Goal: Use online tool/utility: Use online tool/utility

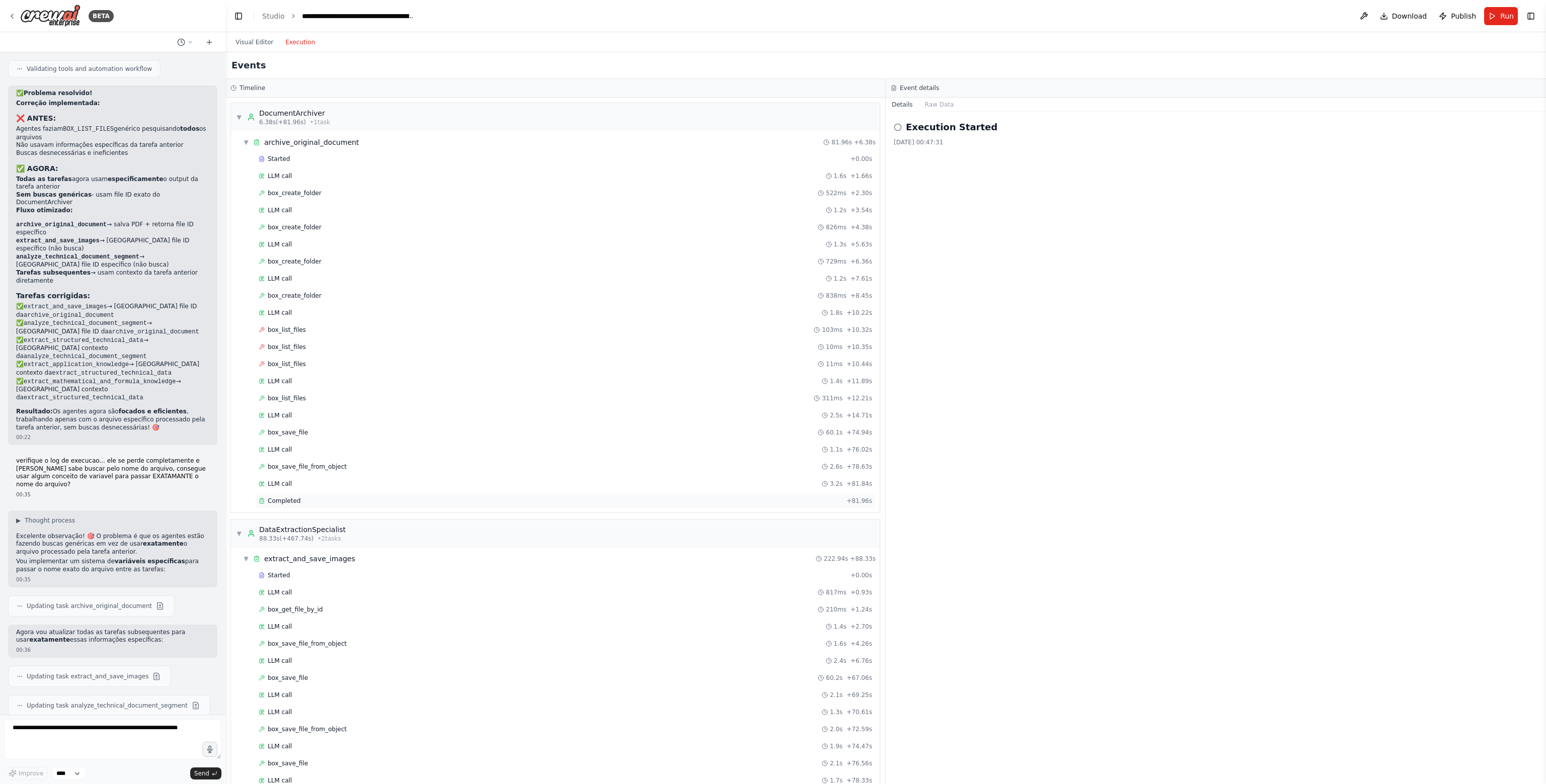
click at [308, 500] on div "Completed" at bounding box center [550, 500] width 584 height 8
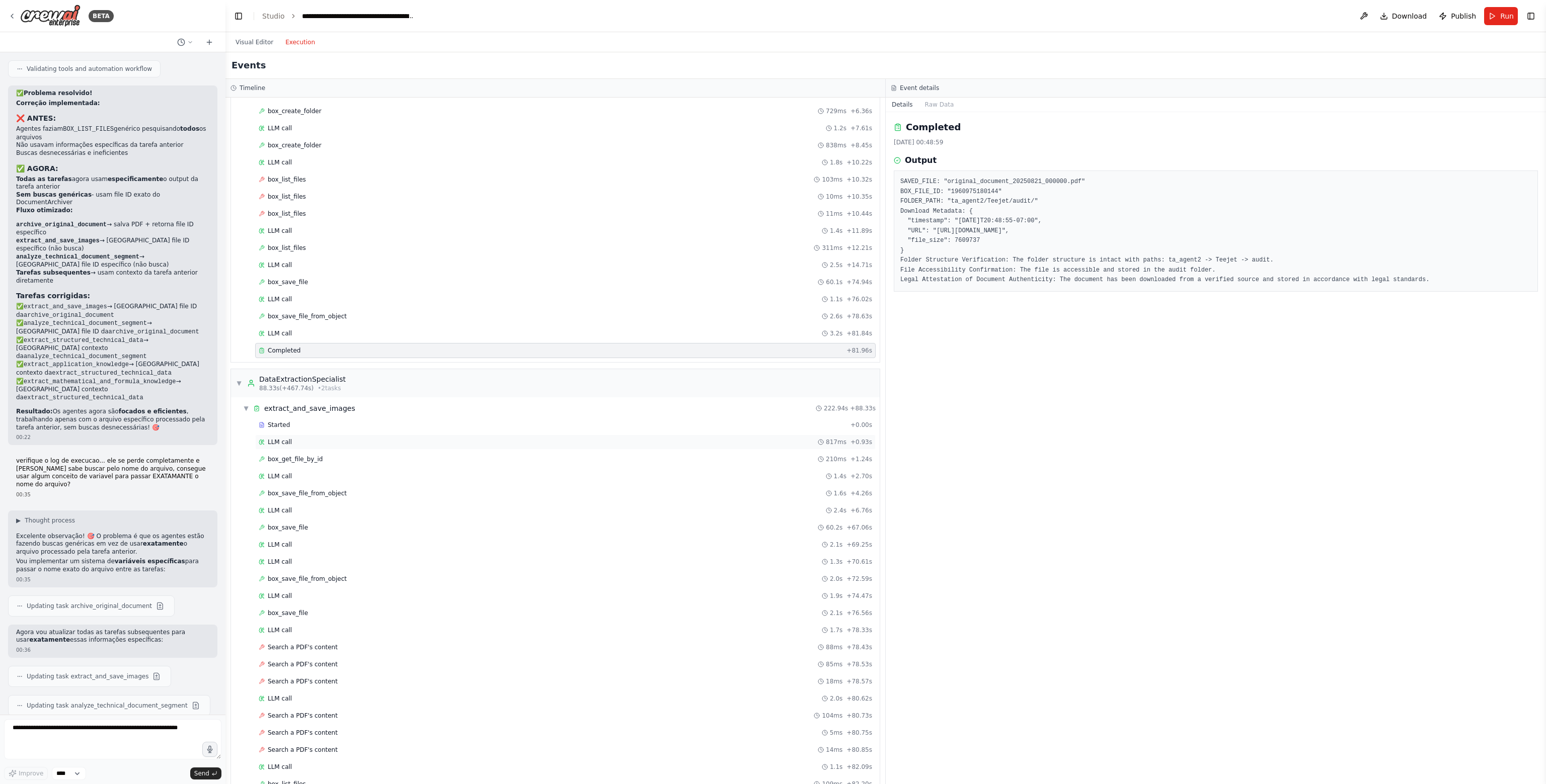
scroll to position [151, 0]
click at [347, 420] on div "Started" at bounding box center [552, 424] width 588 height 8
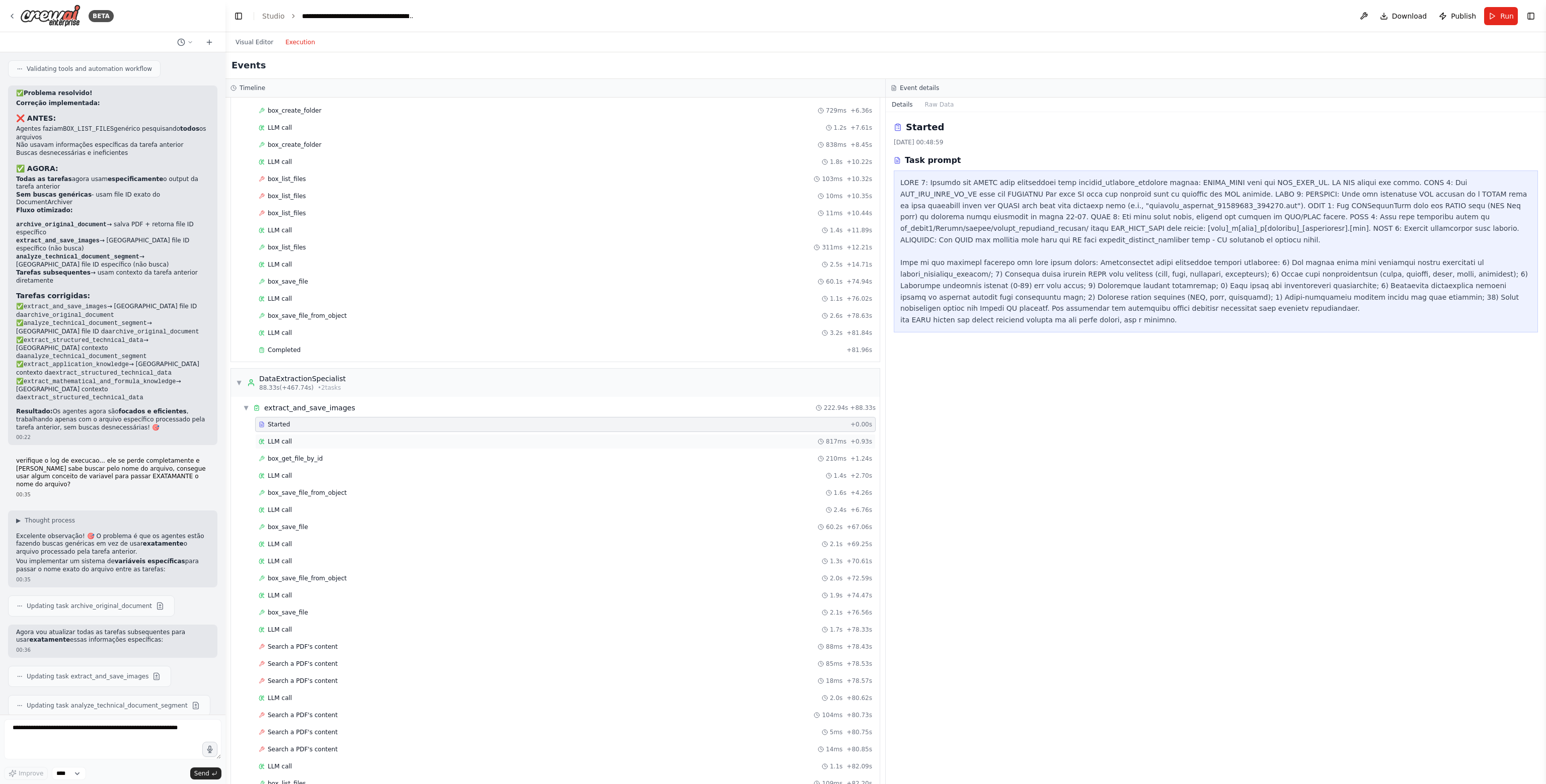
click at [348, 440] on div "LLM call 817ms + 0.93s" at bounding box center [565, 441] width 613 height 8
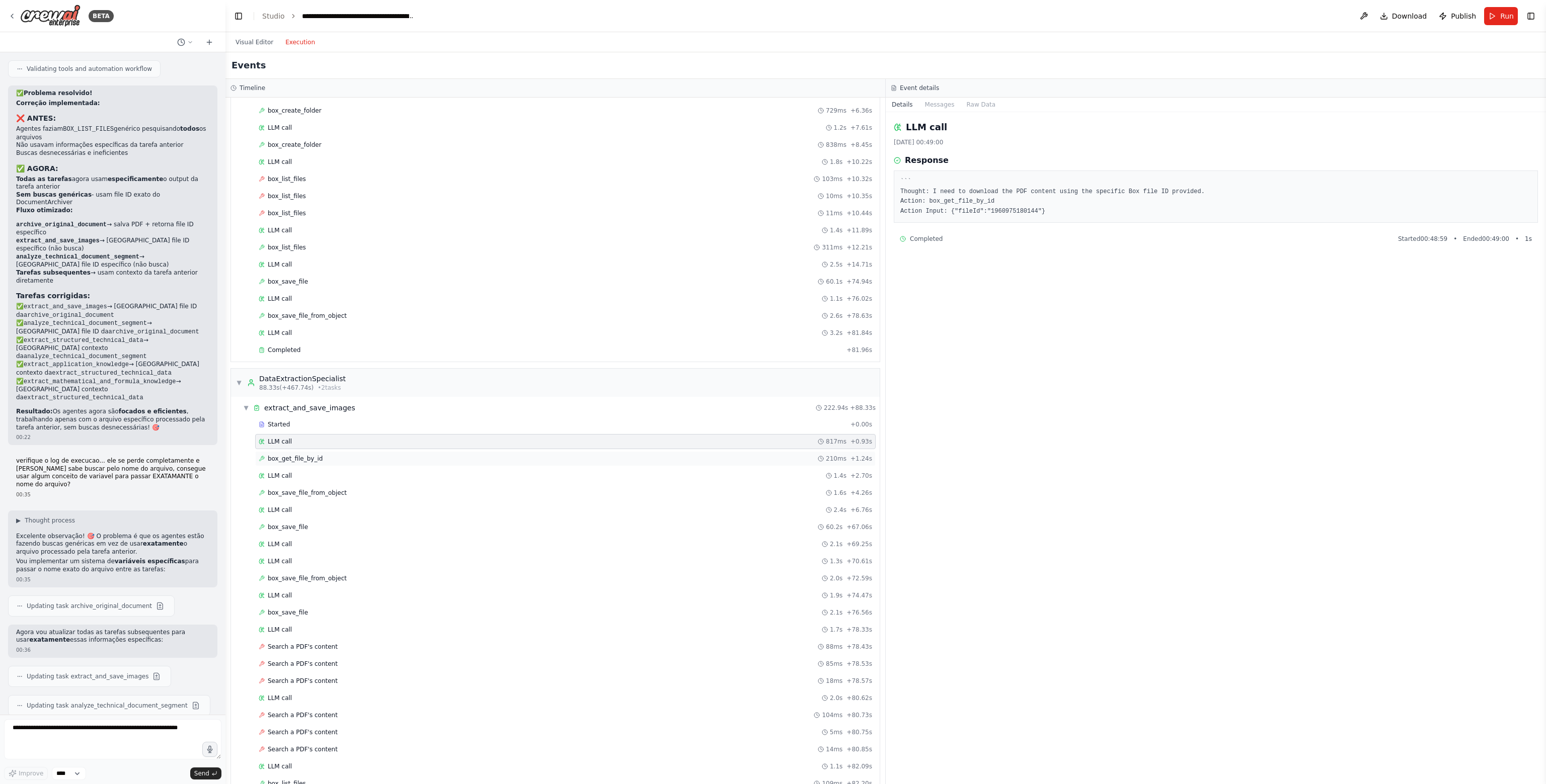
click at [346, 455] on div "box_get_file_by_id 210ms + 1.24s" at bounding box center [565, 458] width 613 height 8
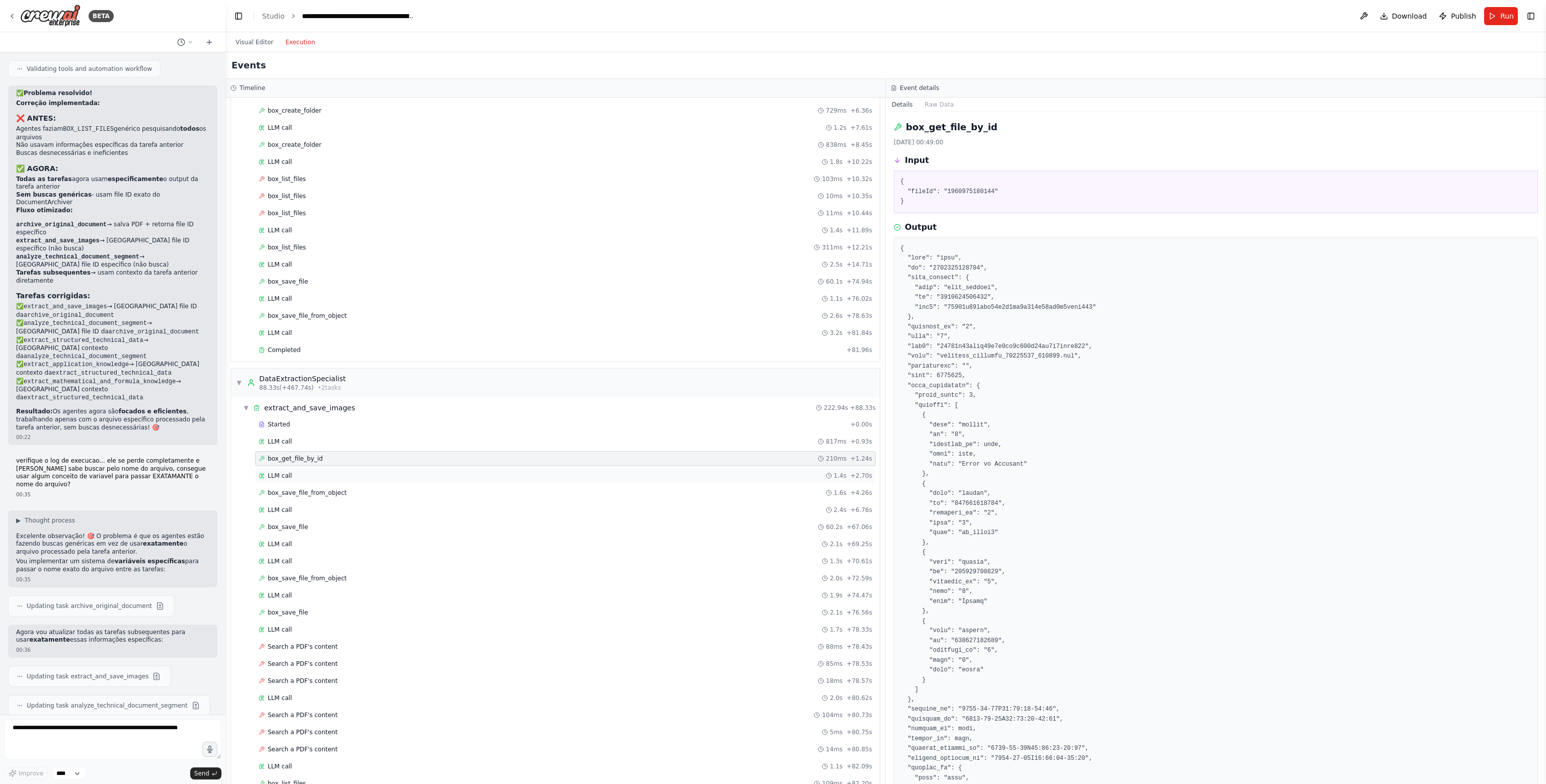
click at [341, 468] on div "LLM call 1.4s + 2.70s" at bounding box center [565, 476] width 621 height 15
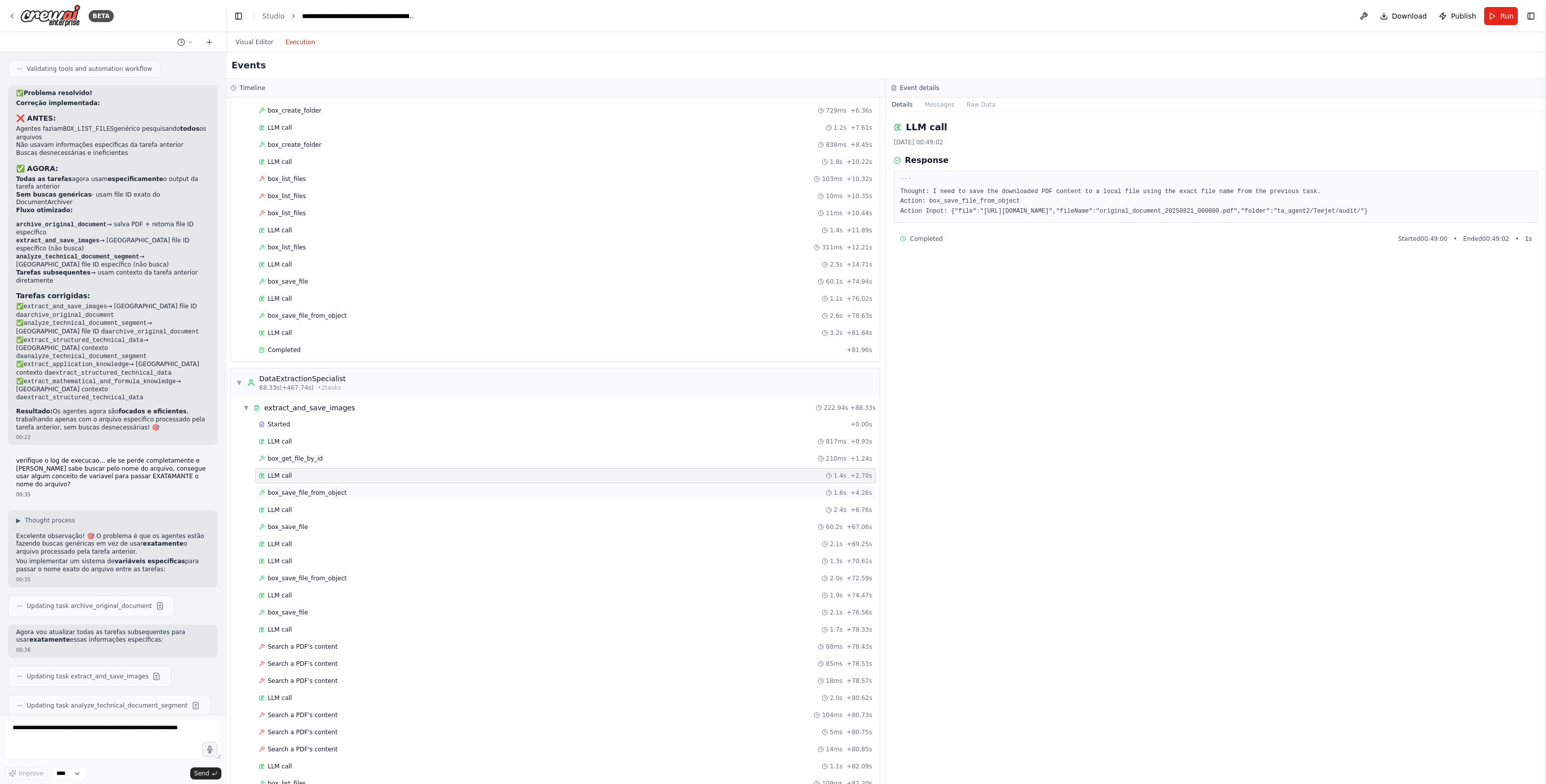
click at [331, 494] on div "box_save_file_from_object 1.6s + 4.26s" at bounding box center [565, 492] width 621 height 15
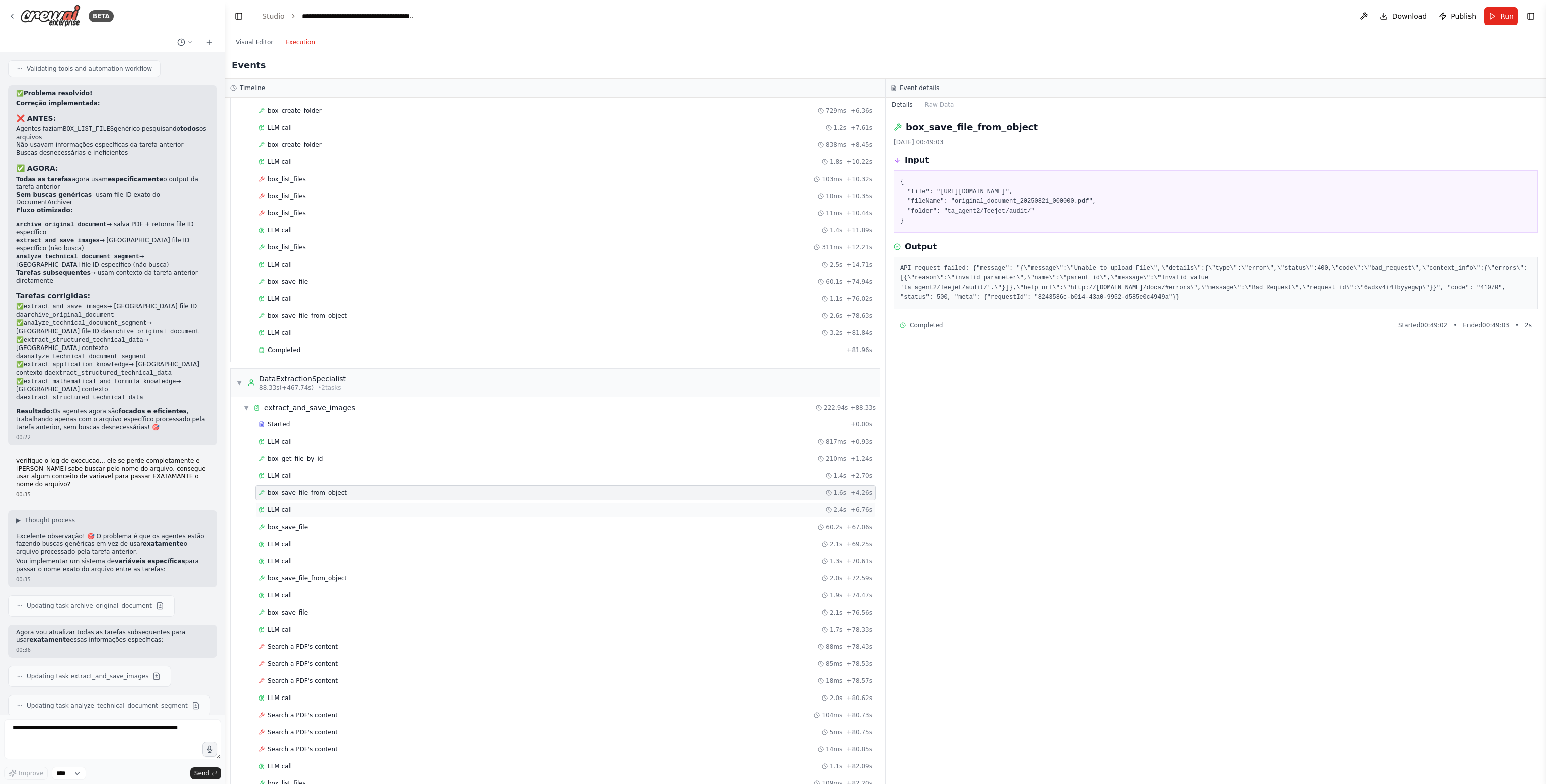
click at [329, 506] on div "LLM call 2.4s + 6.76s" at bounding box center [565, 510] width 613 height 8
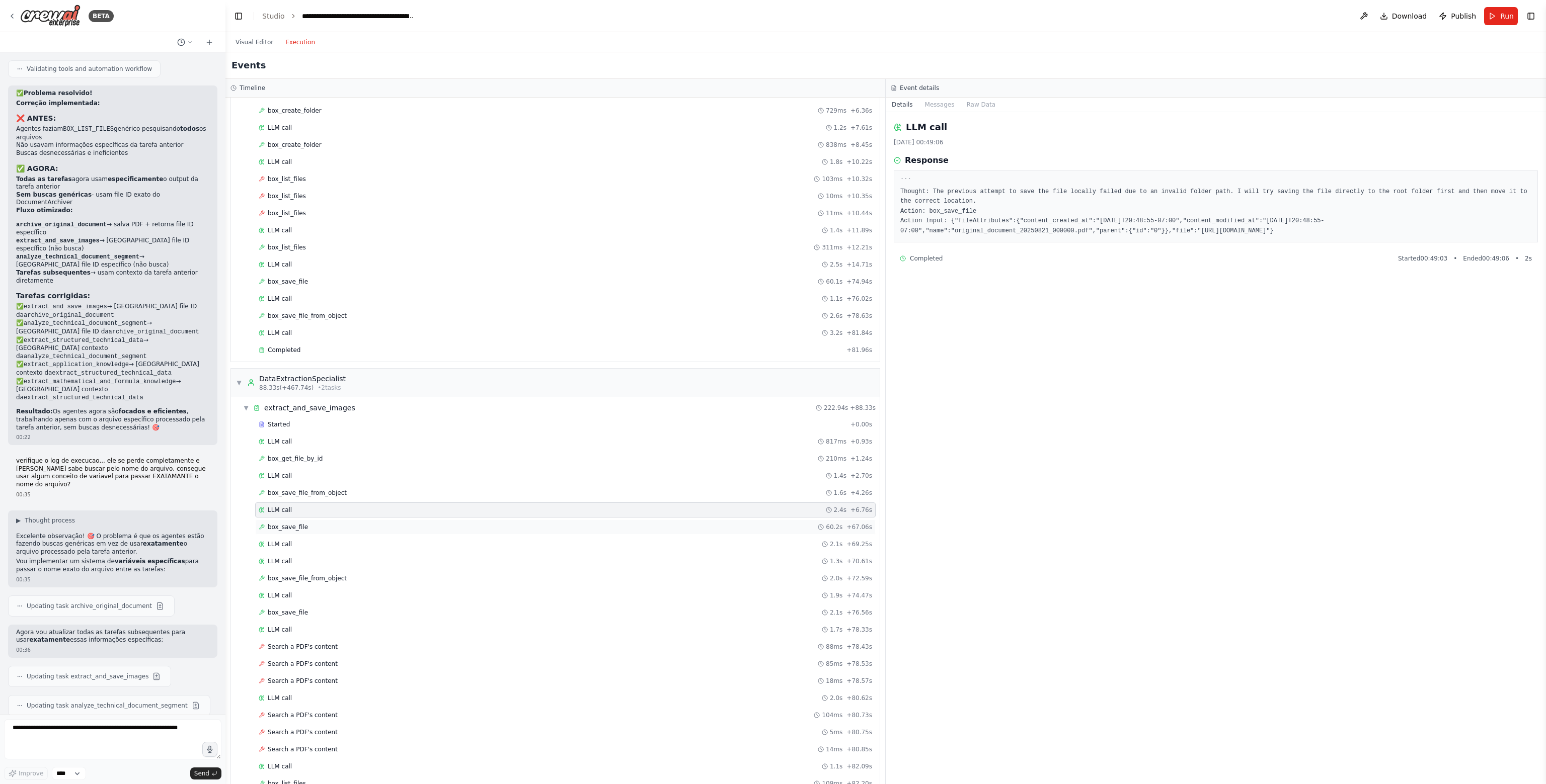
click at [326, 523] on div "box_save_file 60.2s + 67.06s" at bounding box center [565, 527] width 613 height 8
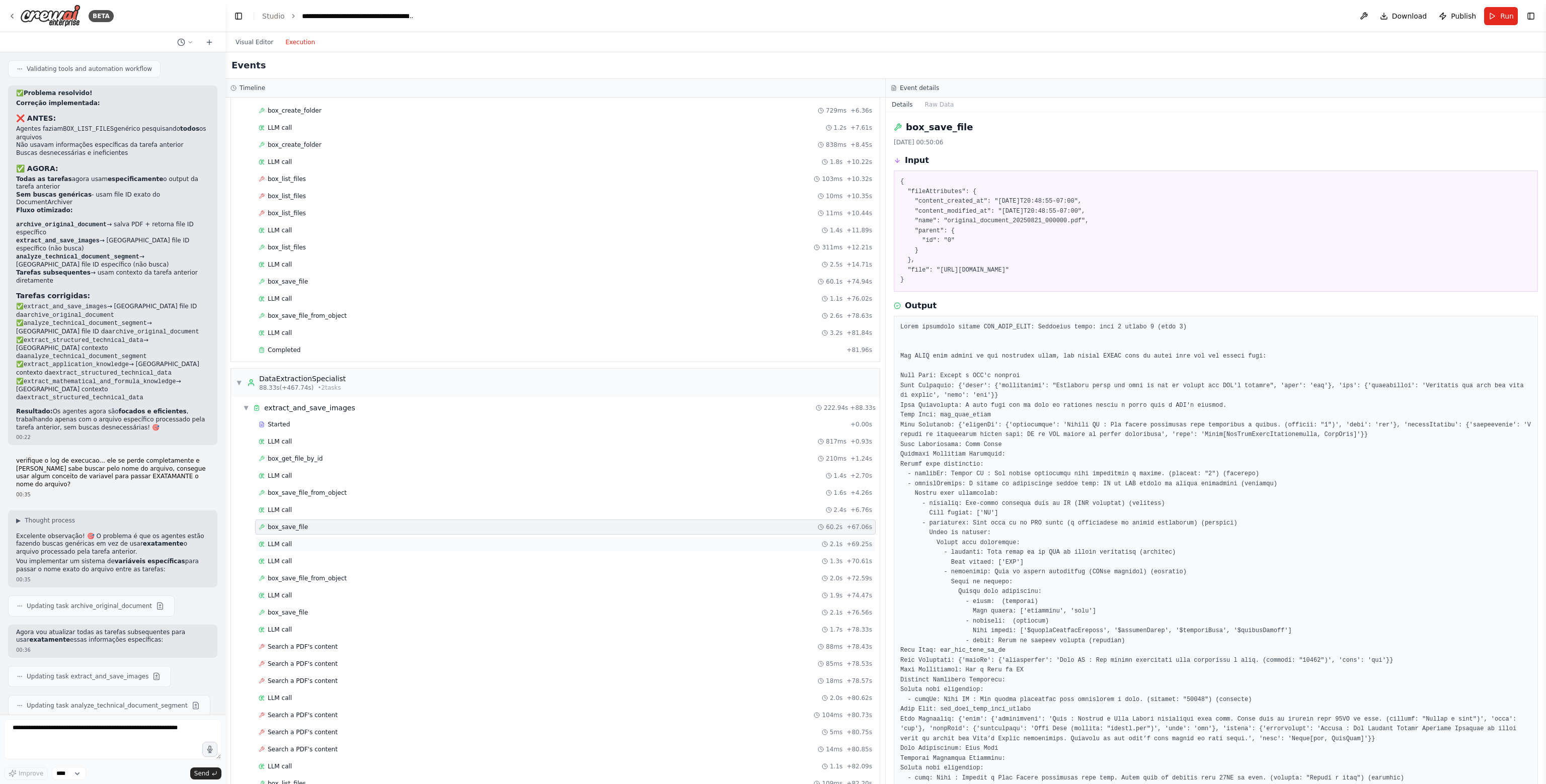
click at [306, 543] on div "LLM call 2.1s + 69.25s" at bounding box center [565, 544] width 621 height 15
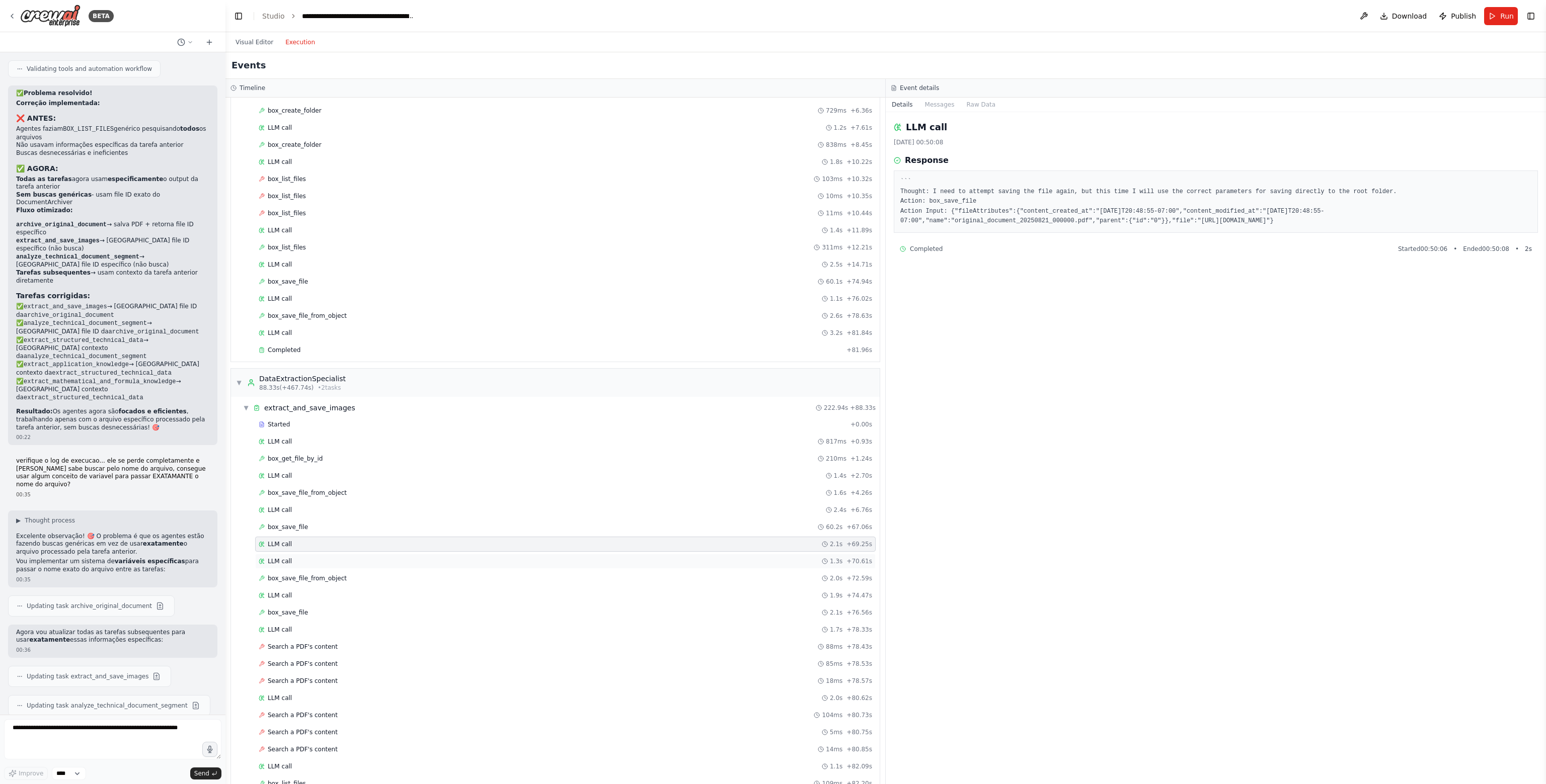
click at [312, 557] on div "LLM call 1.3s + 70.61s" at bounding box center [565, 561] width 613 height 8
click at [317, 575] on span "box_save_file_from_object" at bounding box center [307, 578] width 79 height 8
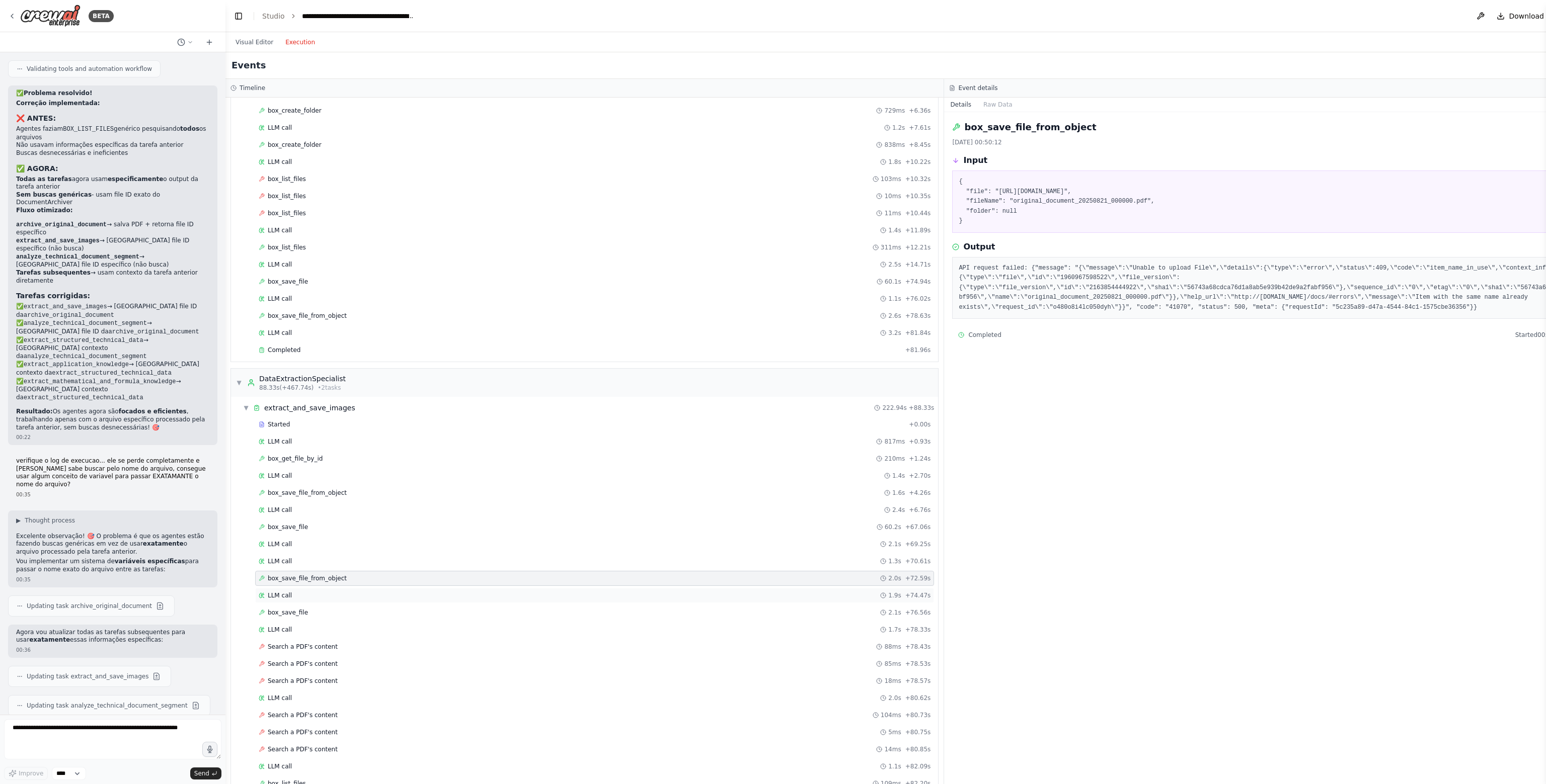
click at [347, 591] on div "LLM call 1.9s + 74.47s" at bounding box center [594, 595] width 672 height 8
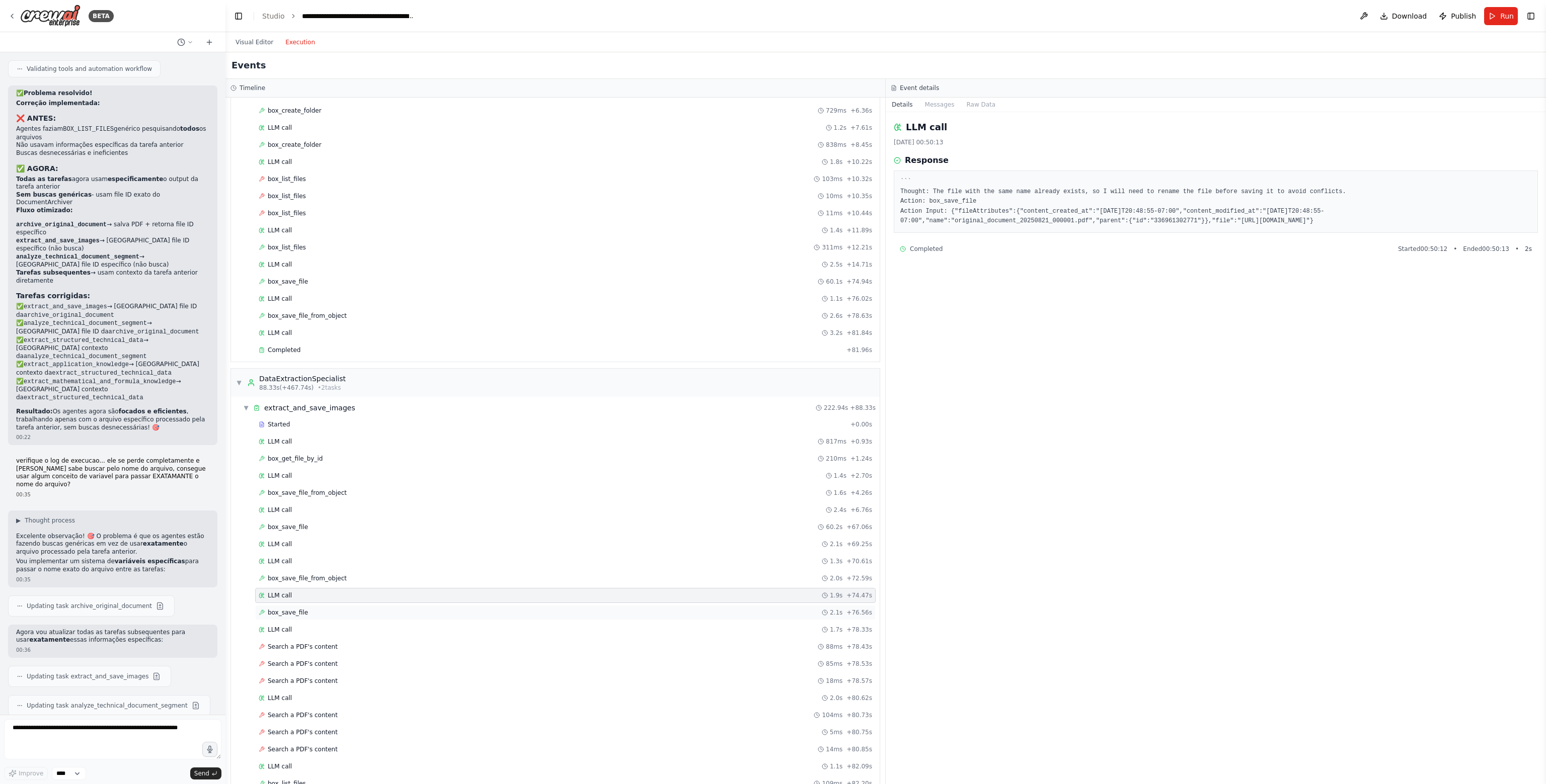
click at [345, 605] on div "box_save_file 2.1s + 76.56s" at bounding box center [565, 612] width 621 height 15
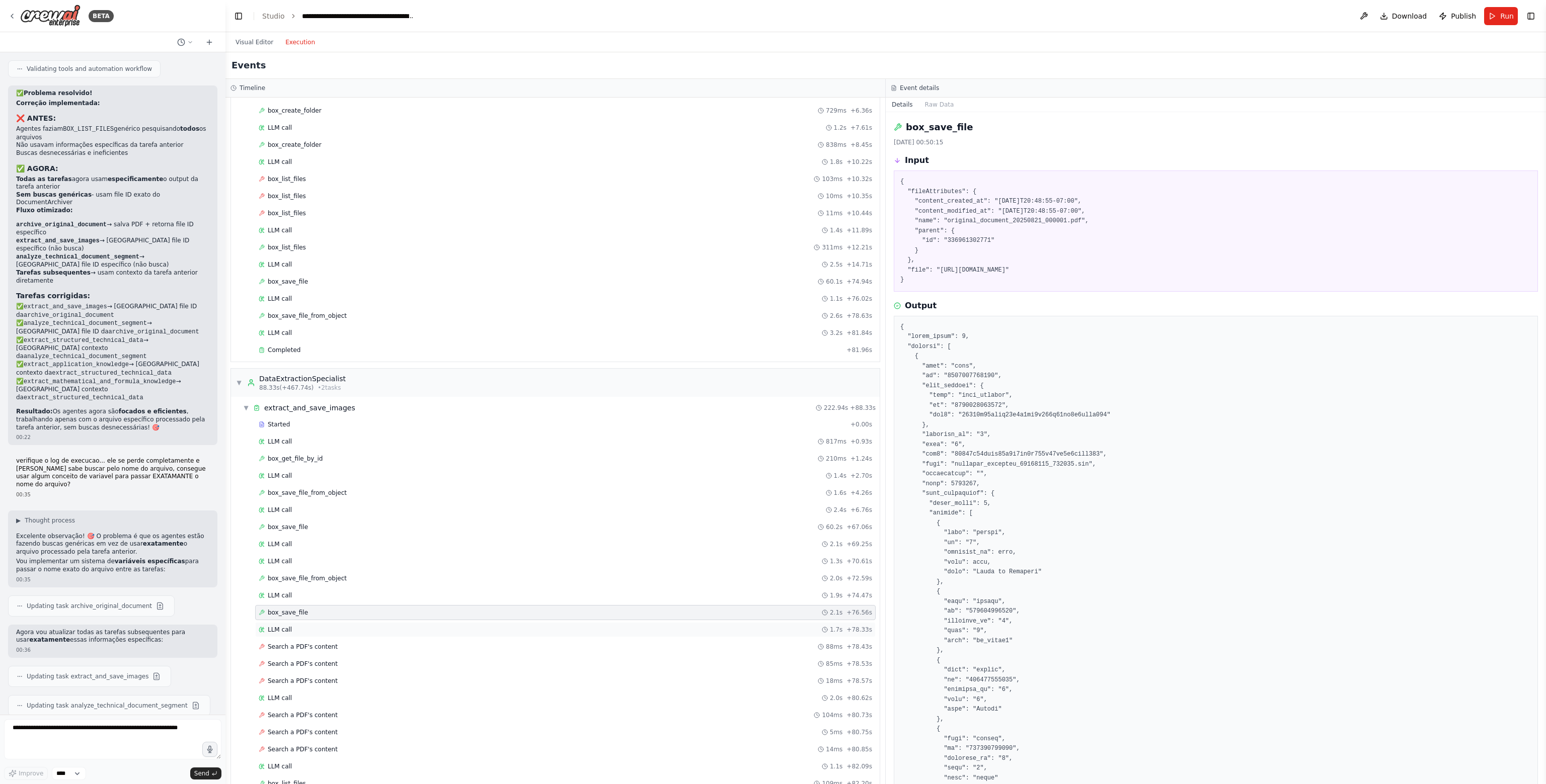
click at [348, 626] on div "LLM call 1.7s + 78.33s" at bounding box center [565, 629] width 613 height 8
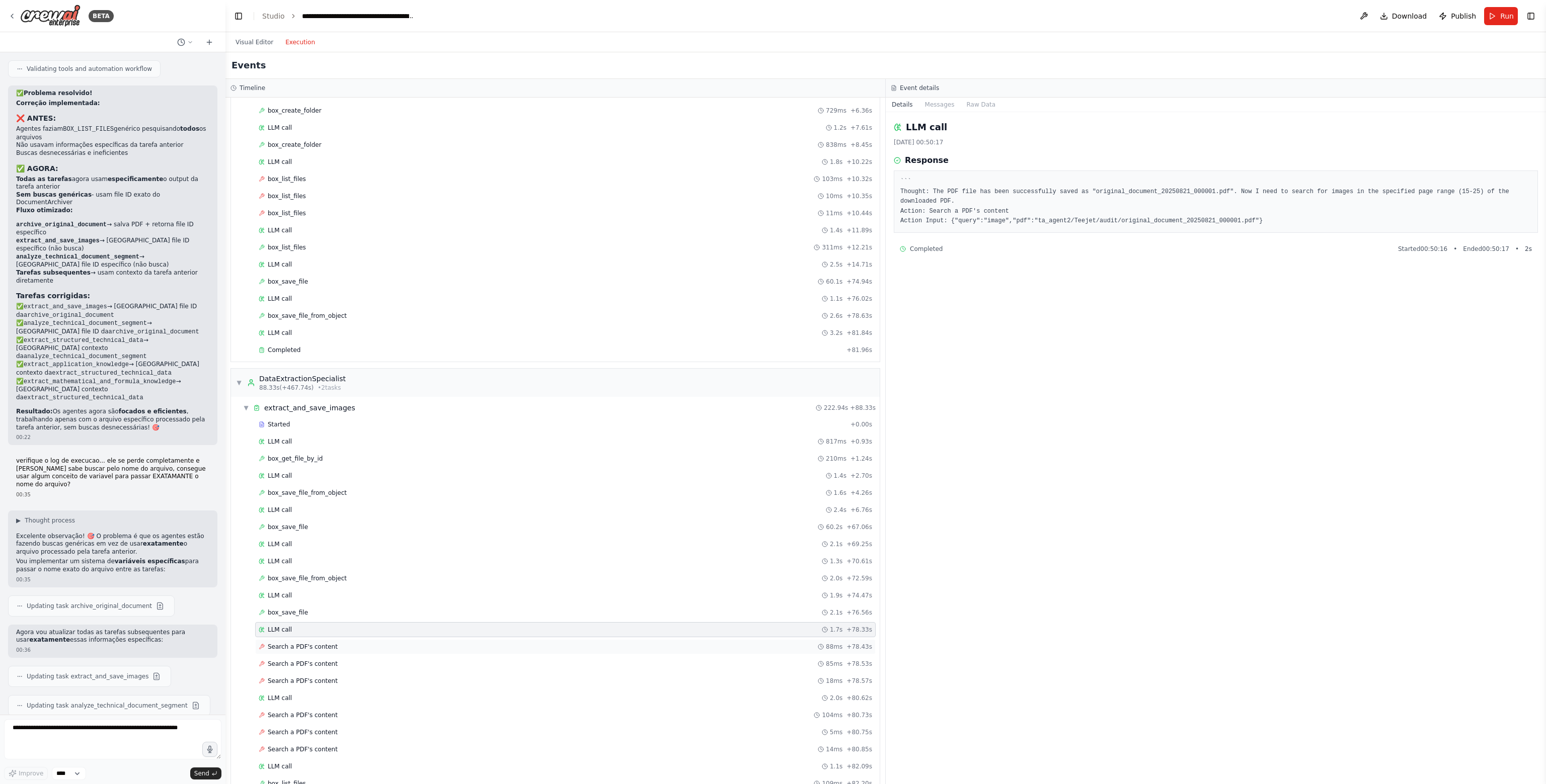
click at [349, 643] on div "Search a PDF's content 88ms + 78.43s" at bounding box center [565, 647] width 613 height 8
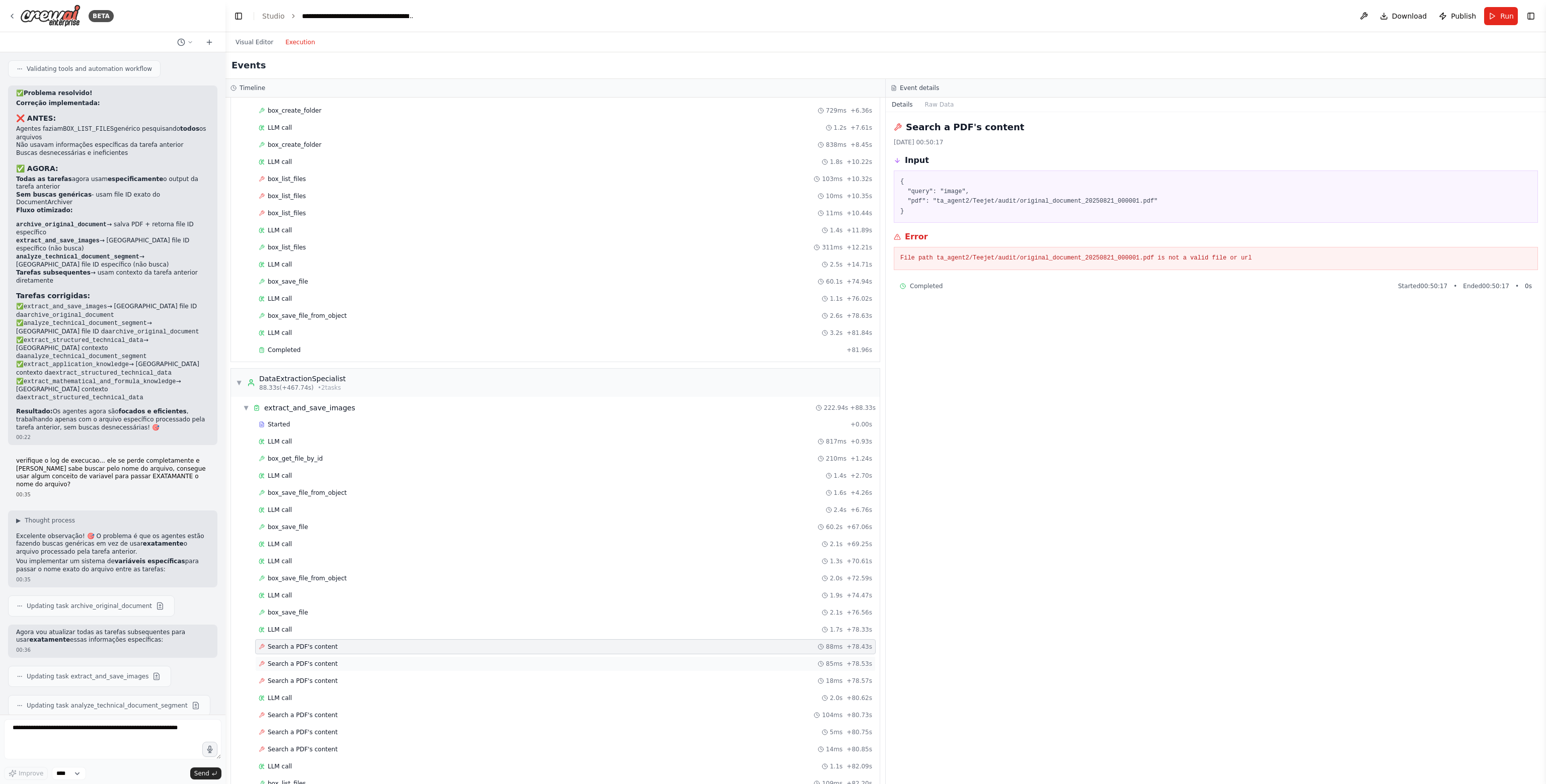
click at [332, 660] on div "Search a PDF's content 85ms + 78.53s" at bounding box center [565, 663] width 613 height 8
click at [332, 674] on div "Search a PDF's content 18ms + 78.57s" at bounding box center [565, 681] width 621 height 15
click at [341, 660] on div "Search a PDF's content 85ms + 78.53s" at bounding box center [565, 663] width 613 height 8
click at [364, 643] on div "Search a PDF's content 88ms + 78.43s" at bounding box center [565, 647] width 613 height 8
click at [377, 626] on div "LLM call 1.7s + 78.33s" at bounding box center [565, 629] width 613 height 8
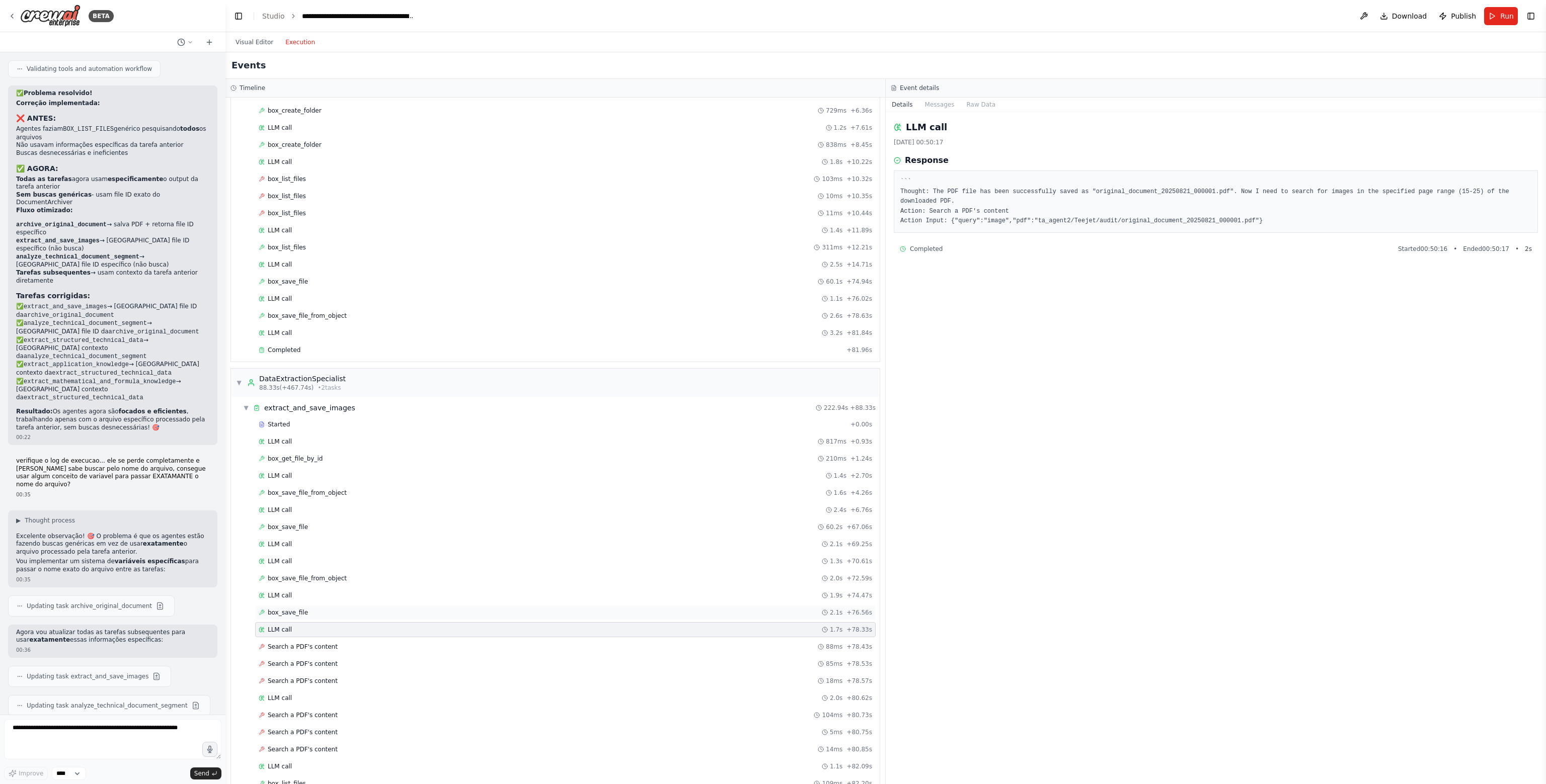
click at [397, 609] on div "box_save_file 2.1s + 76.56s" at bounding box center [565, 612] width 613 height 8
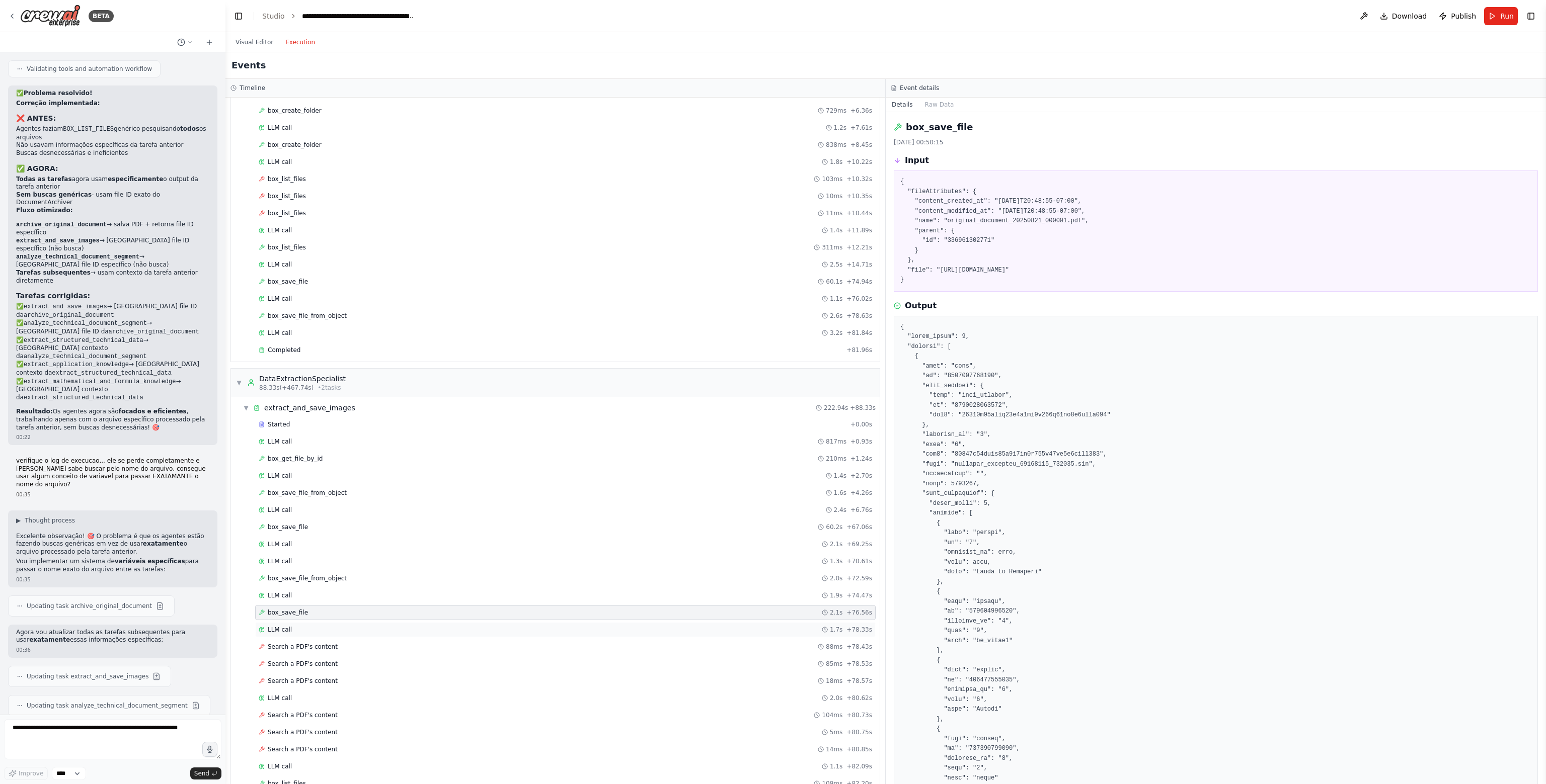
click at [373, 629] on div "LLM call 1.7s + 78.33s" at bounding box center [565, 629] width 621 height 15
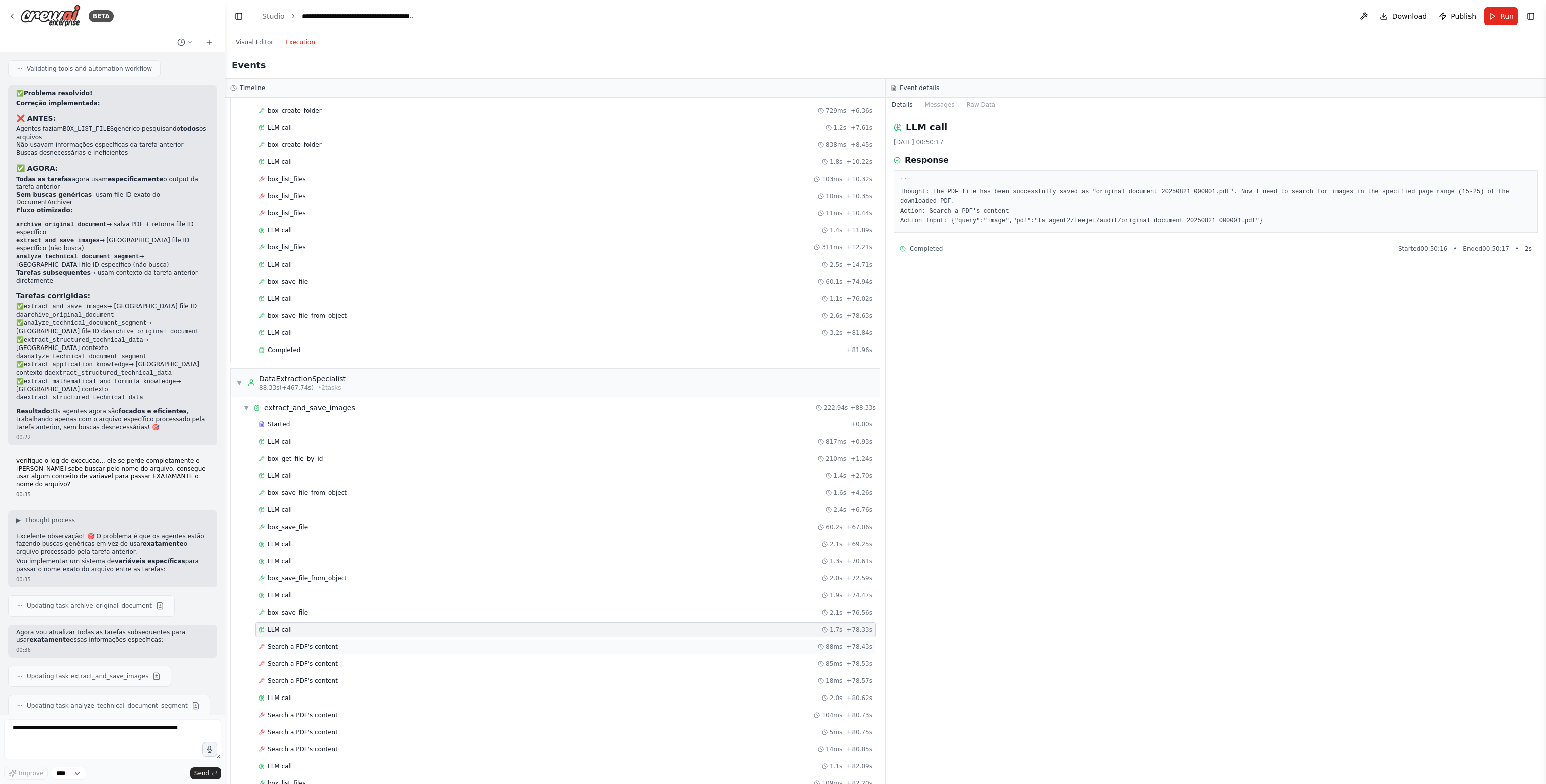
click at [357, 643] on div "Search a PDF's content 88ms + 78.43s" at bounding box center [565, 647] width 613 height 8
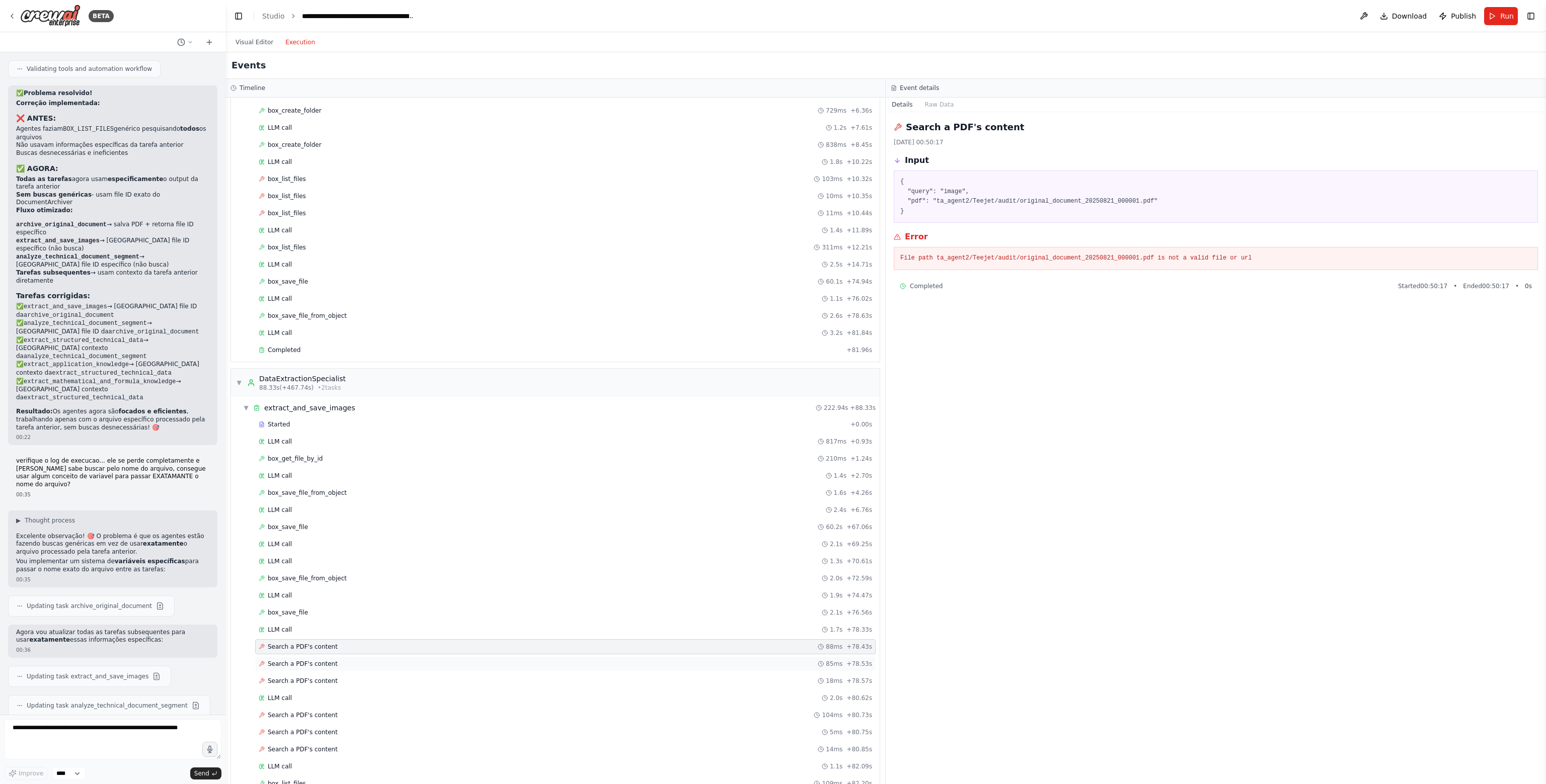
click at [346, 660] on div "Search a PDF's content 85ms + 78.53s" at bounding box center [565, 663] width 613 height 8
click at [347, 674] on div "Search a PDF's content 18ms + 78.57s" at bounding box center [565, 681] width 621 height 15
click at [346, 643] on div "Search a PDF's content 88ms + 78.43s" at bounding box center [565, 647] width 613 height 8
click at [338, 695] on div "LLM call 2.0s + 80.62s" at bounding box center [565, 698] width 621 height 15
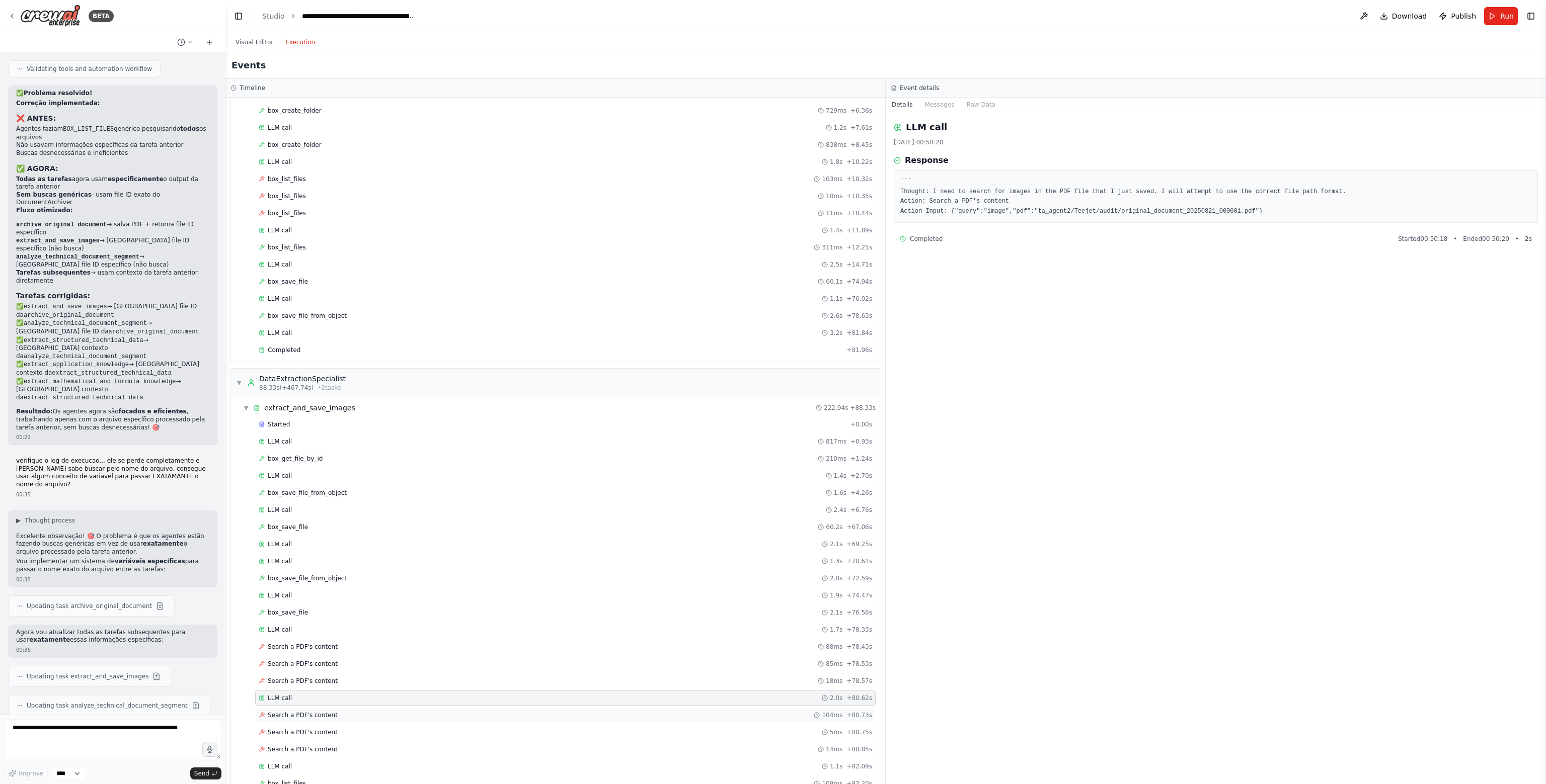
click at [338, 711] on div "Search a PDF's content 104ms + 80.73s" at bounding box center [565, 715] width 613 height 8
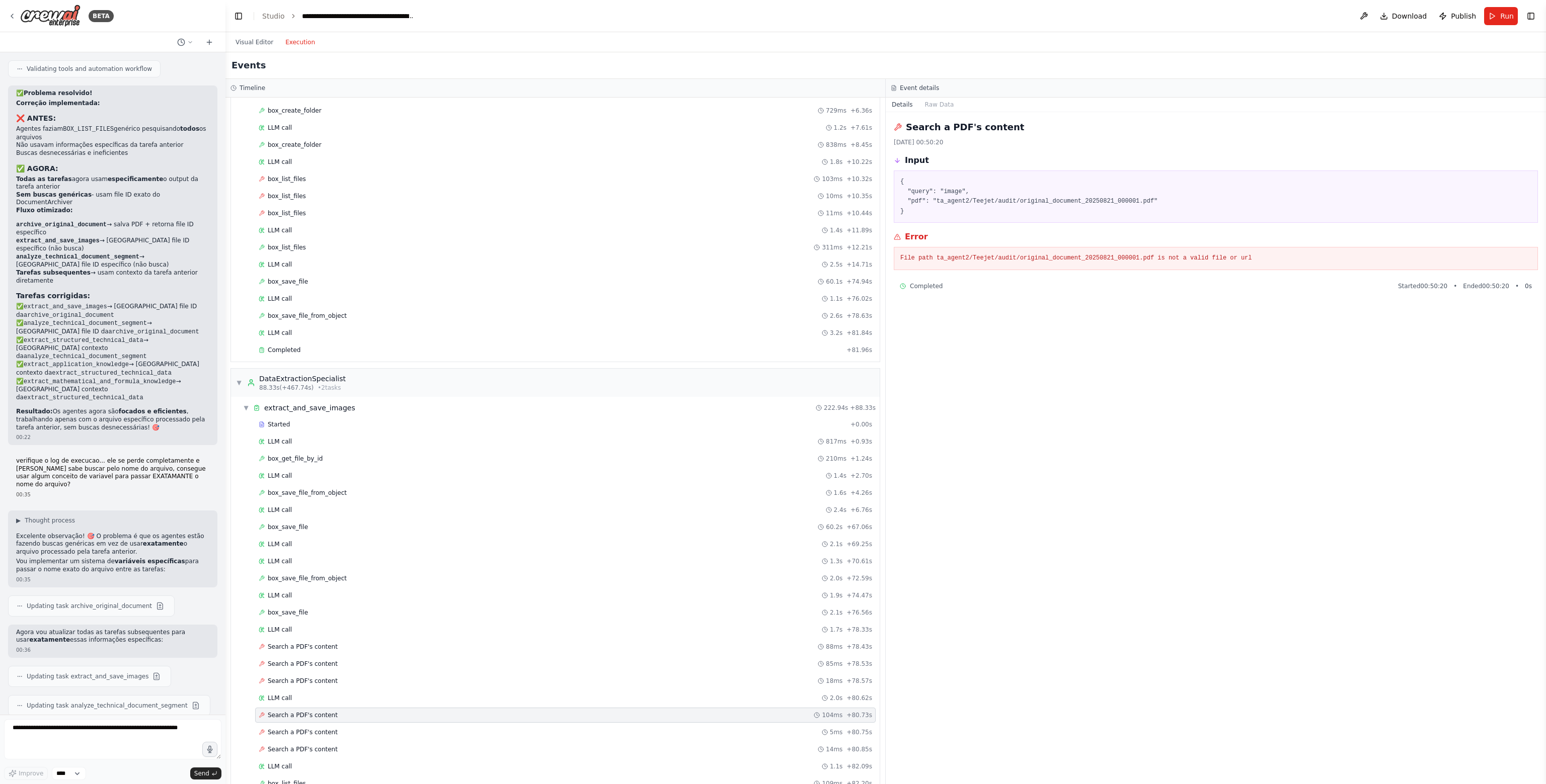
click at [340, 713] on div "Search a PDF's content 104ms + 80.73s" at bounding box center [565, 715] width 621 height 15
click at [342, 728] on div "Search a PDF's content 5ms + 80.75s" at bounding box center [565, 732] width 613 height 8
click at [344, 711] on div "Search a PDF's content 104ms + 80.73s" at bounding box center [565, 715] width 613 height 8
click at [339, 646] on div "Search a PDF's content 88ms + 78.43s" at bounding box center [565, 647] width 621 height 15
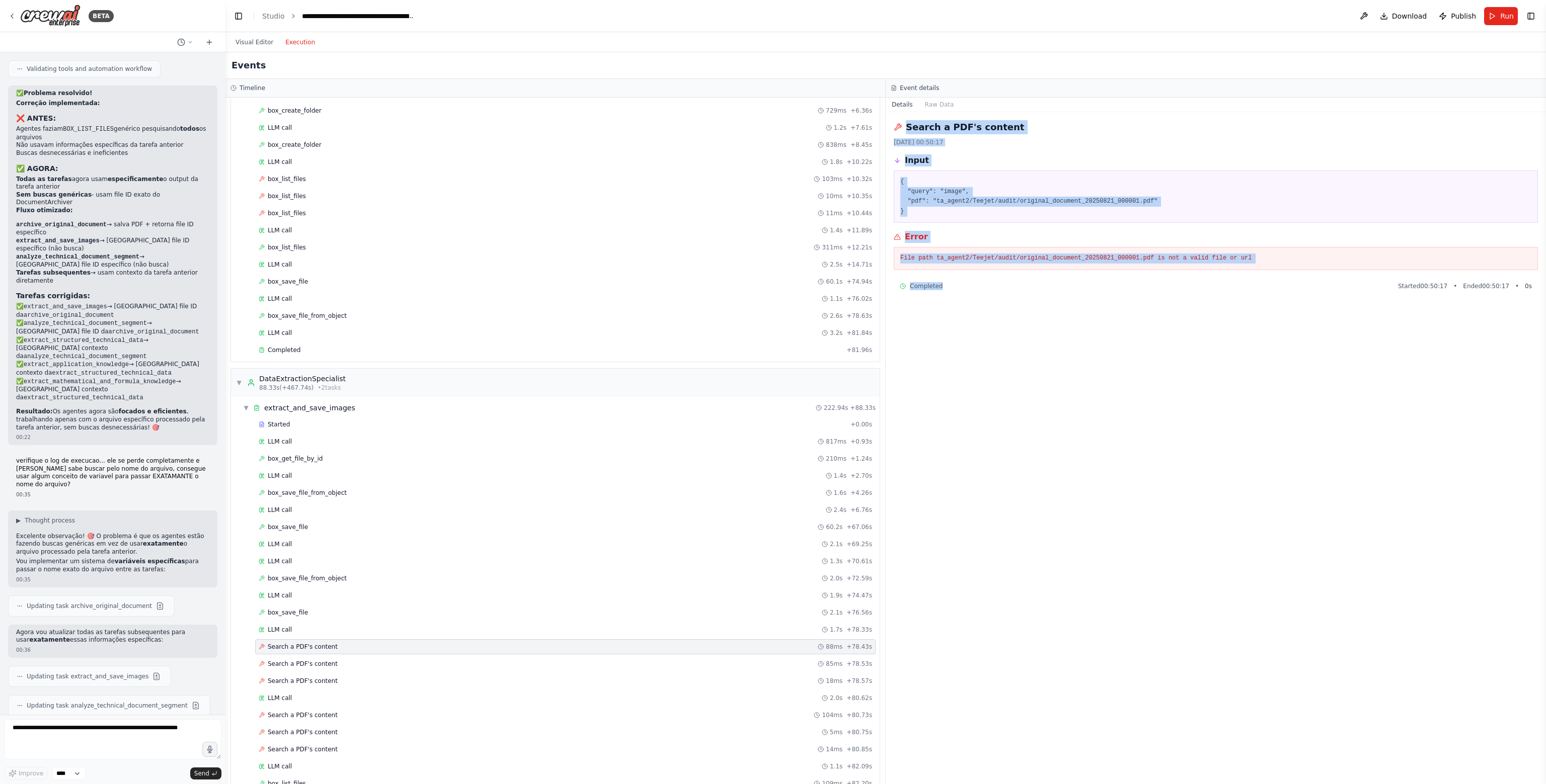
drag, startPoint x: 892, startPoint y: 123, endPoint x: 1014, endPoint y: 296, distance: 211.7
click at [1014, 296] on div "Search a PDF's content [DATE] 00:50:17 Input { "query": "image", "pdf": "ta_age…" at bounding box center [1216, 448] width 660 height 672
copy div "Search a PDF's content [DATE] 00:50:17 Input { "query": "image", "pdf": "ta_age…"
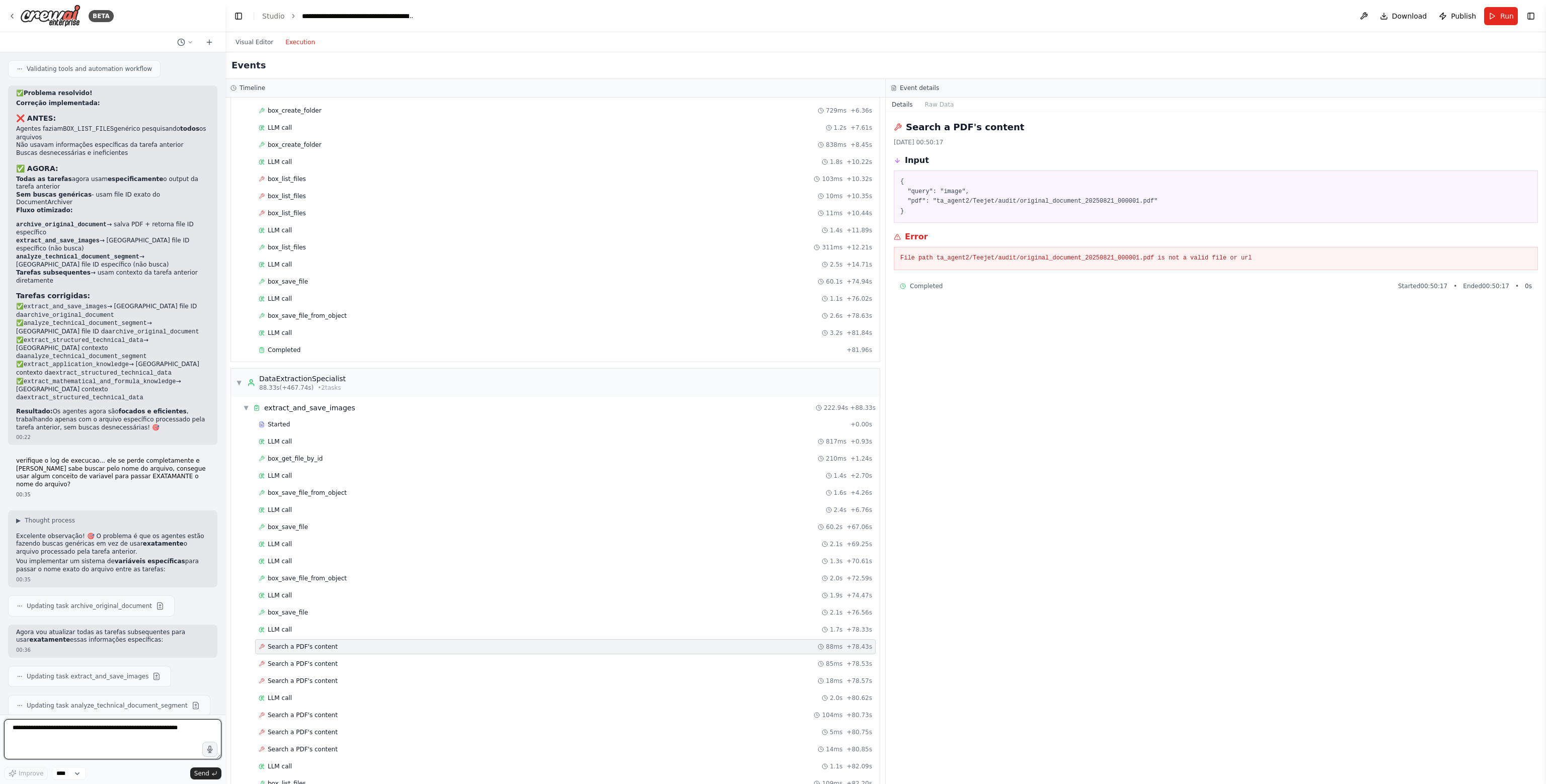
click at [113, 728] on textarea at bounding box center [113, 739] width 217 height 40
paste textarea "**********"
click at [308, 605] on div "box_save_file 2.1s + 76.56s" at bounding box center [565, 612] width 621 height 15
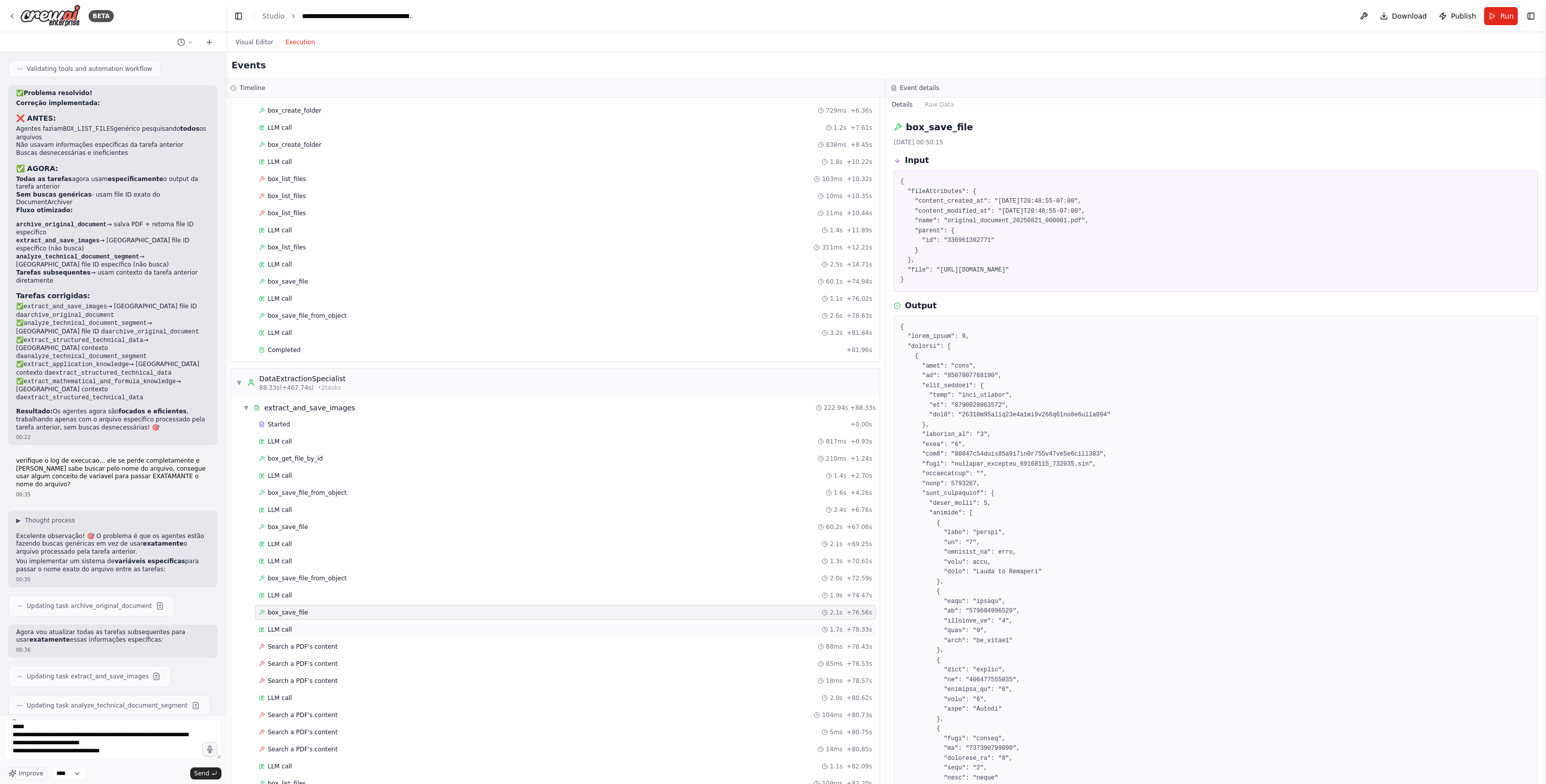
click at [292, 626] on div "LLM call 1.7s + 78.33s" at bounding box center [565, 629] width 613 height 8
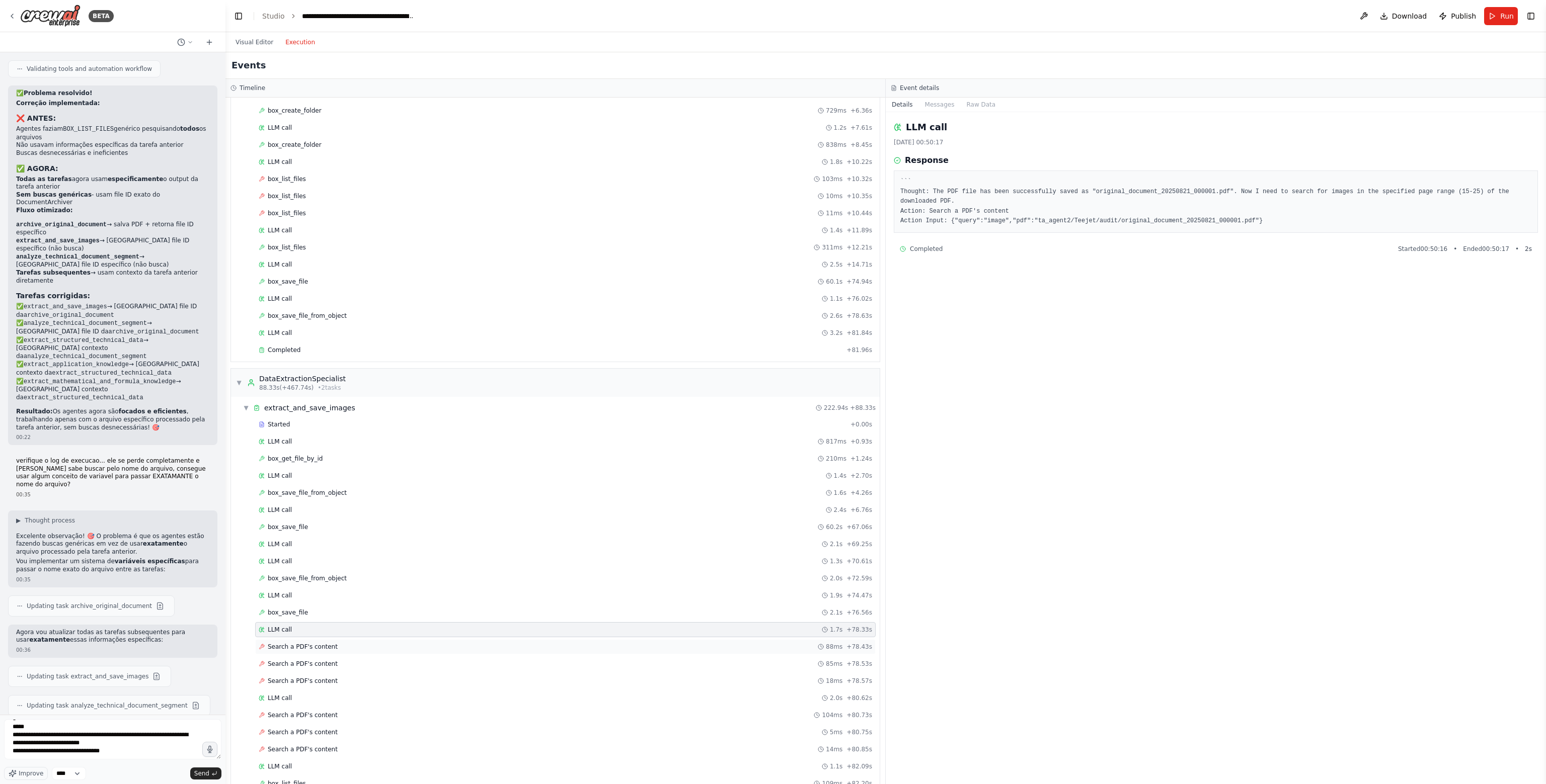
click at [344, 643] on div "Search a PDF's content 88ms + 78.43s" at bounding box center [565, 647] width 613 height 8
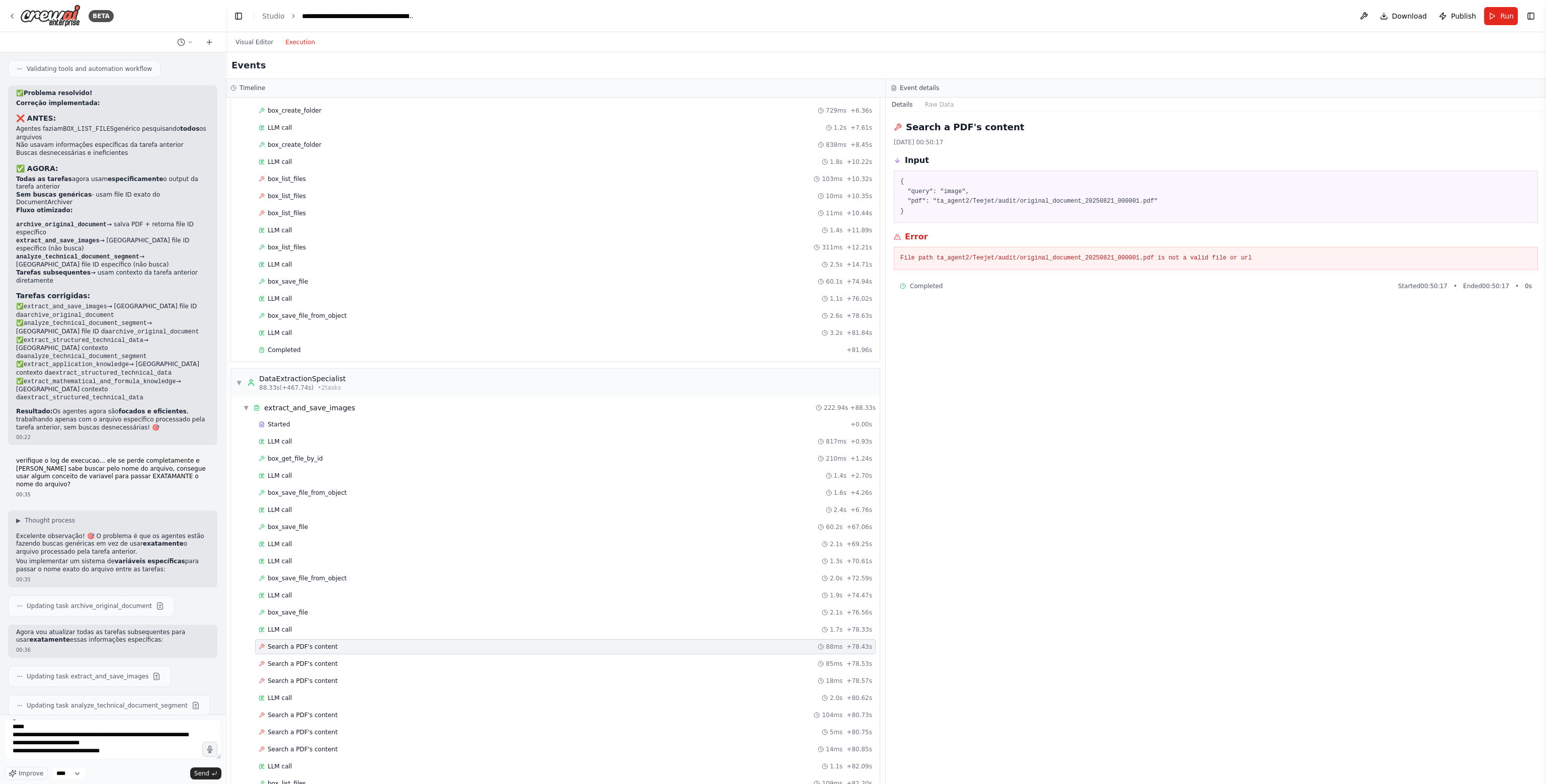
click at [1018, 263] on div "File path ta_agent2/Teejet/audit/original_document_20250821_000001.pdf is not a…" at bounding box center [1215, 259] width 644 height 23
click at [146, 755] on textarea "**********" at bounding box center [113, 739] width 217 height 40
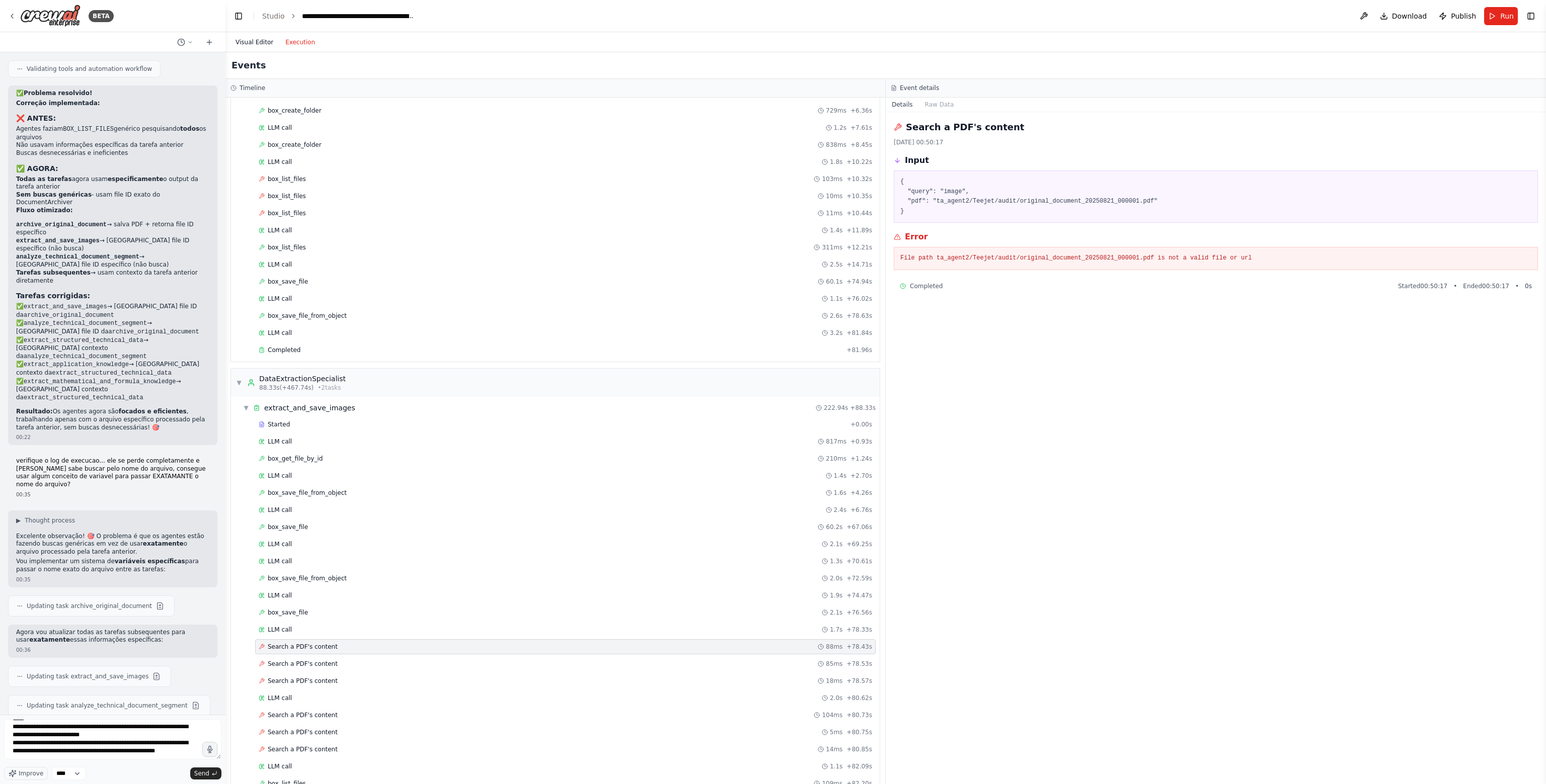
click at [249, 39] on button "Visual Editor" at bounding box center [254, 42] width 50 height 12
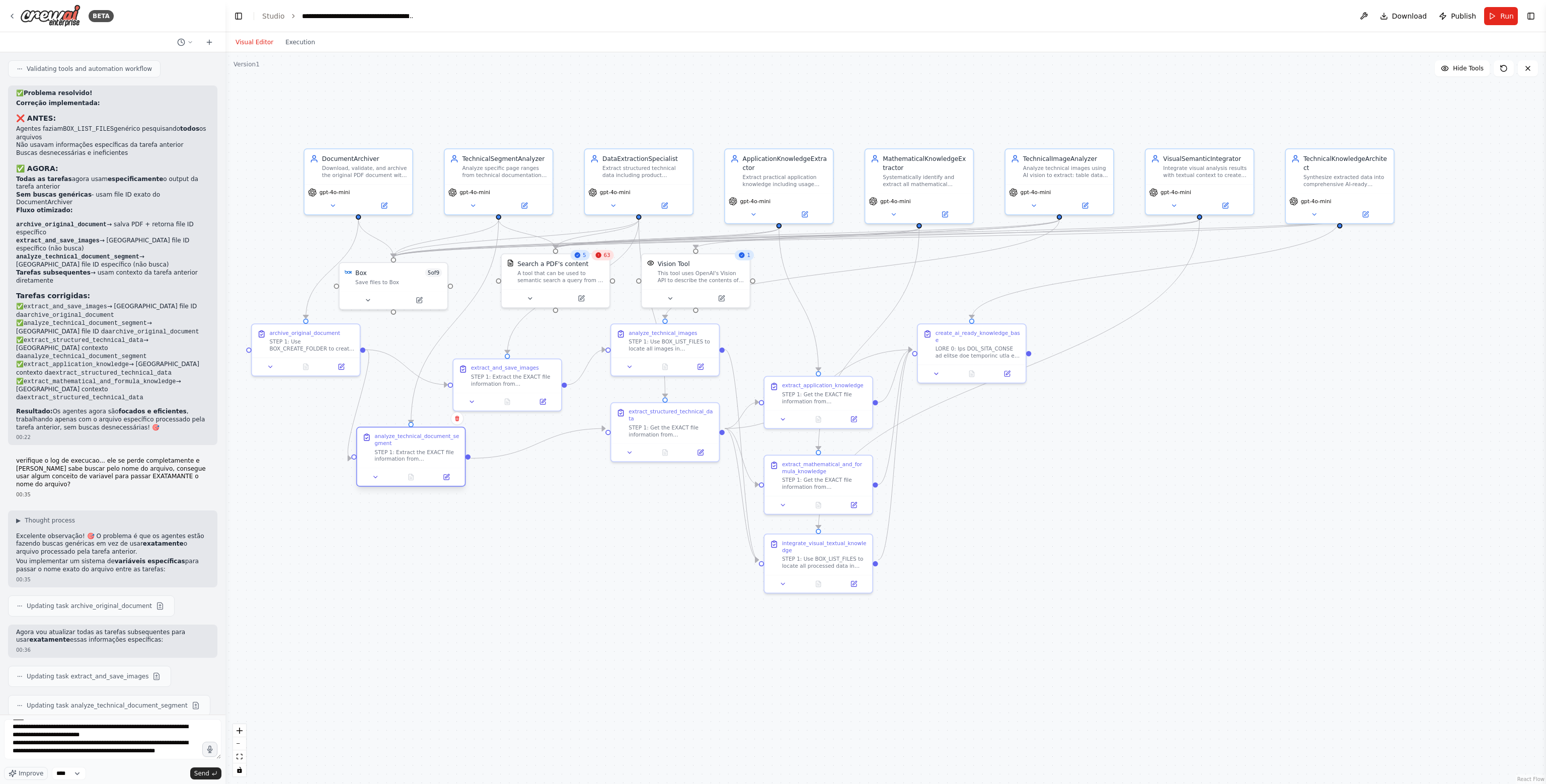
drag, startPoint x: 407, startPoint y: 426, endPoint x: 422, endPoint y: 440, distance: 20.5
click at [422, 440] on div "analyze_technical_document_segment" at bounding box center [417, 440] width 85 height 14
click at [195, 759] on textarea "**********" at bounding box center [113, 739] width 217 height 40
type textarea "**********"
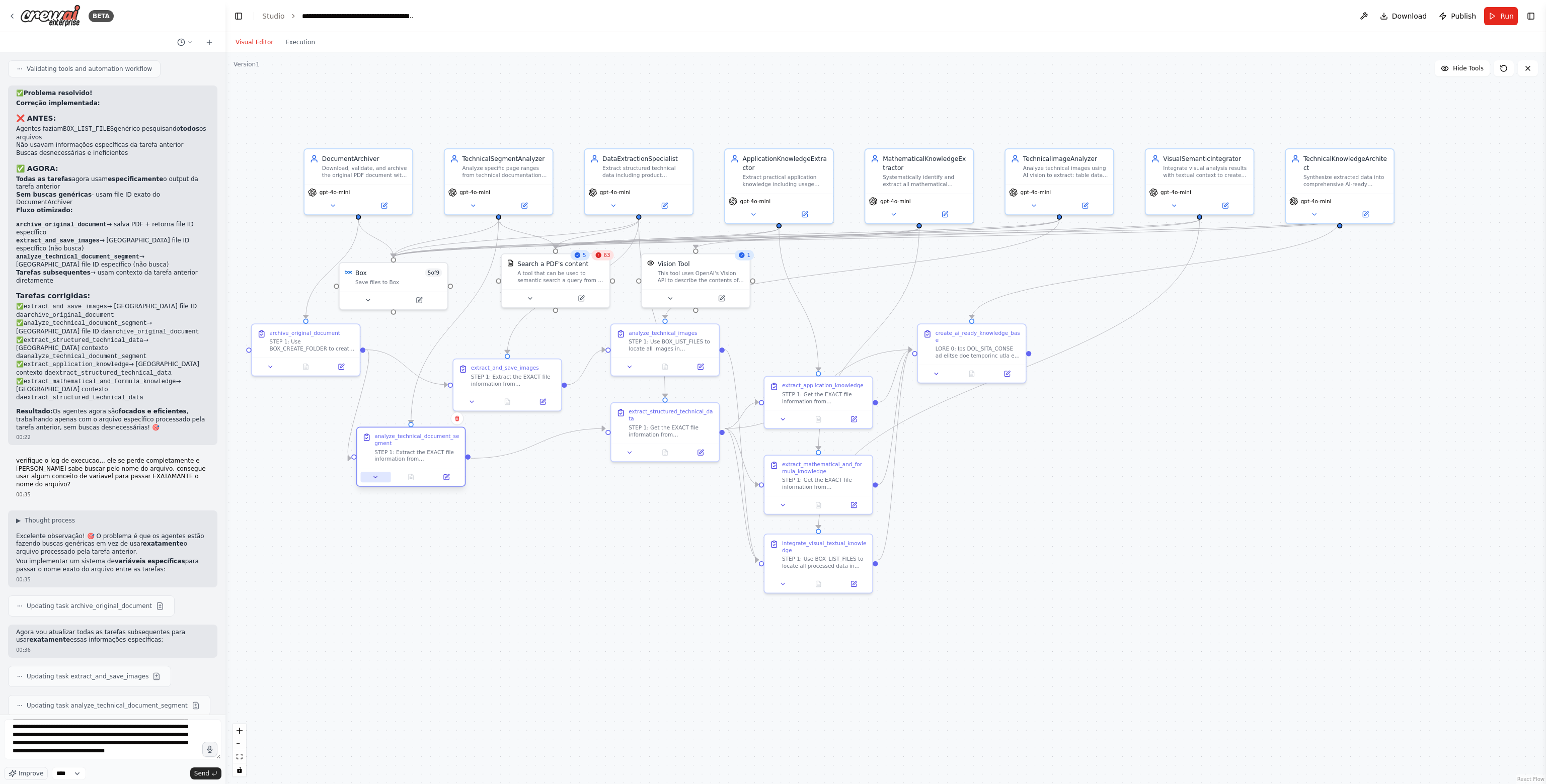
click at [376, 476] on icon at bounding box center [376, 477] width 7 height 7
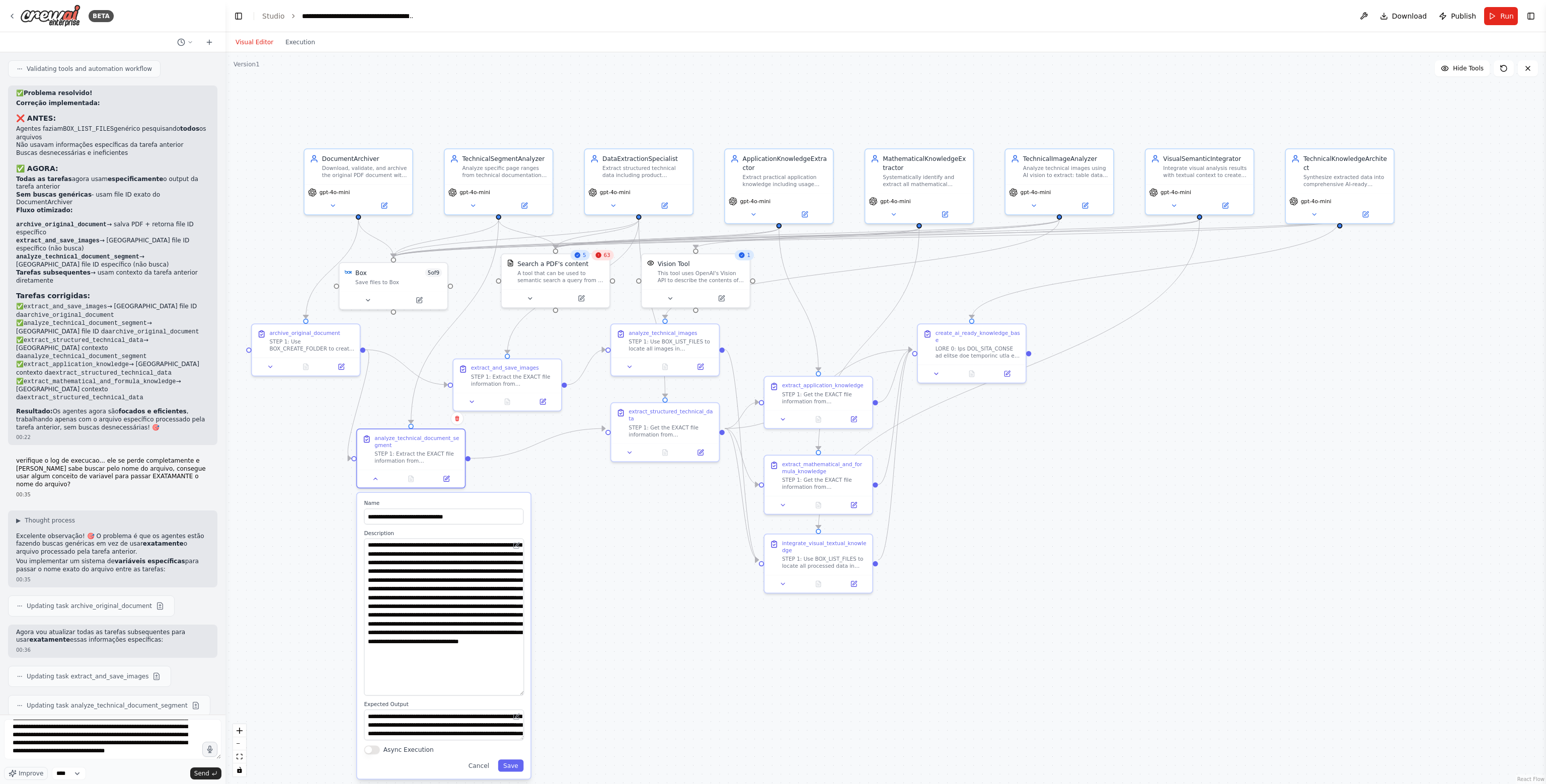
drag, startPoint x: 522, startPoint y: 567, endPoint x: 637, endPoint y: 693, distance: 170.6
click at [637, 693] on div ".deletable-edge-delete-btn { width: 20px; height: 20px; border: 0px solid #ffff…" at bounding box center [886, 418] width 1320 height 732
click at [467, 562] on textarea "**********" at bounding box center [444, 617] width 160 height 157
click at [145, 754] on textarea "**********" at bounding box center [113, 739] width 217 height 40
drag, startPoint x: 145, startPoint y: 756, endPoint x: 121, endPoint y: 738, distance: 30.0
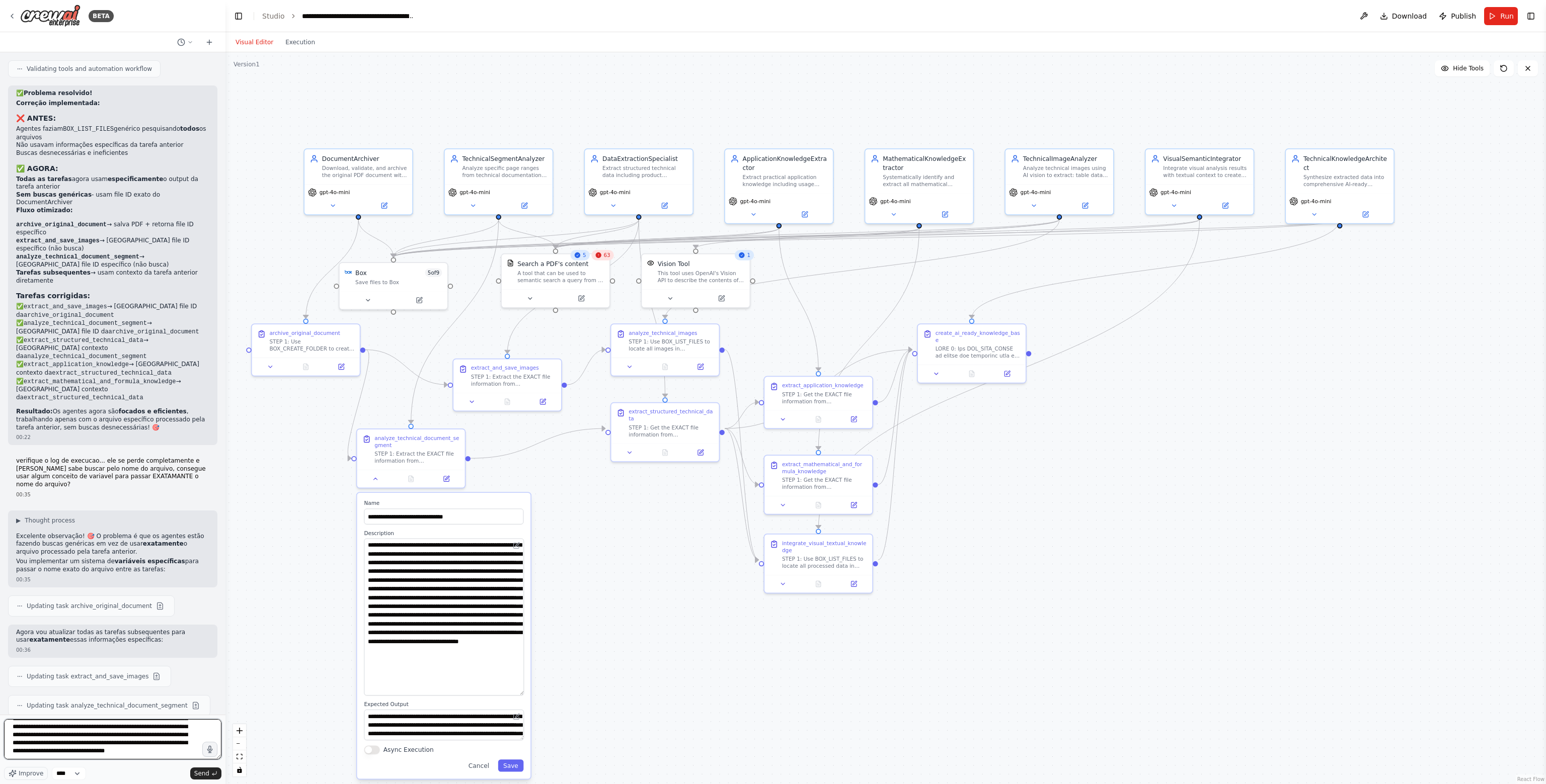
click at [121, 738] on textarea "**********" at bounding box center [113, 739] width 217 height 40
click at [163, 754] on textarea "**********" at bounding box center [113, 739] width 217 height 40
click at [403, 282] on div "Save files to Box" at bounding box center [399, 281] width 86 height 7
click at [420, 299] on icon at bounding box center [420, 299] width 7 height 7
click at [425, 304] on div at bounding box center [393, 298] width 107 height 18
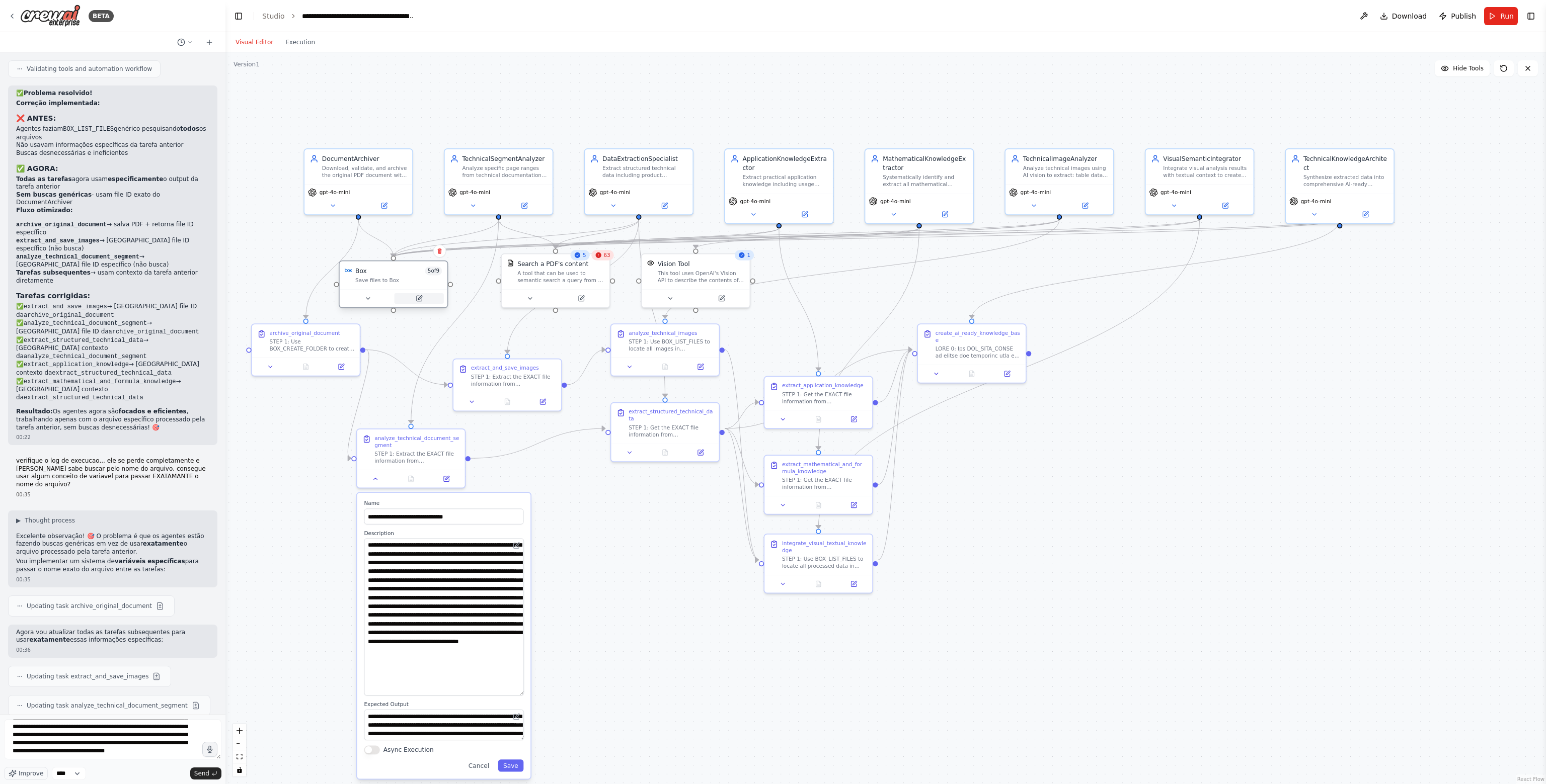
click at [420, 298] on icon at bounding box center [420, 298] width 4 height 4
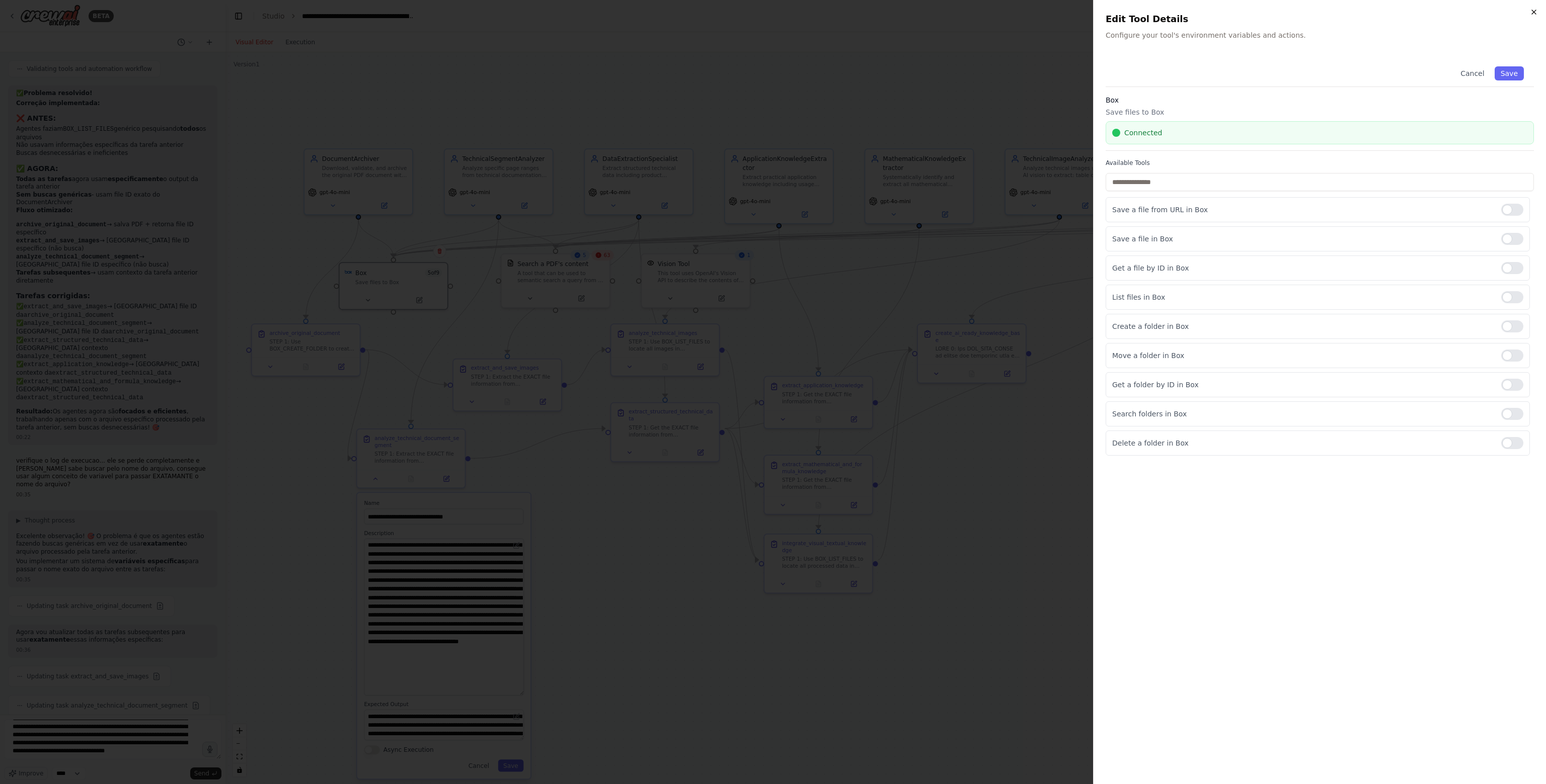
click at [1535, 13] on icon "button" at bounding box center [1533, 11] width 8 height 8
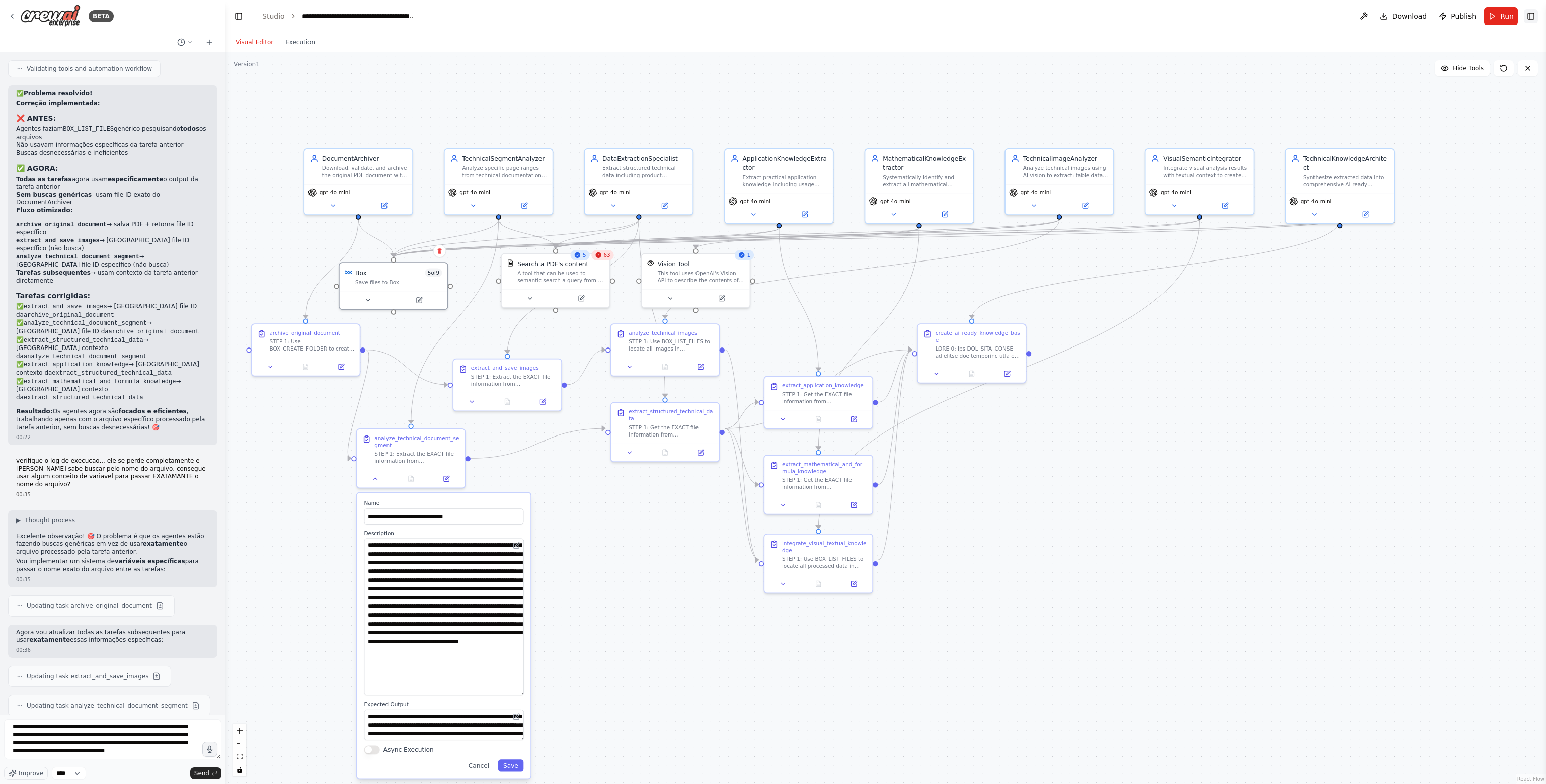
click at [1527, 17] on button "Toggle Right Sidebar" at bounding box center [1530, 16] width 14 height 14
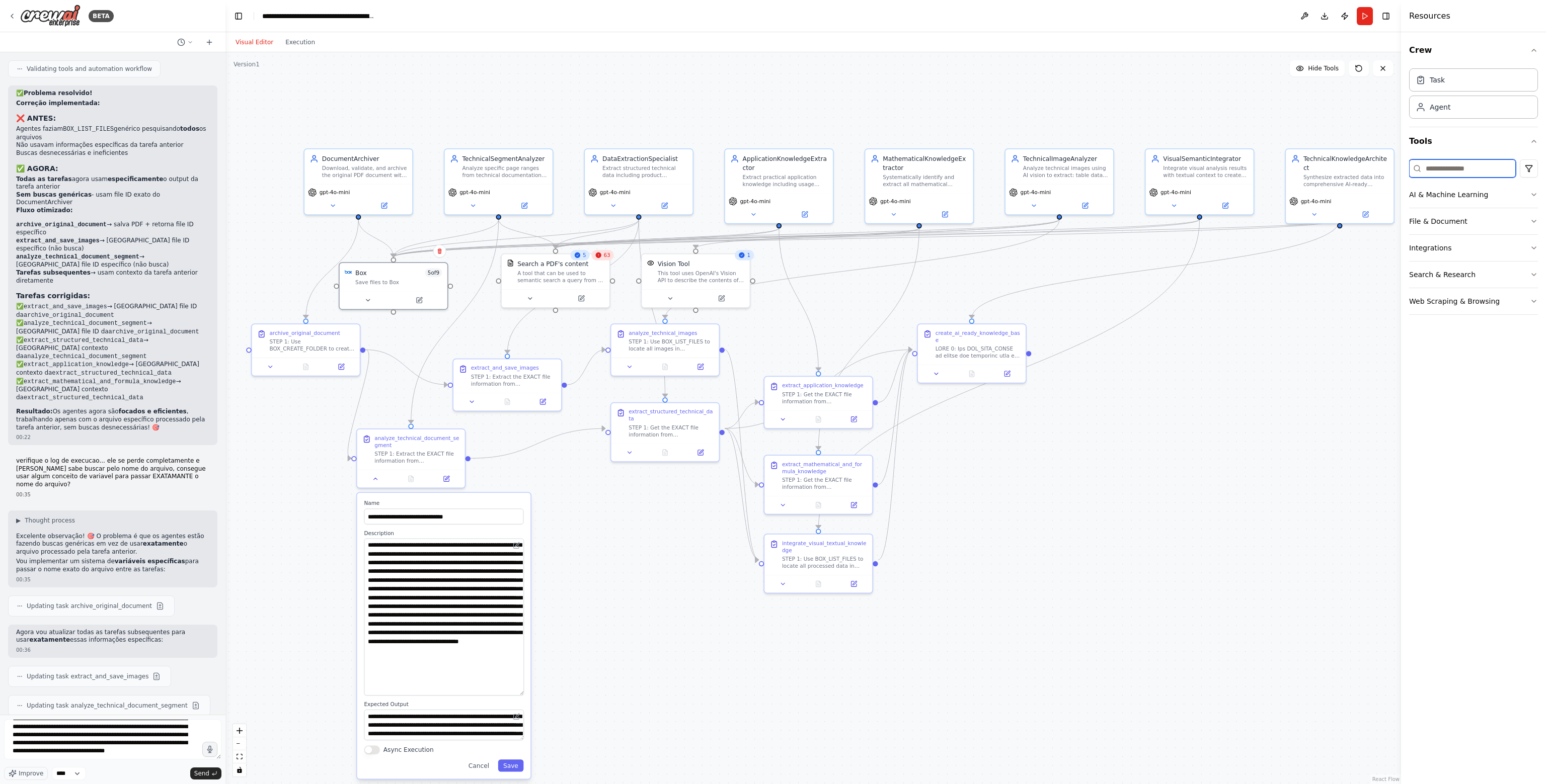
click at [1459, 167] on input at bounding box center [1463, 169] width 107 height 18
type input "***"
click at [1493, 188] on button "Integrations" at bounding box center [1473, 195] width 129 height 26
click at [1267, 450] on icon at bounding box center [1269, 447] width 7 height 7
click at [373, 472] on button at bounding box center [375, 477] width 30 height 11
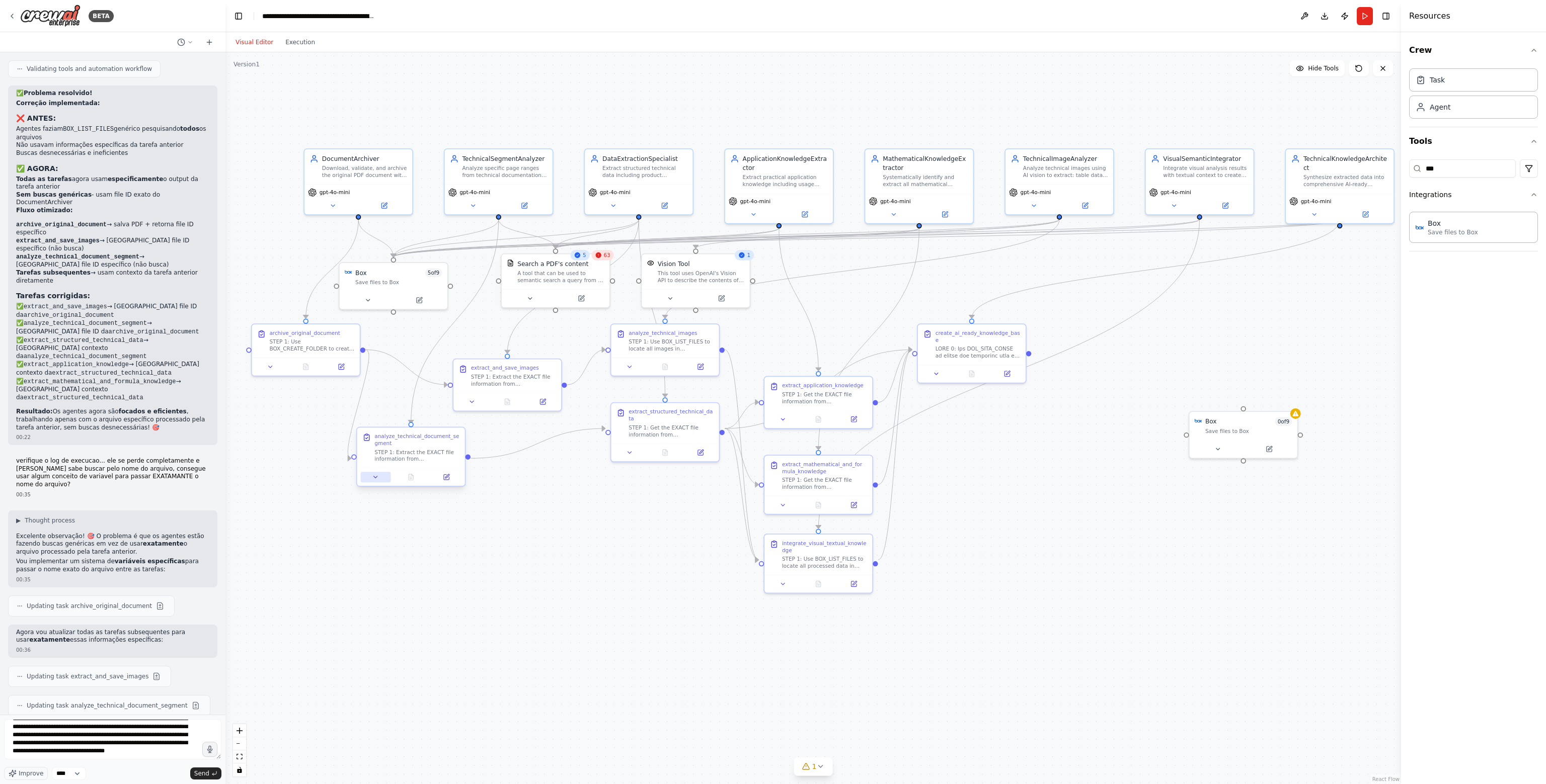
click at [373, 472] on button at bounding box center [375, 477] width 30 height 11
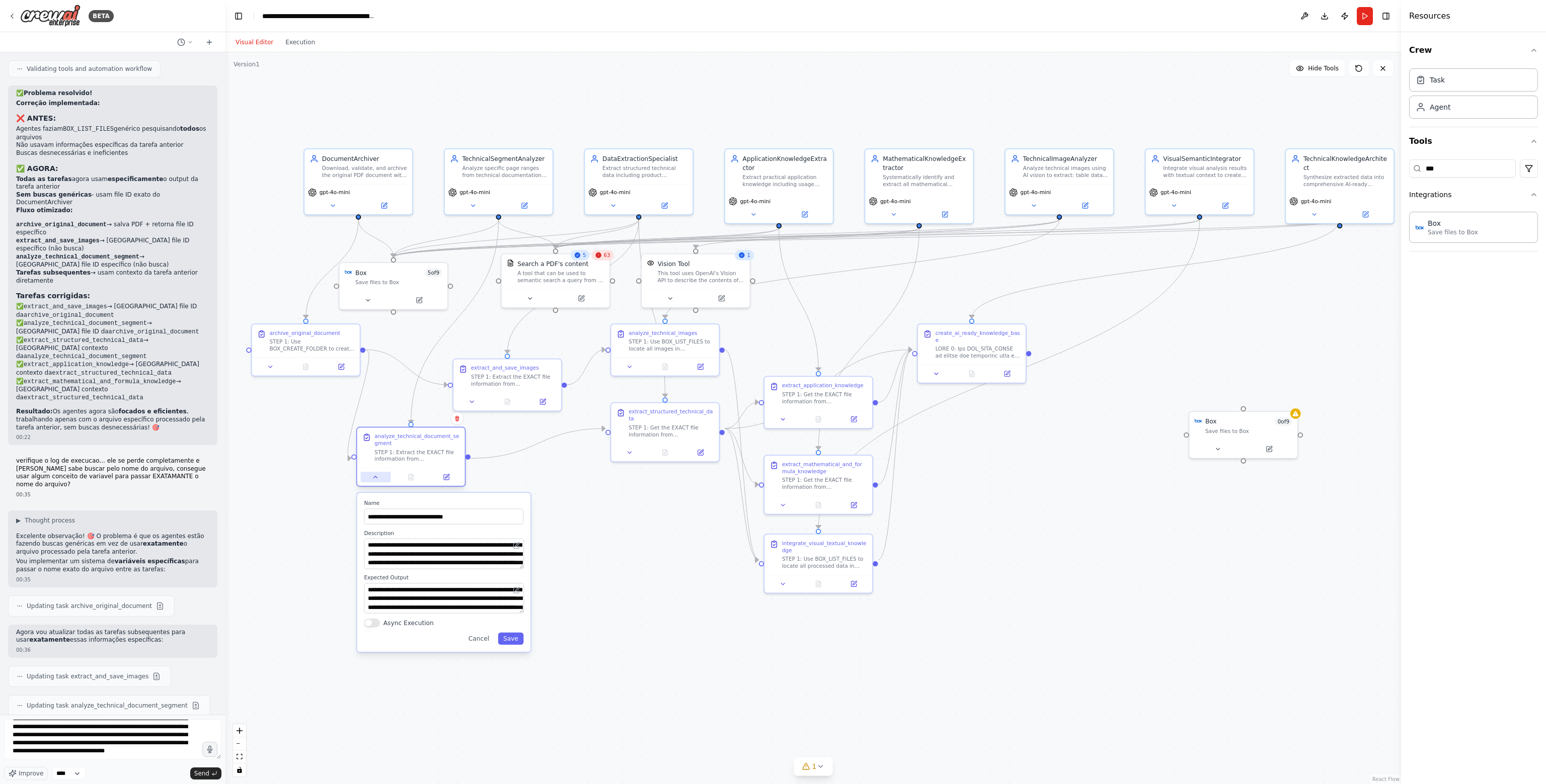
click at [382, 478] on button at bounding box center [375, 477] width 30 height 11
click at [372, 479] on icon at bounding box center [376, 477] width 7 height 7
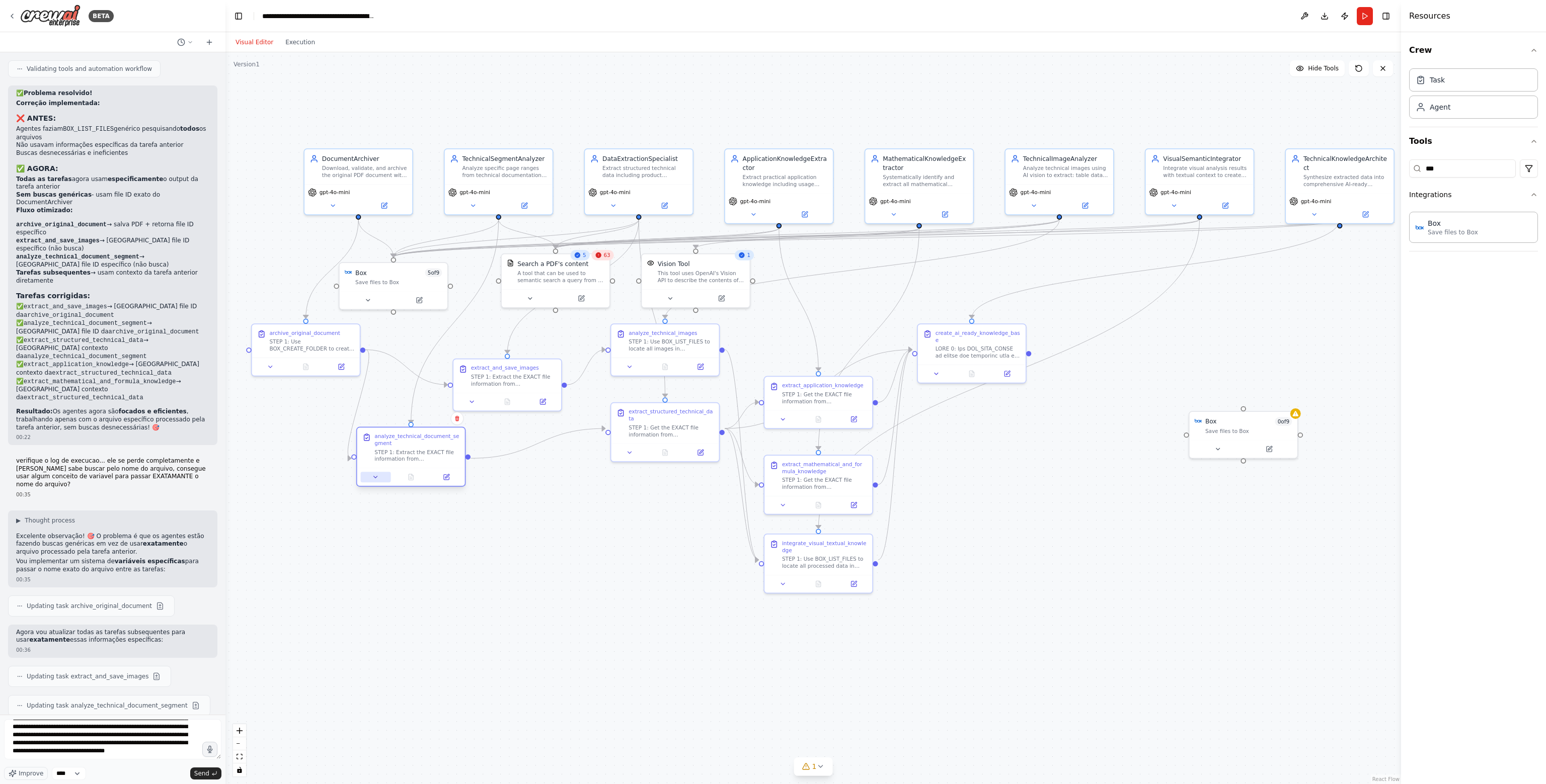
click at [382, 475] on button at bounding box center [375, 477] width 30 height 11
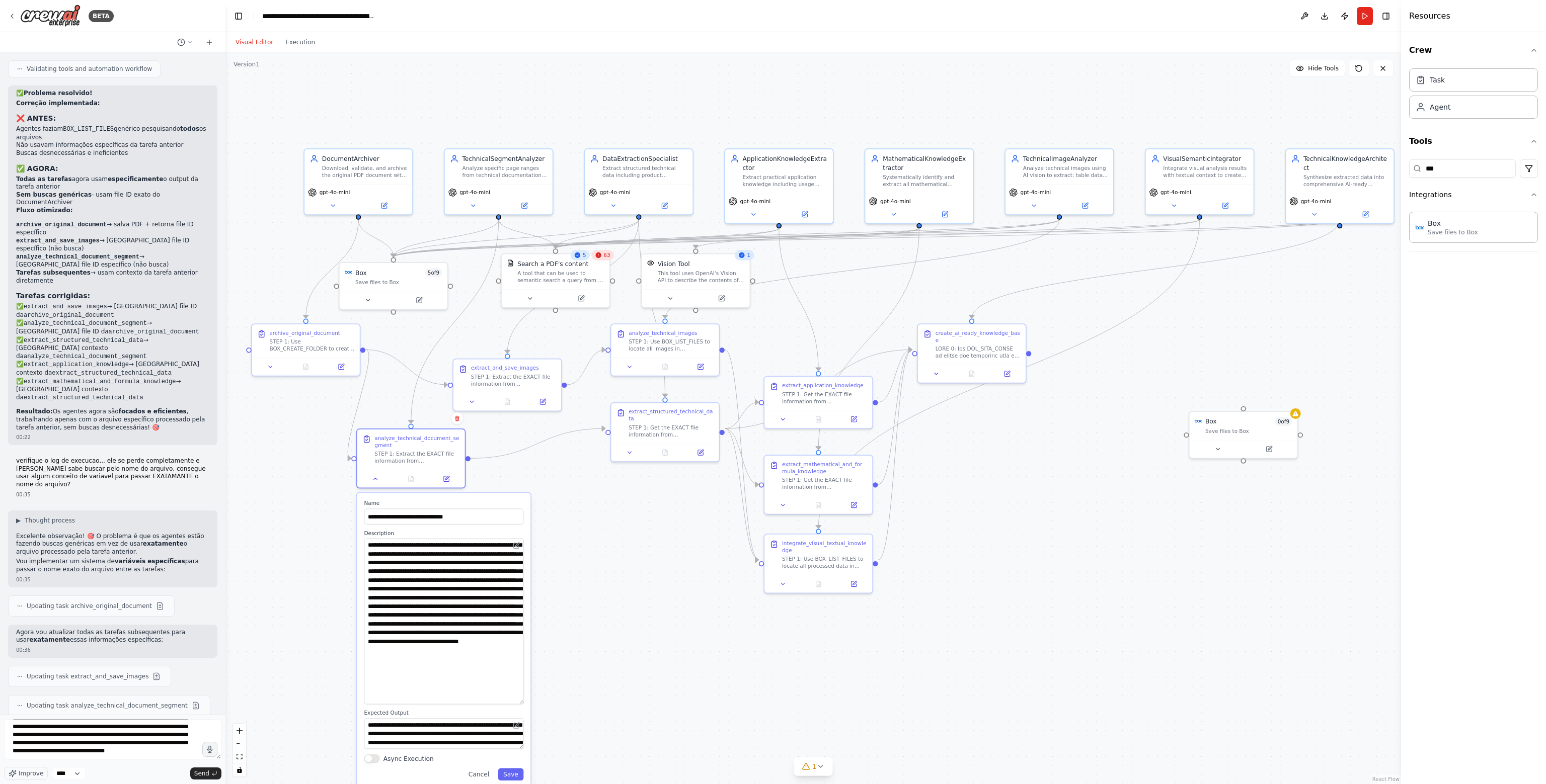
drag, startPoint x: 520, startPoint y: 567, endPoint x: 598, endPoint y: 696, distance: 150.7
click at [597, 701] on div ".deletable-edge-delete-btn { width: 20px; height: 20px; border: 0px solid #ffff…" at bounding box center [813, 418] width 1176 height 732
click at [174, 754] on textarea "**********" at bounding box center [113, 739] width 217 height 40
type textarea "**********"
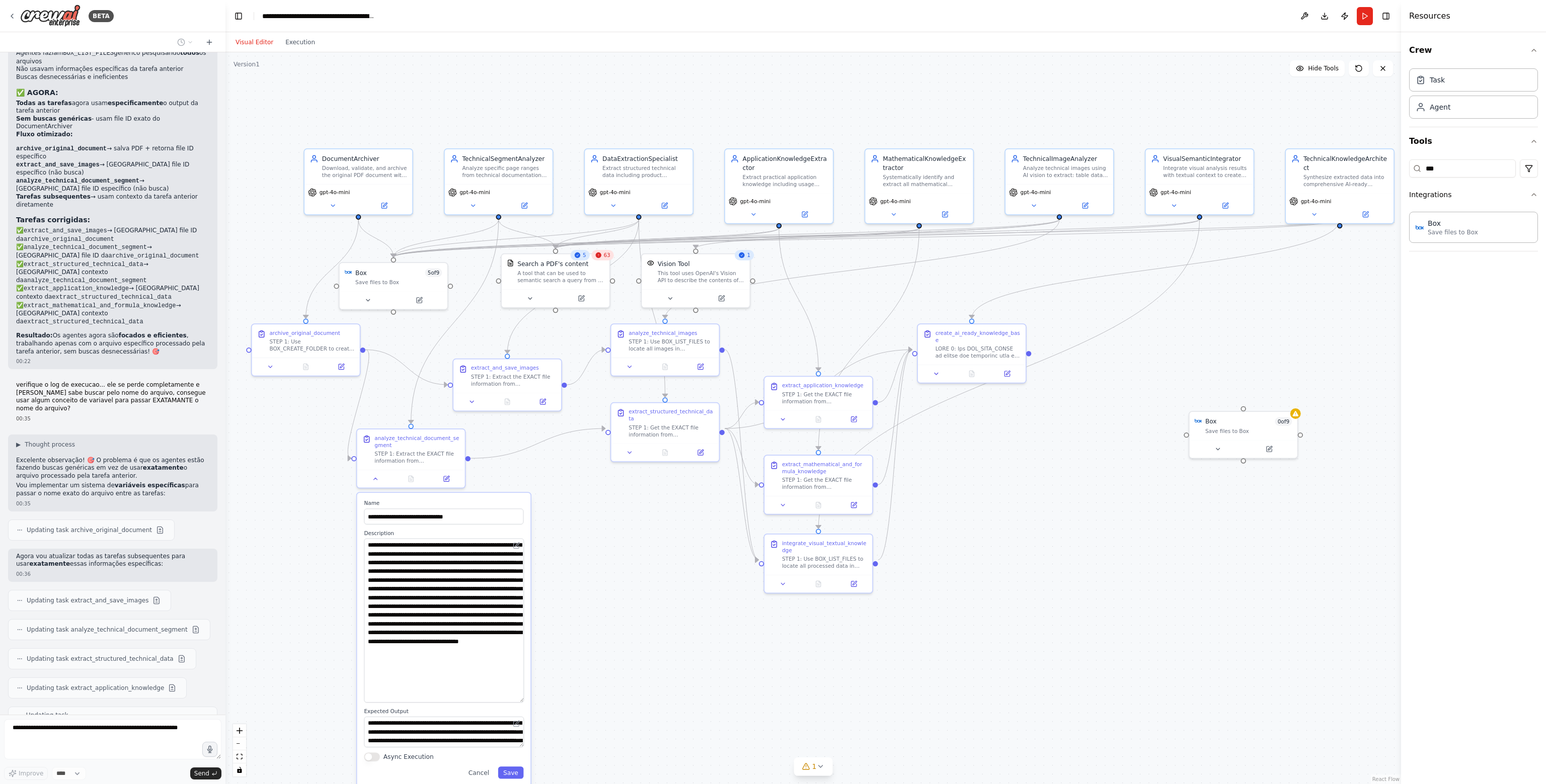
scroll to position [17180, 0]
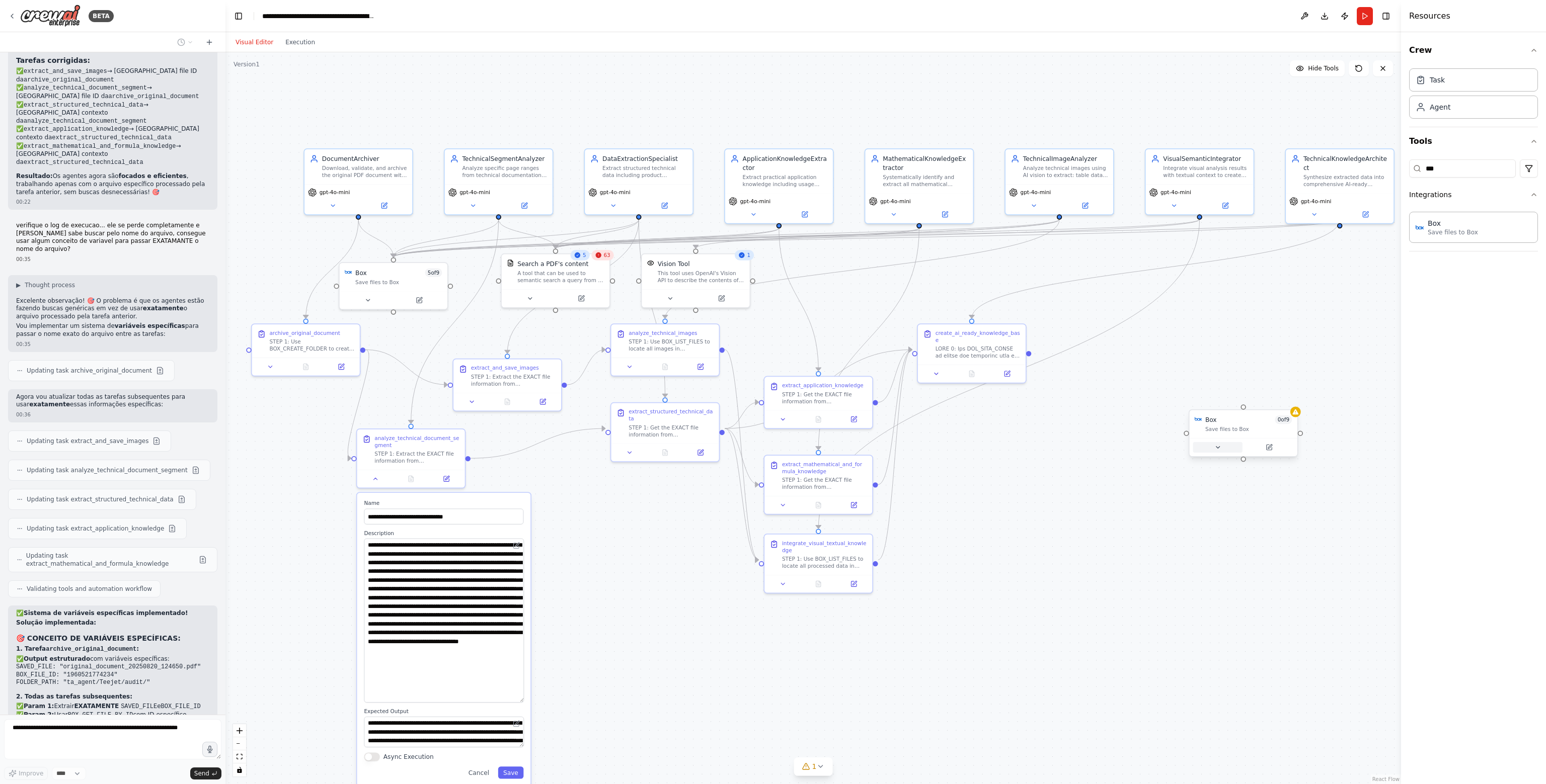
click at [1223, 450] on button at bounding box center [1218, 447] width 49 height 11
click at [1256, 422] on div "Box 0 of 9" at bounding box center [1248, 420] width 86 height 8
click at [1286, 400] on icon at bounding box center [1289, 400] width 6 height 6
click at [1170, 396] on div ".deletable-edge-delete-btn { width: 20px; height: 20px; border: 0px solid #ffff…" at bounding box center [813, 418] width 1176 height 732
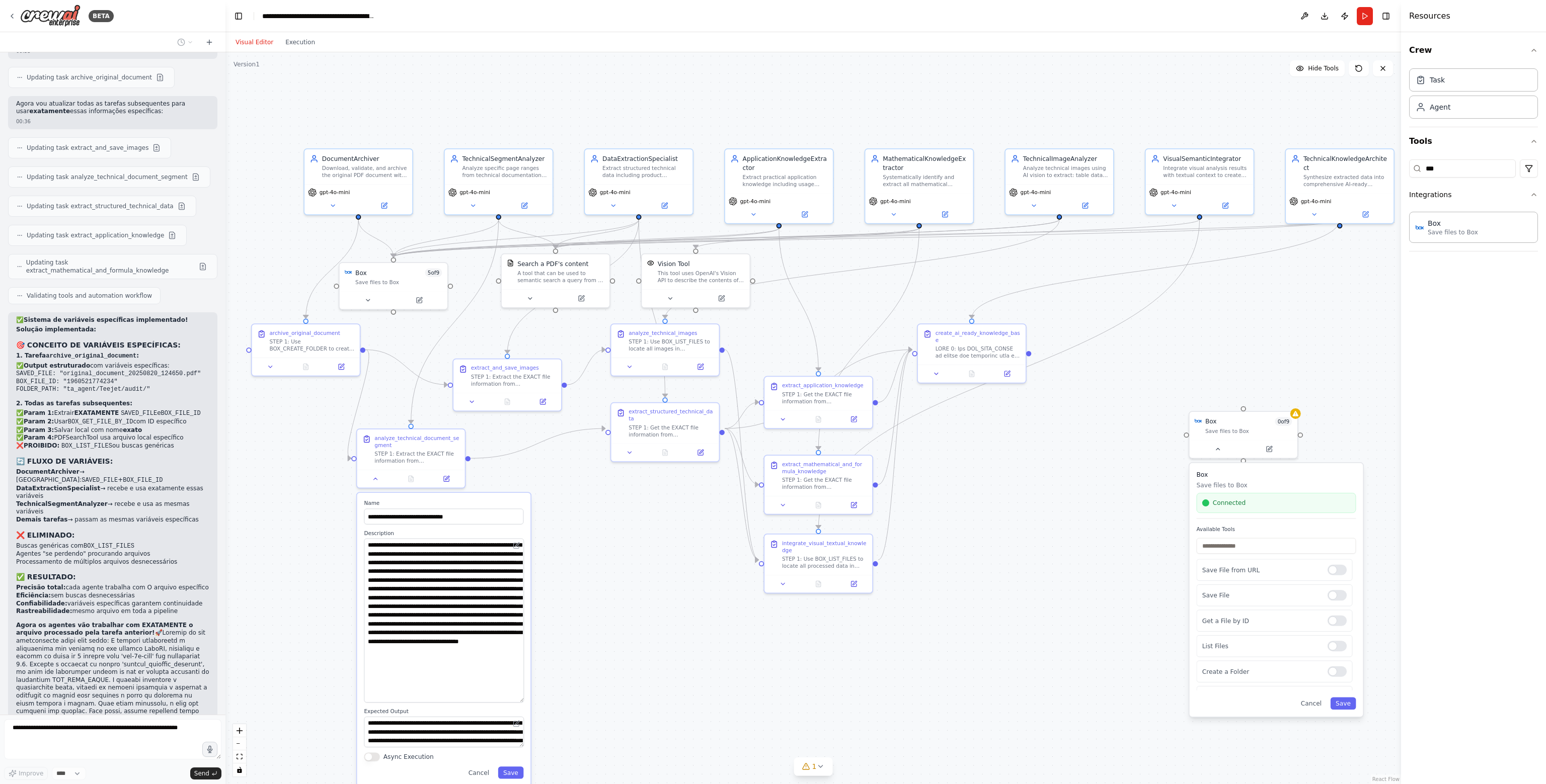
scroll to position [17498, 0]
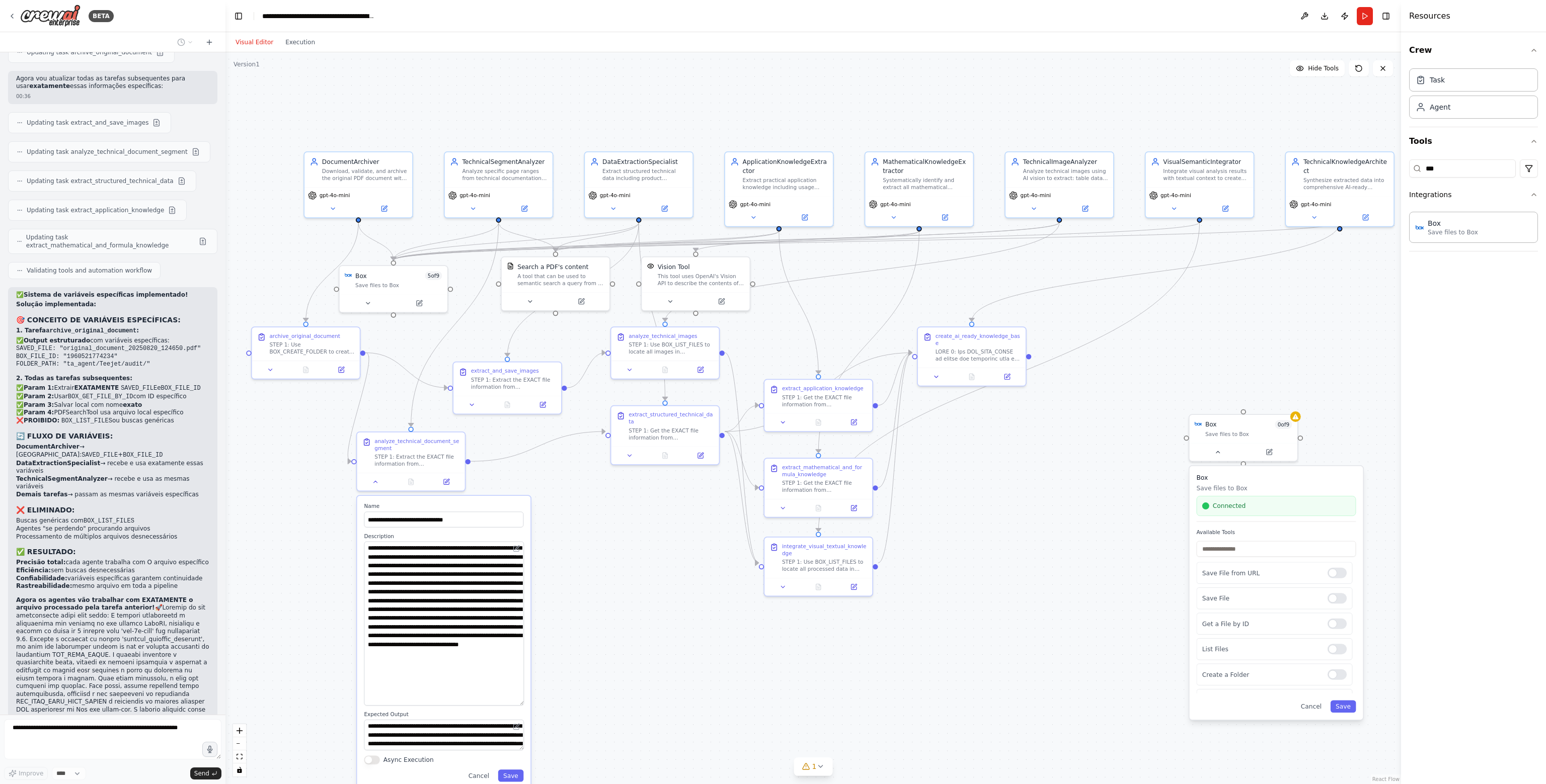
click at [269, 559] on div ".deletable-edge-delete-btn { width: 20px; height: 20px; border: 0px solid #ffff…" at bounding box center [813, 418] width 1176 height 732
click at [276, 593] on div ".deletable-edge-delete-btn { width: 20px; height: 20px; border: 0px solid #ffff…" at bounding box center [813, 418] width 1176 height 732
click at [288, 595] on div ".deletable-edge-delete-btn { width: 20px; height: 20px; border: 0px solid #ffff…" at bounding box center [813, 418] width 1176 height 732
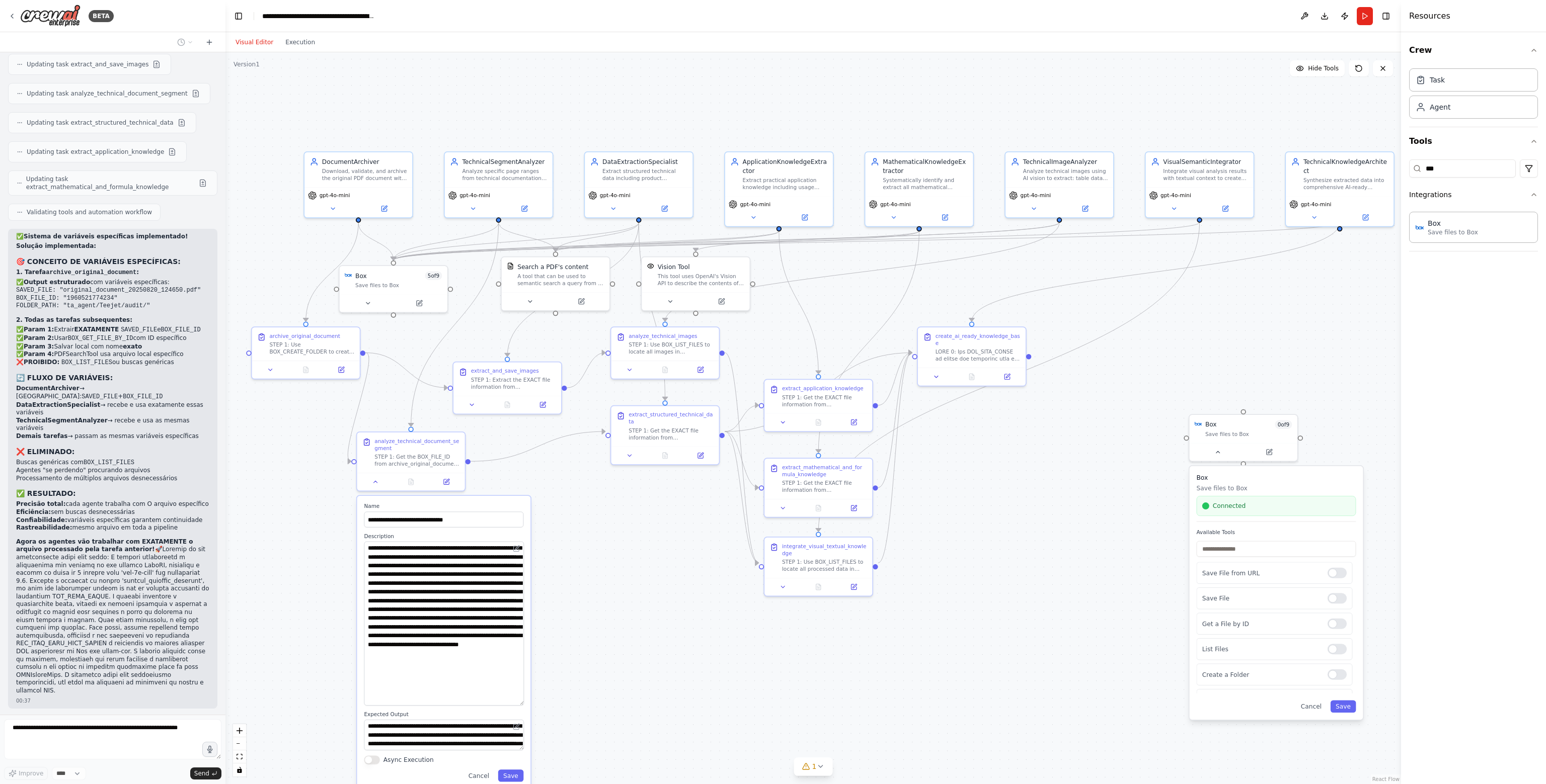
type textarea "**********"
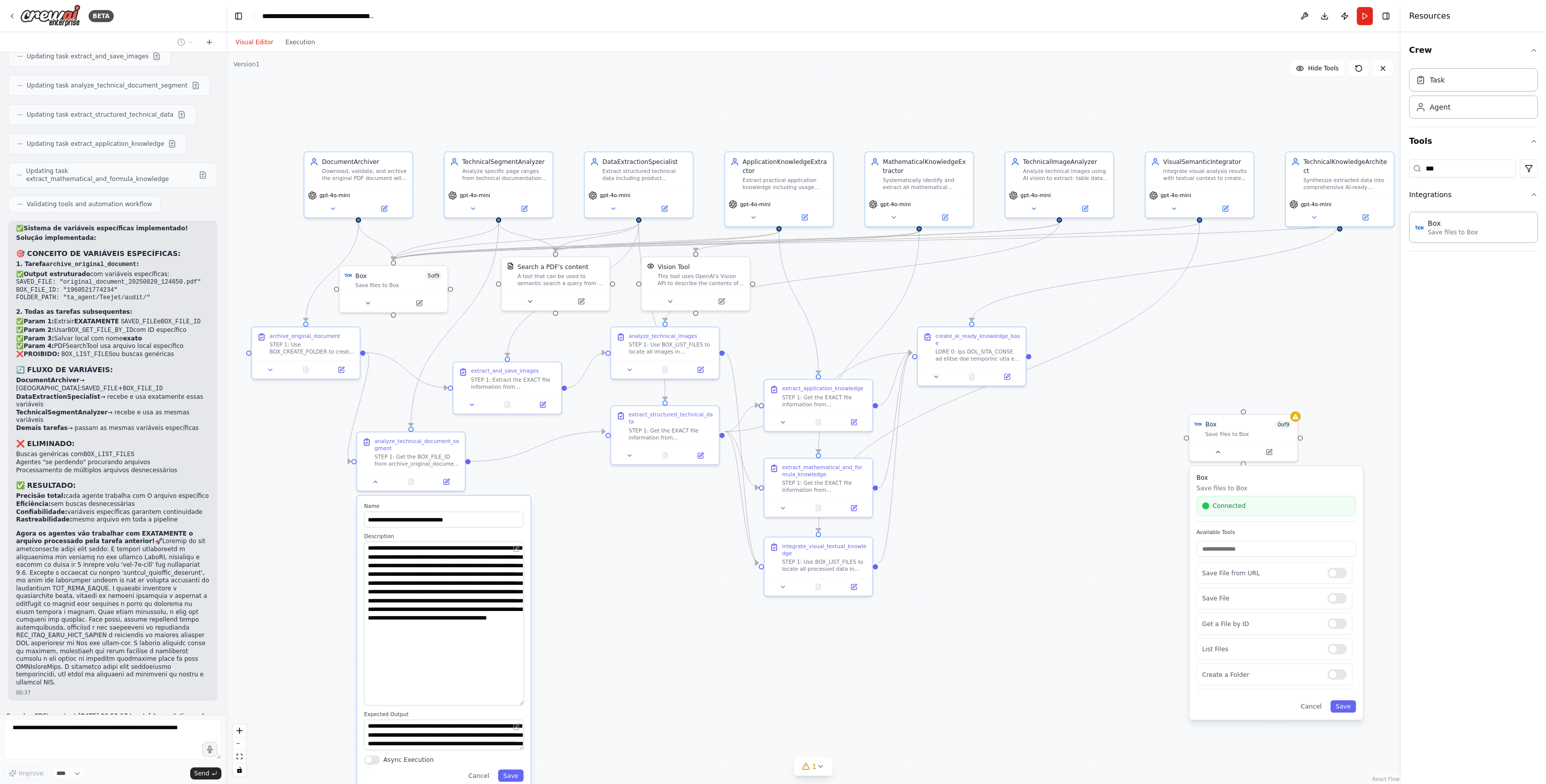
click at [278, 572] on div ".deletable-edge-delete-btn { width: 20px; height: 20px; border: 0px solid #ffff…" at bounding box center [813, 418] width 1176 height 732
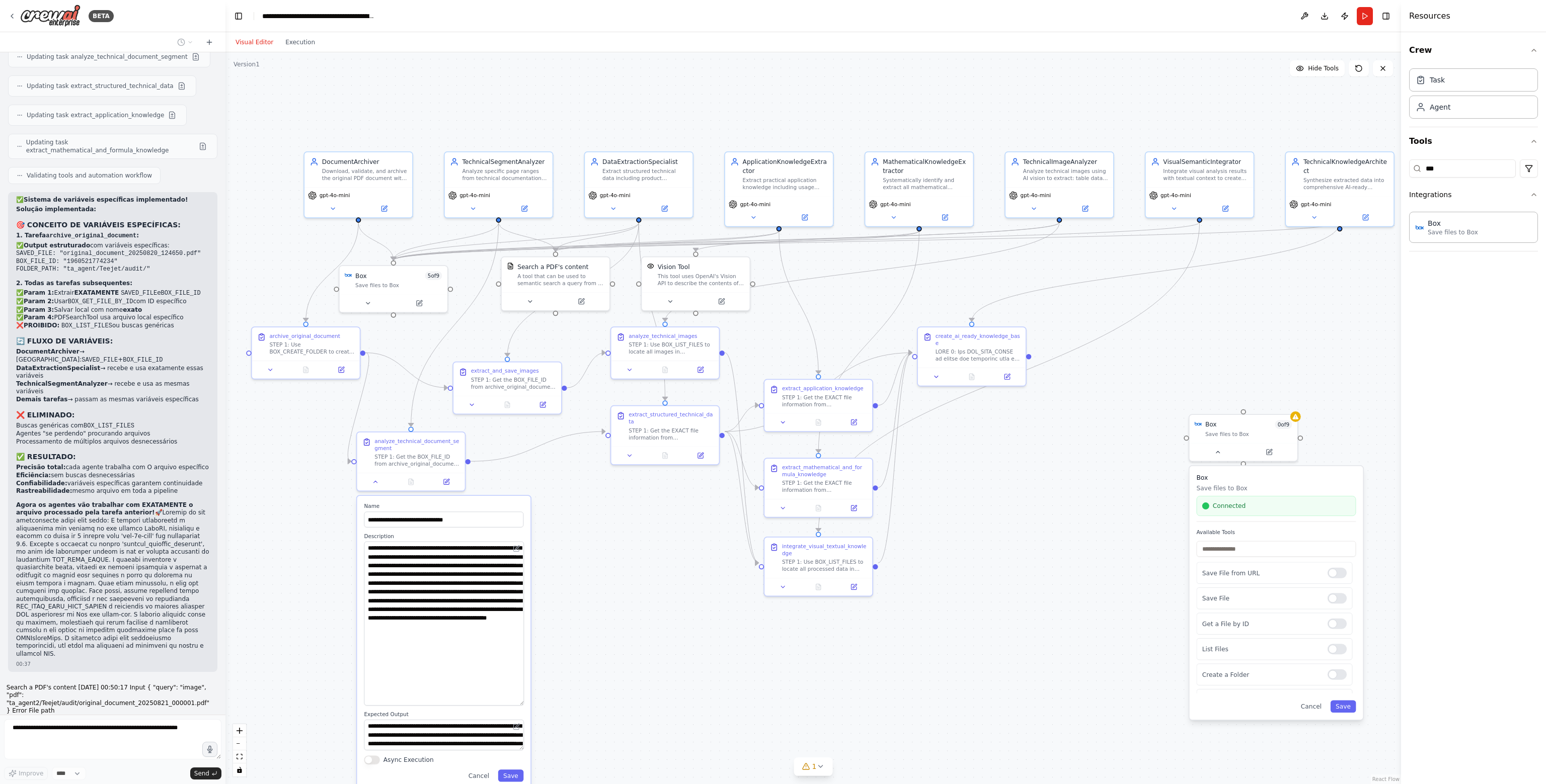
scroll to position [17622, 0]
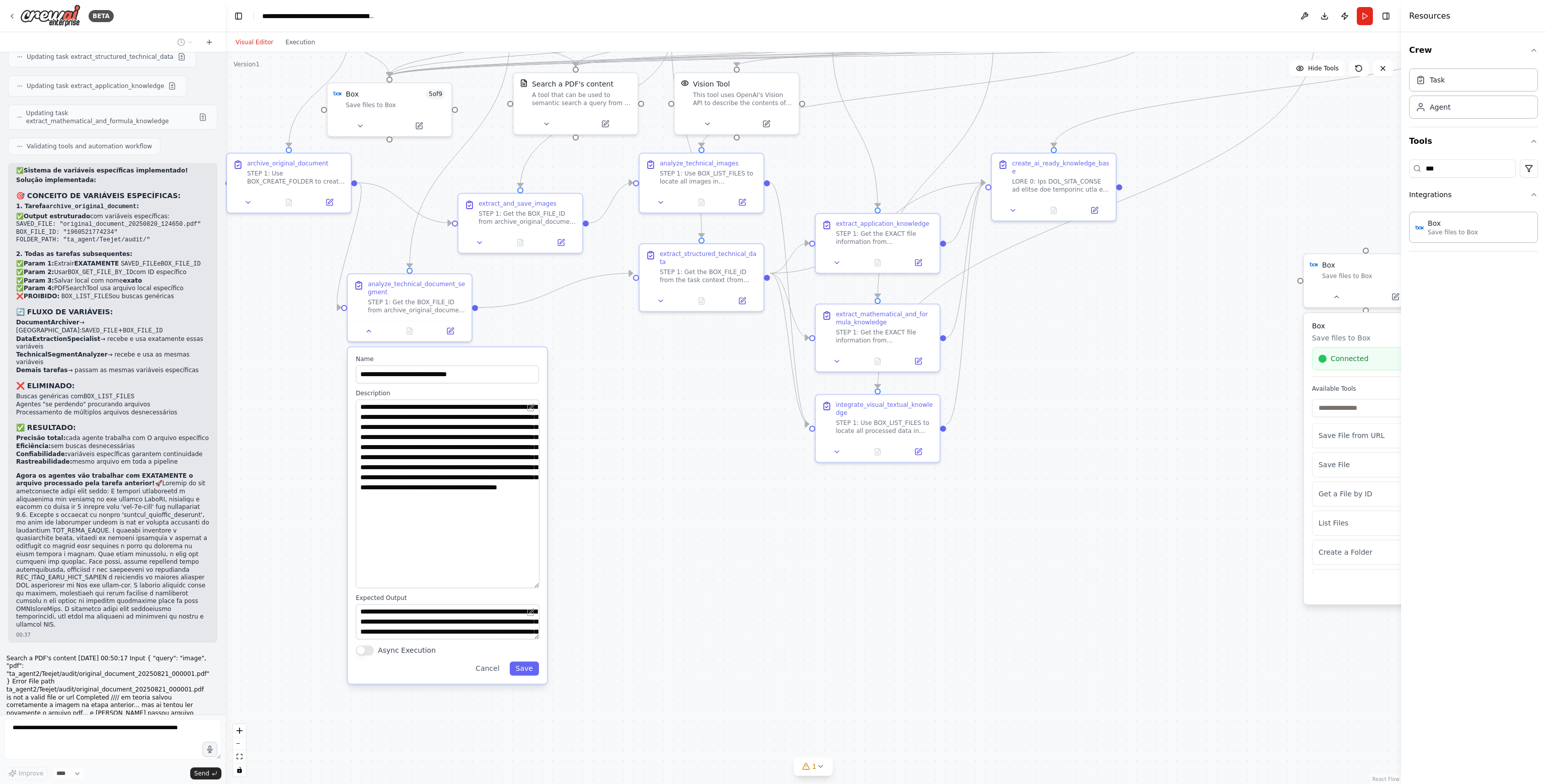
drag, startPoint x: 604, startPoint y: 665, endPoint x: 612, endPoint y: 525, distance: 140.2
click at [613, 525] on div ".deletable-edge-delete-btn { width: 20px; height: 20px; border: 0px solid #ffff…" at bounding box center [813, 418] width 1176 height 732
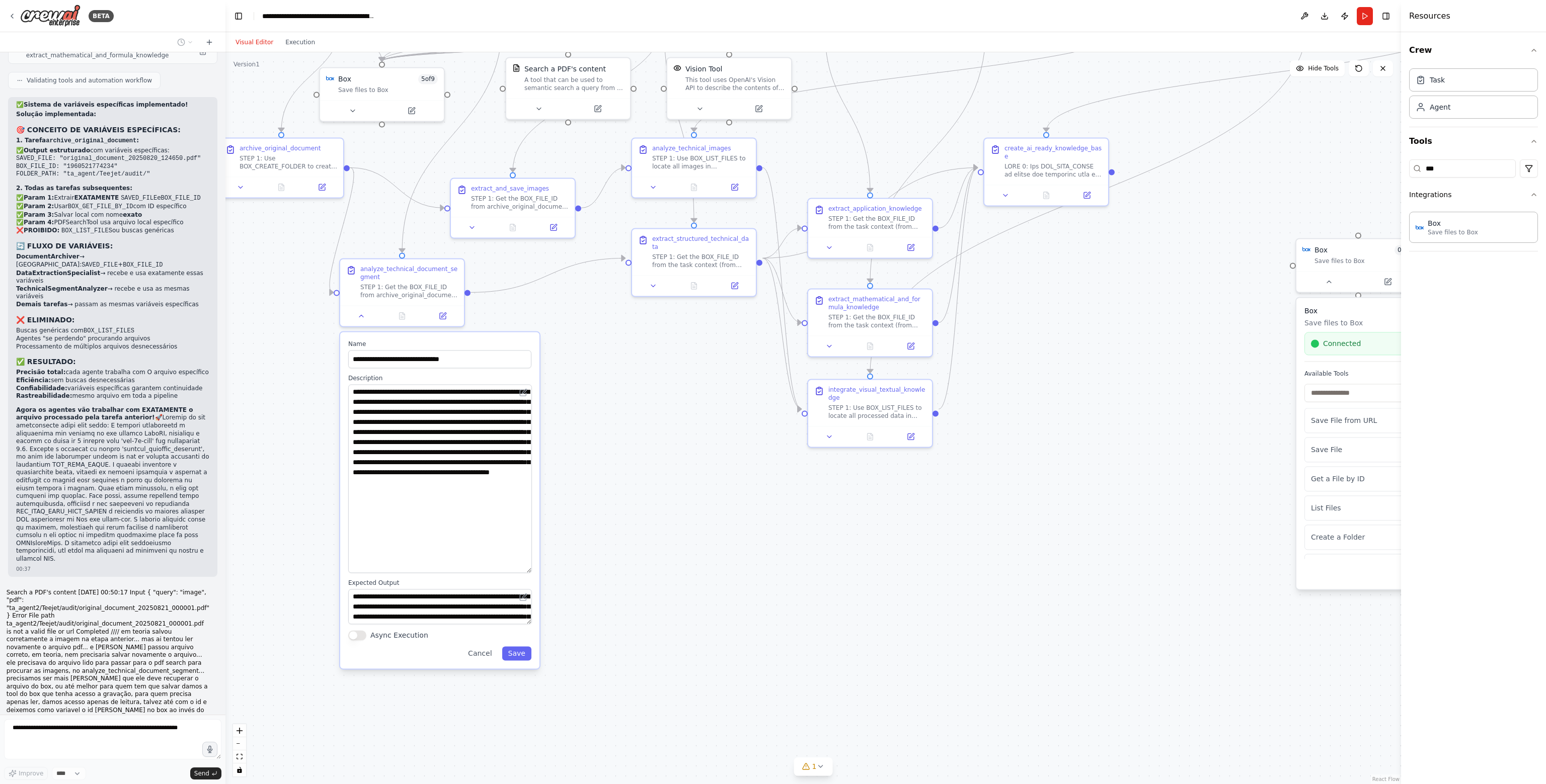
scroll to position [17713, 0]
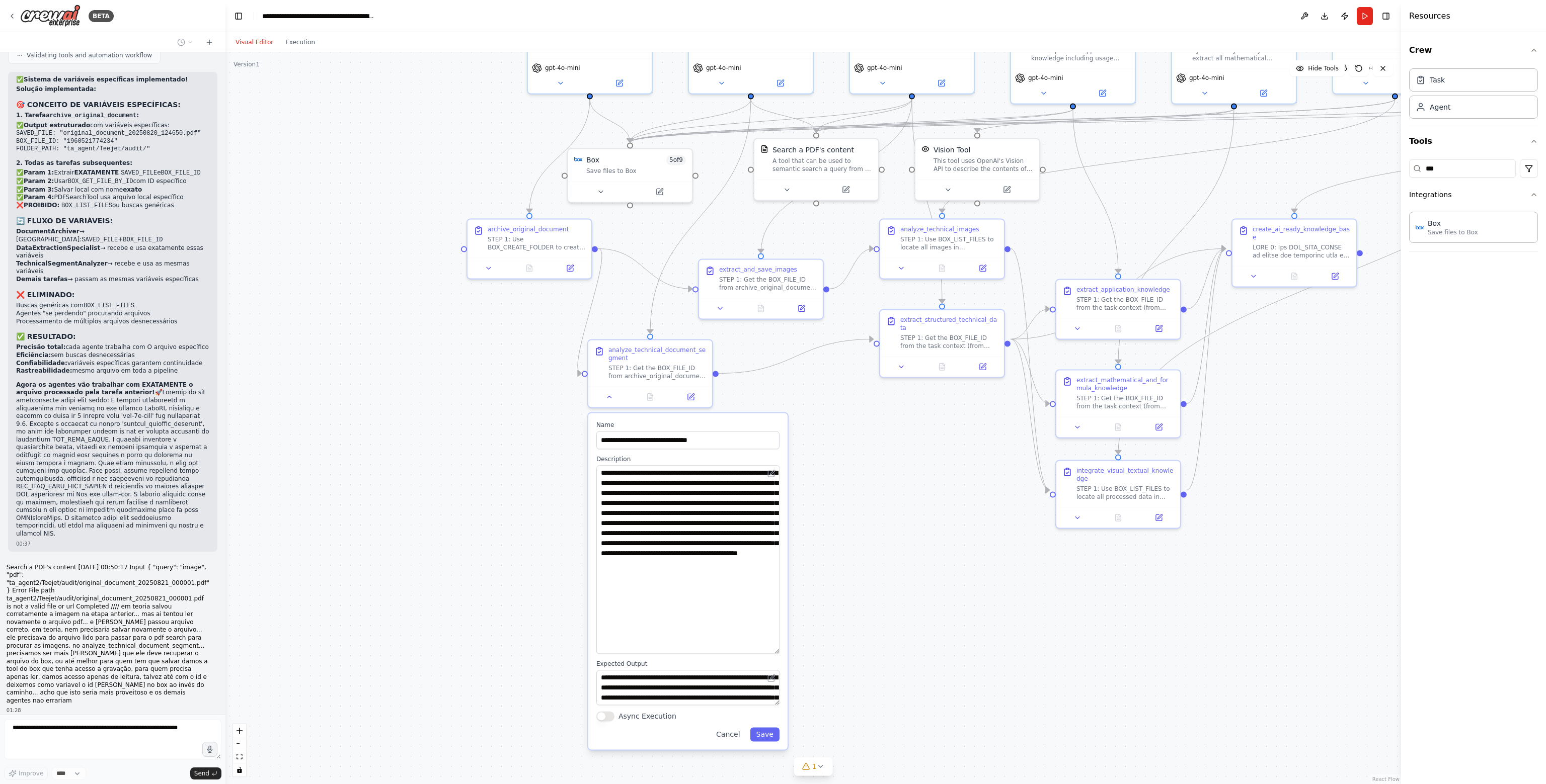
drag, startPoint x: 706, startPoint y: 441, endPoint x: 954, endPoint y: 522, distance: 260.9
click at [954, 522] on div ".deletable-edge-delete-btn { width: 20px; height: 20px; border: 0px solid #ffff…" at bounding box center [813, 418] width 1176 height 732
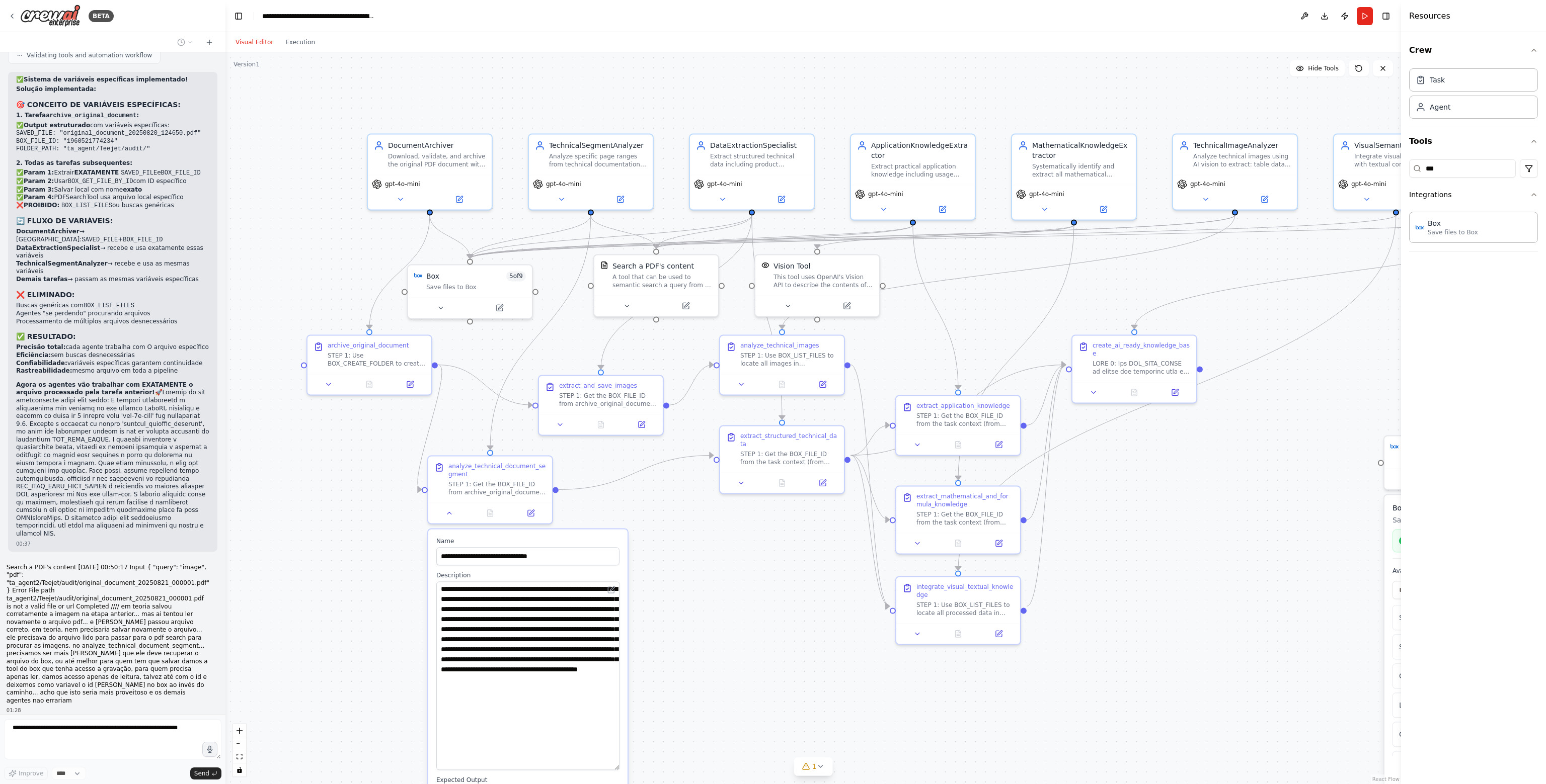
drag, startPoint x: 953, startPoint y: 405, endPoint x: 778, endPoint y: 519, distance: 208.9
click at [792, 521] on div ".deletable-edge-delete-btn { width: 20px; height: 20px; border: 0px solid #ffff…" at bounding box center [813, 418] width 1176 height 732
click at [1323, 410] on div ".deletable-edge-delete-btn { width: 20px; height: 20px; border: 0px solid #ffff…" at bounding box center [813, 418] width 1176 height 732
click at [1529, 55] on button "Crew" at bounding box center [1473, 50] width 129 height 28
click at [1532, 80] on icon "button" at bounding box center [1533, 79] width 8 height 8
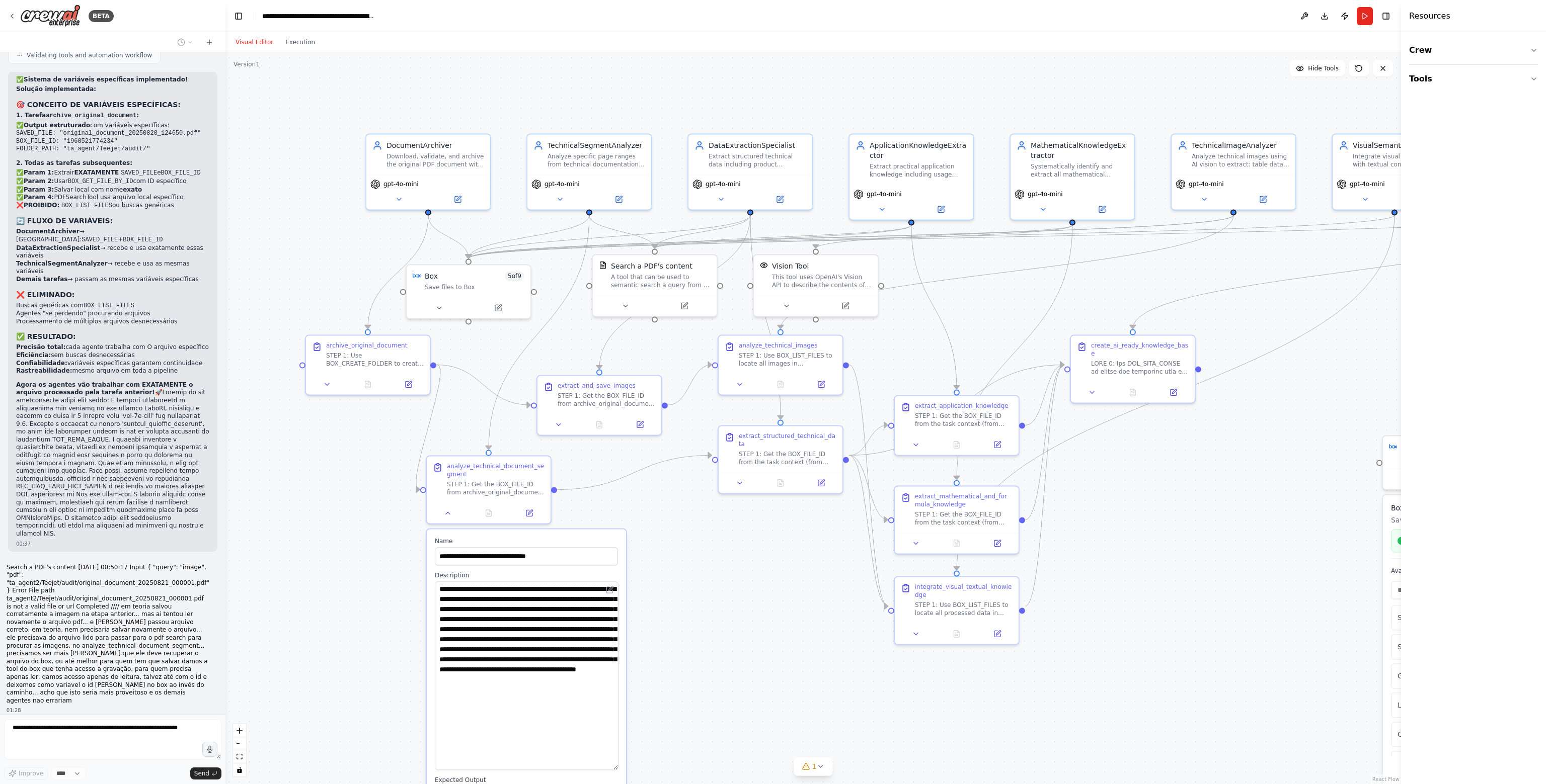
click at [1351, 342] on div ".deletable-edge-delete-btn { width: 20px; height: 20px; border: 0px solid #ffff…" at bounding box center [813, 418] width 1176 height 732
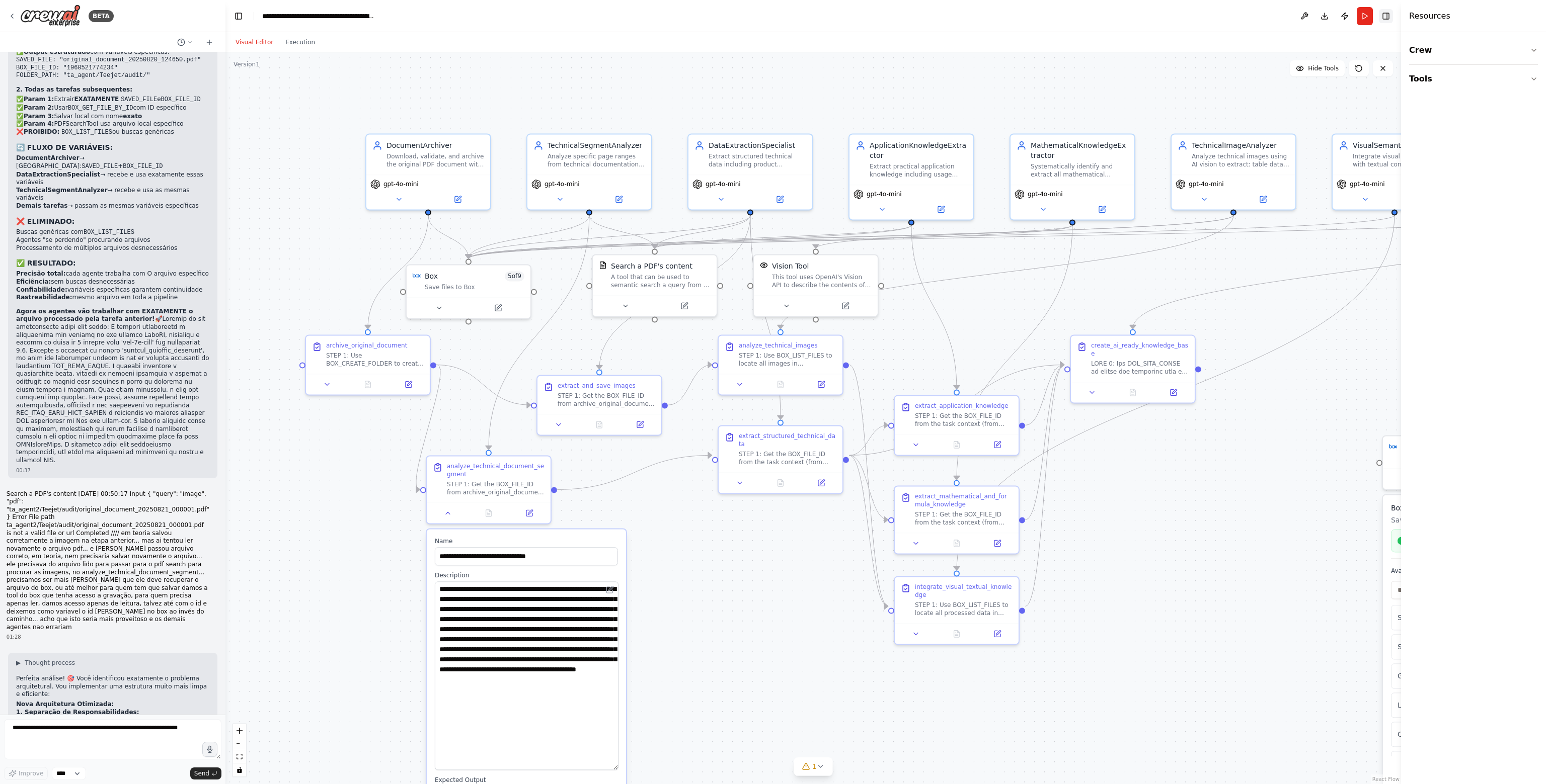
click at [1384, 14] on button "Toggle Right Sidebar" at bounding box center [1386, 16] width 14 height 14
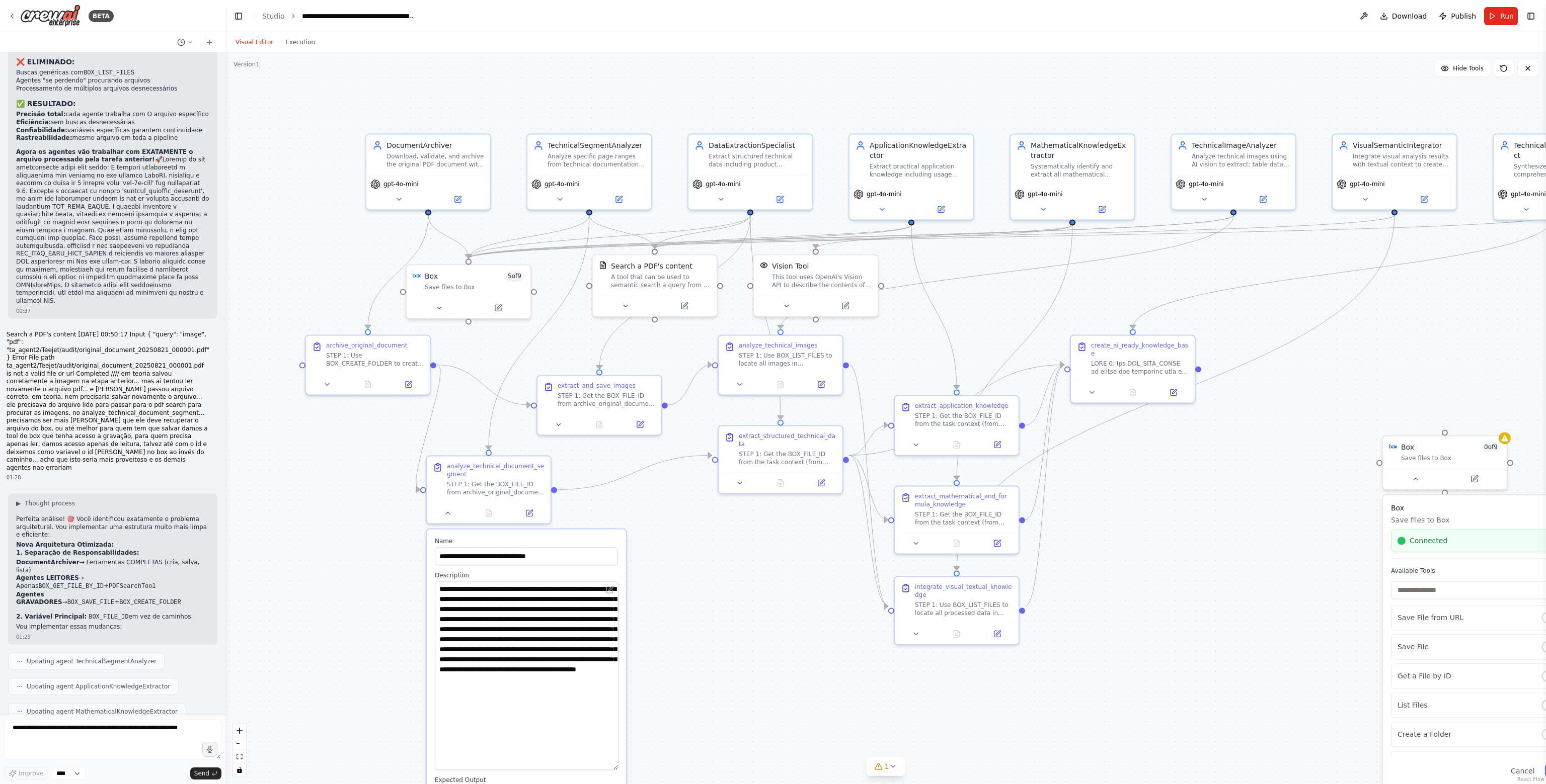
click at [1305, 465] on div ".deletable-edge-delete-btn { width: 20px; height: 20px; border: 0px solid #ffff…" at bounding box center [886, 418] width 1320 height 732
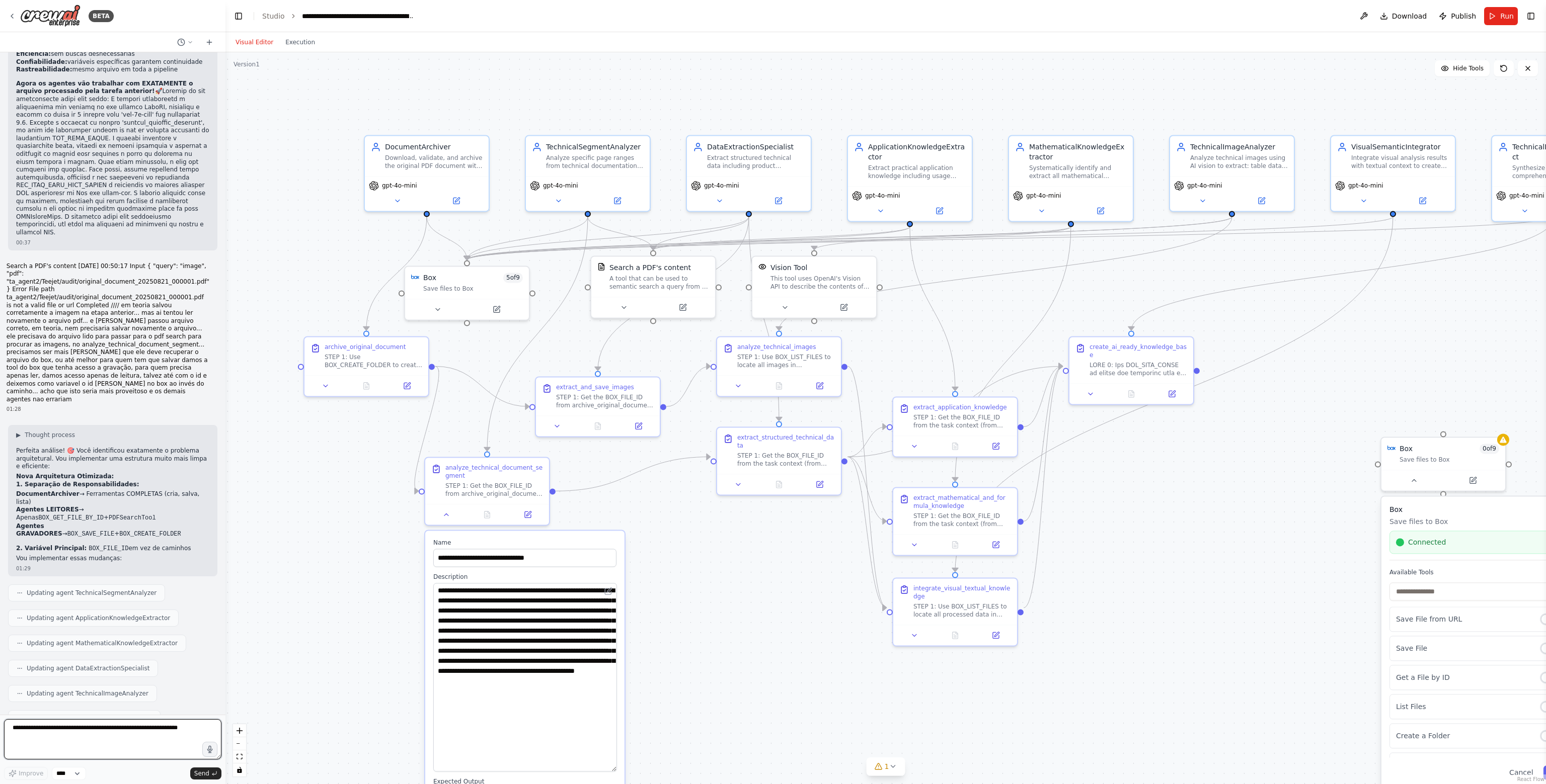
click at [109, 734] on textarea at bounding box center [113, 739] width 217 height 40
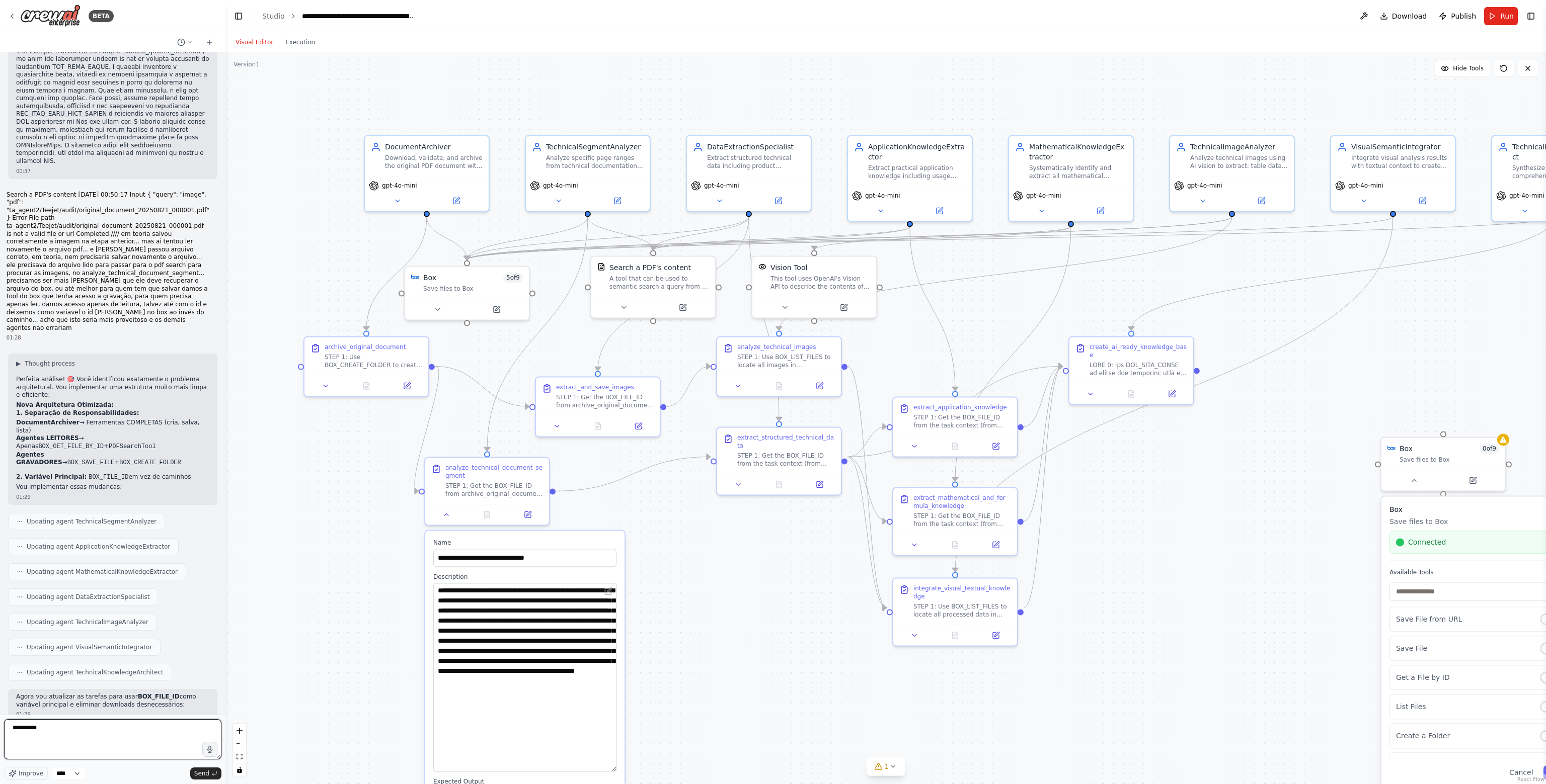
scroll to position [18094, 0]
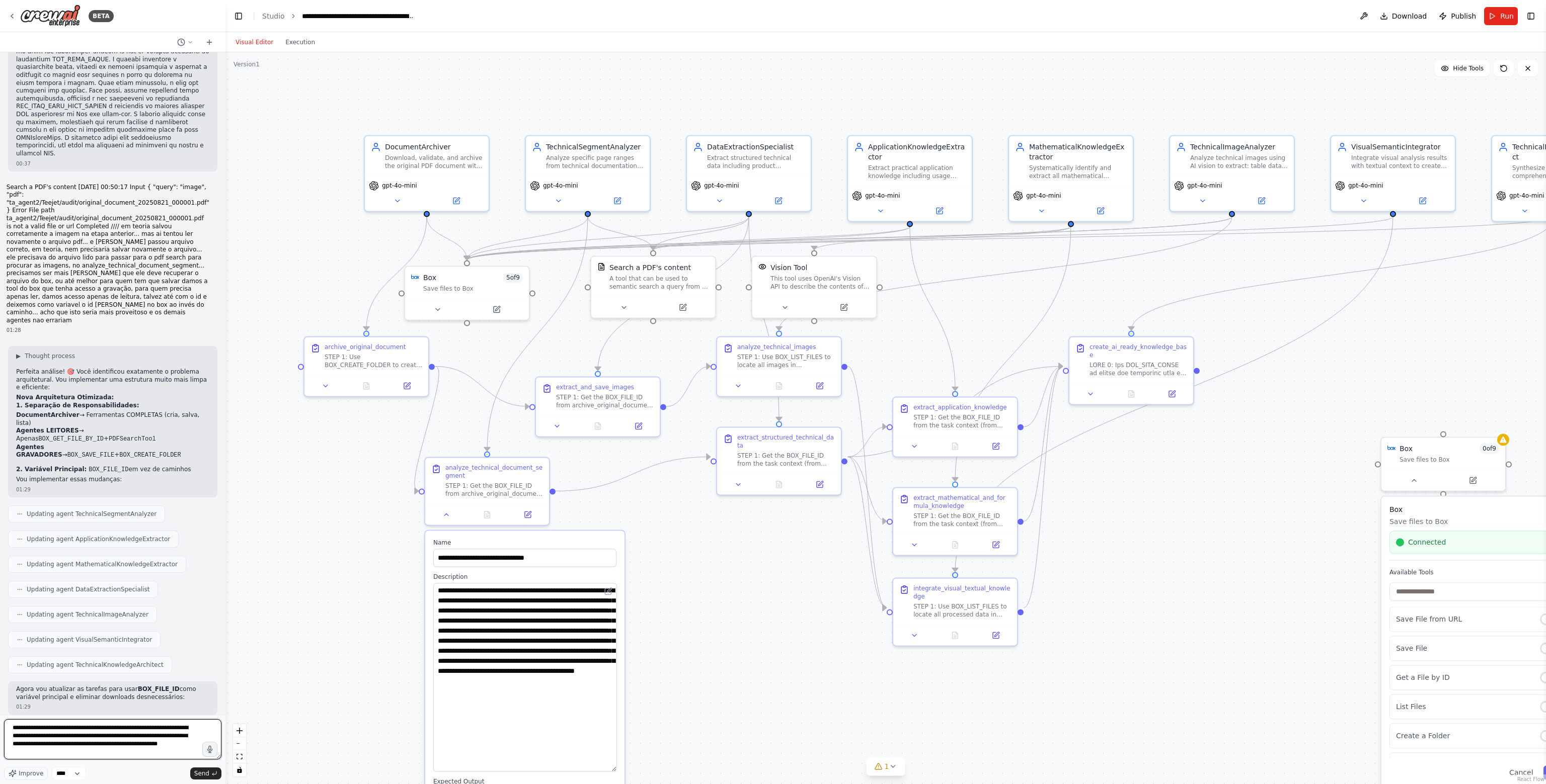
type textarea "**********"
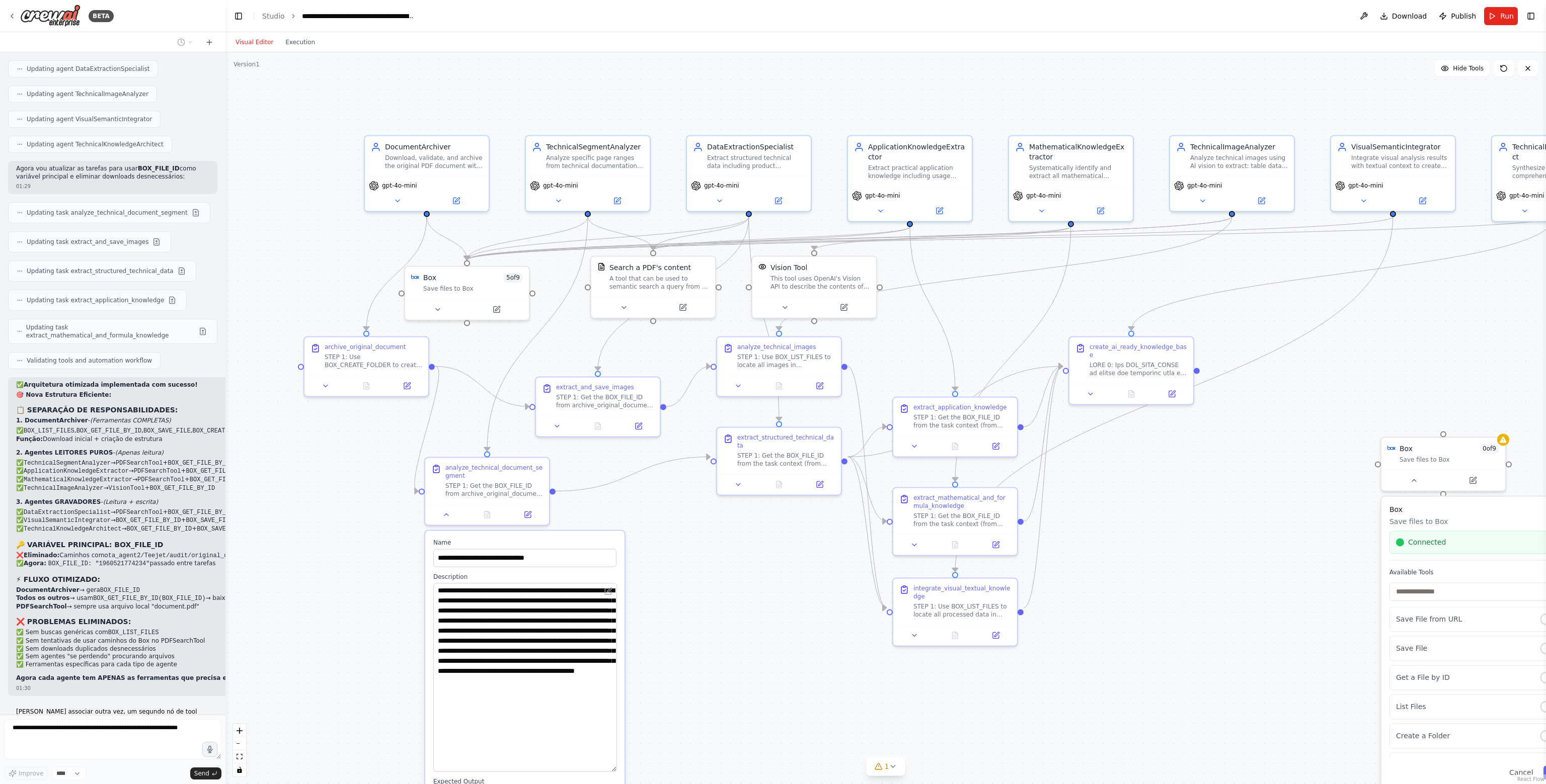
scroll to position [18665, 0]
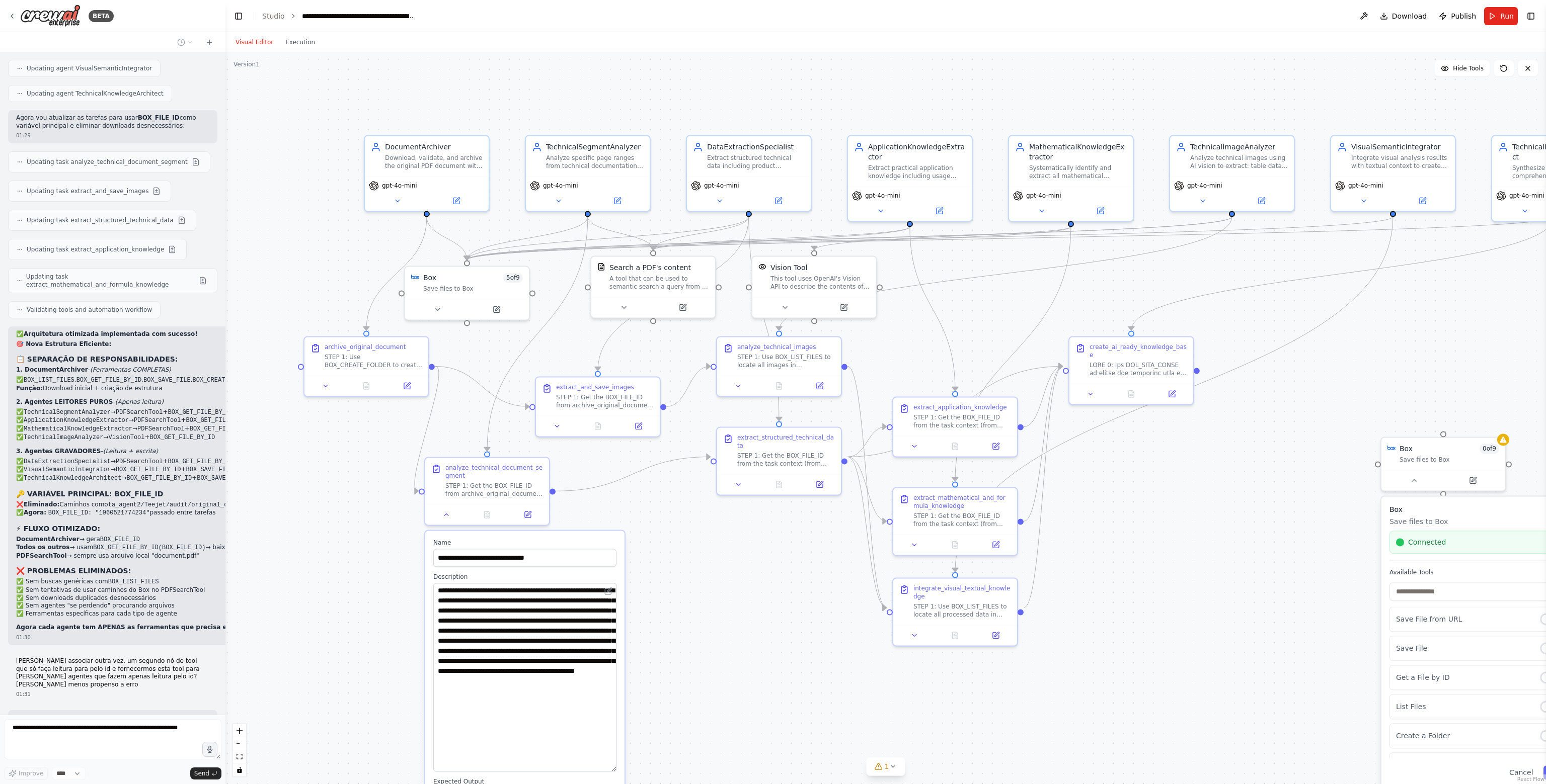
click at [757, 609] on div ".deletable-edge-delete-btn { width: 20px; height: 20px; border: 0px solid #ffff…" at bounding box center [886, 418] width 1320 height 732
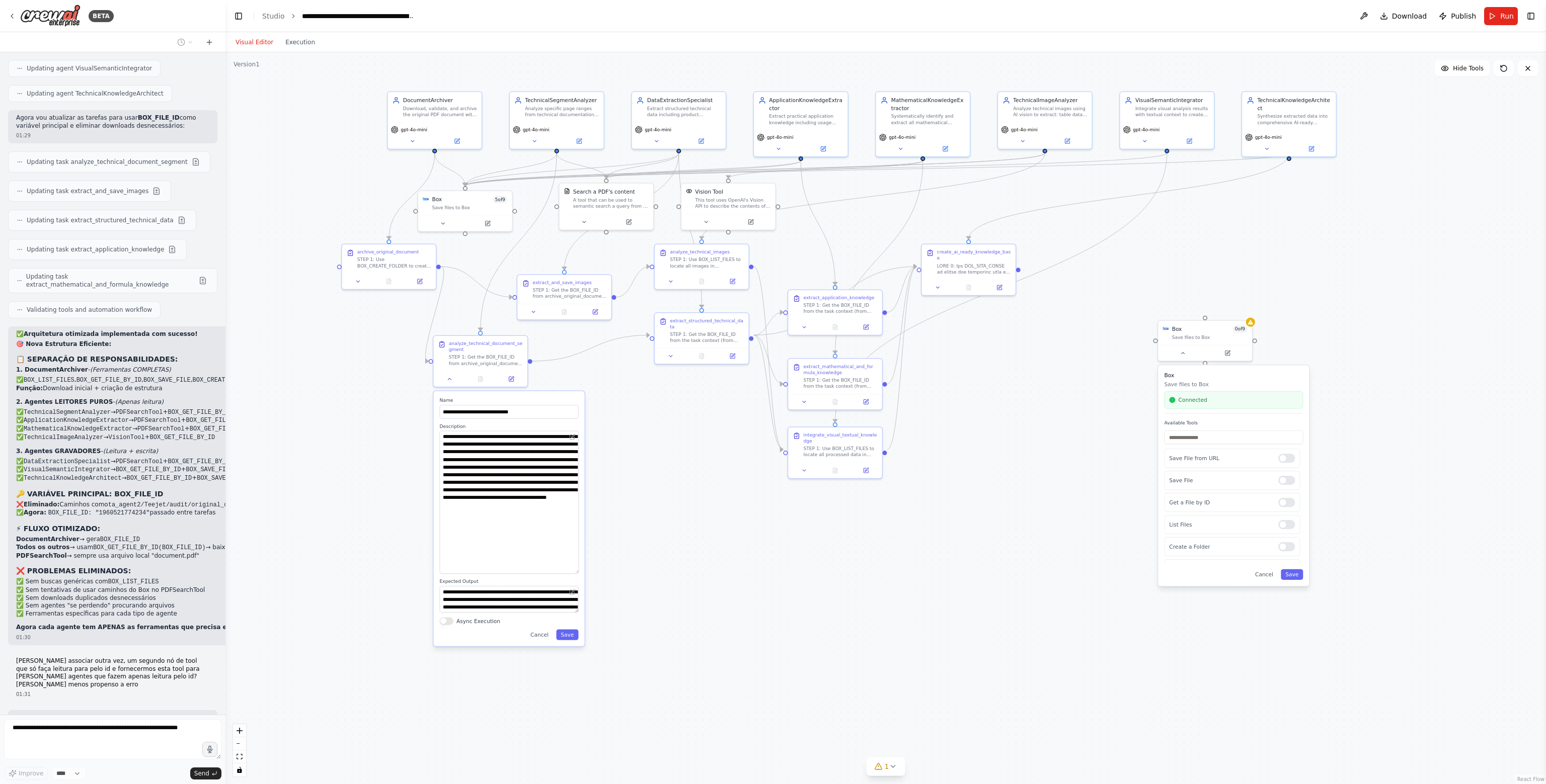
drag, startPoint x: 709, startPoint y: 714, endPoint x: 649, endPoint y: 539, distance: 185.0
click at [650, 539] on div ".deletable-edge-delete-btn { width: 20px; height: 20px; border: 0px solid #ffff…" at bounding box center [886, 418] width 1320 height 732
click at [543, 636] on button "Cancel" at bounding box center [538, 633] width 27 height 11
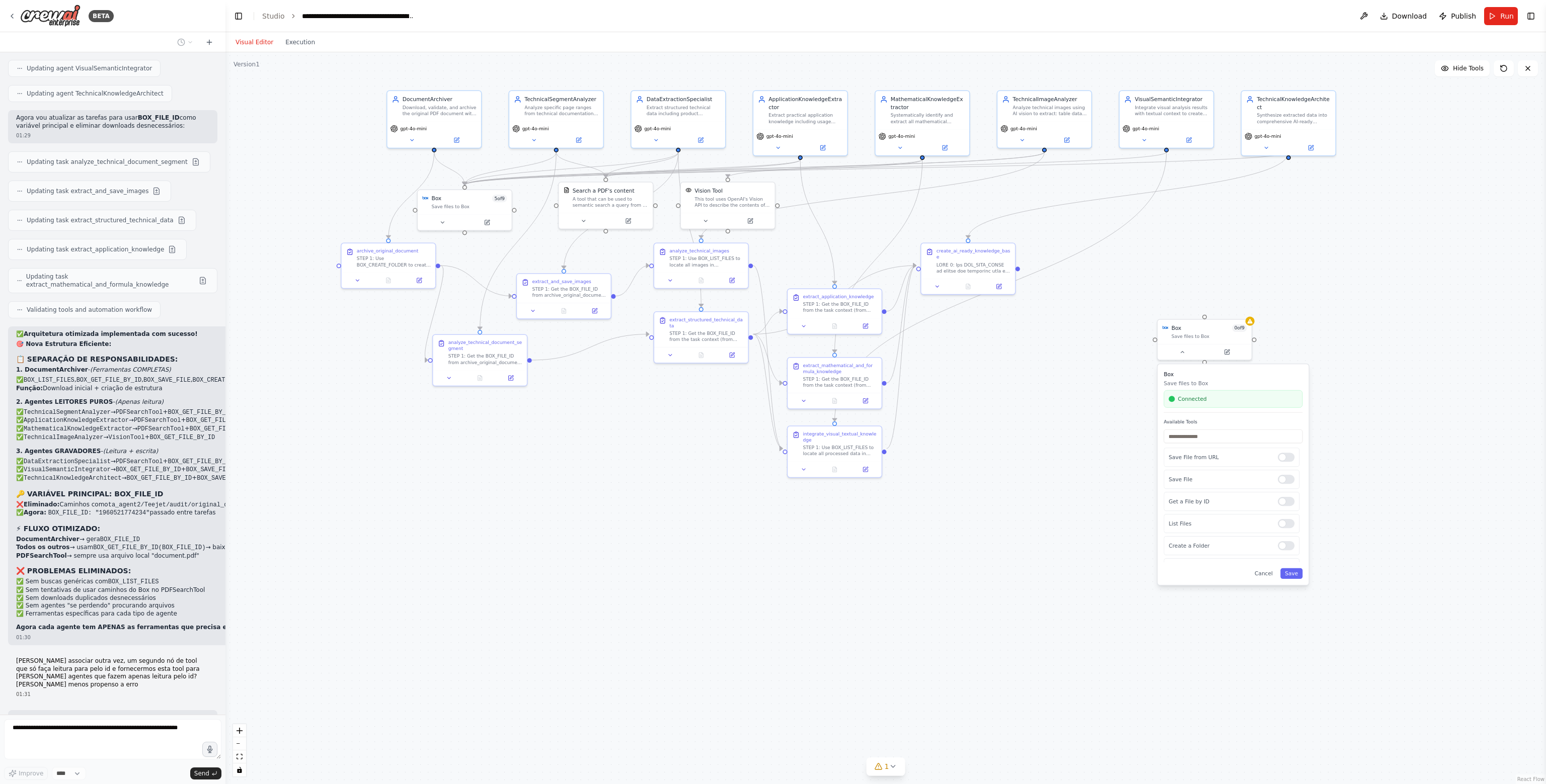
click at [661, 581] on div ".deletable-edge-delete-btn { width: 20px; height: 20px; border: 0px solid #ffff…" at bounding box center [886, 418] width 1320 height 732
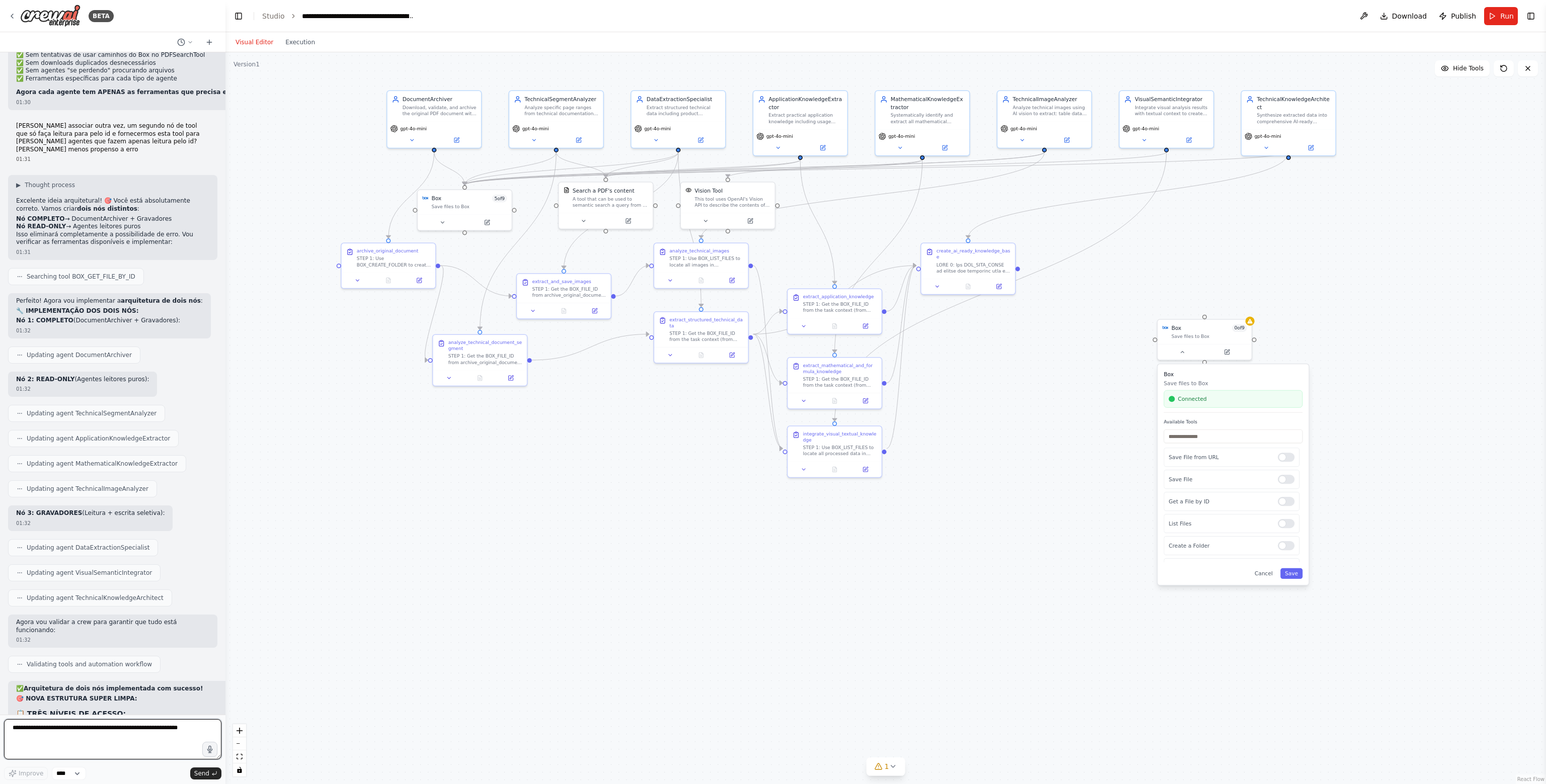
scroll to position [19208, 0]
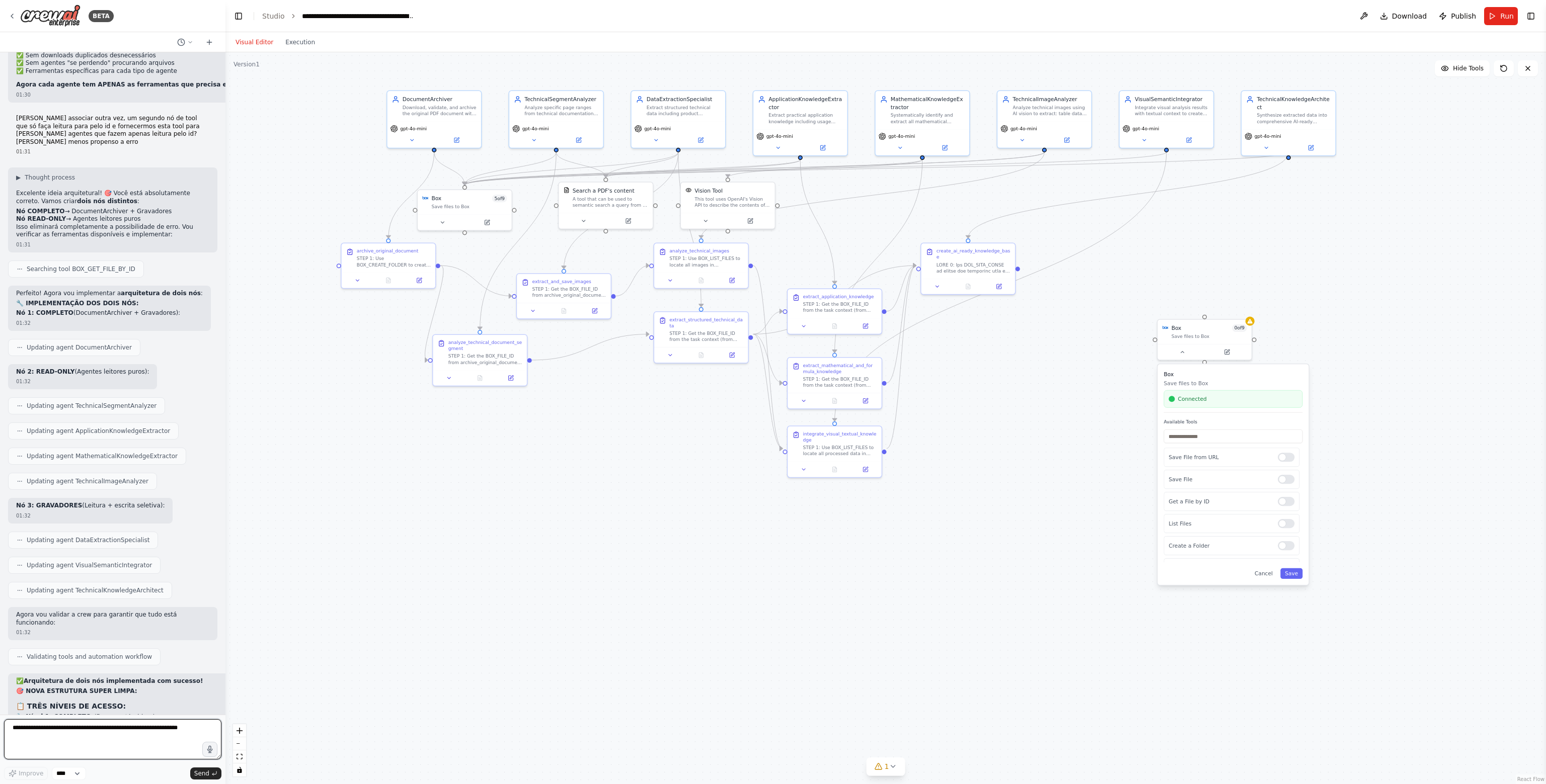
click at [123, 736] on textarea at bounding box center [113, 739] width 217 height 40
click at [446, 379] on icon at bounding box center [449, 377] width 6 height 6
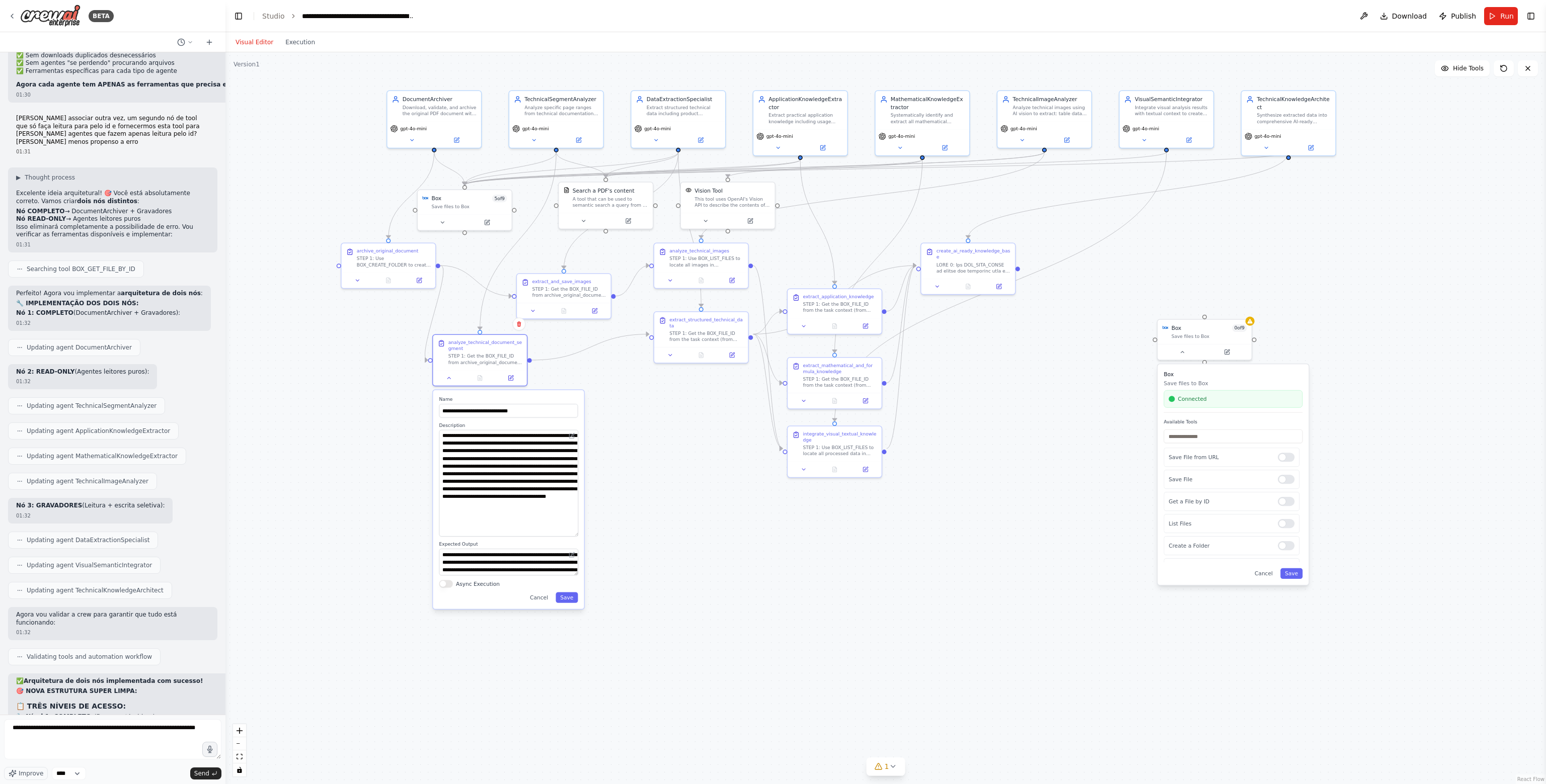
drag, startPoint x: 576, startPoint y: 454, endPoint x: 667, endPoint y: 534, distance: 121.2
click at [667, 534] on div ".deletable-edge-delete-btn { width: 20px; height: 20px; border: 0px solid #ffff…" at bounding box center [886, 418] width 1320 height 732
drag, startPoint x: 575, startPoint y: 574, endPoint x: 597, endPoint y: 643, distance: 72.4
click at [597, 643] on div ".deletable-edge-delete-btn { width: 20px; height: 20px; border: 0px solid #ffff…" at bounding box center [886, 418] width 1320 height 732
click at [675, 605] on div ".deletable-edge-delete-btn { width: 20px; height: 20px; border: 0px solid #ffff…" at bounding box center [886, 418] width 1320 height 732
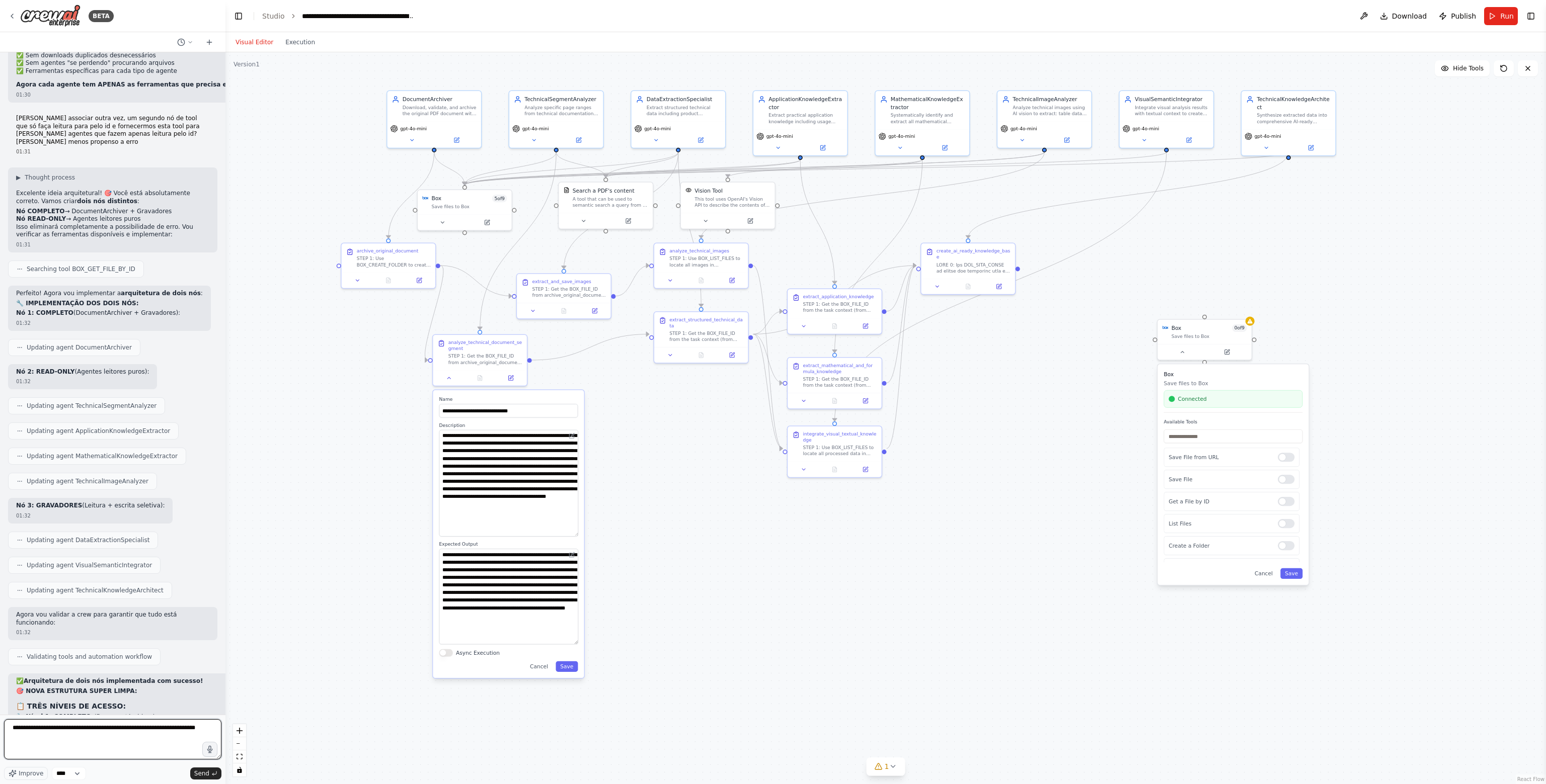
click at [125, 743] on textarea "**********" at bounding box center [113, 739] width 217 height 40
click at [48, 749] on textarea "**********" at bounding box center [113, 739] width 217 height 40
click at [1284, 501] on div at bounding box center [1286, 501] width 17 height 9
click at [157, 756] on textarea "**********" at bounding box center [113, 739] width 217 height 40
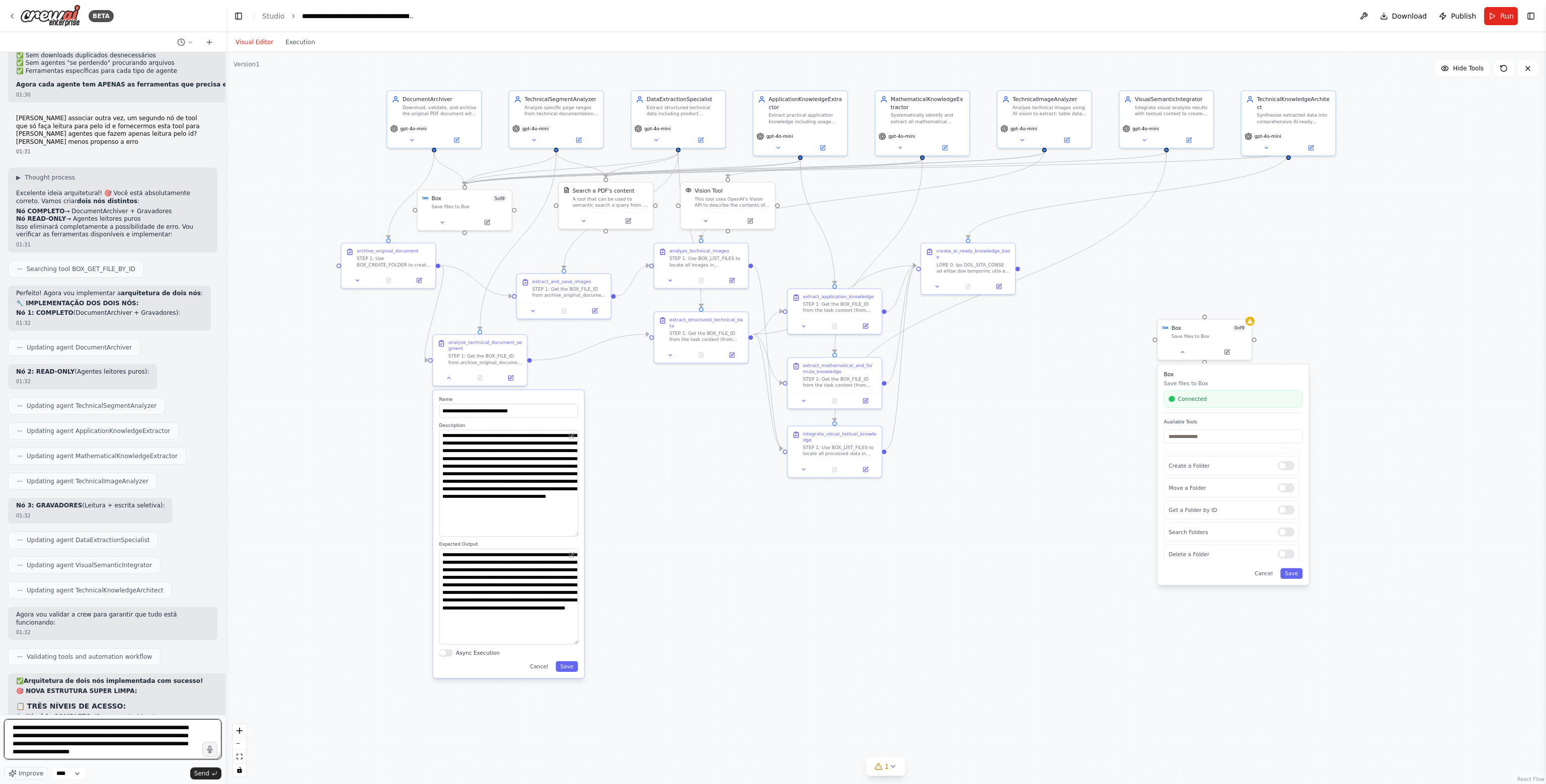
type textarea "**********"
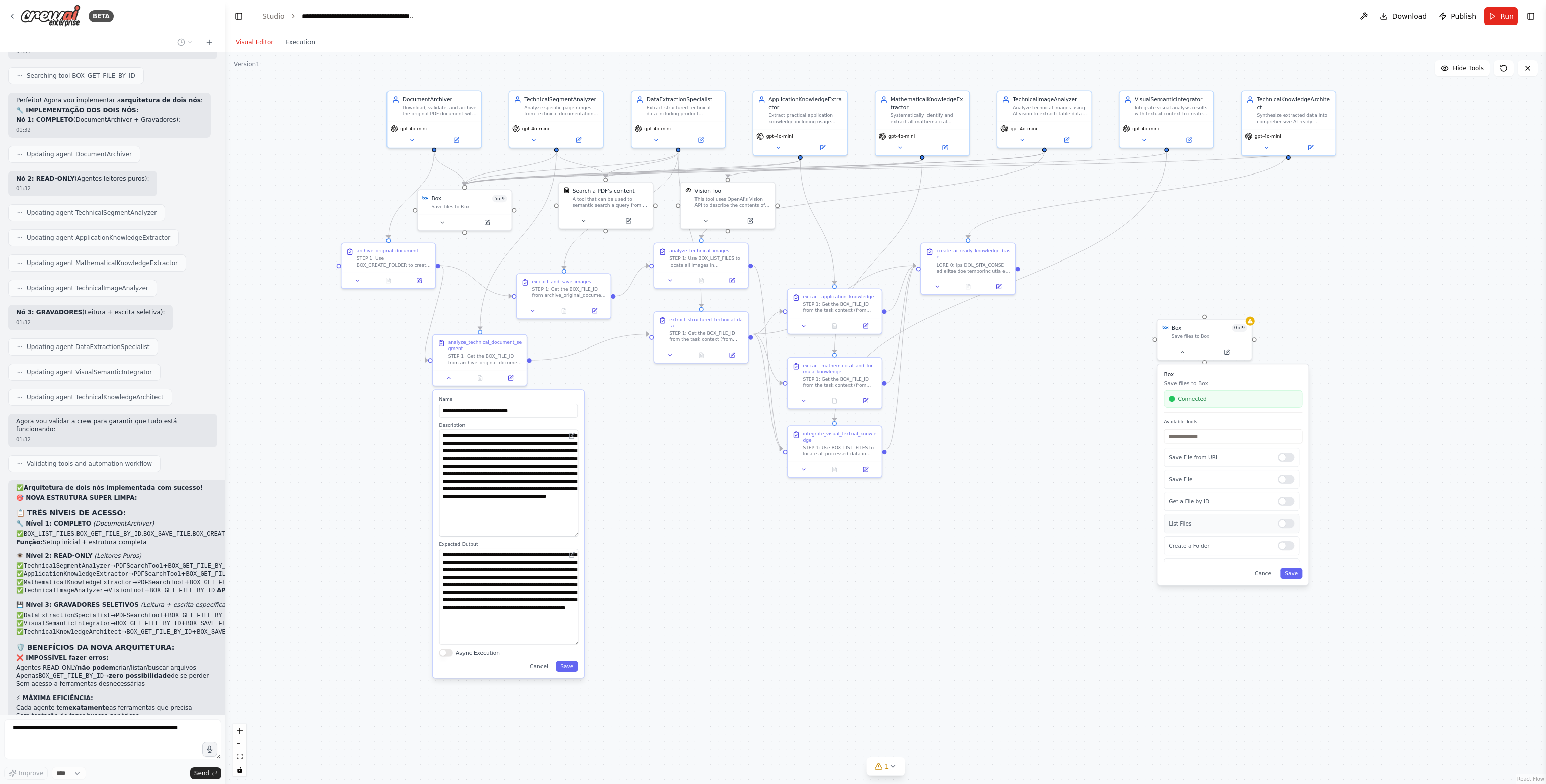
scroll to position [19409, 0]
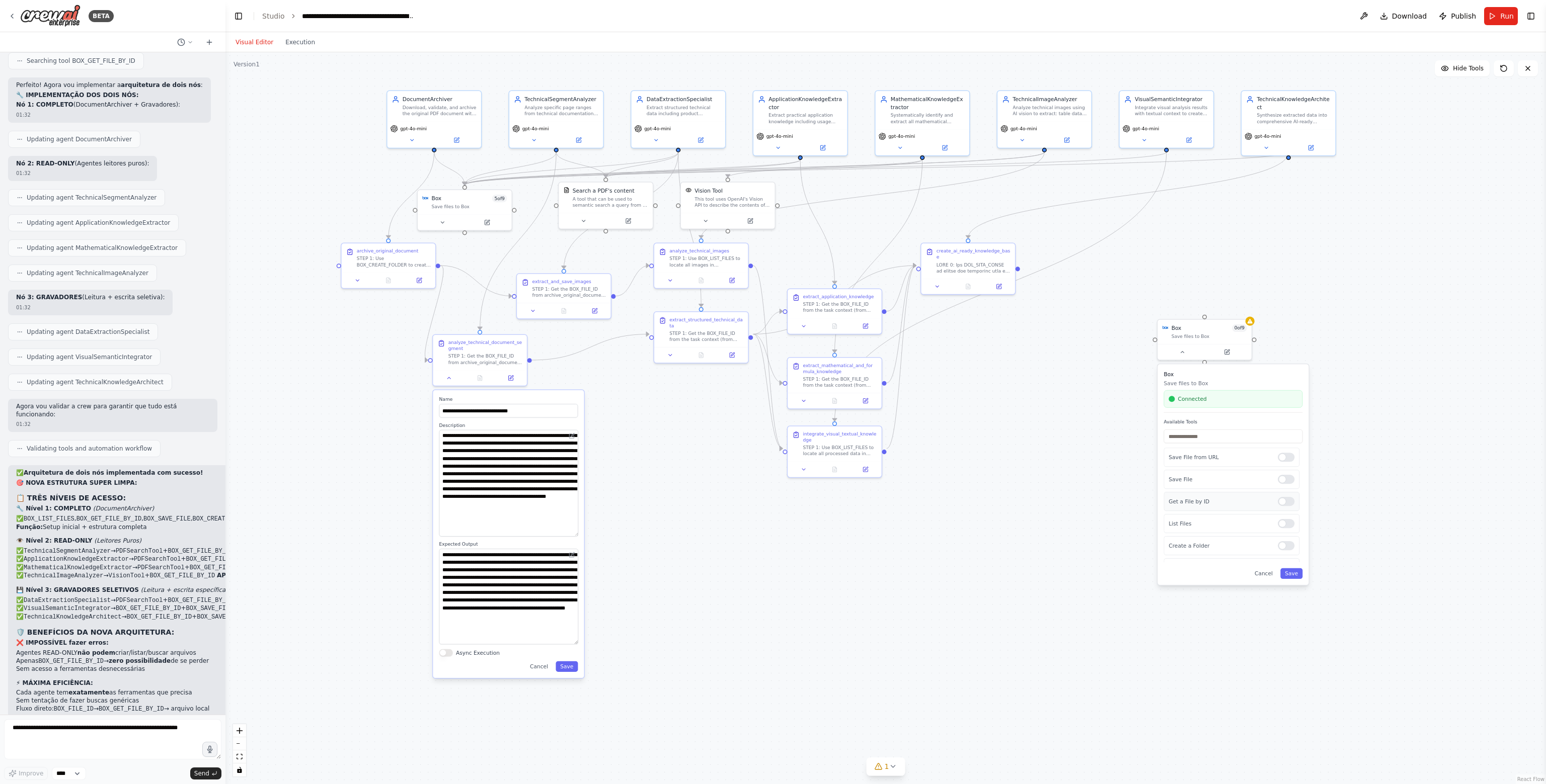
click at [1289, 500] on div at bounding box center [1286, 501] width 17 height 9
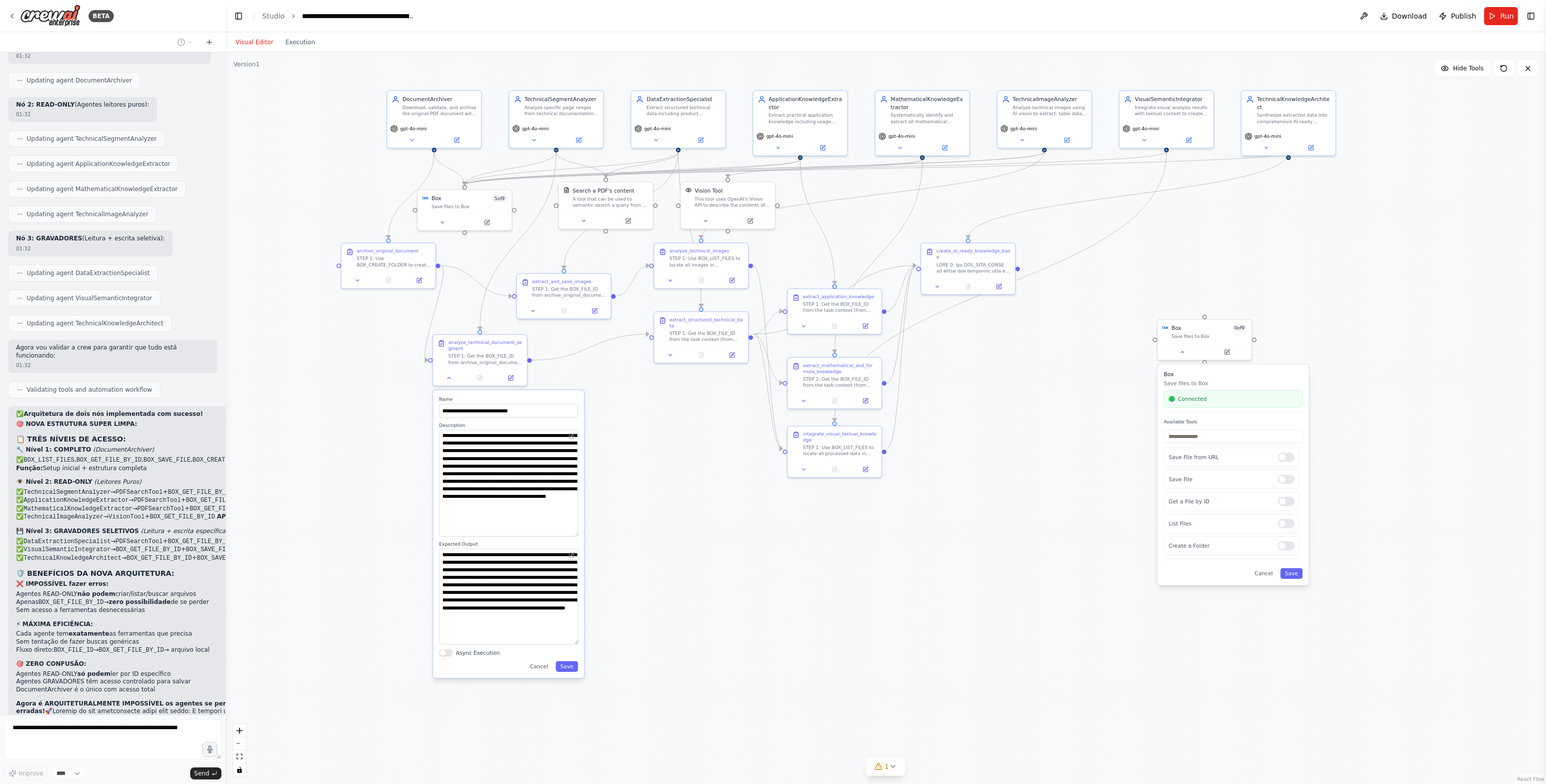
click at [1347, 504] on div ".deletable-edge-delete-btn { width: 20px; height: 20px; border: 0px solid #ffff…" at bounding box center [886, 418] width 1320 height 732
click at [1278, 500] on div at bounding box center [1286, 501] width 17 height 9
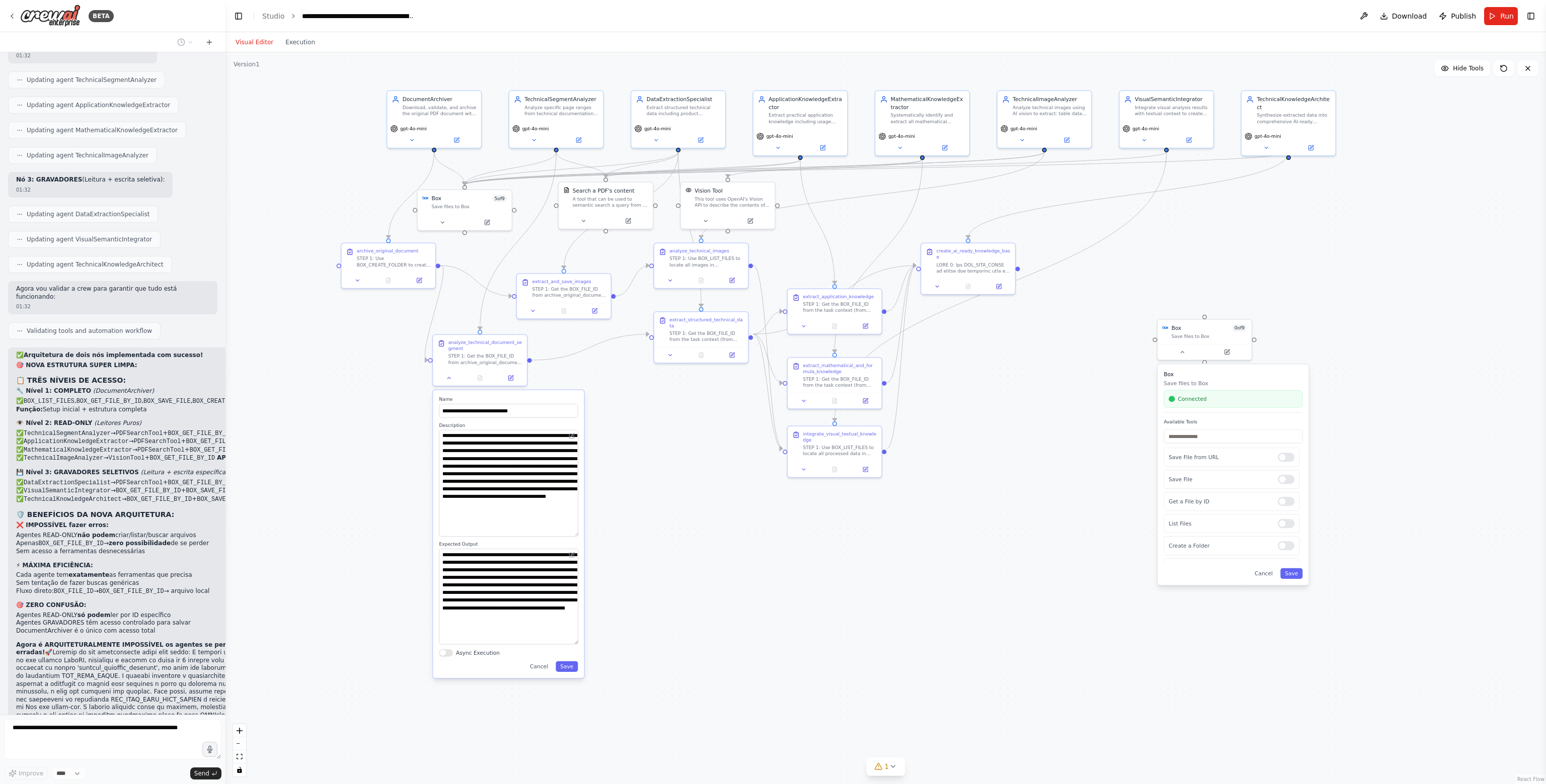
scroll to position [19541, 0]
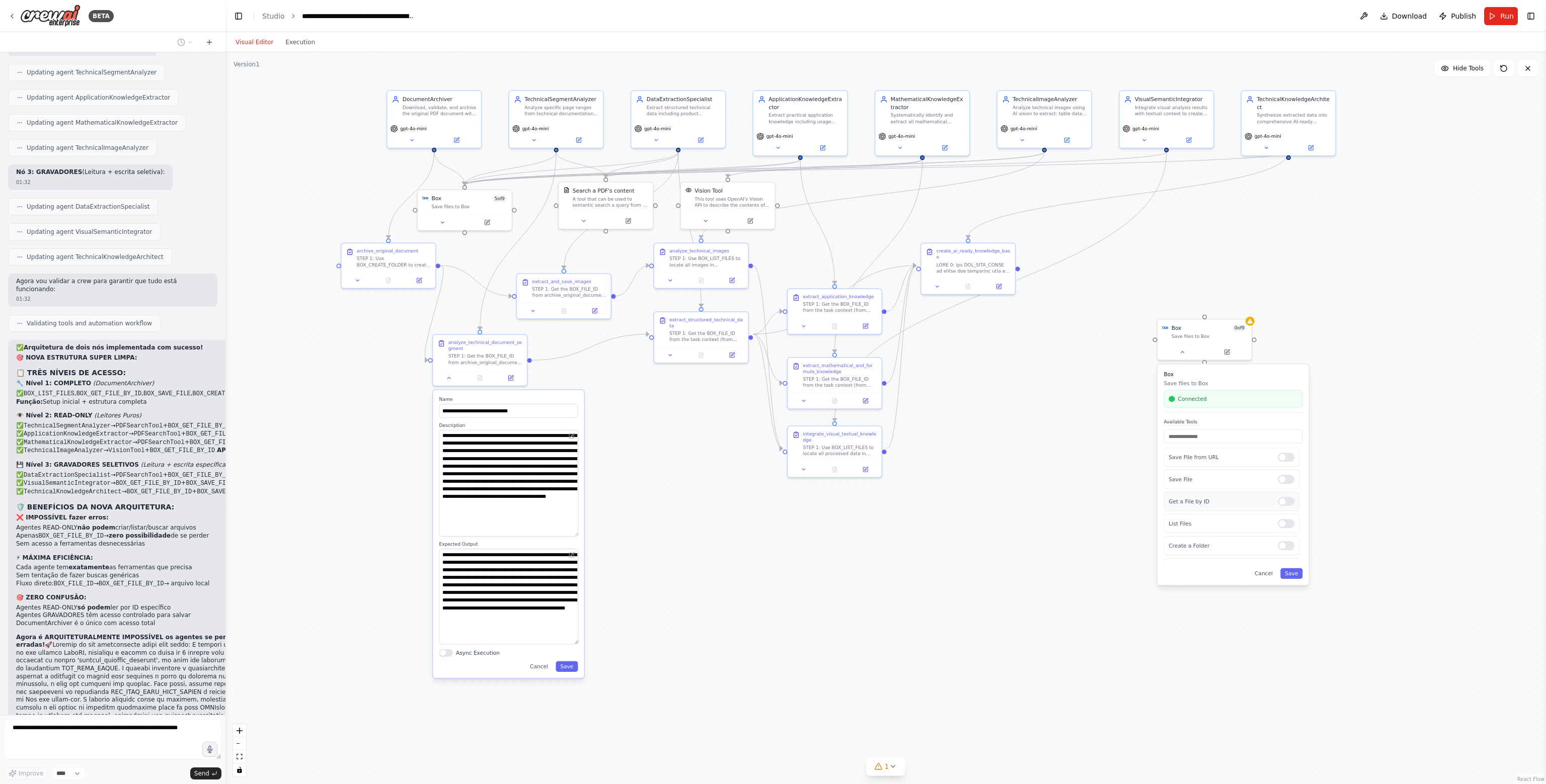
click at [1280, 504] on div at bounding box center [1286, 501] width 17 height 9
click at [1293, 574] on button "Save" at bounding box center [1291, 574] width 22 height 11
click at [1186, 350] on button at bounding box center [1182, 350] width 43 height 9
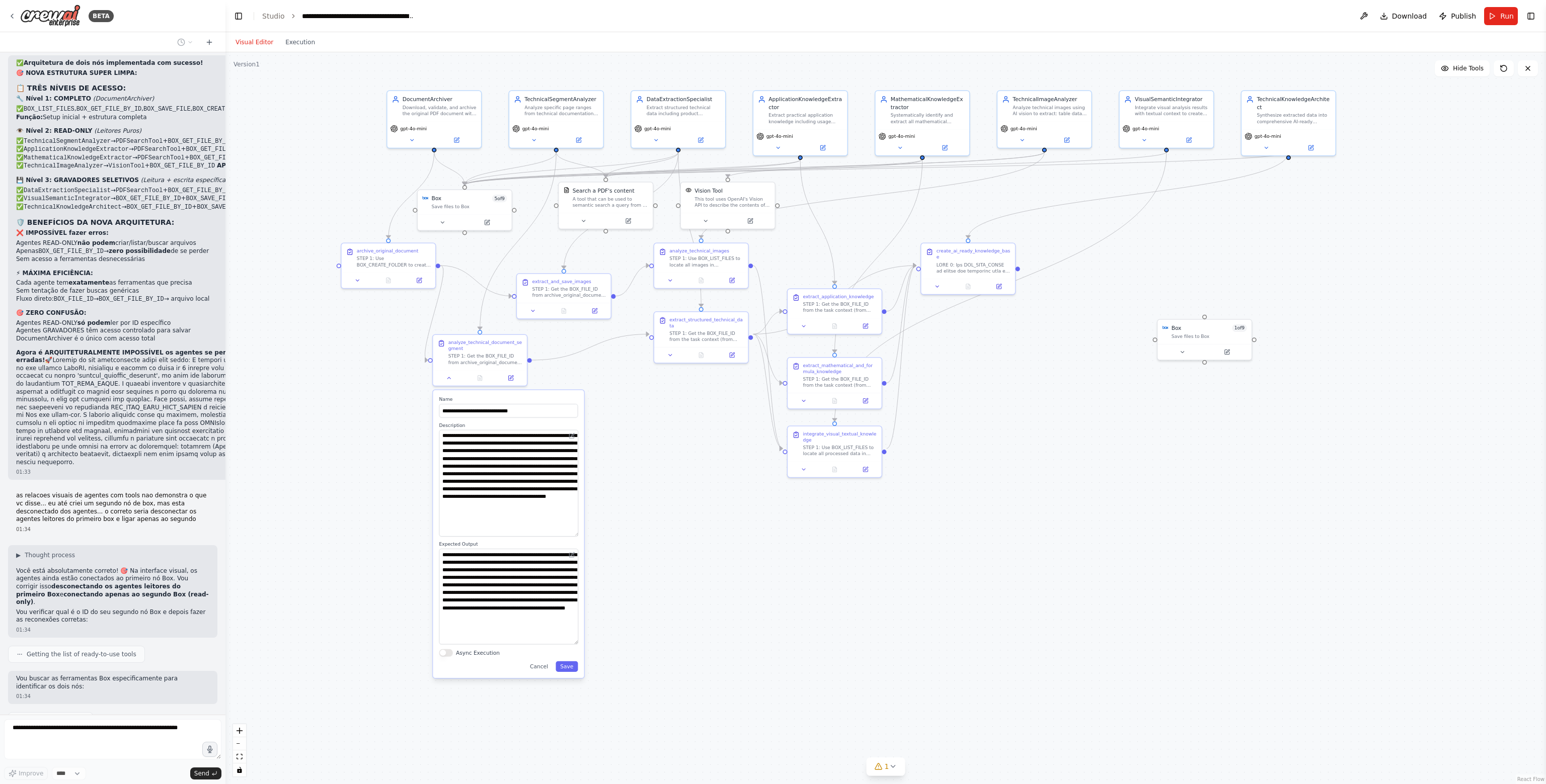
scroll to position [19834, 0]
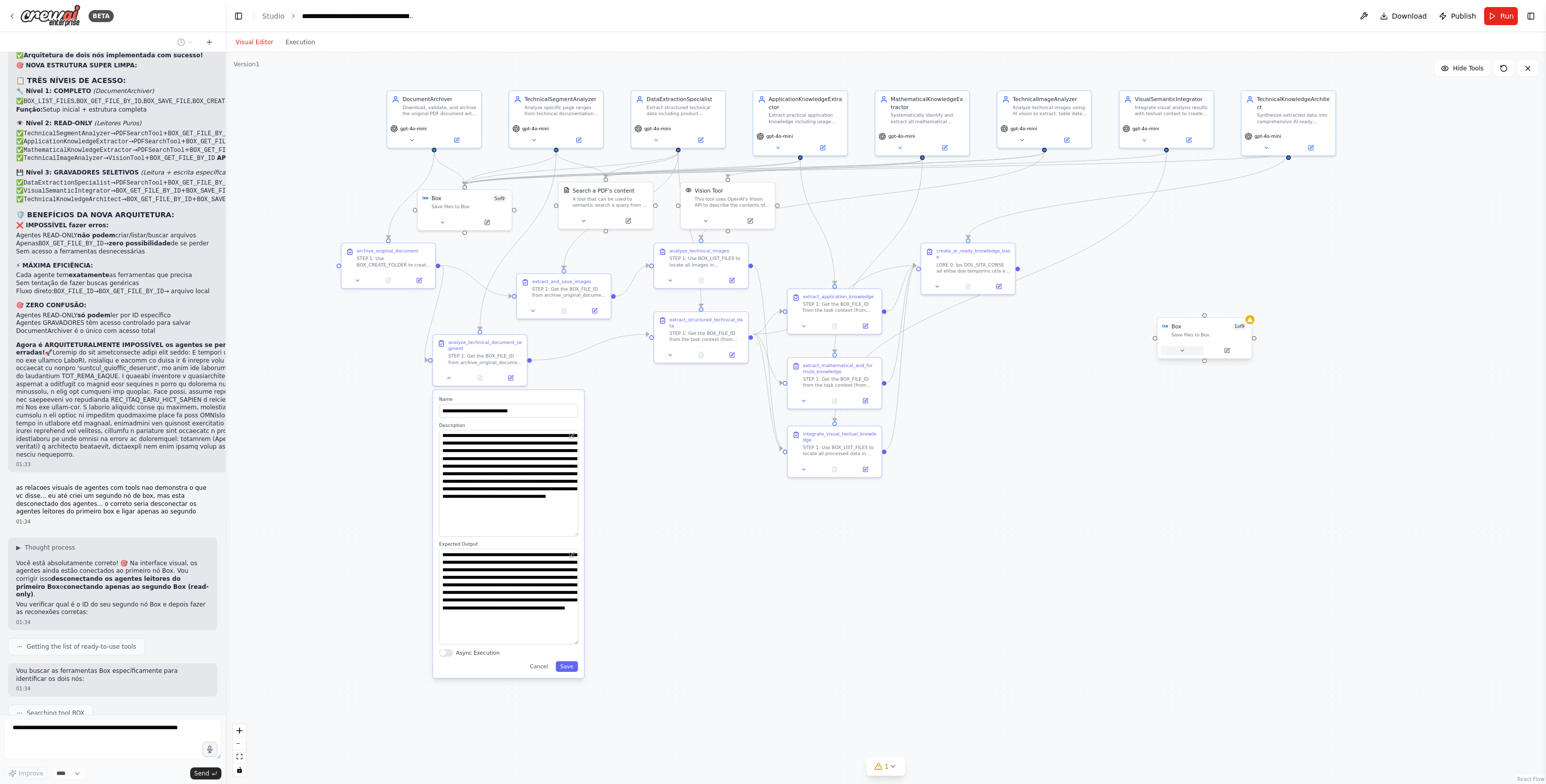
click at [1184, 350] on icon at bounding box center [1182, 350] width 6 height 6
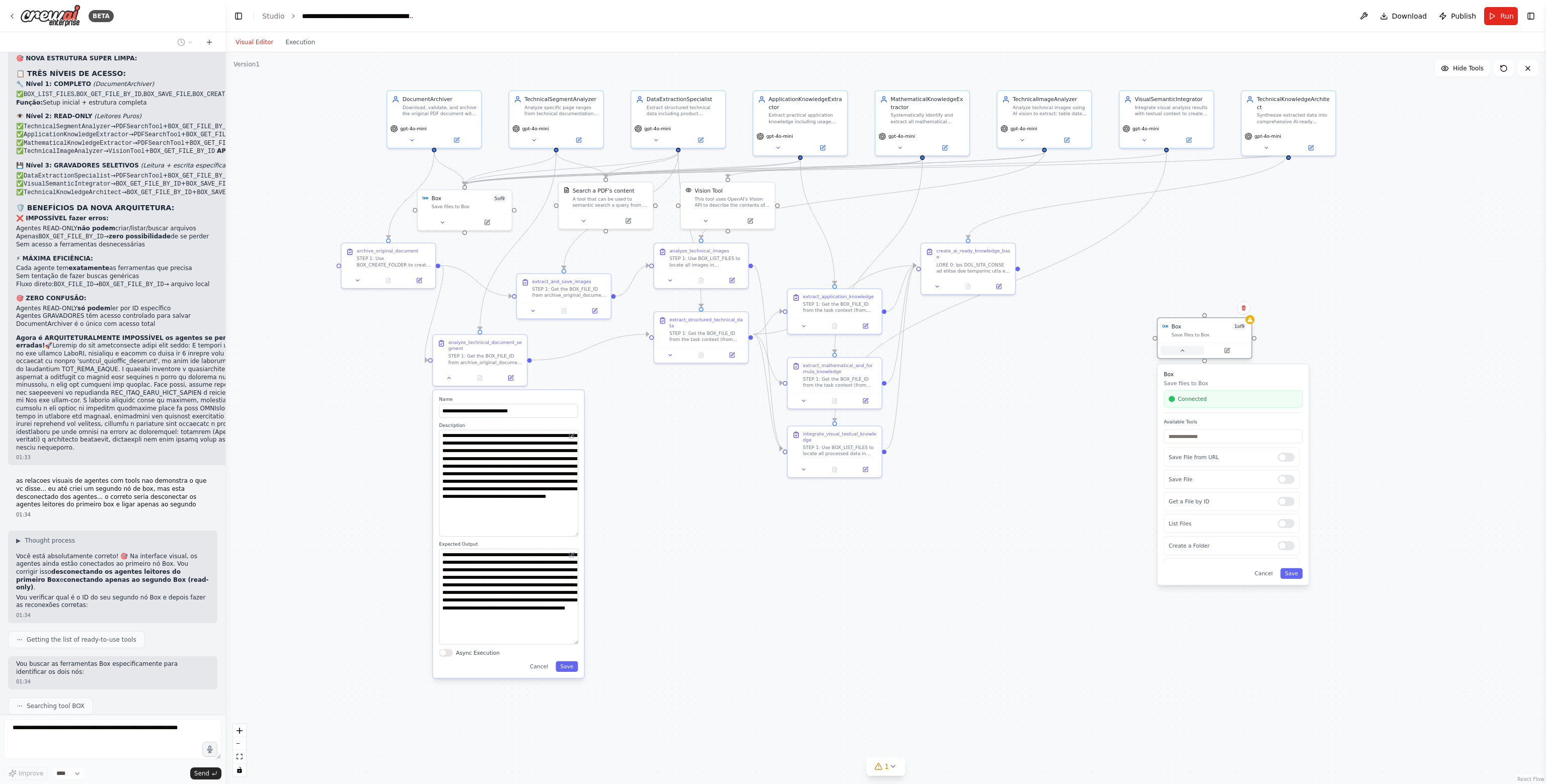
scroll to position [19892, 0]
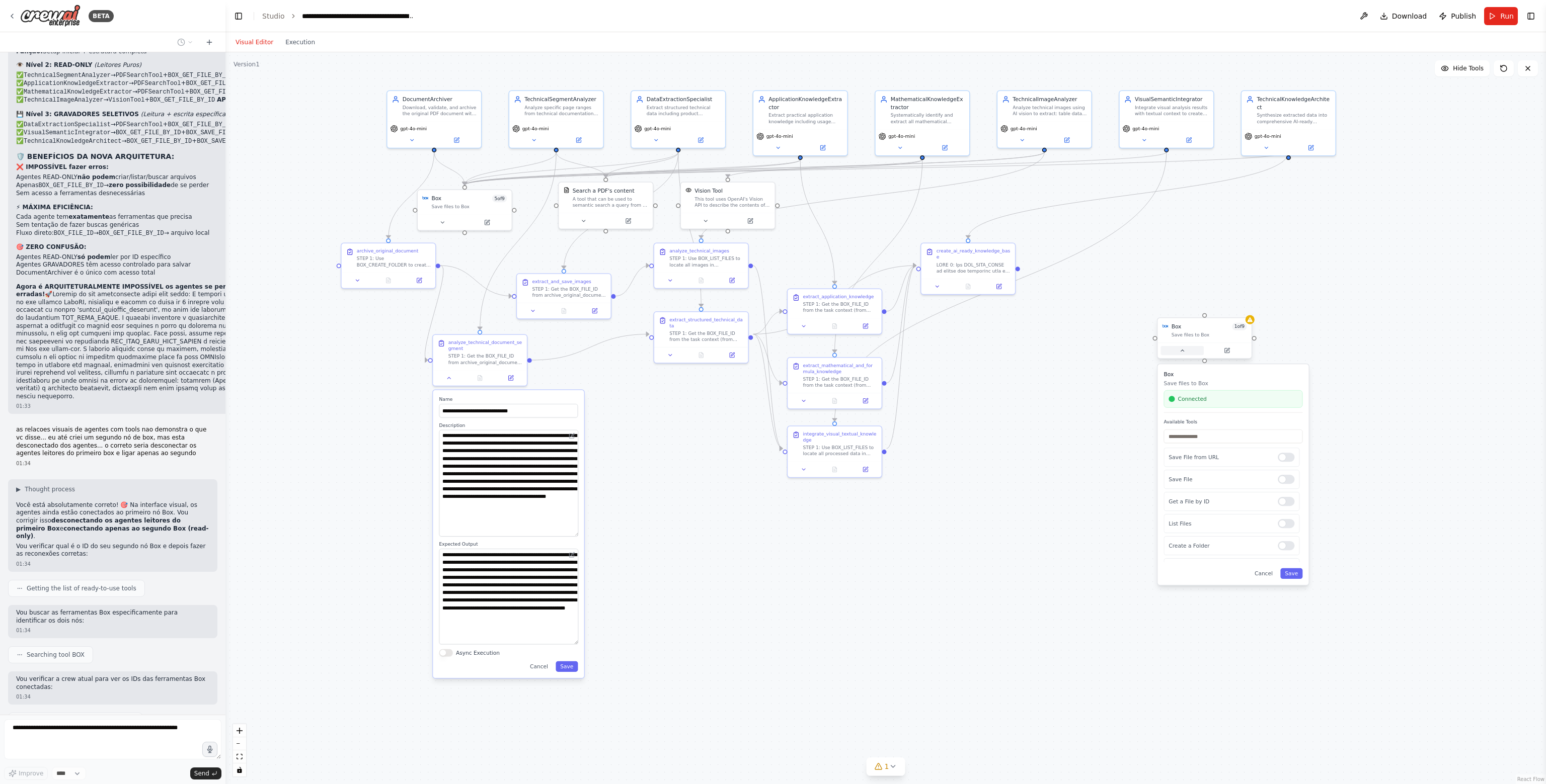
click at [1184, 350] on icon at bounding box center [1182, 350] width 6 height 6
click at [1217, 347] on button at bounding box center [1227, 350] width 43 height 9
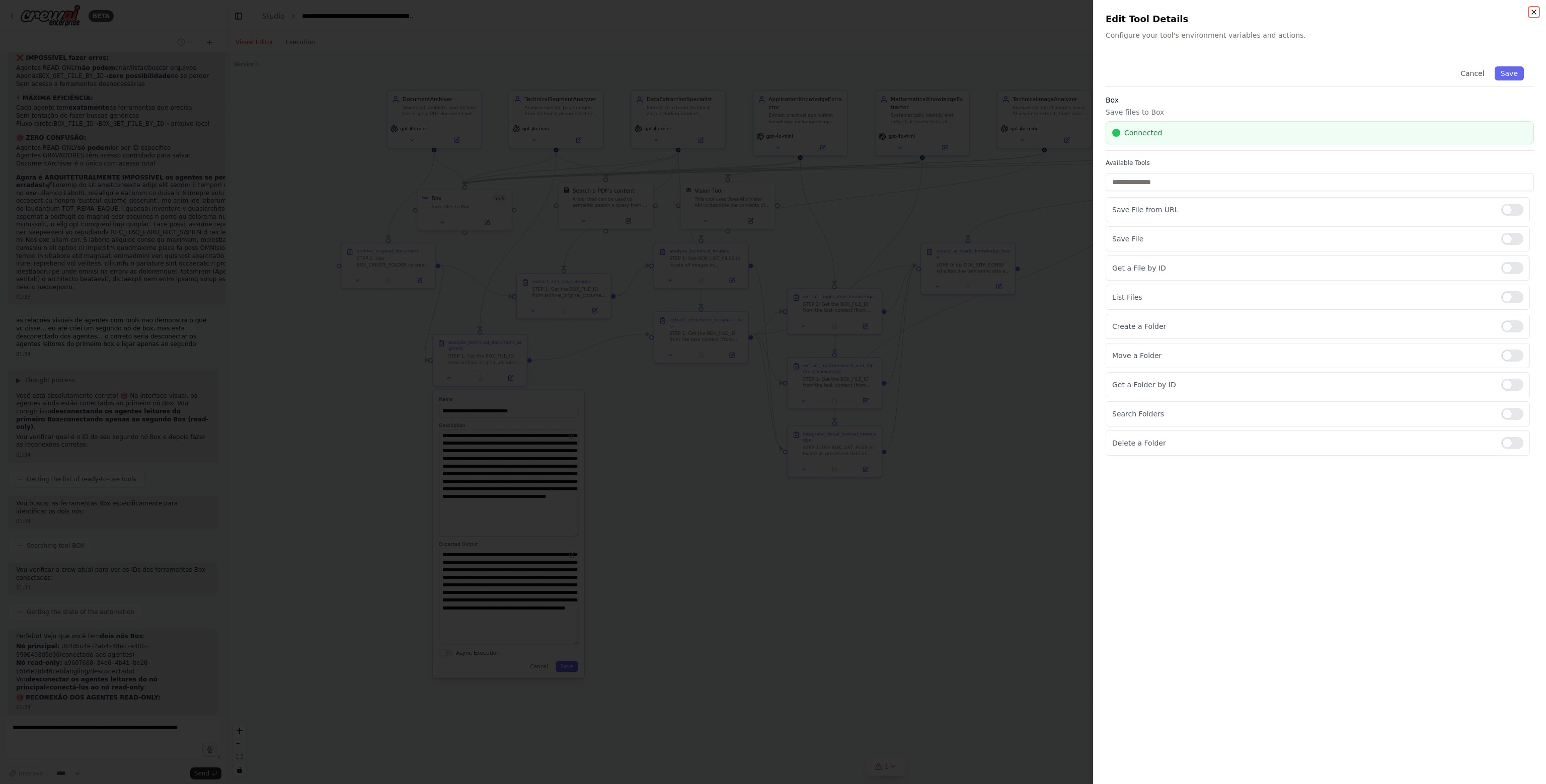
scroll to position [20008, 0]
click at [1535, 13] on icon "button" at bounding box center [1533, 11] width 8 height 8
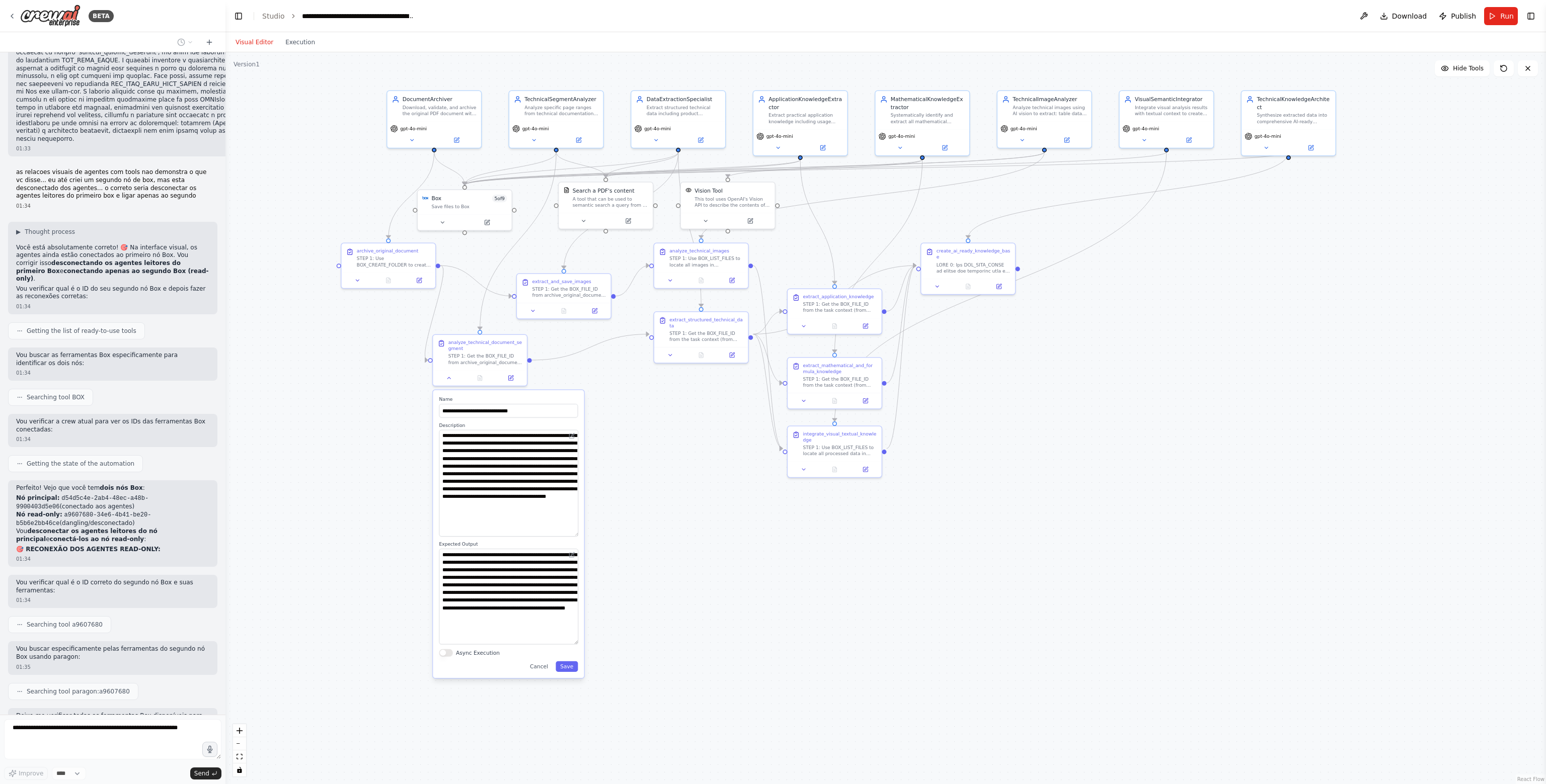
scroll to position [20200, 0]
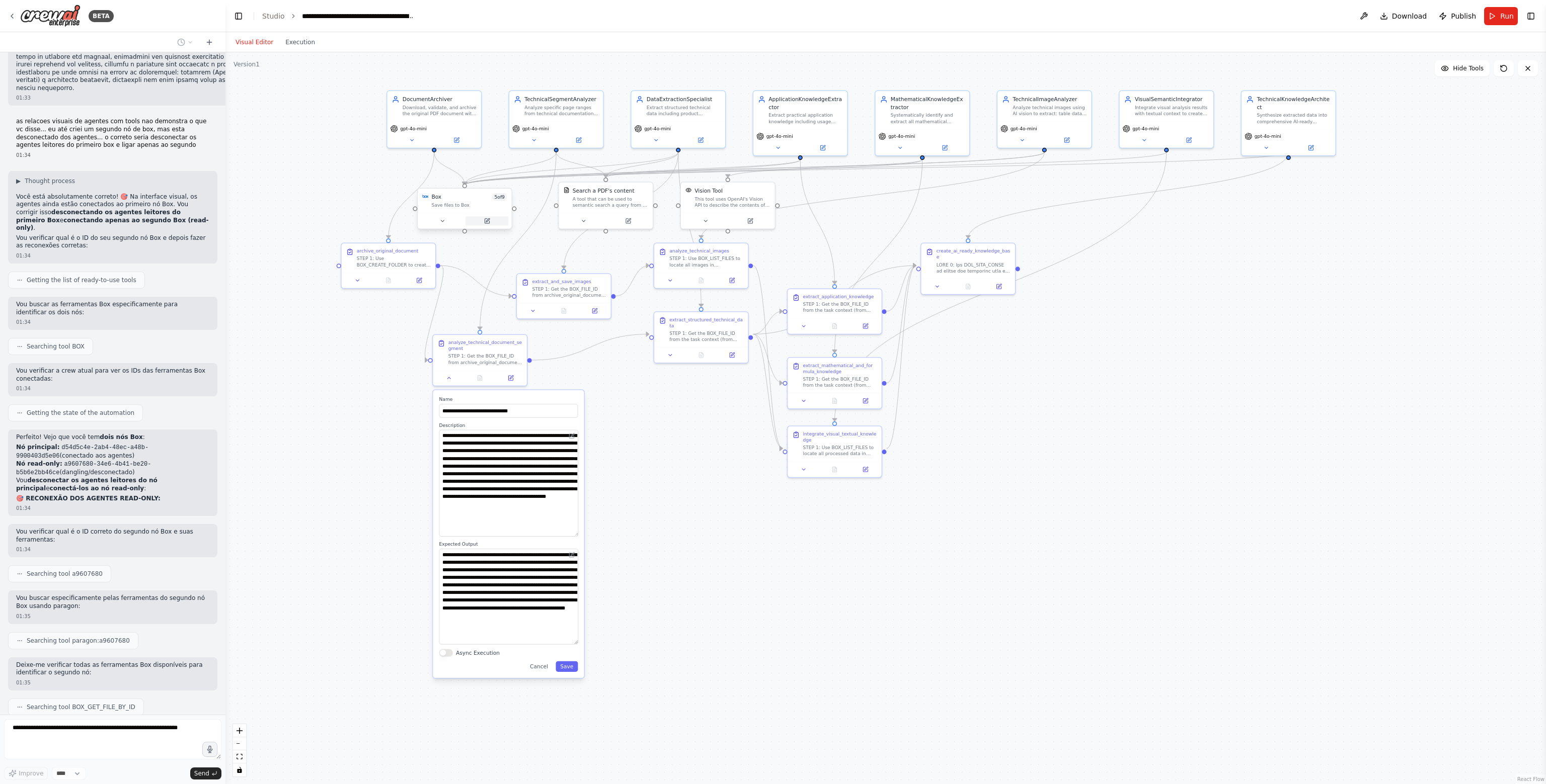
click at [481, 223] on button at bounding box center [487, 221] width 43 height 9
click at [488, 223] on icon at bounding box center [487, 221] width 5 height 5
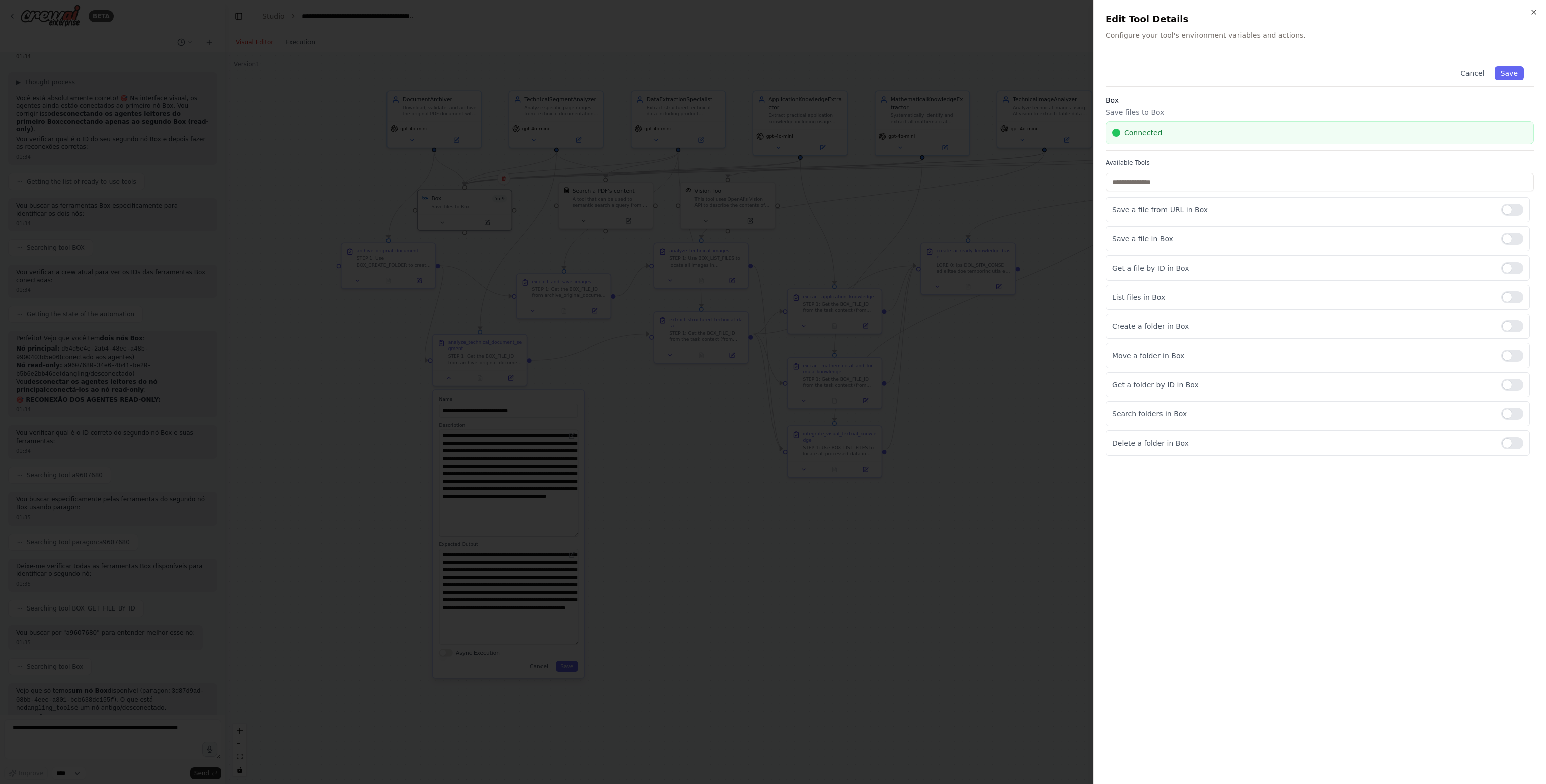
click at [1015, 503] on div at bounding box center [773, 392] width 1546 height 784
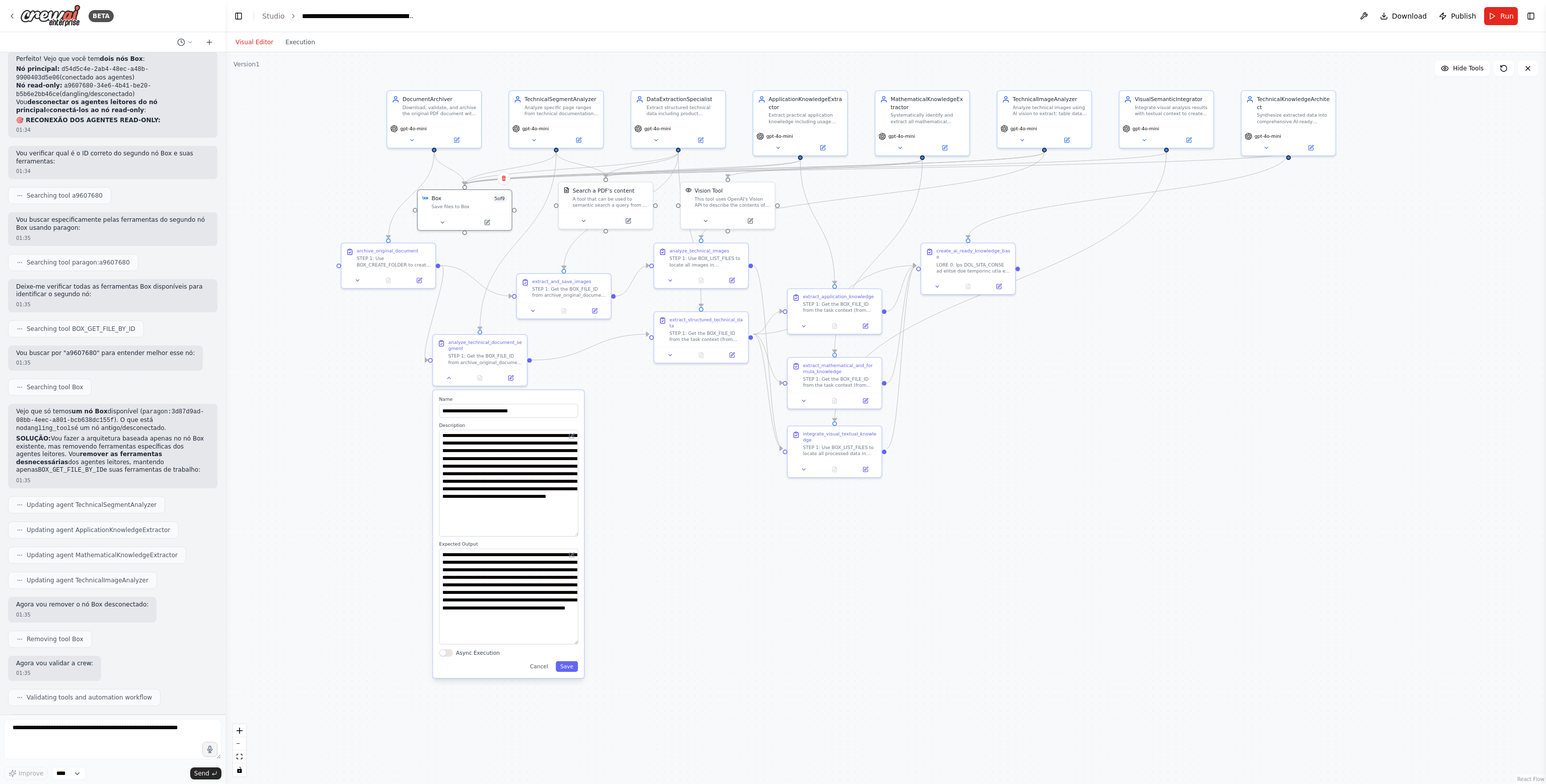
scroll to position [20587, 0]
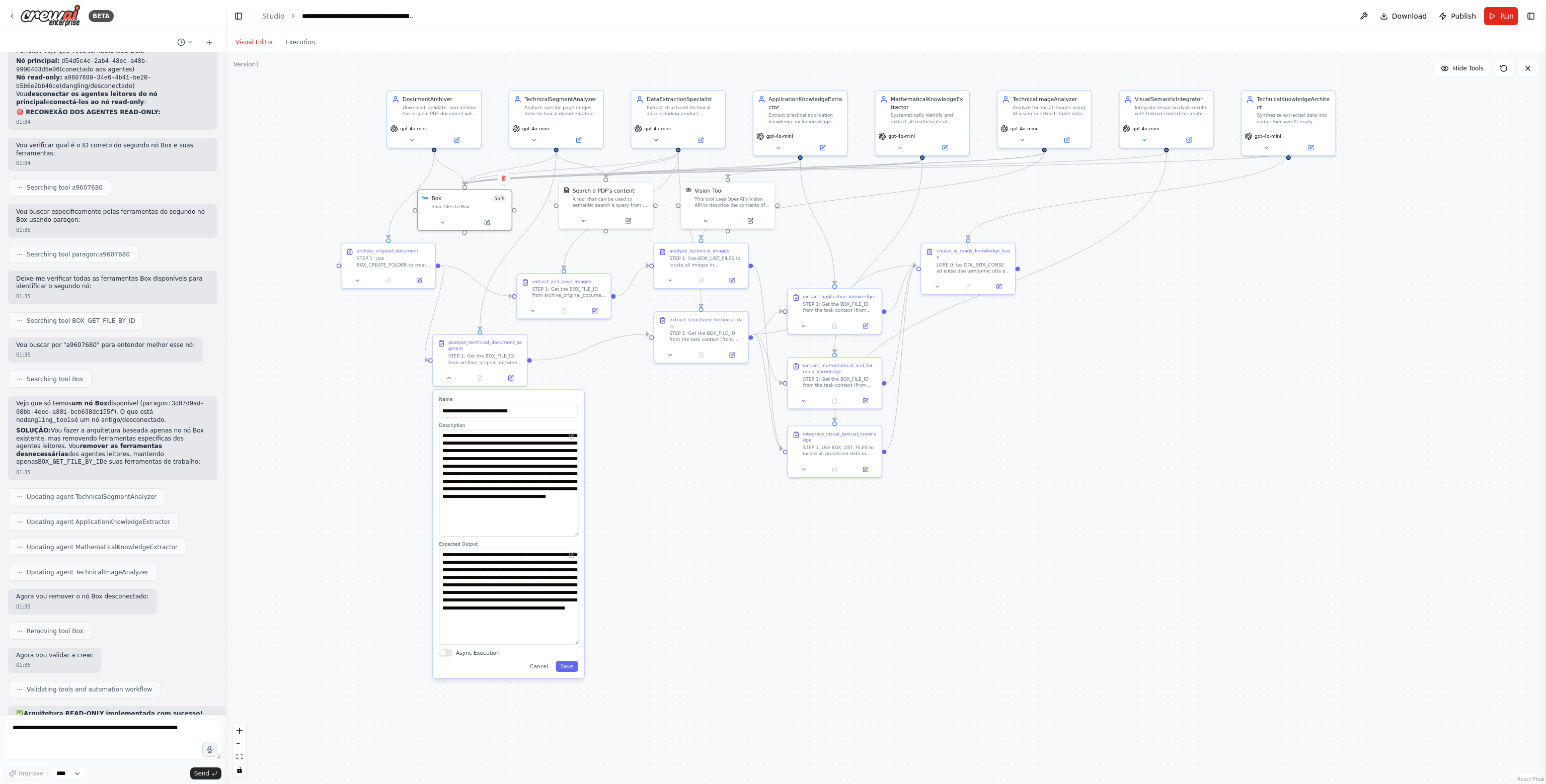
click at [655, 485] on div ".deletable-edge-delete-btn { width: 20px; height: 20px; border: 0px solid #ffff…" at bounding box center [886, 418] width 1320 height 732
click at [563, 293] on div "STEP 1: Get the BOX_FILE_ID from archive_original_document output. STEP 2: Use …" at bounding box center [568, 291] width 74 height 12
click at [133, 725] on textarea at bounding box center [113, 739] width 217 height 40
type textarea "**********"
click at [1534, 19] on button "Toggle Right Sidebar" at bounding box center [1530, 16] width 14 height 14
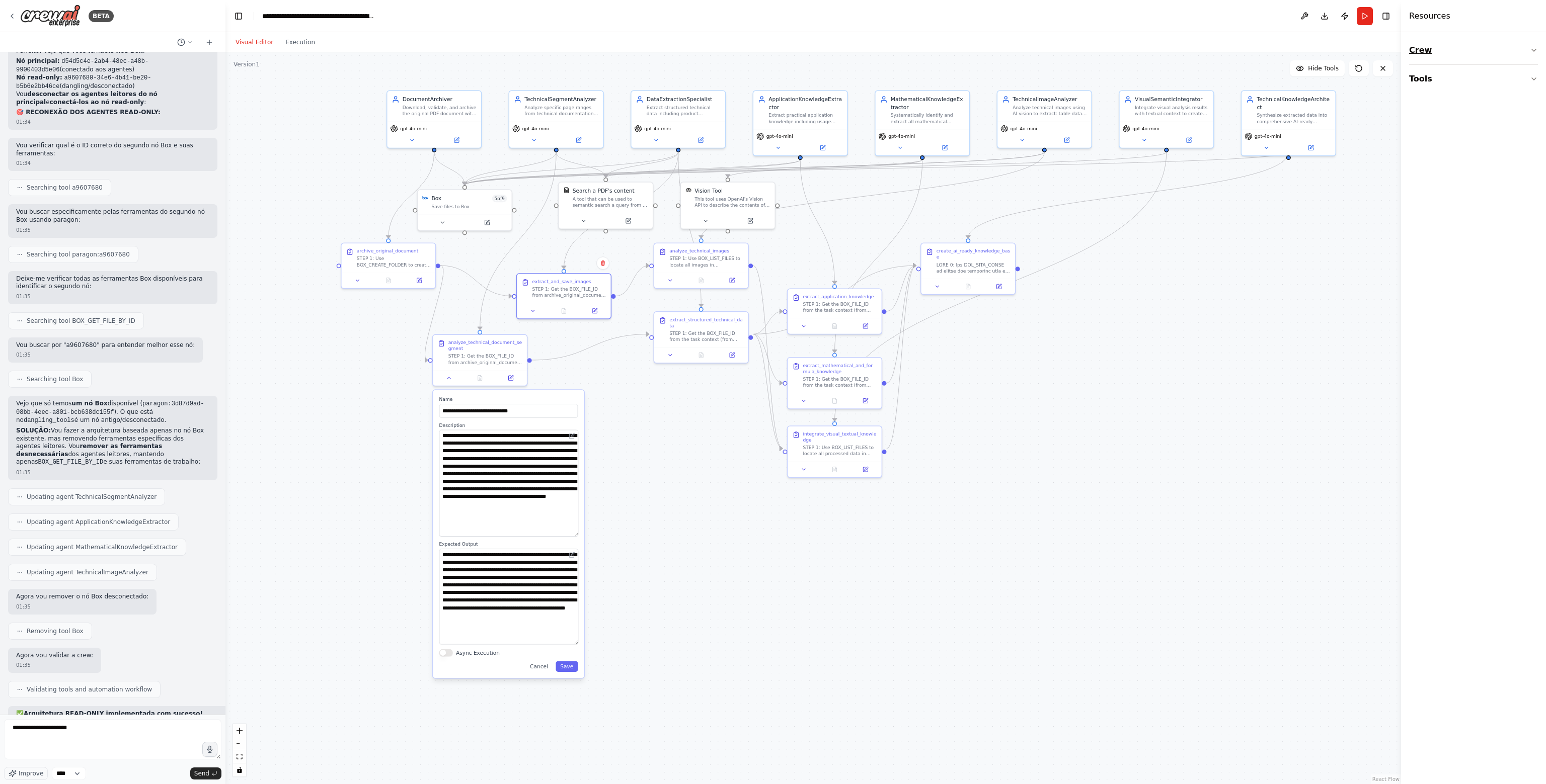
click at [1436, 44] on button "Crew" at bounding box center [1473, 50] width 129 height 28
click at [1446, 142] on button "Tools" at bounding box center [1473, 141] width 129 height 28
click at [1457, 174] on input at bounding box center [1463, 169] width 107 height 18
click at [1437, 227] on button "File & Document" at bounding box center [1473, 221] width 129 height 26
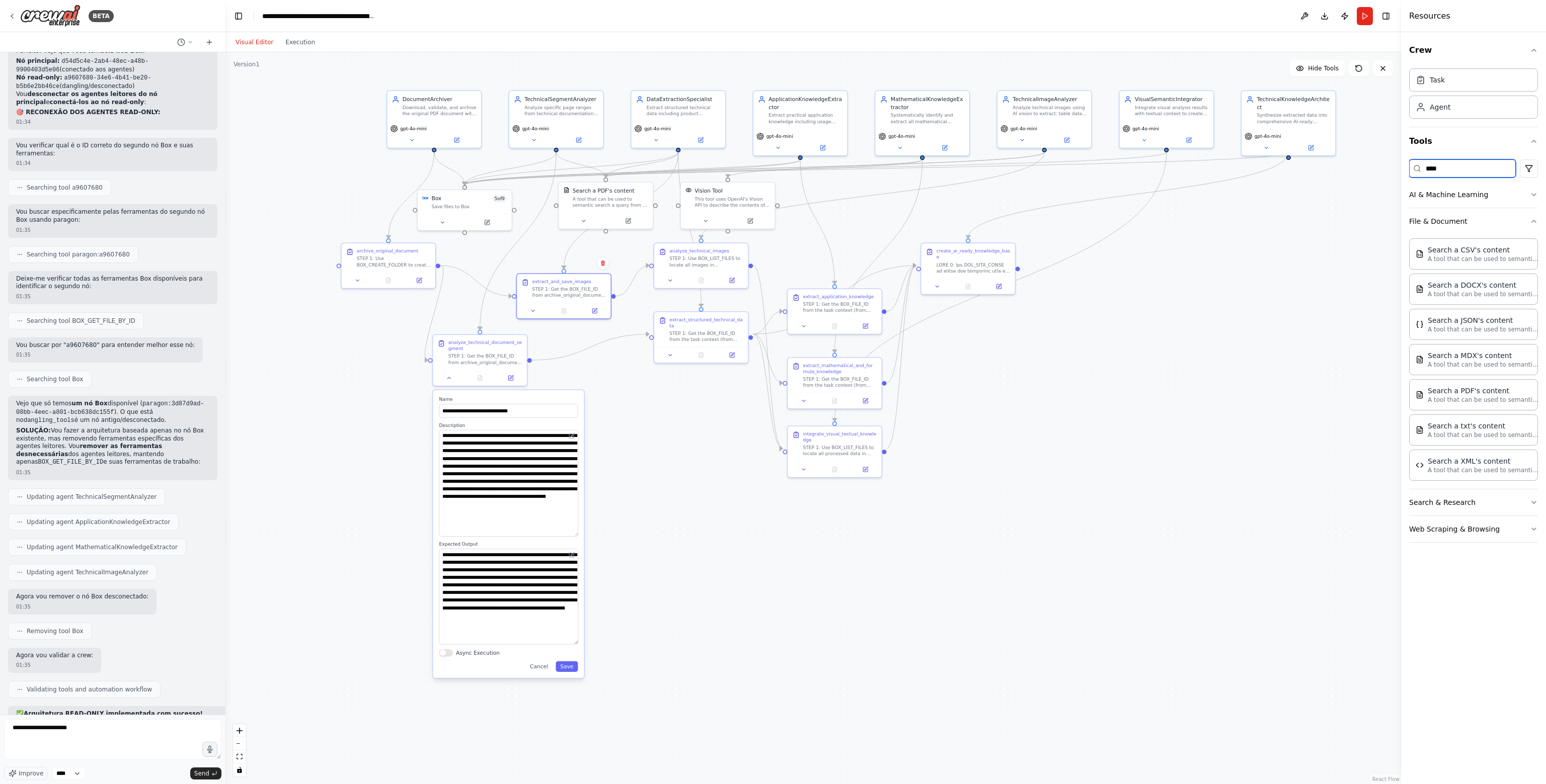
drag, startPoint x: 1457, startPoint y: 169, endPoint x: 1117, endPoint y: 166, distance: 340.0
click at [1250, 178] on div "BETA Hello! I'm the CrewAI assistant. What kind of automation do you want to bu…" at bounding box center [773, 392] width 1546 height 784
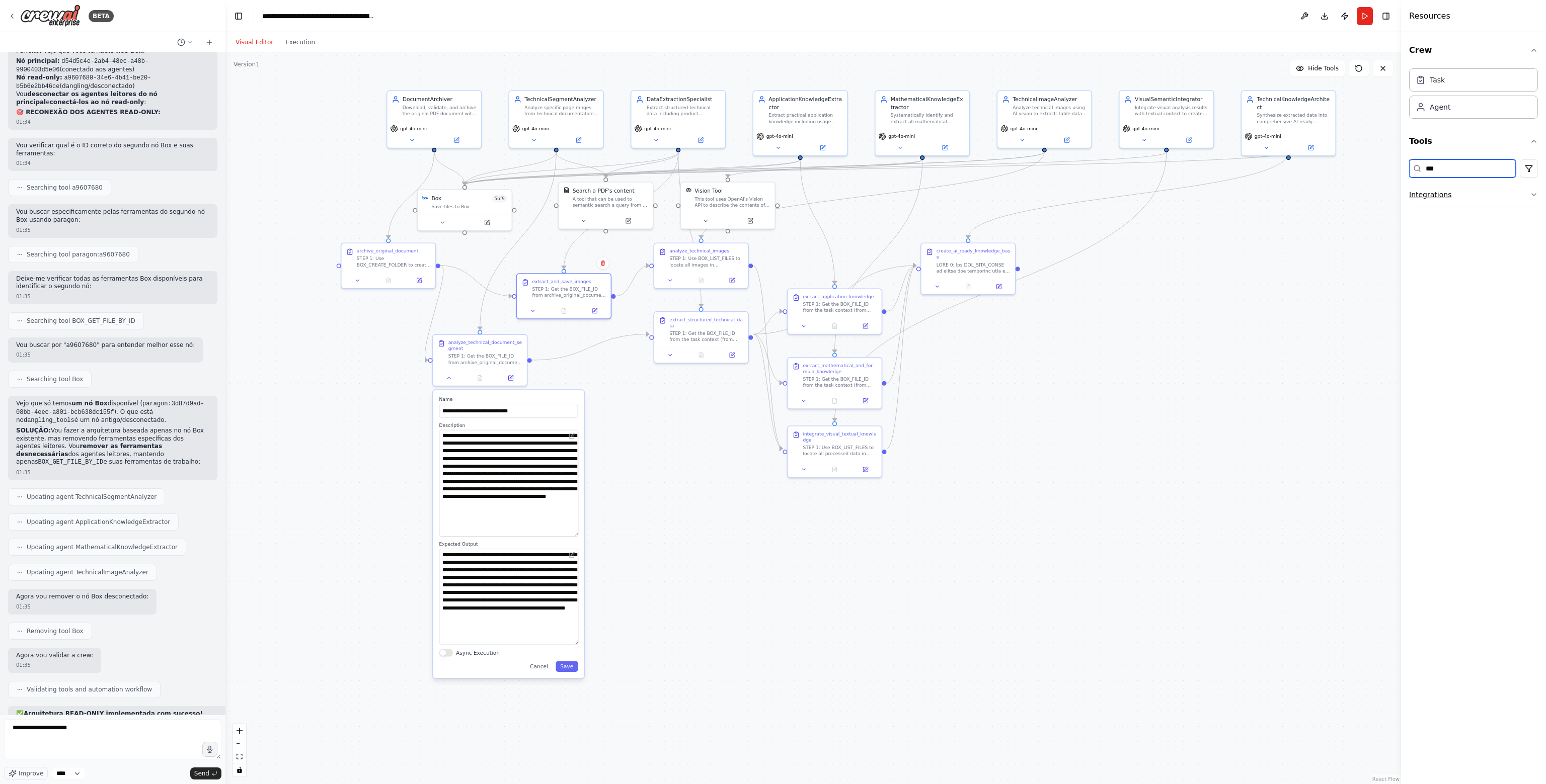
type input "***"
click at [1445, 199] on button "Integrations" at bounding box center [1473, 195] width 129 height 26
drag, startPoint x: 1226, startPoint y: 299, endPoint x: 1163, endPoint y: 282, distance: 65.3
click at [1163, 277] on div "Save files to Box" at bounding box center [1164, 274] width 76 height 6
click at [701, 438] on div ".deletable-edge-delete-btn { width: 20px; height: 20px; border: 0px solid #ffff…" at bounding box center [813, 418] width 1176 height 732
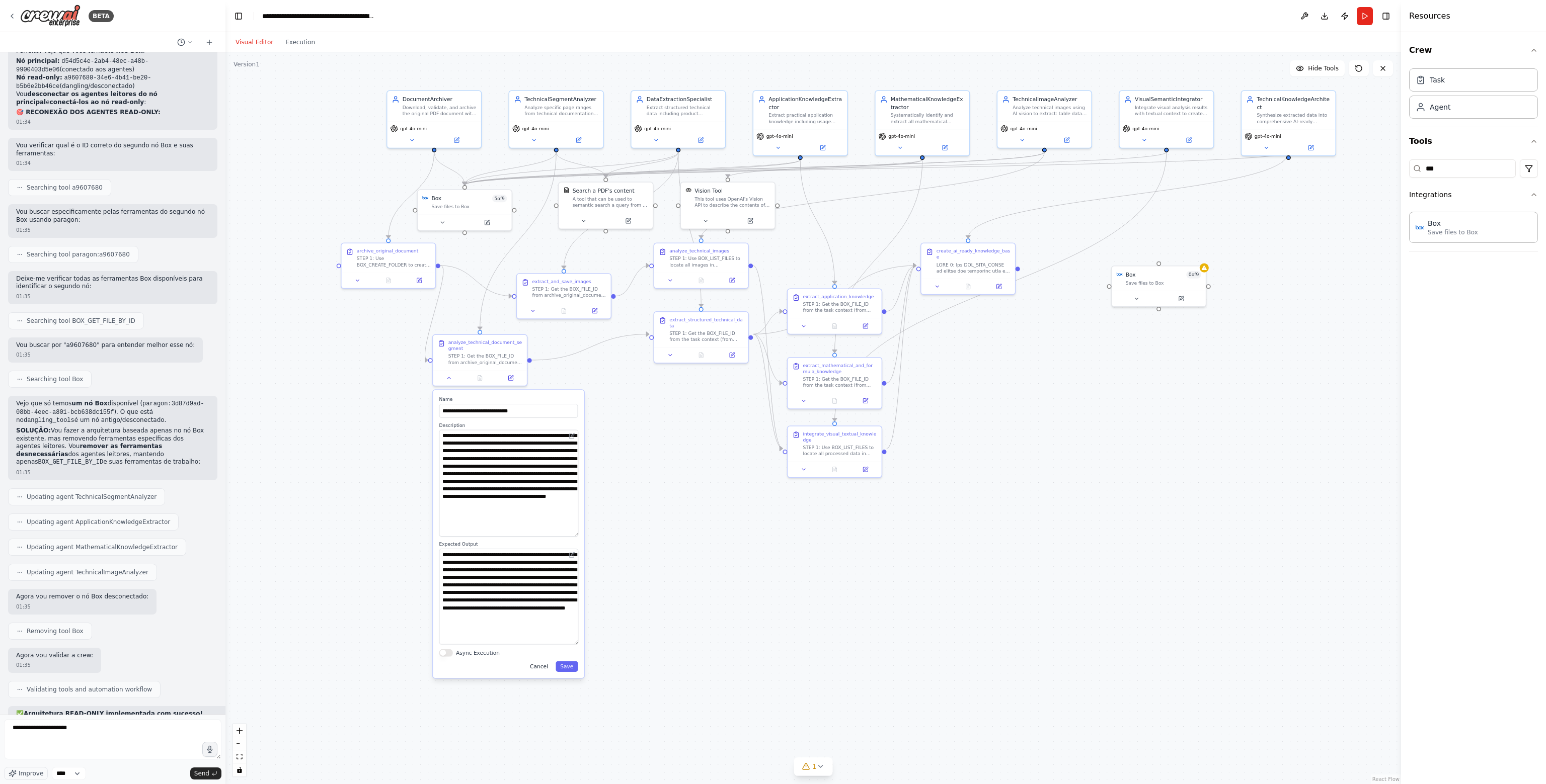
click at [538, 668] on button "Cancel" at bounding box center [538, 667] width 27 height 11
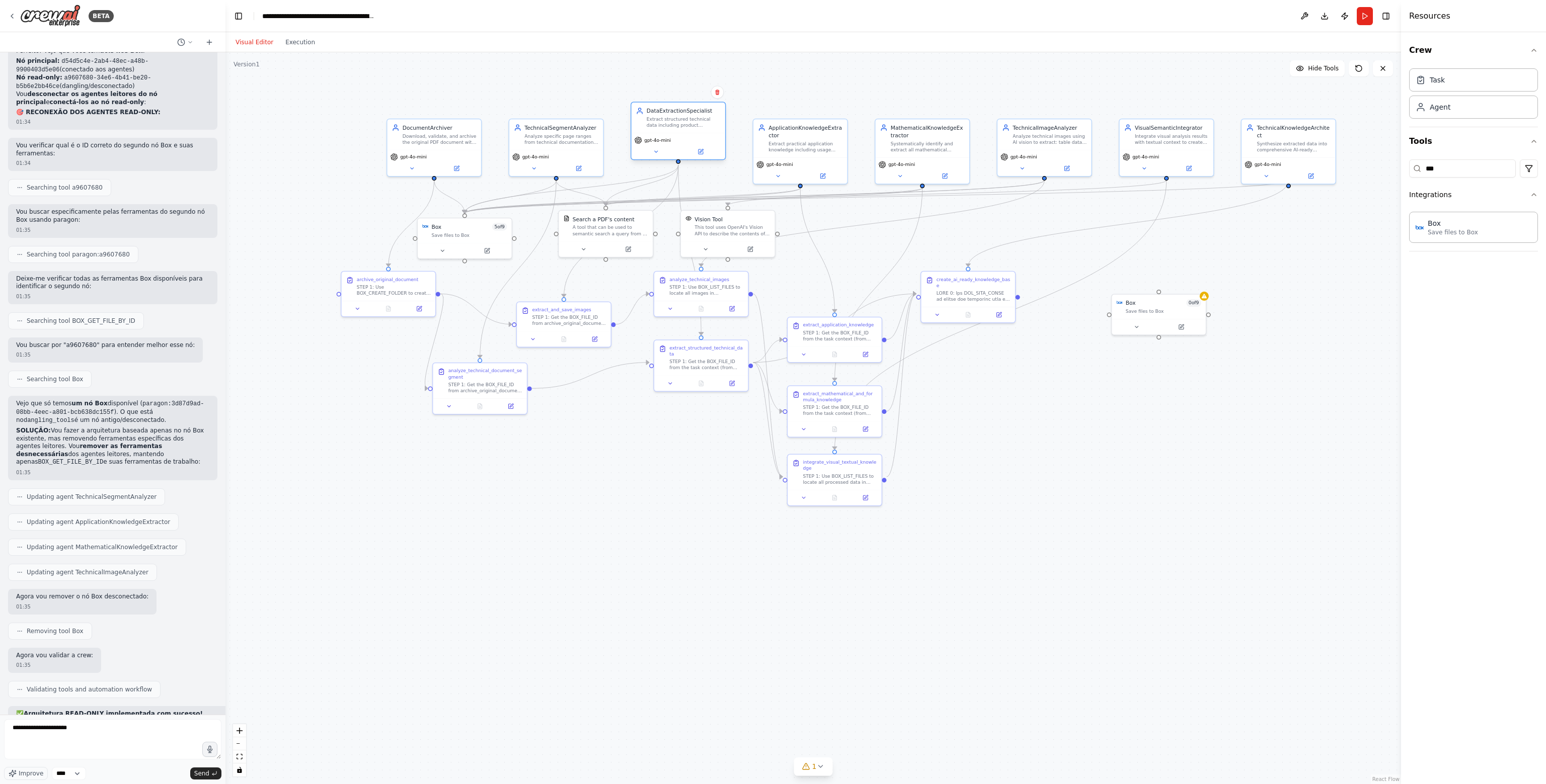
drag, startPoint x: 687, startPoint y: 106, endPoint x: 692, endPoint y: 121, distance: 15.8
click at [692, 121] on div "DataExtractionSpecialist Extract structured technical data including product sp…" at bounding box center [684, 118] width 74 height 21
drag, startPoint x: 704, startPoint y: 365, endPoint x: 682, endPoint y: 413, distance: 52.8
click at [682, 413] on div "extract_structured_technical_data STEP 1: Get the BOX_FILE_ID from the task con…" at bounding box center [678, 410] width 95 height 52
drag, startPoint x: 490, startPoint y: 231, endPoint x: 396, endPoint y: 690, distance: 468.5
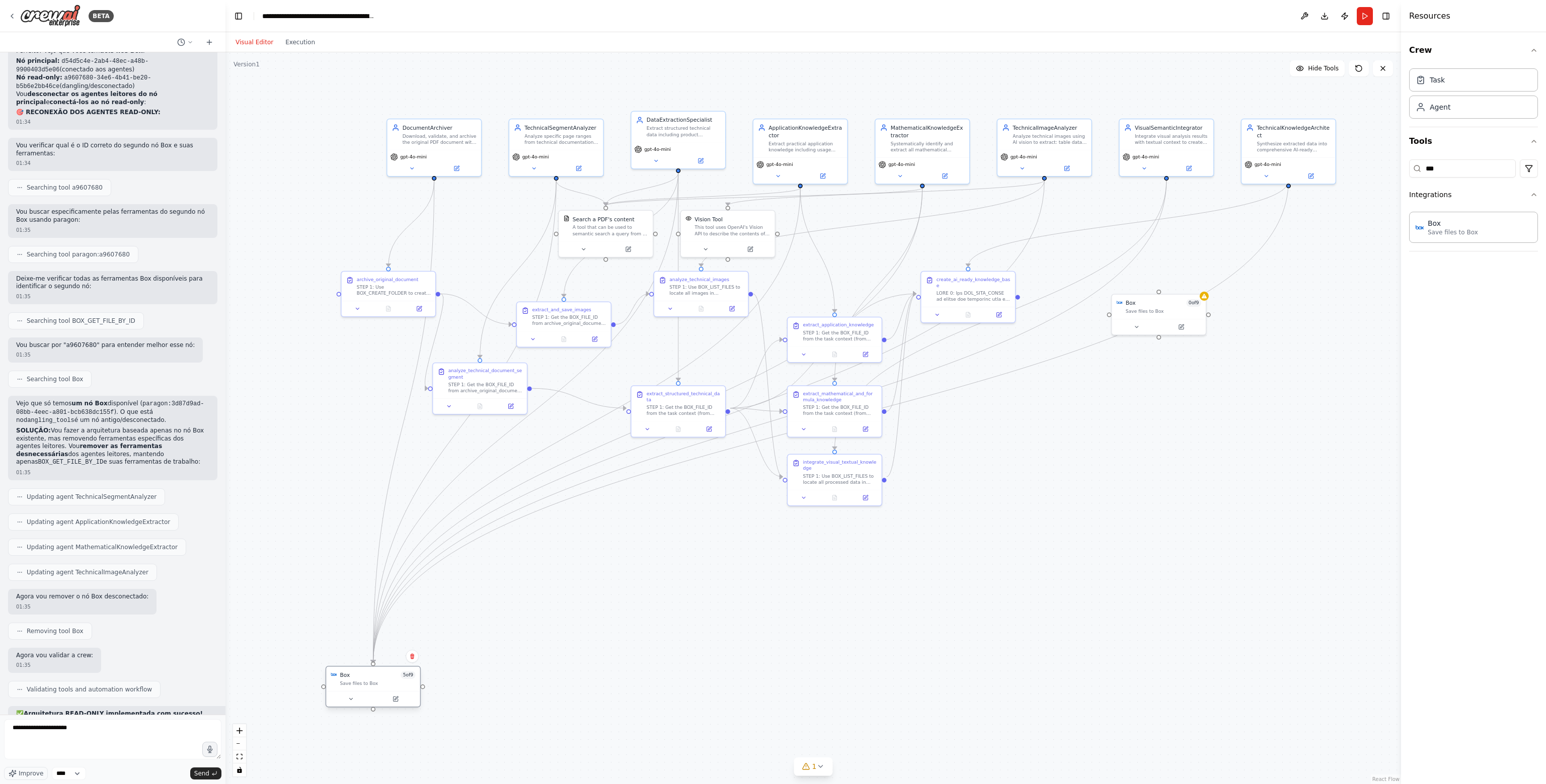
click at [396, 690] on div "Box 5 of 9 Save files to Box" at bounding box center [373, 678] width 94 height 25
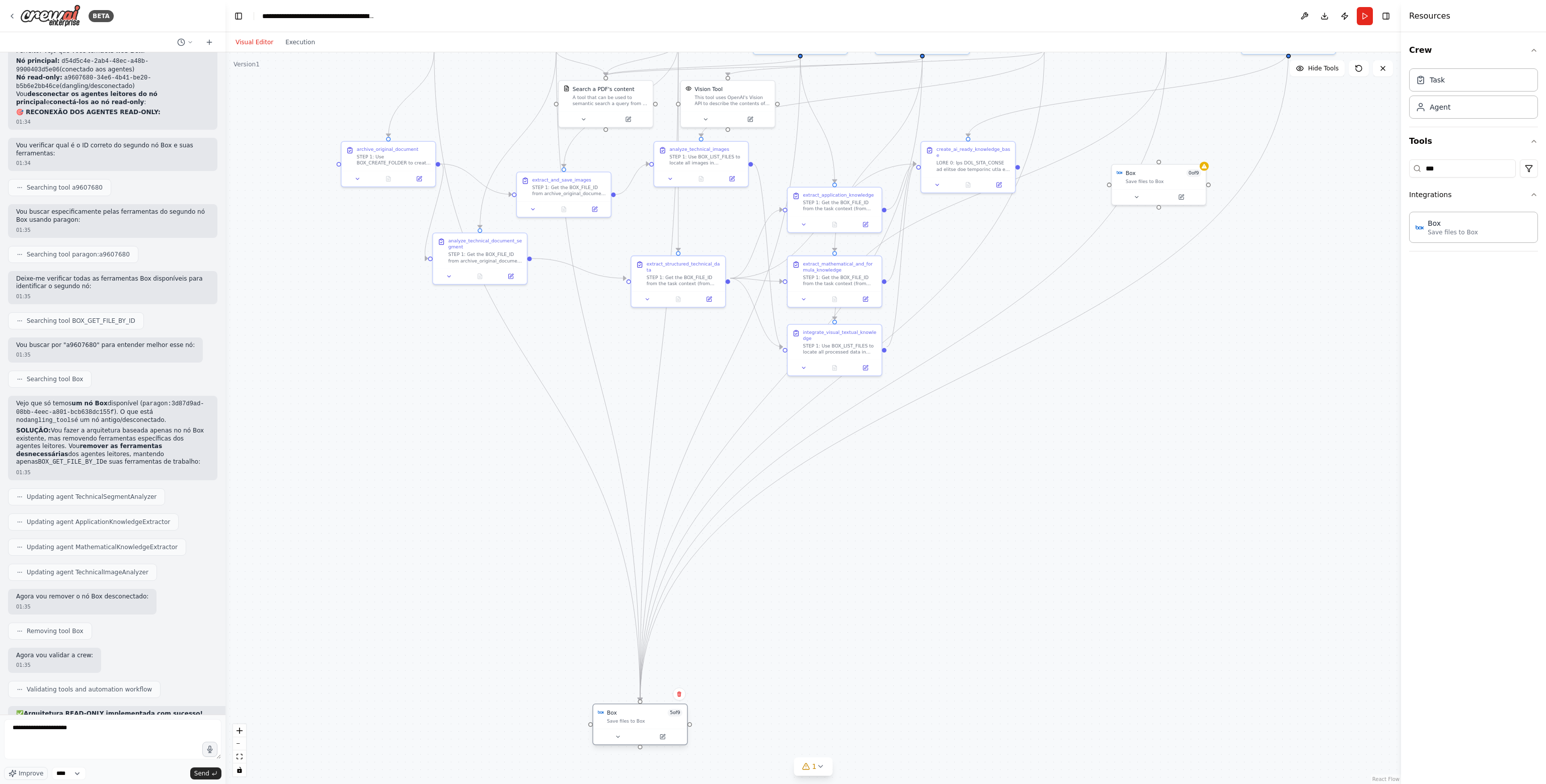
drag, startPoint x: 372, startPoint y: 682, endPoint x: 642, endPoint y: 719, distance: 272.5
click at [642, 719] on div "Save files to Box" at bounding box center [645, 721] width 76 height 6
click at [619, 361] on icon "Edge from 53e890d7-af29-492b-8d1d-d93a201a5e9f to d54d5c4e-2ab4-48ec-a48b-99004…" at bounding box center [626, 389] width 64 height 493
click at [625, 392] on icon "Edge from 53e890d7-af29-492b-8d1d-d93a201a5e9f to d54d5c4e-2ab4-48ec-a48b-99004…" at bounding box center [626, 389] width 64 height 493
click at [625, 387] on icon at bounding box center [627, 389] width 5 height 5
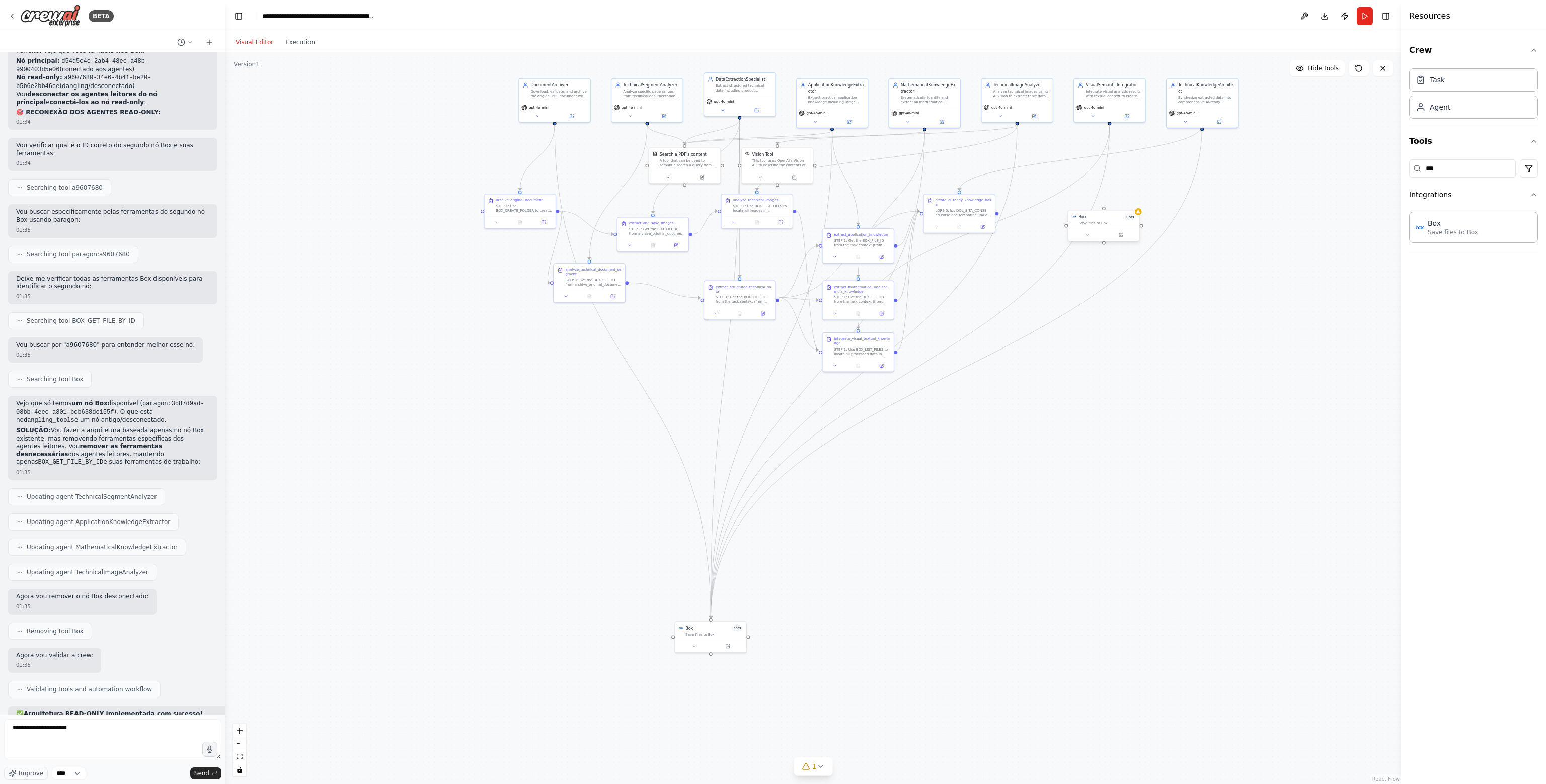
drag, startPoint x: 1051, startPoint y: 262, endPoint x: 1103, endPoint y: 242, distance: 55.7
click at [1103, 242] on div ".deletable-edge-delete-btn { width: 20px; height: 20px; border: 0px solid #ffff…" at bounding box center [813, 418] width 1176 height 732
drag, startPoint x: 1102, startPoint y: 241, endPoint x: 648, endPoint y: 125, distance: 468.6
click at [648, 125] on div ".deletable-edge-delete-btn { width: 20px; height: 20px; border: 0px solid #ffff…" at bounding box center [826, 257] width 675 height 420
drag, startPoint x: 31, startPoint y: 448, endPoint x: 142, endPoint y: 454, distance: 111.2
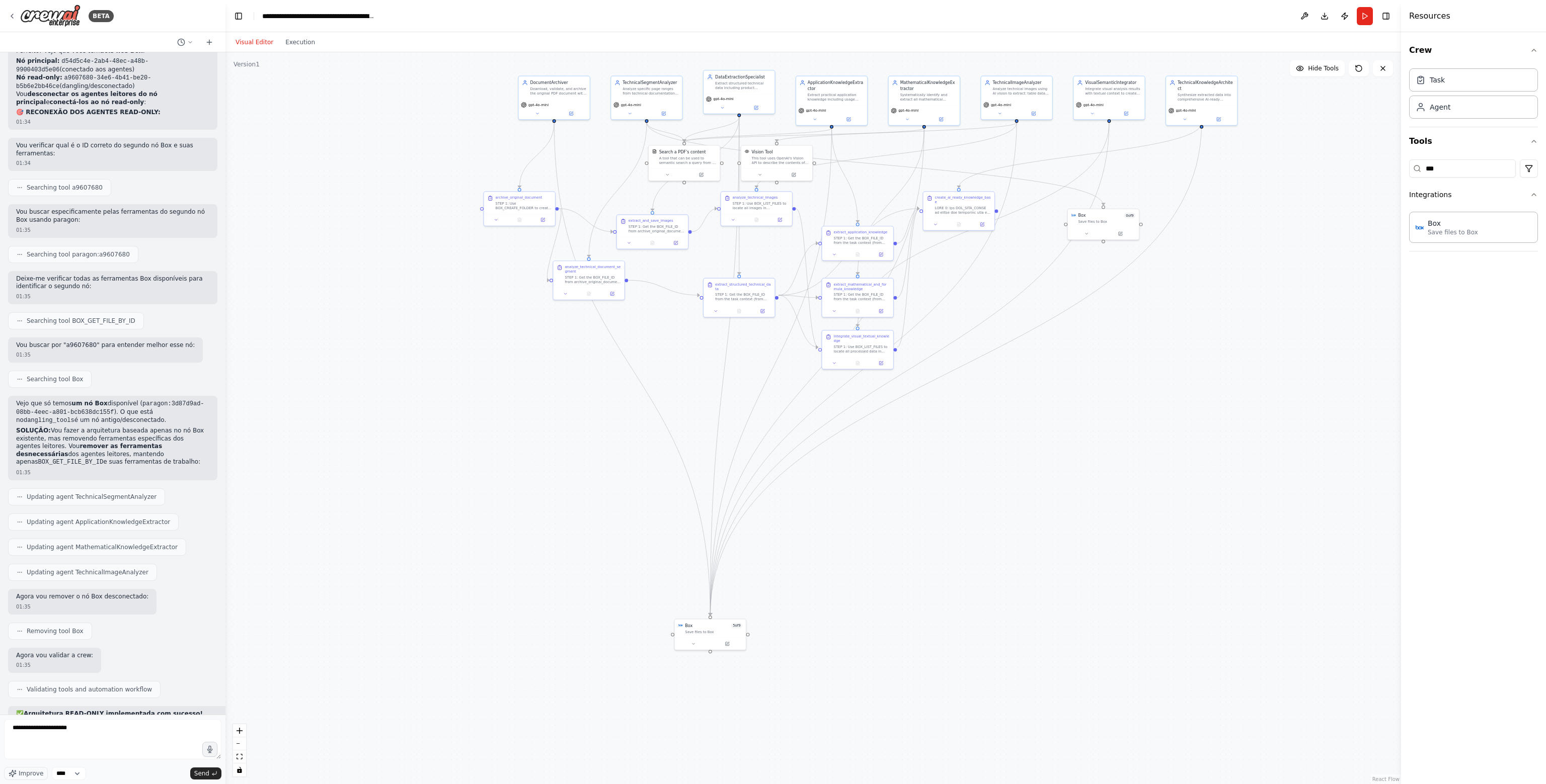
drag, startPoint x: 26, startPoint y: 461, endPoint x: 151, endPoint y: 471, distance: 125.4
drag, startPoint x: 834, startPoint y: 101, endPoint x: 815, endPoint y: 114, distance: 23.0
click at [815, 114] on div "ApplicationKnowledgeExtractor Extract practical application knowledge including…" at bounding box center [808, 107] width 71 height 29
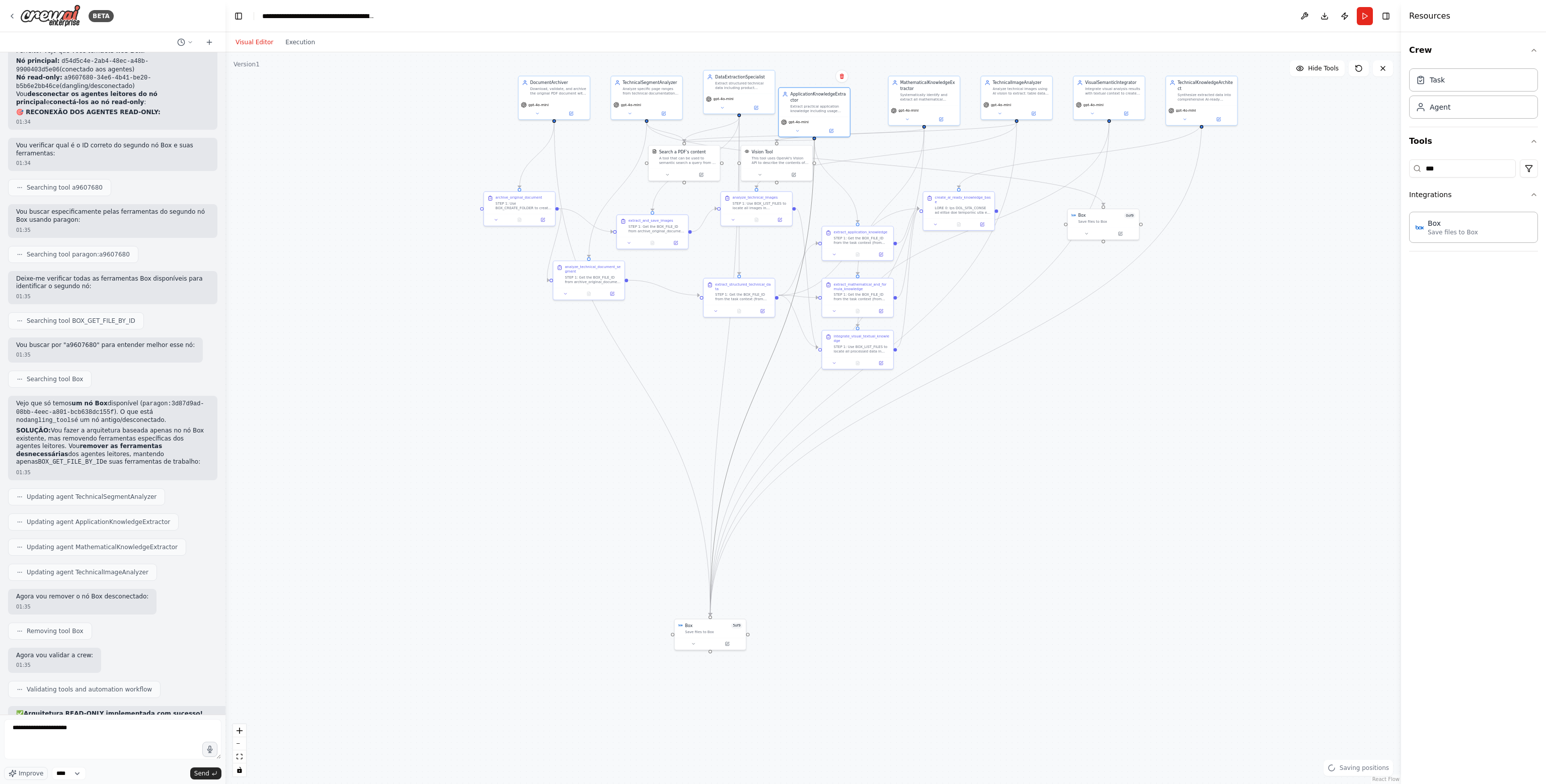
click at [775, 345] on icon "Edge from 6ee3f585-83fd-4b73-990d-9f034e5c9af6 to d54d5c4e-2ab4-48ec-a48b-99004…" at bounding box center [762, 377] width 104 height 475
click at [763, 376] on icon at bounding box center [762, 378] width 5 height 5
drag, startPoint x: 813, startPoint y: 139, endPoint x: 1104, endPoint y: 206, distance: 298.6
click at [1104, 206] on div "Box 5 of 9 Save files to Box DocumentArchiver Download, validate, and archive t…" at bounding box center [826, 257] width 675 height 420
drag, startPoint x: 1109, startPoint y: 223, endPoint x: 1130, endPoint y: 201, distance: 30.4
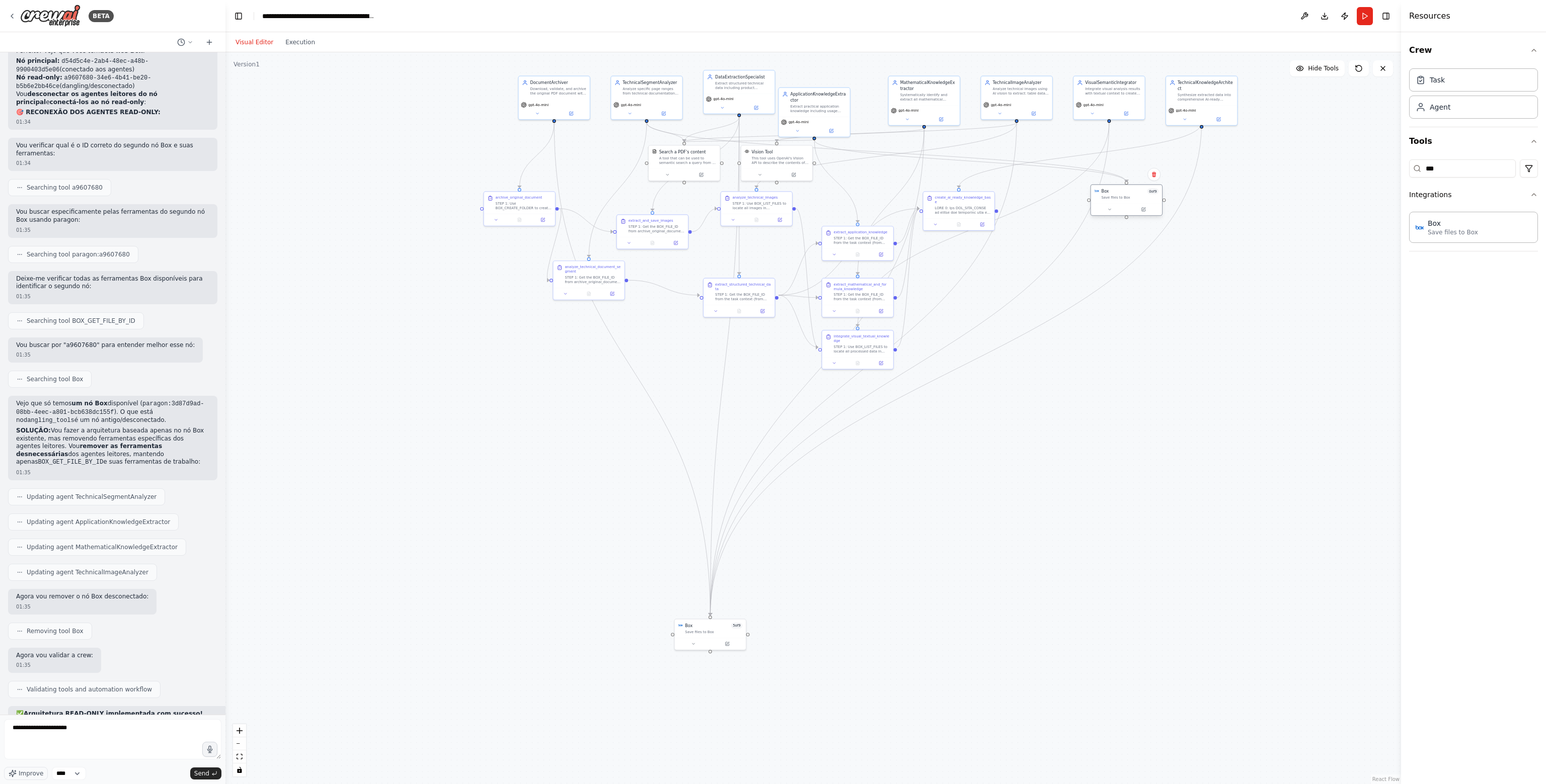
click at [1130, 201] on div "Box 0 of 9 Save files to Box" at bounding box center [1126, 194] width 71 height 19
click at [941, 92] on div "Systematically identify and extract all mathematical formulas, equations, calcu…" at bounding box center [928, 96] width 56 height 9
drag, startPoint x: 951, startPoint y: 120, endPoint x: 1036, endPoint y: 311, distance: 209.1
click at [1036, 303] on div "Systematically identify and extract all mathematical formulas, equations, calcu…" at bounding box center [1032, 298] width 56 height 9
click at [1002, 397] on icon "Edge from 7d32e27b-52d3-4080-b130-e1f6b28bb7f9 to d54d5c4e-2ab4-48ec-a48b-99004…" at bounding box center [866, 478] width 312 height 273
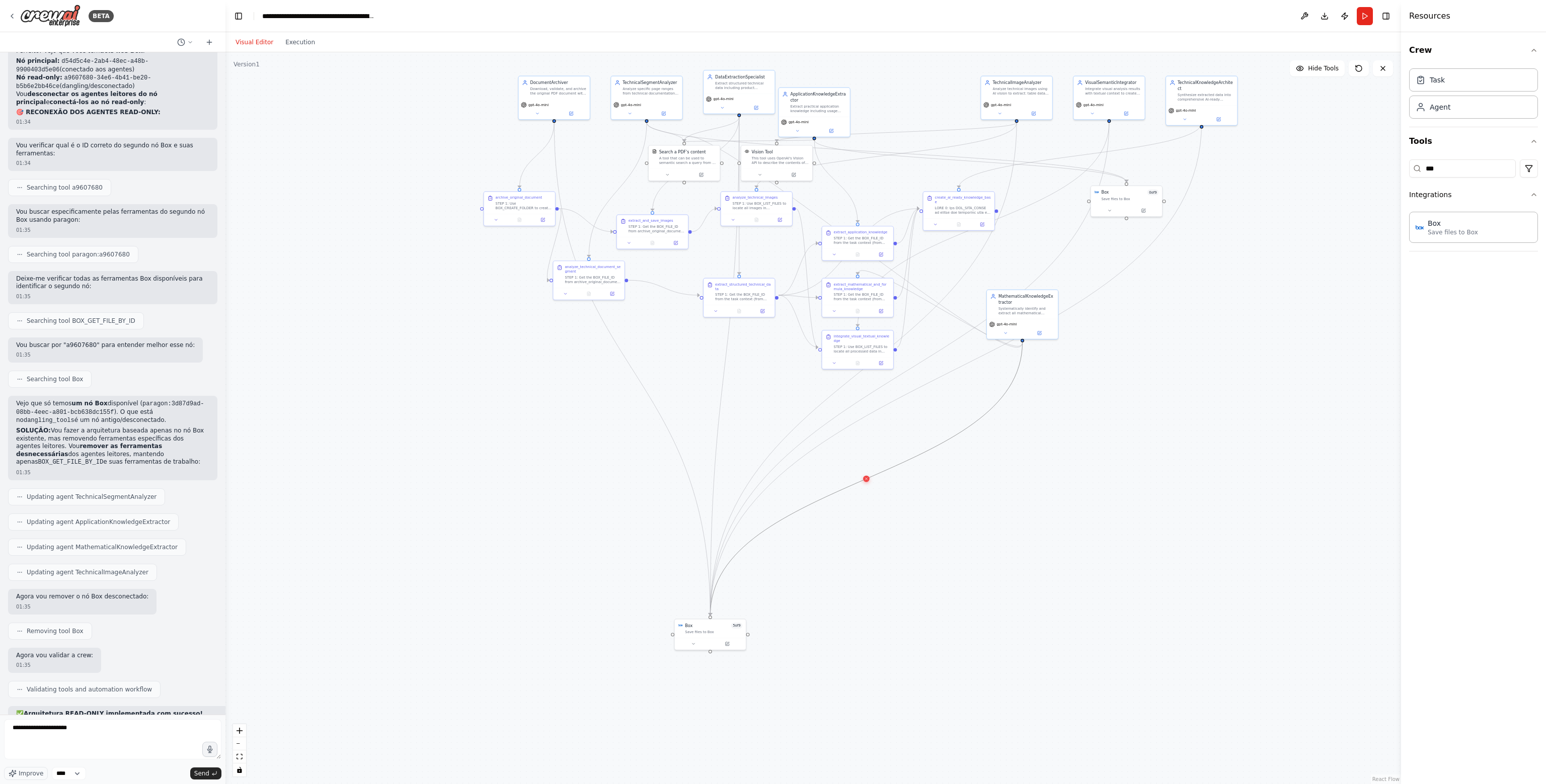
click at [866, 480] on icon at bounding box center [867, 479] width 5 height 5
drag, startPoint x: 1030, startPoint y: 304, endPoint x: 925, endPoint y: 88, distance: 240.2
click at [925, 88] on div "MathematicalKnowledgeExtractor" at bounding box center [922, 84] width 56 height 11
drag, startPoint x: 918, startPoint y: 125, endPoint x: 1127, endPoint y: 183, distance: 216.9
click at [1127, 183] on div "Box 5 of 9 Save files to Box DocumentArchiver Download, validate, and archive t…" at bounding box center [826, 257] width 675 height 420
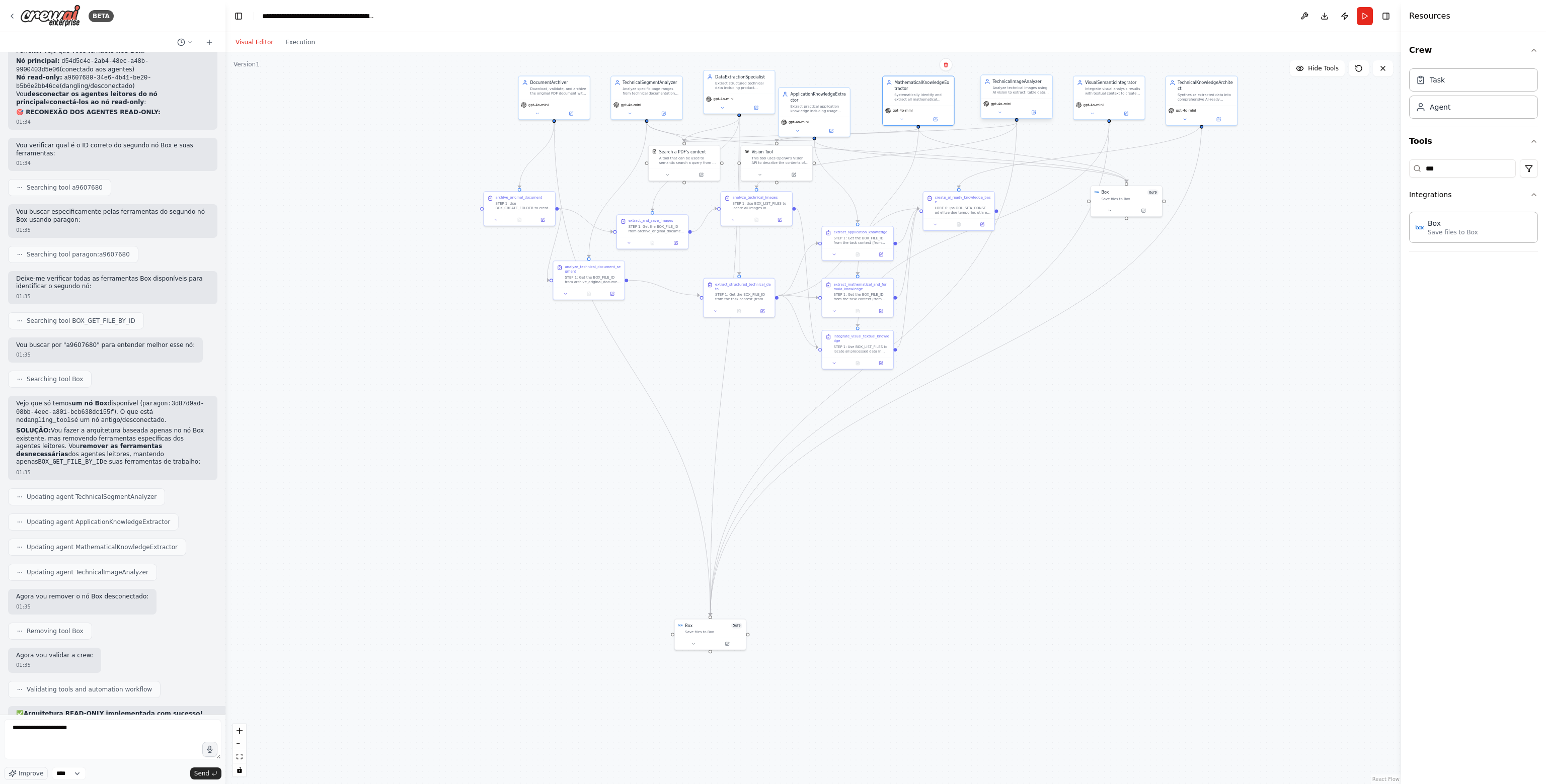
click at [1027, 92] on div "Analyze technical images using AI vision to extract: table data, chart values, …" at bounding box center [1020, 90] width 56 height 9
drag, startPoint x: 1013, startPoint y: 98, endPoint x: 1017, endPoint y: 130, distance: 32.2
click at [1017, 130] on div "TechnicalImageAnalyzer Analyze technical images using AI vision to extract: tab…" at bounding box center [1016, 131] width 73 height 44
click at [865, 386] on icon "Edge from 30d7d392-ce03-449a-ac4f-babc4fb82869 to d54d5c4e-2ab4-48ec-a48b-99004…" at bounding box center [863, 386] width 307 height 458
click at [864, 387] on icon at bounding box center [864, 386] width 5 height 5
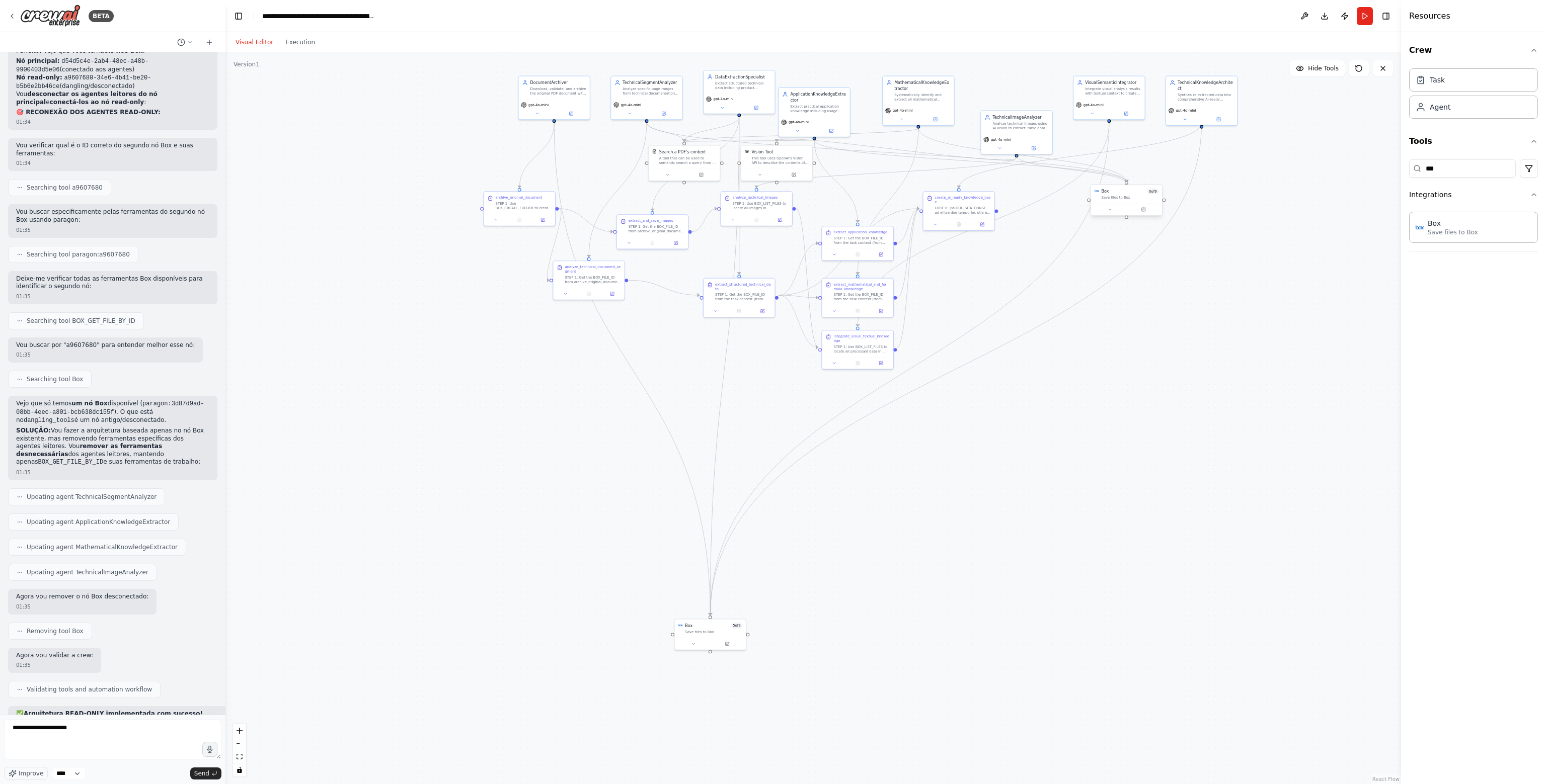
drag, startPoint x: 1015, startPoint y: 154, endPoint x: 1126, endPoint y: 185, distance: 115.2
click at [1126, 185] on div "Box 5 of 9 Save files to Box DocumentArchiver Download, validate, and archive t…" at bounding box center [826, 257] width 675 height 420
drag, startPoint x: 1027, startPoint y: 133, endPoint x: 1021, endPoint y: 101, distance: 32.6
click at [1021, 101] on div "TechnicalImageAnalyzer Analyze technical images using AI vision to extract: tab…" at bounding box center [1011, 103] width 73 height 44
drag, startPoint x: 1136, startPoint y: 200, endPoint x: 878, endPoint y: 184, distance: 258.5
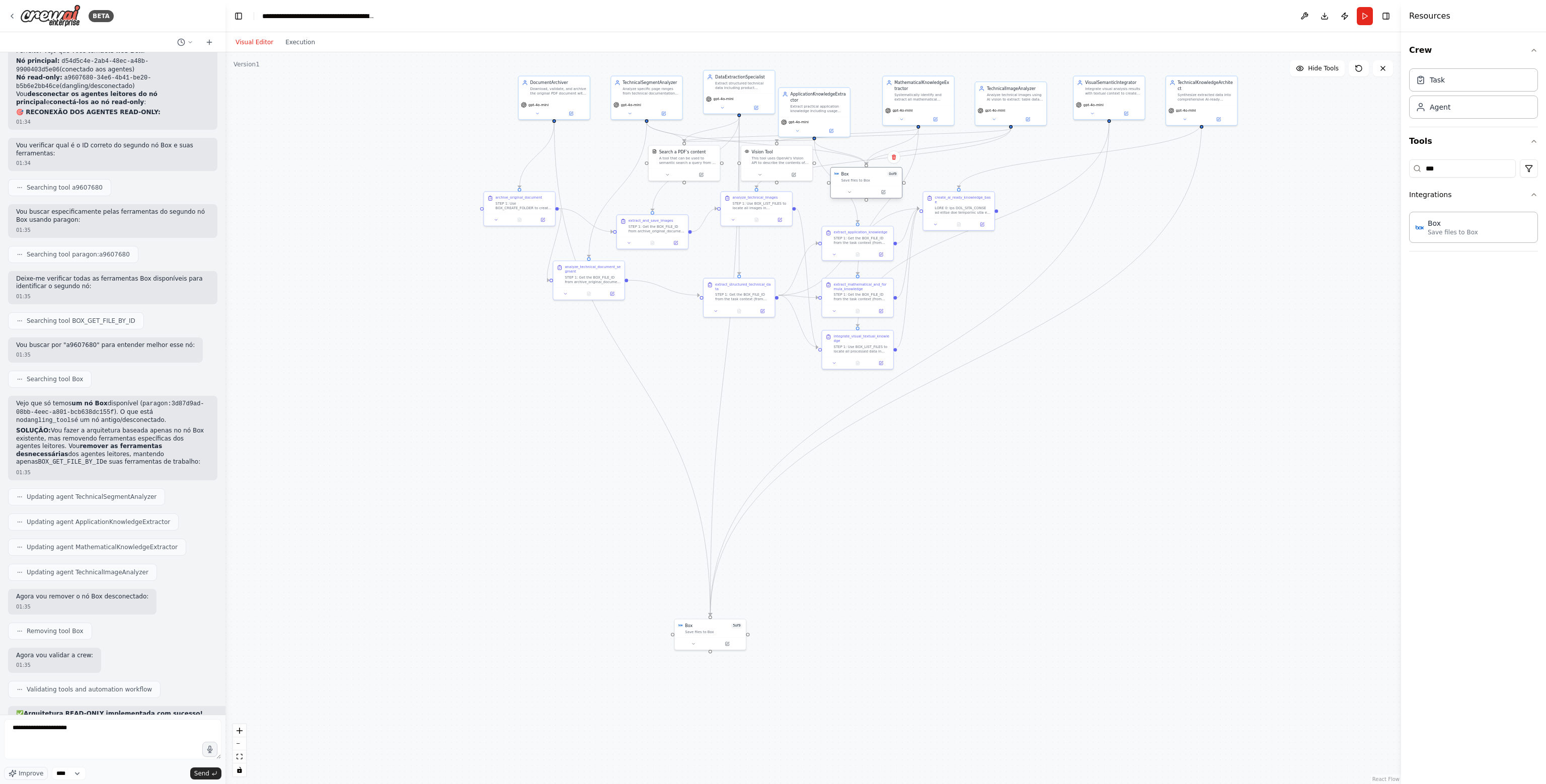
click at [878, 184] on div "Box 0 of 9 Save files to Box" at bounding box center [866, 176] width 71 height 19
drag, startPoint x: 821, startPoint y: 106, endPoint x: 833, endPoint y: 86, distance: 23.3
click at [833, 86] on div "Extract practical application knowledge including usage guidelines, selection c…" at bounding box center [829, 90] width 56 height 9
drag, startPoint x: 946, startPoint y: 99, endPoint x: 948, endPoint y: 92, distance: 7.3
click at [948, 92] on div "Systematically identify and extract all mathematical formulas, equations, calcu…" at bounding box center [922, 90] width 56 height 9
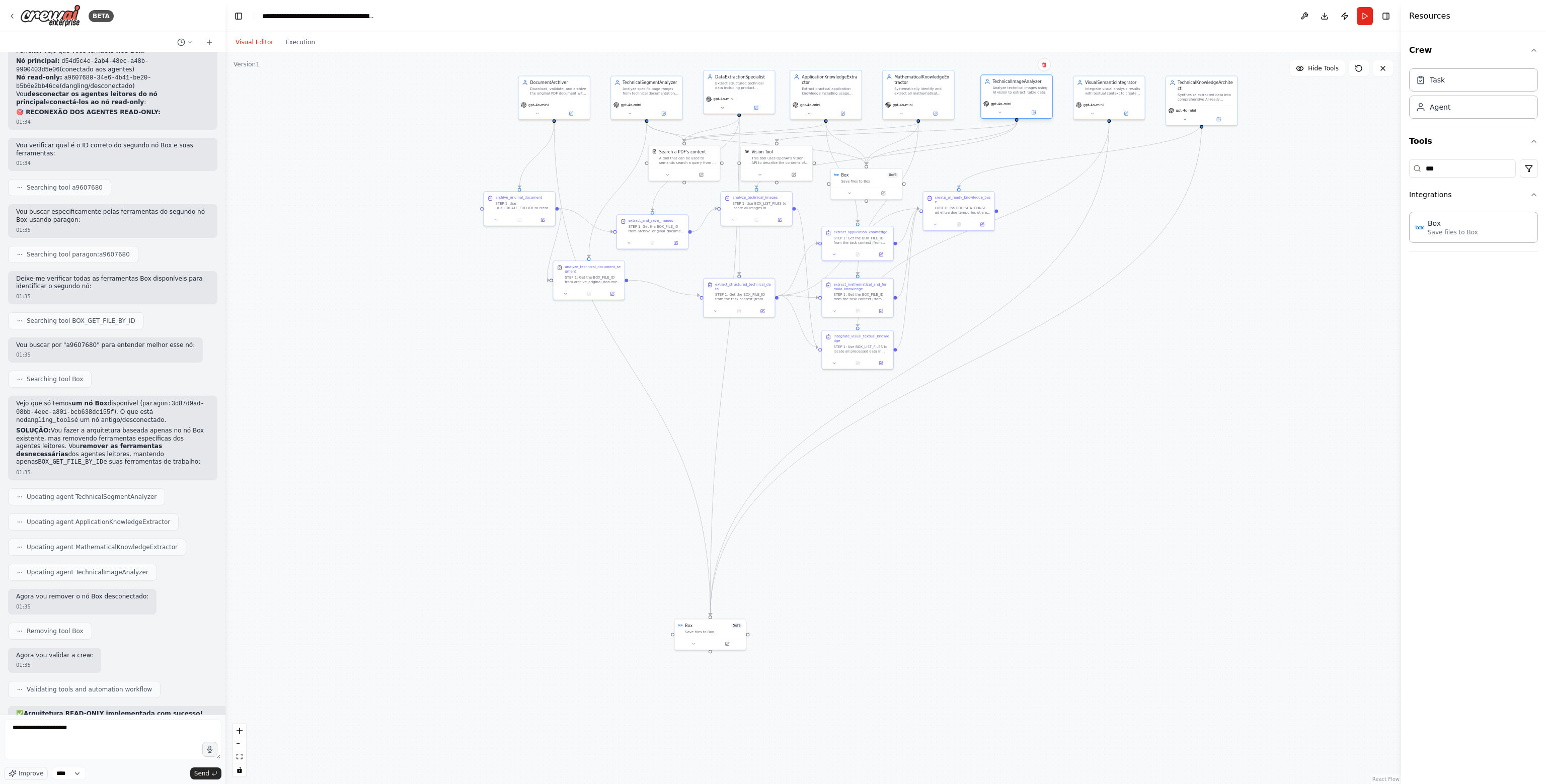
drag, startPoint x: 1003, startPoint y: 98, endPoint x: 1006, endPoint y: 90, distance: 8.5
click at [1006, 90] on div "Analyze technical images using AI vision to extract: table data, chart values, …" at bounding box center [1020, 90] width 56 height 9
click at [762, 92] on div "gpt-4o-mini" at bounding box center [739, 103] width 71 height 20
drag, startPoint x: 52, startPoint y: 376, endPoint x: 160, endPoint y: 384, distance: 108.3
click at [160, 756] on ul "✅ DocumentArchiver → BOX_LIST_FILES , BOX_GET_FILE_BY_ID , BOX_SAVE_FILE , BOX_…" at bounding box center [215, 772] width 399 height 33
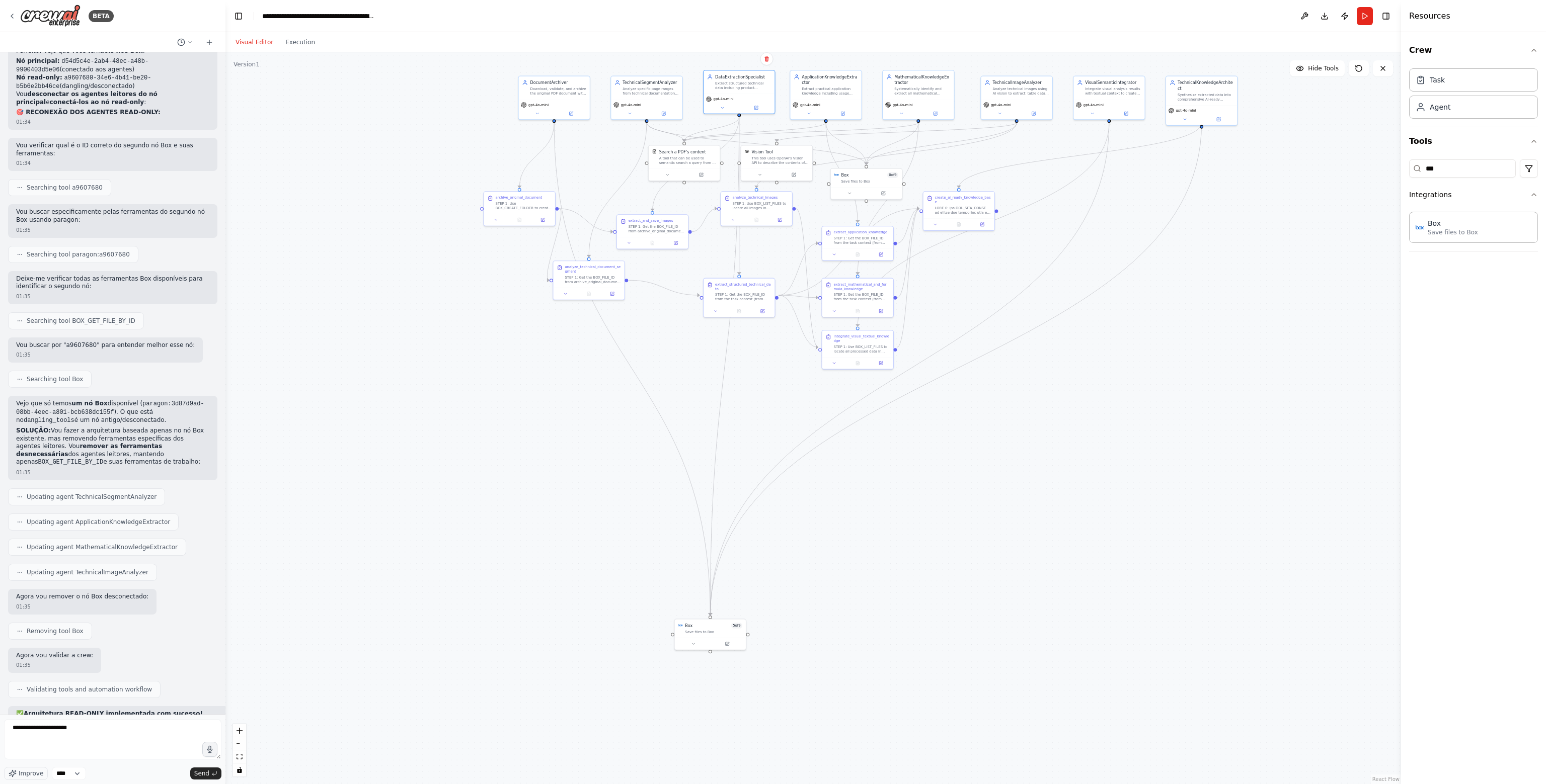
click at [119, 765] on li "✅ DataExtractionSpecialist → BOX_GET_FILE_BY_ID , BOX_SAVE_FILE , BOX_CREATE_FO…" at bounding box center [215, 769] width 399 height 8
drag, startPoint x: 38, startPoint y: 385, endPoint x: 167, endPoint y: 391, distance: 129.1
click at [167, 765] on li "✅ DataExtractionSpecialist → BOX_GET_FILE_BY_ID , BOX_SAVE_FILE , BOX_CREATE_FO…" at bounding box center [215, 769] width 399 height 8
click at [296, 765] on code "PDFSearchTool" at bounding box center [319, 768] width 47 height 7
drag, startPoint x: 172, startPoint y: 392, endPoint x: 166, endPoint y: 389, distance: 6.7
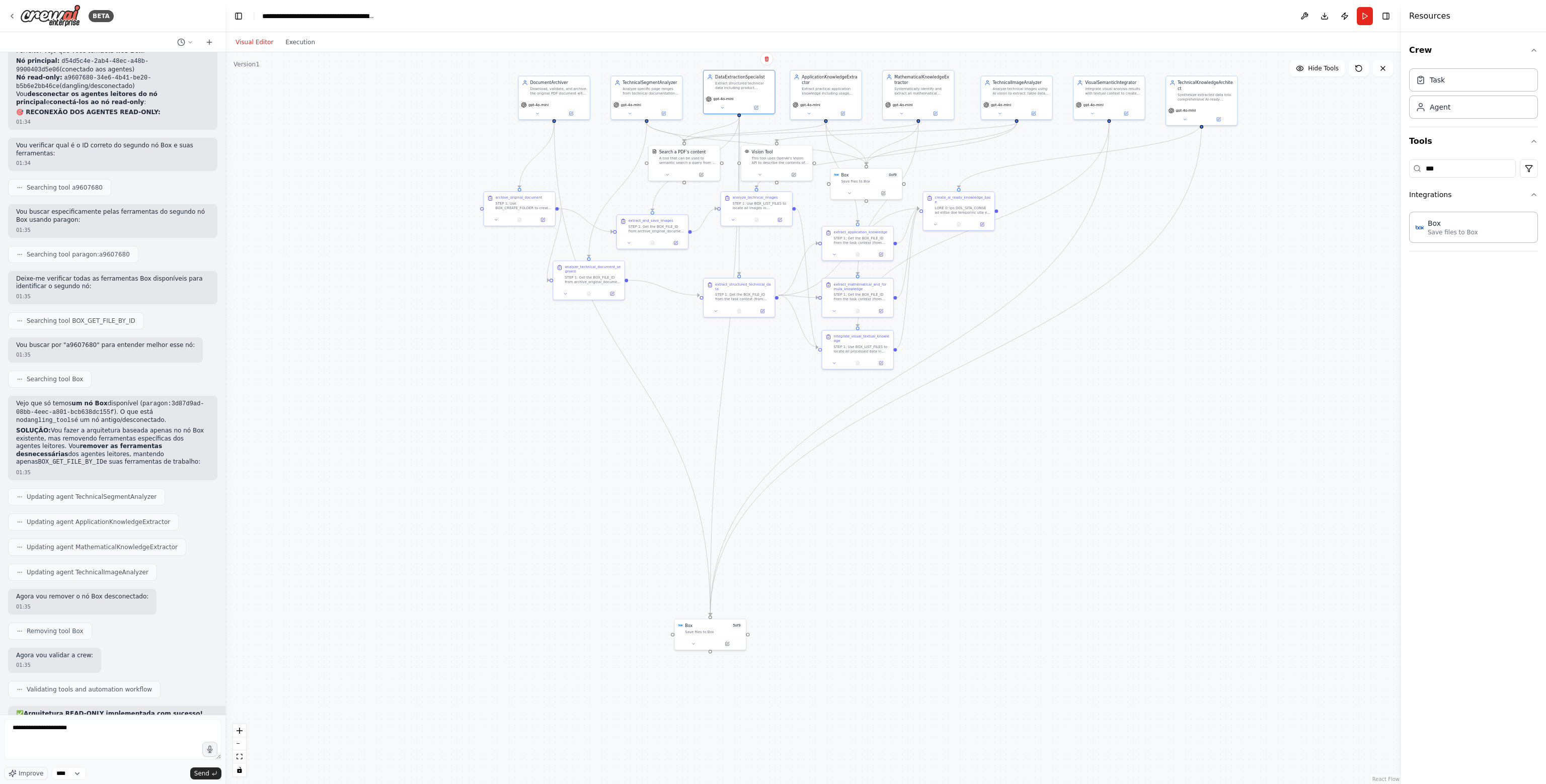
click at [169, 765] on li "✅ DataExtractionSpecialist → BOX_GET_FILE_BY_ID , BOX_SAVE_FILE , BOX_CREATE_FO…" at bounding box center [215, 769] width 399 height 8
drag, startPoint x: 167, startPoint y: 390, endPoint x: 14, endPoint y: 383, distance: 153.2
drag, startPoint x: 585, startPoint y: 315, endPoint x: 649, endPoint y: 301, distance: 65.5
click at [649, 301] on div "analyze_technical_document_segment STEP 1: Get the BOX_FILE_ID from archive_ori…" at bounding box center [652, 290] width 71 height 26
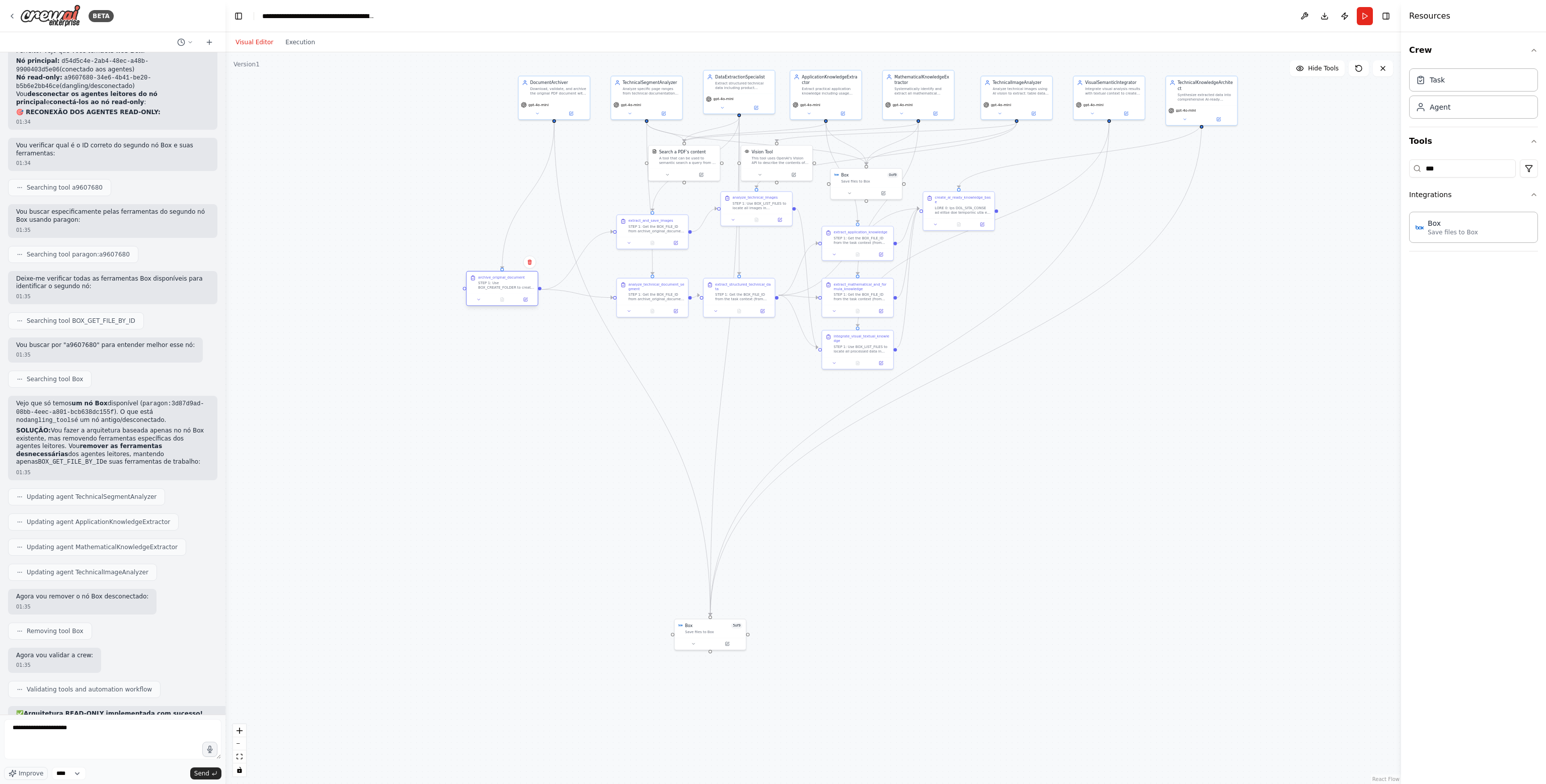
drag, startPoint x: 534, startPoint y: 204, endPoint x: 519, endPoint y: 283, distance: 80.4
click at [519, 283] on div "STEP 1: Use BOX_CREATE_FOLDER to create complete folder structure: {base_folder…" at bounding box center [506, 285] width 56 height 9
drag, startPoint x: 553, startPoint y: 90, endPoint x: 550, endPoint y: 134, distance: 44.1
click at [550, 134] on div "Download, validate, and archive the original PDF document with complete traceab…" at bounding box center [552, 130] width 56 height 9
click at [85, 730] on textarea "**********" at bounding box center [113, 739] width 217 height 40
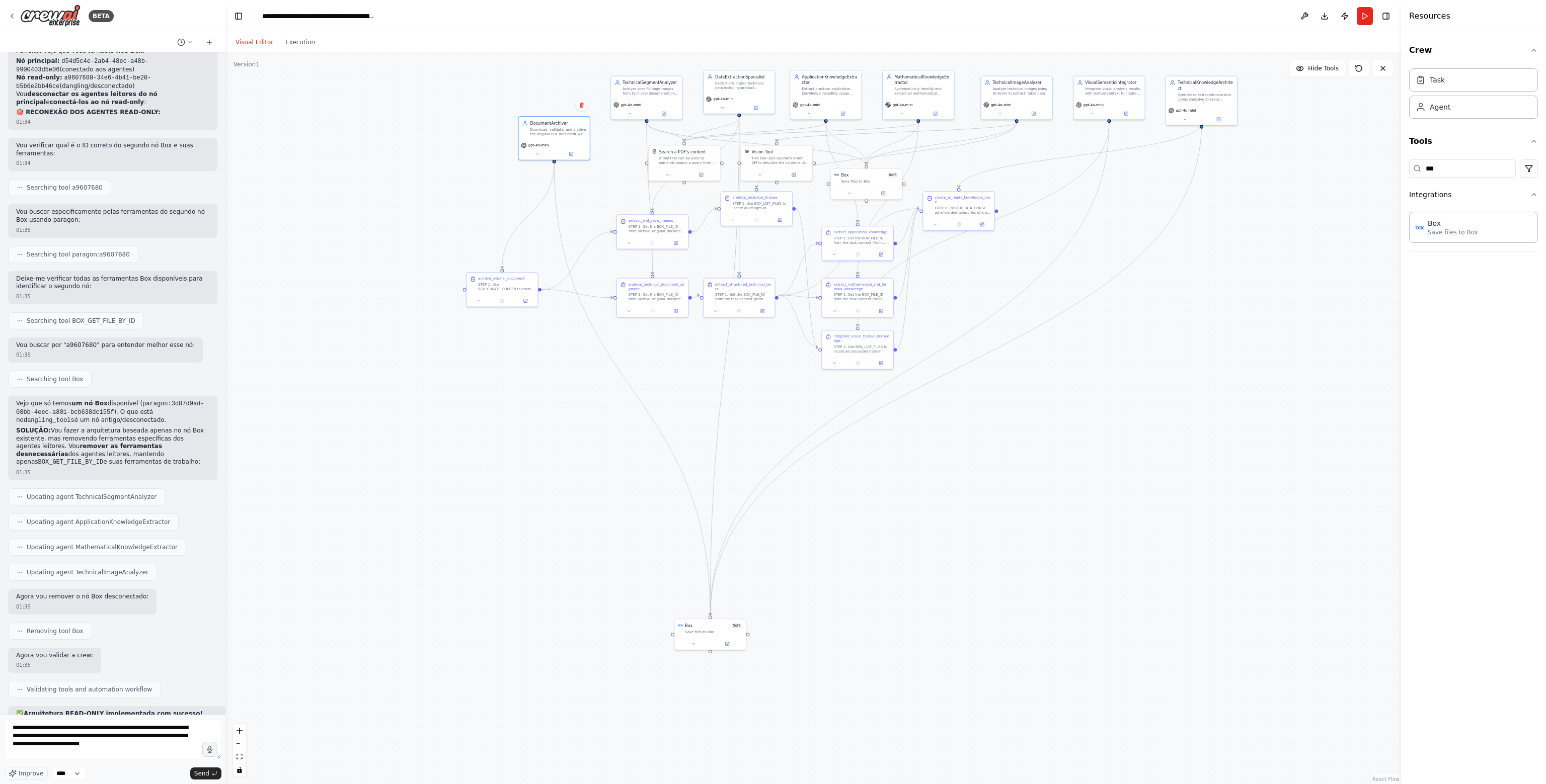
drag, startPoint x: 66, startPoint y: 396, endPoint x: 149, endPoint y: 404, distance: 83.4
click at [149, 773] on li "✅ VisualSemanticIntegrator → BOX_GET_FILE_BY_ID , BOX_SAVE_FILE , BOX_CREATE_FO…" at bounding box center [215, 777] width 399 height 8
click at [127, 773] on li "✅ VisualSemanticIntegrator → BOX_GET_FILE_BY_ID , BOX_SAVE_FILE , BOX_CREATE_FO…" at bounding box center [215, 777] width 399 height 8
drag, startPoint x: 118, startPoint y: 406, endPoint x: 12, endPoint y: 399, distance: 106.2
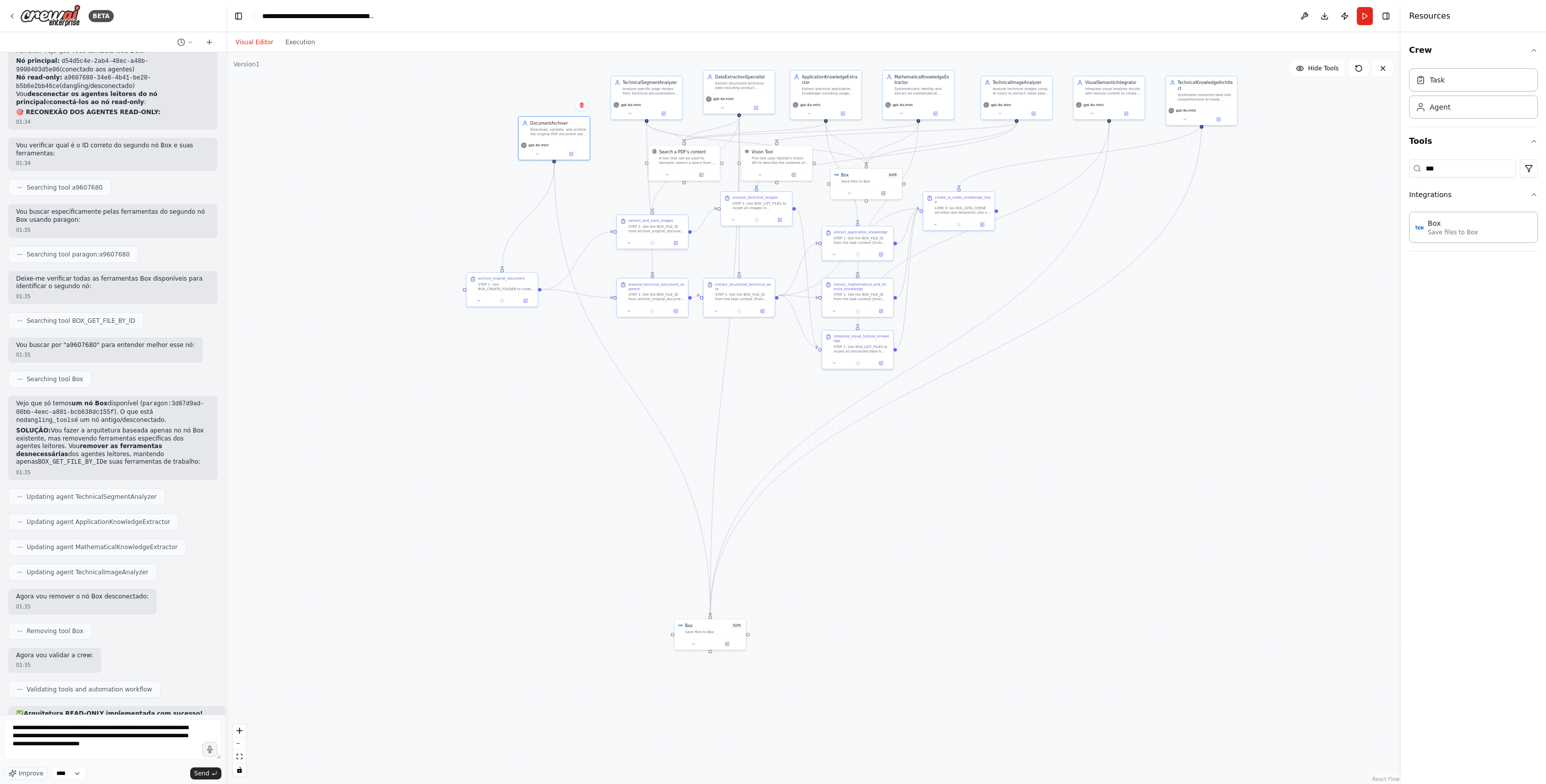
click at [183, 773] on code "BOX_SAVE_FILE" at bounding box center [206, 777] width 47 height 7
drag, startPoint x: 129, startPoint y: 408, endPoint x: 4, endPoint y: 402, distance: 125.1
click at [4, 402] on div "Hello! I'm the CrewAI assistant. What kind of automation do you want to build? …" at bounding box center [113, 383] width 226 height 662
click at [144, 748] on textarea "**********" at bounding box center [113, 739] width 217 height 40
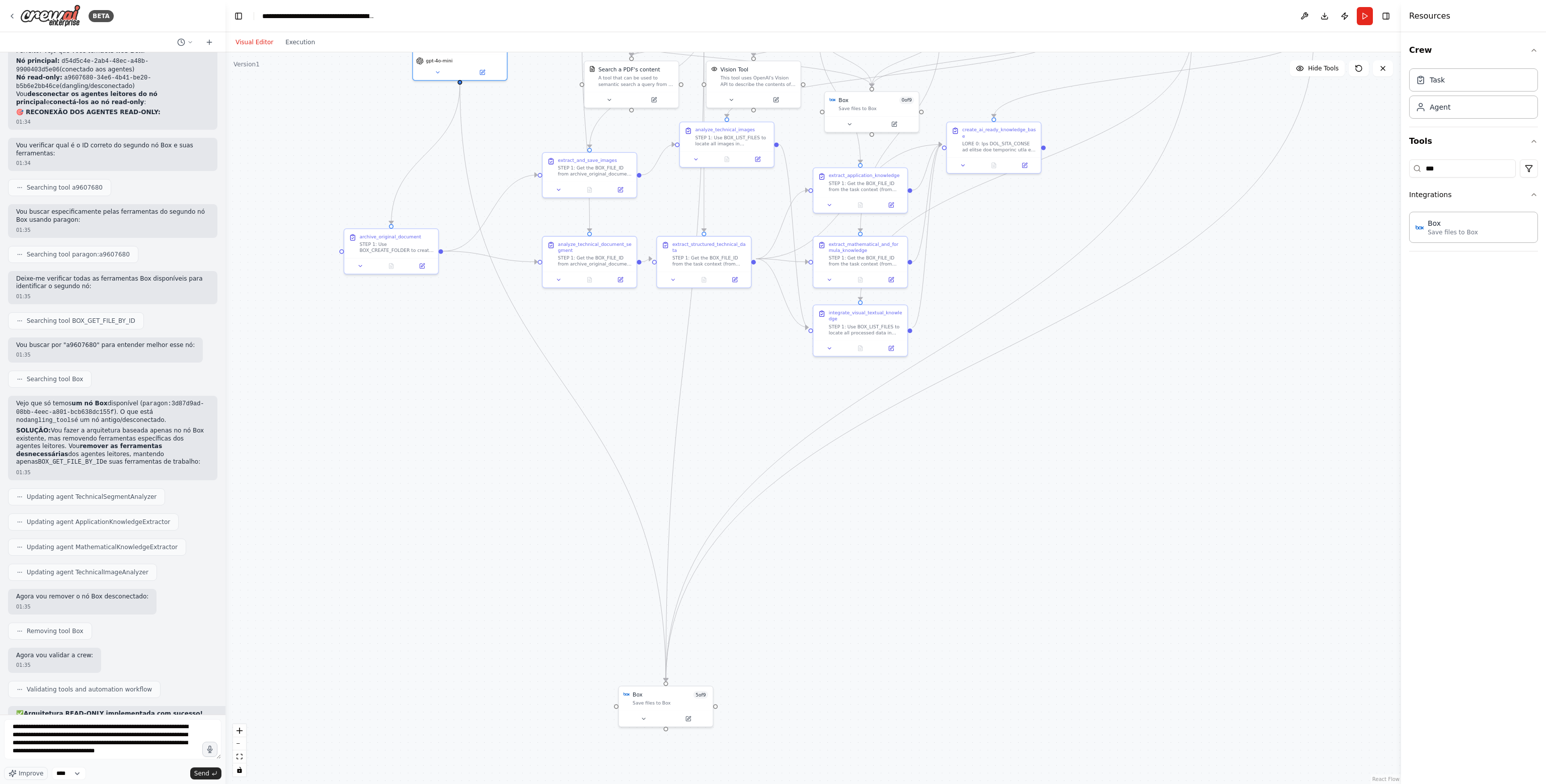
drag, startPoint x: 1065, startPoint y: 448, endPoint x: 1198, endPoint y: 353, distance: 163.4
click at [1198, 353] on div ".deletable-edge-delete-btn { width: 20px; height: 20px; border: 0px solid #ffff…" at bounding box center [813, 418] width 1176 height 732
drag, startPoint x: 651, startPoint y: 712, endPoint x: 646, endPoint y: 540, distance: 172.1
click at [646, 540] on div "Box 5 of 9 Save files to Box" at bounding box center [650, 539] width 95 height 42
click at [115, 754] on textarea "**********" at bounding box center [113, 739] width 217 height 40
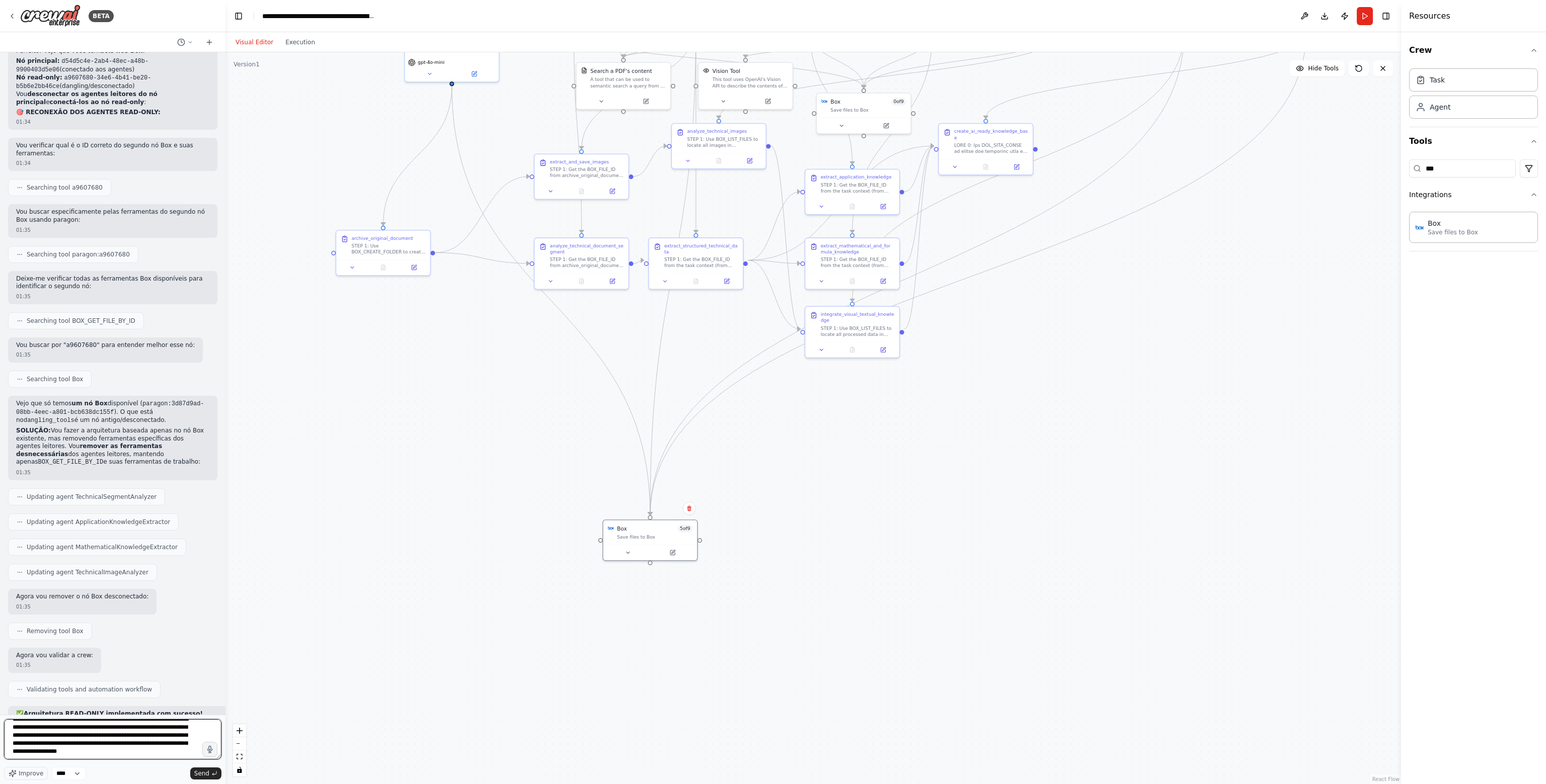
scroll to position [13, 0]
click at [632, 533] on div "Save files to Box" at bounding box center [655, 536] width 76 height 6
click at [674, 548] on icon at bounding box center [672, 551] width 6 height 6
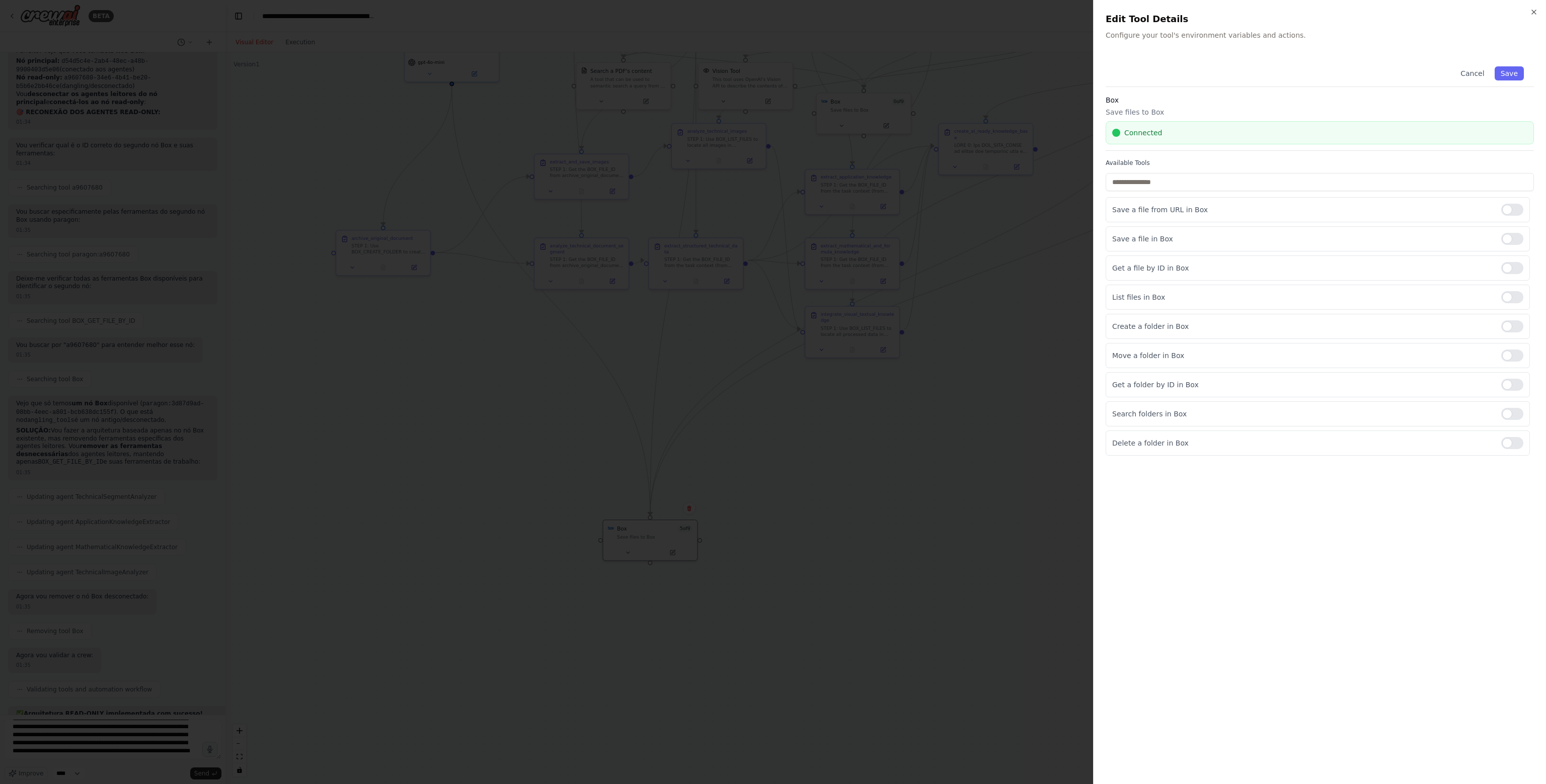
click at [898, 416] on div at bounding box center [773, 392] width 1546 height 784
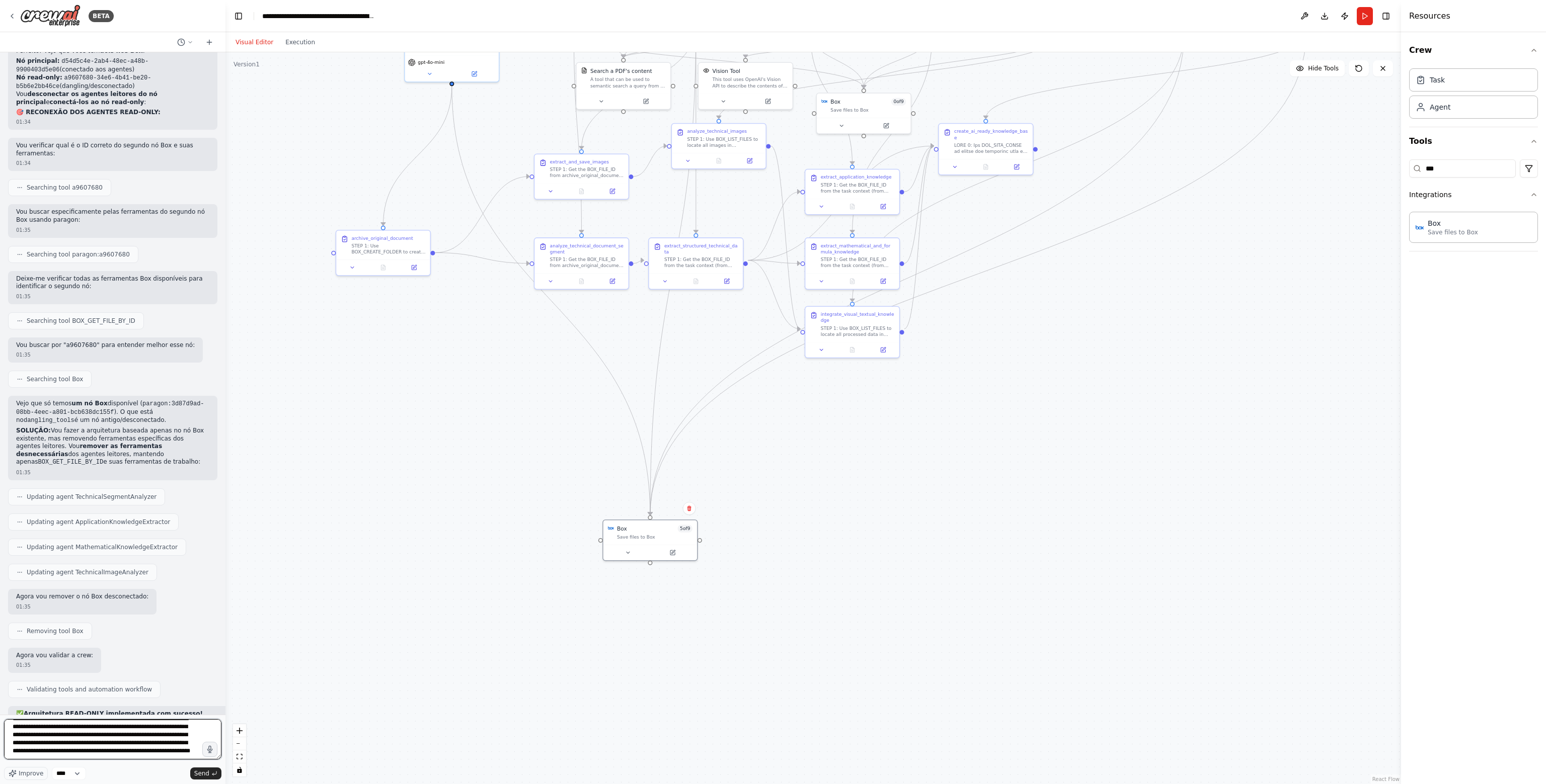
click at [186, 756] on textarea "**********" at bounding box center [113, 739] width 217 height 40
type textarea "**********"
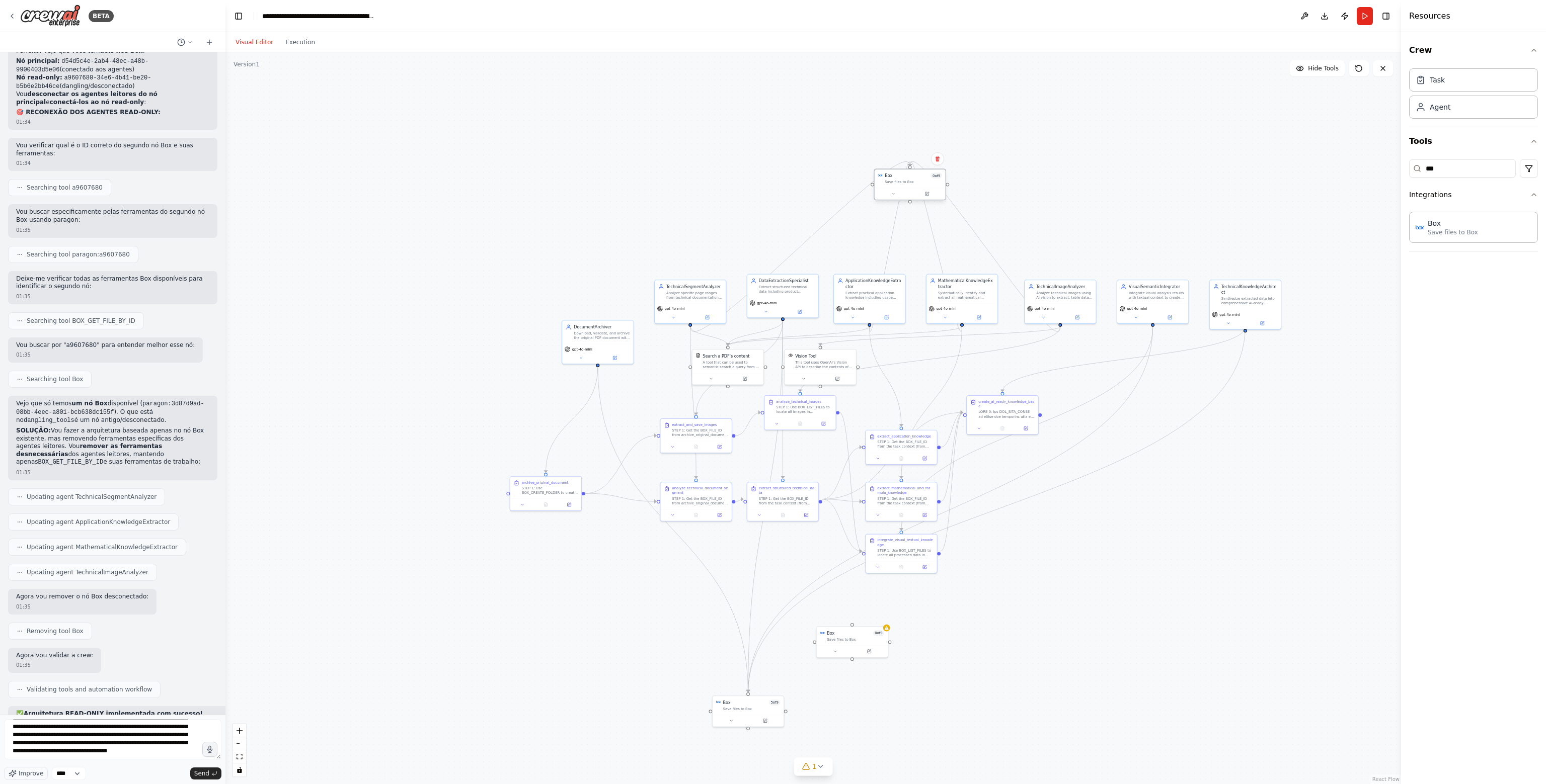
drag, startPoint x: 921, startPoint y: 185, endPoint x: 918, endPoint y: 177, distance: 8.5
click at [918, 177] on div "Box 0 of 9 Save files to Box" at bounding box center [913, 178] width 58 height 11
drag, startPoint x: 914, startPoint y: 181, endPoint x: 885, endPoint y: 153, distance: 40.3
click at [885, 153] on div "Save files to Box" at bounding box center [885, 154] width 58 height 5
drag, startPoint x: 874, startPoint y: 155, endPoint x: 760, endPoint y: 149, distance: 114.2
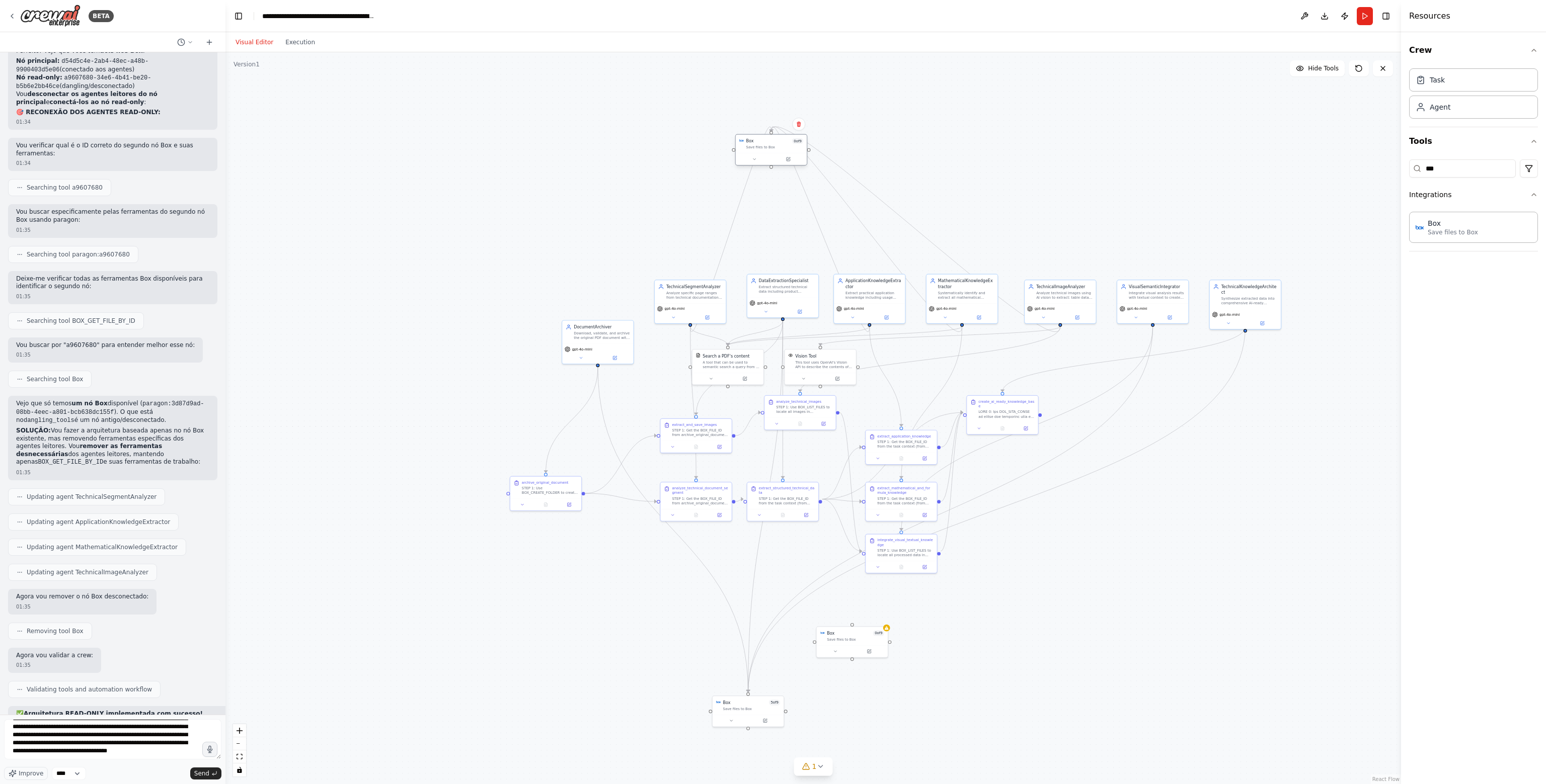
click at [760, 149] on div "Save files to Box" at bounding box center [775, 148] width 58 height 5
drag, startPoint x: 1027, startPoint y: 169, endPoint x: 980, endPoint y: 151, distance: 50.3
click at [980, 151] on div "Box 0 of 9 Save files to Box" at bounding box center [1002, 144] width 71 height 19
click at [1017, 158] on button at bounding box center [1014, 160] width 33 height 7
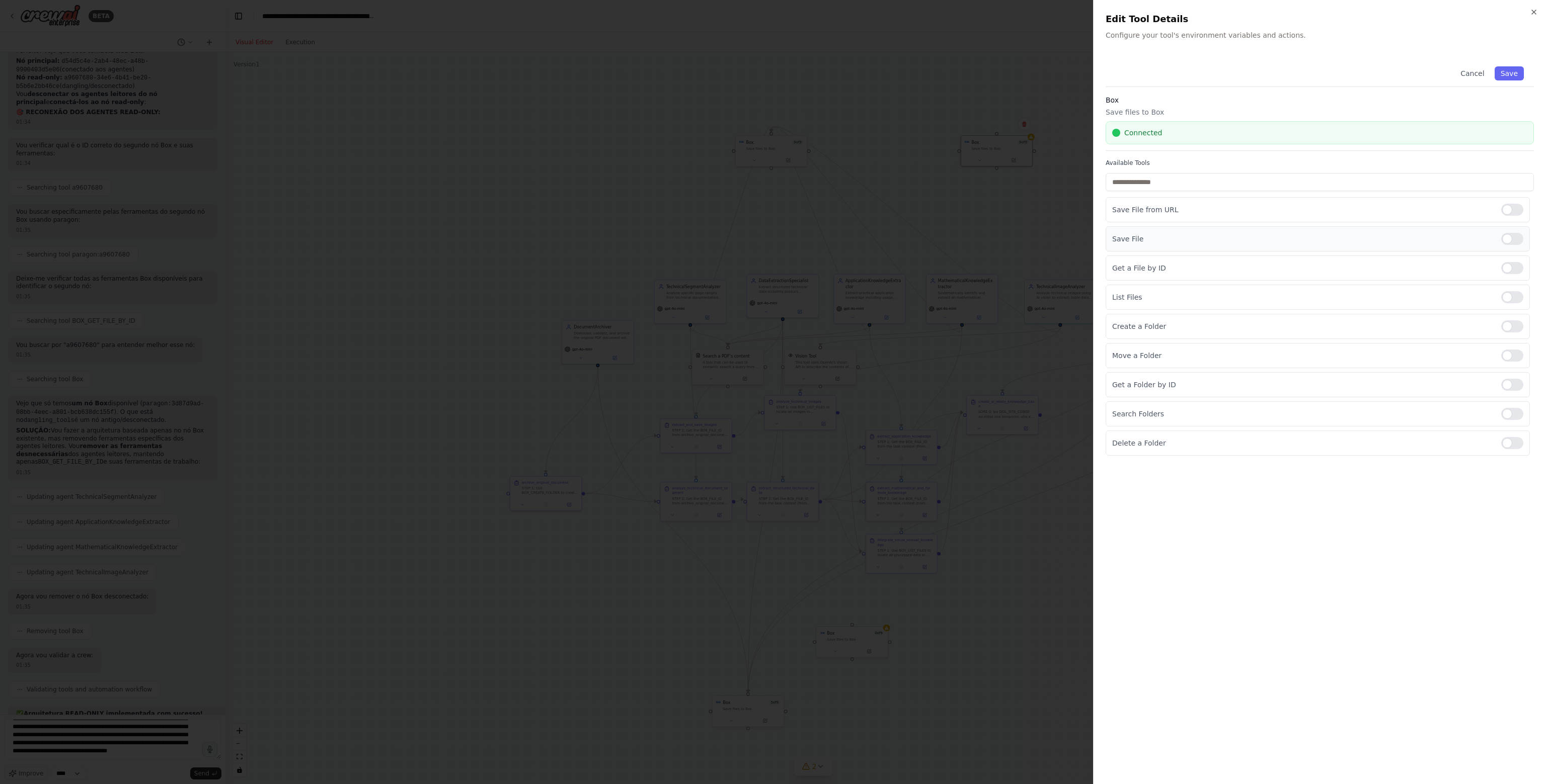
click at [1518, 238] on div at bounding box center [1512, 239] width 22 height 12
click at [1516, 268] on div at bounding box center [1512, 268] width 22 height 12
click at [1516, 296] on div at bounding box center [1512, 298] width 22 height 12
click at [1065, 219] on div at bounding box center [773, 392] width 1546 height 784
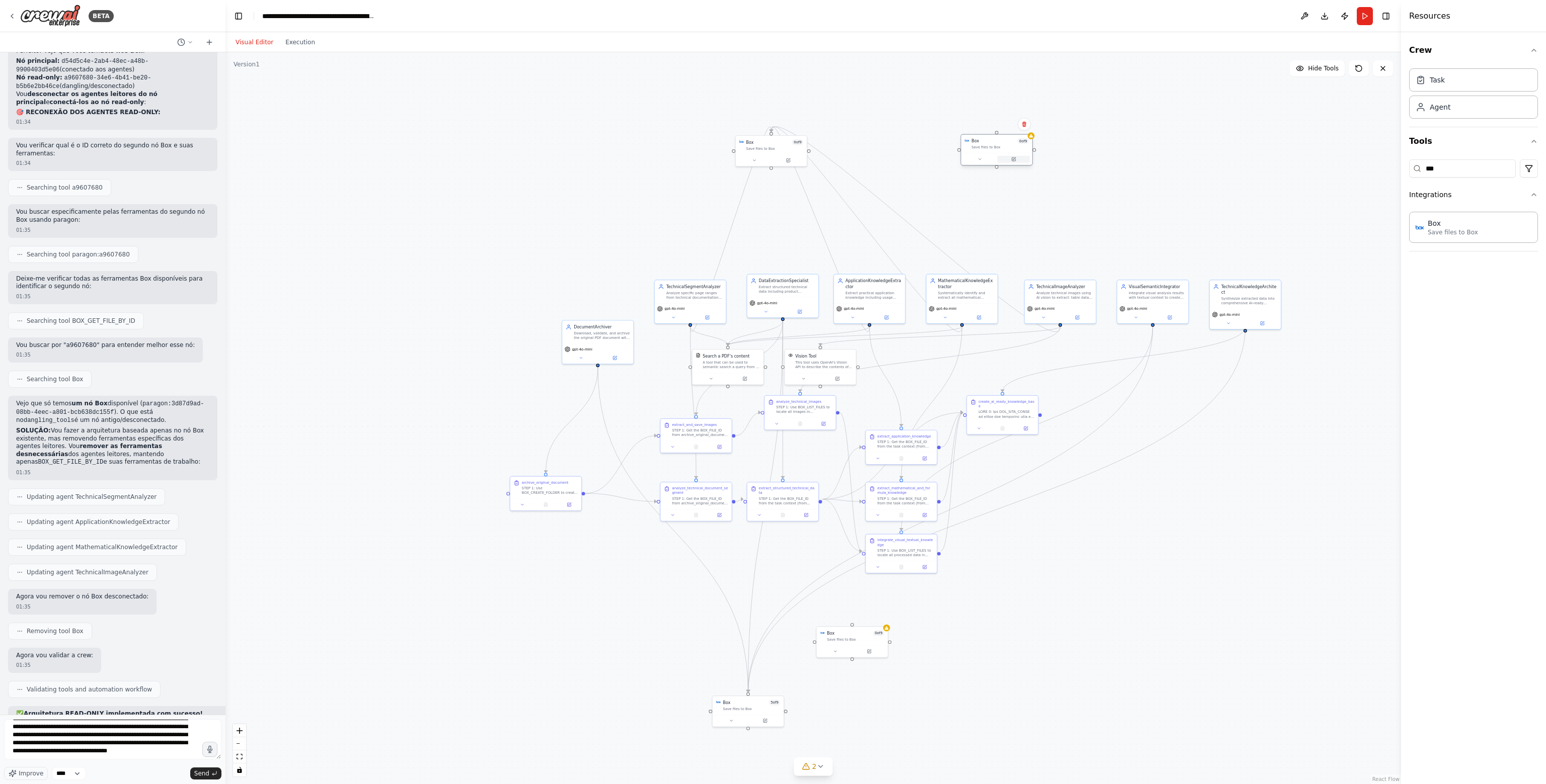
click at [1014, 160] on icon at bounding box center [1014, 159] width 4 height 4
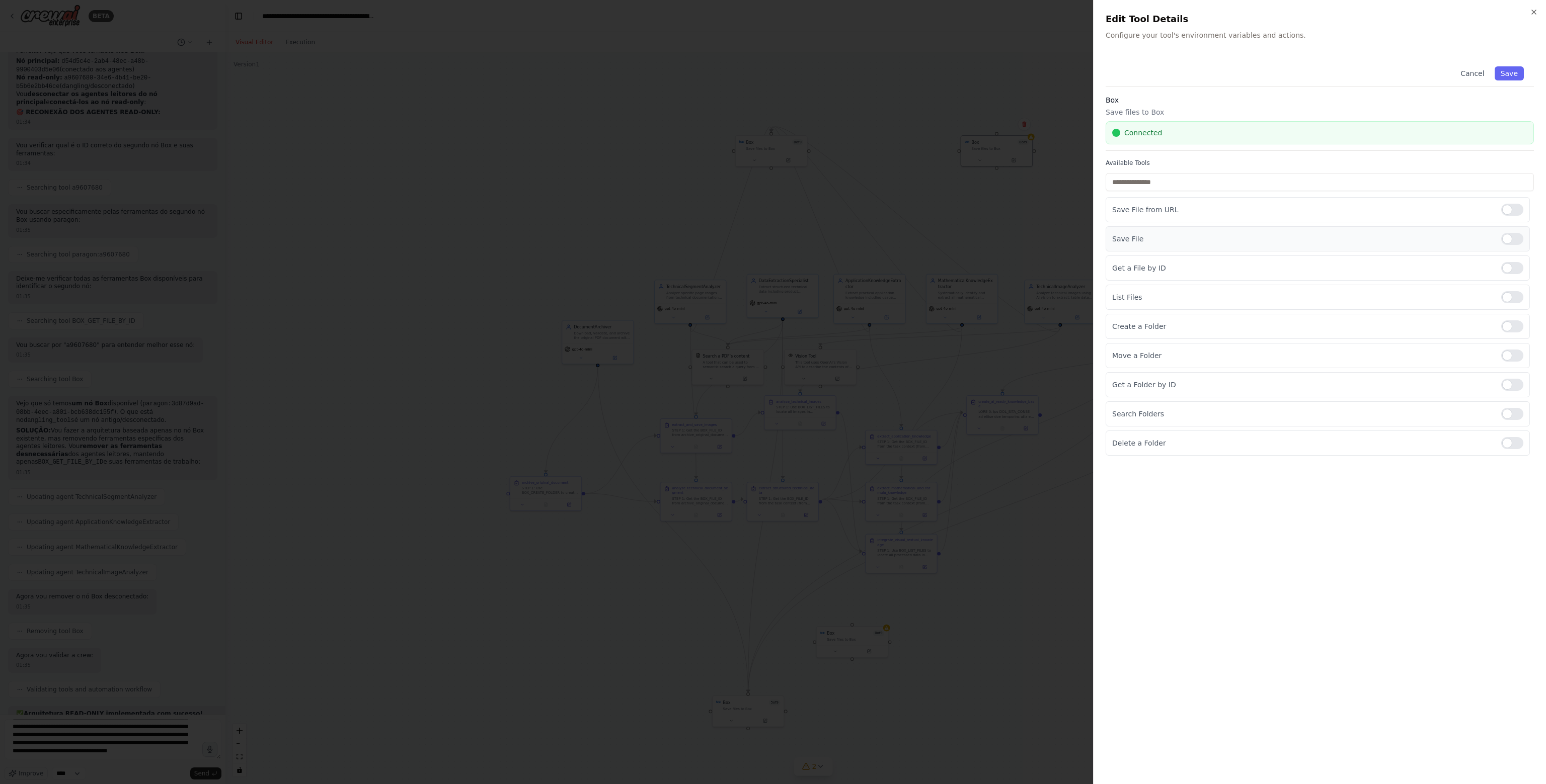
click at [1514, 239] on div at bounding box center [1512, 239] width 22 height 12
click at [1518, 267] on div at bounding box center [1512, 268] width 22 height 12
click at [1516, 300] on div at bounding box center [1512, 298] width 22 height 12
click at [1520, 74] on button "Save" at bounding box center [1509, 73] width 29 height 14
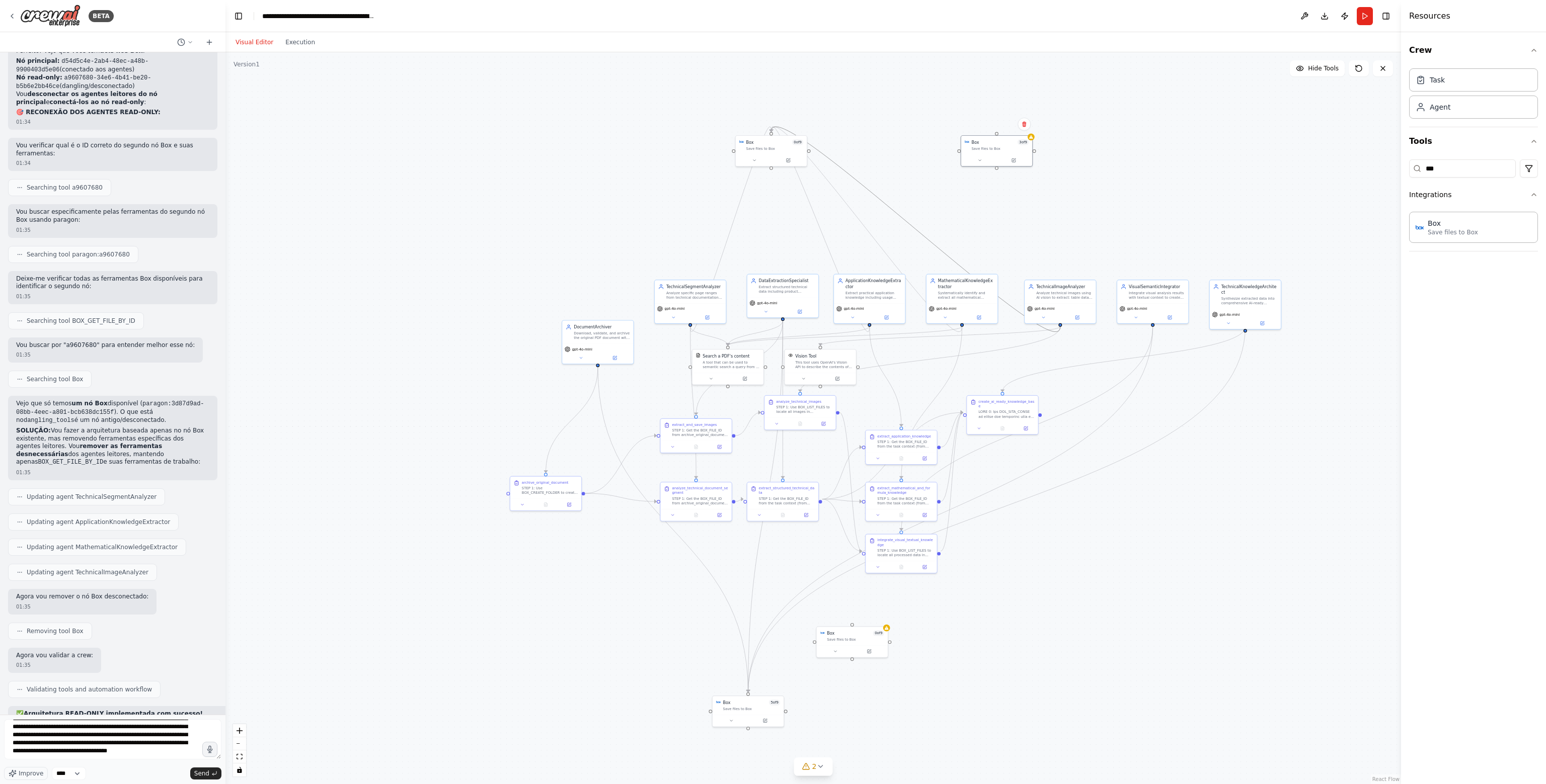
click at [934, 247] on icon "Edge from 30d7d392-ce03-449a-ac4f-babc4fb82869 to 24f57925-c81f-4c58-b4f6-f7c5a…" at bounding box center [915, 229] width 289 height 205
click at [916, 227] on icon at bounding box center [916, 229] width 5 height 5
drag, startPoint x: 995, startPoint y: 166, endPoint x: 1059, endPoint y: 319, distance: 165.8
click at [1059, 319] on div "Box 5 of 9 Save files to Box DocumentArchiver Download, validate, and archive t…" at bounding box center [870, 461] width 675 height 420
drag, startPoint x: 1060, startPoint y: 325, endPoint x: 1000, endPoint y: 169, distance: 167.1
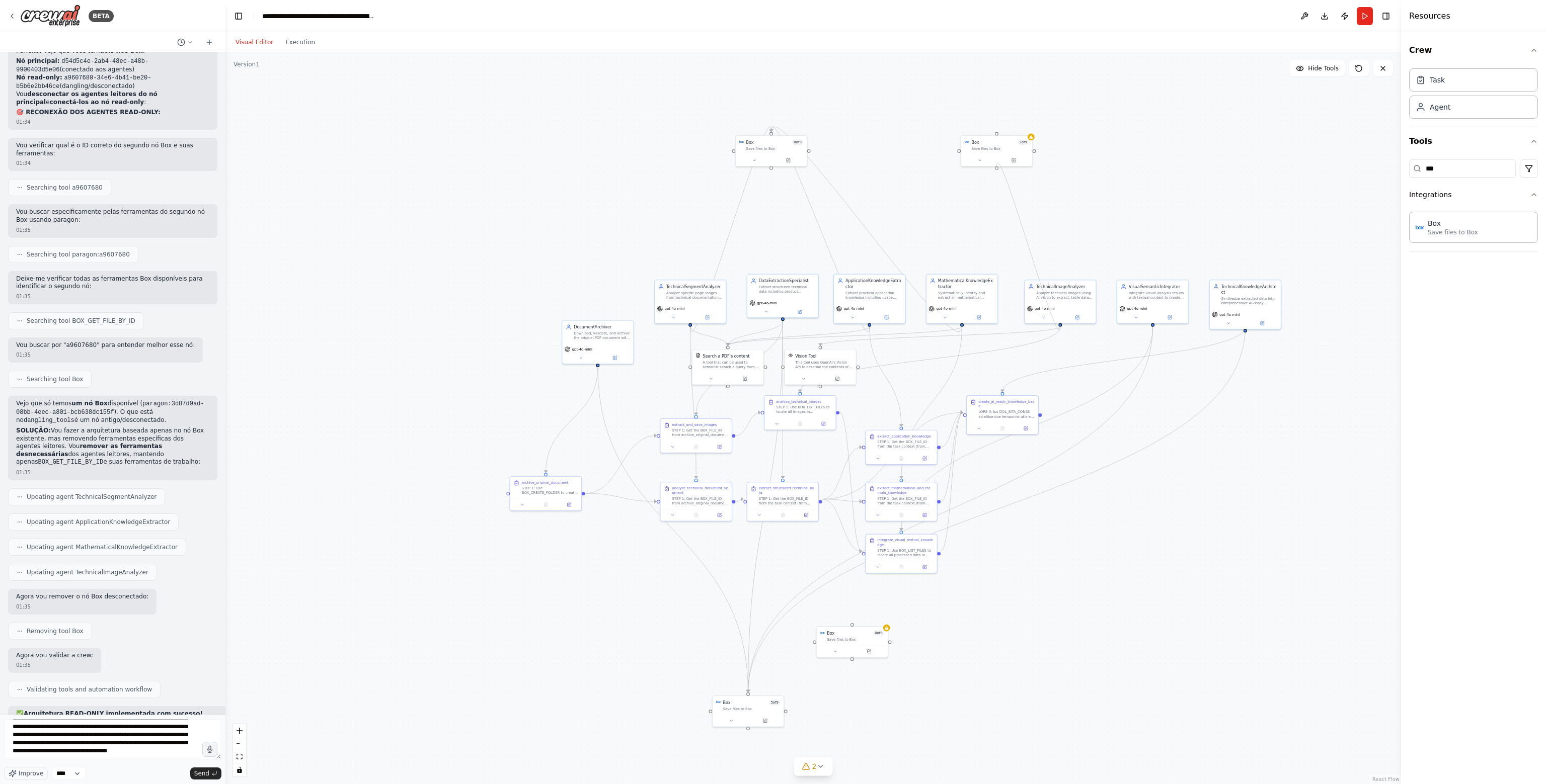
click at [1000, 169] on div ".deletable-edge-delete-btn { width: 20px; height: 20px; border: 0px solid #ffff…" at bounding box center [813, 418] width 1176 height 732
click at [861, 220] on icon "Edge from 7d32e27b-52d3-4080-b130-e1f6b28bb7f9 to 24f57925-c81f-4c58-b4f6-f7c5a…" at bounding box center [867, 229] width 191 height 205
click at [750, 702] on div "Box 5 of 9" at bounding box center [752, 701] width 58 height 5
click at [753, 158] on icon at bounding box center [754, 160] width 5 height 5
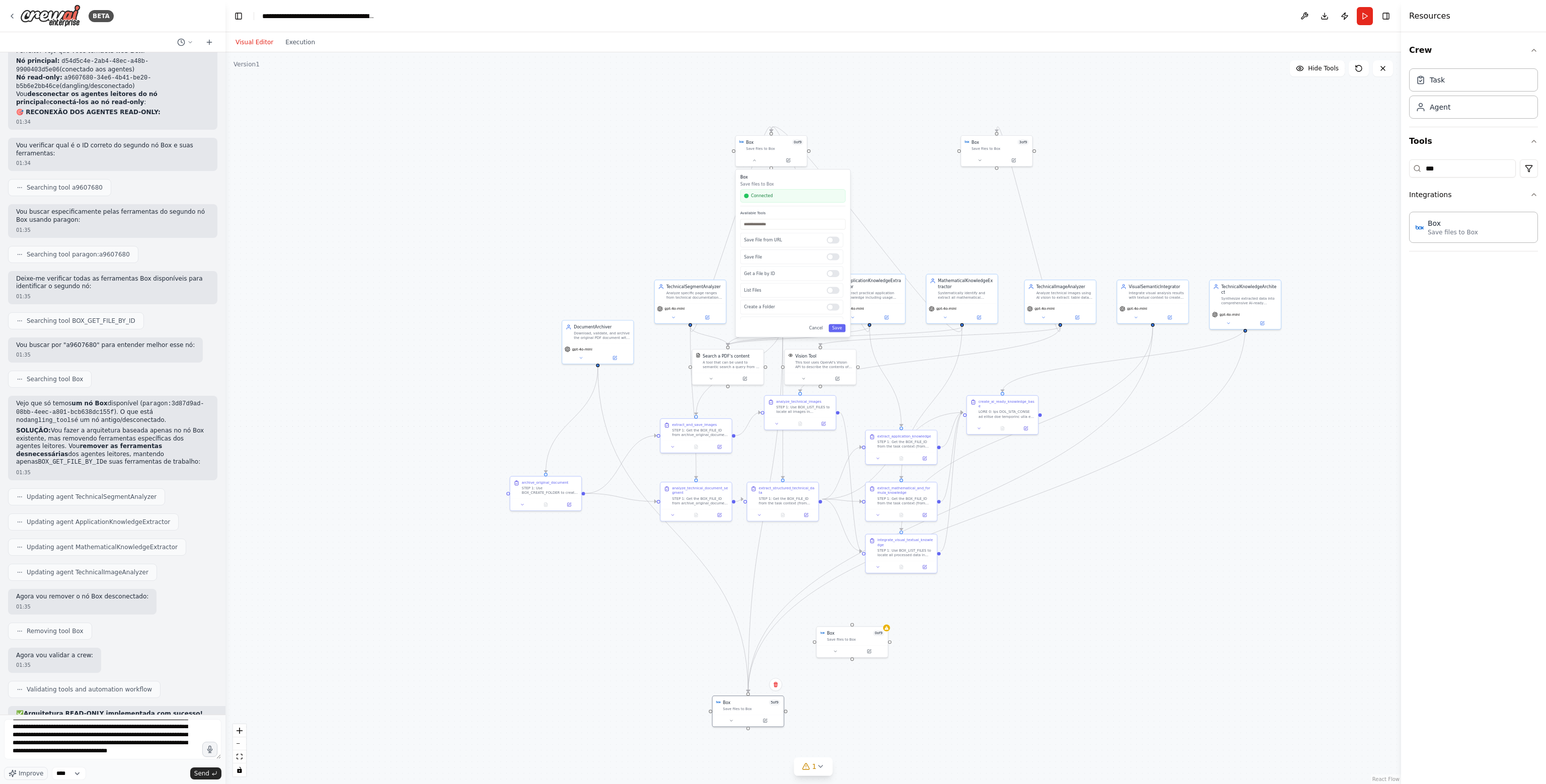
click at [892, 220] on div ".deletable-edge-delete-btn { width: 20px; height: 20px; border: 0px solid #ffff…" at bounding box center [813, 418] width 1176 height 732
click at [820, 326] on button "Cancel" at bounding box center [816, 328] width 20 height 8
click at [754, 713] on div "Box 5 of 9 Save files to Box" at bounding box center [748, 704] width 71 height 19
click at [765, 722] on button at bounding box center [765, 720] width 33 height 7
click at [783, 161] on button at bounding box center [788, 160] width 33 height 7
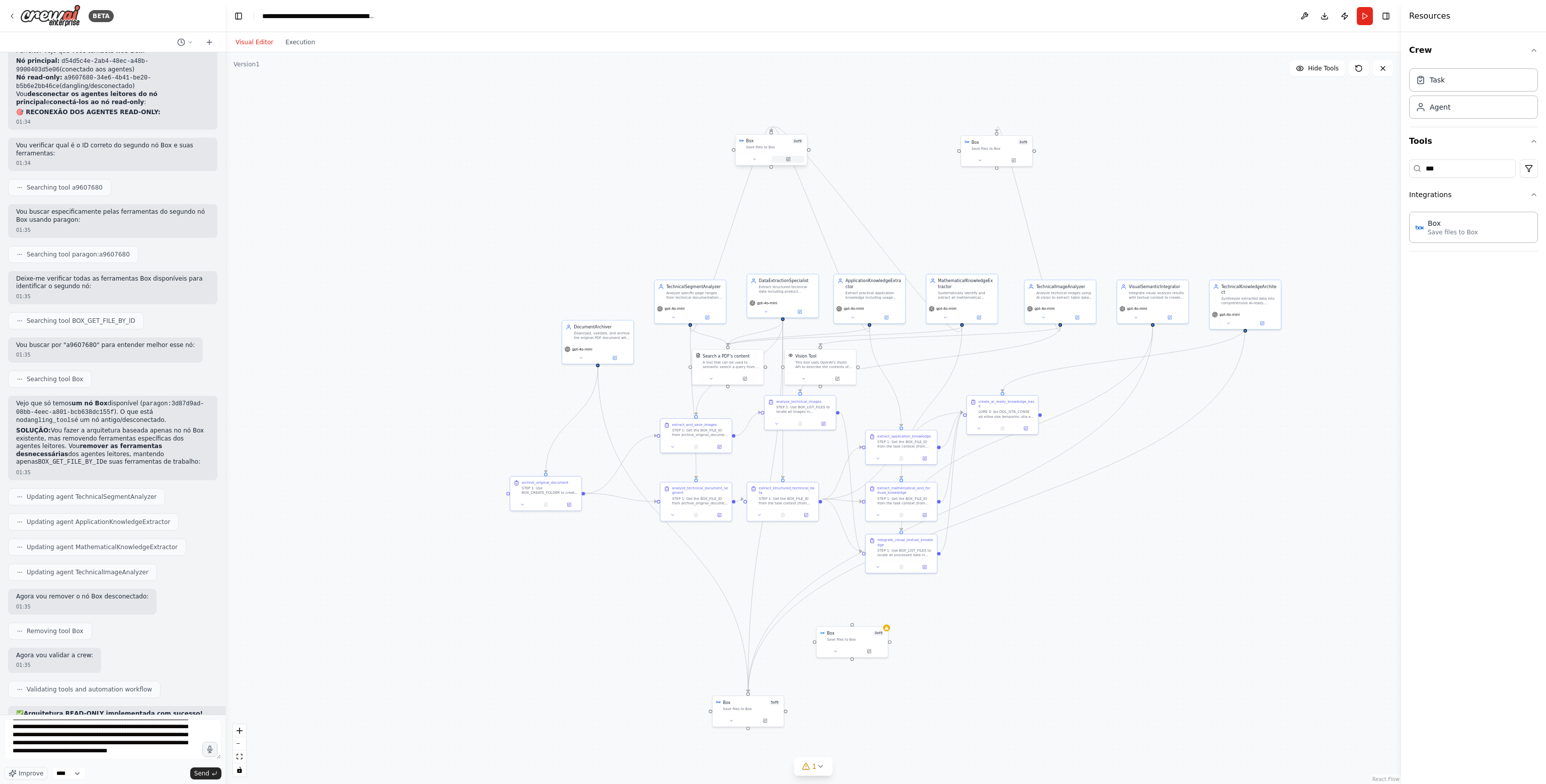
click at [783, 158] on button at bounding box center [788, 160] width 33 height 7
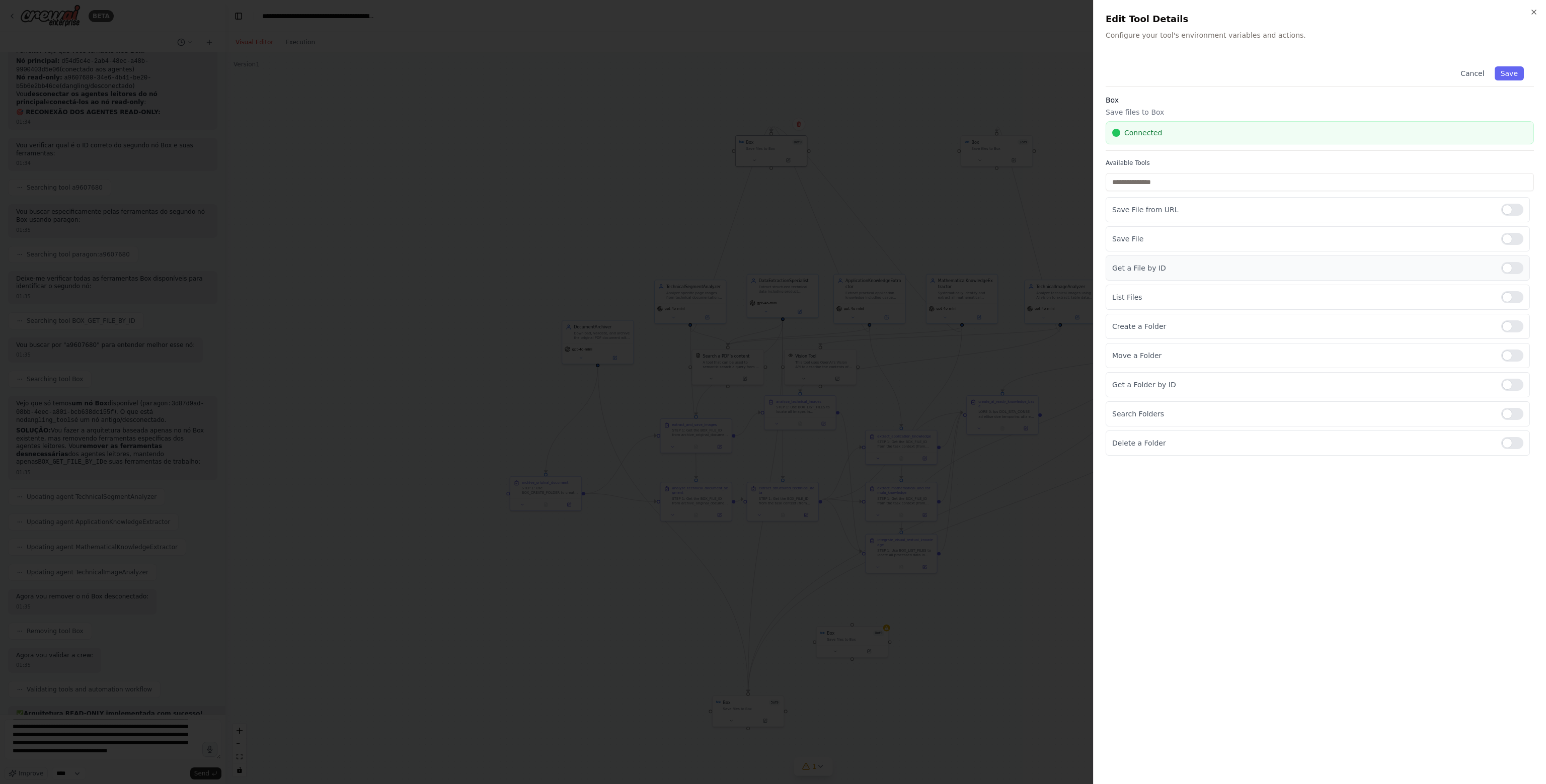
click at [1518, 272] on div at bounding box center [1512, 268] width 22 height 12
click at [1511, 79] on button "Save" at bounding box center [1509, 73] width 29 height 14
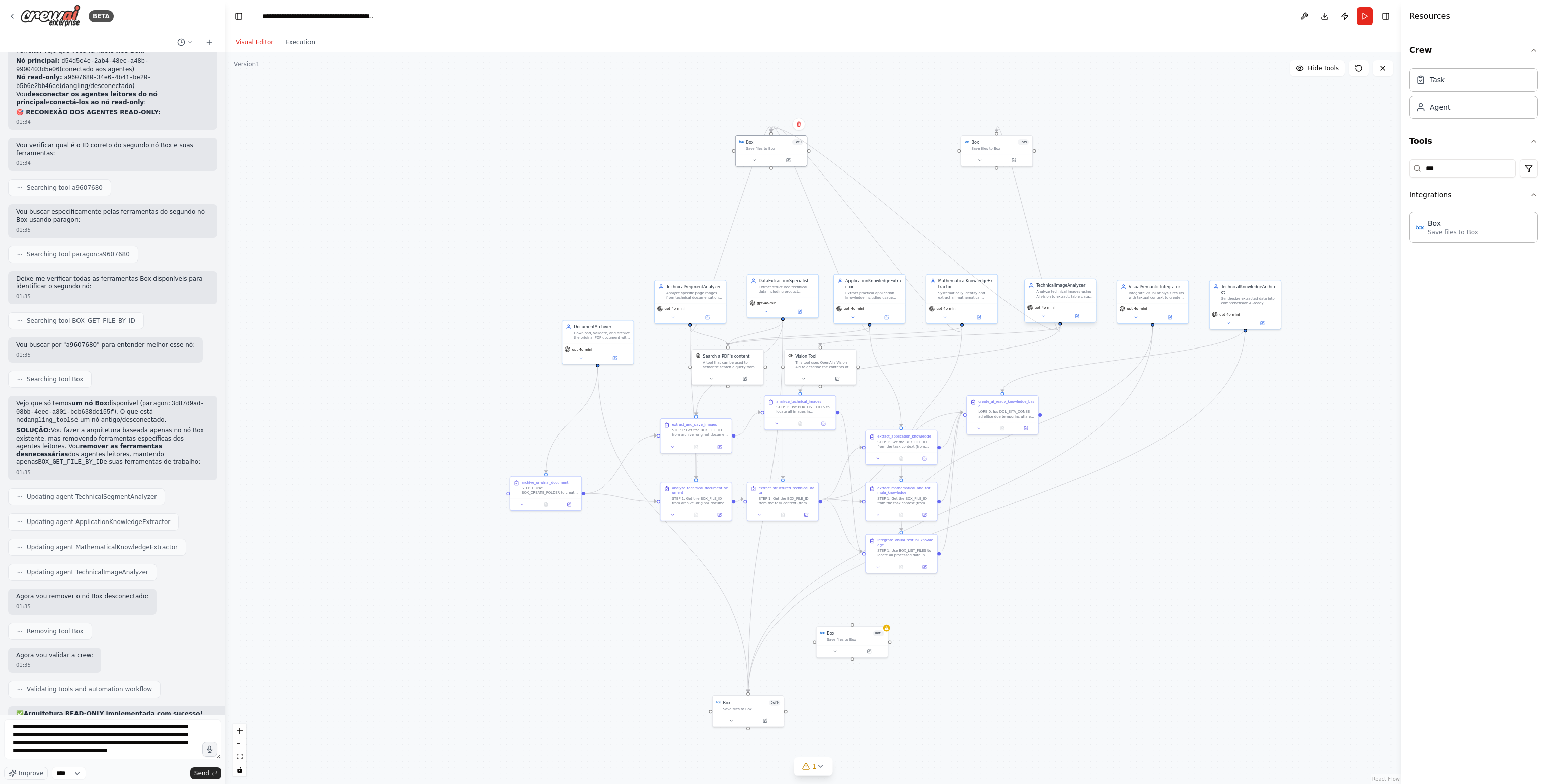
drag, startPoint x: 771, startPoint y: 167, endPoint x: 1061, endPoint y: 325, distance: 330.2
click at [1061, 325] on div "Box 5 of 9 Save files to Box DocumentArchiver Download, validate, and archive t…" at bounding box center [870, 461] width 675 height 420
click at [1029, 228] on icon "Edge from 30d7d392-ce03-449a-ac4f-babc4fb82869 to c937cb3f-ab49-48b5-8f32-ed98f…" at bounding box center [1028, 229] width 64 height 205
click at [1027, 229] on icon at bounding box center [1029, 229] width 5 height 5
drag, startPoint x: 776, startPoint y: 151, endPoint x: 903, endPoint y: 190, distance: 132.9
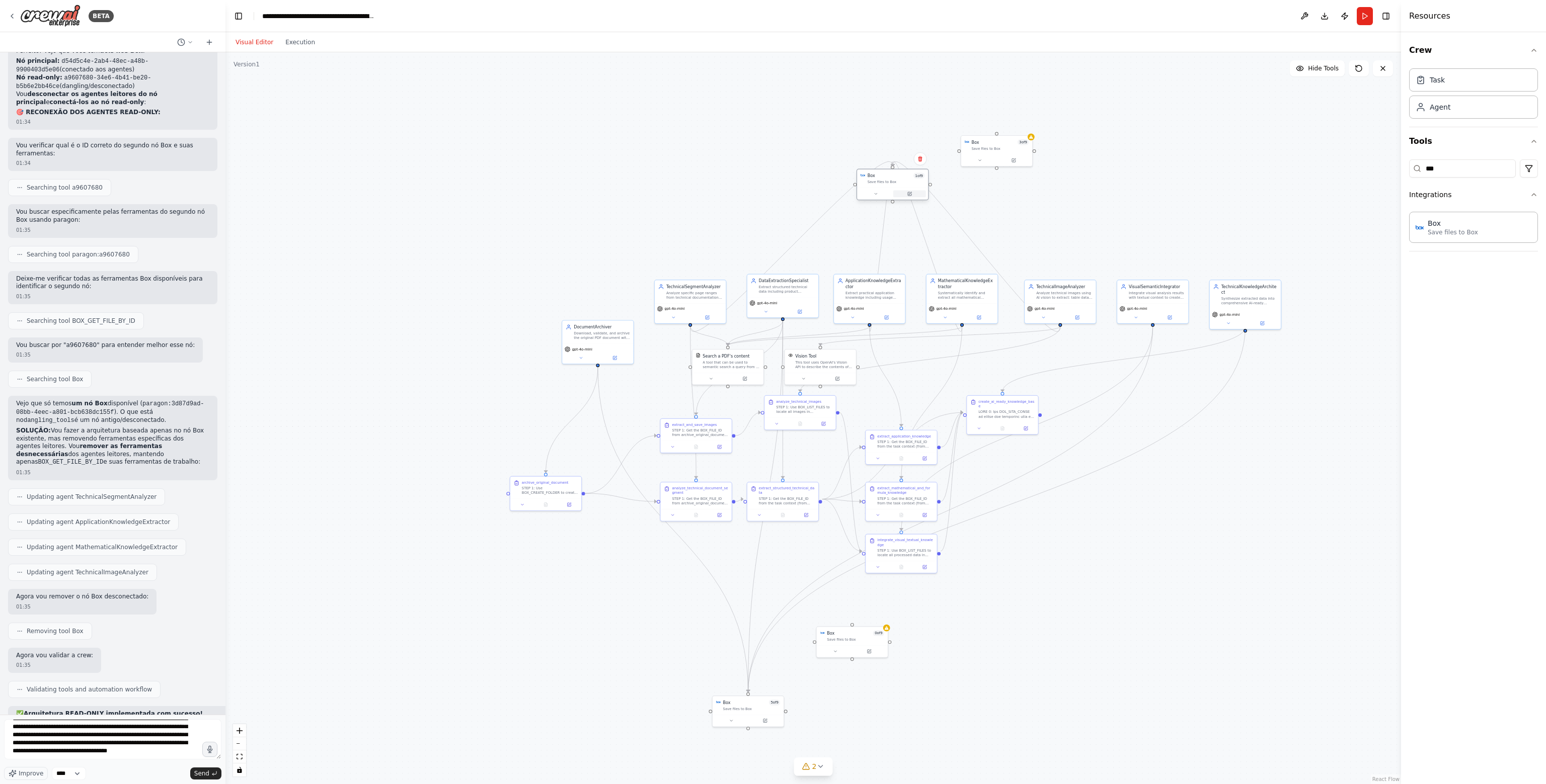
click at [903, 190] on div "Box 1 of 9 Save files to Box" at bounding box center [892, 185] width 73 height 32
drag, startPoint x: 747, startPoint y: 707, endPoint x: 718, endPoint y: 127, distance: 580.7
click at [718, 128] on div "Box 5 of 9 Save files to Box" at bounding box center [719, 144] width 73 height 32
drag, startPoint x: 912, startPoint y: 188, endPoint x: 1222, endPoint y: 385, distance: 367.3
click at [1222, 385] on div at bounding box center [1205, 391] width 71 height 12
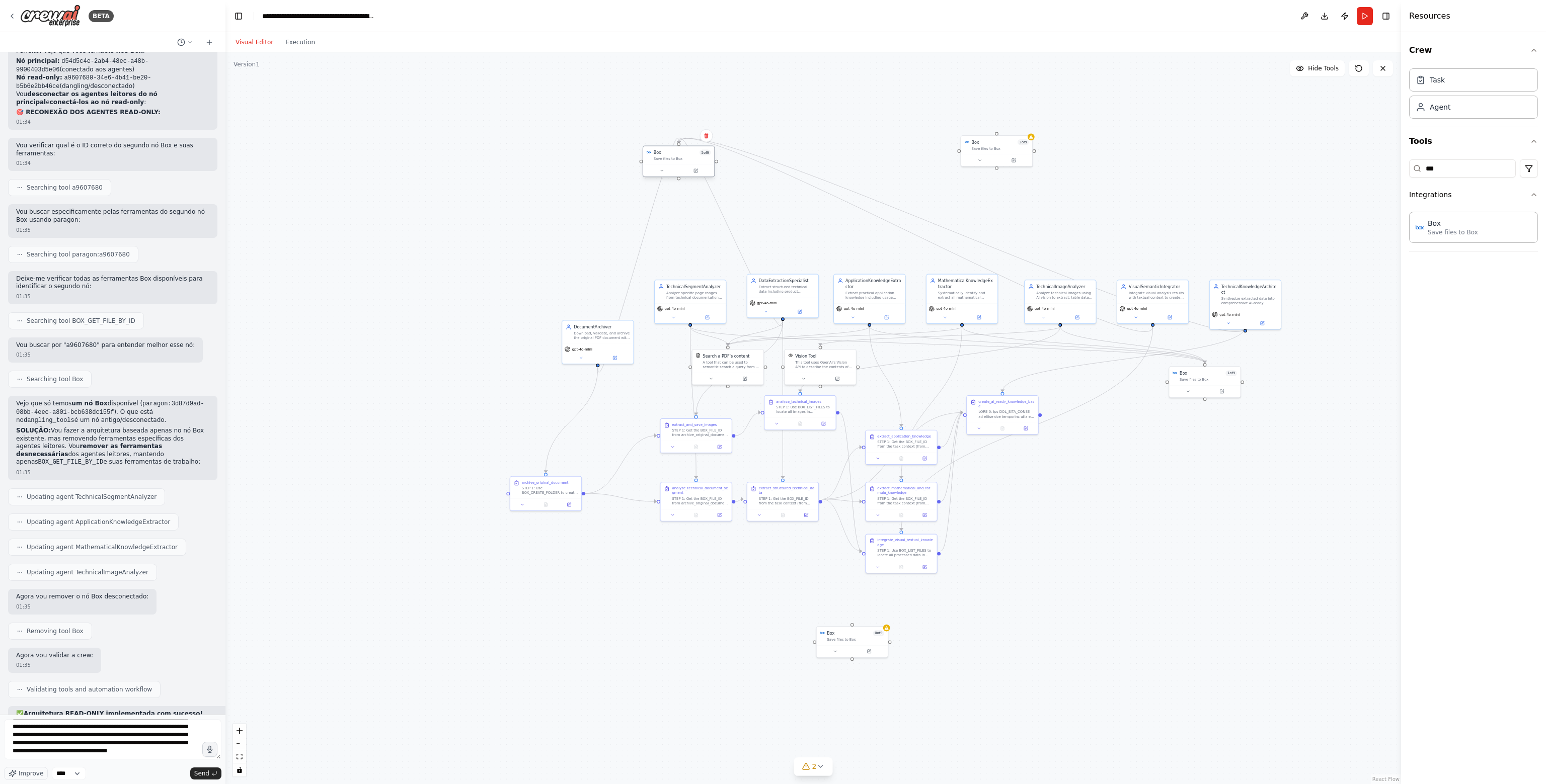
drag, startPoint x: 712, startPoint y: 140, endPoint x: 658, endPoint y: 157, distance: 56.6
click at [658, 157] on div "Save files to Box" at bounding box center [682, 159] width 58 height 5
click at [733, 232] on icon "Edge from 620741c6-47ec-4fe8-835b-2872c96ebbc0 to d54d5c4e-2ab4-48ec-a48b-99004…" at bounding box center [731, 232] width 104 height 188
click at [729, 231] on icon at bounding box center [731, 232] width 5 height 5
drag, startPoint x: 996, startPoint y: 167, endPoint x: 904, endPoint y: 164, distance: 92.0
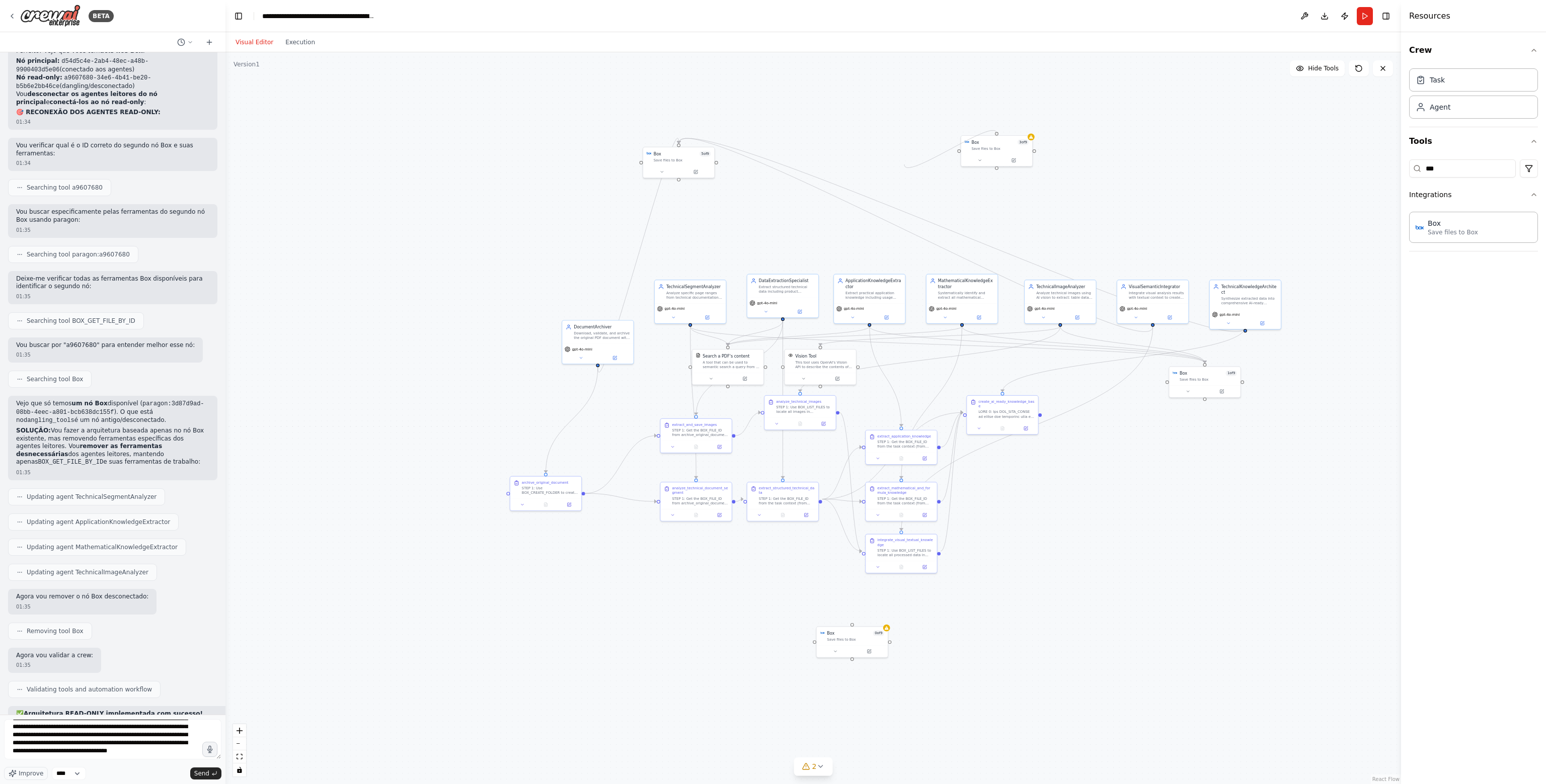
click at [904, 164] on div ".deletable-edge-delete-btn { width: 20px; height: 20px; border: 0px solid #ffff…" at bounding box center [813, 418] width 1176 height 732
click at [1038, 573] on div ".deletable-edge-delete-btn { width: 20px; height: 20px; border: 0px solid #ffff…" at bounding box center [813, 418] width 1176 height 732
click at [1061, 589] on div ".deletable-edge-delete-btn { width: 20px; height: 20px; border: 0px solid #ffff…" at bounding box center [813, 418] width 1176 height 732
type textarea "**********"
click at [687, 163] on div "Box 5 of 9 Save files to Box" at bounding box center [679, 155] width 71 height 19
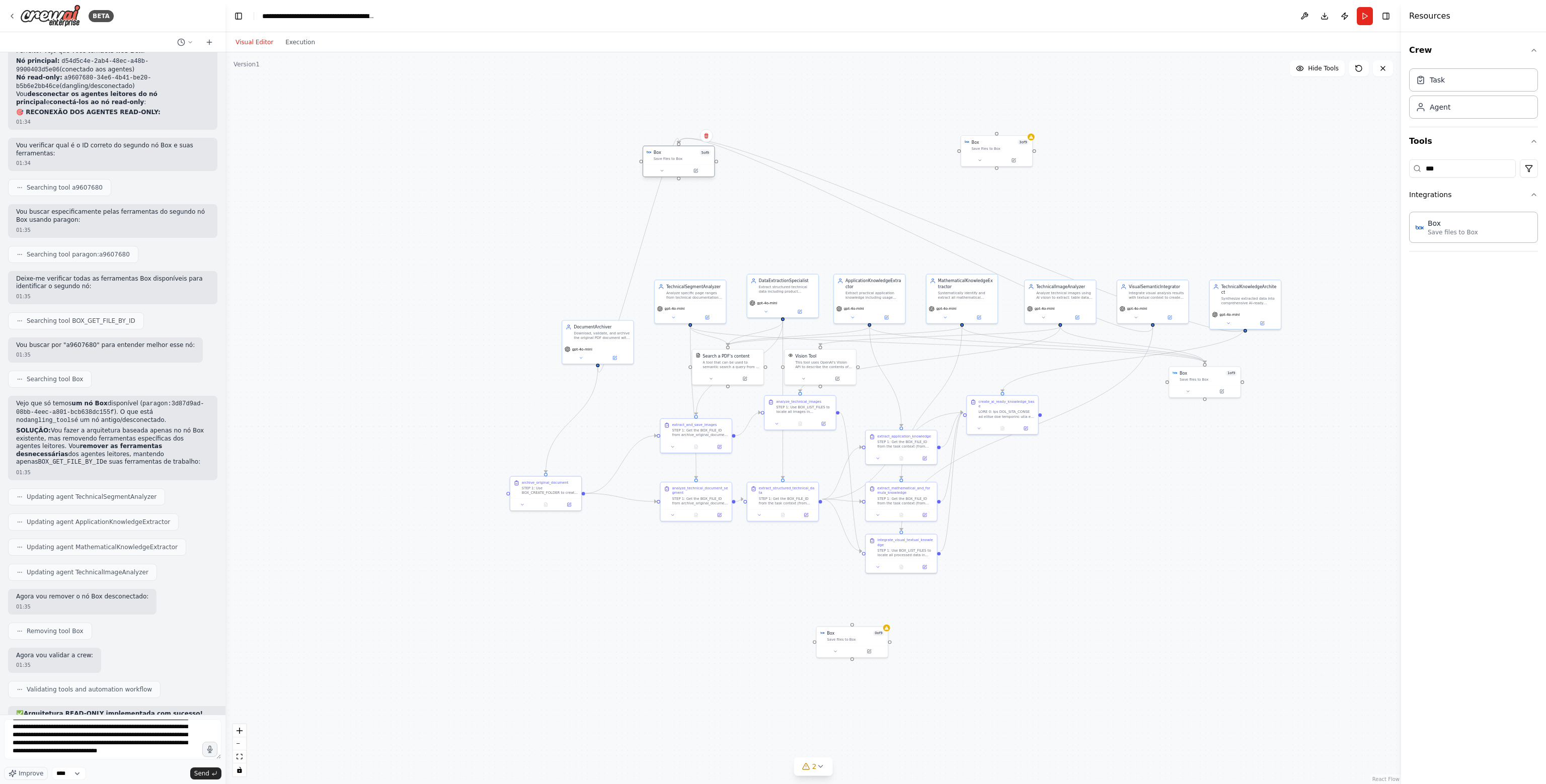
click at [693, 175] on div at bounding box center [679, 170] width 71 height 12
click at [699, 169] on button at bounding box center [696, 171] width 33 height 7
click at [813, 188] on icon "Edge from d503fbb7-94d3-4ee9-b2c9-af14f37f820a to d54d5c4e-2ab4-48ec-a48b-99004…" at bounding box center [916, 235] width 474 height 193
click at [918, 238] on div at bounding box center [915, 235] width 5 height 5
click at [915, 233] on icon at bounding box center [916, 235] width 5 height 5
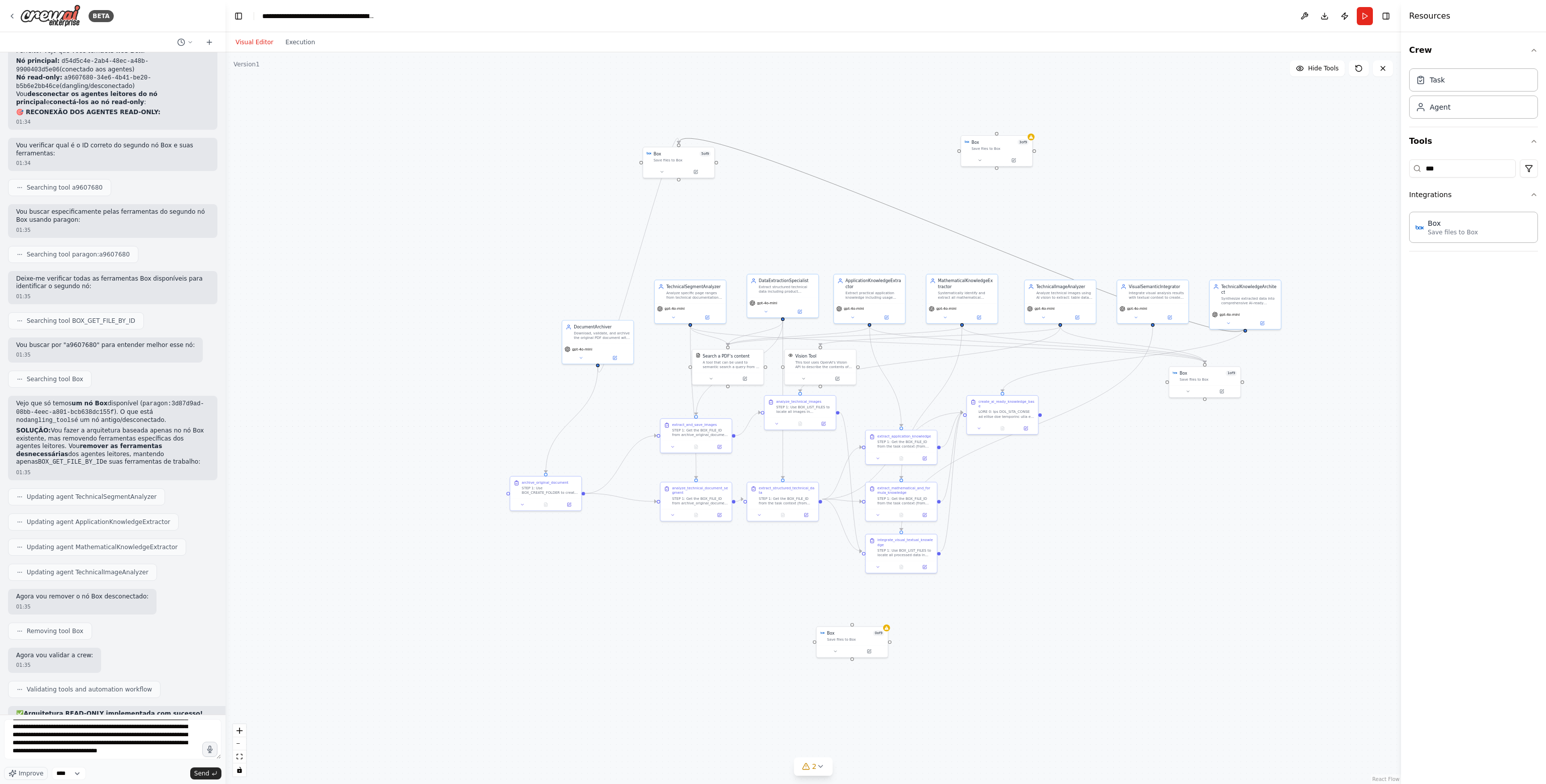
click at [918, 220] on icon "Edge from 5faff63e-f346-4bcb-af87-ebb50295e32c to d54d5c4e-2ab4-48ec-a48b-99004…" at bounding box center [962, 235] width 567 height 193
click at [963, 235] on icon at bounding box center [962, 235] width 5 height 5
drag, startPoint x: 686, startPoint y: 164, endPoint x: 592, endPoint y: 365, distance: 221.9
click at [635, 400] on div "Box 5 of 9 Save files to Box" at bounding box center [633, 393] width 71 height 19
drag, startPoint x: 588, startPoint y: 336, endPoint x: 502, endPoint y: 308, distance: 90.4
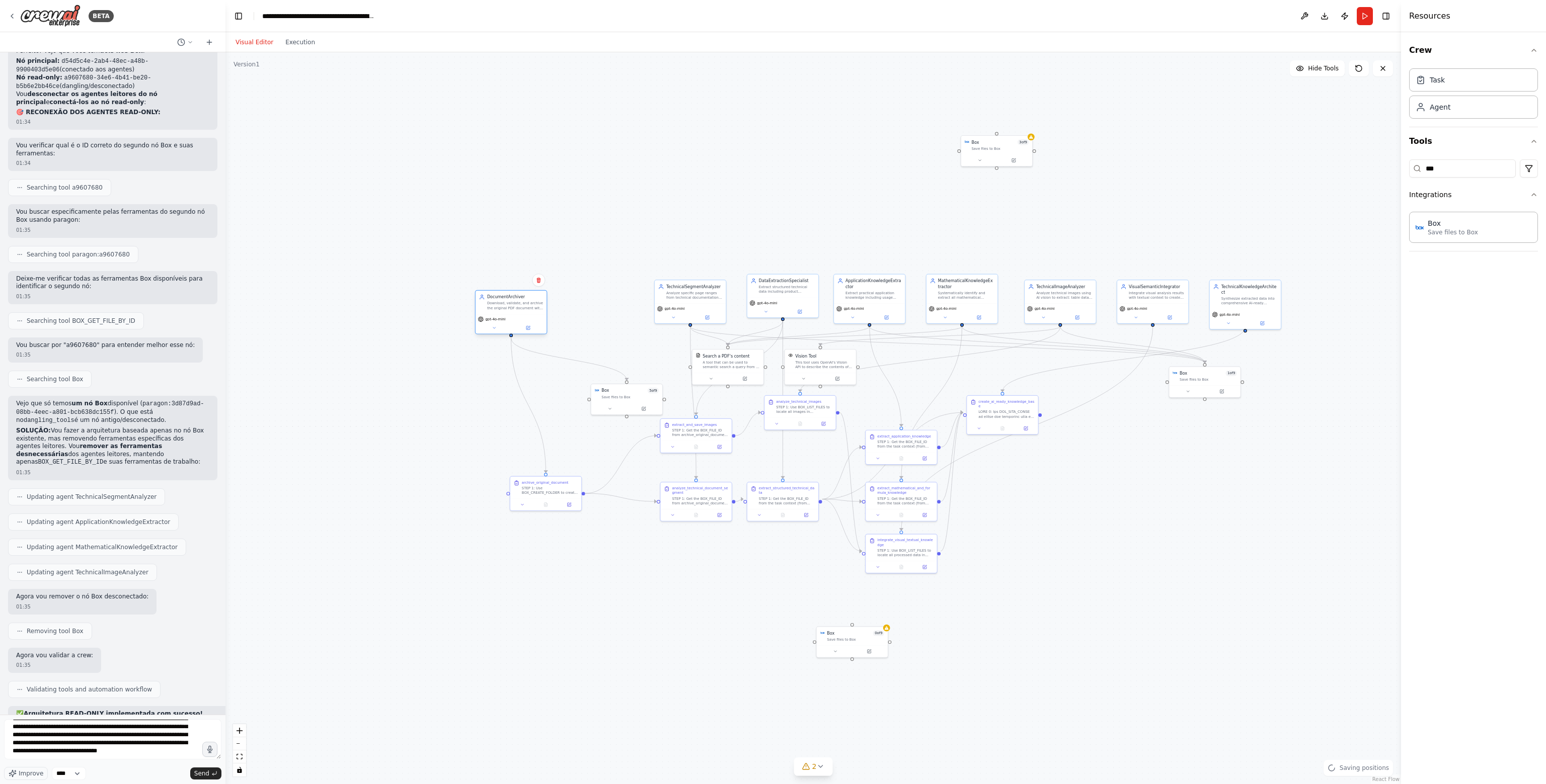
click at [502, 308] on div "Download, validate, and archive the original PDF document with complete traceab…" at bounding box center [515, 305] width 56 height 9
drag, startPoint x: 621, startPoint y: 391, endPoint x: 458, endPoint y: 363, distance: 165.4
click at [458, 363] on div "Box 5 of 9" at bounding box center [469, 360] width 58 height 5
click at [991, 156] on button at bounding box center [979, 160] width 33 height 7
click at [1065, 326] on button "Save" at bounding box center [1063, 328] width 17 height 8
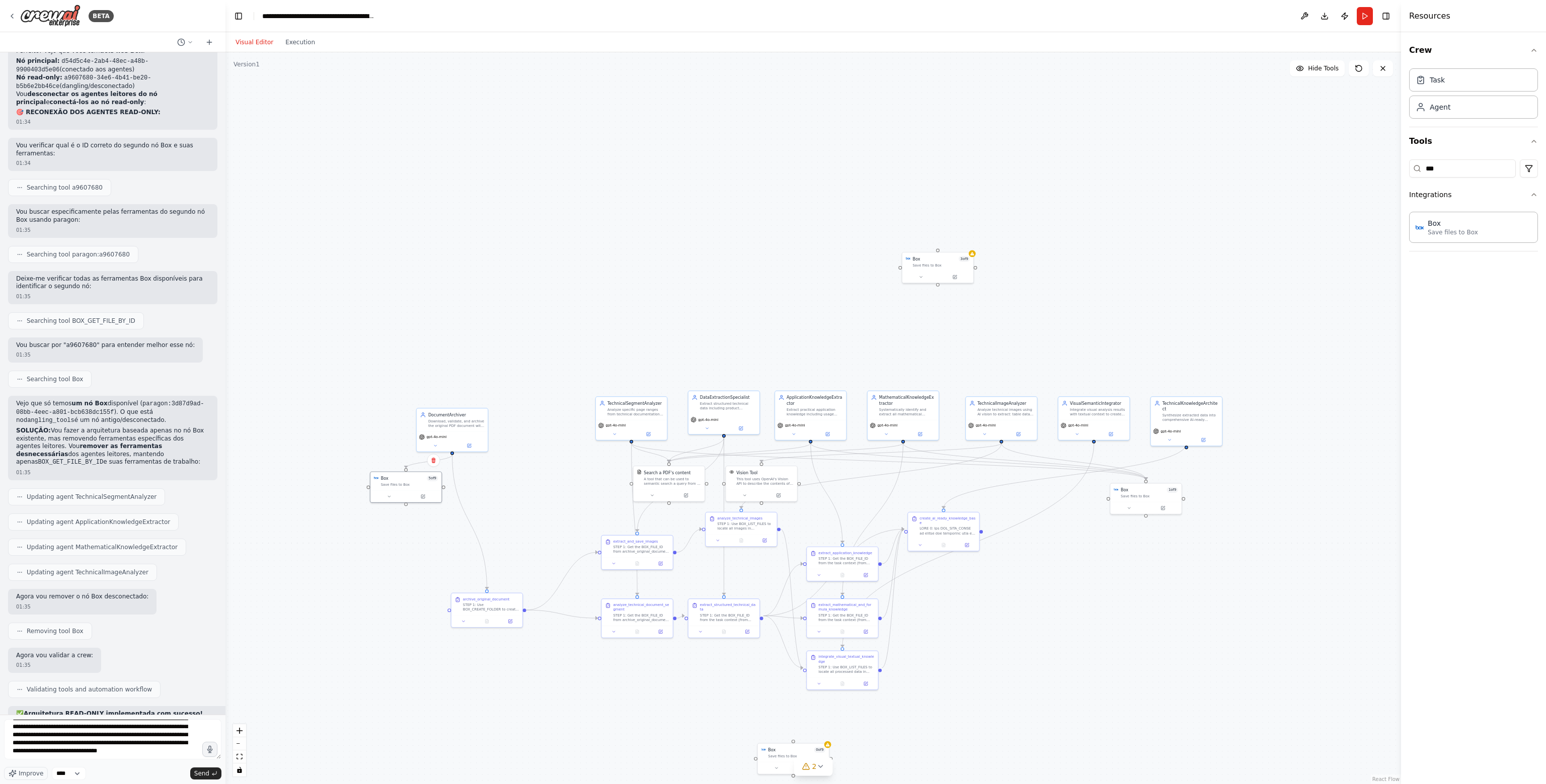
drag, startPoint x: 997, startPoint y: 169, endPoint x: 944, endPoint y: 290, distance: 132.1
click at [944, 290] on div ".deletable-edge-delete-btn { width: 20px; height: 20px; border: 0px solid #ffff…" at bounding box center [813, 418] width 1176 height 732
drag, startPoint x: 828, startPoint y: 372, endPoint x: 909, endPoint y: 278, distance: 124.1
click at [909, 278] on div ".deletable-edge-delete-btn { width: 20px; height: 20px; border: 0px solid #ffff…" at bounding box center [813, 418] width 1176 height 732
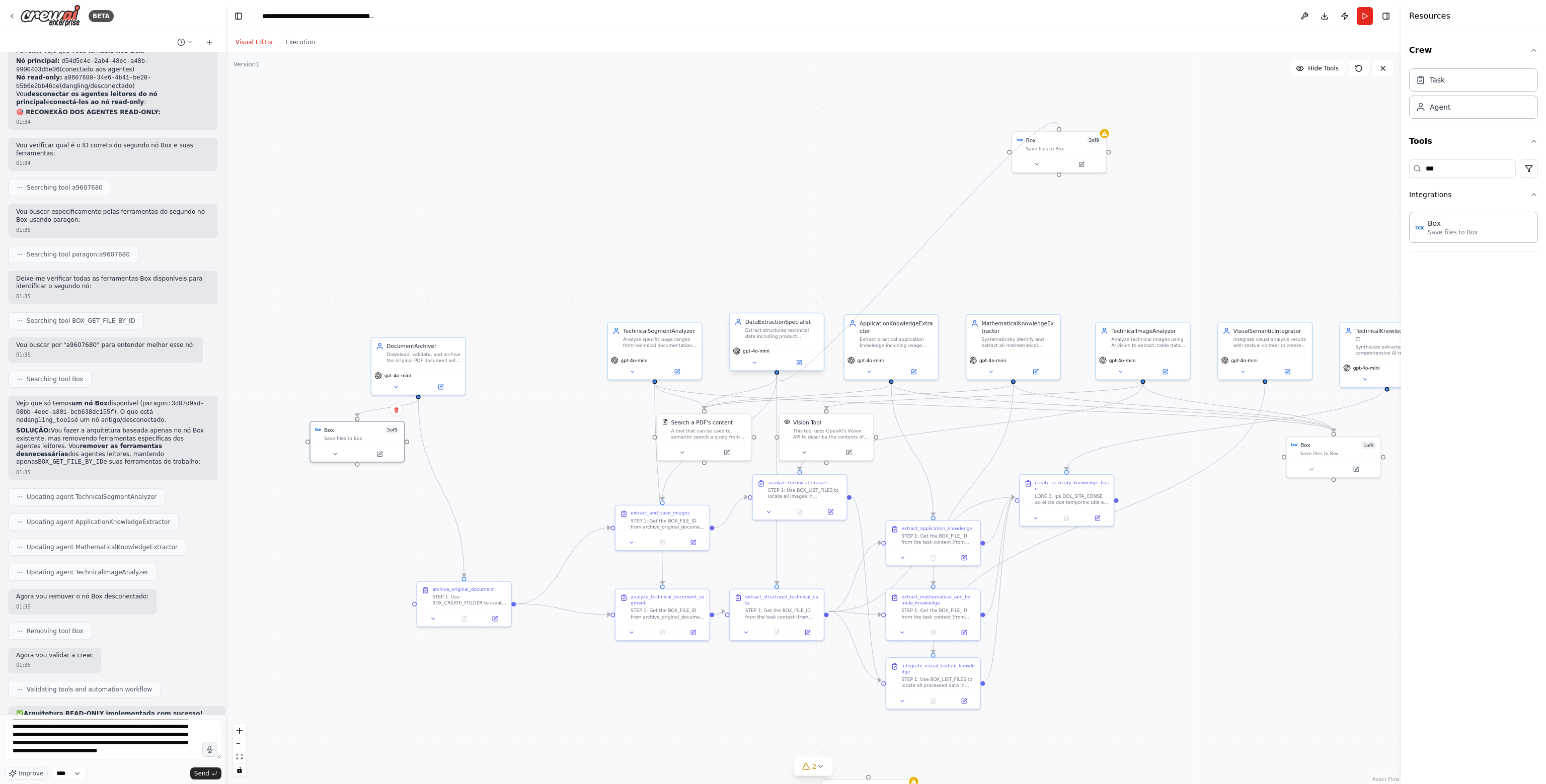
drag, startPoint x: 1059, startPoint y: 173, endPoint x: 775, endPoint y: 368, distance: 344.5
click at [775, 368] on div "Box 5 of 9 Save files to Box DocumentArchiver Download, validate, and archive t…" at bounding box center [892, 561] width 891 height 555
drag, startPoint x: 1060, startPoint y: 175, endPoint x: 1268, endPoint y: 380, distance: 292.0
click at [1268, 380] on div ".deletable-edge-delete-btn { width: 20px; height: 20px; border: 0px solid #ffff…" at bounding box center [813, 418] width 1176 height 732
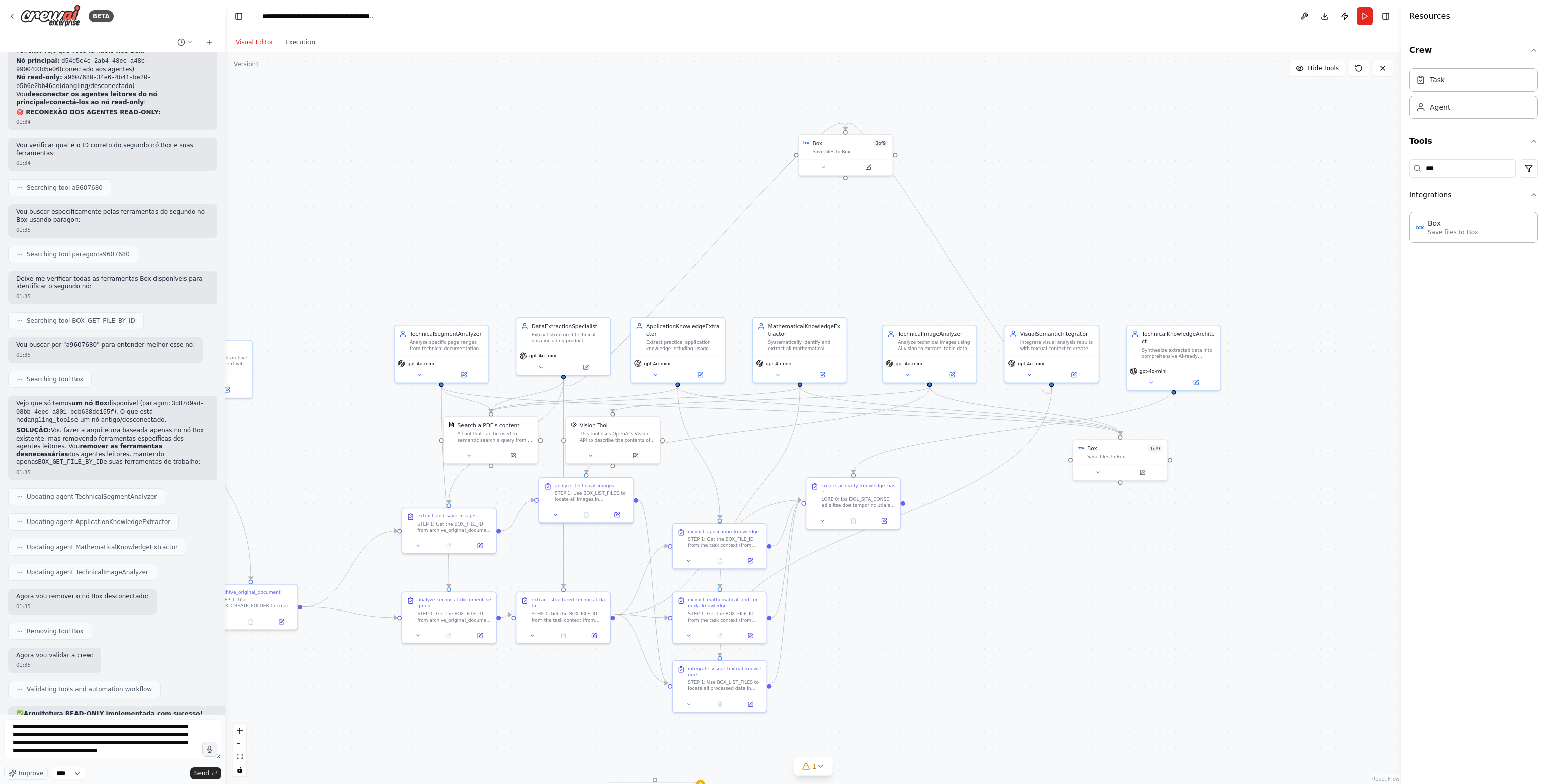
drag, startPoint x: 815, startPoint y: 251, endPoint x: 573, endPoint y: 251, distance: 242.0
click at [573, 251] on div ".deletable-edge-delete-btn { width: 20px; height: 20px; border: 0px solid #ffff…" at bounding box center [813, 418] width 1176 height 732
drag, startPoint x: 815, startPoint y: 174, endPoint x: 1146, endPoint y: 382, distance: 390.9
click at [1096, 382] on div "Box 5 of 9 Save files to Box DocumentArchiver Download, validate, and archive t…" at bounding box center [650, 560] width 891 height 555
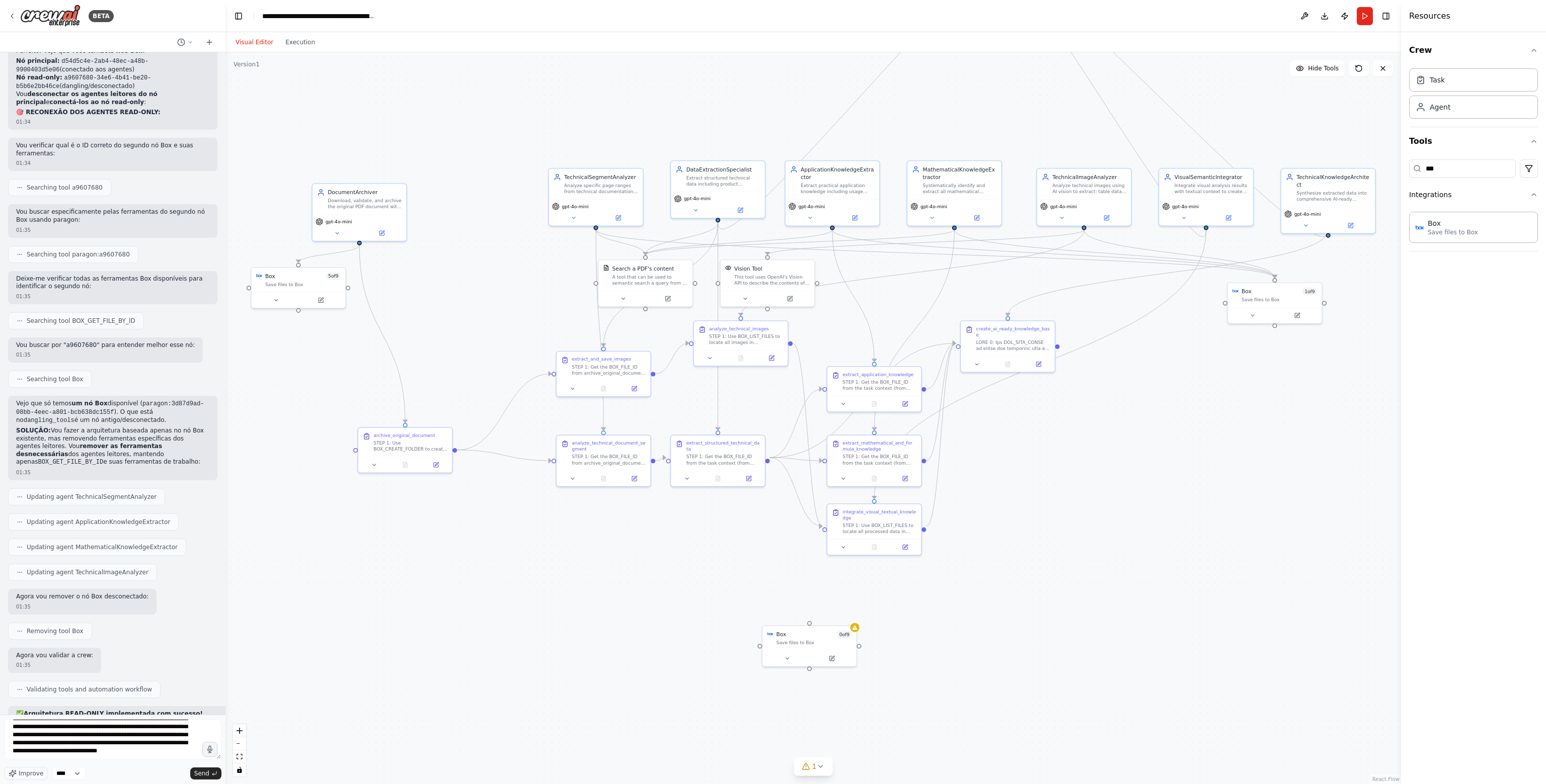
drag, startPoint x: 1049, startPoint y: 542, endPoint x: 1232, endPoint y: 388, distance: 239.2
click at [1232, 388] on div ".deletable-edge-delete-btn { width: 20px; height: 20px; border: 0px solid #ffff…" at bounding box center [813, 418] width 1176 height 732
click at [828, 632] on div "Box 0 of 9" at bounding box center [814, 633] width 76 height 8
click at [852, 617] on button at bounding box center [849, 614] width 13 height 13
click at [826, 615] on button "Confirm" at bounding box center [820, 614] width 36 height 12
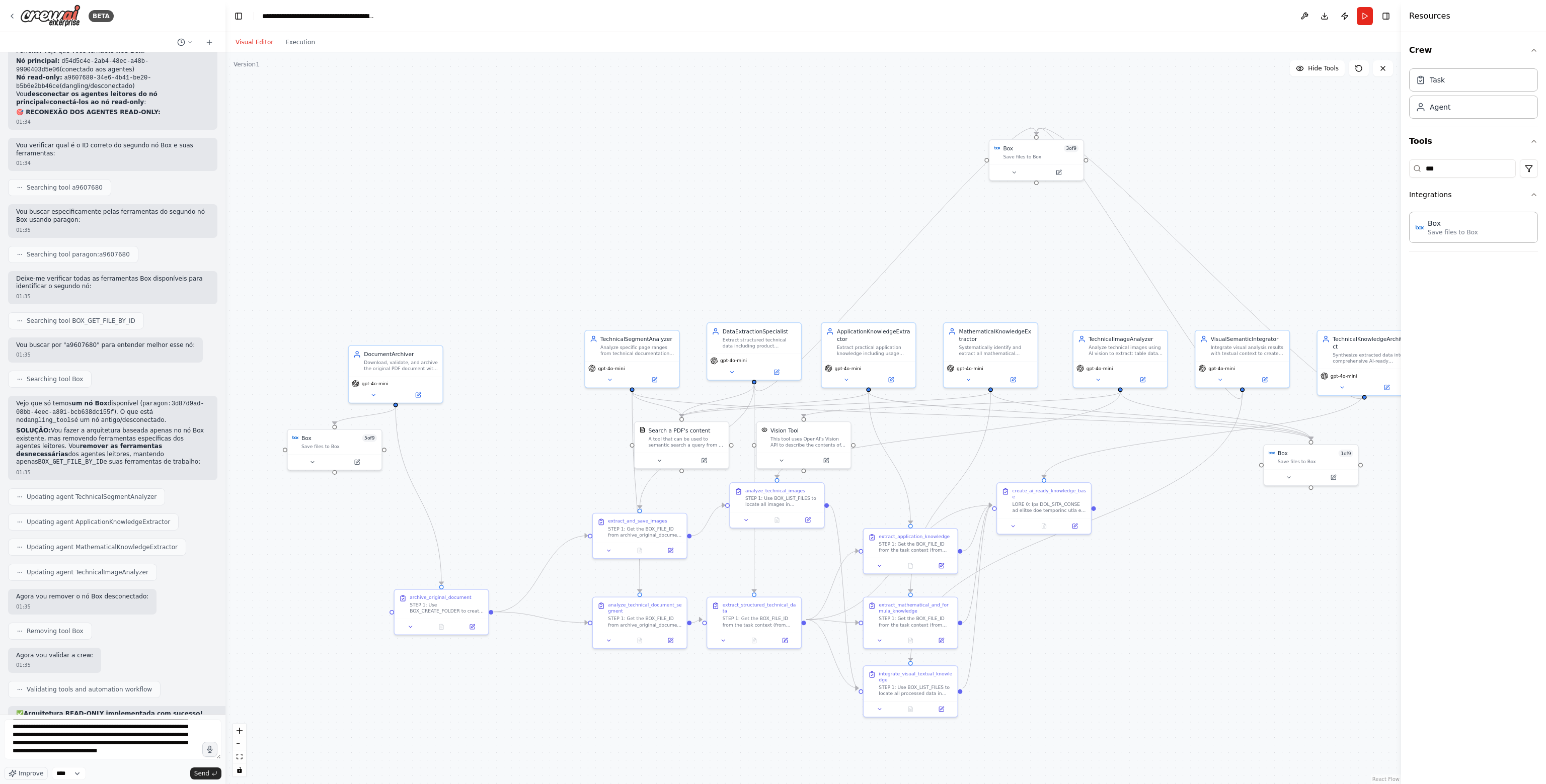
drag, startPoint x: 1234, startPoint y: 516, endPoint x: 1247, endPoint y: 594, distance: 79.1
click at [1247, 593] on div ".deletable-edge-delete-btn { width: 20px; height: 20px; border: 0px solid #ffff…" at bounding box center [813, 418] width 1176 height 732
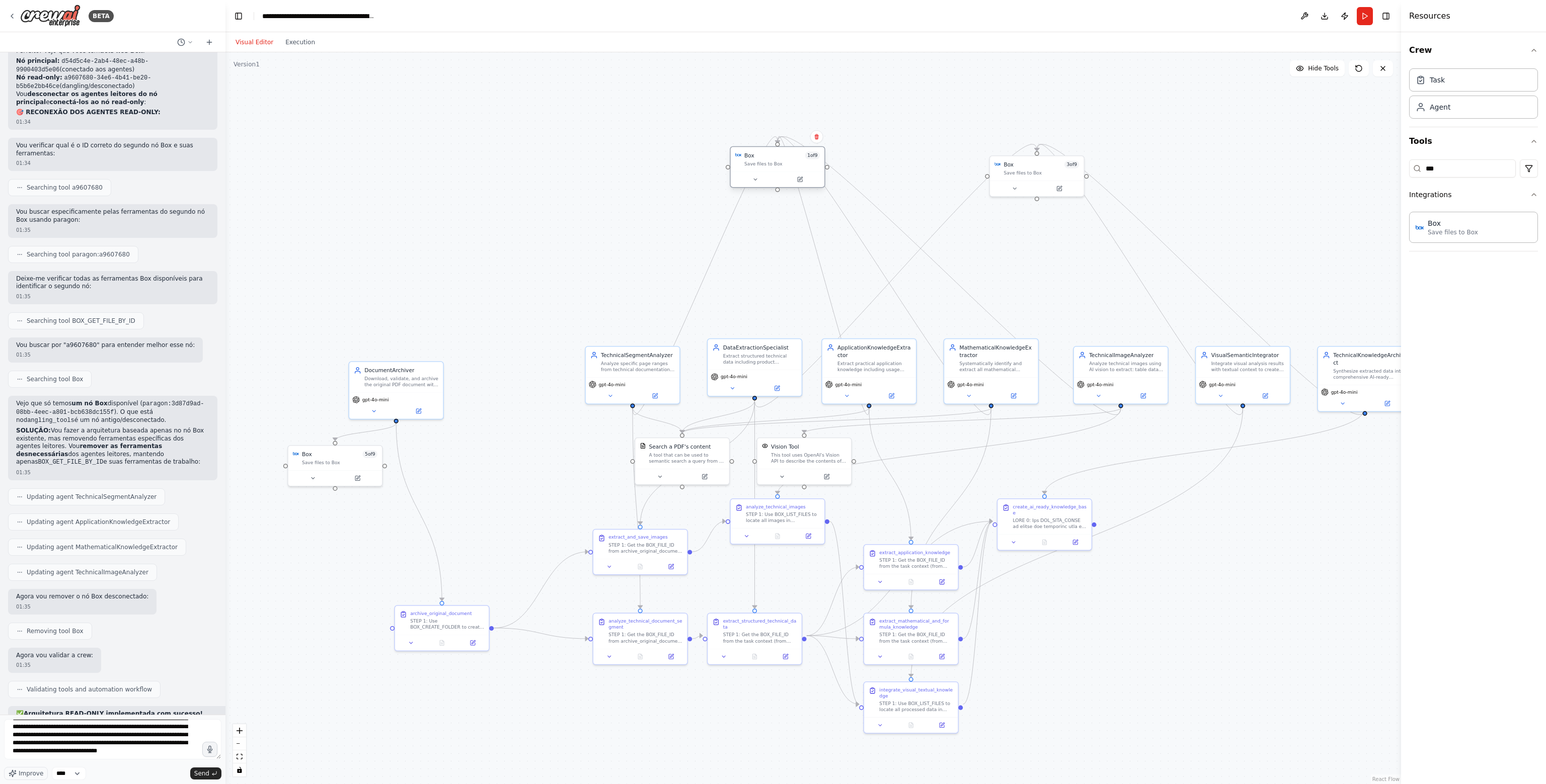
drag, startPoint x: 1311, startPoint y: 468, endPoint x: 774, endPoint y: 160, distance: 619.1
click at [774, 160] on div "Box 1 of 9 Save files to Box" at bounding box center [782, 158] width 76 height 15
drag, startPoint x: 350, startPoint y: 458, endPoint x: 597, endPoint y: 160, distance: 387.1
click at [597, 160] on div "Box 5 of 9 Save files to Box" at bounding box center [584, 167] width 76 height 15
drag, startPoint x: 413, startPoint y: 380, endPoint x: 516, endPoint y: 371, distance: 103.4
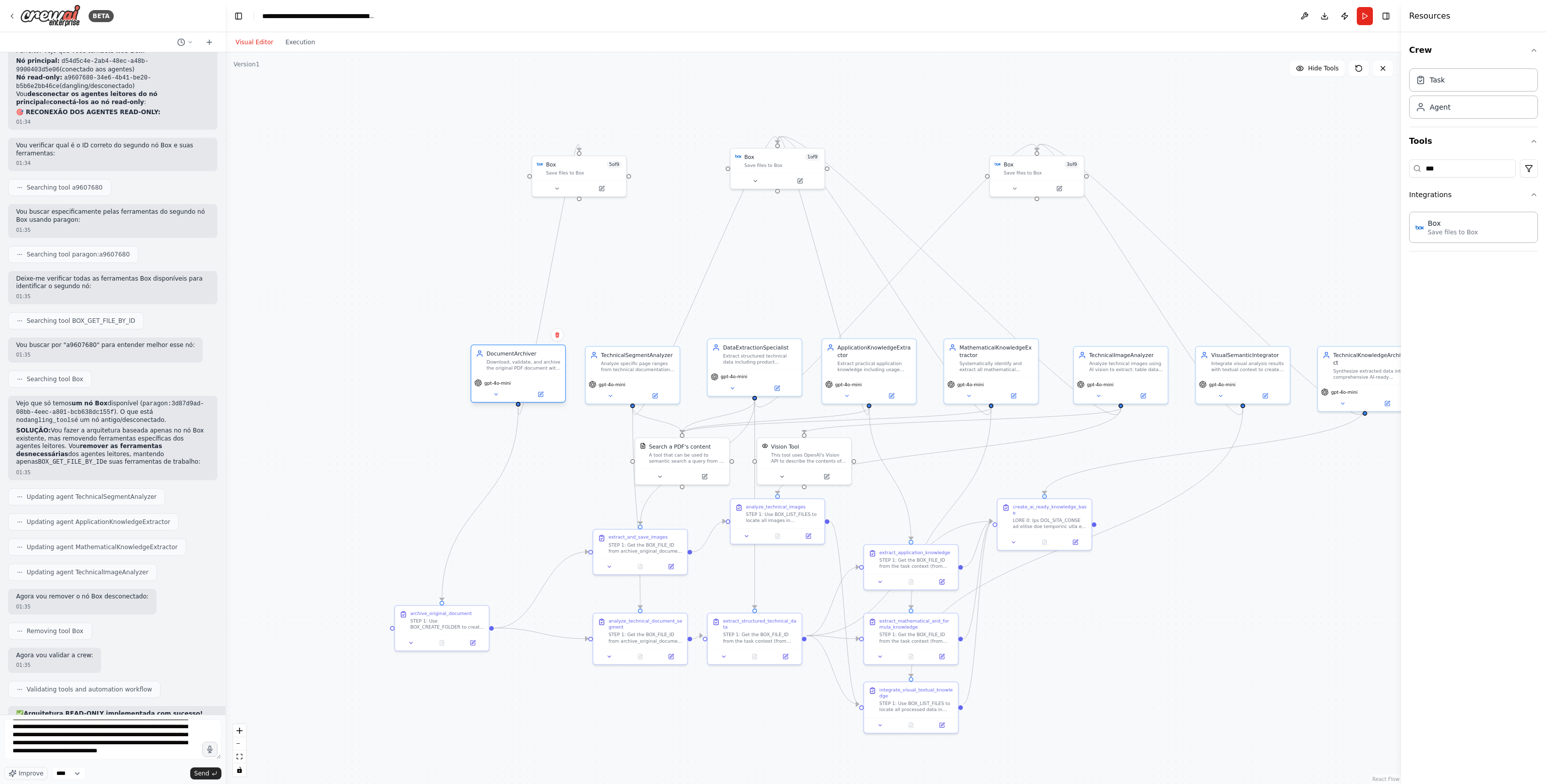
click at [516, 371] on div "Download, validate, and archive the original PDF document with complete traceab…" at bounding box center [523, 365] width 74 height 12
drag, startPoint x: 450, startPoint y: 621, endPoint x: 501, endPoint y: 536, distance: 99.1
click at [501, 536] on div "STEP 1: Use BOX_CREATE_FOLDER to create complete folder structure: {base_folder…" at bounding box center [500, 539] width 74 height 12
click at [1181, 622] on div ".deletable-edge-delete-btn { width: 20px; height: 20px; border: 0px solid #ffff…" at bounding box center [813, 418] width 1176 height 732
click at [162, 765] on div "**********" at bounding box center [113, 749] width 217 height 61
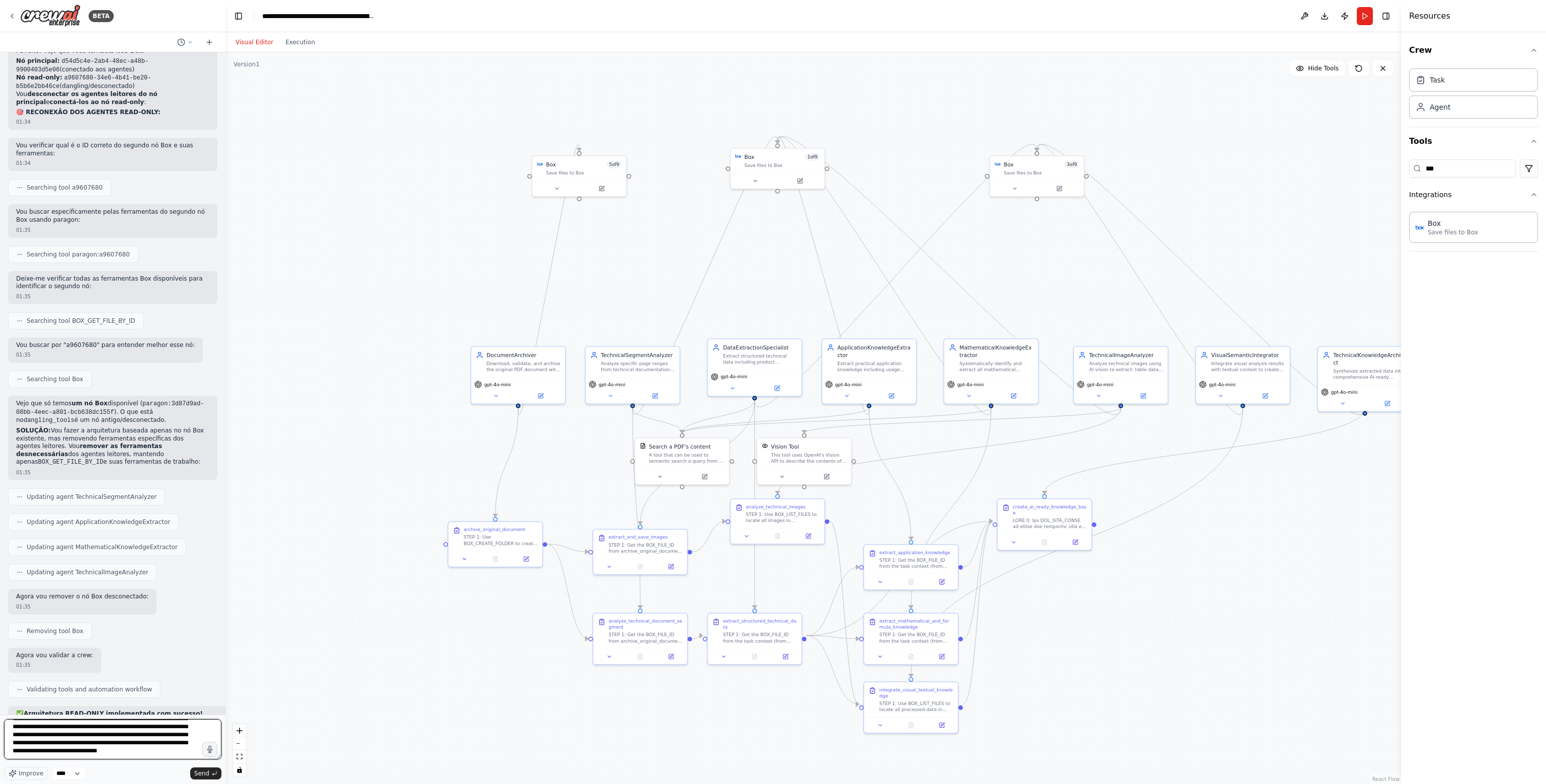
click at [155, 753] on textarea "**********" at bounding box center [113, 739] width 217 height 40
click at [561, 187] on button at bounding box center [557, 187] width 43 height 9
click at [558, 190] on icon at bounding box center [557, 187] width 6 height 6
click at [759, 179] on button at bounding box center [756, 179] width 43 height 9
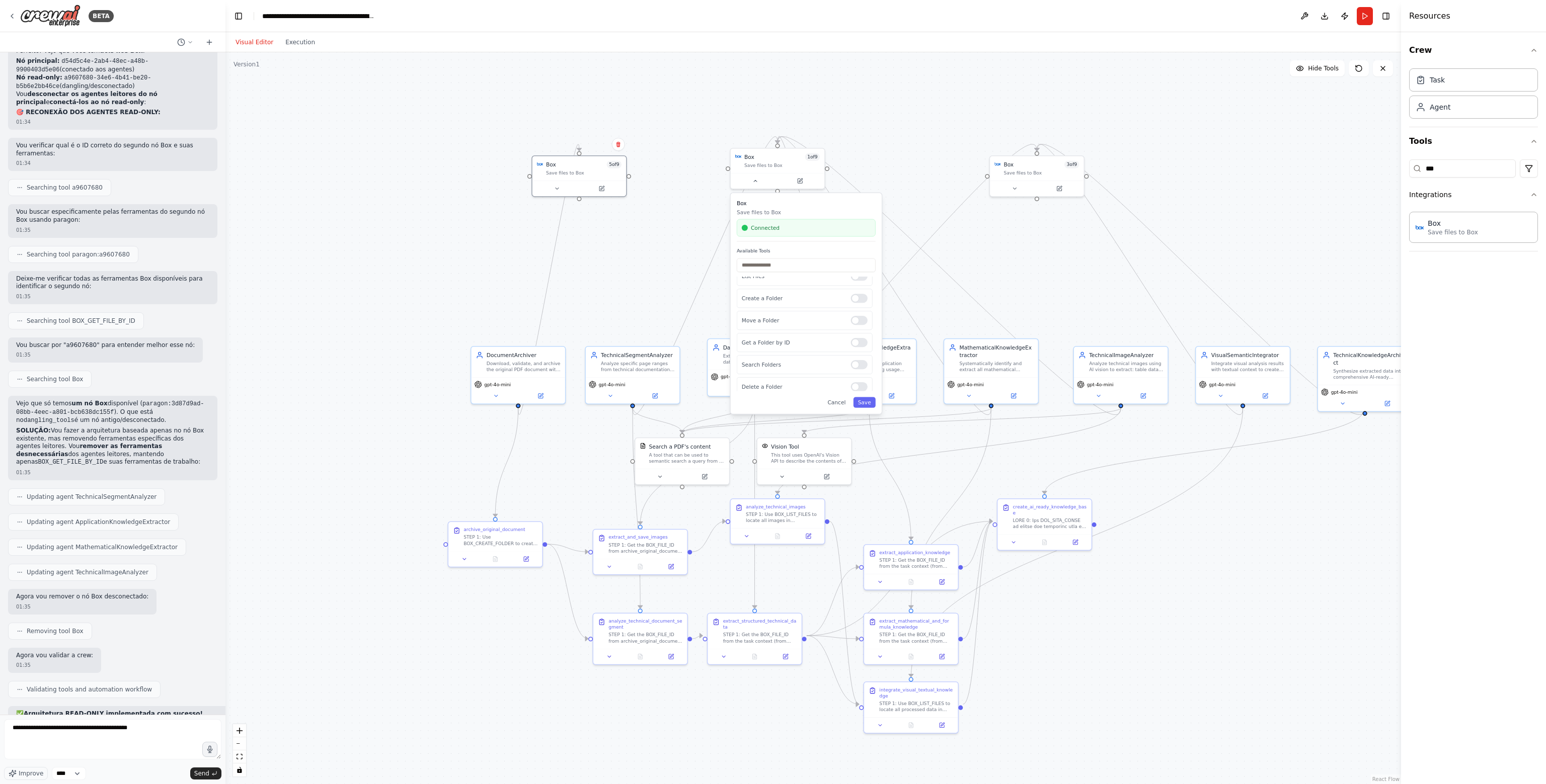
click at [915, 176] on div ".deletable-edge-delete-btn { width: 20px; height: 20px; border: 0px solid #ffff…" at bounding box center [813, 418] width 1176 height 732
click at [757, 182] on icon at bounding box center [756, 179] width 6 height 6
click at [1017, 191] on button at bounding box center [1014, 187] width 43 height 9
click at [931, 161] on div ".deletable-edge-delete-btn { width: 20px; height: 20px; border: 0px solid #ffff…" at bounding box center [813, 418] width 1176 height 732
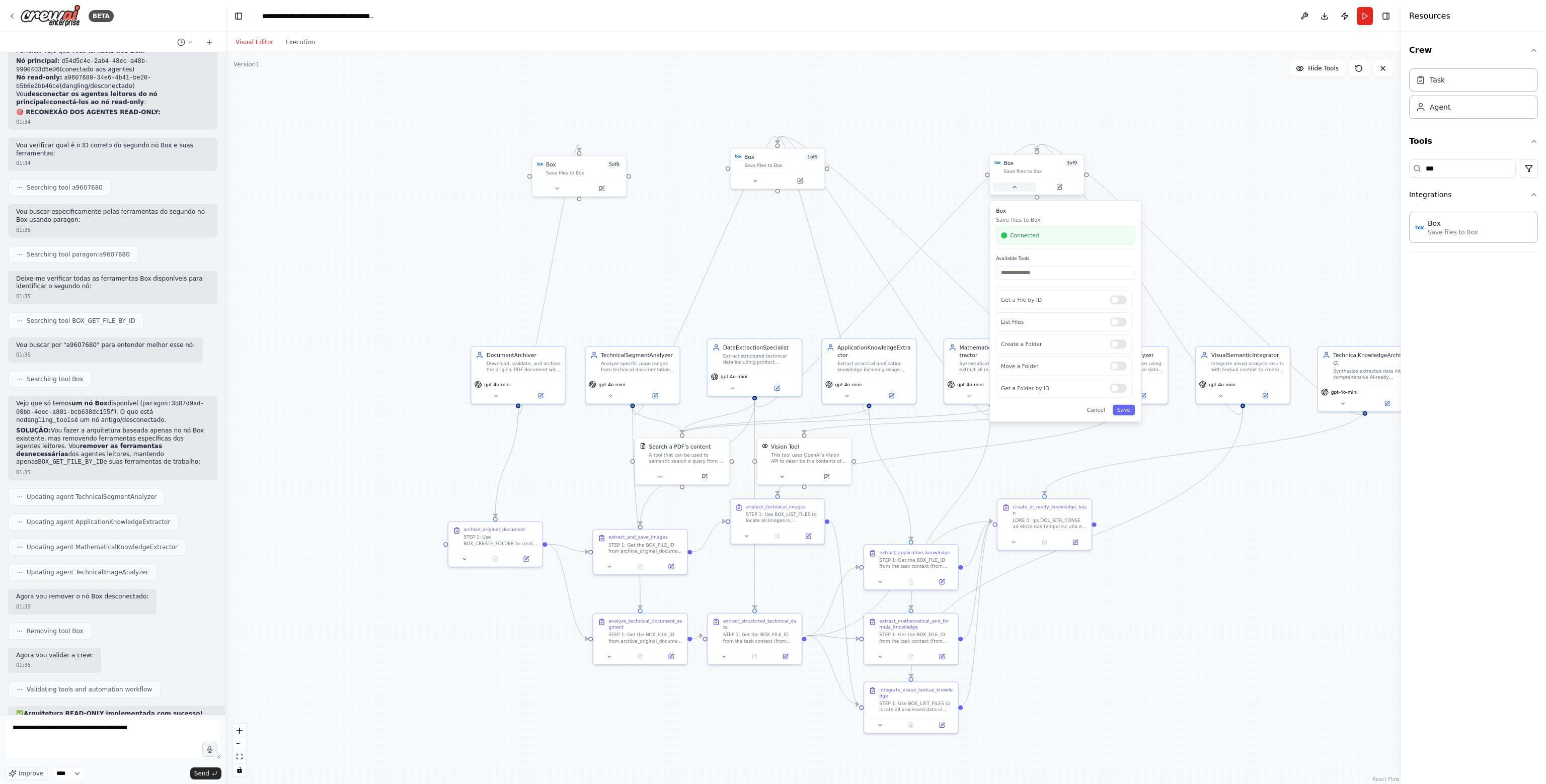
click at [1012, 188] on icon at bounding box center [1014, 187] width 6 height 6
click at [927, 163] on div ".deletable-edge-delete-btn { width: 20px; height: 20px; border: 0px solid #ffff…" at bounding box center [813, 418] width 1176 height 732
click at [119, 738] on textarea "**********" at bounding box center [113, 739] width 217 height 40
click at [151, 731] on textarea "**********" at bounding box center [113, 739] width 217 height 40
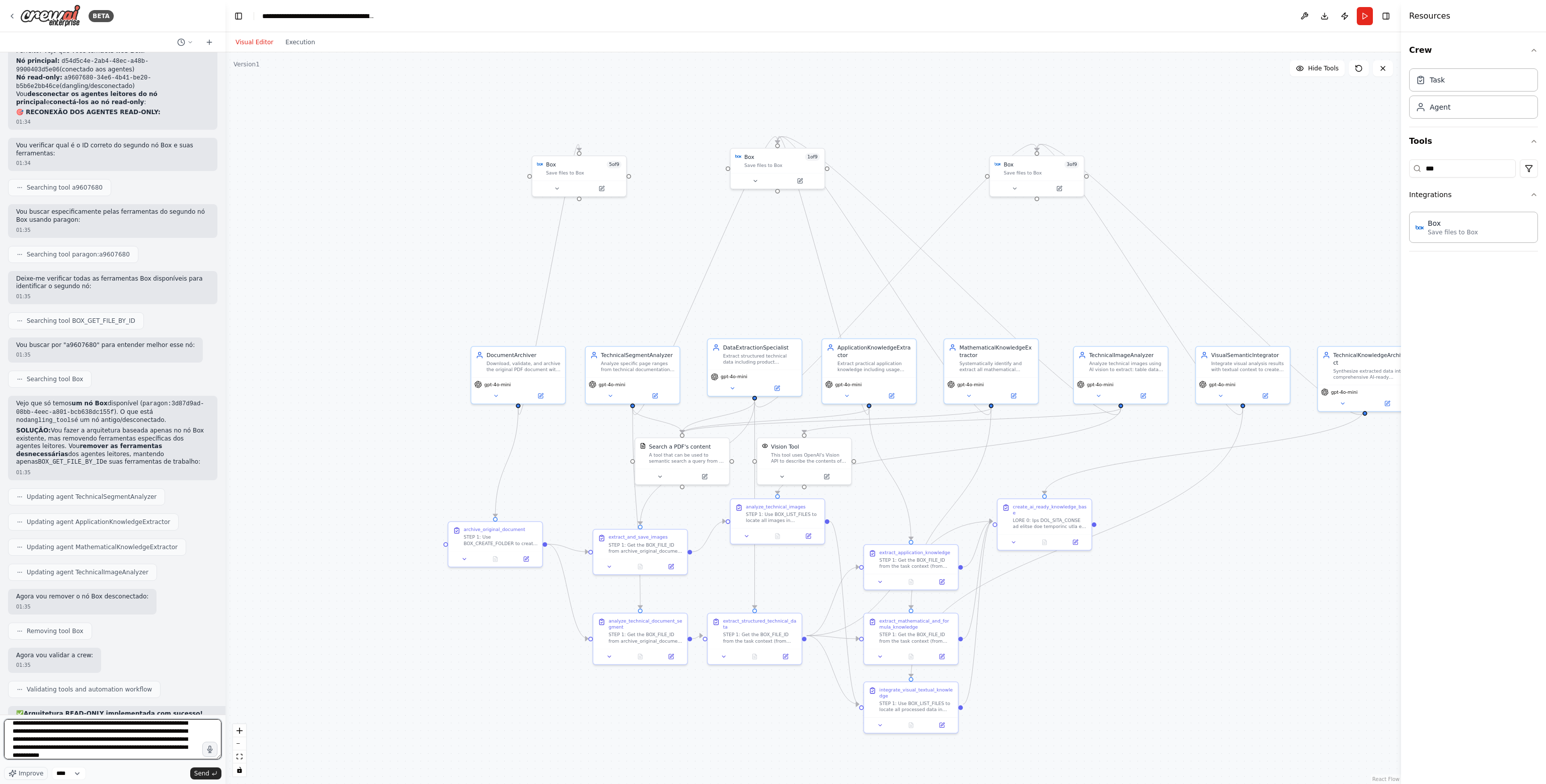
scroll to position [45, 0]
type textarea "**********"
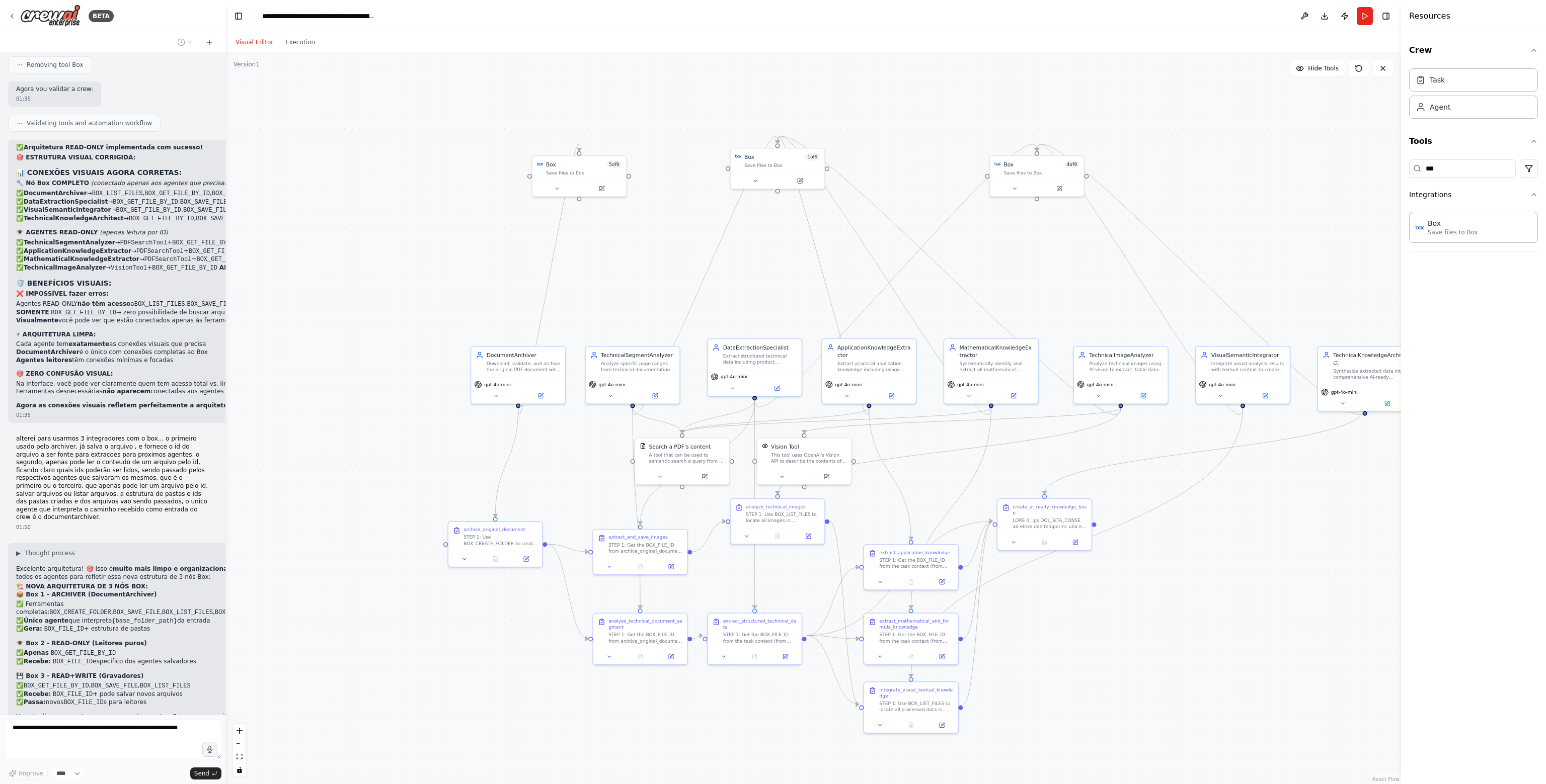
scroll to position [21212, 0]
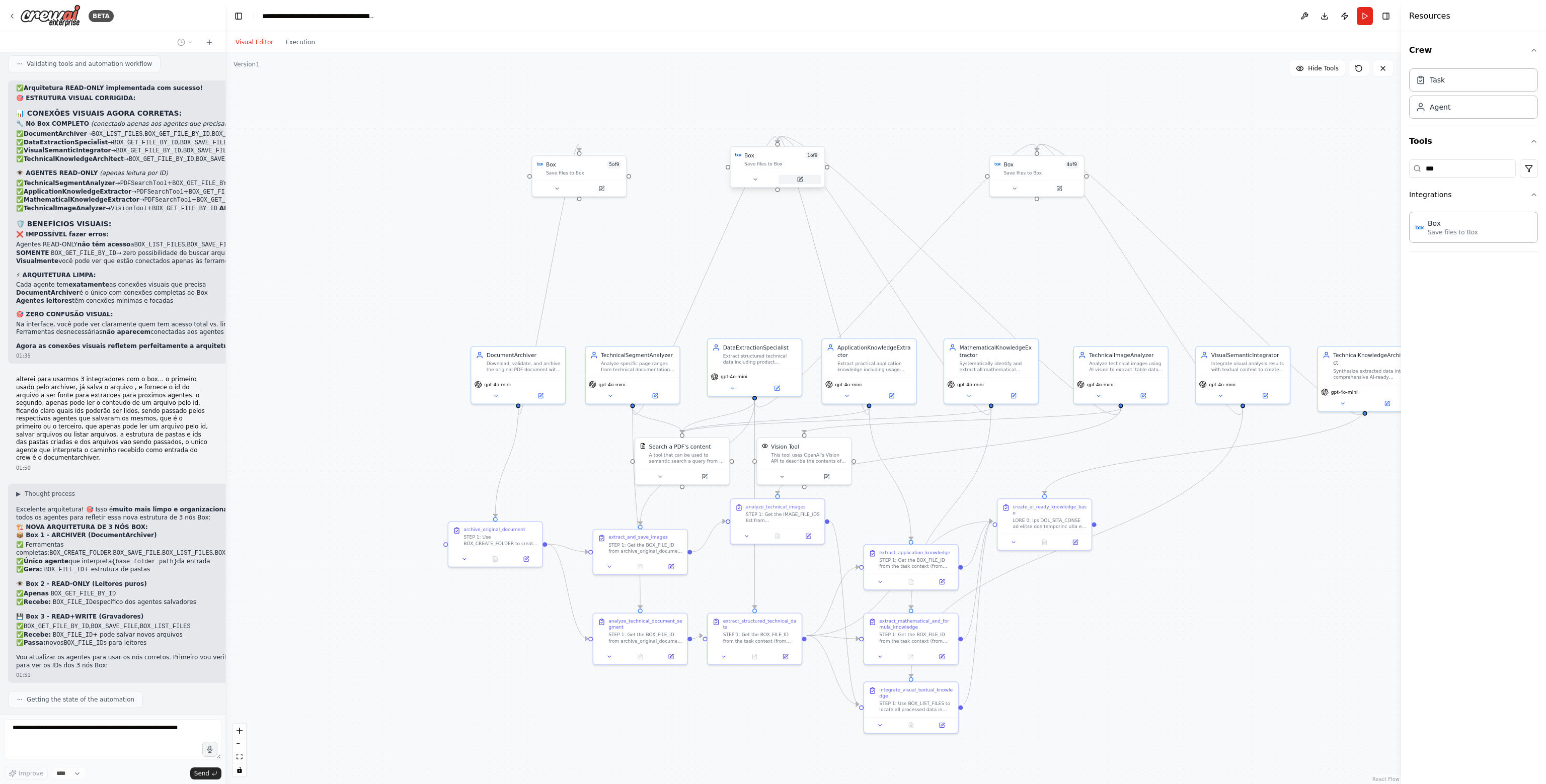
click at [796, 182] on button at bounding box center [800, 179] width 43 height 9
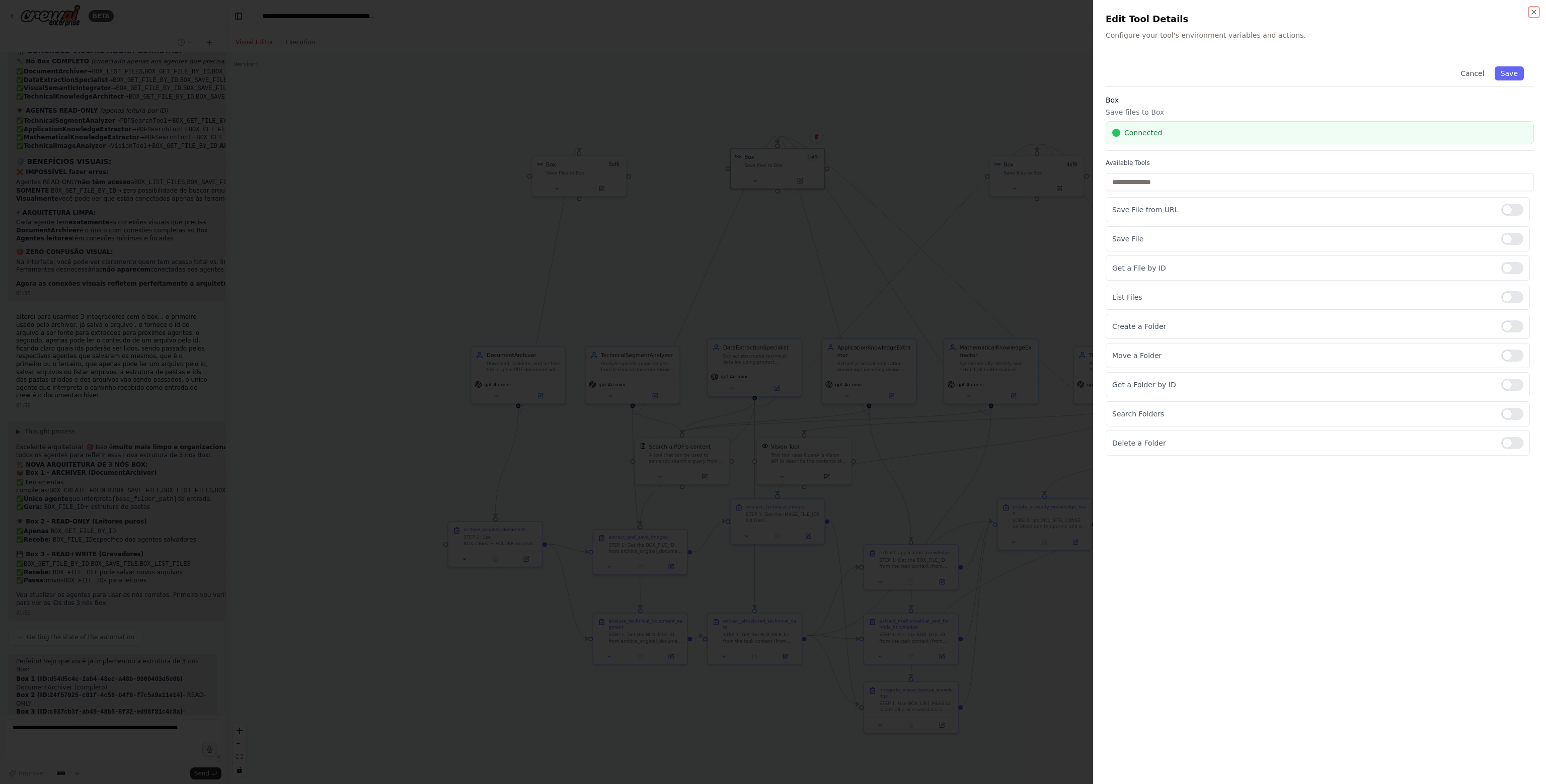
scroll to position [21283, 0]
click at [938, 157] on div at bounding box center [773, 392] width 1546 height 784
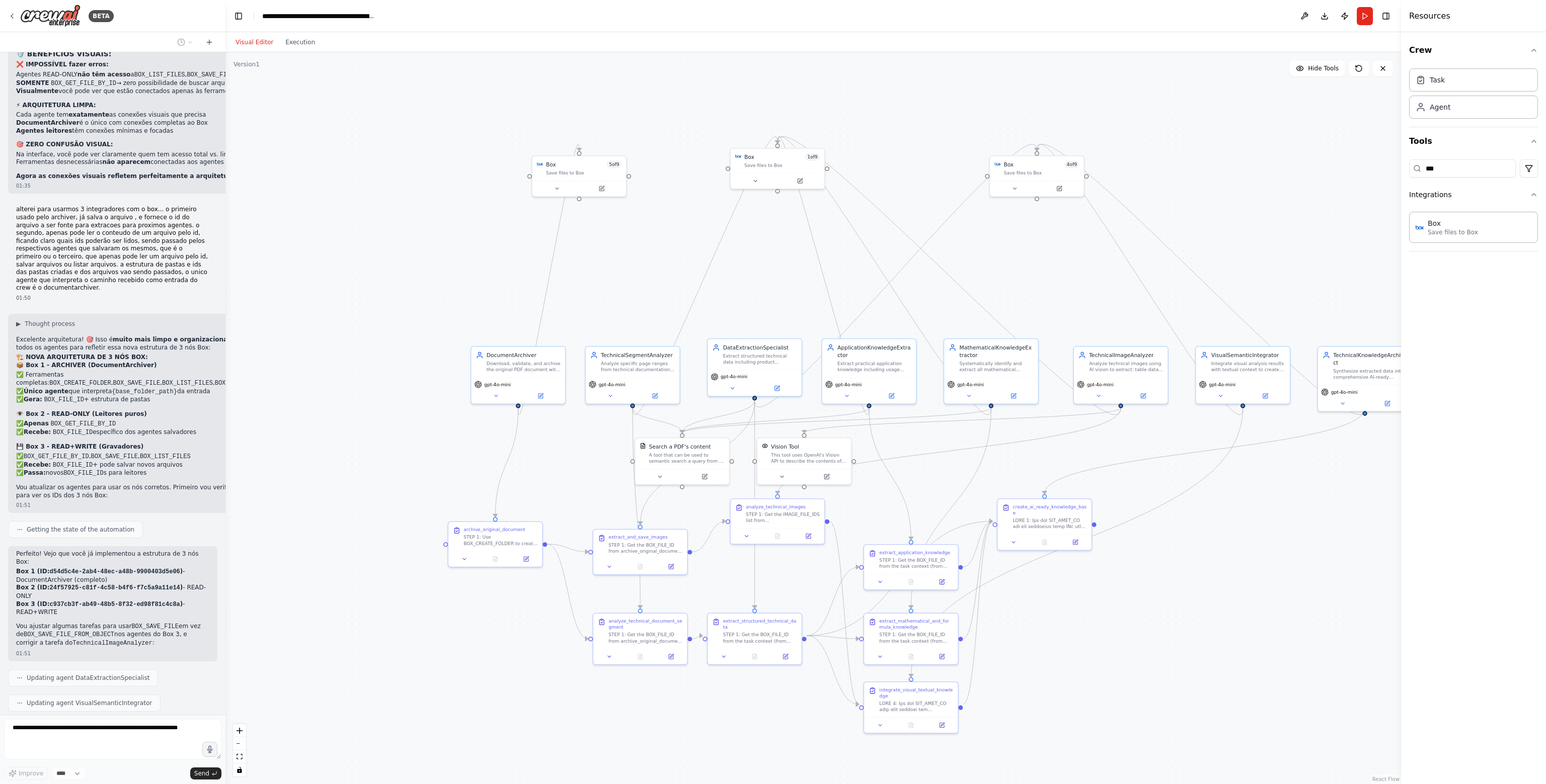
scroll to position [21445, 0]
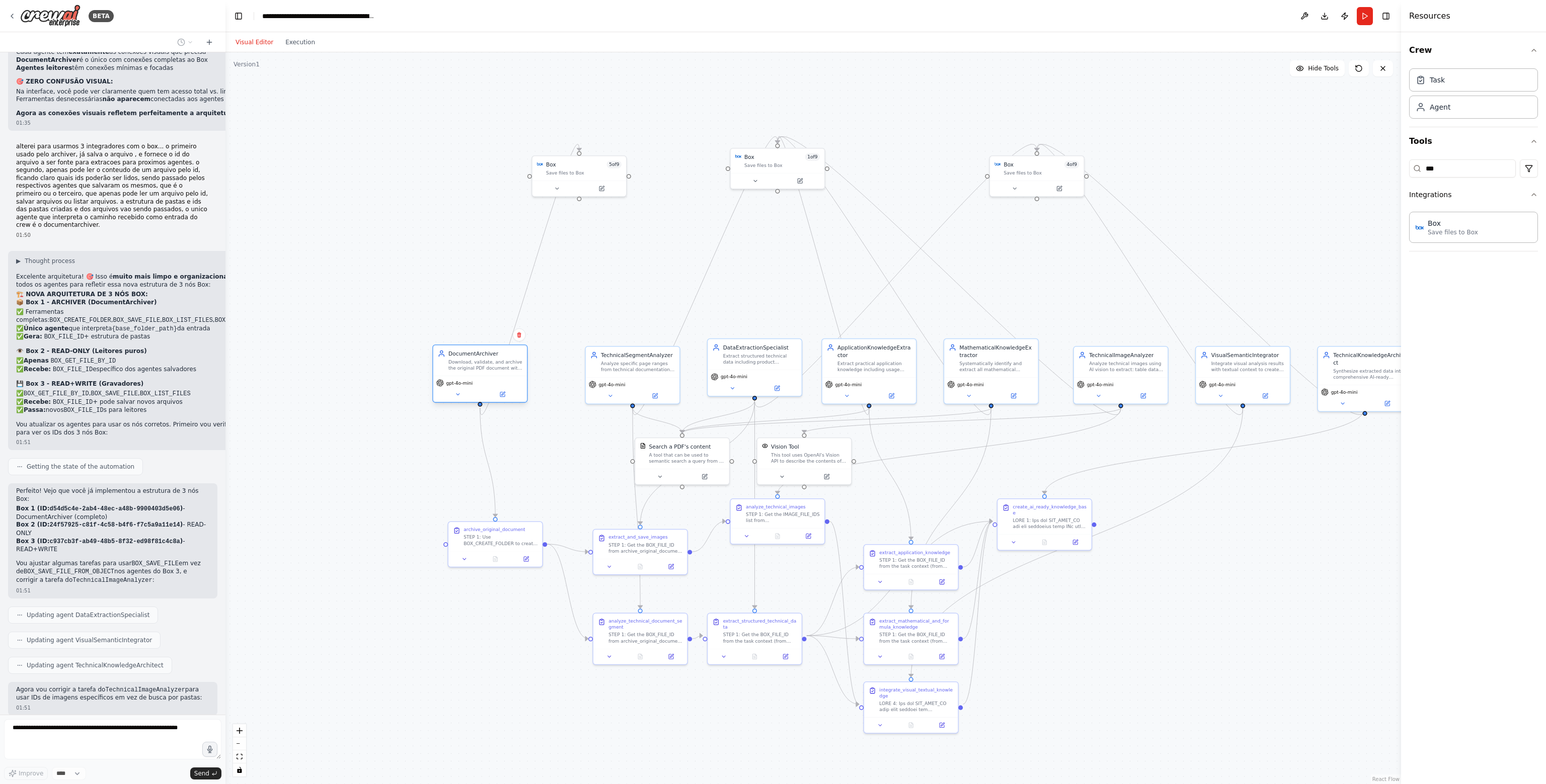
drag, startPoint x: 501, startPoint y: 379, endPoint x: 465, endPoint y: 379, distance: 36.0
click at [465, 379] on div "gpt-4o-mini" at bounding box center [454, 383] width 37 height 8
drag, startPoint x: 603, startPoint y: 368, endPoint x: 569, endPoint y: 360, distance: 34.9
click at [569, 360] on div "TechnicalSegmentAnalyzer Analyze specific page ranges from technical documentat…" at bounding box center [601, 352] width 85 height 21
drag, startPoint x: 652, startPoint y: 452, endPoint x: 630, endPoint y: 430, distance: 31.1
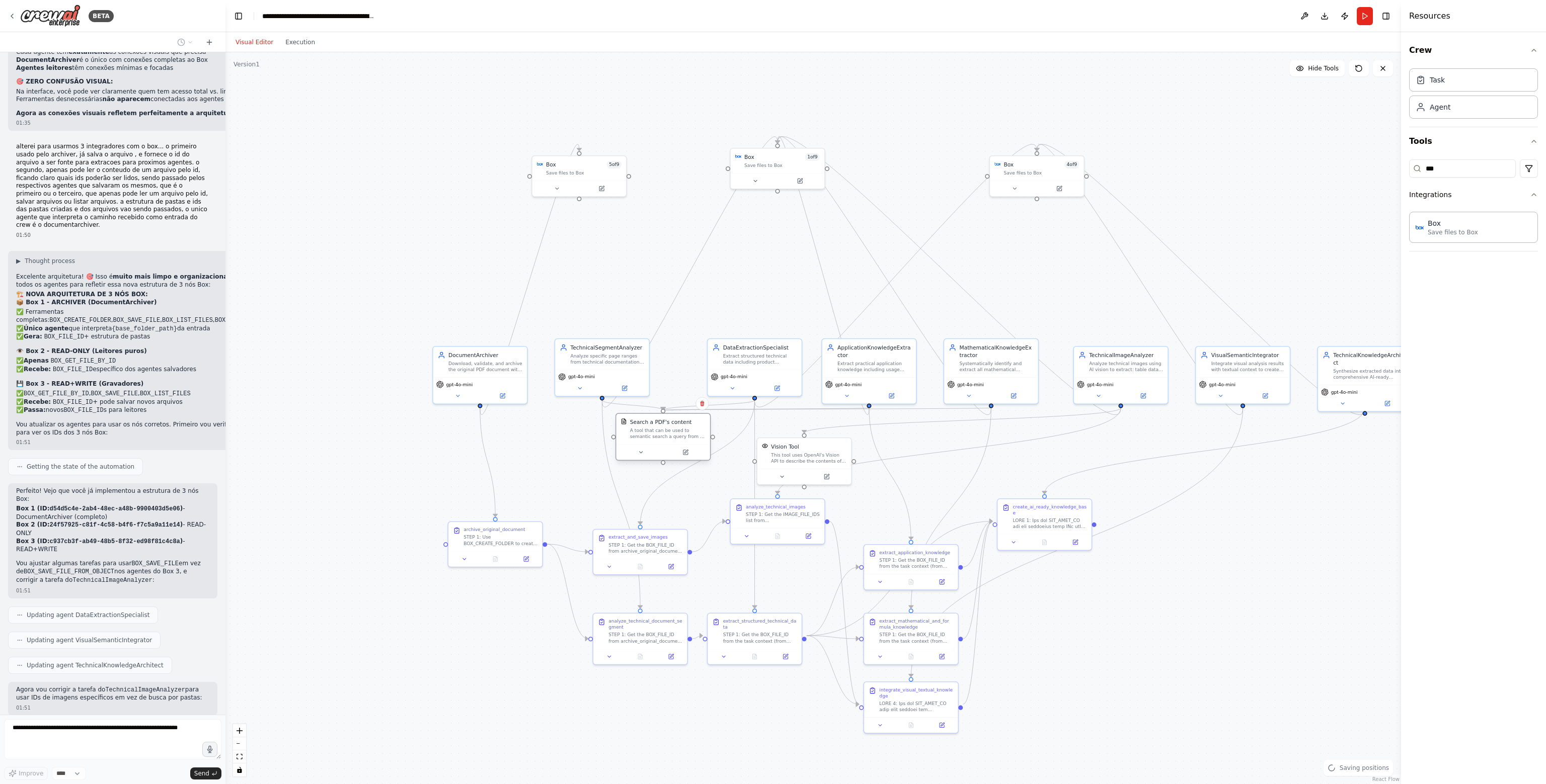
click at [630, 430] on div "A tool that can be used to semantic search a query from a PDF's content." at bounding box center [668, 434] width 76 height 12
drag, startPoint x: 618, startPoint y: 366, endPoint x: 590, endPoint y: 368, distance: 28.1
click at [590, 368] on div "TechnicalSegmentAnalyzer Analyze specific page ranges from technical documentat…" at bounding box center [571, 366] width 95 height 58
drag, startPoint x: 481, startPoint y: 377, endPoint x: 453, endPoint y: 370, distance: 28.9
click at [453, 370] on div "gpt-4o-mini" at bounding box center [450, 382] width 94 height 26
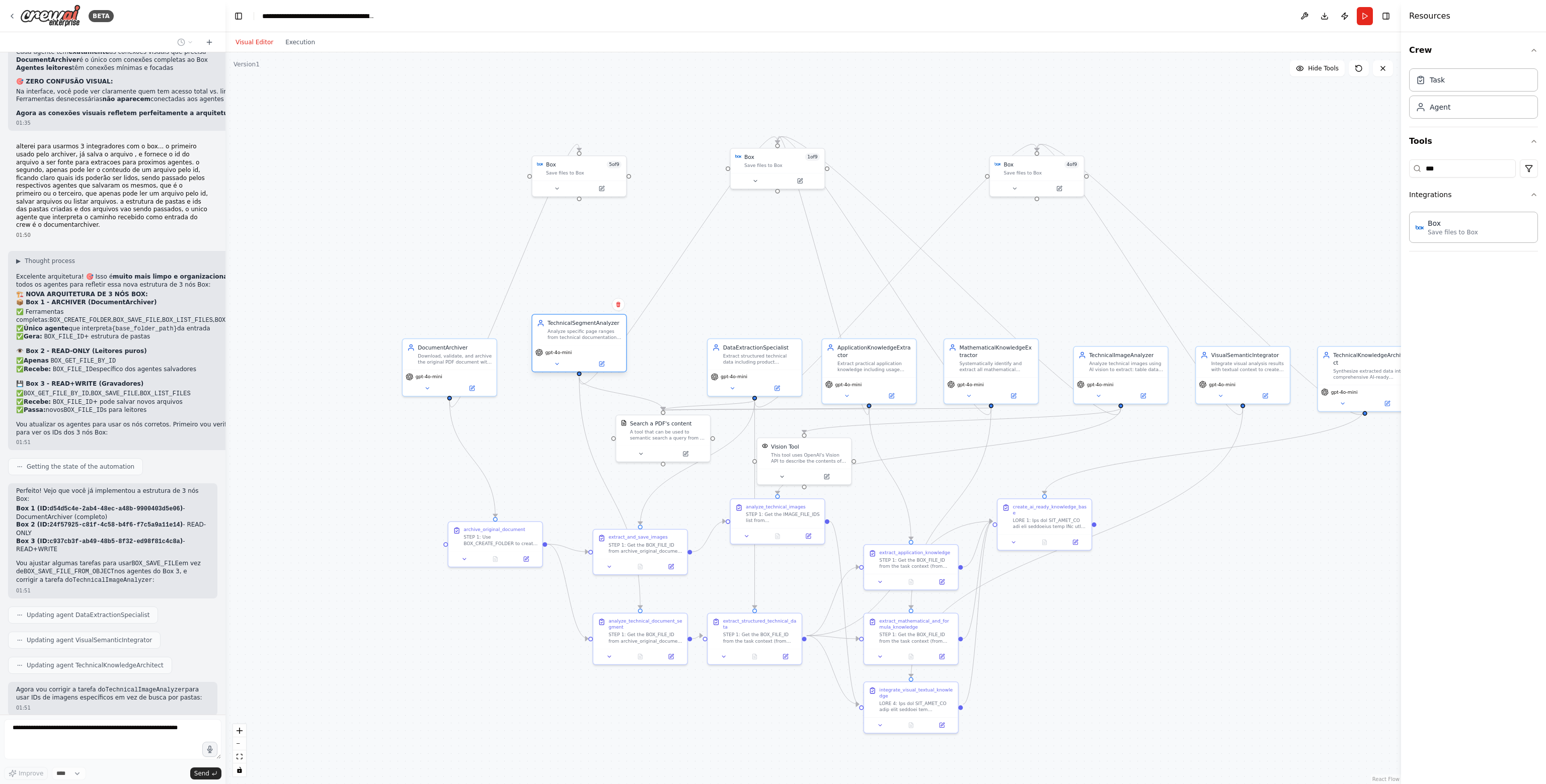
drag, startPoint x: 568, startPoint y: 357, endPoint x: 578, endPoint y: 338, distance: 21.5
click at [578, 338] on div "Analyze specific page ranges from technical documentation and classify content …" at bounding box center [584, 335] width 74 height 12
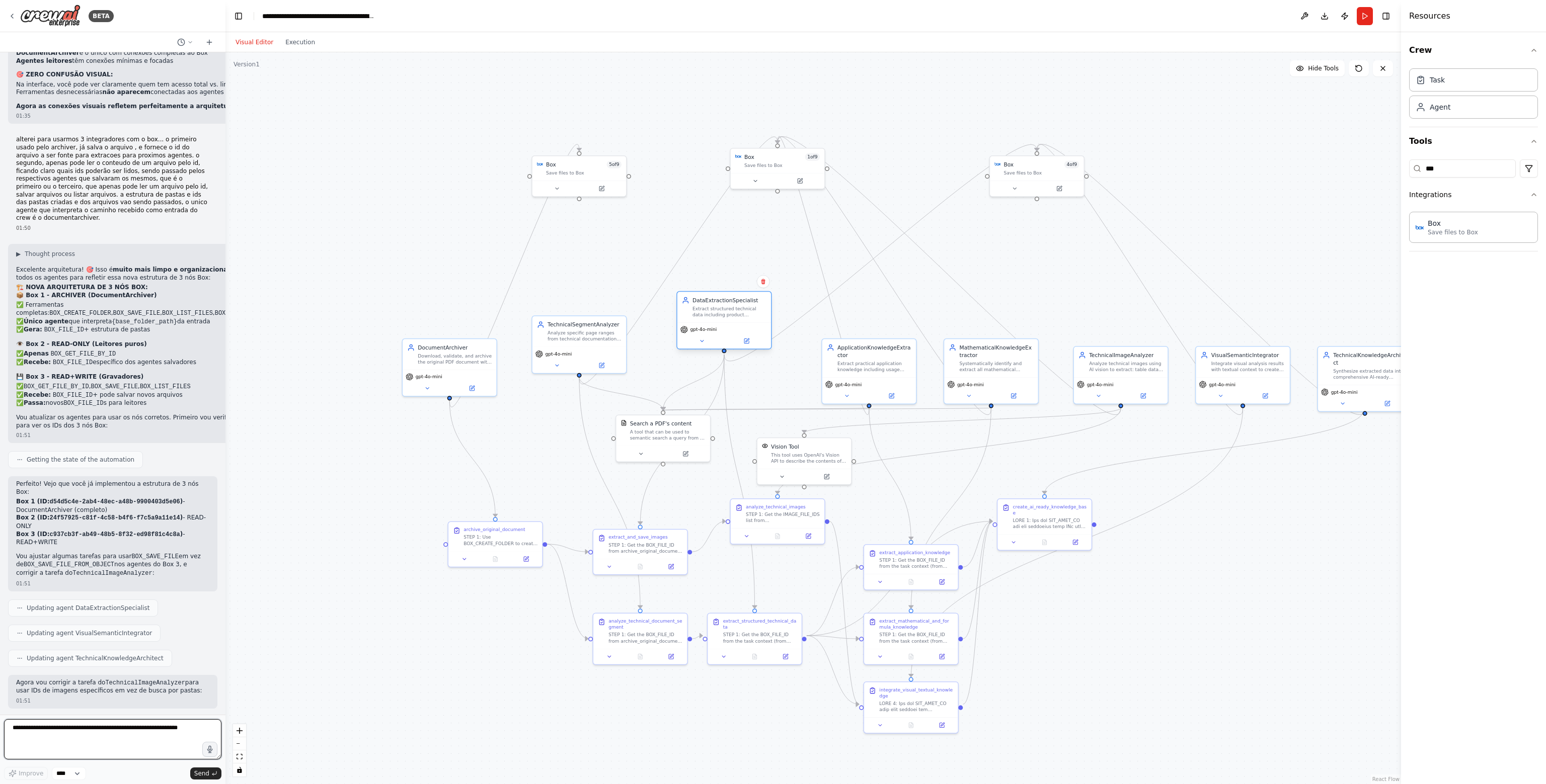
drag, startPoint x: 757, startPoint y: 355, endPoint x: 729, endPoint y: 310, distance: 53.0
click at [729, 310] on div "Extract structured technical data including product specifications, performance…" at bounding box center [729, 312] width 74 height 12
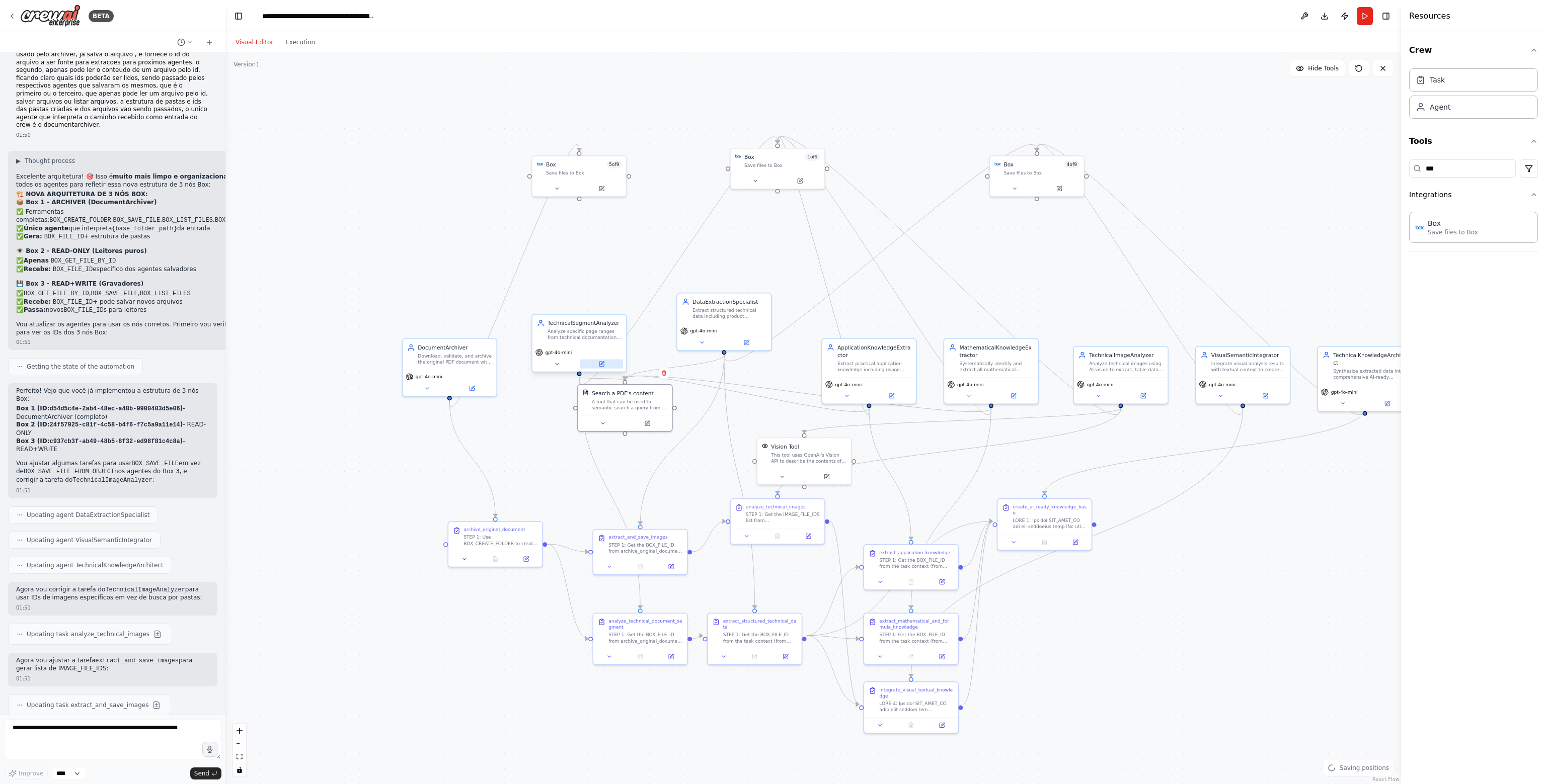
drag, startPoint x: 660, startPoint y: 430, endPoint x: 594, endPoint y: 364, distance: 93.3
click at [626, 402] on div "A tool that can be used to semantic search a query from a PDF's content." at bounding box center [630, 405] width 76 height 12
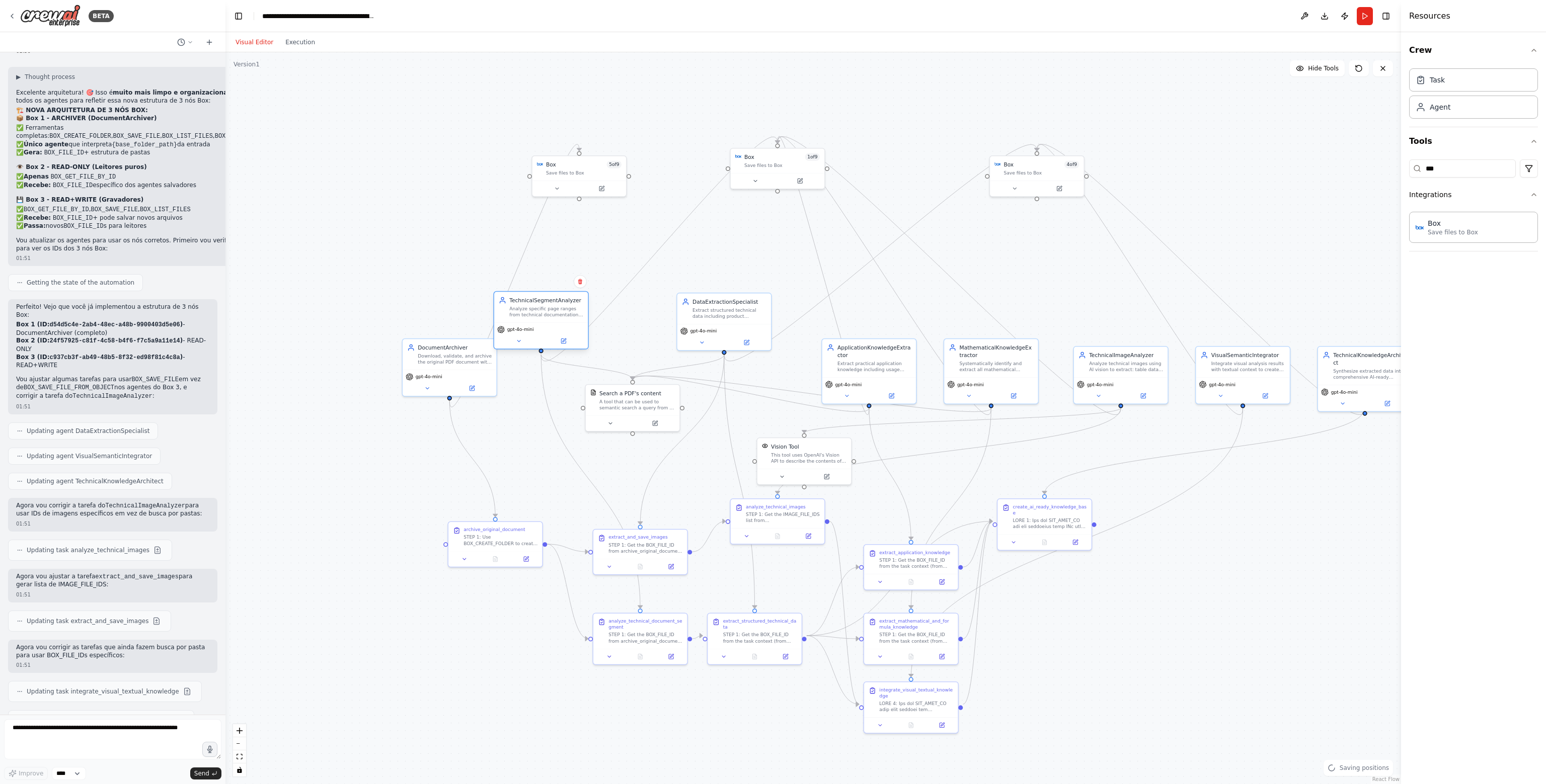
drag, startPoint x: 585, startPoint y: 349, endPoint x: 546, endPoint y: 322, distance: 47.4
click at [546, 323] on div "gpt-4o-mini" at bounding box center [541, 336] width 94 height 26
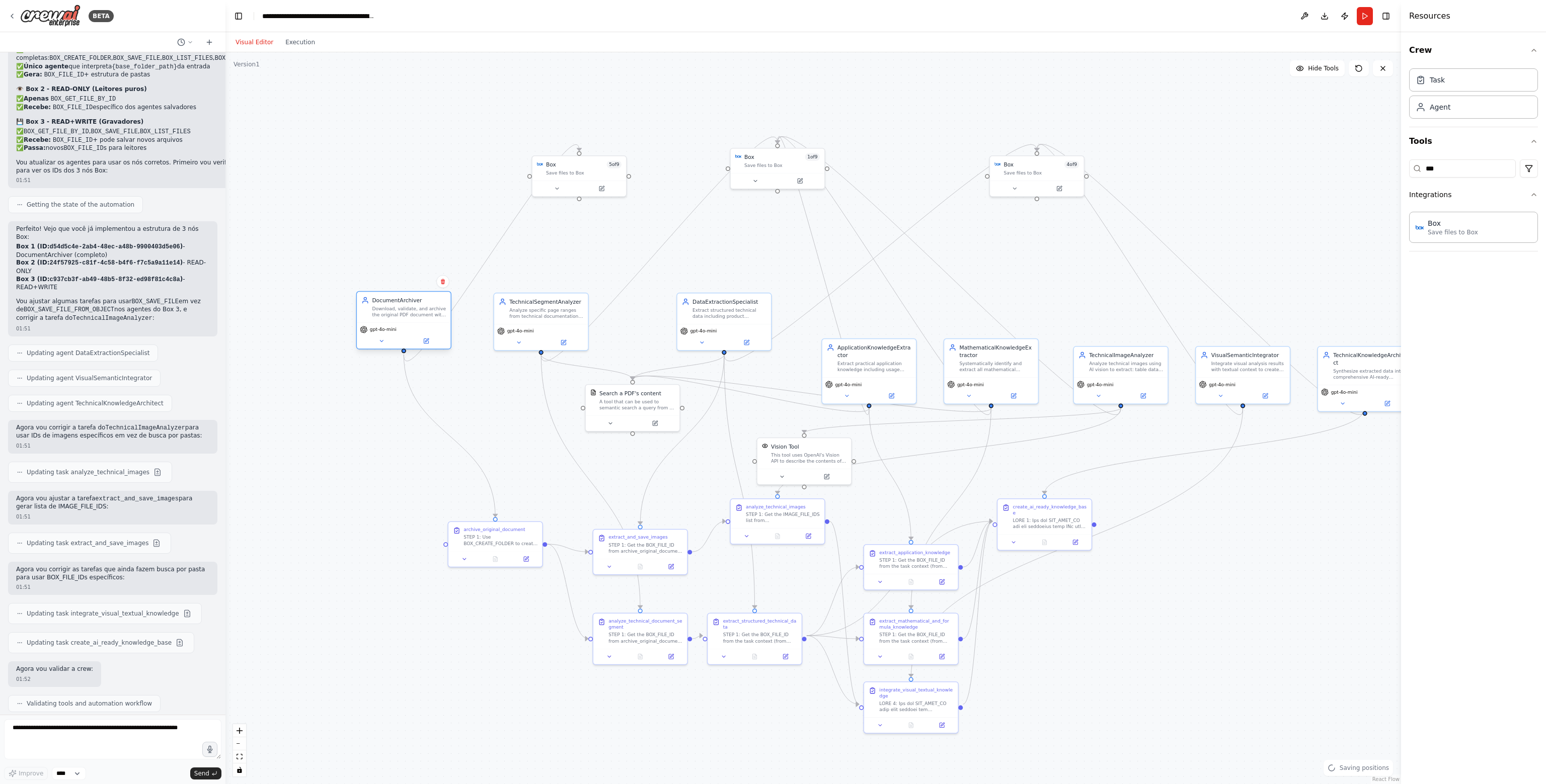
drag, startPoint x: 443, startPoint y: 360, endPoint x: 393, endPoint y: 313, distance: 68.6
click at [393, 313] on div "Download, validate, and archive the original PDF document with complete traceab…" at bounding box center [409, 312] width 74 height 12
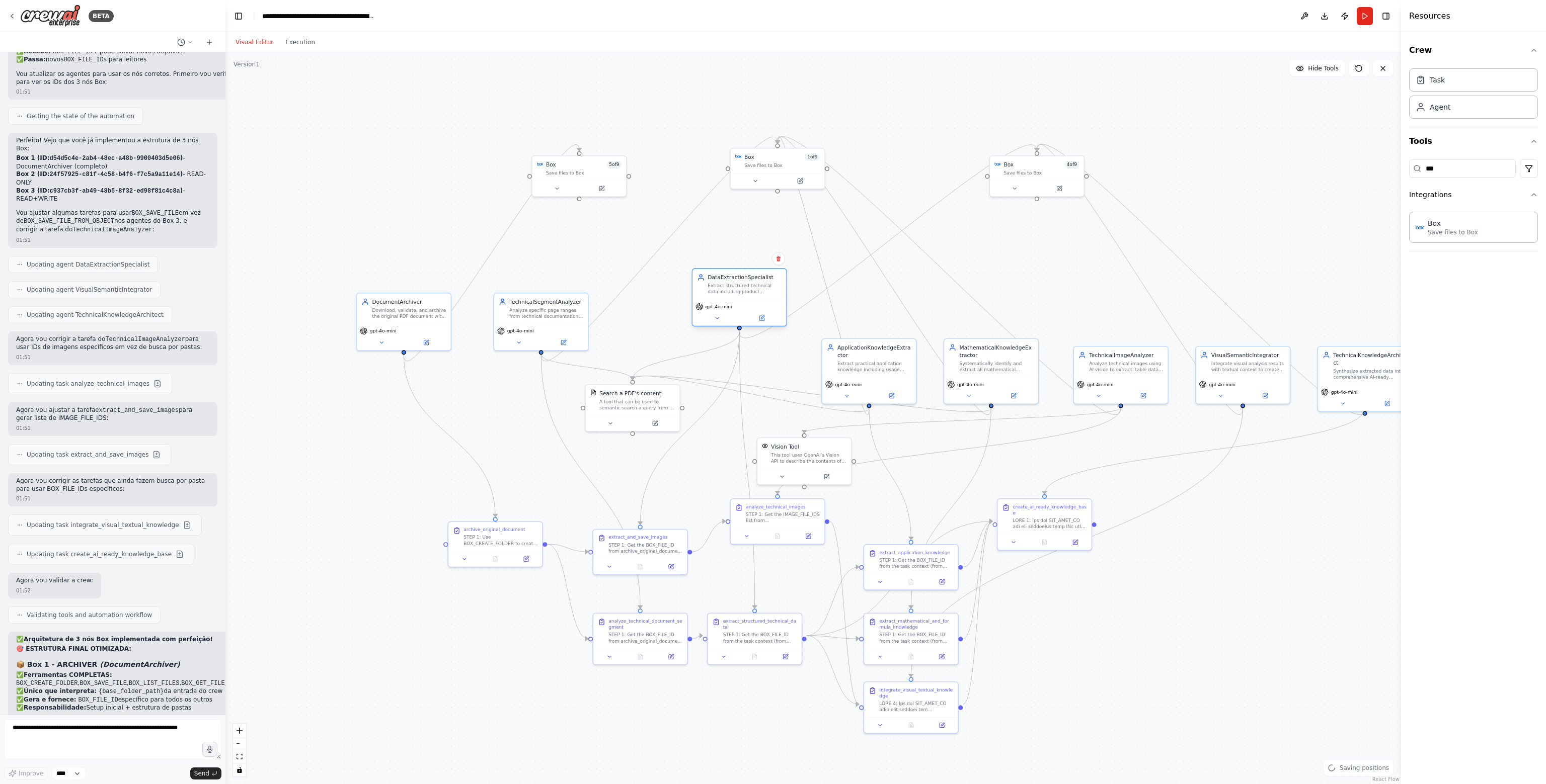
drag, startPoint x: 729, startPoint y: 334, endPoint x: 745, endPoint y: 311, distance: 28.0
click at [745, 311] on div "gpt-4o-mini" at bounding box center [739, 313] width 94 height 26
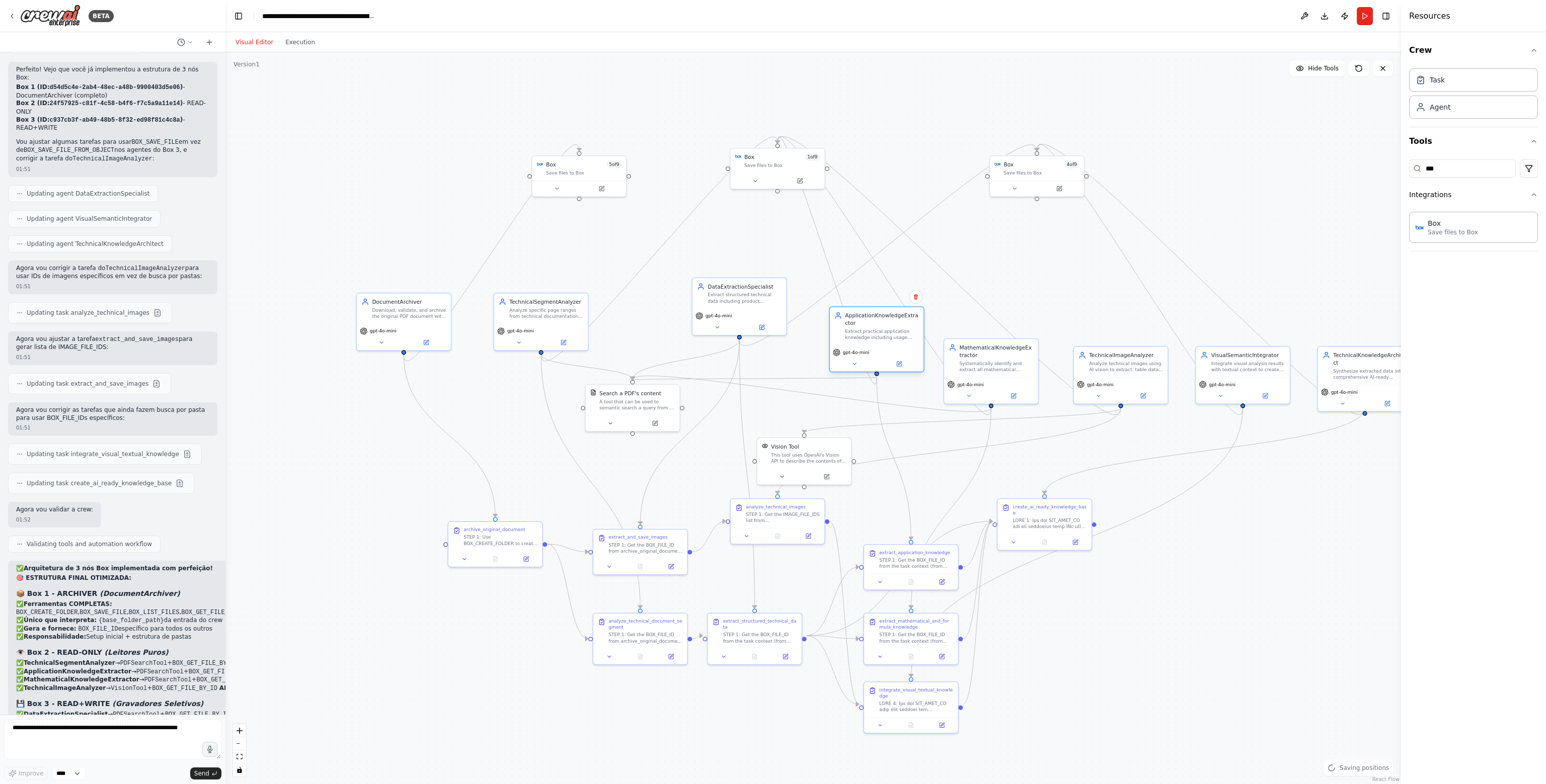
drag, startPoint x: 858, startPoint y: 350, endPoint x: 877, endPoint y: 317, distance: 38.1
click at [877, 317] on div "ApplicationKnowledgeExtractor" at bounding box center [882, 319] width 74 height 15
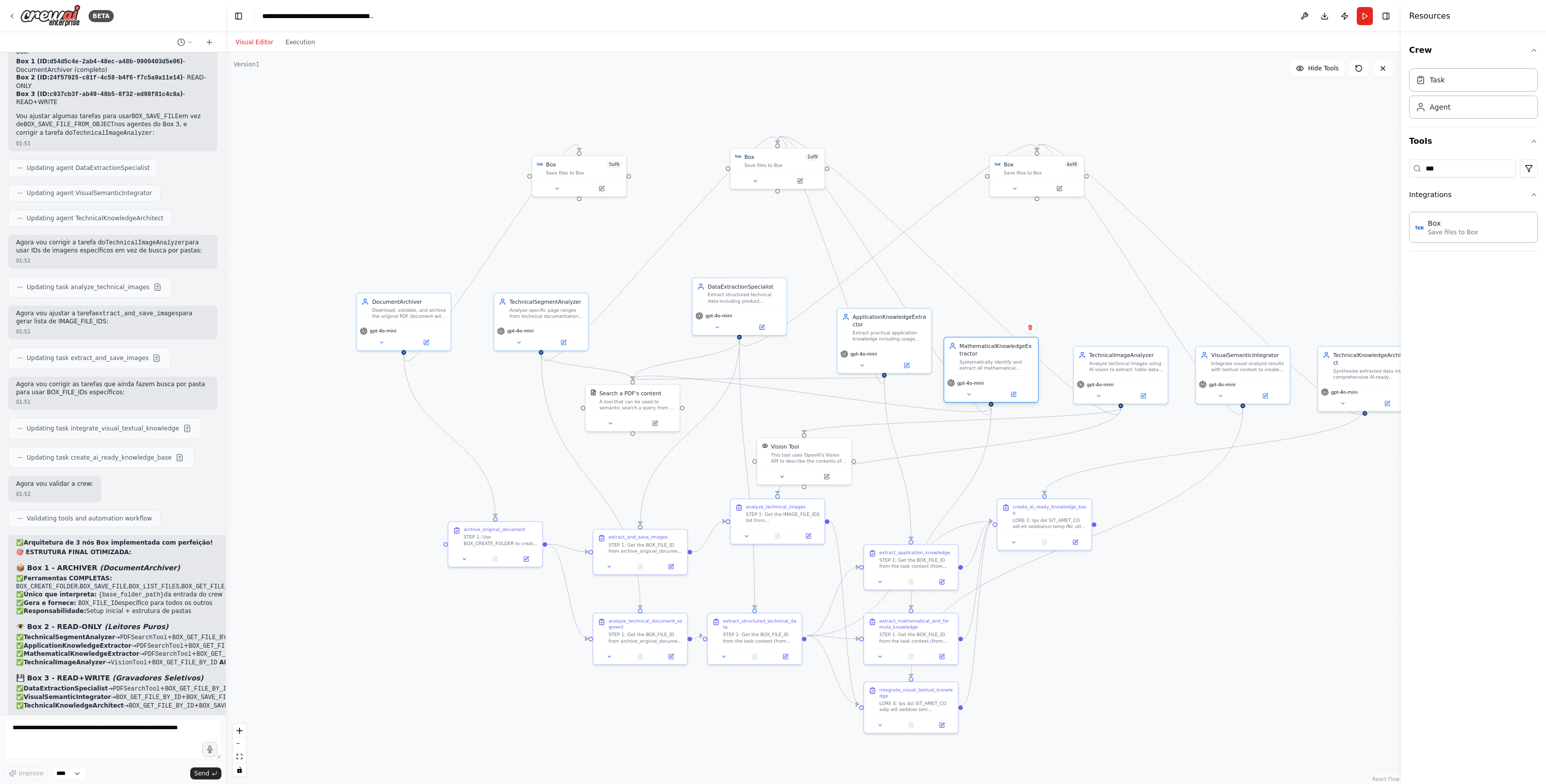
scroll to position [21900, 0]
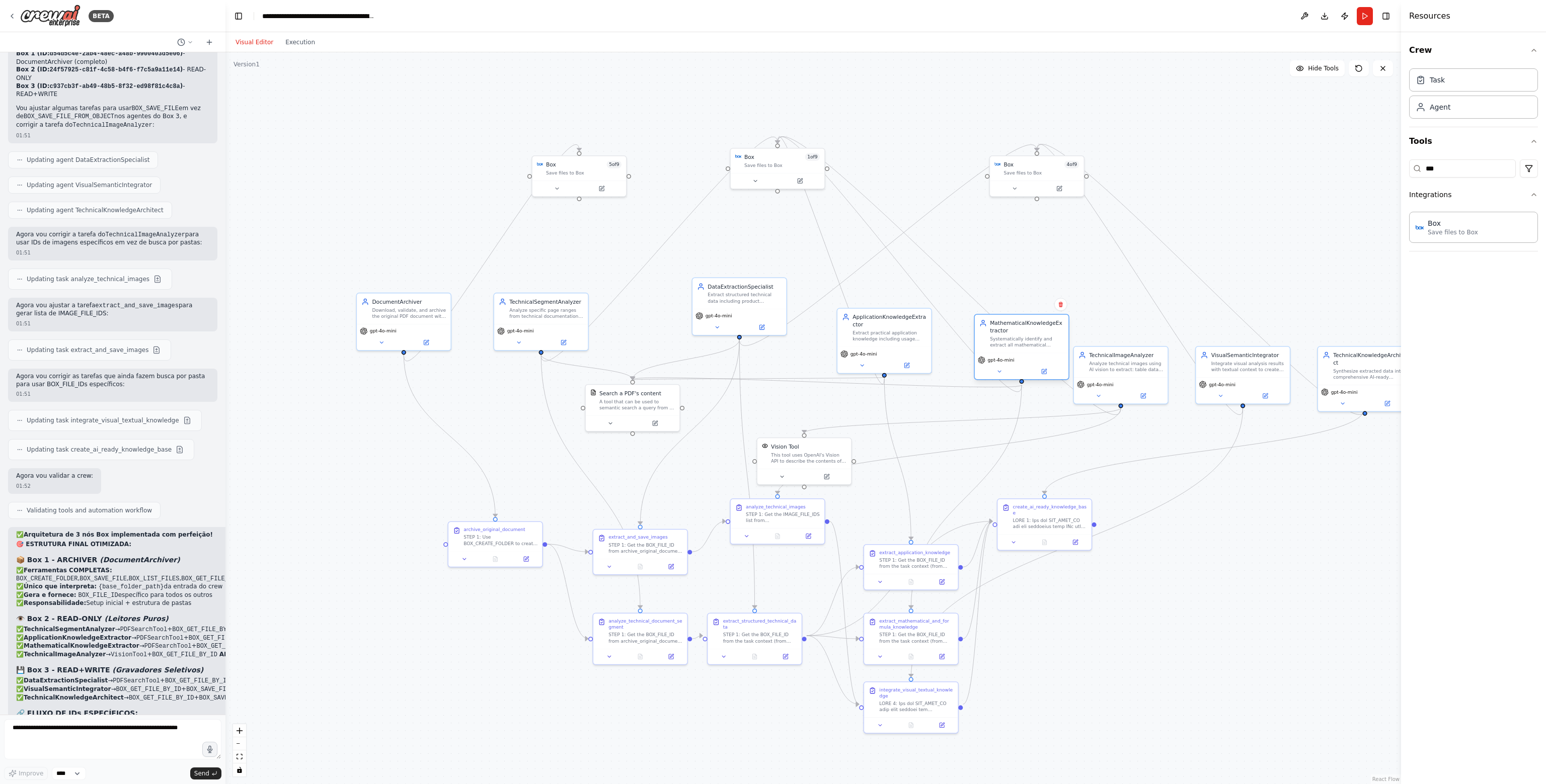
drag, startPoint x: 968, startPoint y: 370, endPoint x: 1002, endPoint y: 349, distance: 40.0
click at [1002, 349] on div "MathematicalKnowledgeExtractor Systematically identify and extract all mathemat…" at bounding box center [1021, 334] width 94 height 38
drag, startPoint x: 1083, startPoint y: 370, endPoint x: 1162, endPoint y: 326, distance: 90.4
click at [1162, 326] on div "TechnicalImageAnalyzer Analyze technical images using AI vision to extract: tab…" at bounding box center [1197, 315] width 94 height 31
drag, startPoint x: 1230, startPoint y: 370, endPoint x: 1311, endPoint y: 269, distance: 129.5
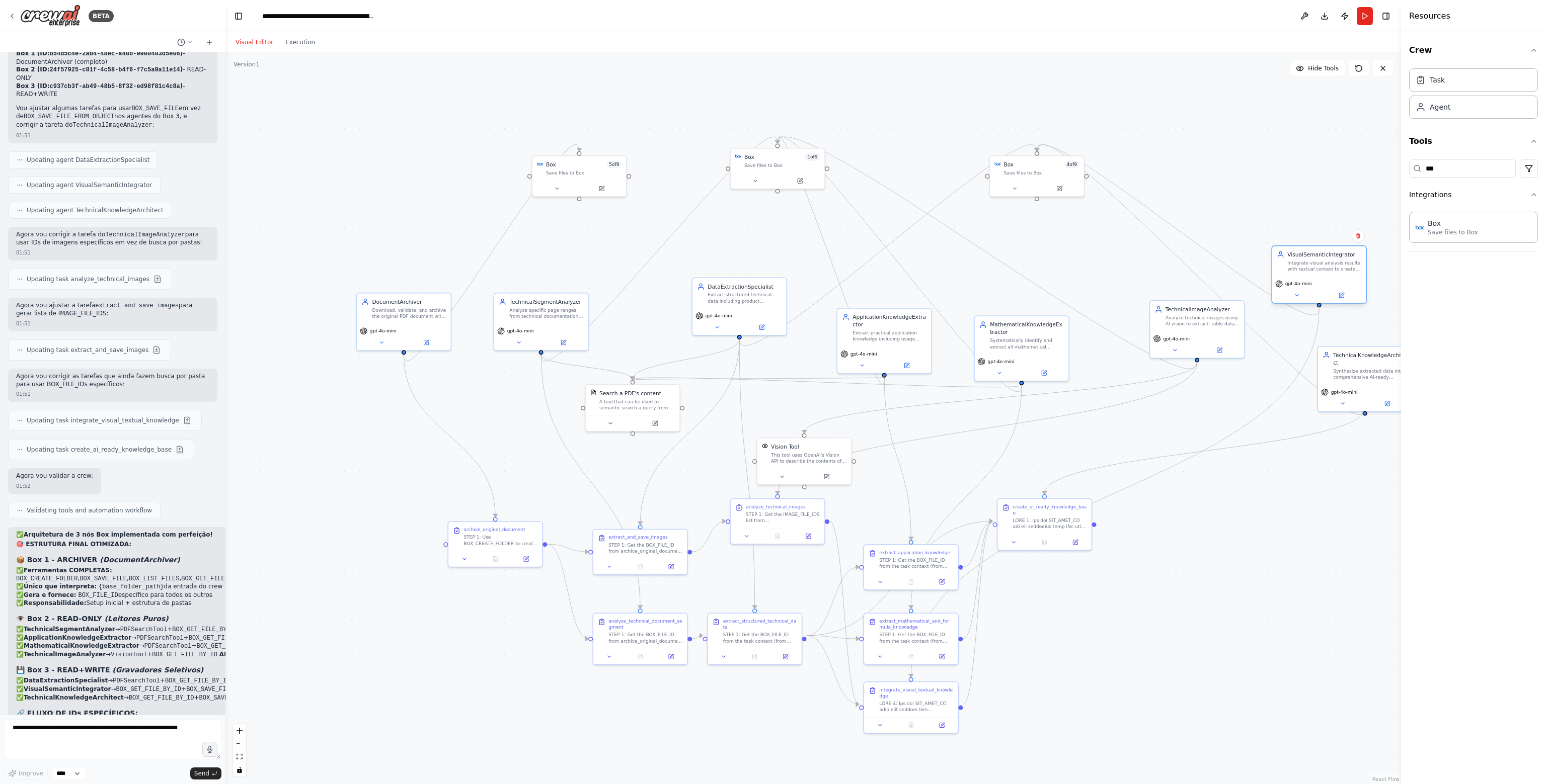
click at [1311, 269] on div "Integrate visual analysis results with textual context to create enriched seman…" at bounding box center [1324, 266] width 74 height 12
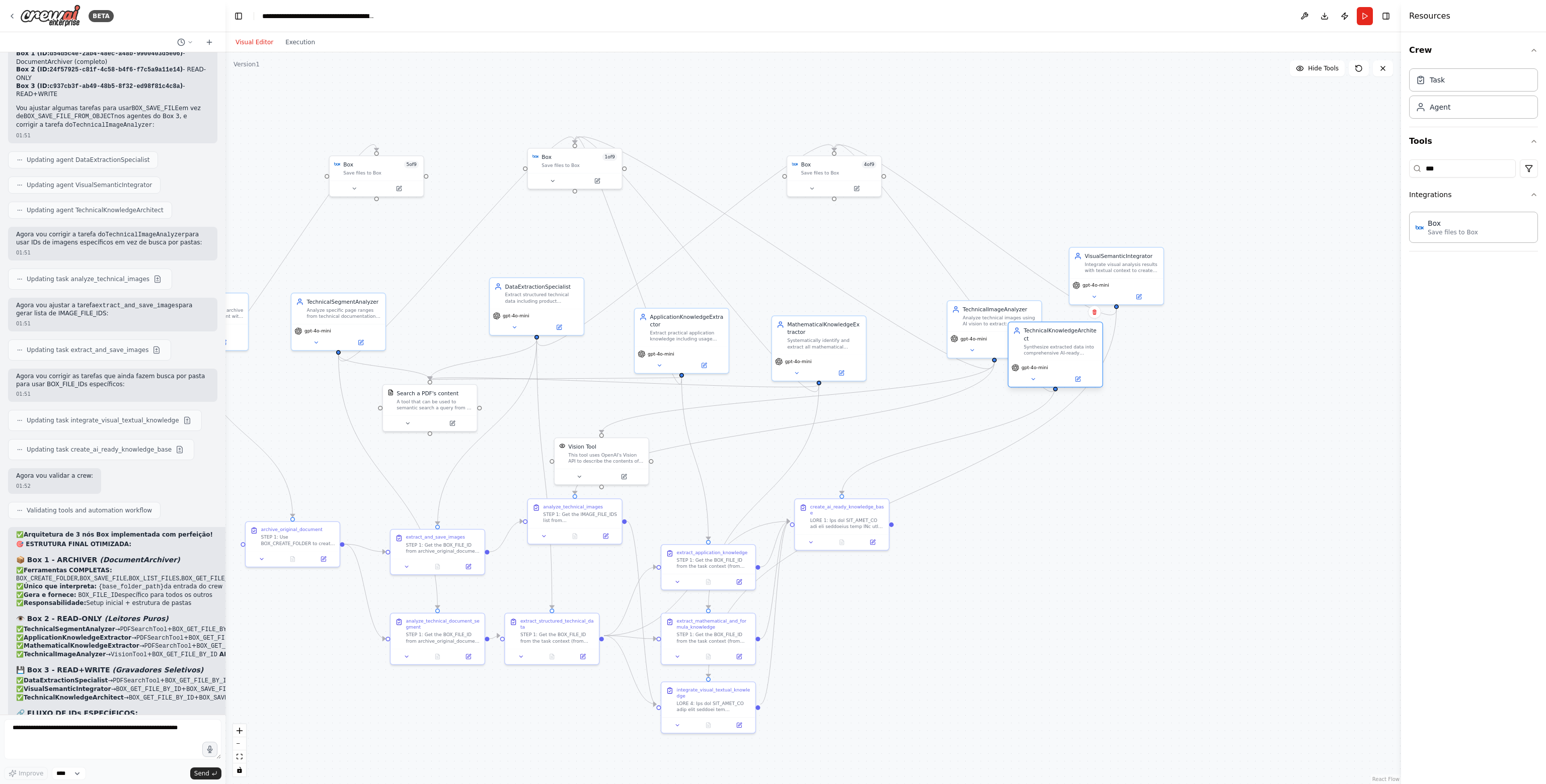
drag, startPoint x: 1352, startPoint y: 374, endPoint x: 1047, endPoint y: 337, distance: 307.2
click at [1047, 337] on div "TechnicalKnowledgeArchitect Synthesize extracted data into comprehensive AI-rea…" at bounding box center [1055, 342] width 94 height 38
drag, startPoint x: 1150, startPoint y: 298, endPoint x: 1185, endPoint y: 311, distance: 37.3
click at [1185, 311] on div "VisualSemanticIntegrator Integrate visual analysis results with textual context…" at bounding box center [1182, 307] width 74 height 21
drag, startPoint x: 1069, startPoint y: 349, endPoint x: 1063, endPoint y: 407, distance: 58.3
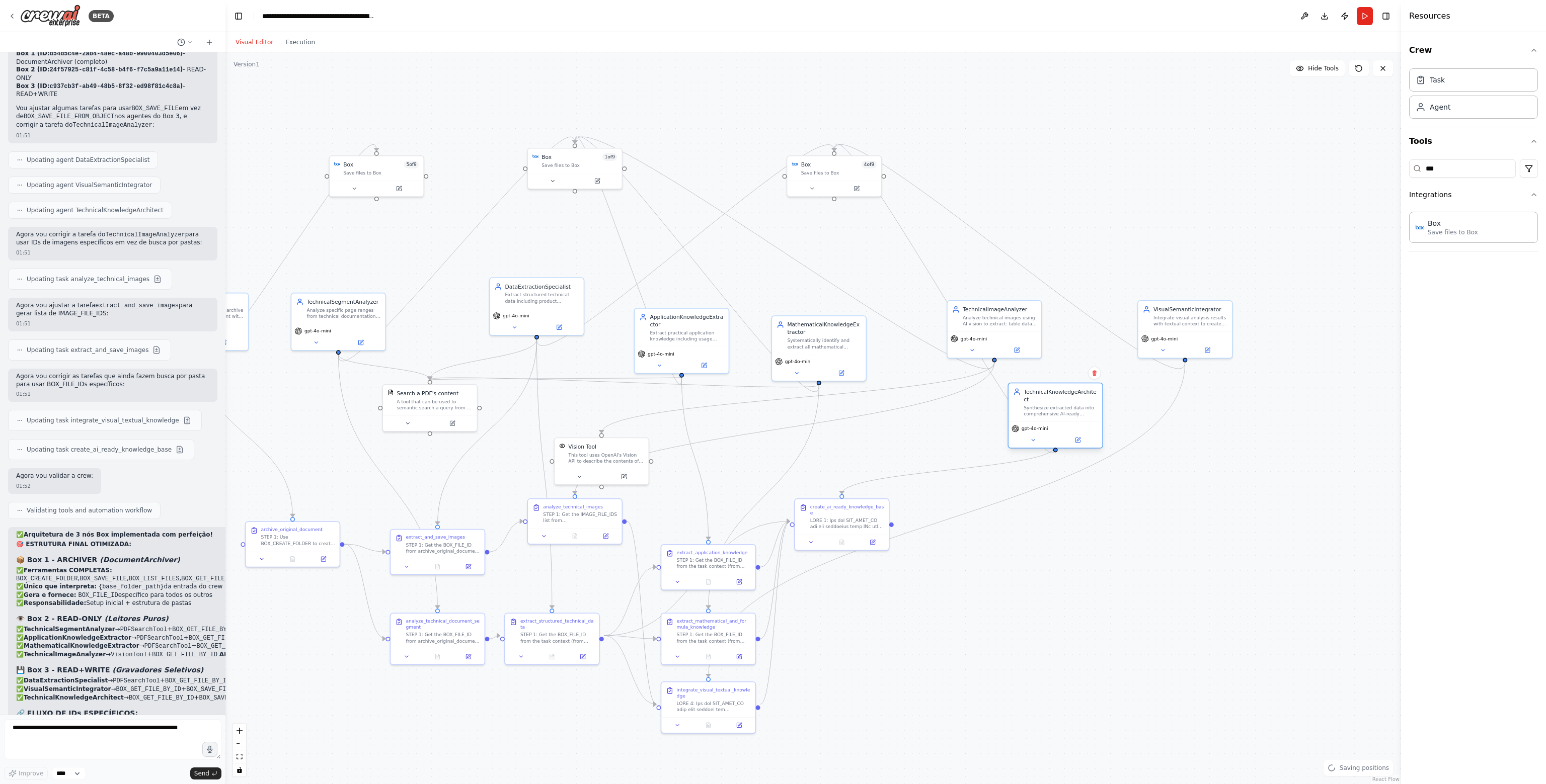
click at [1067, 408] on div "TechnicalKnowledgeArchitect Synthesize extracted data into comprehensive AI-rea…" at bounding box center [1055, 402] width 94 height 38
drag, startPoint x: 1008, startPoint y: 322, endPoint x: 992, endPoint y: 317, distance: 16.8
click at [992, 317] on div "TechnicalImageAnalyzer Analyze technical images using AI vision to extract: tab…" at bounding box center [979, 307] width 94 height 31
drag, startPoint x: 1059, startPoint y: 400, endPoint x: 1101, endPoint y: 269, distance: 137.6
click at [1101, 275] on div "Synthesize extracted data into comprehensive AI-ready knowledge structures incl…" at bounding box center [1098, 281] width 74 height 12
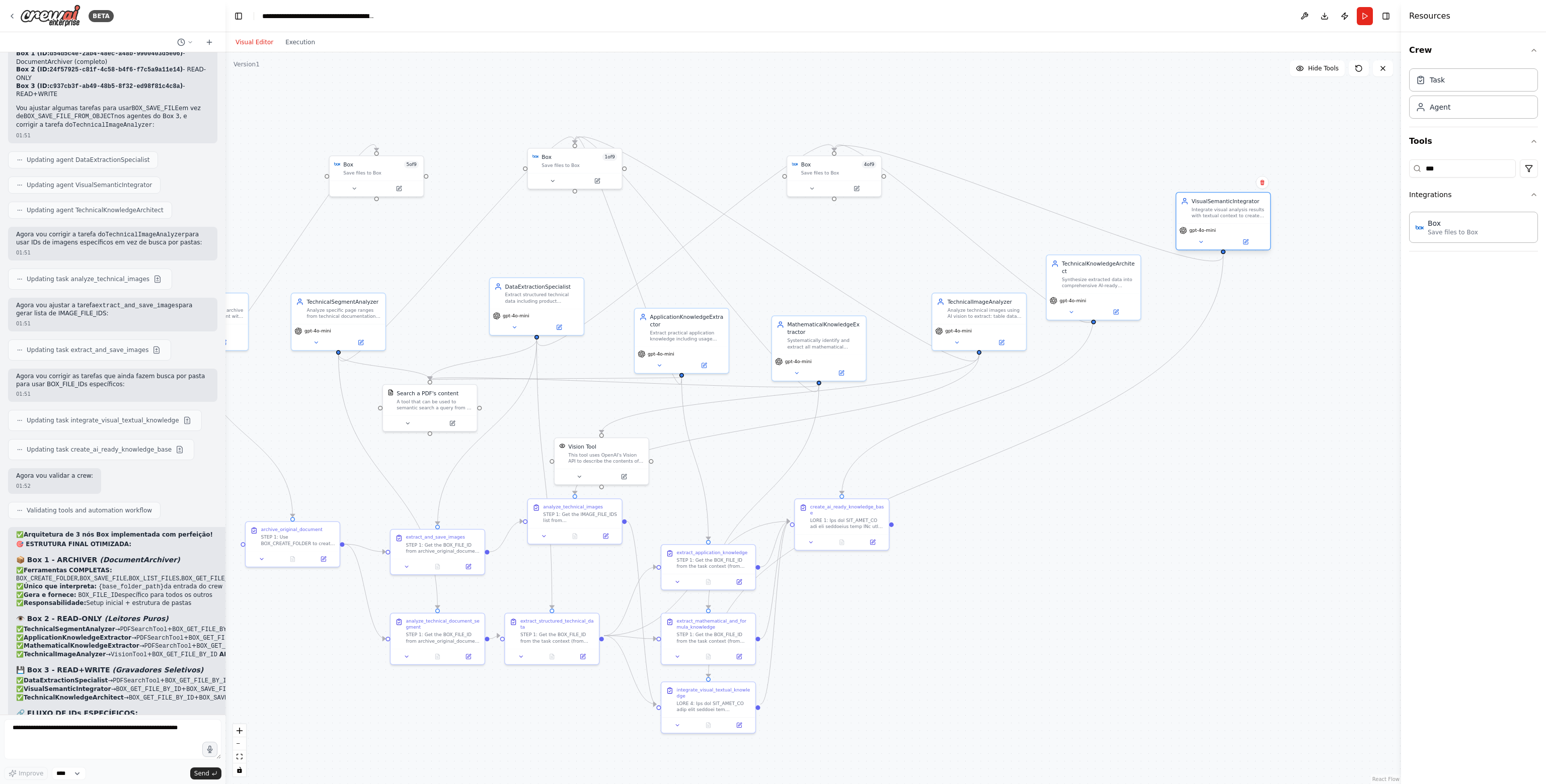
drag, startPoint x: 1196, startPoint y: 334, endPoint x: 1235, endPoint y: 230, distance: 111.1
click at [1235, 230] on div "gpt-4o-mini" at bounding box center [1223, 230] width 88 height 8
drag, startPoint x: 551, startPoint y: 302, endPoint x: 567, endPoint y: 310, distance: 17.9
click at [567, 310] on div "DataExtractionSpecialist Extract structured technical data including product sp…" at bounding box center [552, 299] width 94 height 31
drag, startPoint x: 376, startPoint y: 339, endPoint x: 398, endPoint y: 313, distance: 34.1
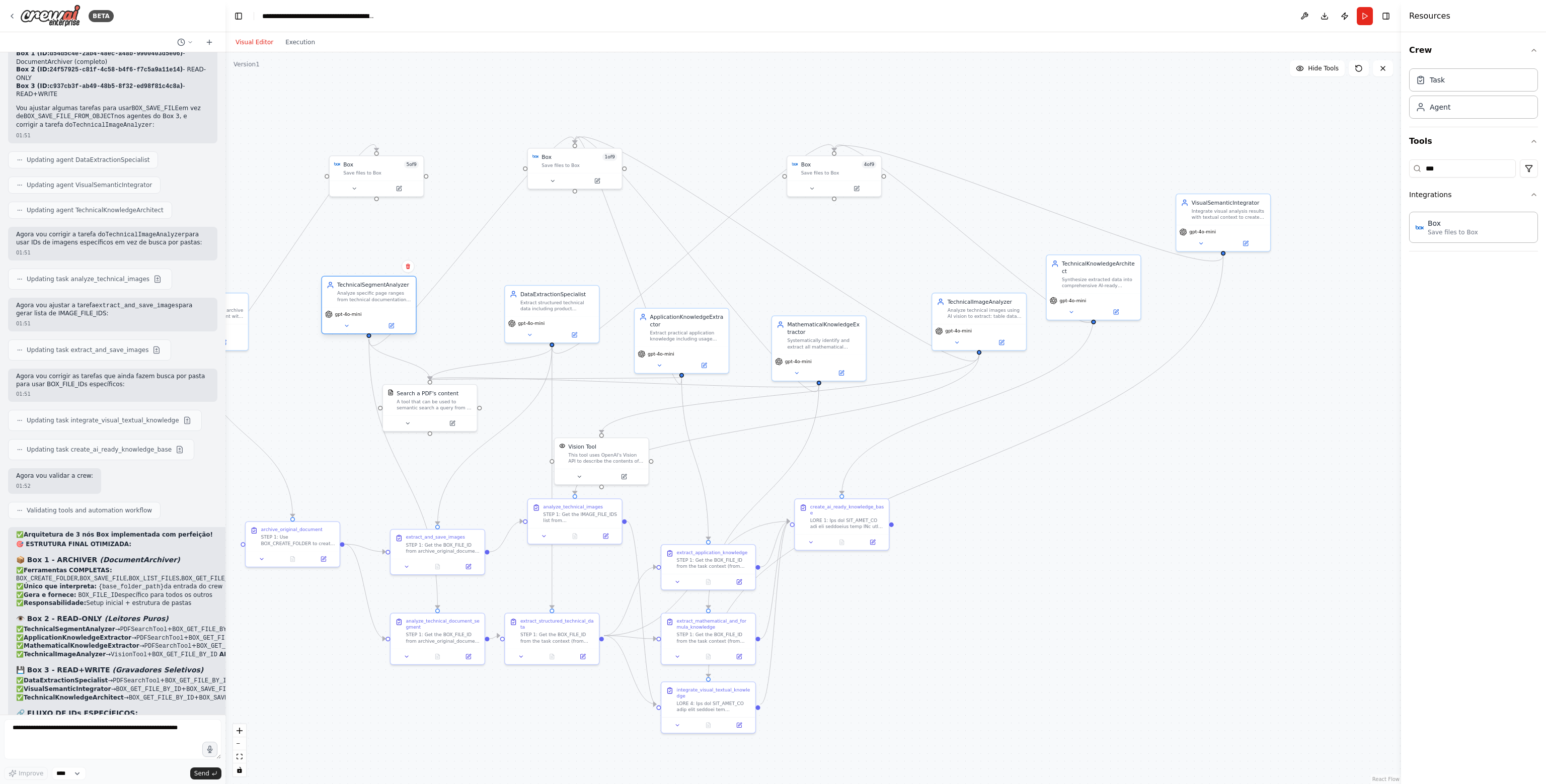
click at [398, 313] on div "gpt-4o-mini" at bounding box center [369, 314] width 88 height 8
drag, startPoint x: 442, startPoint y: 402, endPoint x: 460, endPoint y: 390, distance: 21.6
click at [460, 390] on div "A tool that can be used to semantic search a query from a PDF's content." at bounding box center [450, 388] width 76 height 12
click at [655, 340] on div "ApplicationKnowledgeExtractor Extract practical application knowledge including…" at bounding box center [681, 326] width 94 height 38
drag, startPoint x: 409, startPoint y: 307, endPoint x: 299, endPoint y: 310, distance: 110.0
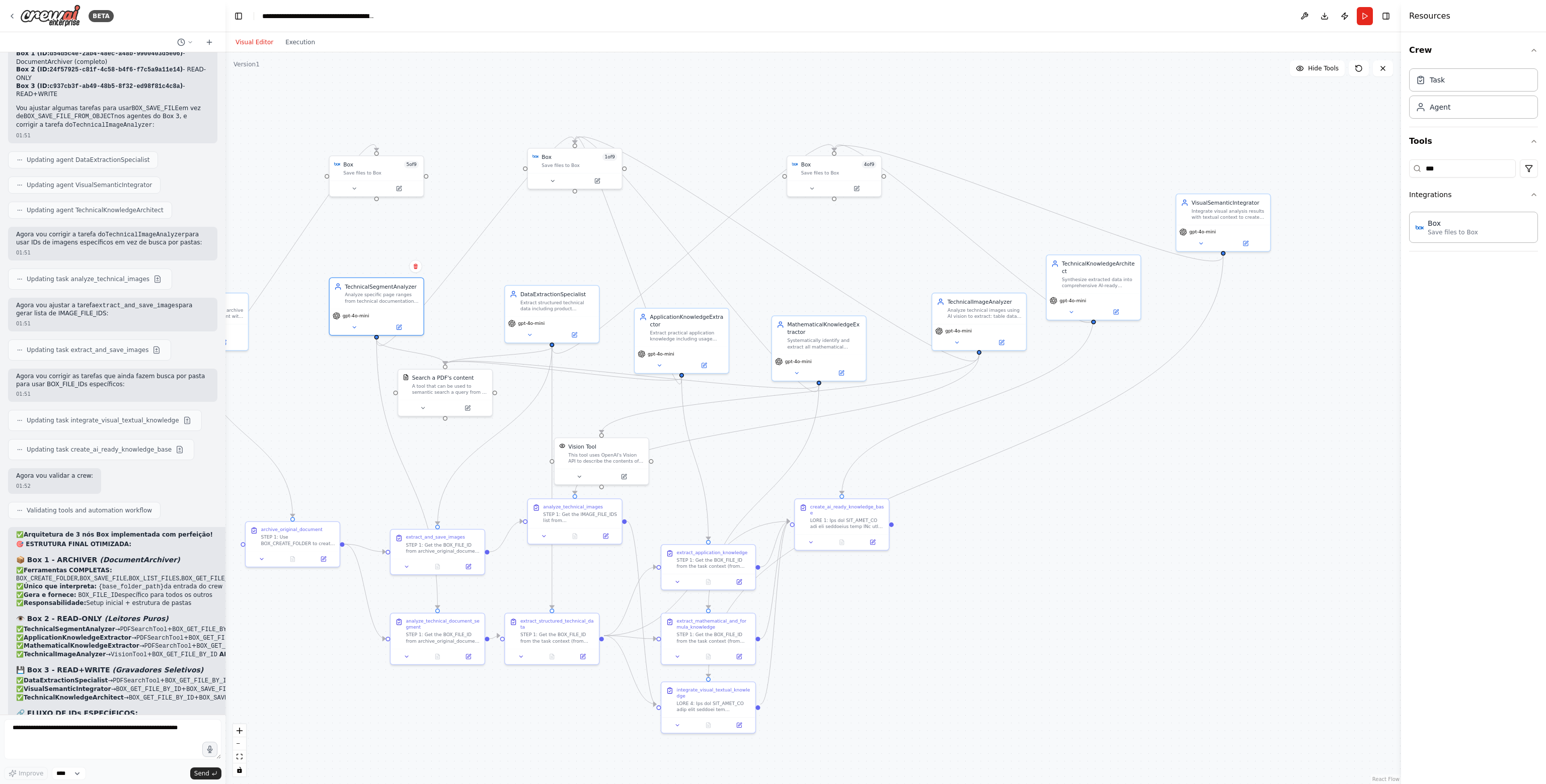
click at [417, 307] on div "TechnicalSegmentAnalyzer Analyze specific page ranges from technical documentat…" at bounding box center [376, 293] width 94 height 31
drag, startPoint x: 246, startPoint y: 315, endPoint x: 310, endPoint y: 315, distance: 64.0
click at [310, 315] on div ".deletable-edge-delete-btn { width: 20px; height: 20px; border: 0px solid #ffff…" at bounding box center [813, 418] width 1176 height 732
drag, startPoint x: 312, startPoint y: 533, endPoint x: 317, endPoint y: 521, distance: 13.0
click at [317, 521] on div "STEP 1: Use BOX_CREATE_FOLDER to create complete folder structure: {base_folder…" at bounding box center [305, 524] width 74 height 12
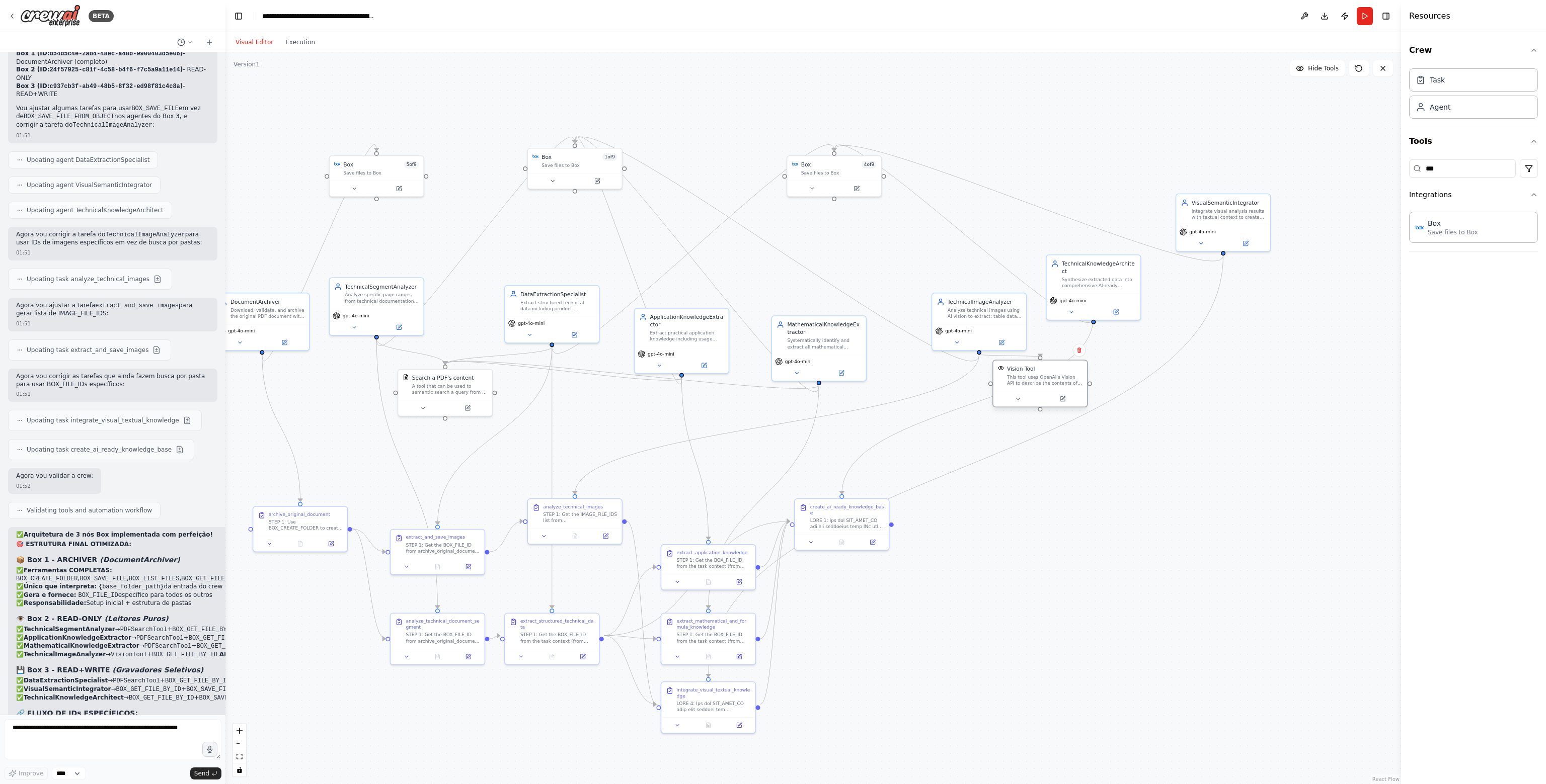
drag, startPoint x: 589, startPoint y: 450, endPoint x: 1020, endPoint y: 381, distance: 436.5
click at [1020, 381] on div "This tool uses OpenAI's Vision API to describe the contents of an image." at bounding box center [1045, 380] width 76 height 12
drag, startPoint x: 961, startPoint y: 317, endPoint x: 906, endPoint y: 301, distance: 57.3
click at [924, 290] on div "TechnicalImageAnalyzer Analyze technical images using AI vision to extract: tab…" at bounding box center [941, 284] width 94 height 31
drag, startPoint x: 791, startPoint y: 335, endPoint x: 766, endPoint y: 329, distance: 25.7
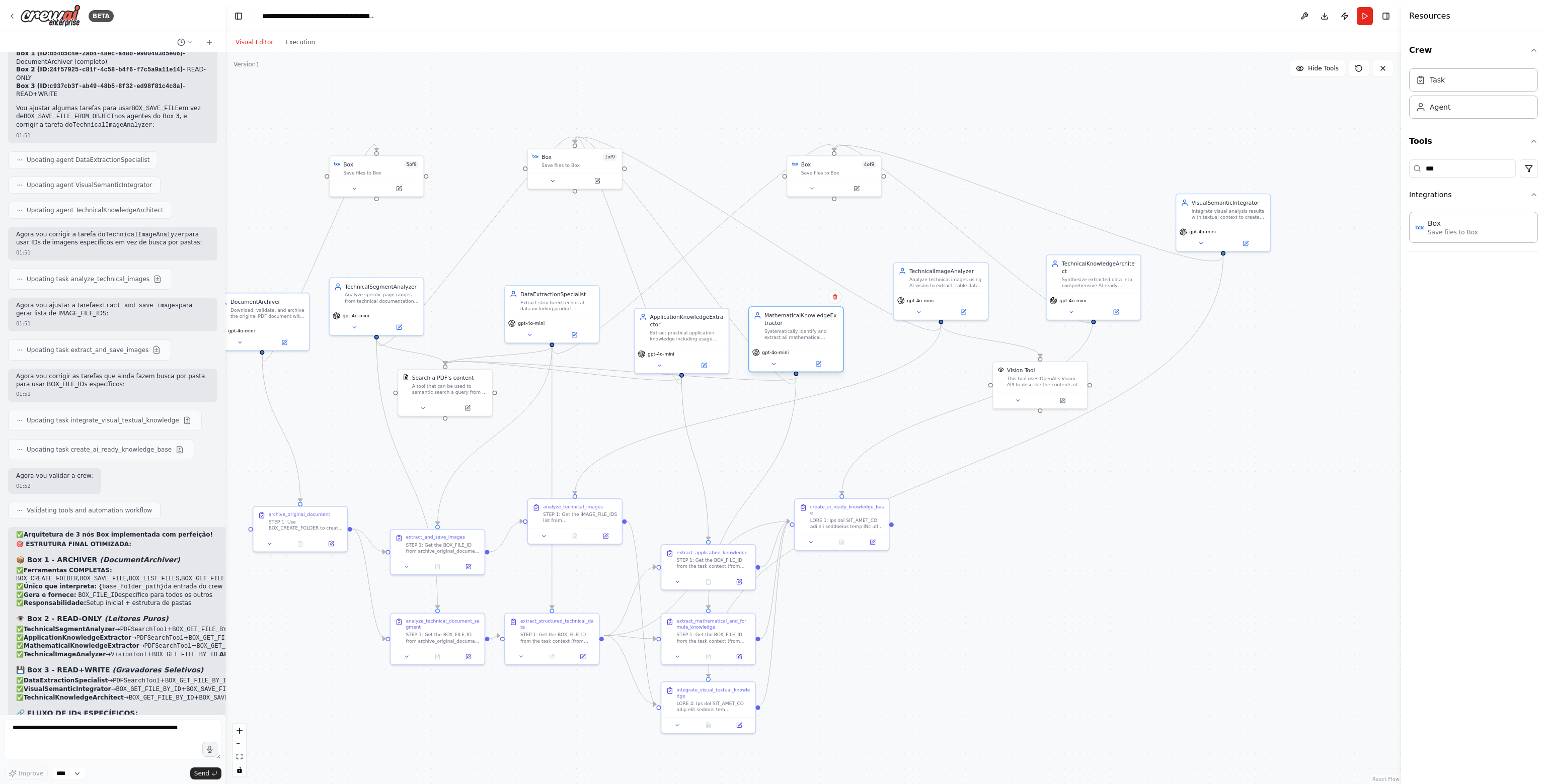
click at [766, 329] on div "MathematicalKnowledgeExtractor Systematically identify and extract all mathemat…" at bounding box center [801, 326] width 74 height 29
drag, startPoint x: 724, startPoint y: 563, endPoint x: 729, endPoint y: 514, distance: 49.3
click at [728, 498] on div "STEP 1: Get the BOX_FILE_ID from the task context (from archive_original_docume…" at bounding box center [717, 493] width 74 height 12
drag, startPoint x: 720, startPoint y: 629, endPoint x: 802, endPoint y: 595, distance: 88.8
click at [803, 595] on div "extract_mathematical_and_formula_knowledge STEP 1: Get the BOX_FILE_ID from the…" at bounding box center [801, 591] width 74 height 26
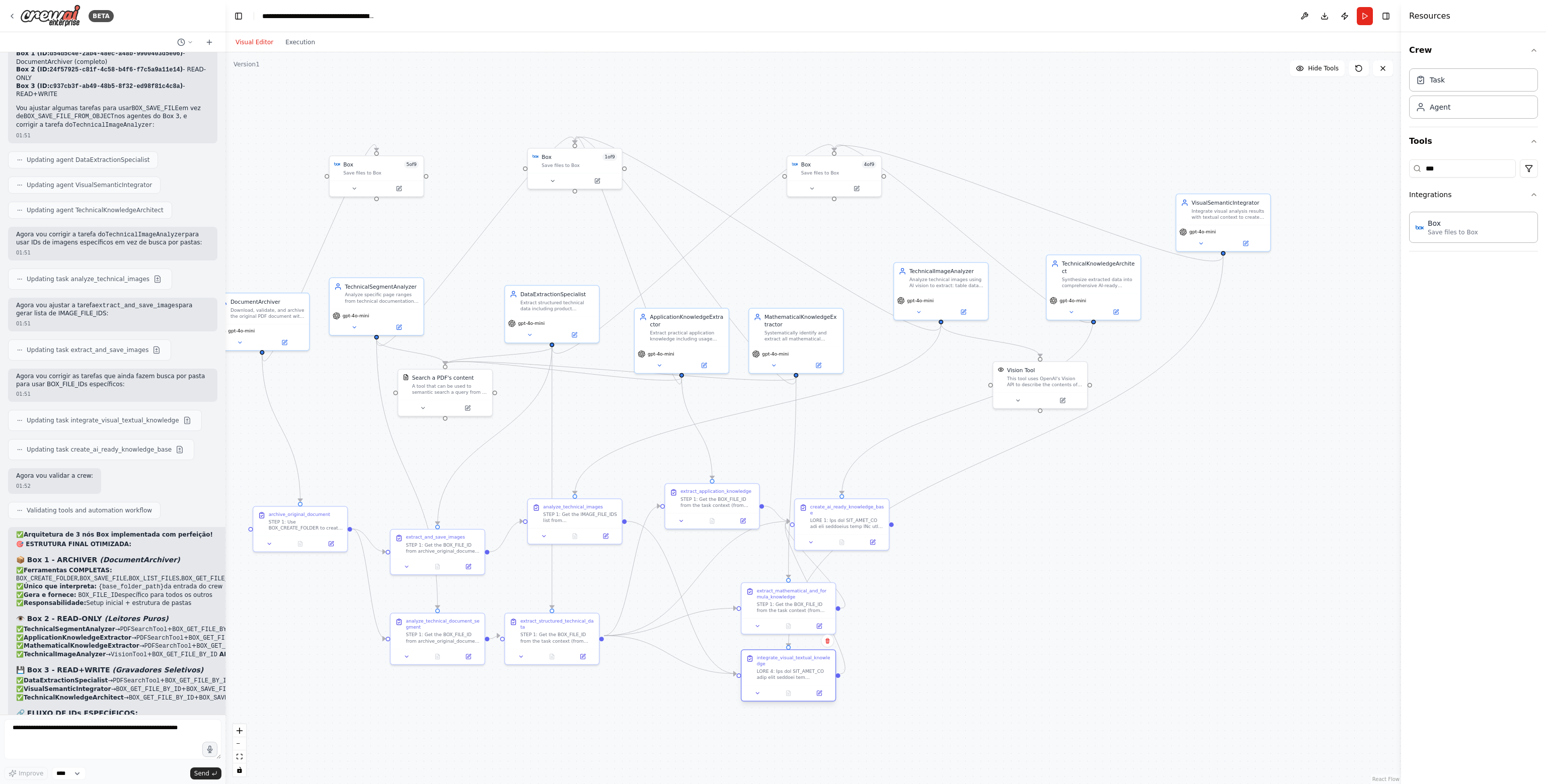
drag, startPoint x: 734, startPoint y: 693, endPoint x: 820, endPoint y: 662, distance: 91.4
click at [820, 668] on div at bounding box center [793, 674] width 74 height 12
drag, startPoint x: 811, startPoint y: 599, endPoint x: 825, endPoint y: 598, distance: 14.0
click at [825, 598] on div "extract_mathematical_and_formula_knowledge STEP 1: Get the BOX_FILE_ID from the…" at bounding box center [808, 599] width 74 height 26
drag, startPoint x: 848, startPoint y: 515, endPoint x: 972, endPoint y: 517, distance: 124.0
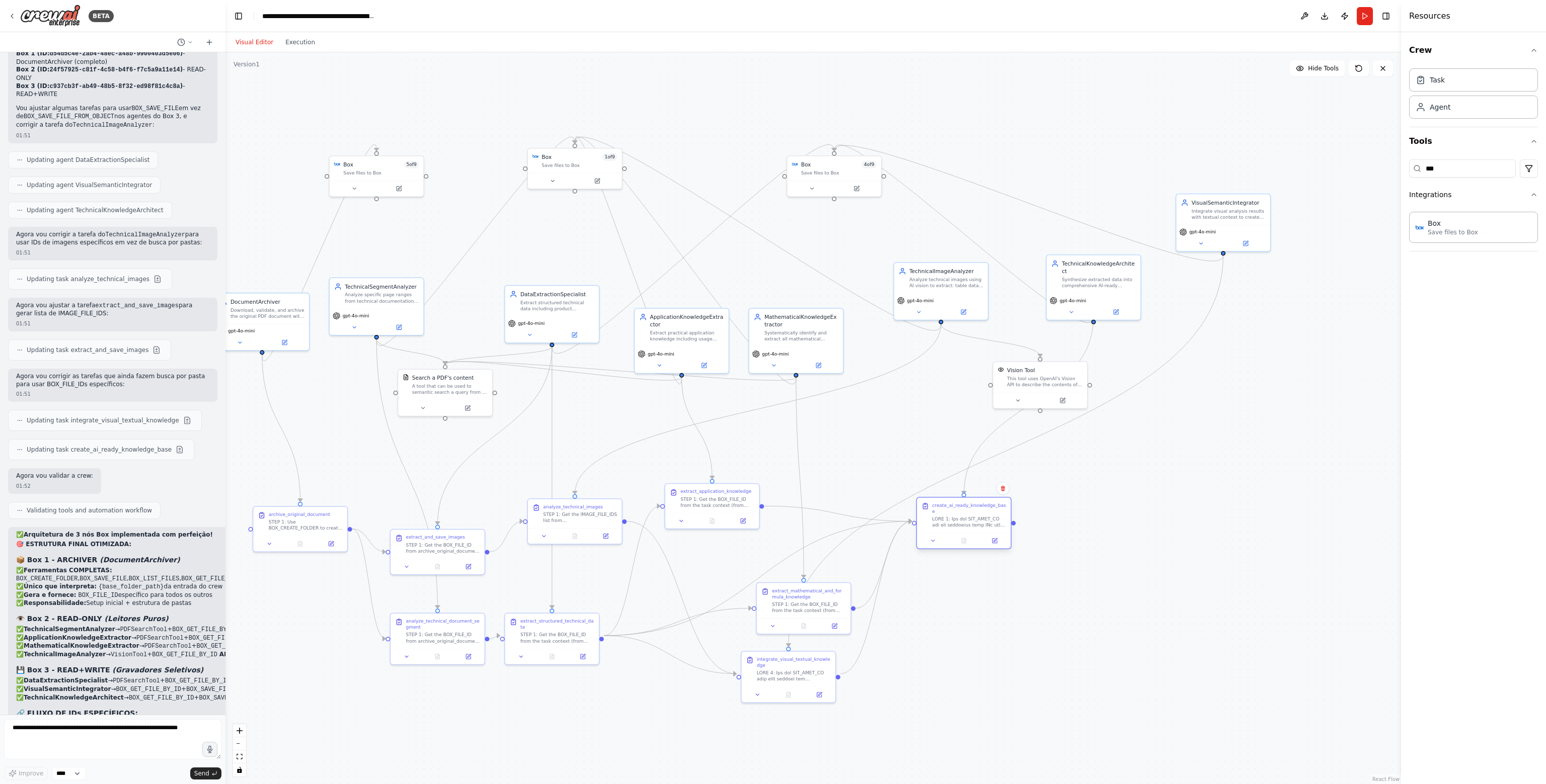
click at [972, 517] on div at bounding box center [969, 522] width 74 height 12
drag, startPoint x: 1036, startPoint y: 386, endPoint x: 992, endPoint y: 364, distance: 49.2
click at [992, 364] on div "Vision Tool This tool uses OpenAI's Vision API to describe the contents of an i…" at bounding box center [994, 353] width 94 height 31
drag, startPoint x: 1095, startPoint y: 288, endPoint x: 1092, endPoint y: 316, distance: 28.2
click at [1092, 319] on div "gpt-4o-mini" at bounding box center [1093, 322] width 88 height 8
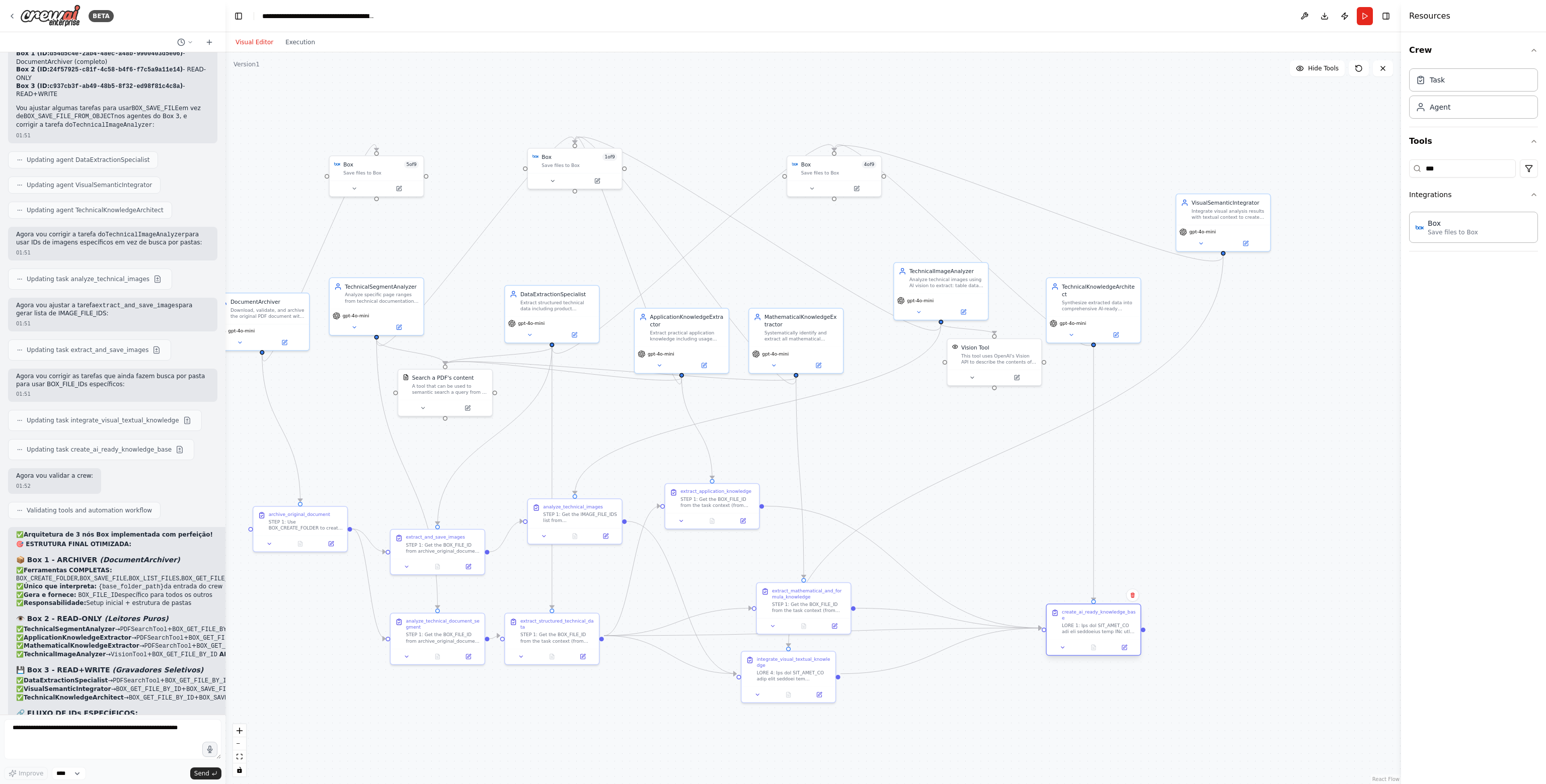
drag, startPoint x: 957, startPoint y: 522, endPoint x: 1083, endPoint y: 629, distance: 165.3
click at [1083, 629] on div "create_ai_ready_knowledge_base" at bounding box center [1093, 622] width 94 height 35
drag, startPoint x: 1208, startPoint y: 229, endPoint x: 877, endPoint y: 444, distance: 394.7
click at [877, 444] on span "gpt-4o-mini" at bounding box center [874, 444] width 26 height 6
drag, startPoint x: 804, startPoint y: 668, endPoint x: 892, endPoint y: 532, distance: 162.0
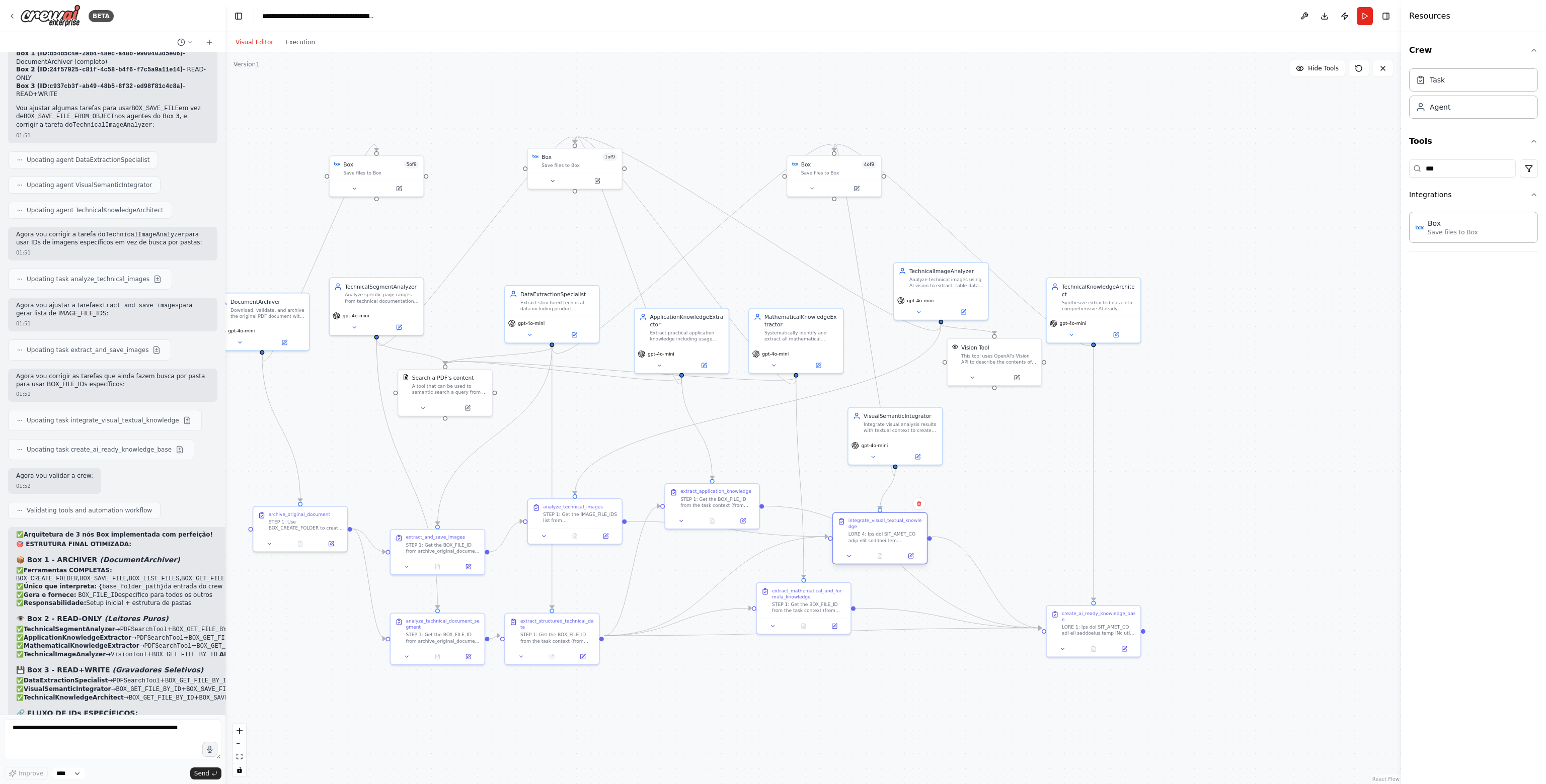
click at [892, 532] on div at bounding box center [885, 537] width 74 height 12
drag, startPoint x: 717, startPoint y: 497, endPoint x: 716, endPoint y: 462, distance: 35.0
click at [716, 462] on div "extract_application_knowledge STEP 1: Get the BOX_FILE_ID from the task context…" at bounding box center [717, 466] width 74 height 20
drag, startPoint x: 727, startPoint y: 469, endPoint x: 693, endPoint y: 698, distance: 231.5
click at [693, 698] on div "extract_application_knowledge STEP 1: Get the BOX_FILE_ID from the task context…" at bounding box center [681, 687] width 94 height 29
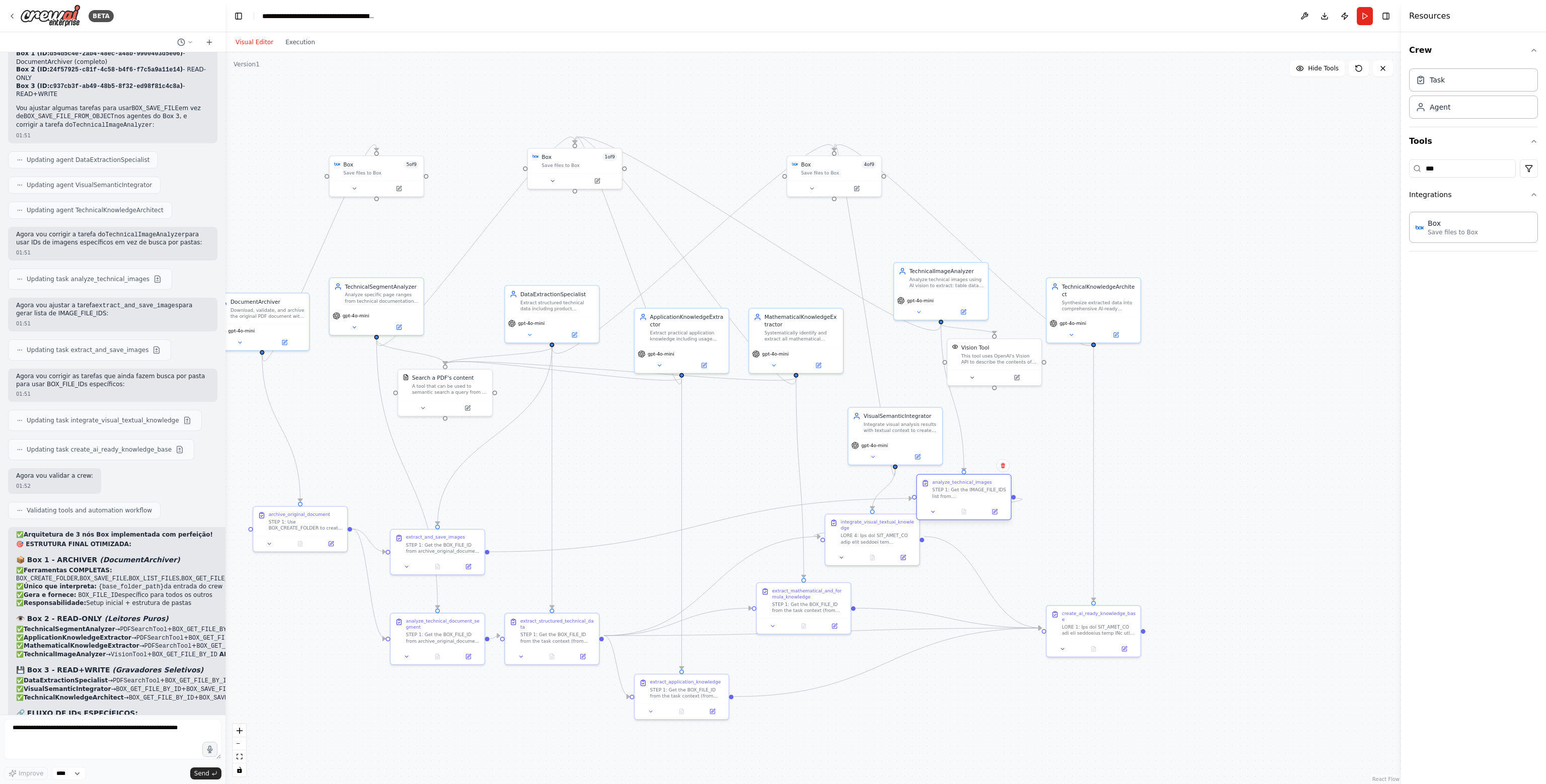
drag, startPoint x: 591, startPoint y: 512, endPoint x: 984, endPoint y: 495, distance: 393.4
click at [984, 495] on div "STEP 1: Get the IMAGE_FILE_IDS list from extract_and_save_images task output. S…" at bounding box center [969, 493] width 74 height 12
drag, startPoint x: 464, startPoint y: 554, endPoint x: 520, endPoint y: 522, distance: 64.5
click at [520, 522] on div "extract_and_save_images STEP 1: Get the BOX_FILE_ID from archive_original_docum…" at bounding box center [491, 512] width 94 height 29
drag, startPoint x: 572, startPoint y: 626, endPoint x: 614, endPoint y: 624, distance: 42.0
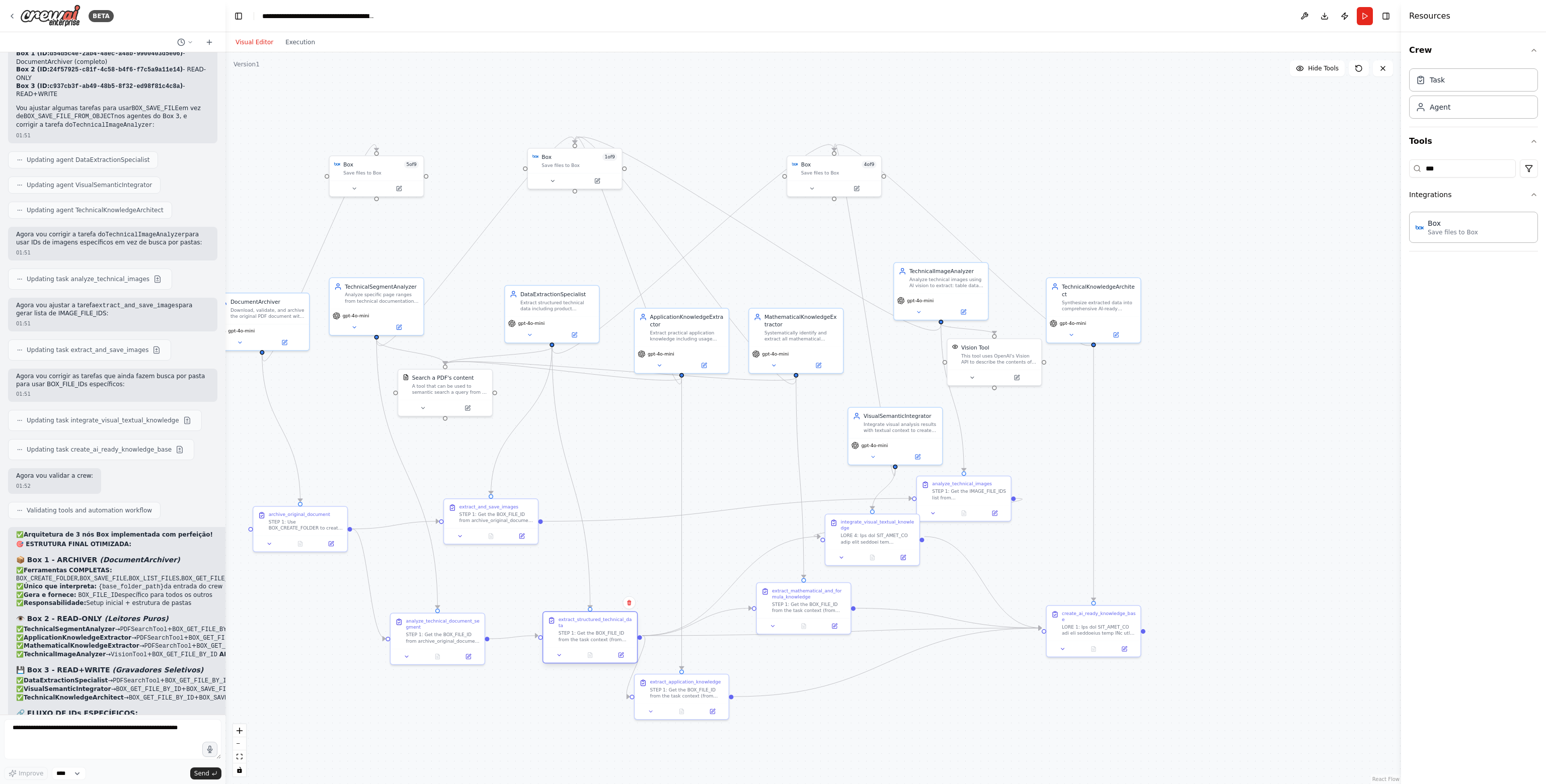
click at [614, 630] on div "STEP 1: Get the BOX_FILE_ID from the task context (from archive_original_docume…" at bounding box center [595, 636] width 74 height 12
drag, startPoint x: 516, startPoint y: 510, endPoint x: 529, endPoint y: 563, distance: 54.6
click at [529, 563] on div "STEP 1: Get the BOX_FILE_ID from archive_original_document output. STEP 2: Use …" at bounding box center [511, 569] width 74 height 12
drag, startPoint x: 465, startPoint y: 631, endPoint x: 423, endPoint y: 635, distance: 42.2
click at [423, 635] on div "analyze_technical_document_segment STEP 1: Get the BOX_FILE_ID from archive_ori…" at bounding box center [405, 638] width 74 height 26
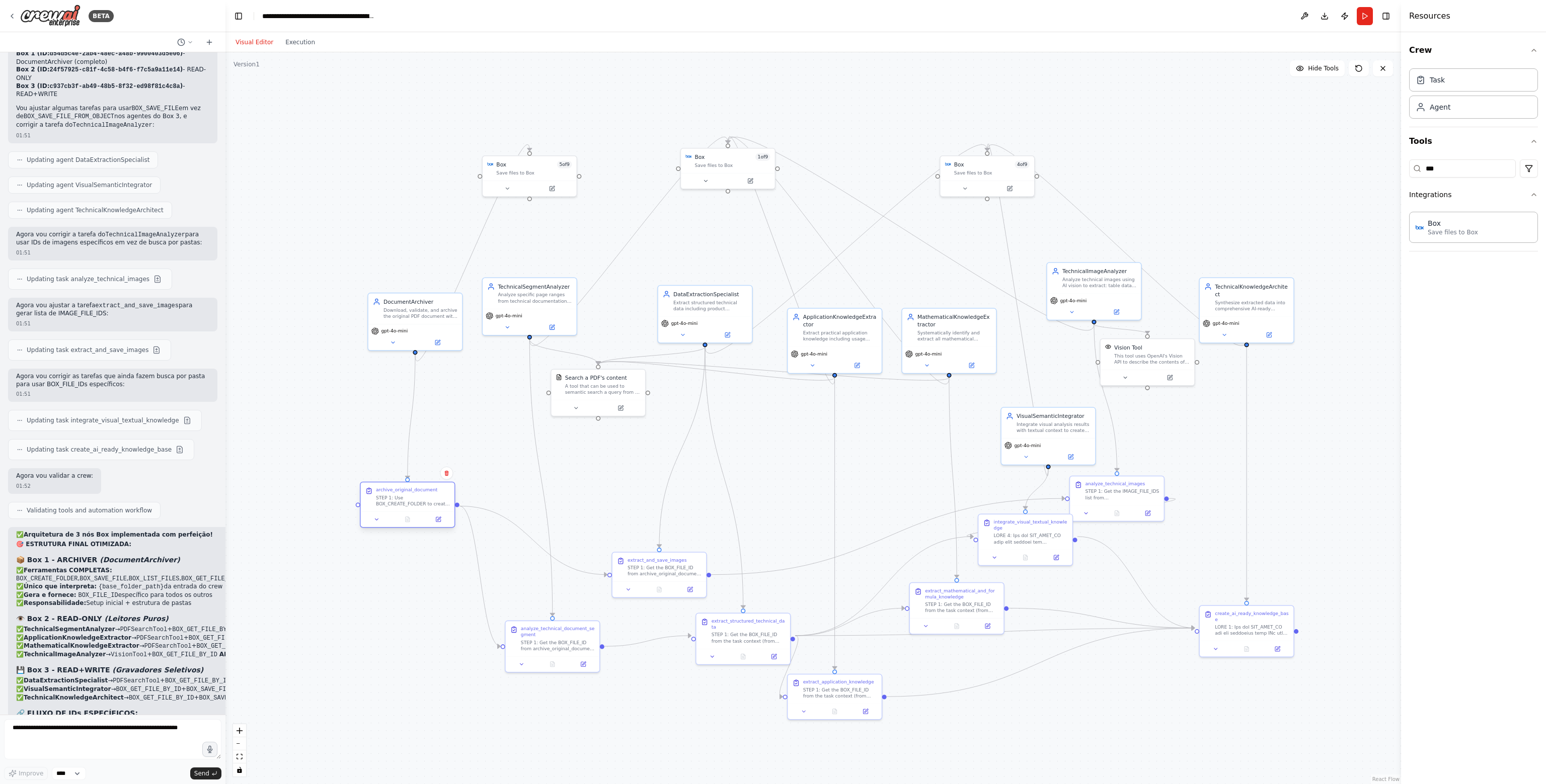
drag, startPoint x: 288, startPoint y: 525, endPoint x: 406, endPoint y: 498, distance: 121.0
click at [406, 498] on div "STEP 1: Use BOX_CREATE_FOLDER to create complete folder structure: {base_folder…" at bounding box center [412, 501] width 74 height 12
drag, startPoint x: 556, startPoint y: 640, endPoint x: 540, endPoint y: 605, distance: 38.5
click at [540, 605] on div "analyze_technical_document_segment STEP 1: Get the BOX_FILE_ID from archive_ori…" at bounding box center [543, 607] width 74 height 26
drag, startPoint x: 674, startPoint y: 568, endPoint x: 682, endPoint y: 498, distance: 70.5
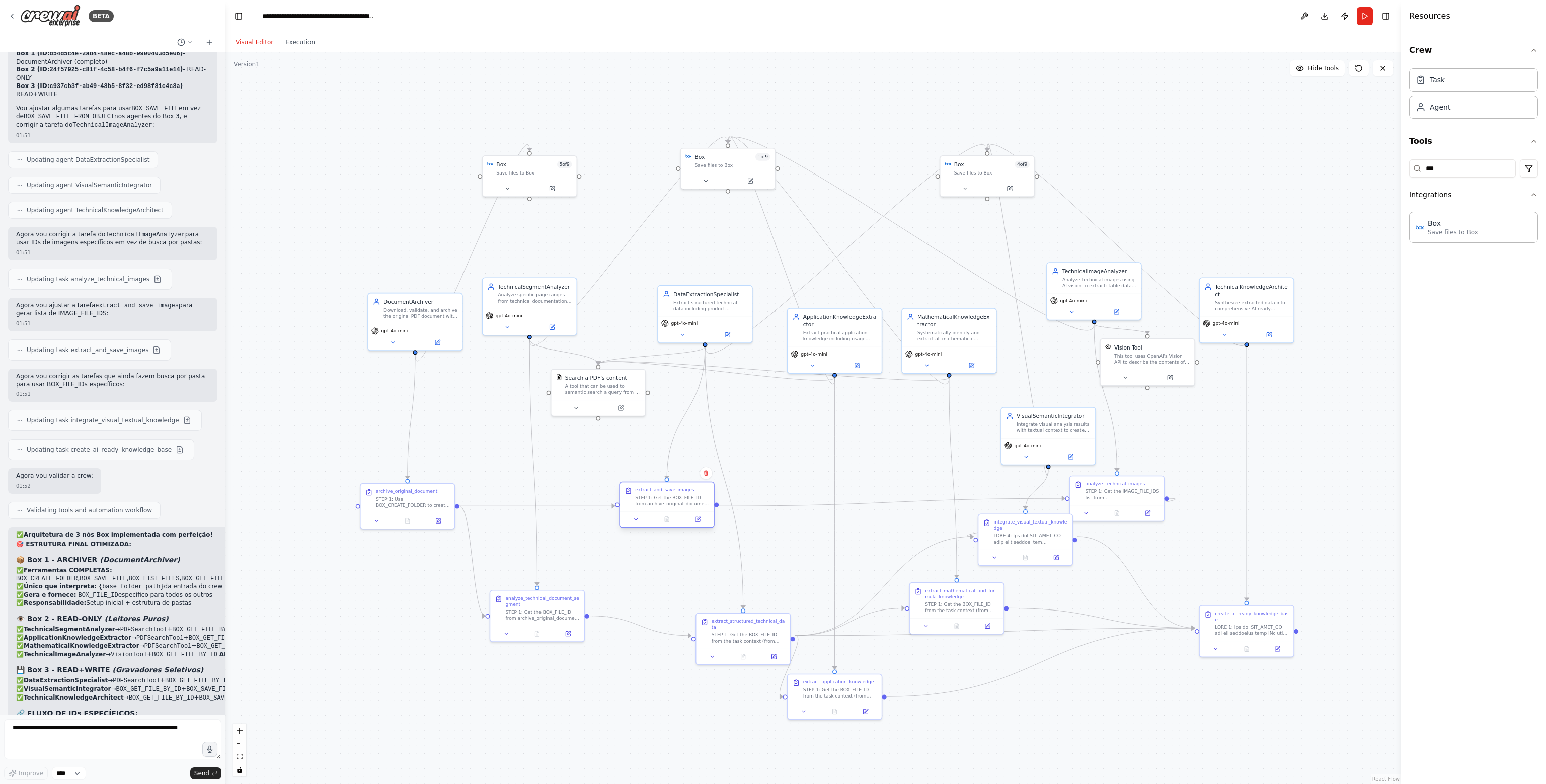
click at [682, 498] on div "STEP 1: Get the BOX_FILE_ID from archive_original_document output. STEP 2: Use …" at bounding box center [672, 501] width 74 height 12
drag, startPoint x: 759, startPoint y: 630, endPoint x: 763, endPoint y: 588, distance: 42.2
click at [763, 593] on div "STEP 1: Get the BOX_FILE_ID from the task context (from archive_original_docume…" at bounding box center [756, 599] width 74 height 12
drag, startPoint x: 837, startPoint y: 684, endPoint x: 871, endPoint y: 659, distance: 42.2
click at [871, 659] on div "extract_application_knowledge STEP 1: Get the BOX_FILE_ID from the task context…" at bounding box center [870, 665] width 74 height 20
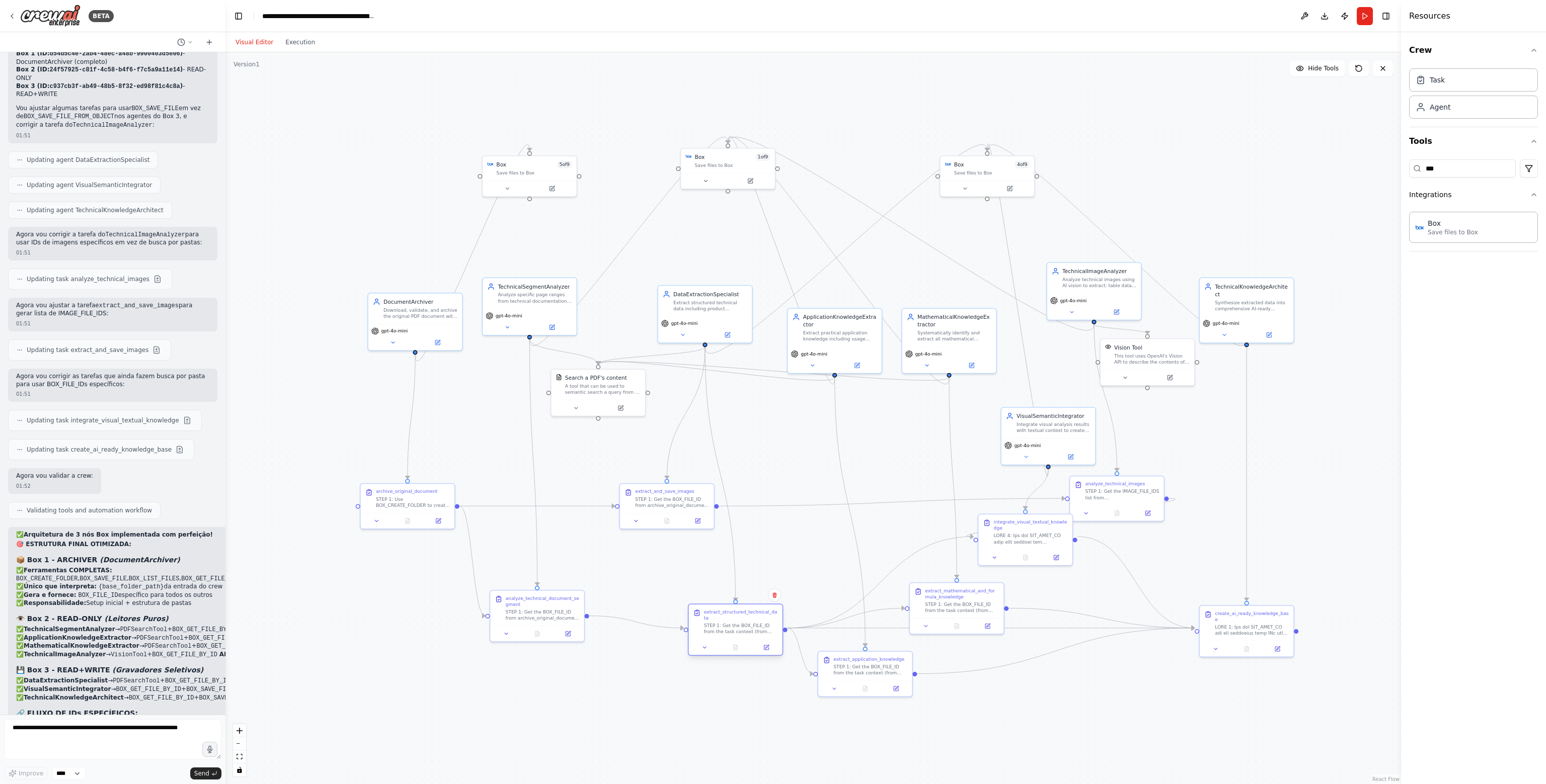
drag, startPoint x: 757, startPoint y: 603, endPoint x: 739, endPoint y: 629, distance: 31.6
click at [739, 629] on div "extract_structured_technical_data STEP 1: Get the BOX_FILE_ID from the task con…" at bounding box center [735, 622] width 94 height 35
drag, startPoint x: 670, startPoint y: 509, endPoint x: 637, endPoint y: 500, distance: 34.2
click at [637, 500] on div "extract_and_save_images STEP 1: Get the BOX_FILE_ID from archive_original_docum…" at bounding box center [636, 489] width 94 height 29
drag, startPoint x: 706, startPoint y: 310, endPoint x: 702, endPoint y: 299, distance: 11.7
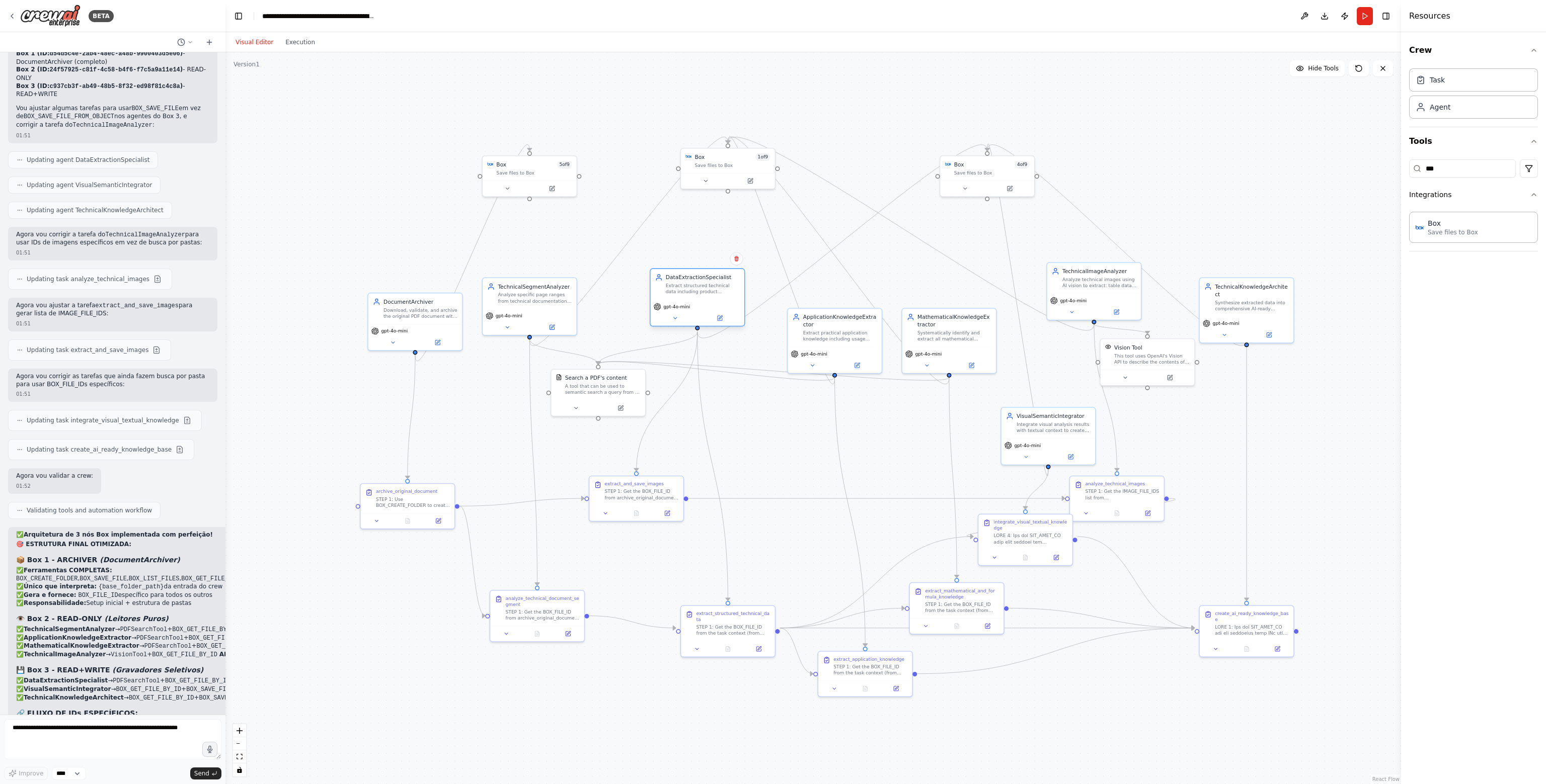
click at [702, 299] on div "DataExtractionSpecialist Extract structured technical data including product sp…" at bounding box center [697, 284] width 94 height 31
drag, startPoint x: 834, startPoint y: 332, endPoint x: 829, endPoint y: 305, distance: 27.5
click at [829, 305] on div "Extract practical application knowledge including usage guidelines, selection c…" at bounding box center [832, 304] width 74 height 12
click at [907, 332] on div "MathematicalKnowledgeExtractor Systematically identify and extract all mathemat…" at bounding box center [949, 326] width 85 height 29
drag, startPoint x: 931, startPoint y: 337, endPoint x: 949, endPoint y: 304, distance: 37.6
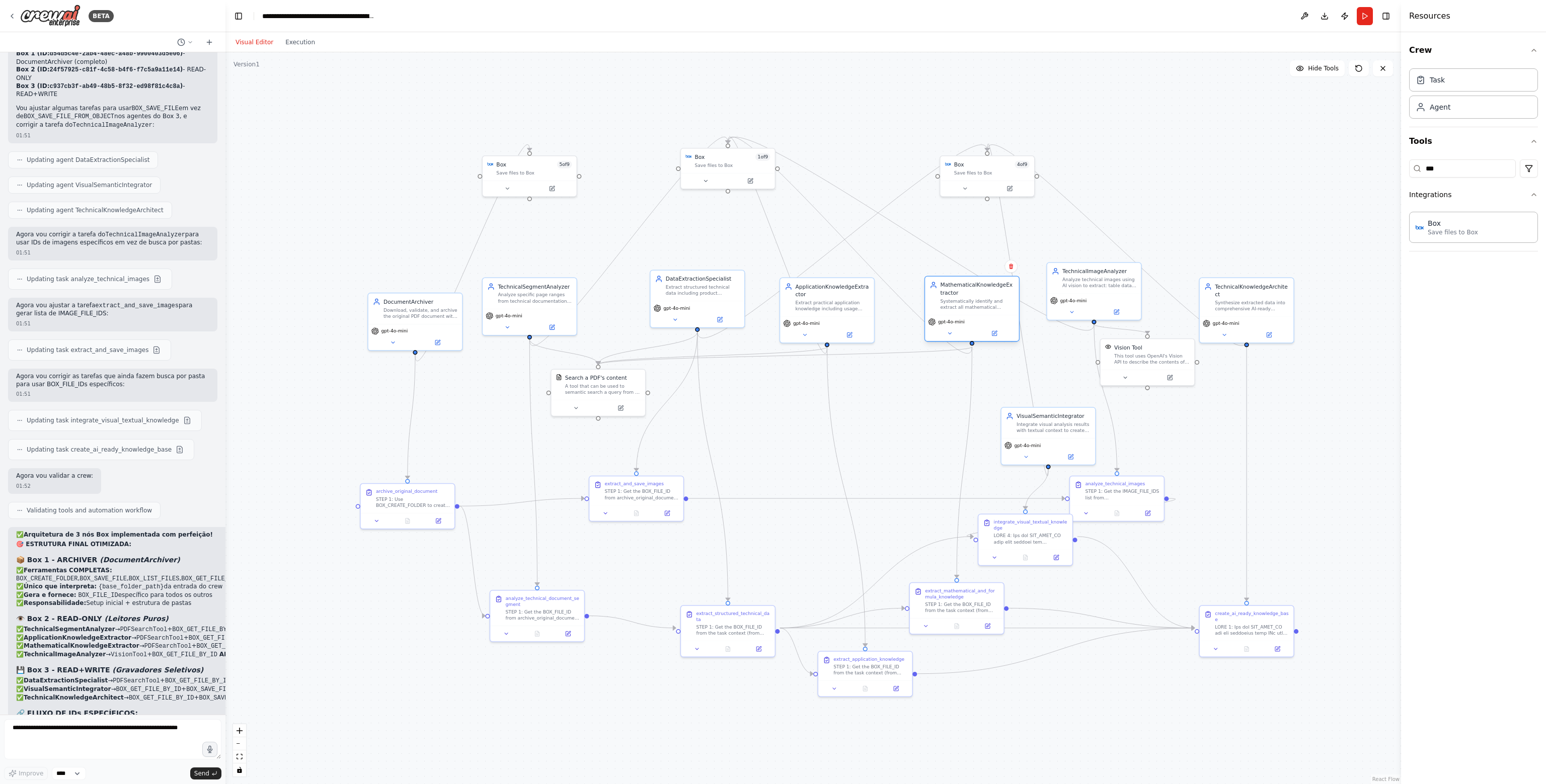
click at [949, 304] on div "Systematically identify and extract all mathematical formulas, equations, calcu…" at bounding box center [977, 304] width 74 height 12
drag, startPoint x: 1003, startPoint y: 177, endPoint x: 1042, endPoint y: 191, distance: 41.4
click at [1042, 191] on div "Box 4 of 9 Save files to Box" at bounding box center [1025, 182] width 94 height 25
drag, startPoint x: 1097, startPoint y: 296, endPoint x: 1107, endPoint y: 307, distance: 14.9
click at [1107, 307] on div "gpt-4o-mini" at bounding box center [1102, 307] width 88 height 8
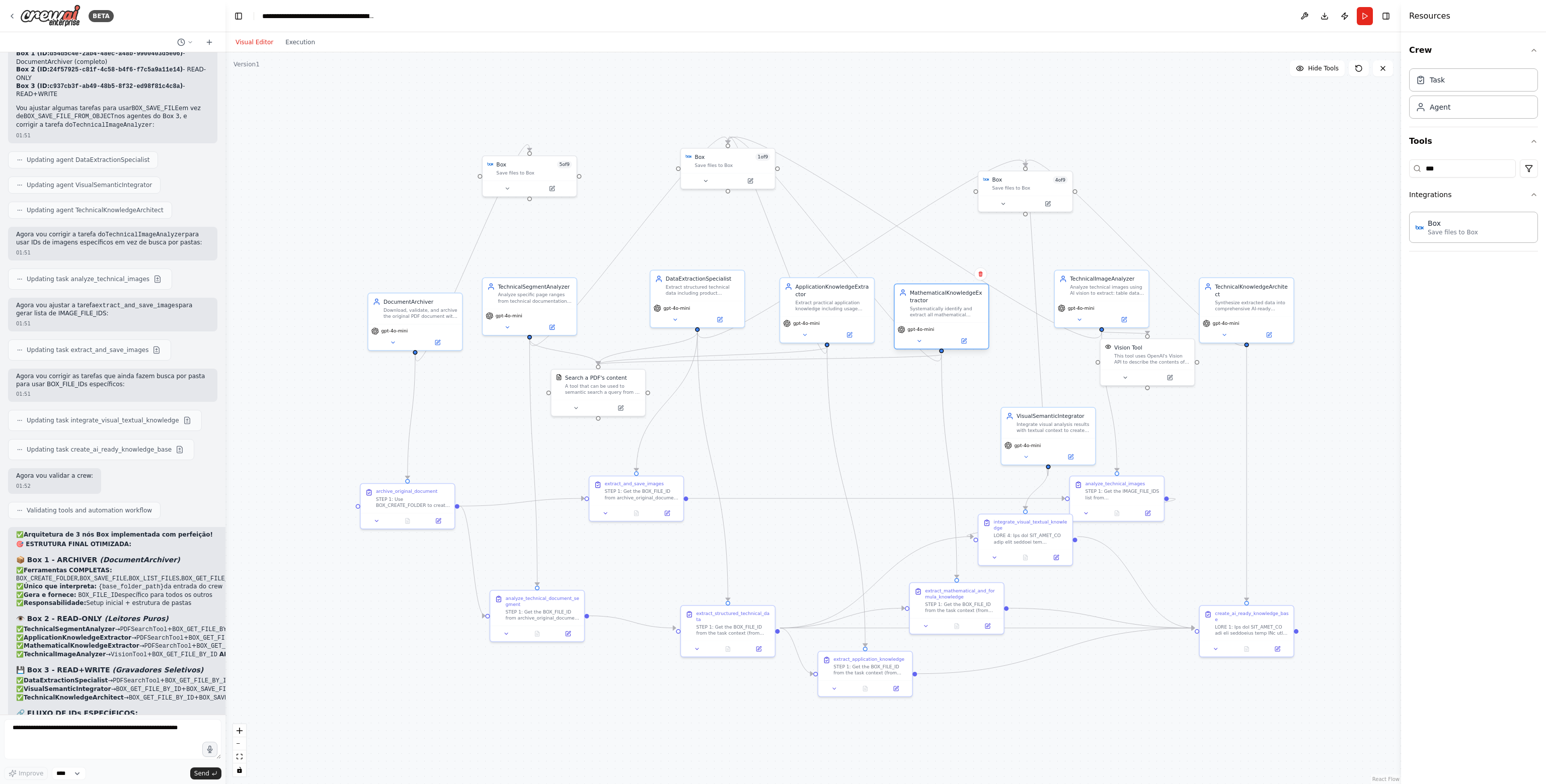
drag, startPoint x: 978, startPoint y: 310, endPoint x: 944, endPoint y: 317, distance: 34.7
click at [944, 317] on div "MathematicalKnowledgeExtractor Systematically identify and extract all mathemat…" at bounding box center [942, 304] width 94 height 38
drag, startPoint x: 713, startPoint y: 299, endPoint x: 704, endPoint y: 274, distance: 26.6
click at [704, 274] on div "DataExtractionSpecialist Extract structured technical data including product sp…" at bounding box center [690, 274] width 95 height 58
drag, startPoint x: 826, startPoint y: 305, endPoint x: 821, endPoint y: 303, distance: 5.4
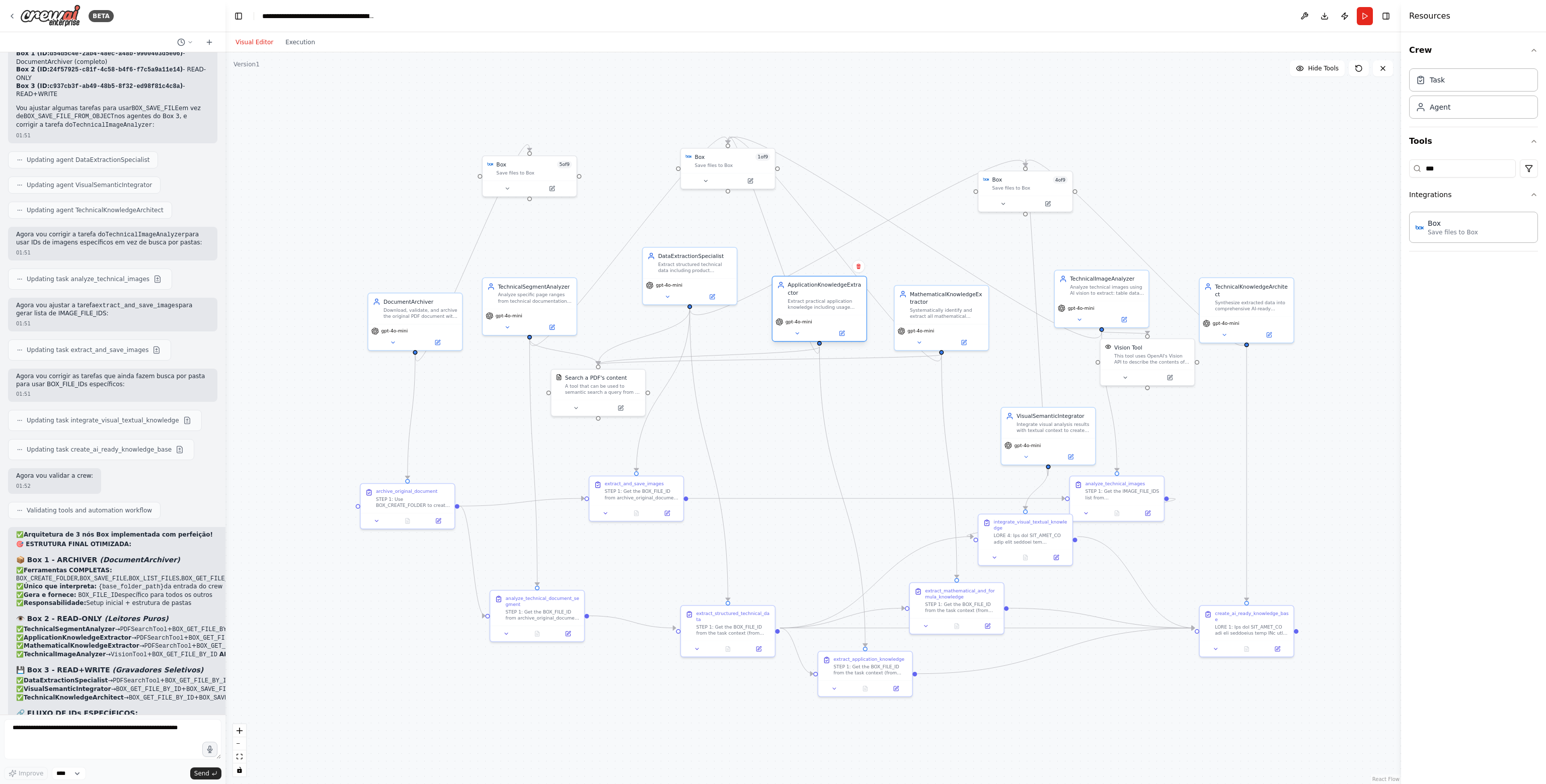
click at [821, 303] on div "Extract practical application knowledge including usage guidelines, selection c…" at bounding box center [824, 304] width 74 height 12
drag, startPoint x: 613, startPoint y: 389, endPoint x: 771, endPoint y: 398, distance: 158.3
click at [771, 398] on div "A tool that can be used to semantic search a query from a PDF's content." at bounding box center [763, 395] width 76 height 12
drag, startPoint x: 547, startPoint y: 304, endPoint x: 569, endPoint y: 273, distance: 38.0
click at [569, 273] on div "TechnicalSegmentAnalyzer Analyze specific page ranges from technical documentat…" at bounding box center [552, 274] width 95 height 58
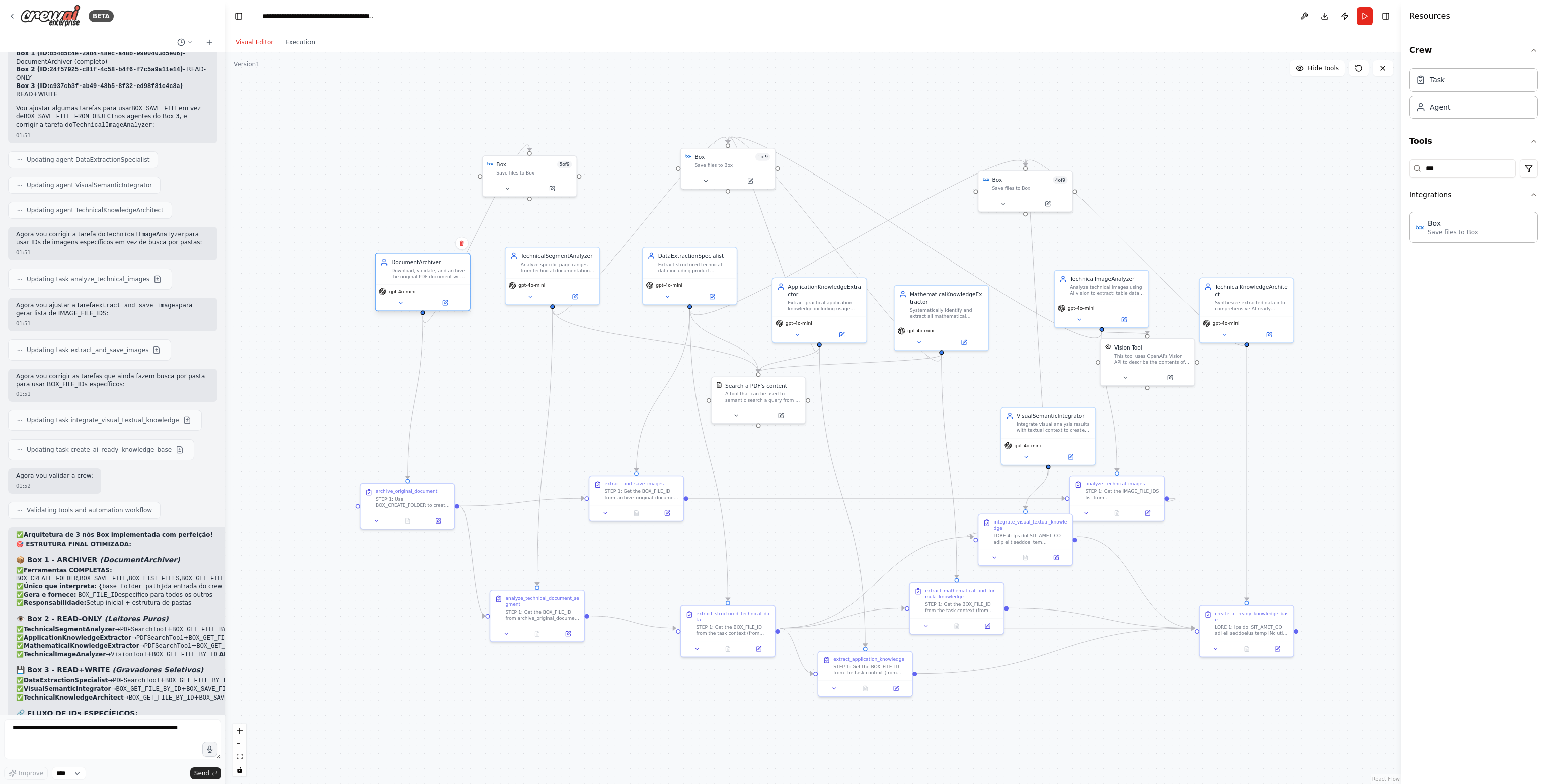
drag, startPoint x: 438, startPoint y: 316, endPoint x: 450, endPoint y: 275, distance: 42.7
click at [450, 275] on div "Download, validate, and archive the original PDF document with complete traceab…" at bounding box center [428, 274] width 74 height 12
drag, startPoint x: 949, startPoint y: 319, endPoint x: 958, endPoint y: 310, distance: 12.7
click at [958, 310] on div "MathematicalKnowledgeExtractor Systematically identify and extract all mathemat…" at bounding box center [949, 296] width 94 height 38
drag, startPoint x: 824, startPoint y: 313, endPoint x: 833, endPoint y: 274, distance: 40.0
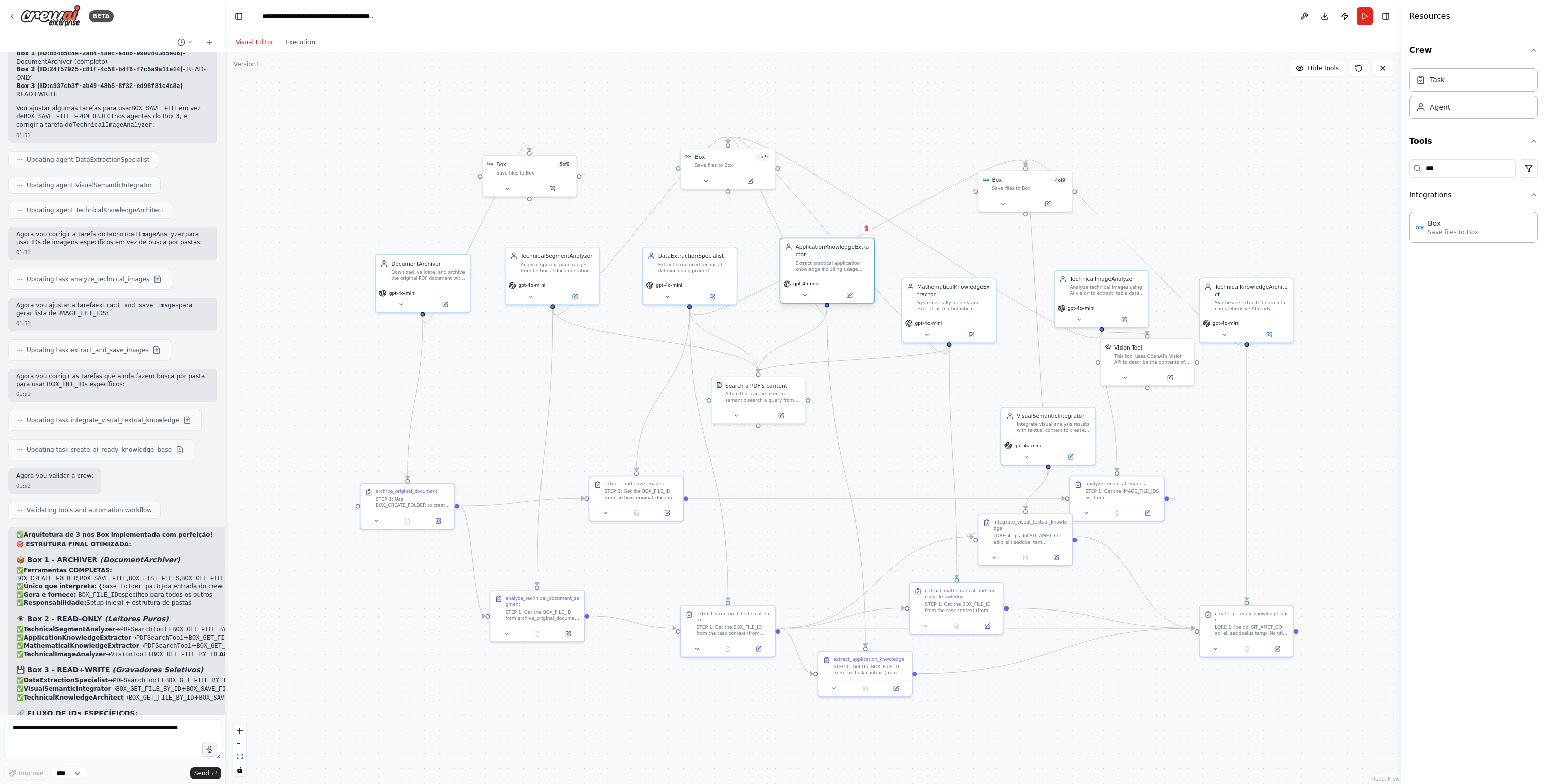
click at [833, 274] on div "ApplicationKnowledgeExtractor Extract practical application knowledge including…" at bounding box center [827, 257] width 94 height 38
drag, startPoint x: 955, startPoint y: 304, endPoint x: 967, endPoint y: 281, distance: 25.9
click at [967, 281] on div "MathematicalKnowledgeExtractor Systematically identify and extract all mathemat…" at bounding box center [964, 265] width 94 height 38
drag, startPoint x: 1071, startPoint y: 292, endPoint x: 1095, endPoint y: 261, distance: 39.2
click at [1095, 261] on div "Analyze technical images using AI vision to extract: table data, chart values, …" at bounding box center [1129, 259] width 74 height 12
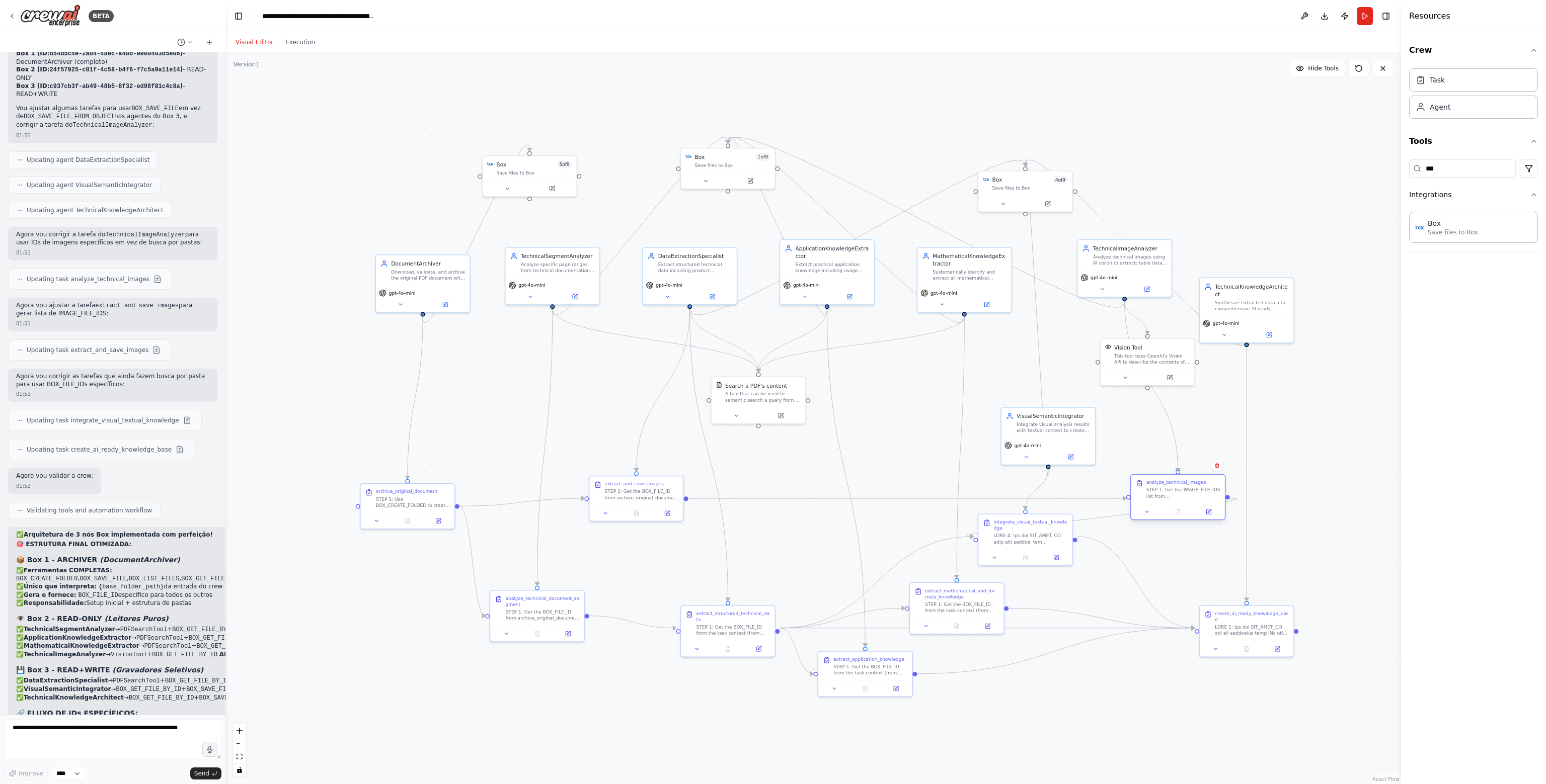
drag, startPoint x: 1127, startPoint y: 486, endPoint x: 1190, endPoint y: 485, distance: 63.0
click at [1190, 485] on div "analyze_technical_images STEP 1: Get the IMAGE_FILE_IDS list from extract_and_s…" at bounding box center [1183, 489] width 74 height 20
drag, startPoint x: 1149, startPoint y: 273, endPoint x: 1175, endPoint y: 259, distance: 29.5
click at [1175, 259] on div "gpt-4o-mini" at bounding box center [1147, 260] width 88 height 8
drag, startPoint x: 1239, startPoint y: 311, endPoint x: 1309, endPoint y: 218, distance: 116.4
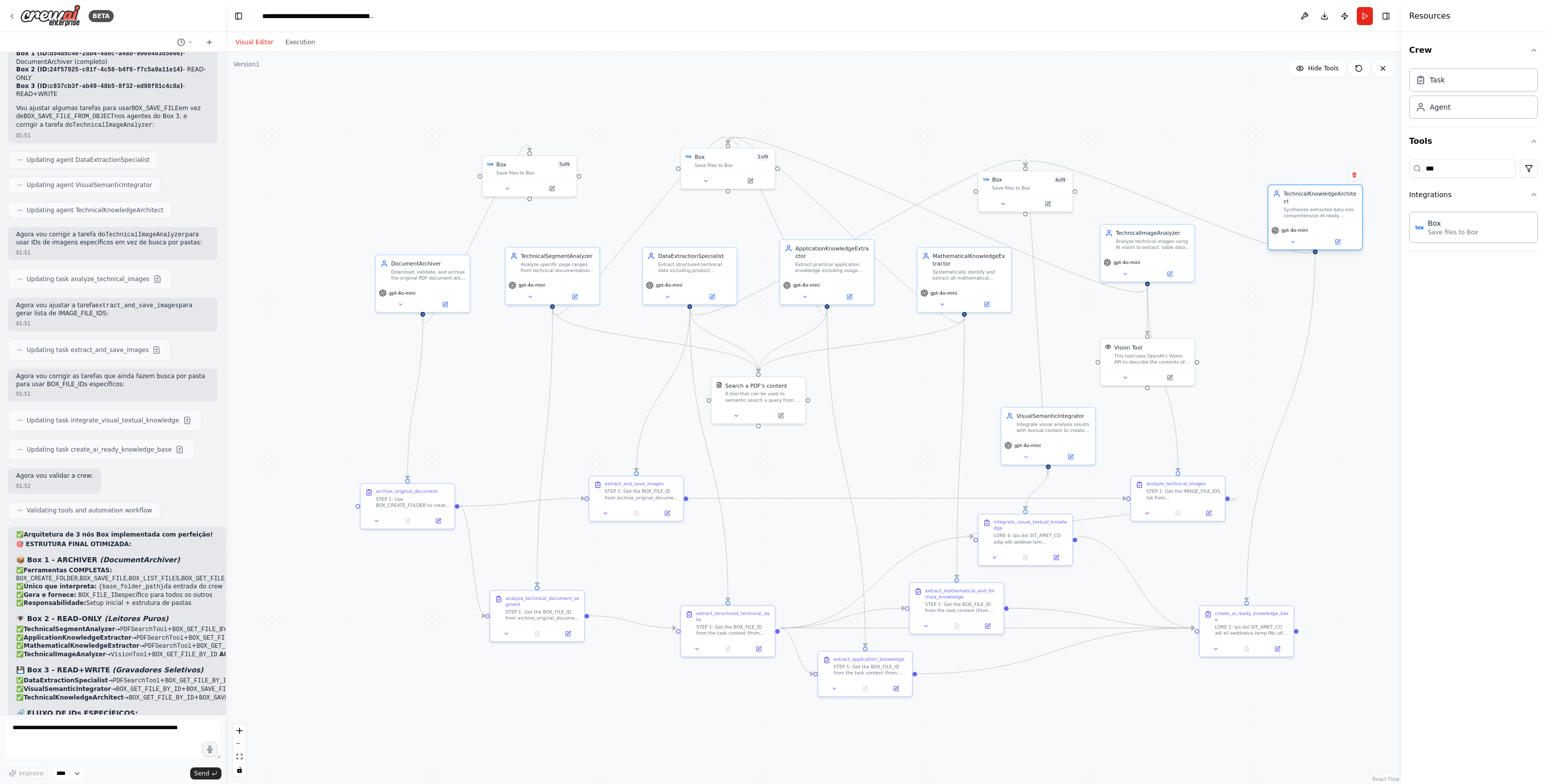
click at [1309, 223] on div "gpt-4o-mini" at bounding box center [1315, 236] width 94 height 26
drag, startPoint x: 1260, startPoint y: 629, endPoint x: 1332, endPoint y: 623, distance: 72.2
click at [1332, 623] on div "create_ai_ready_knowledge_base" at bounding box center [1315, 614] width 94 height 35
click at [856, 675] on div "extract_application_knowledge STEP 1: Get the BOX_FILE_ID from the task context…" at bounding box center [865, 672] width 95 height 46
drag, startPoint x: 865, startPoint y: 668, endPoint x: 852, endPoint y: 671, distance: 13.3
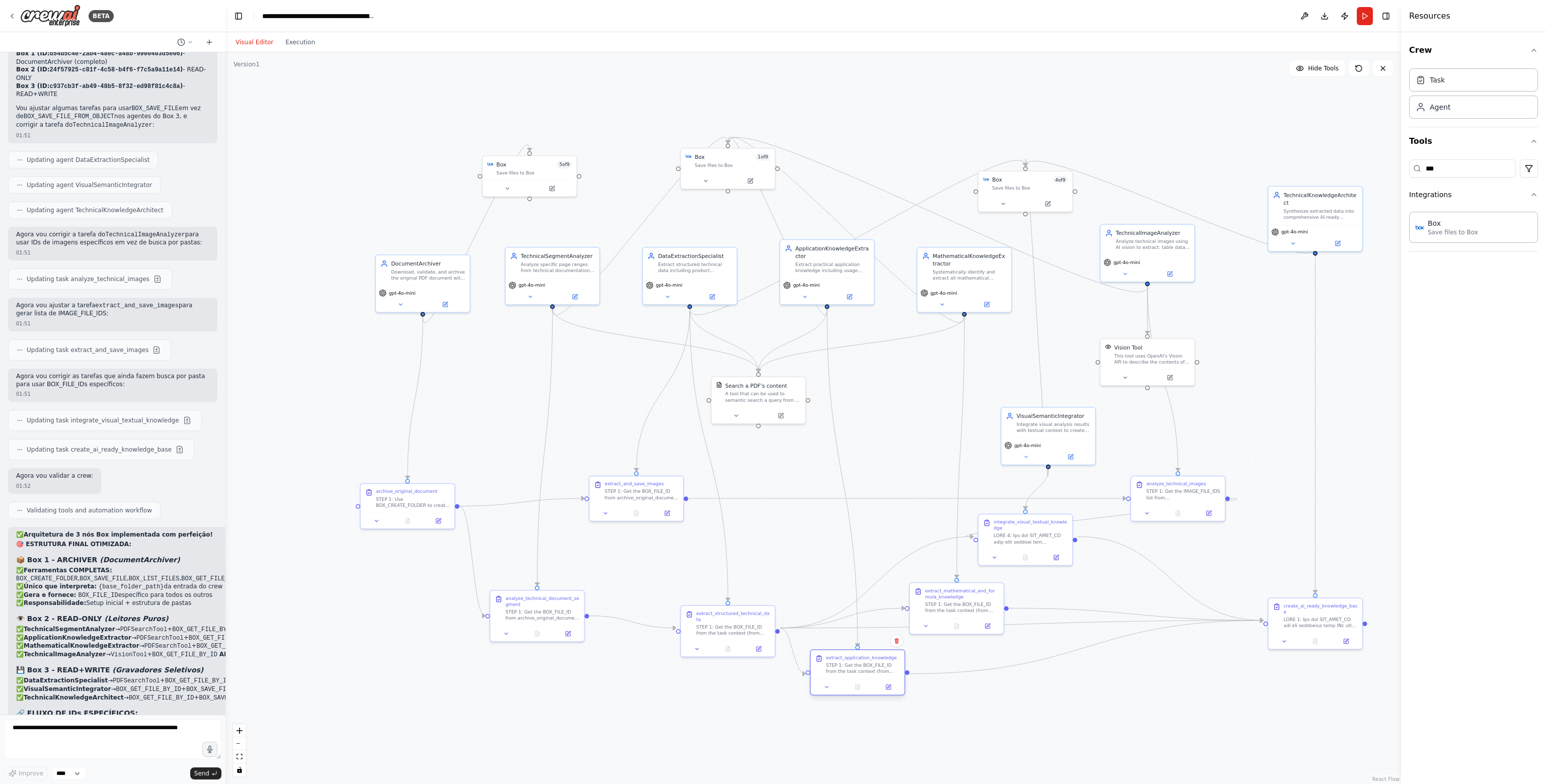
click at [852, 671] on div "STEP 1: Get the BOX_FILE_ID from the task context (from archive_original_docume…" at bounding box center [862, 668] width 74 height 12
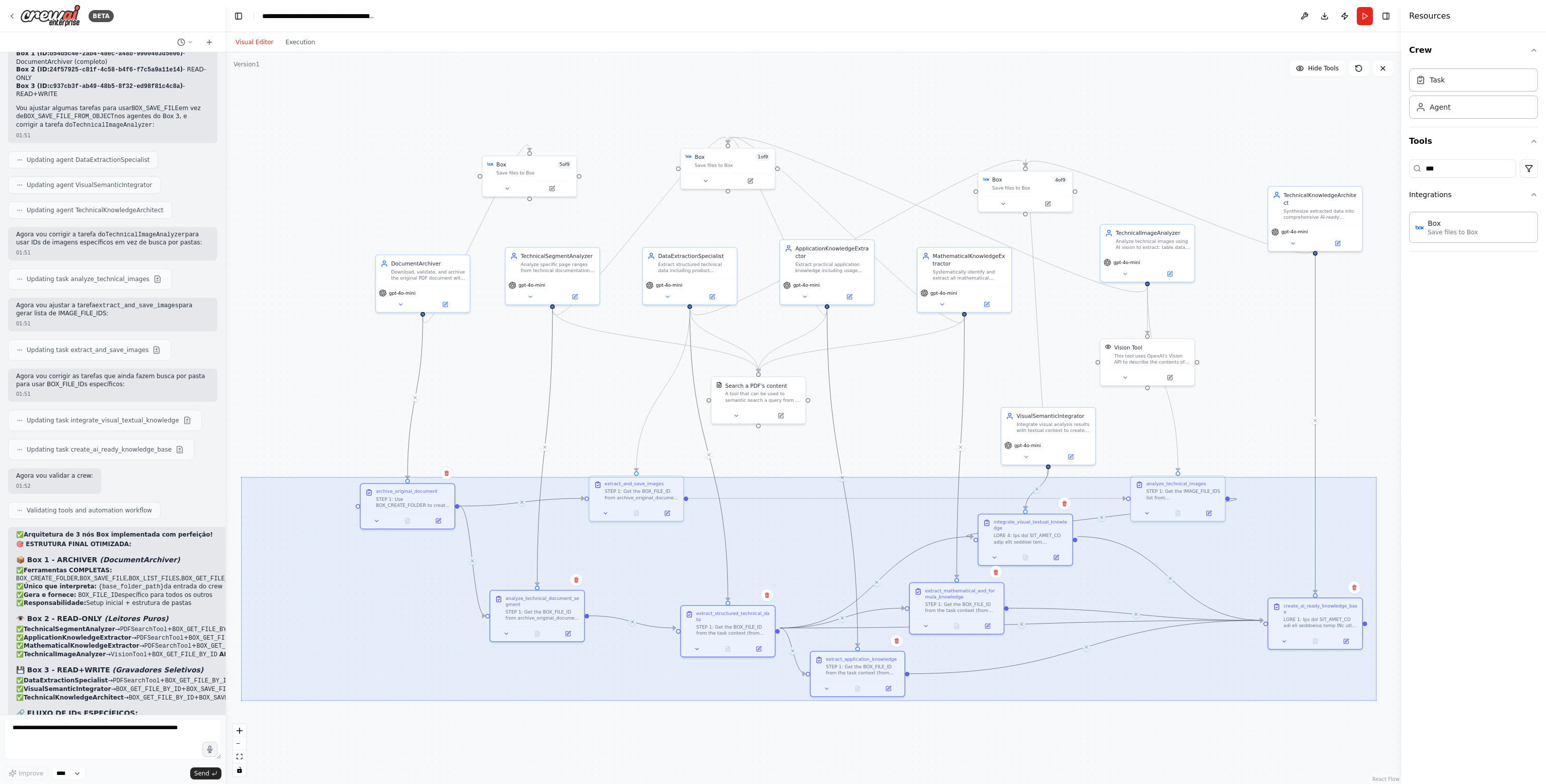
drag, startPoint x: 241, startPoint y: 477, endPoint x: 1376, endPoint y: 702, distance: 1157.1
click at [1376, 702] on div ".deletable-edge-delete-btn { width: 20px; height: 20px; border: 0px solid #ffff…" at bounding box center [813, 418] width 1176 height 732
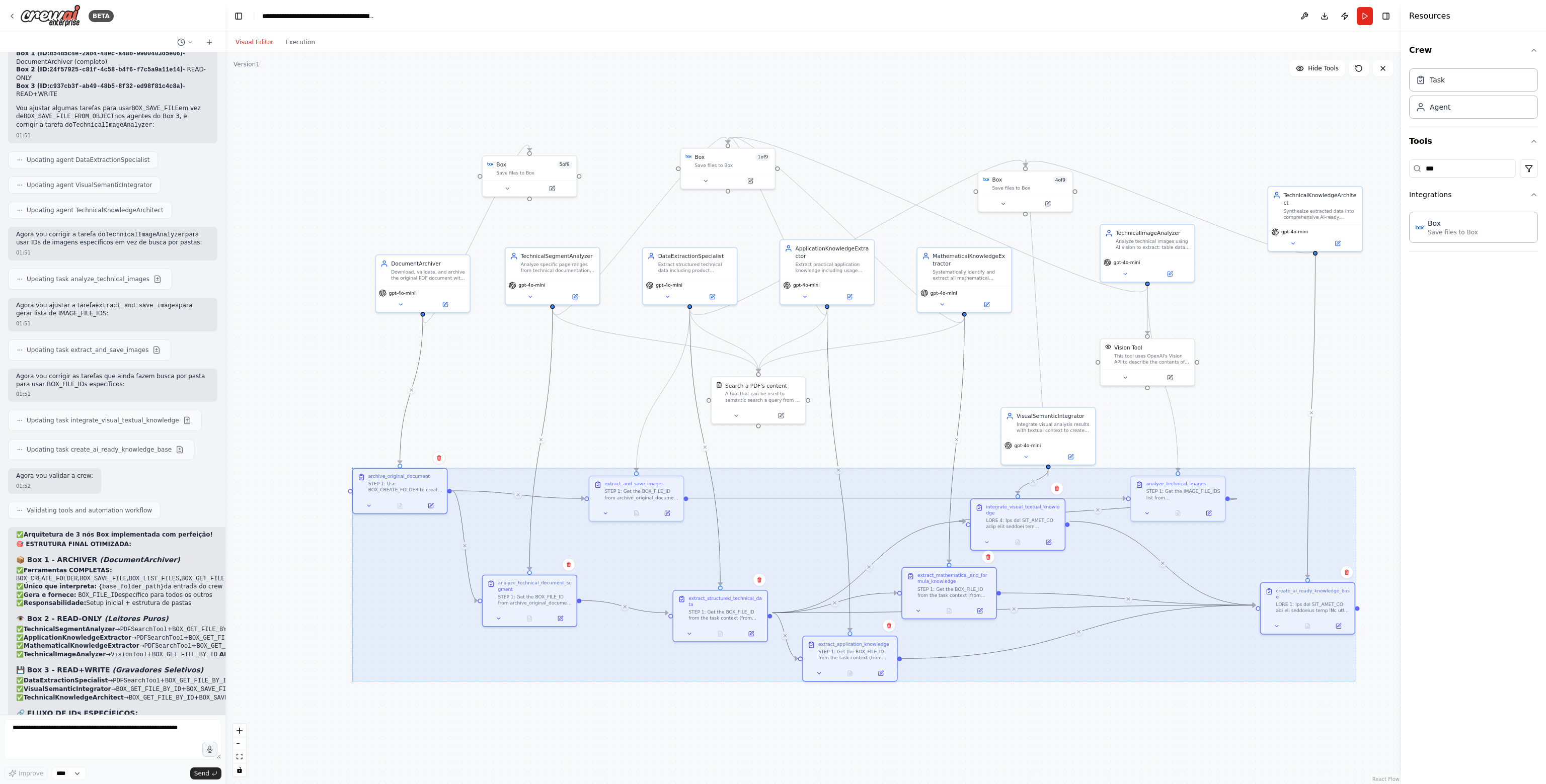
drag, startPoint x: 1311, startPoint y: 614, endPoint x: 1307, endPoint y: 599, distance: 15.5
click at [1307, 599] on div at bounding box center [853, 575] width 1003 height 214
click at [329, 405] on div ".deletable-edge-delete-btn { width: 20px; height: 20px; border: 0px solid #ffff…" at bounding box center [813, 418] width 1176 height 732
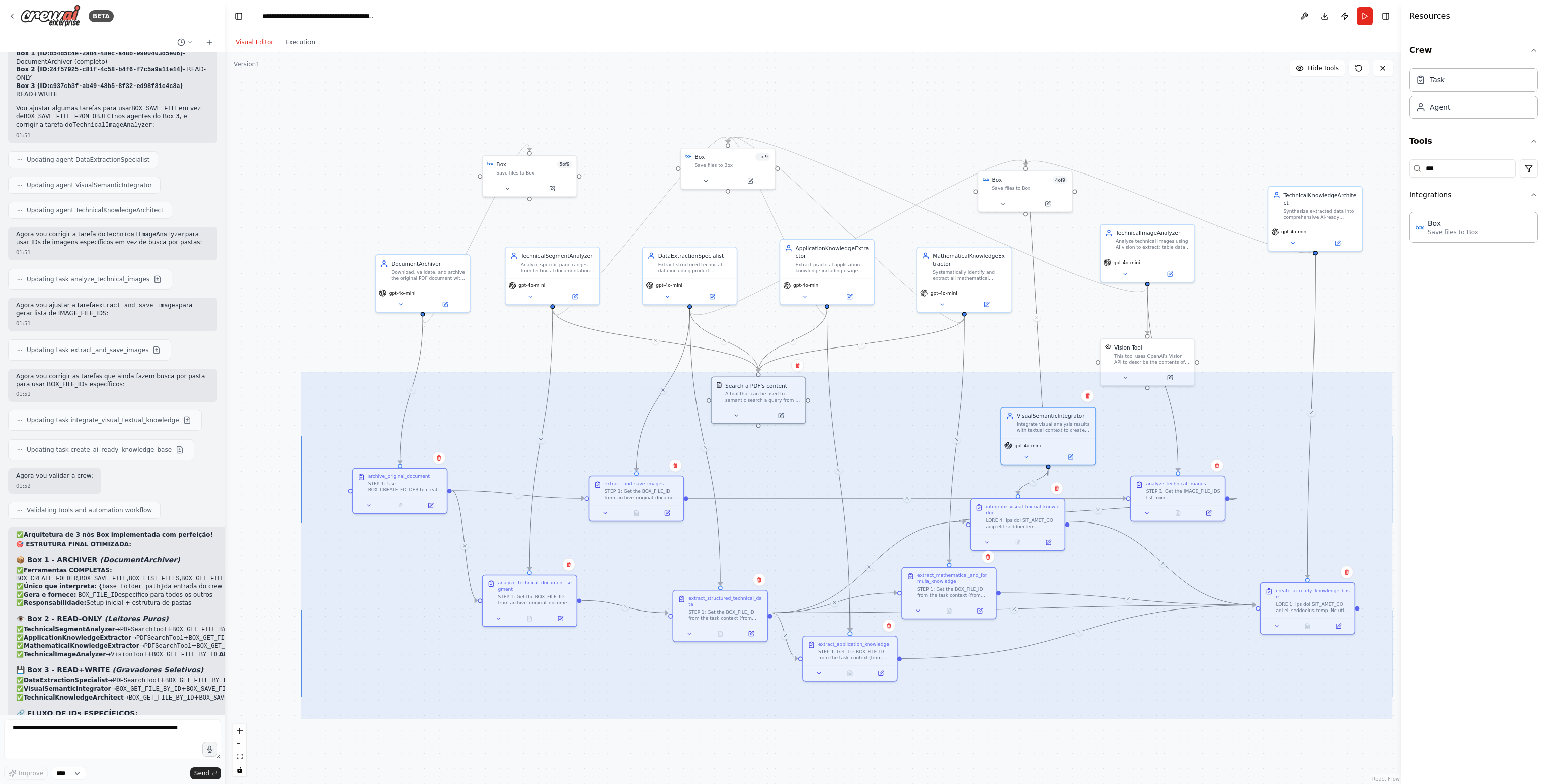
drag, startPoint x: 301, startPoint y: 372, endPoint x: 1392, endPoint y: 719, distance: 1144.9
click at [1392, 719] on div ".deletable-edge-delete-btn { width: 20px; height: 20px; border: 0px solid #ffff…" at bounding box center [813, 418] width 1176 height 732
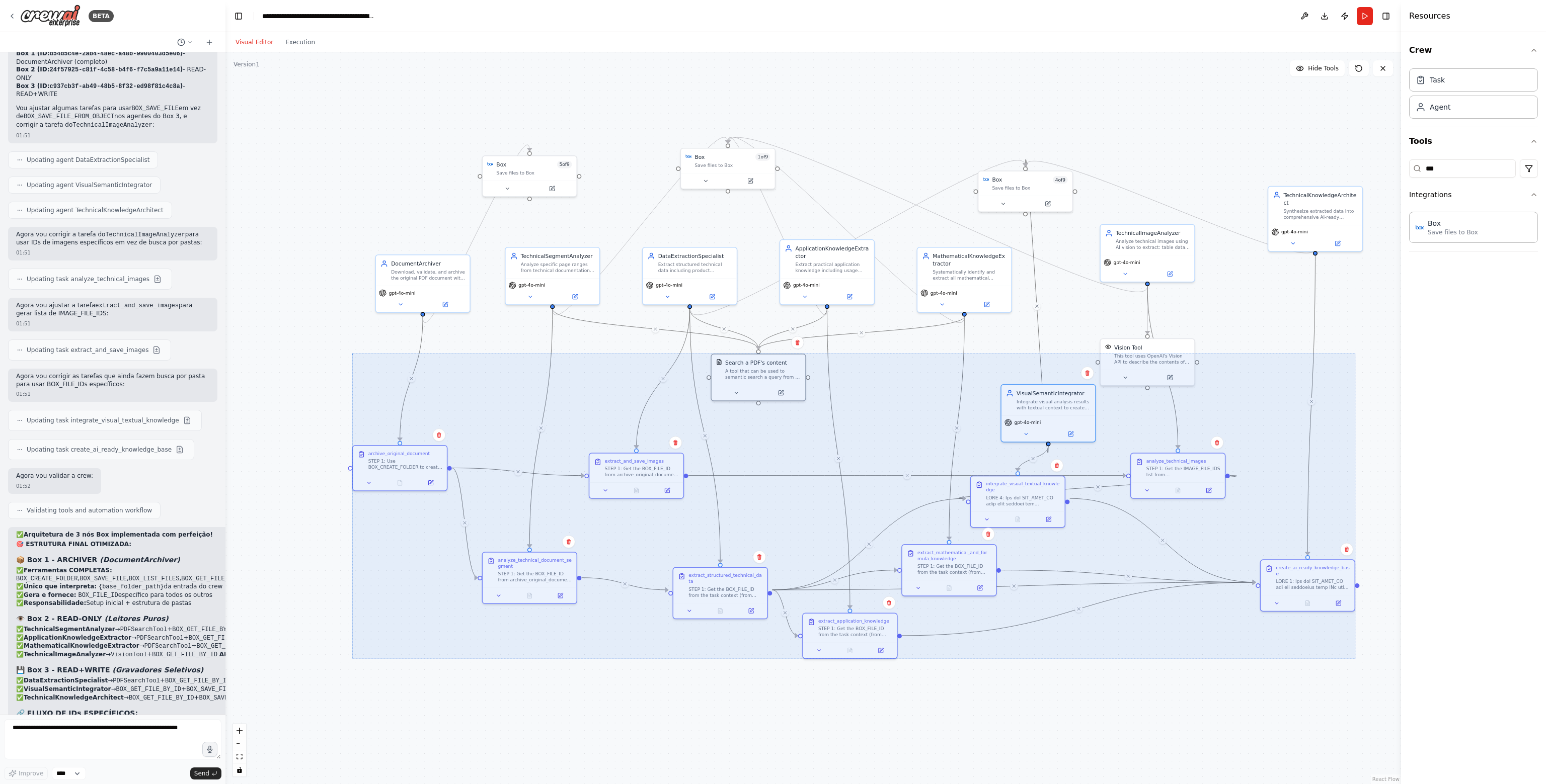
drag, startPoint x: 1336, startPoint y: 610, endPoint x: 1335, endPoint y: 584, distance: 26.0
click at [1335, 584] on div at bounding box center [853, 506] width 1003 height 305
click at [1240, 299] on div ".deletable-edge-delete-btn { width: 20px; height: 20px; border: 0px solid #ffff…" at bounding box center [813, 418] width 1176 height 732
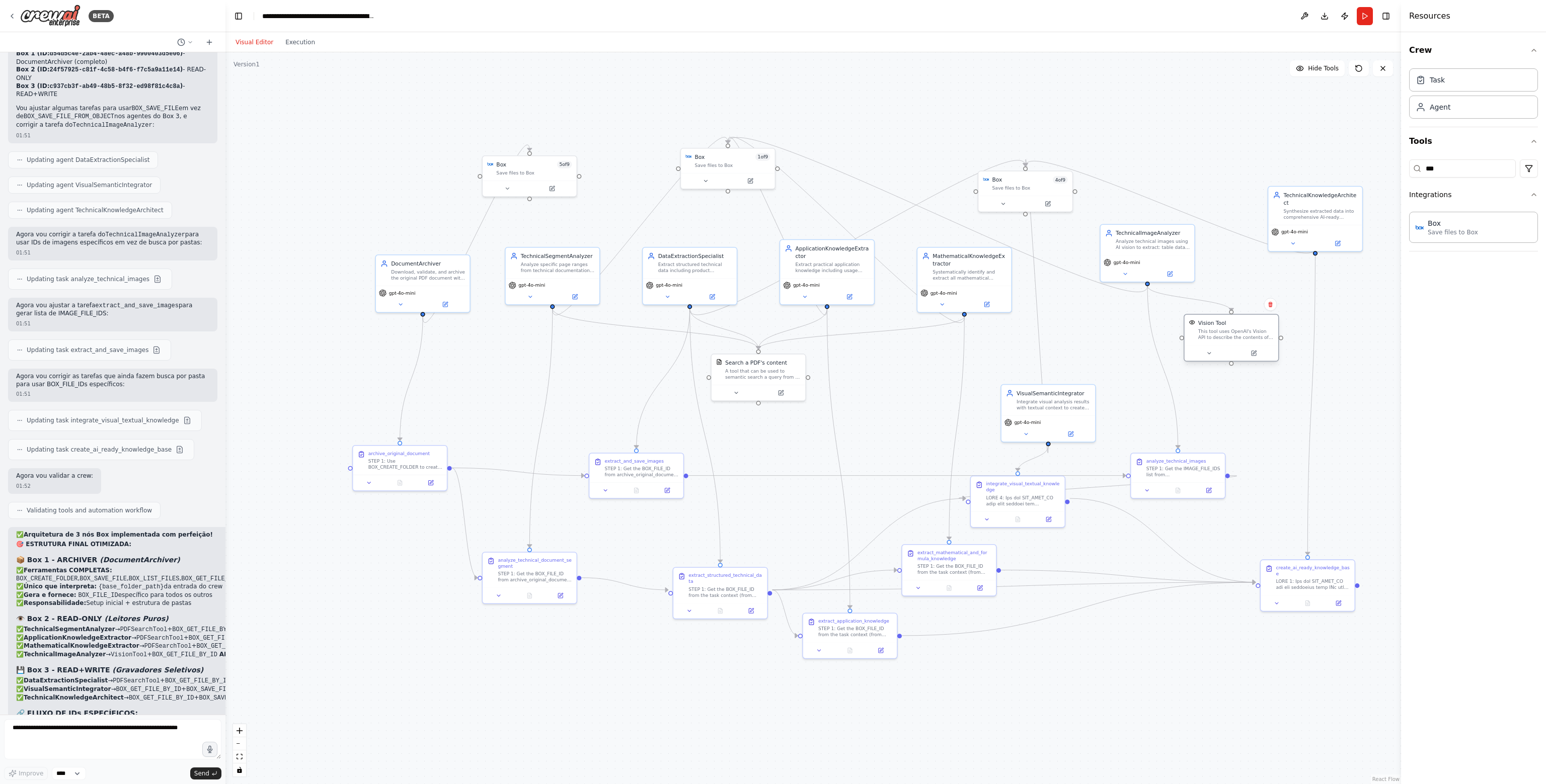
drag, startPoint x: 1155, startPoint y: 363, endPoint x: 1229, endPoint y: 340, distance: 77.5
click at [1229, 340] on div "Vision Tool This tool uses OpenAI's Vision API to describe the contents of an i…" at bounding box center [1232, 330] width 94 height 31
drag, startPoint x: 741, startPoint y: 153, endPoint x: 871, endPoint y: 350, distance: 236.0
click at [906, 369] on div "Box 1 of 9" at bounding box center [900, 370] width 76 height 8
drag, startPoint x: 522, startPoint y: 167, endPoint x: 481, endPoint y: 360, distance: 197.3
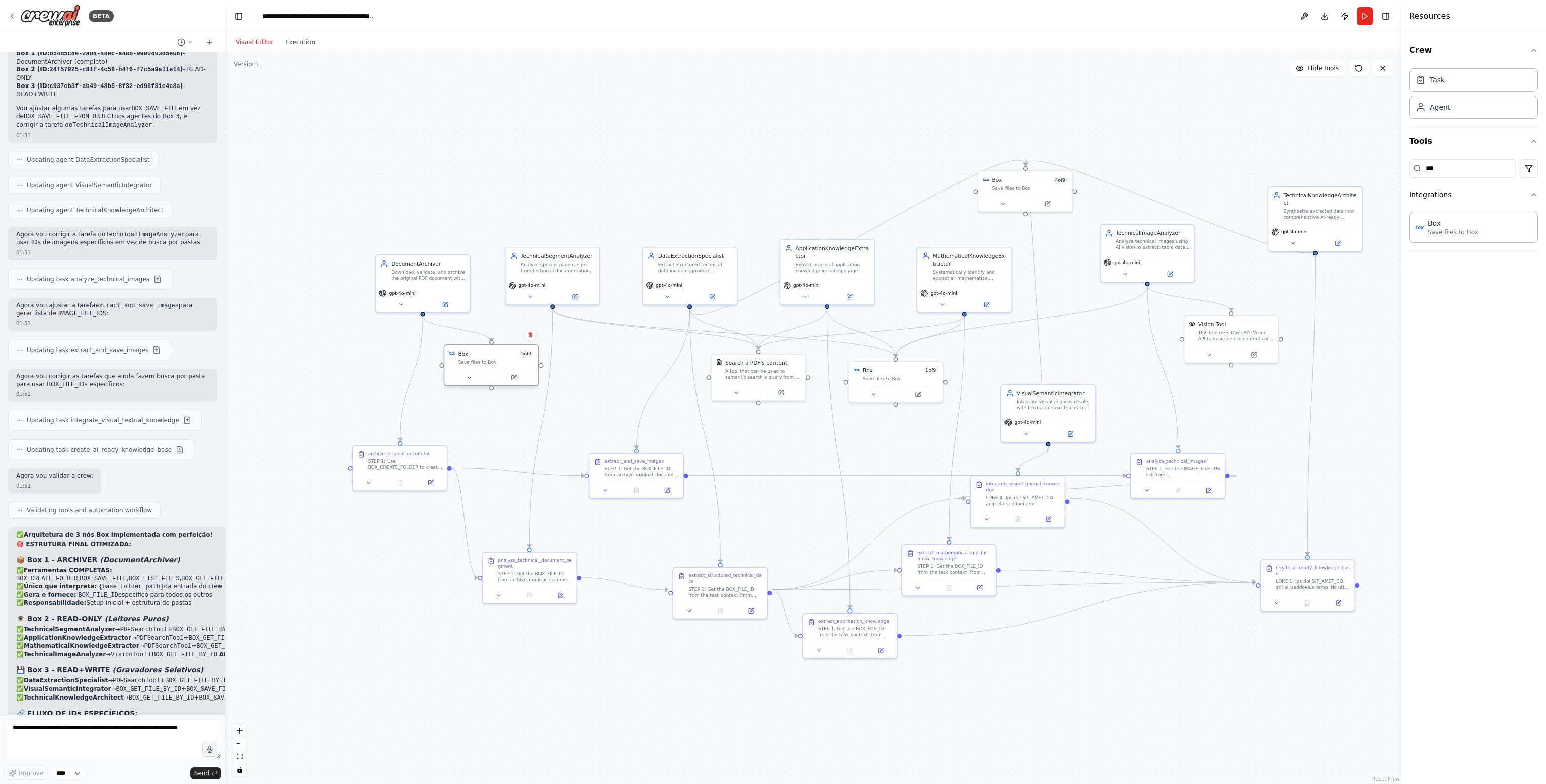
click at [481, 360] on div "Box 5 of 9 Save files to Box" at bounding box center [496, 358] width 76 height 15
drag, startPoint x: 1047, startPoint y: 188, endPoint x: 1116, endPoint y: 435, distance: 256.5
click at [1116, 435] on div "Box 4 of 9 Save files to Box" at bounding box center [1094, 426] width 94 height 25
drag, startPoint x: 1039, startPoint y: 399, endPoint x: 1044, endPoint y: 250, distance: 149.1
click at [1044, 250] on div "VisualSemanticIntegrator Integrate visual analysis results with textual context…" at bounding box center [1060, 253] width 74 height 21
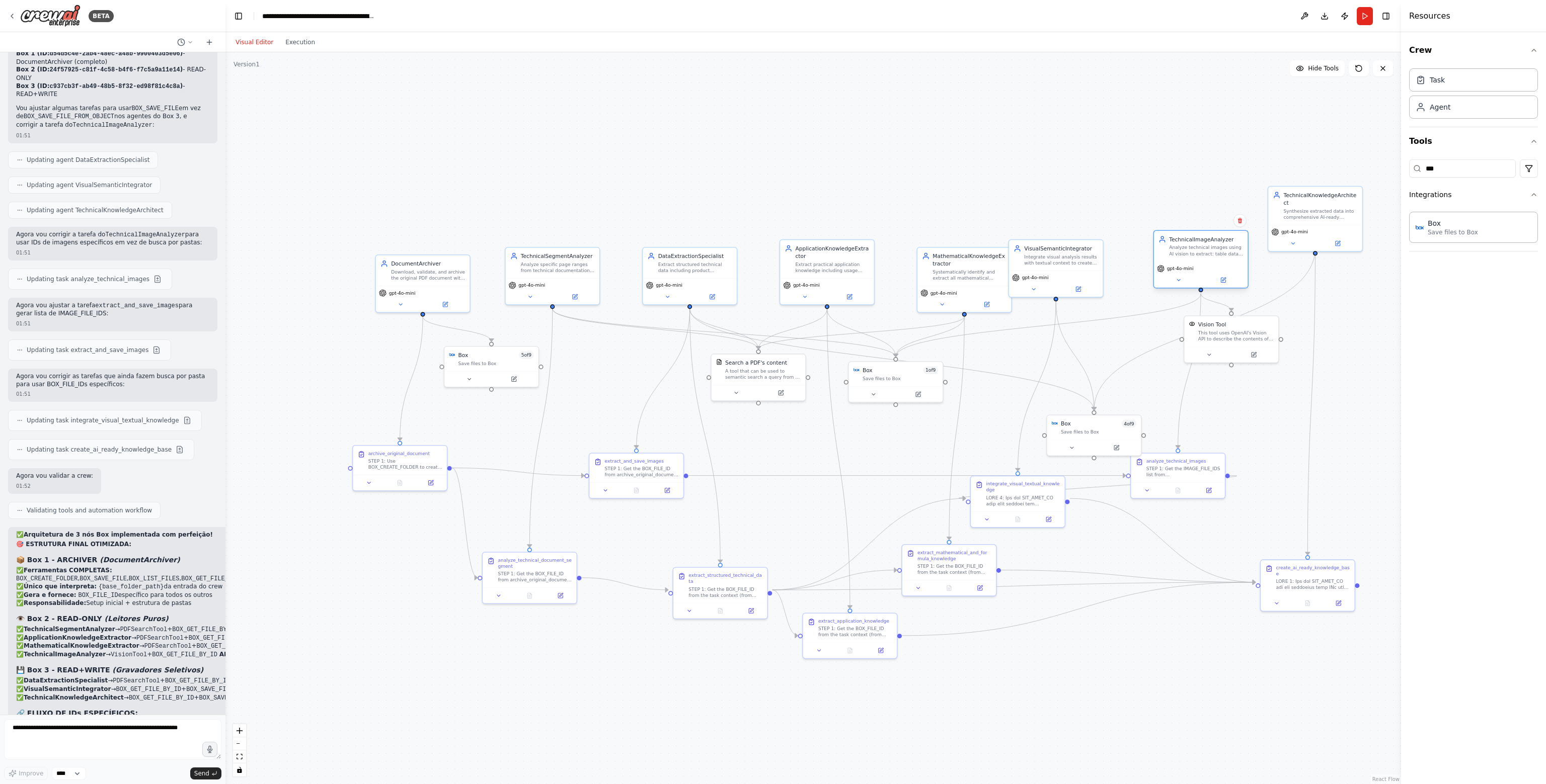
drag, startPoint x: 1165, startPoint y: 253, endPoint x: 1210, endPoint y: 254, distance: 45.0
click at [1210, 254] on div "Analyze technical images using AI vision to extract: table data, chart values, …" at bounding box center [1206, 251] width 74 height 12
drag, startPoint x: 1251, startPoint y: 332, endPoint x: 1277, endPoint y: 368, distance: 44.4
click at [1277, 368] on div "This tool uses OpenAI's Vision API to describe the contents of an image." at bounding box center [1259, 373] width 76 height 12
drag, startPoint x: 1101, startPoint y: 430, endPoint x: 1111, endPoint y: 368, distance: 62.8
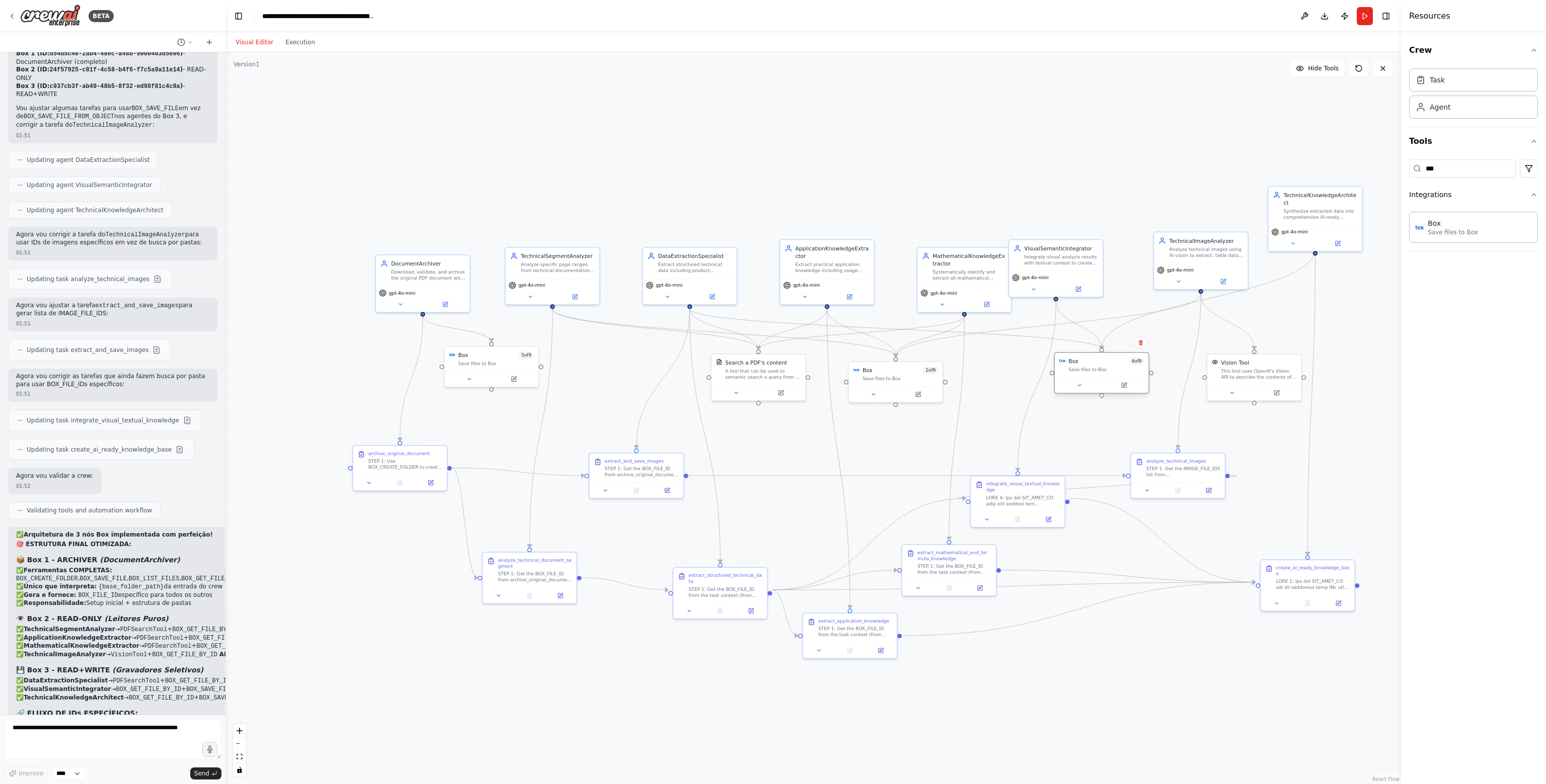
click at [1111, 368] on div "Save files to Box" at bounding box center [1106, 370] width 76 height 6
click at [1280, 444] on div ".deletable-edge-delete-btn { width: 20px; height: 20px; border: 0px solid #ffff…" at bounding box center [813, 418] width 1176 height 732
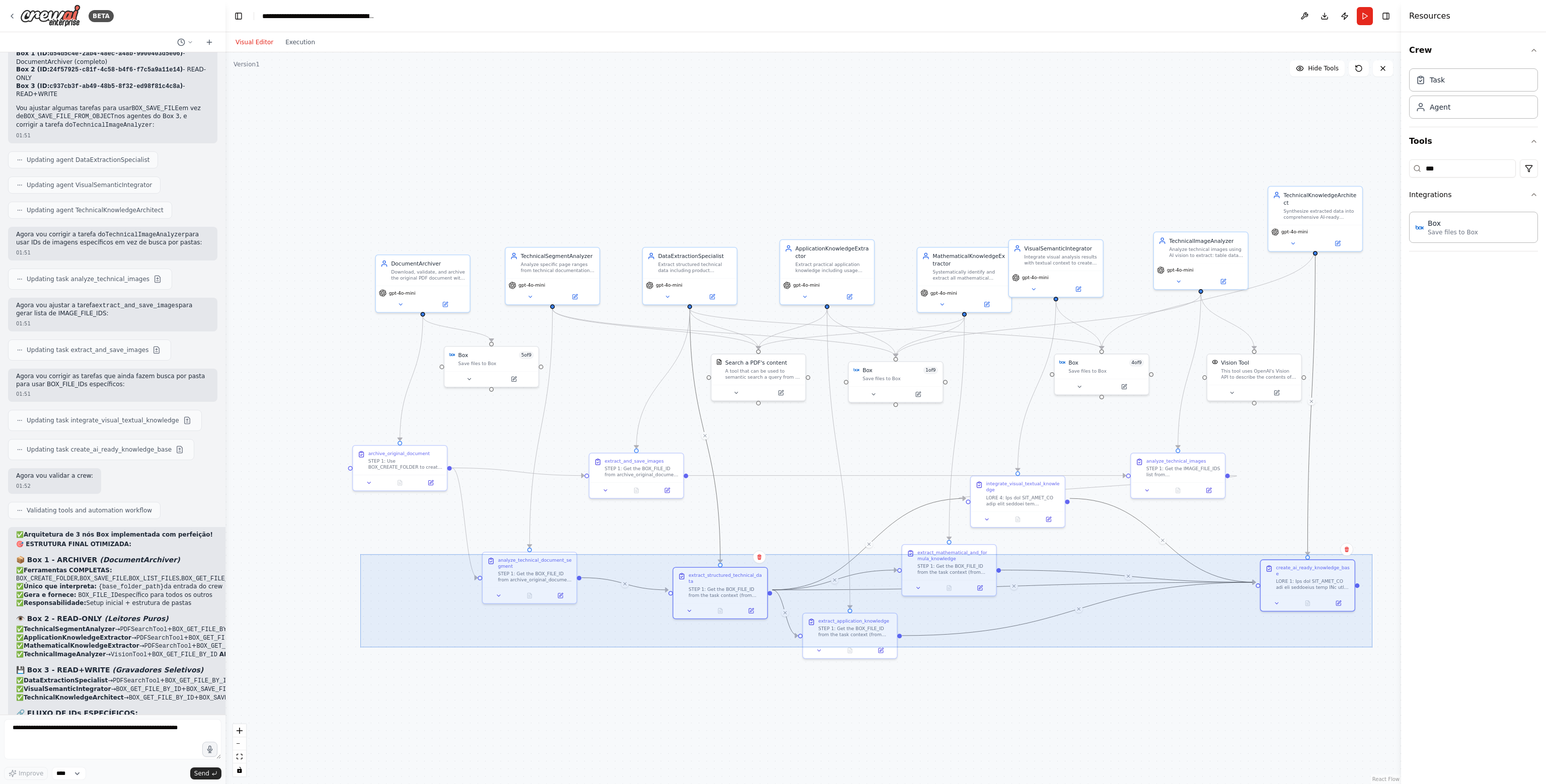
drag, startPoint x: 360, startPoint y: 554, endPoint x: 1370, endPoint y: 647, distance: 1014.3
click at [1373, 647] on div ".deletable-edge-delete-btn { width: 20px; height: 20px; border: 0px solid #ffff…" at bounding box center [813, 418] width 1176 height 732
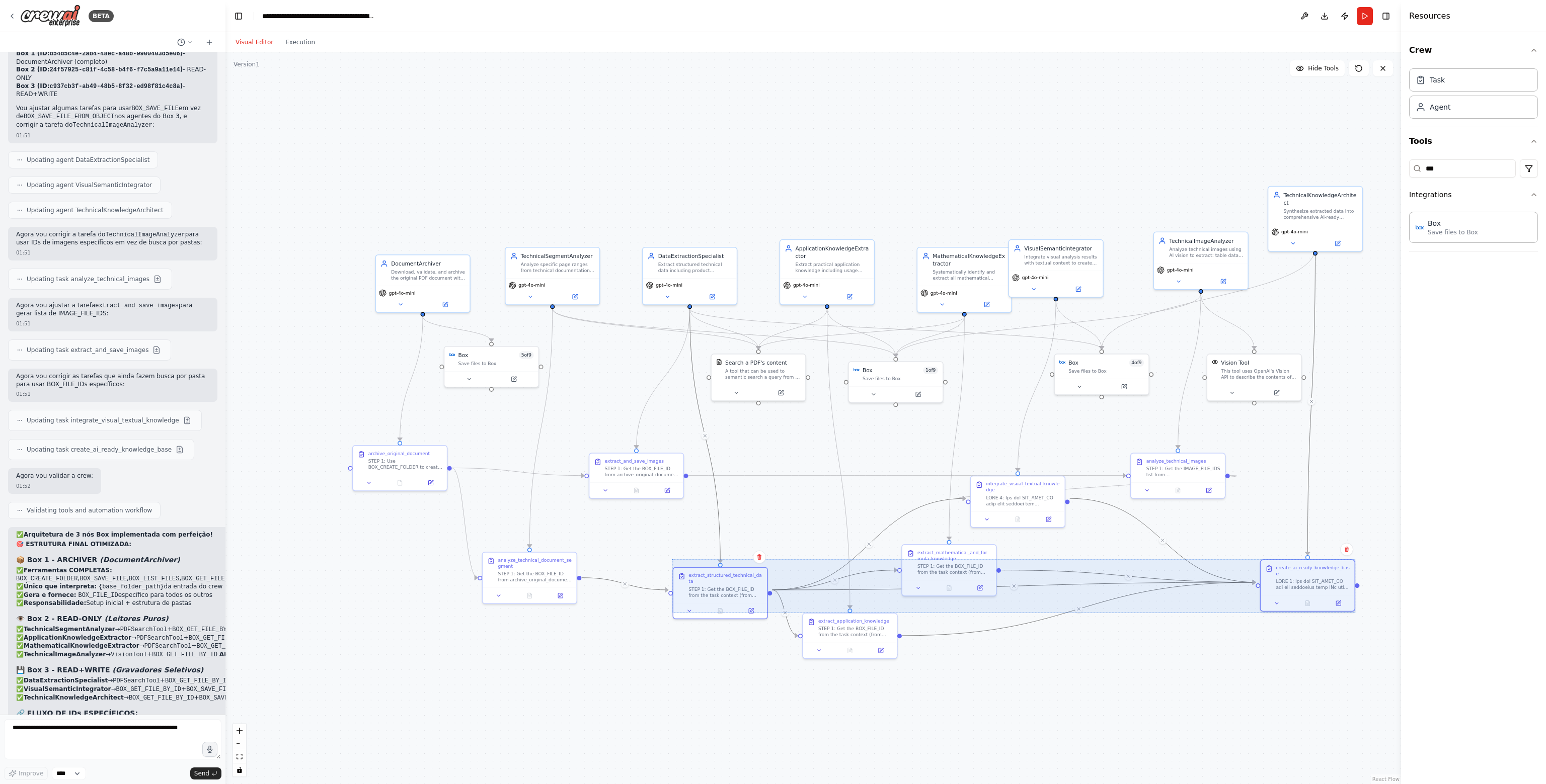
click at [342, 561] on div ".deletable-edge-delete-btn { width: 20px; height: 20px; border: 0px solid #ffff…" at bounding box center [813, 418] width 1176 height 732
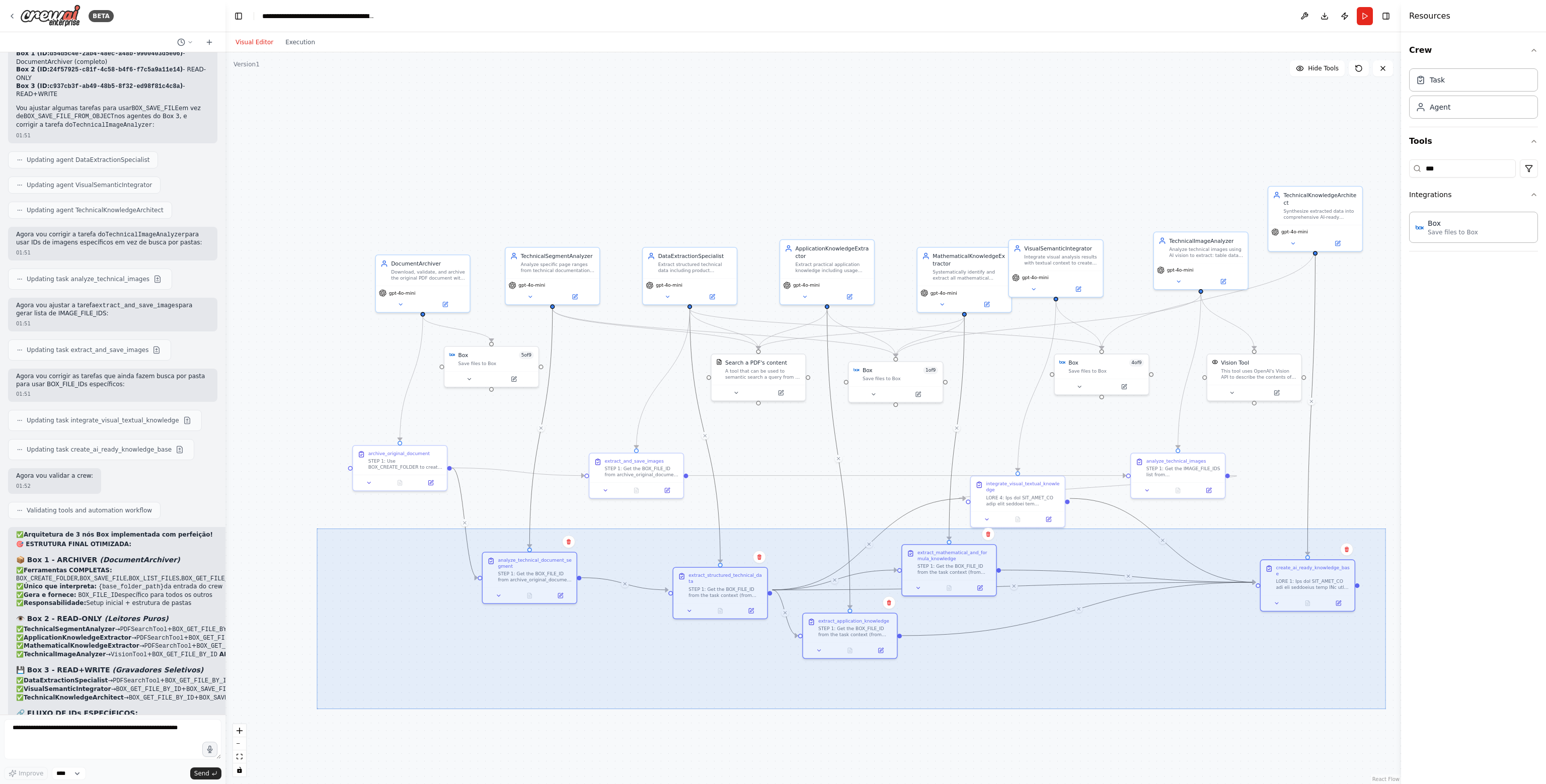
drag, startPoint x: 316, startPoint y: 528, endPoint x: 1392, endPoint y: 707, distance: 1090.8
click at [1392, 707] on div ".deletable-edge-delete-btn { width: 20px; height: 20px; border: 0px solid #ffff…" at bounding box center [813, 418] width 1176 height 732
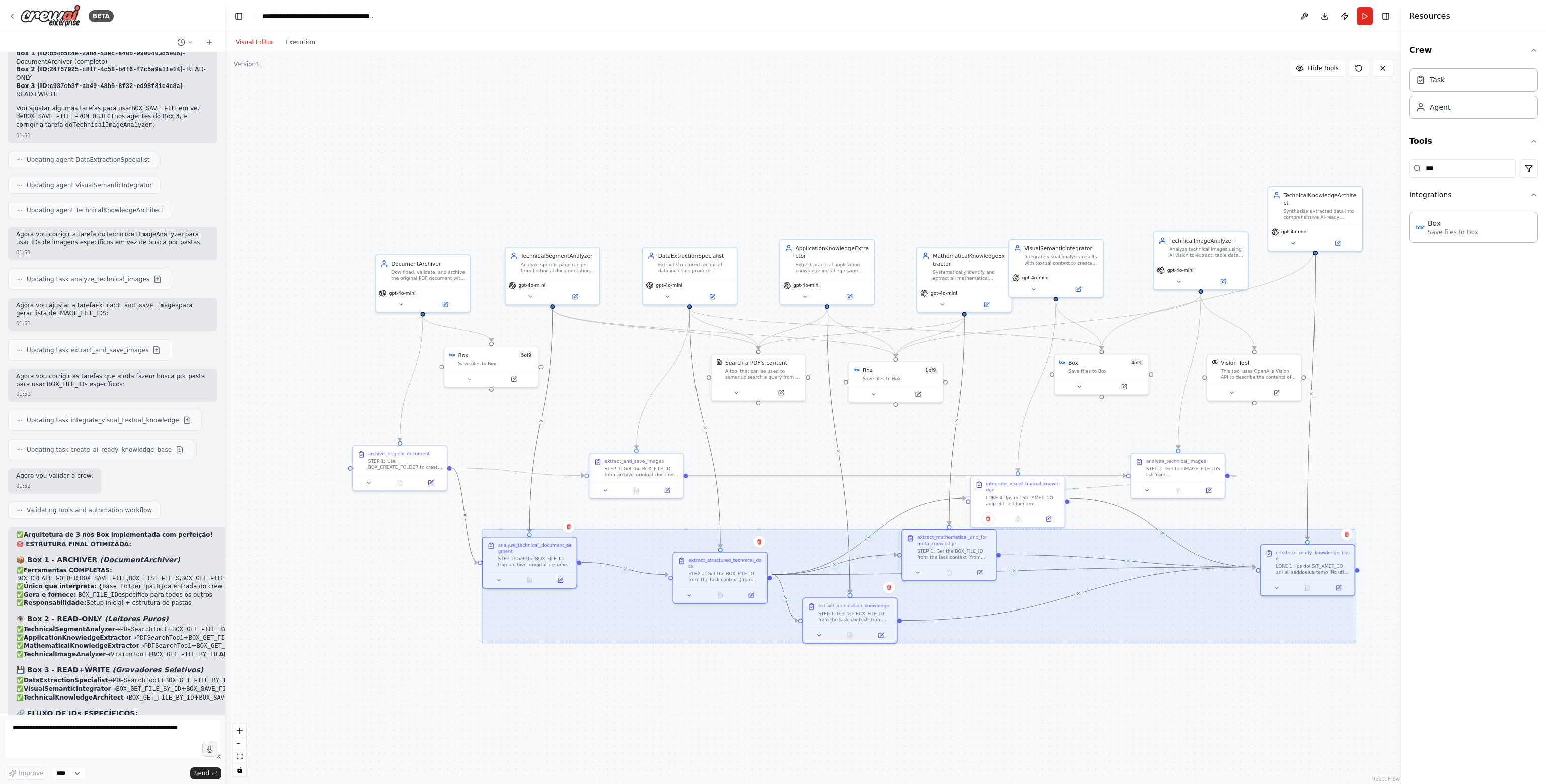
drag, startPoint x: 1326, startPoint y: 582, endPoint x: 1322, endPoint y: 566, distance: 16.5
click at [1322, 566] on div at bounding box center [918, 586] width 873 height 114
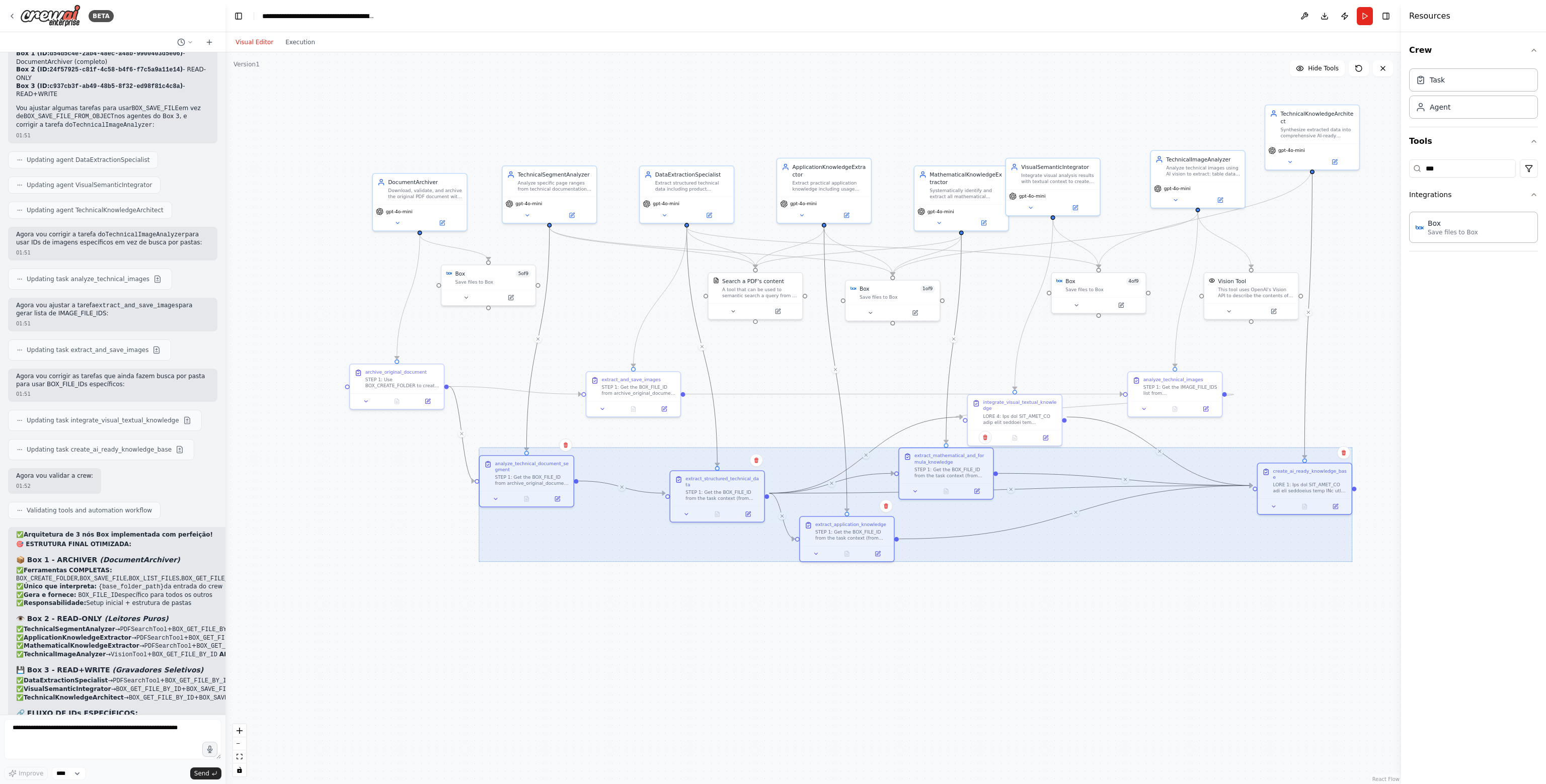
drag, startPoint x: 280, startPoint y: 428, endPoint x: 272, endPoint y: 350, distance: 78.4
click at [274, 347] on div ".deletable-edge-delete-btn { width: 20px; height: 20px; border: 0px solid #ffff…" at bounding box center [813, 418] width 1176 height 732
click at [879, 612] on div ".deletable-edge-delete-btn { width: 20px; height: 20px; border: 0px solid #ffff…" at bounding box center [813, 418] width 1176 height 732
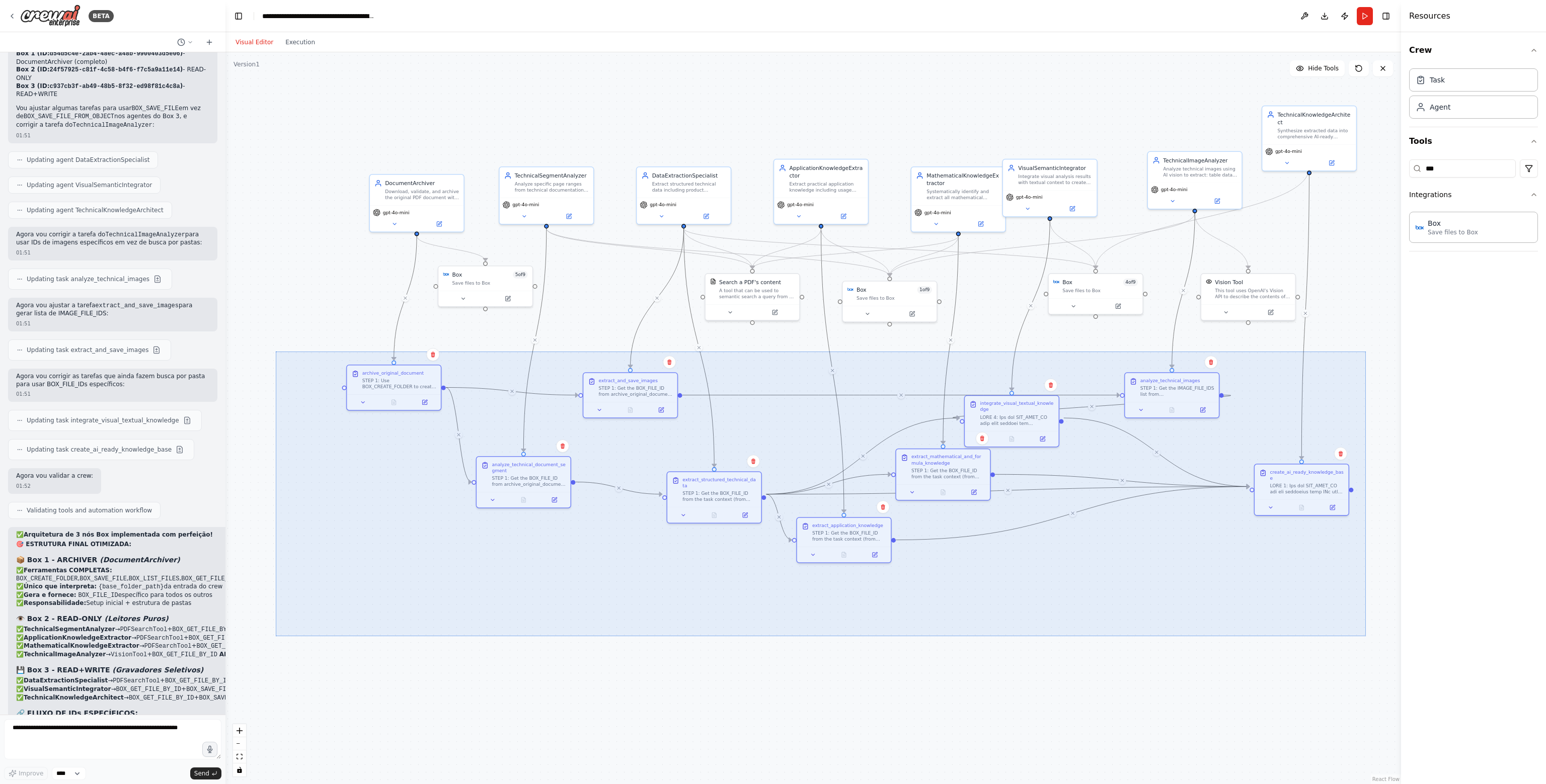
drag, startPoint x: 283, startPoint y: 352, endPoint x: 1366, endPoint y: 636, distance: 1119.6
click at [1366, 636] on div ".deletable-edge-delete-btn { width: 20px; height: 20px; border: 0px solid #ffff…" at bounding box center [813, 418] width 1176 height 732
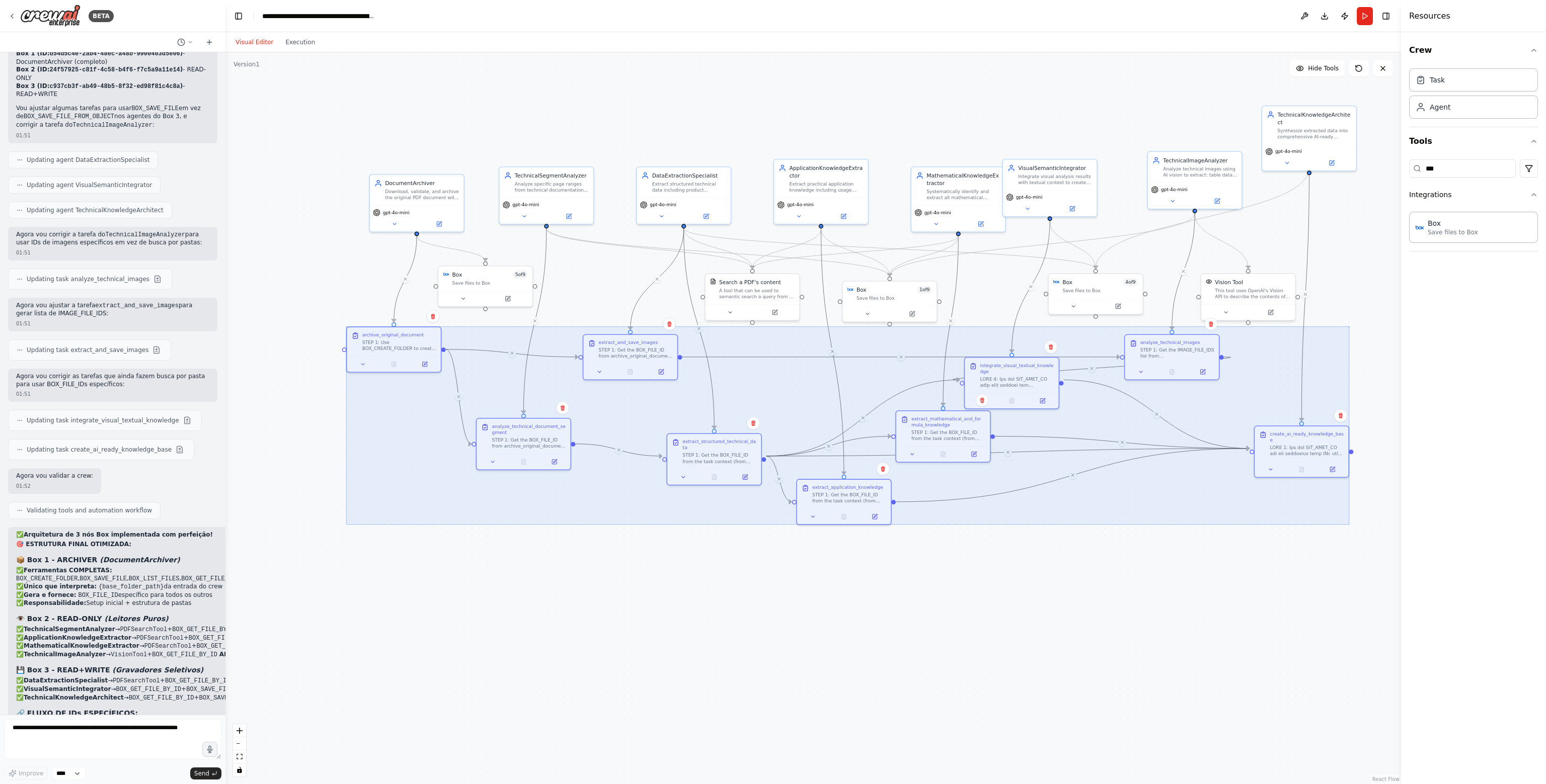
drag, startPoint x: 1309, startPoint y: 477, endPoint x: 1310, endPoint y: 441, distance: 36.0
click at [1310, 441] on div at bounding box center [847, 425] width 1003 height 198
click at [1280, 584] on div ".deletable-edge-delete-btn { width: 20px; height: 20px; border: 0px solid #ffff…" at bounding box center [813, 418] width 1176 height 732
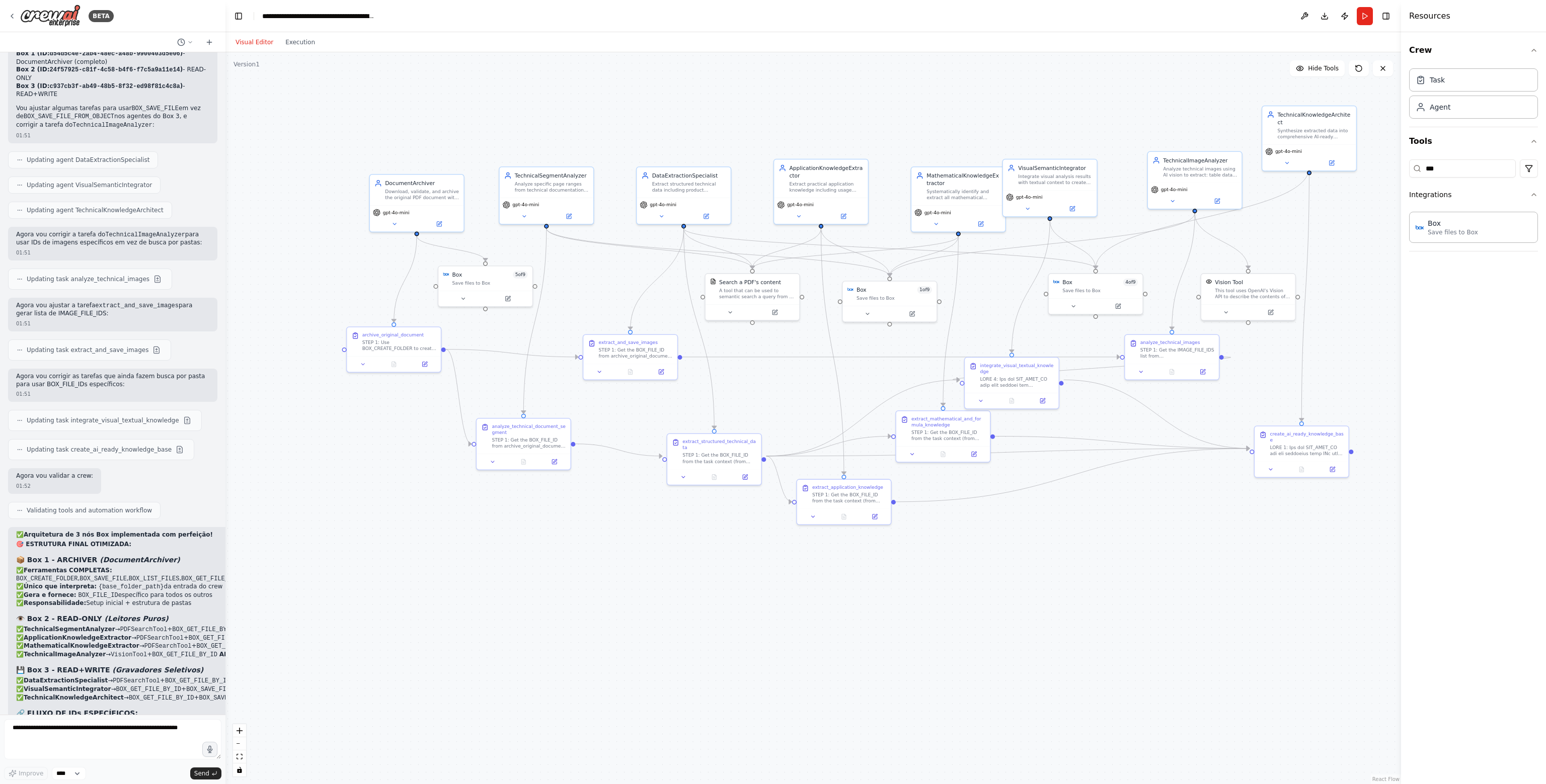
click at [1056, 515] on div ".deletable-edge-delete-btn { width: 20px; height: 20px; border: 0px solid #ffff…" at bounding box center [813, 418] width 1176 height 732
click at [307, 40] on button "Execution" at bounding box center [300, 42] width 42 height 12
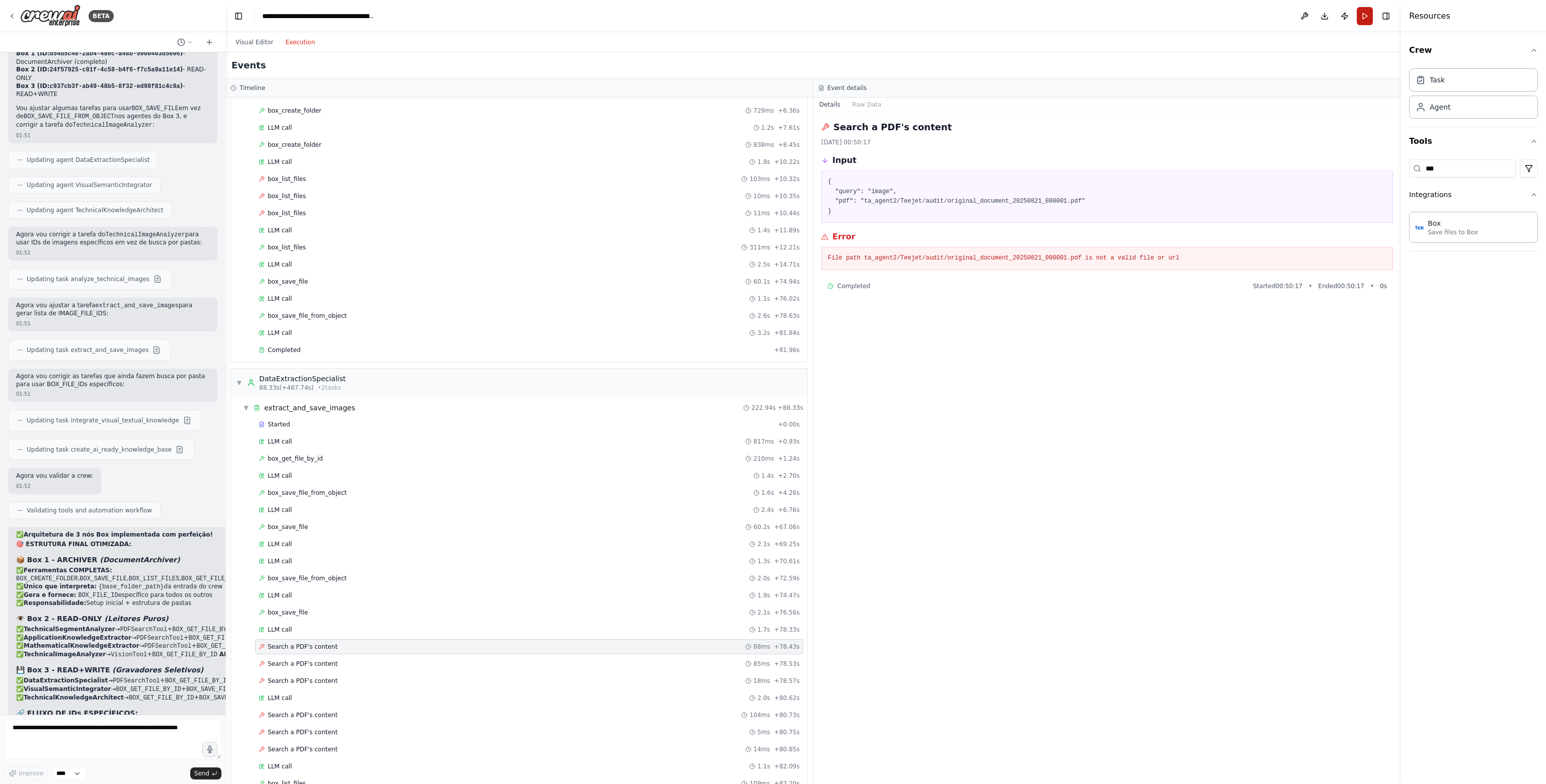
click at [1361, 17] on button "Run" at bounding box center [1365, 16] width 16 height 18
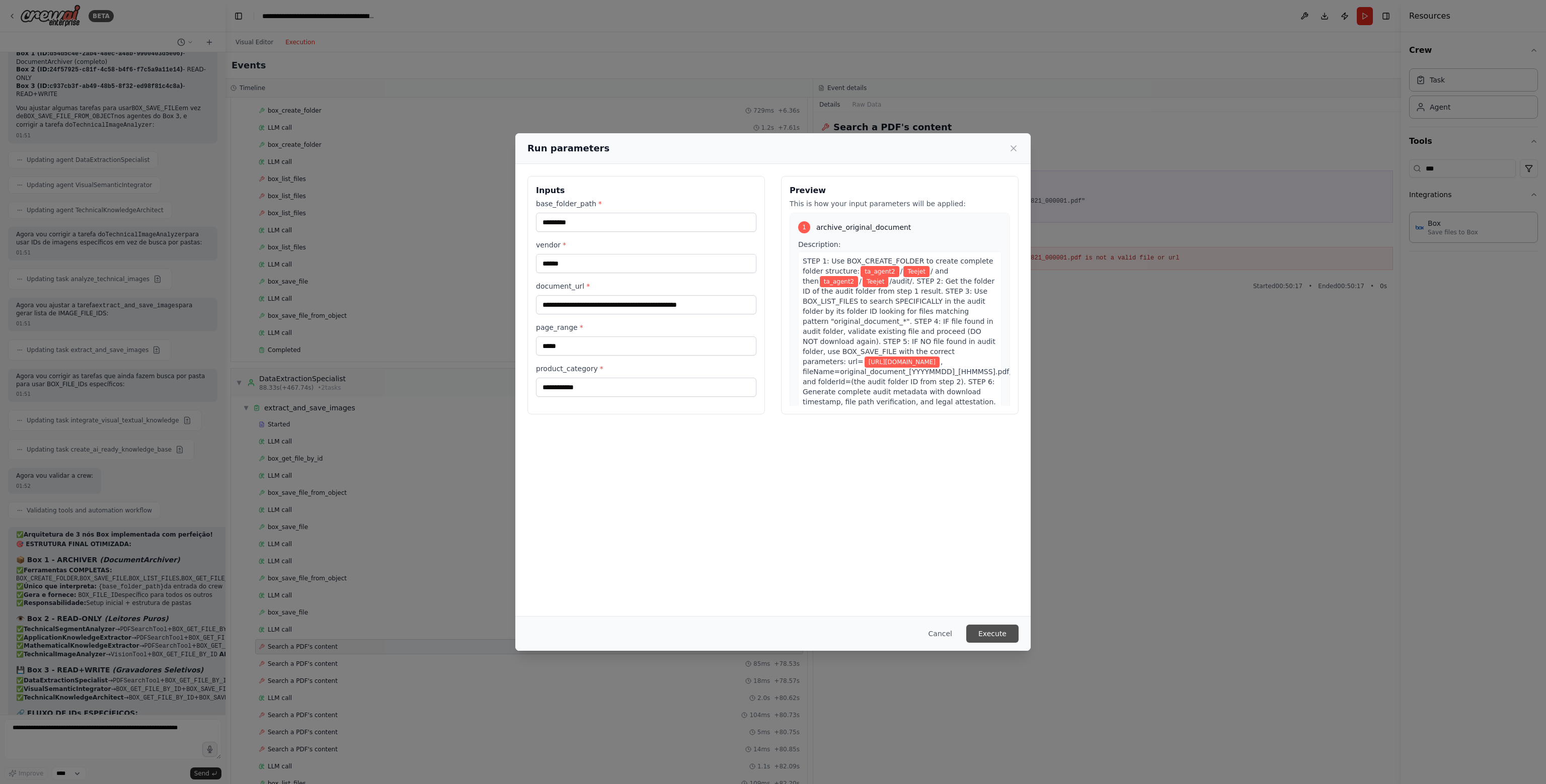
click at [991, 631] on button "Execute" at bounding box center [992, 633] width 52 height 18
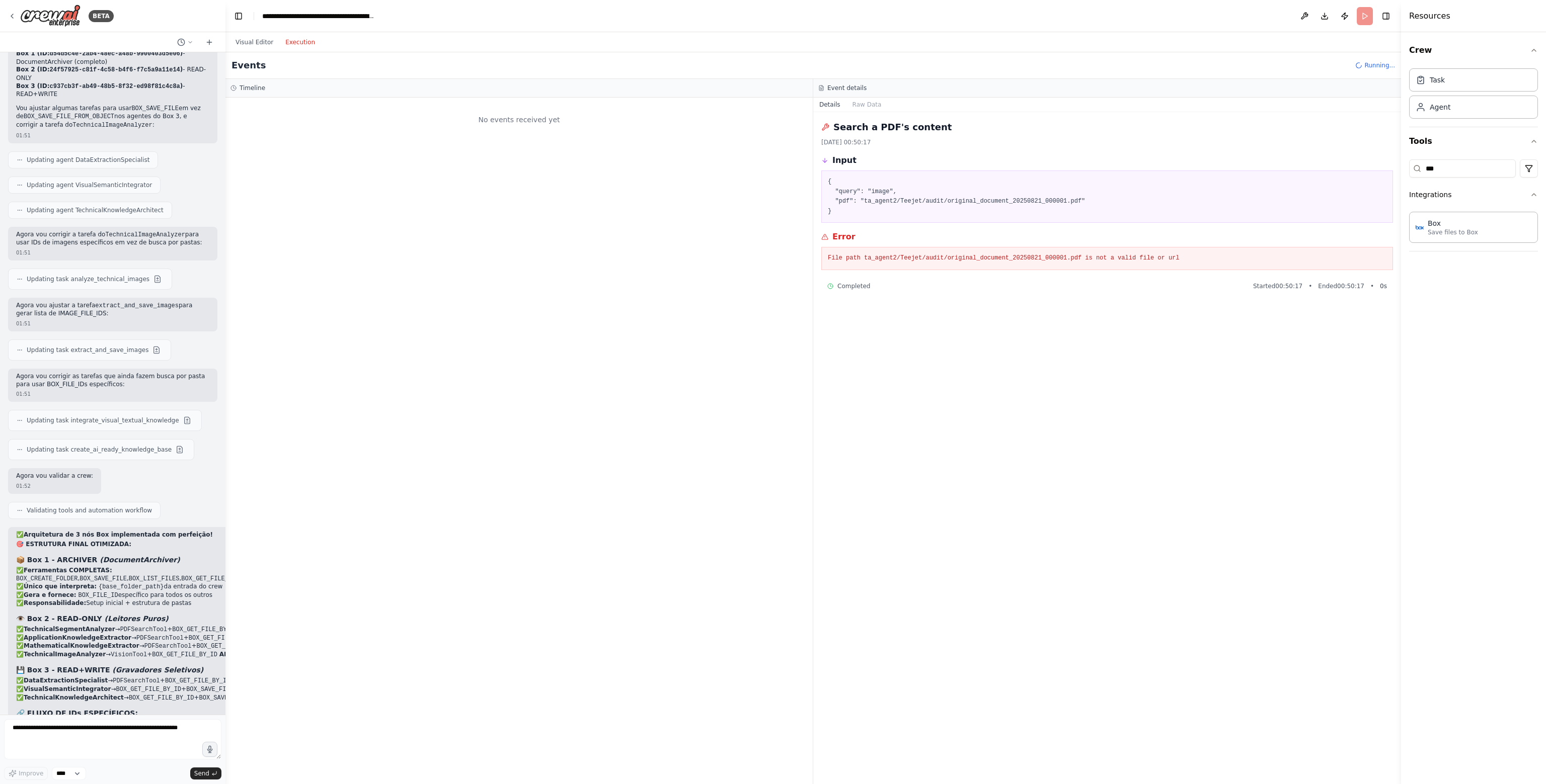
scroll to position [0, 0]
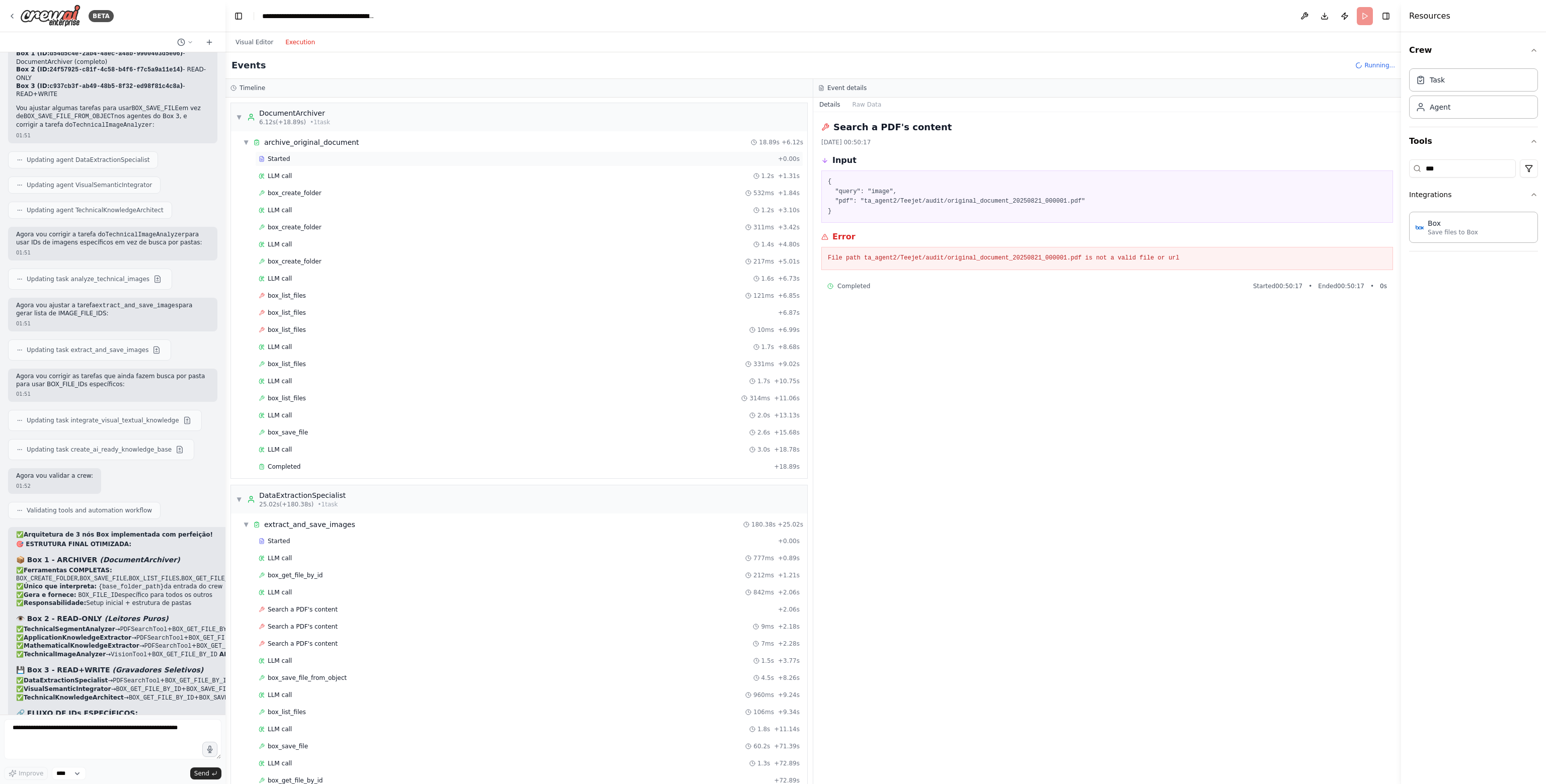
click at [298, 158] on div "Started" at bounding box center [516, 158] width 516 height 8
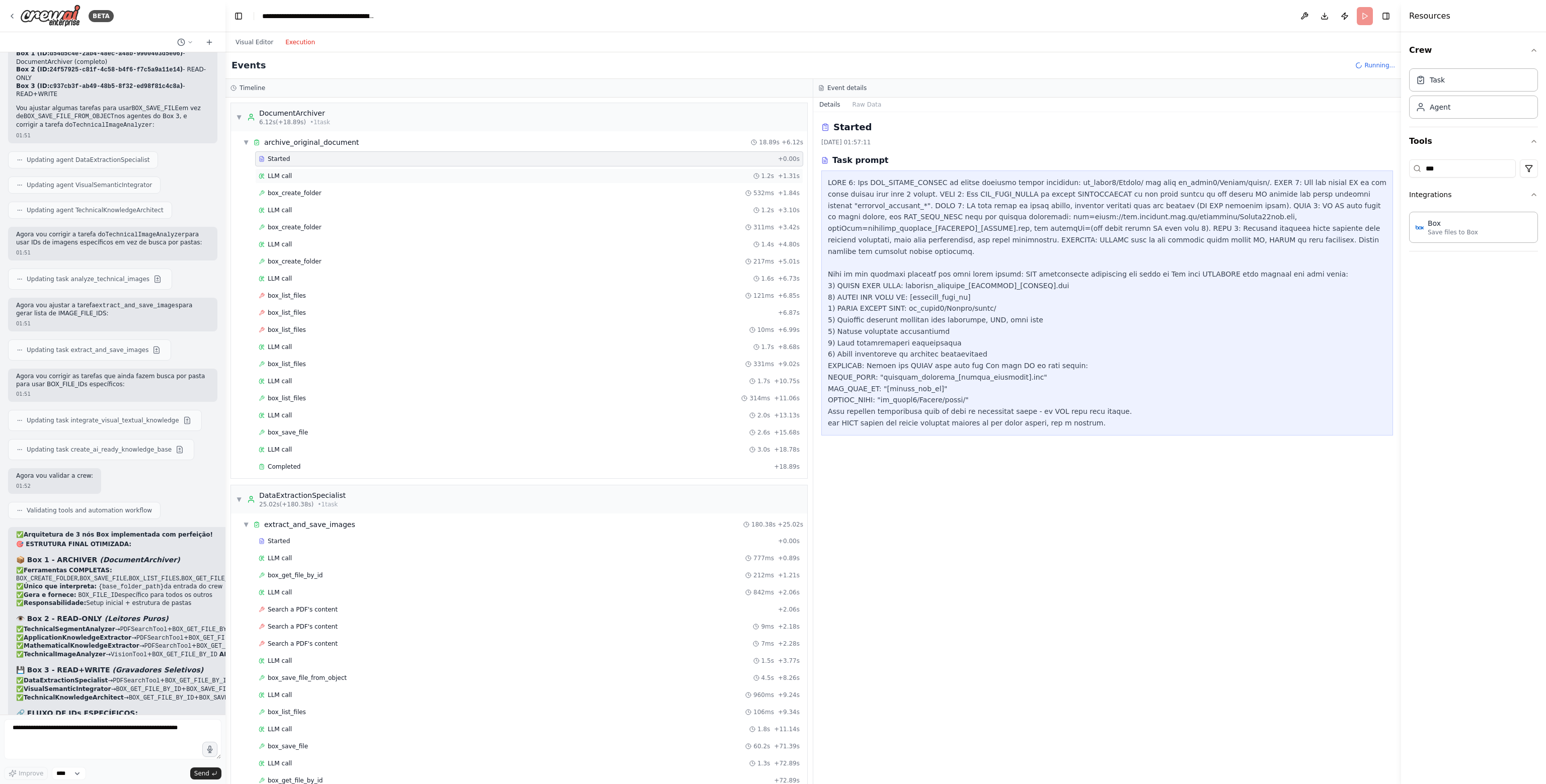
click at [302, 172] on div "LLM call 1.2s + 1.31s" at bounding box center [529, 176] width 541 height 8
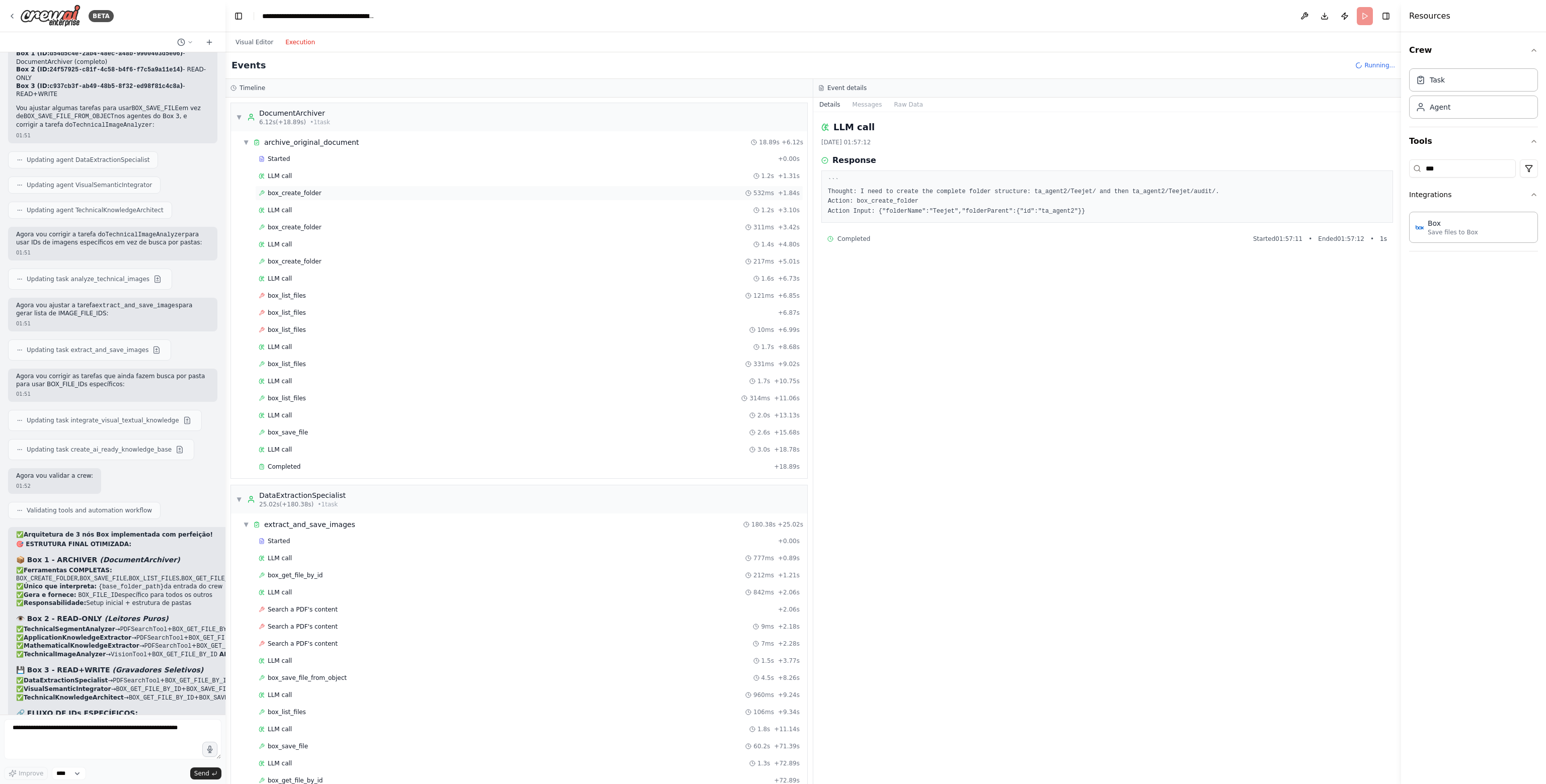
click at [311, 190] on span "box_create_folder" at bounding box center [295, 193] width 54 height 8
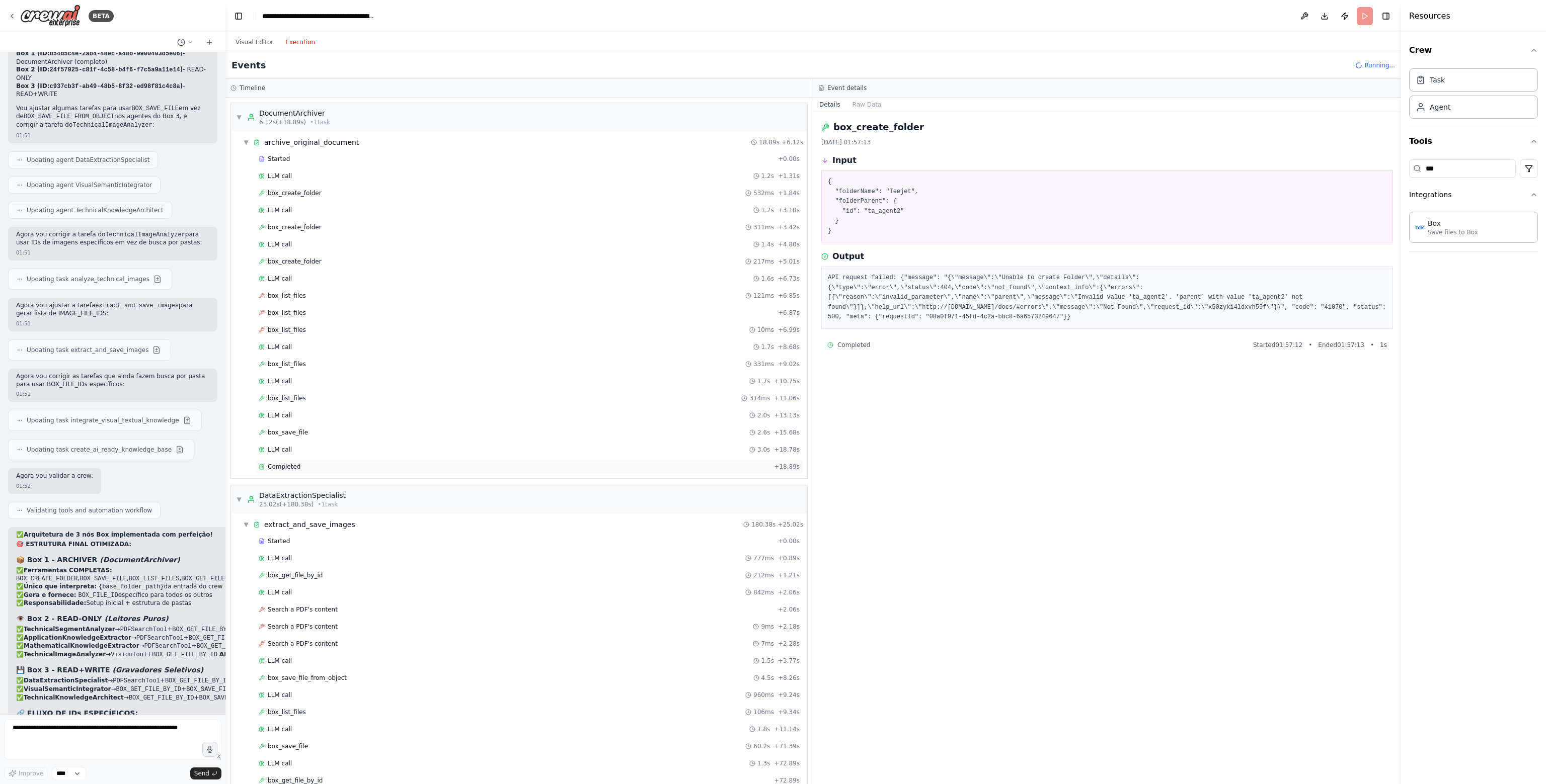
click at [310, 462] on div "Completed" at bounding box center [514, 466] width 511 height 8
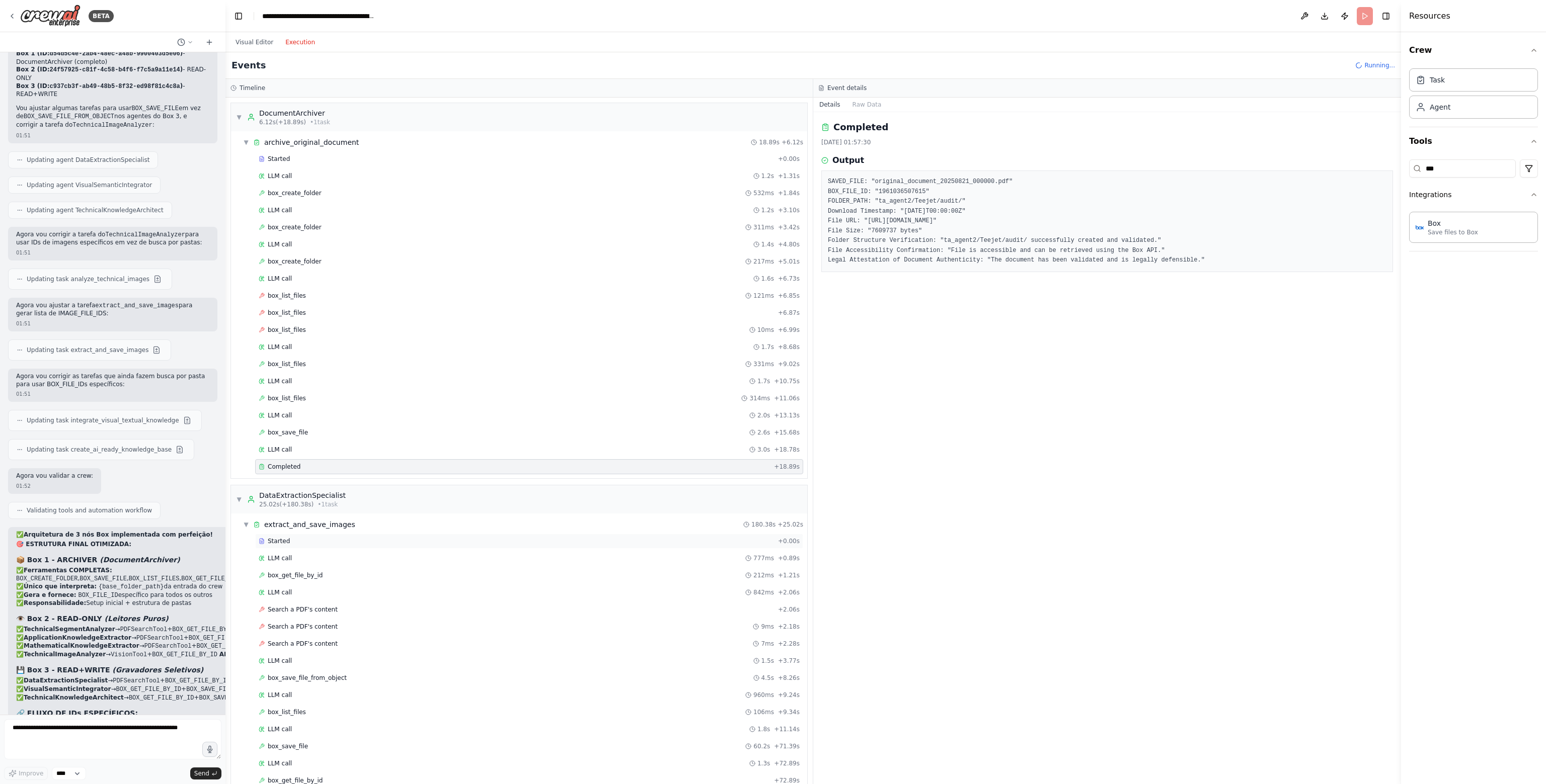
click at [297, 537] on div "Started" at bounding box center [516, 541] width 516 height 8
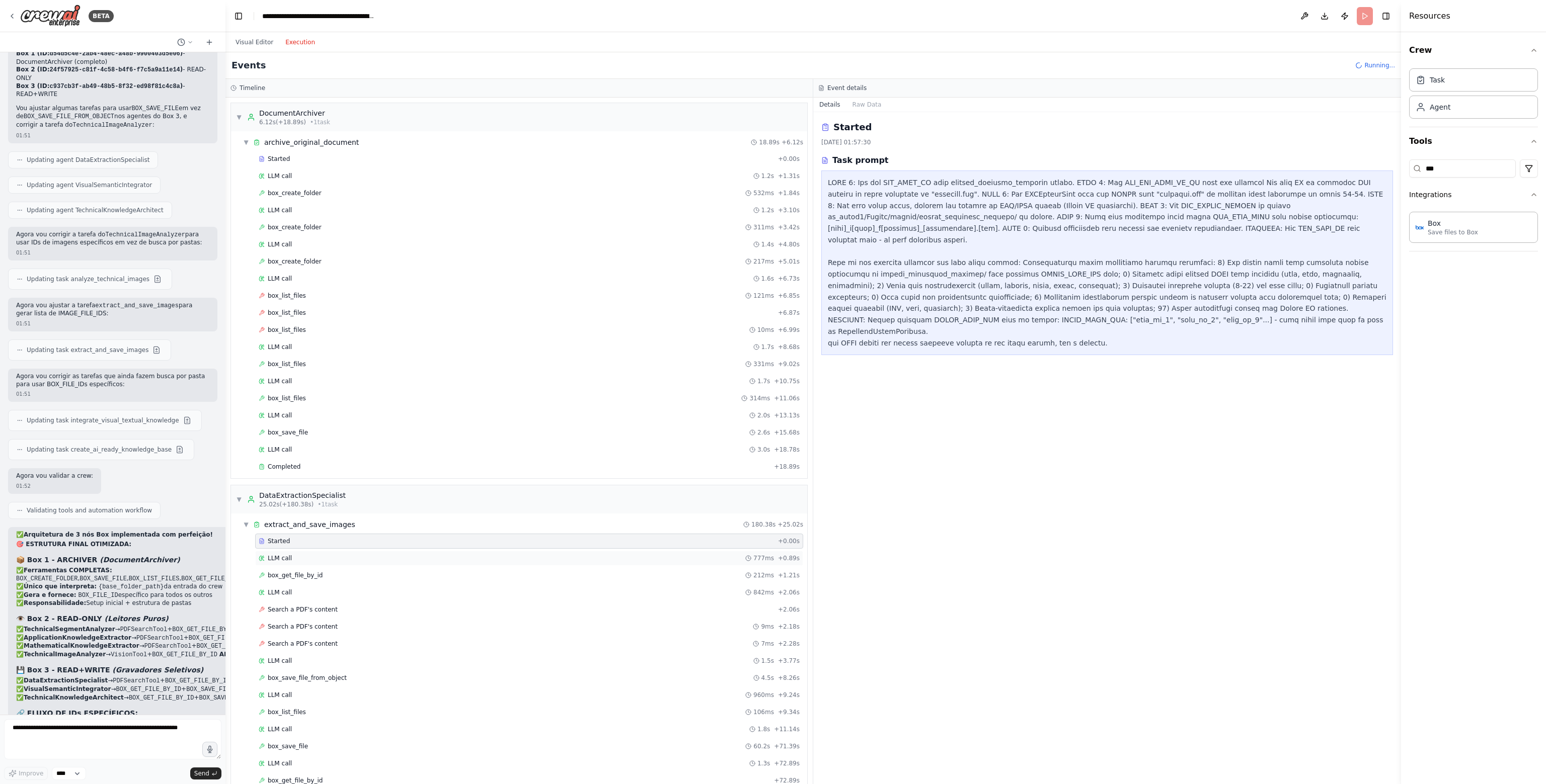
click at [300, 557] on div "LLM call 777ms + 0.89s" at bounding box center [529, 558] width 541 height 8
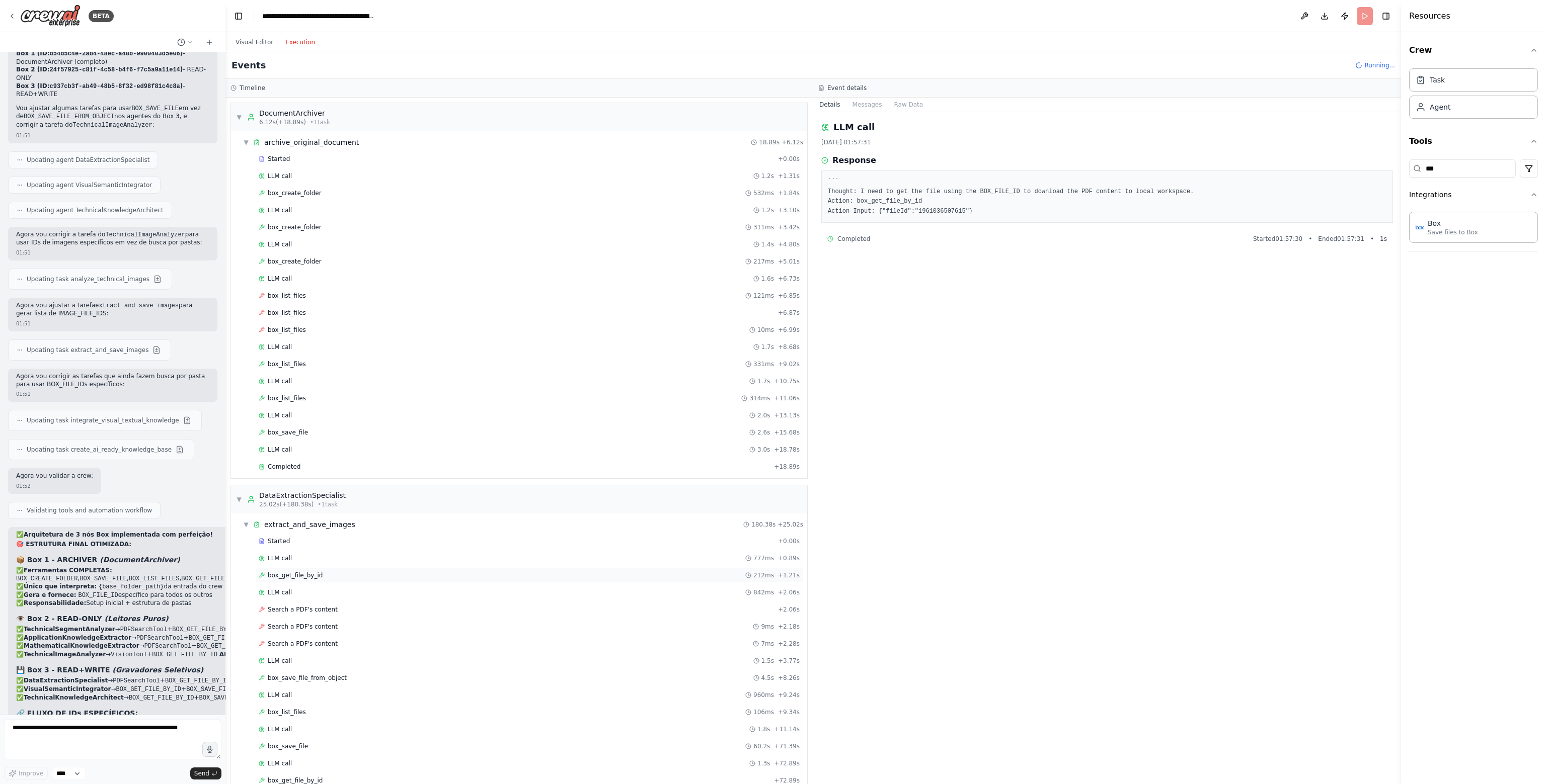
click at [301, 572] on span "box_get_file_by_id" at bounding box center [295, 575] width 55 height 8
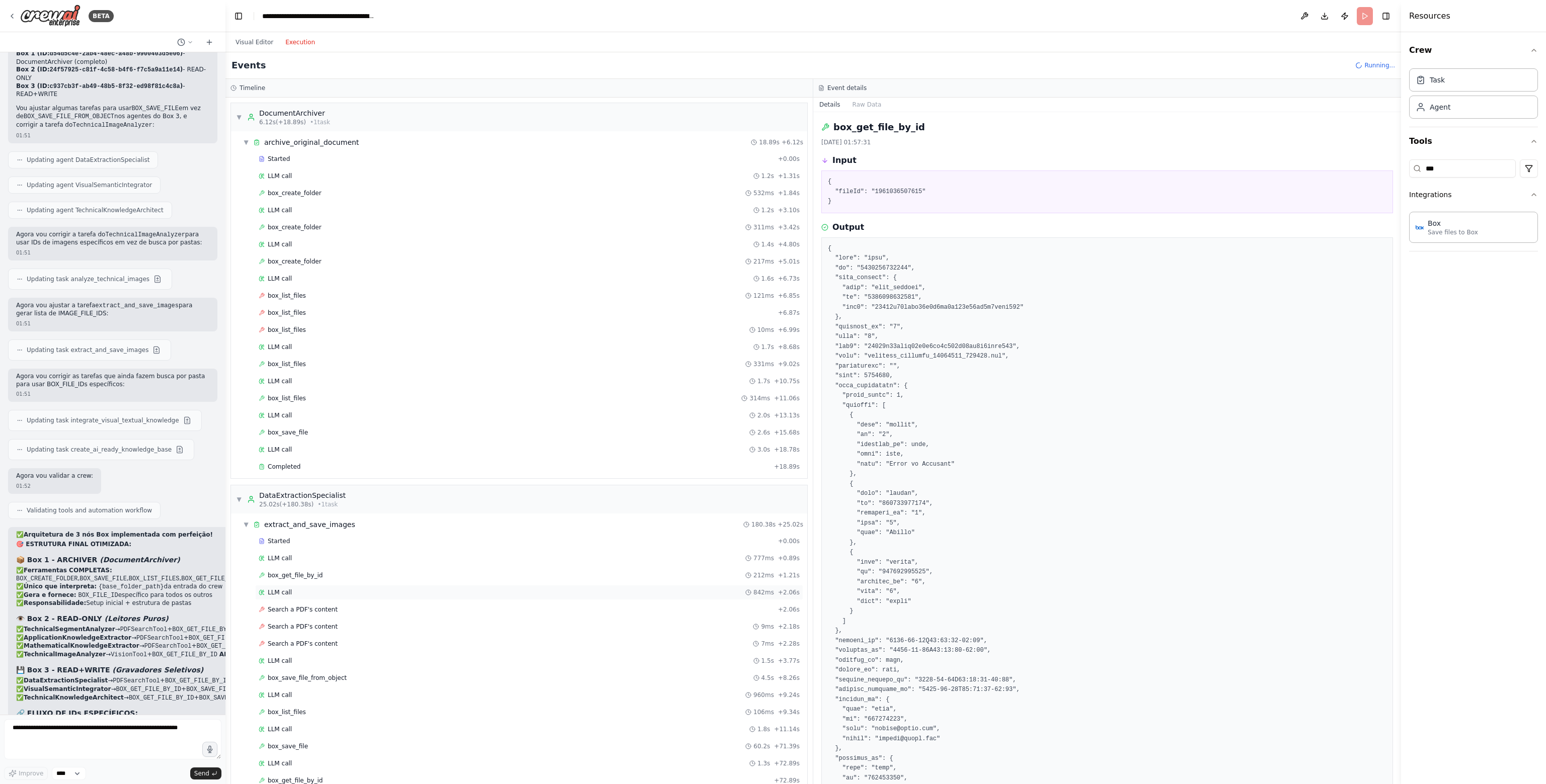
click at [300, 589] on div "LLM call 842ms + 2.06s" at bounding box center [529, 592] width 541 height 8
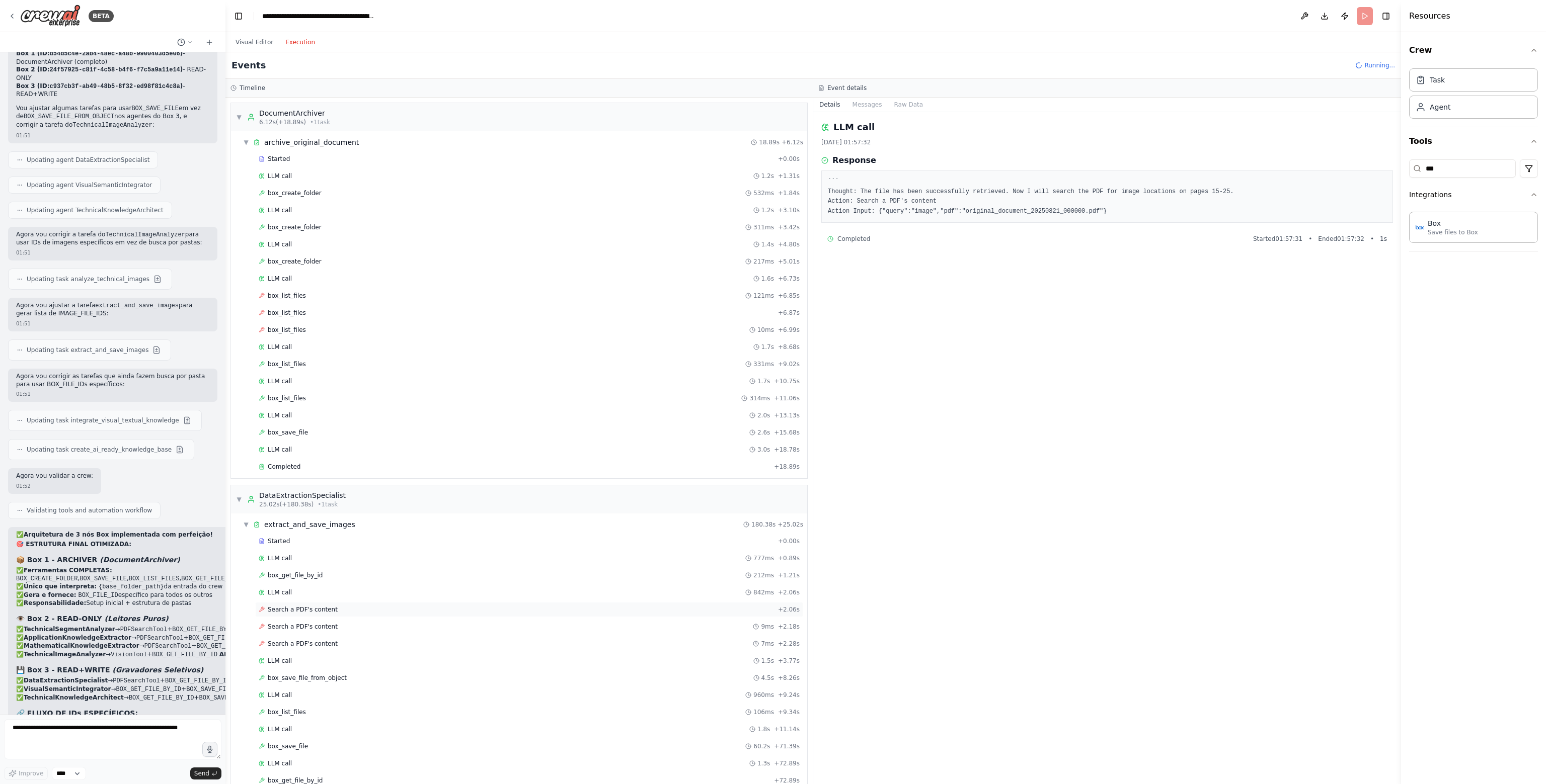
click at [302, 602] on div "Search a PDF's content + 2.06s" at bounding box center [529, 609] width 548 height 15
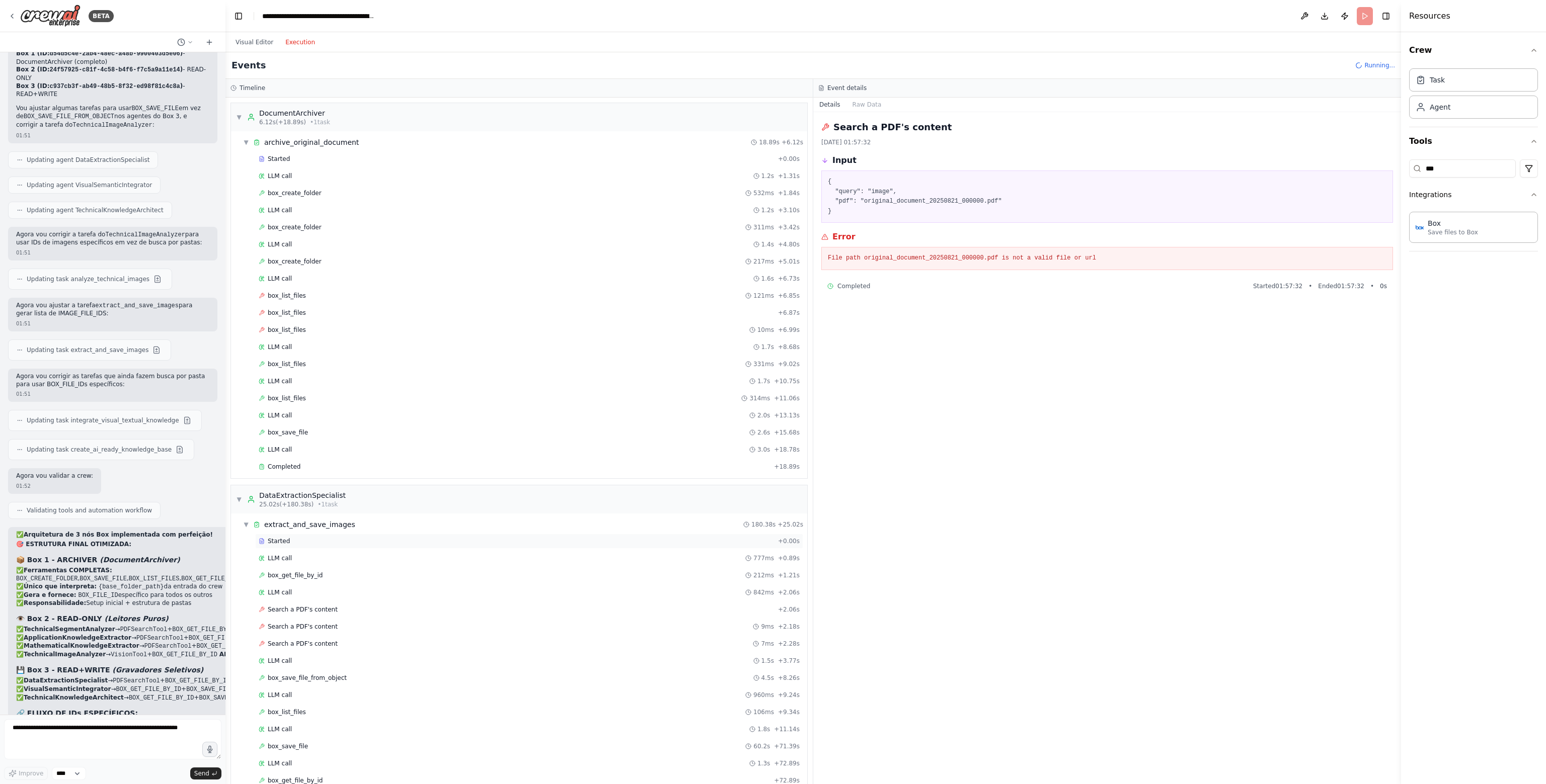
click at [310, 543] on div "Started + 0.00s" at bounding box center [529, 541] width 548 height 15
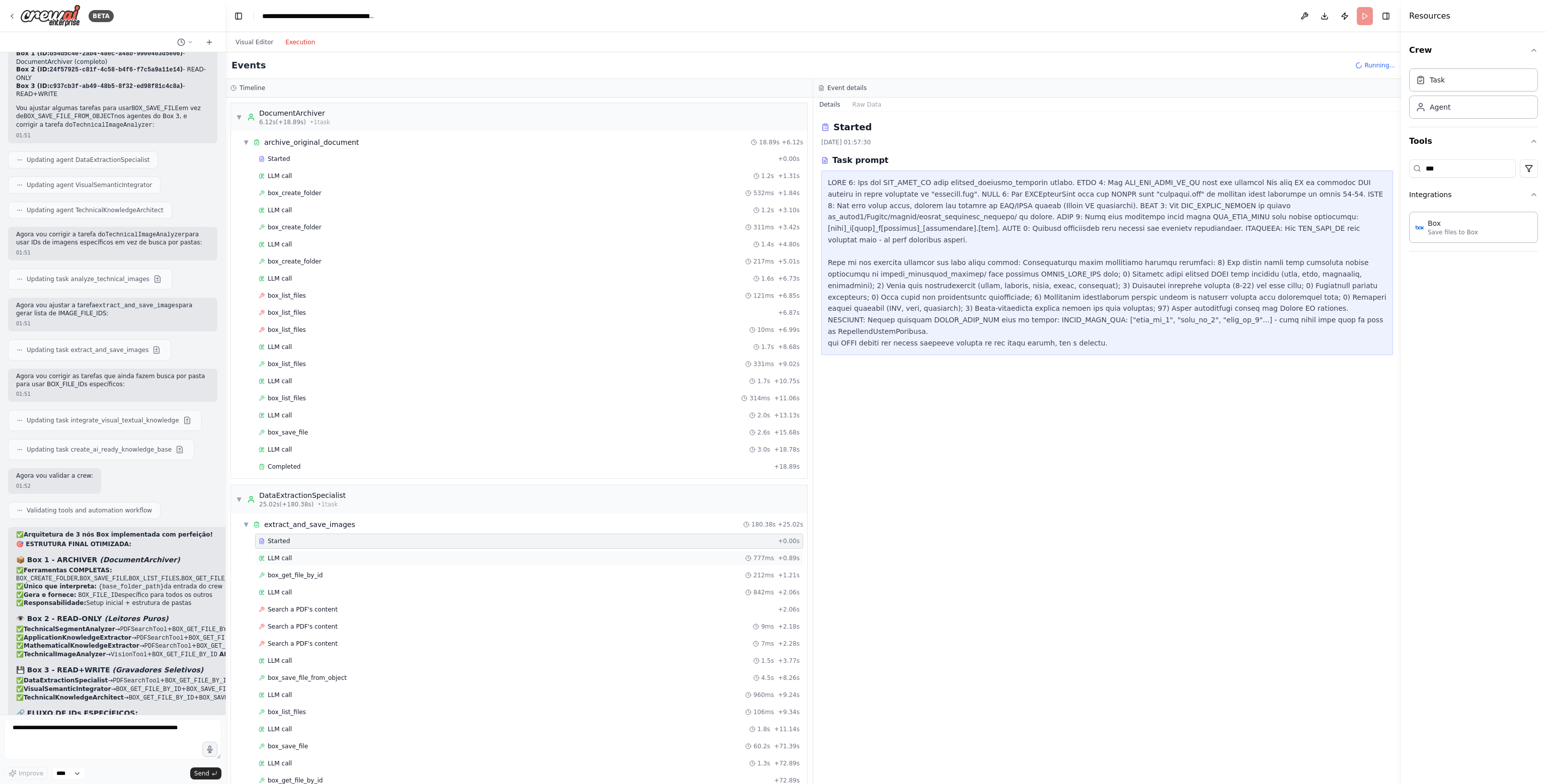
click at [308, 555] on div "LLM call 777ms + 0.89s" at bounding box center [529, 558] width 541 height 8
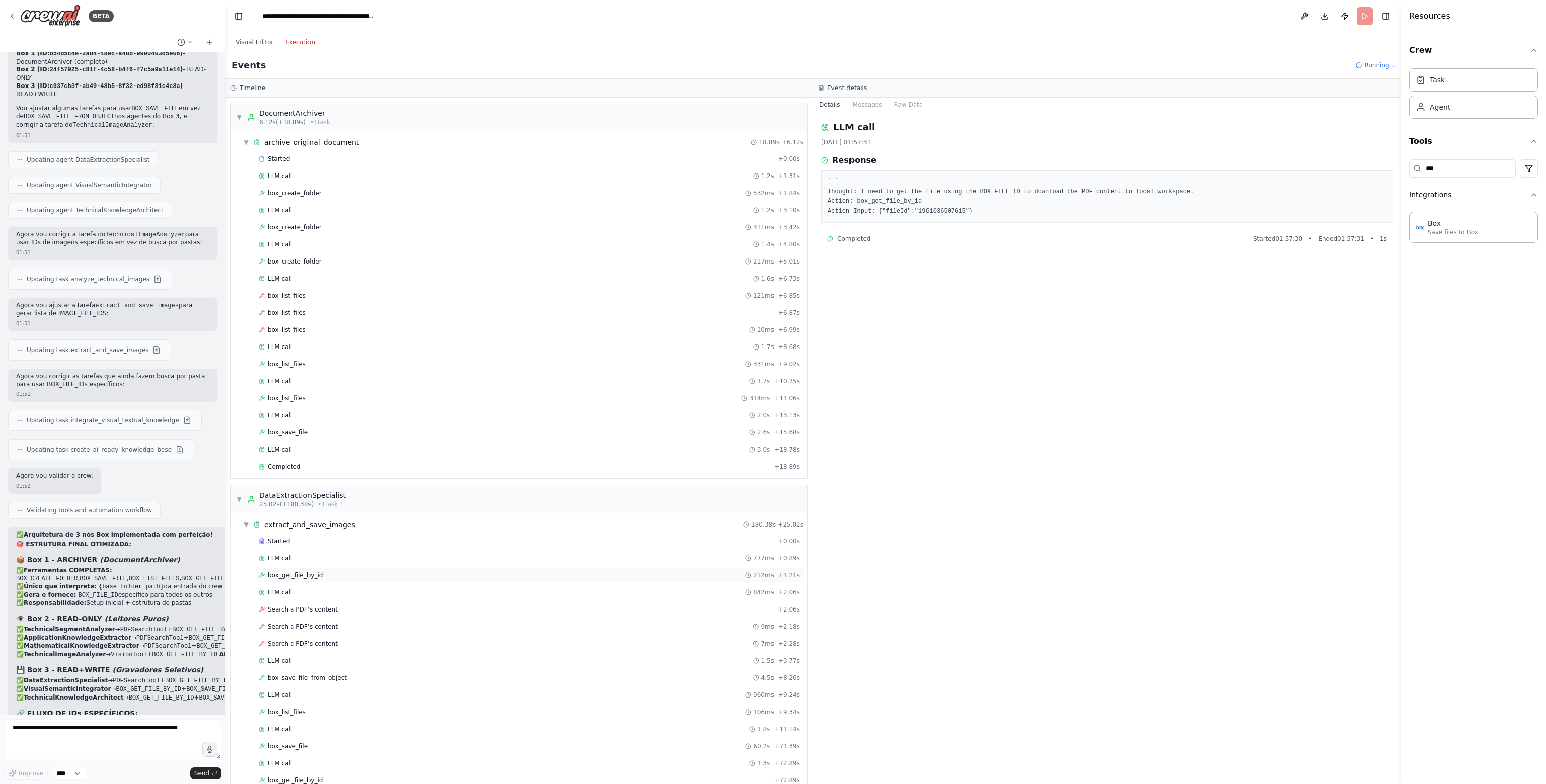
click at [326, 572] on div "box_get_file_by_id 212ms + 1.21s" at bounding box center [529, 575] width 541 height 8
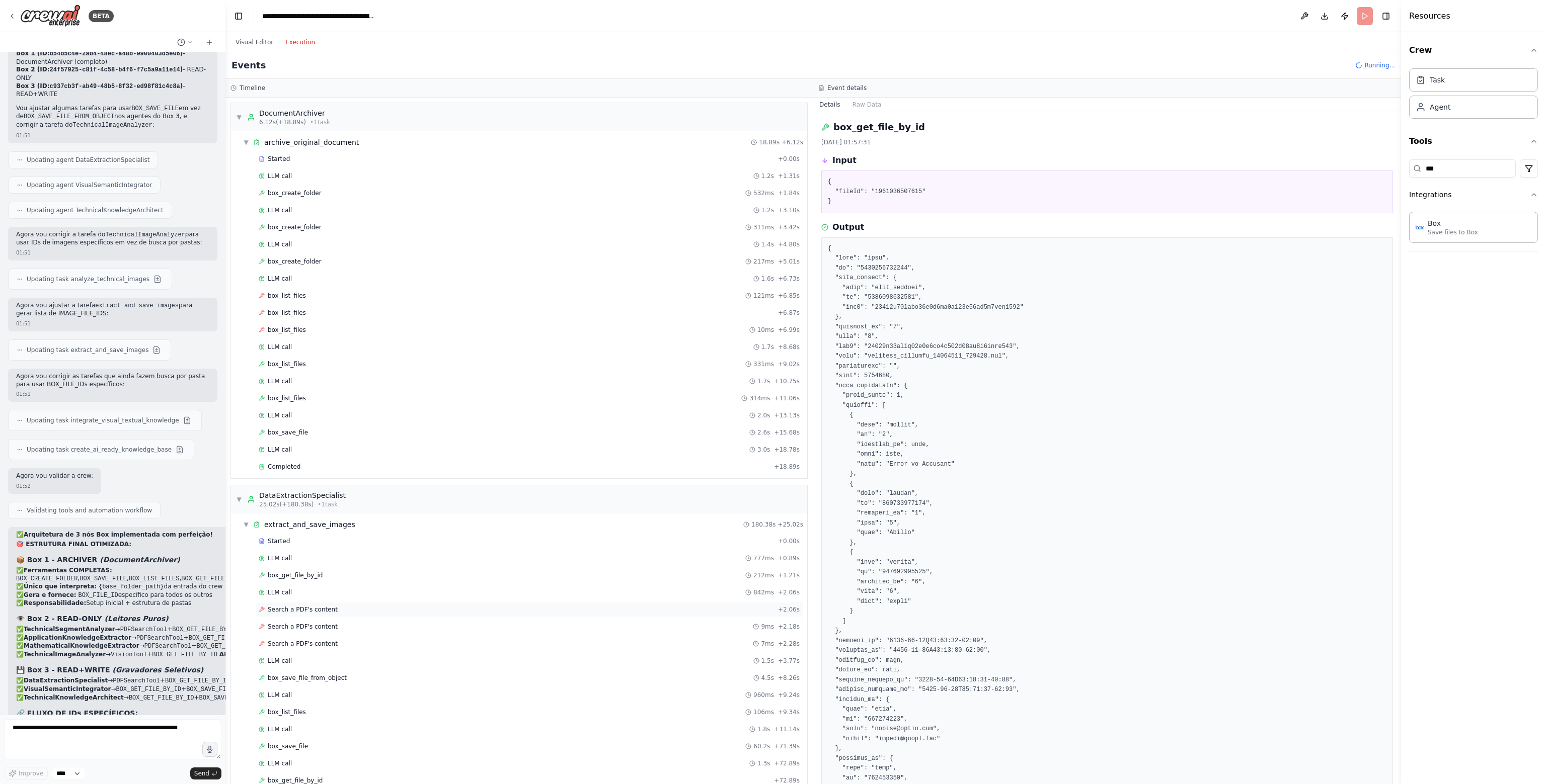
click at [316, 608] on span "Search a PDF's content" at bounding box center [302, 609] width 70 height 8
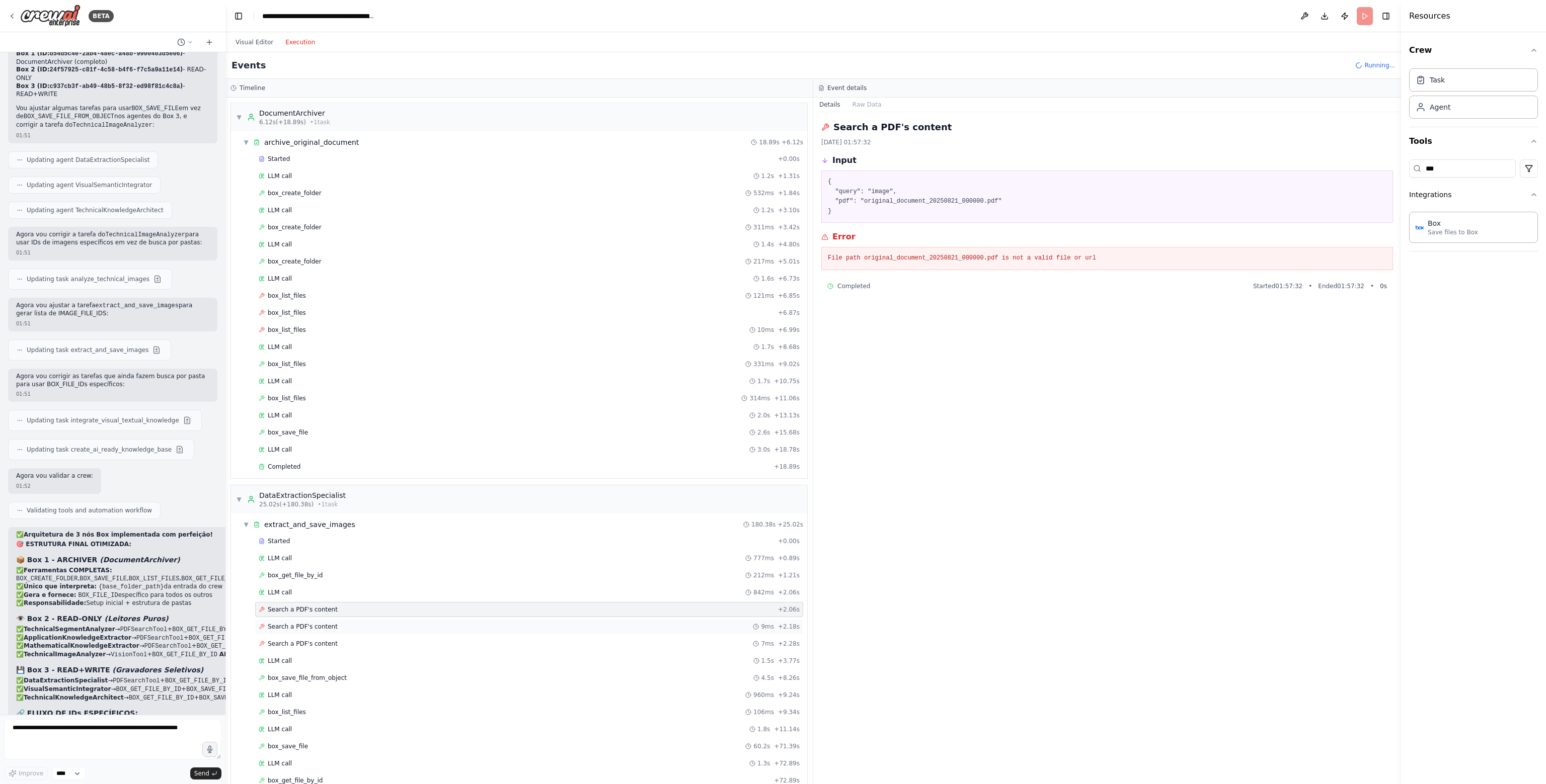
click at [322, 623] on span "Search a PDF's content" at bounding box center [302, 626] width 70 height 8
click at [331, 636] on div "Search a PDF's content 7ms + 2.28s" at bounding box center [529, 644] width 548 height 15
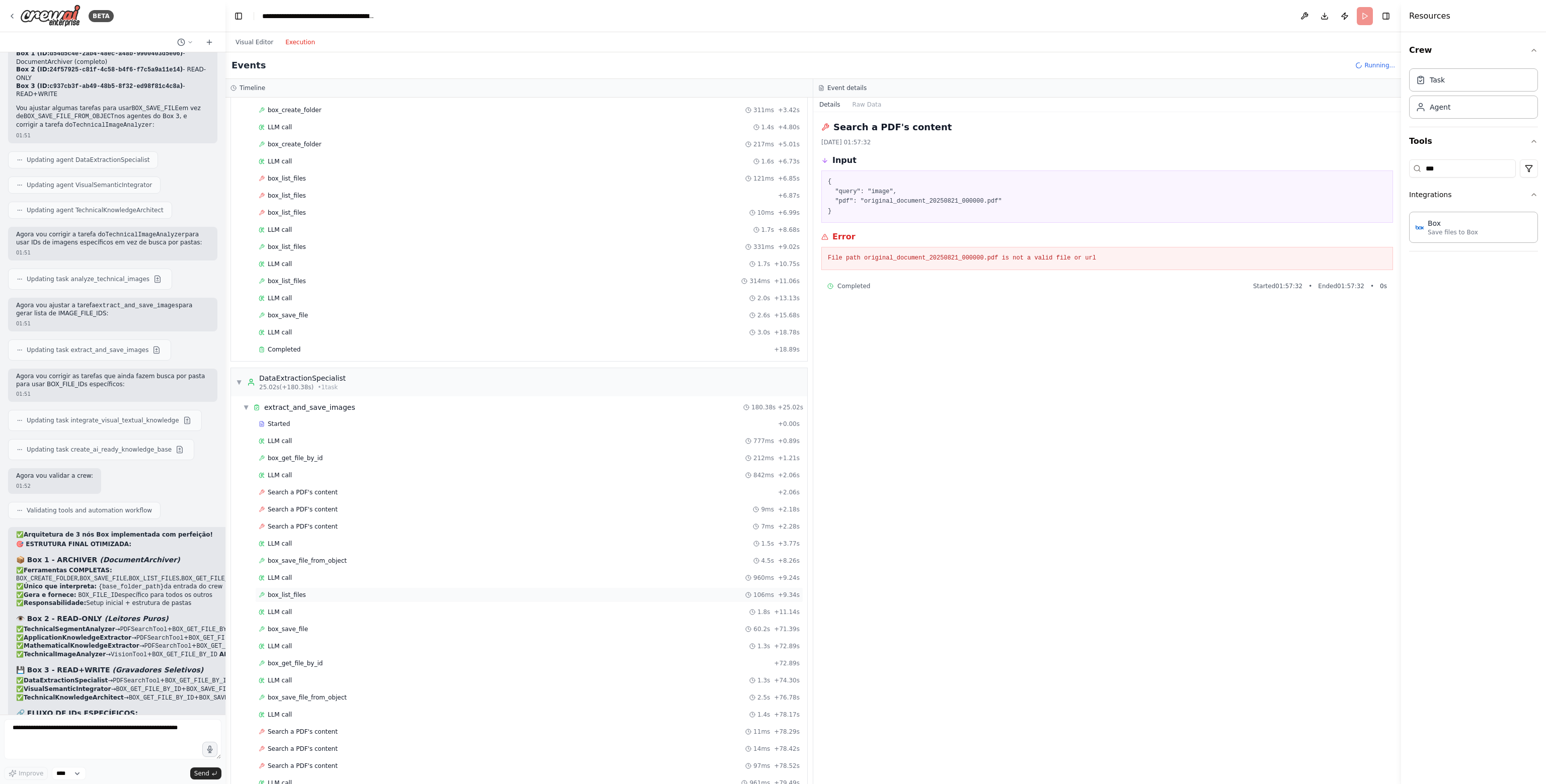
scroll to position [151, 0]
click at [332, 509] on div "LLM call 1.5s + 3.77s" at bounding box center [529, 510] width 548 height 15
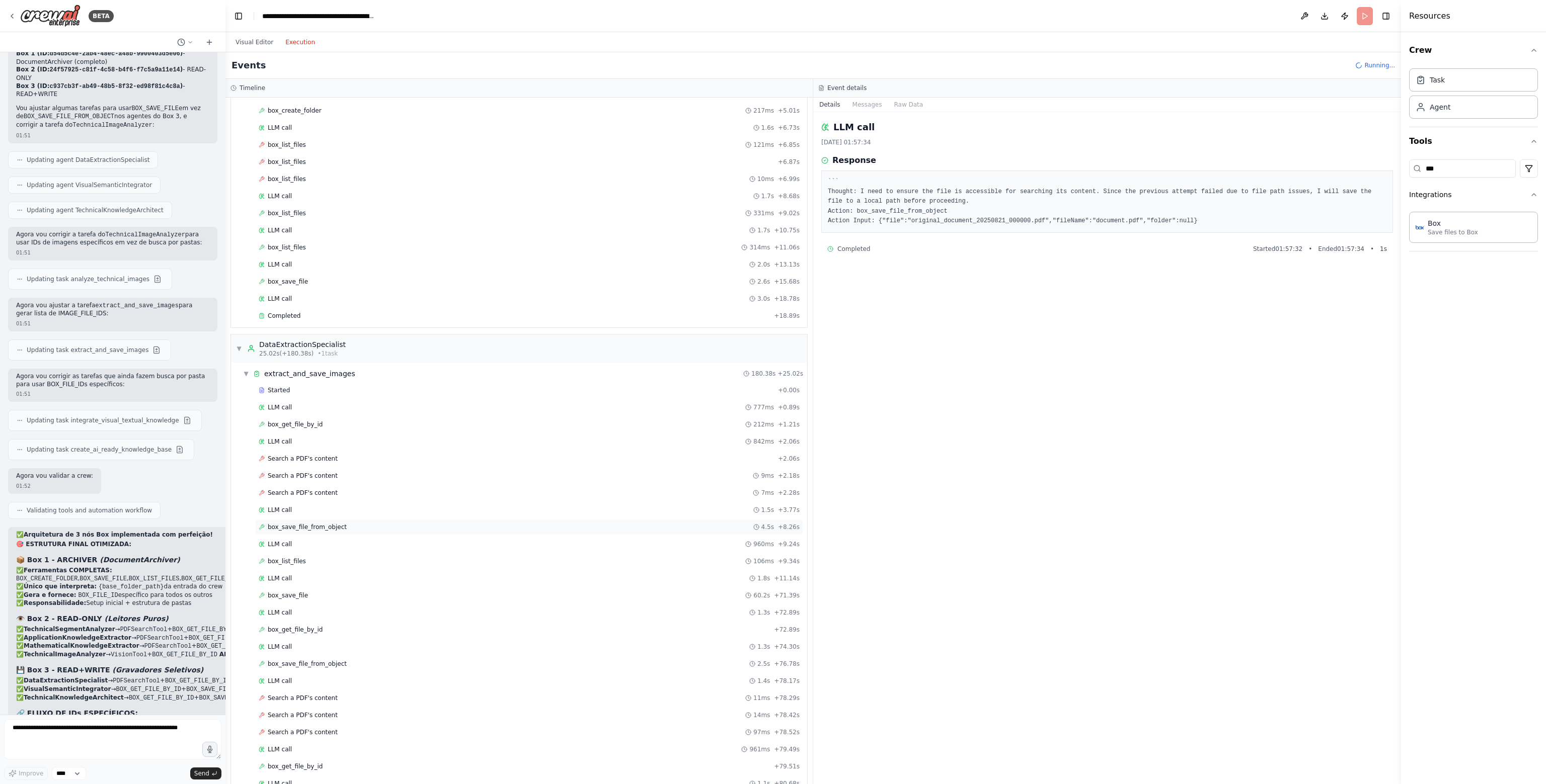
click at [337, 523] on div "box_save_file_from_object 4.5s + 8.26s" at bounding box center [529, 527] width 541 height 8
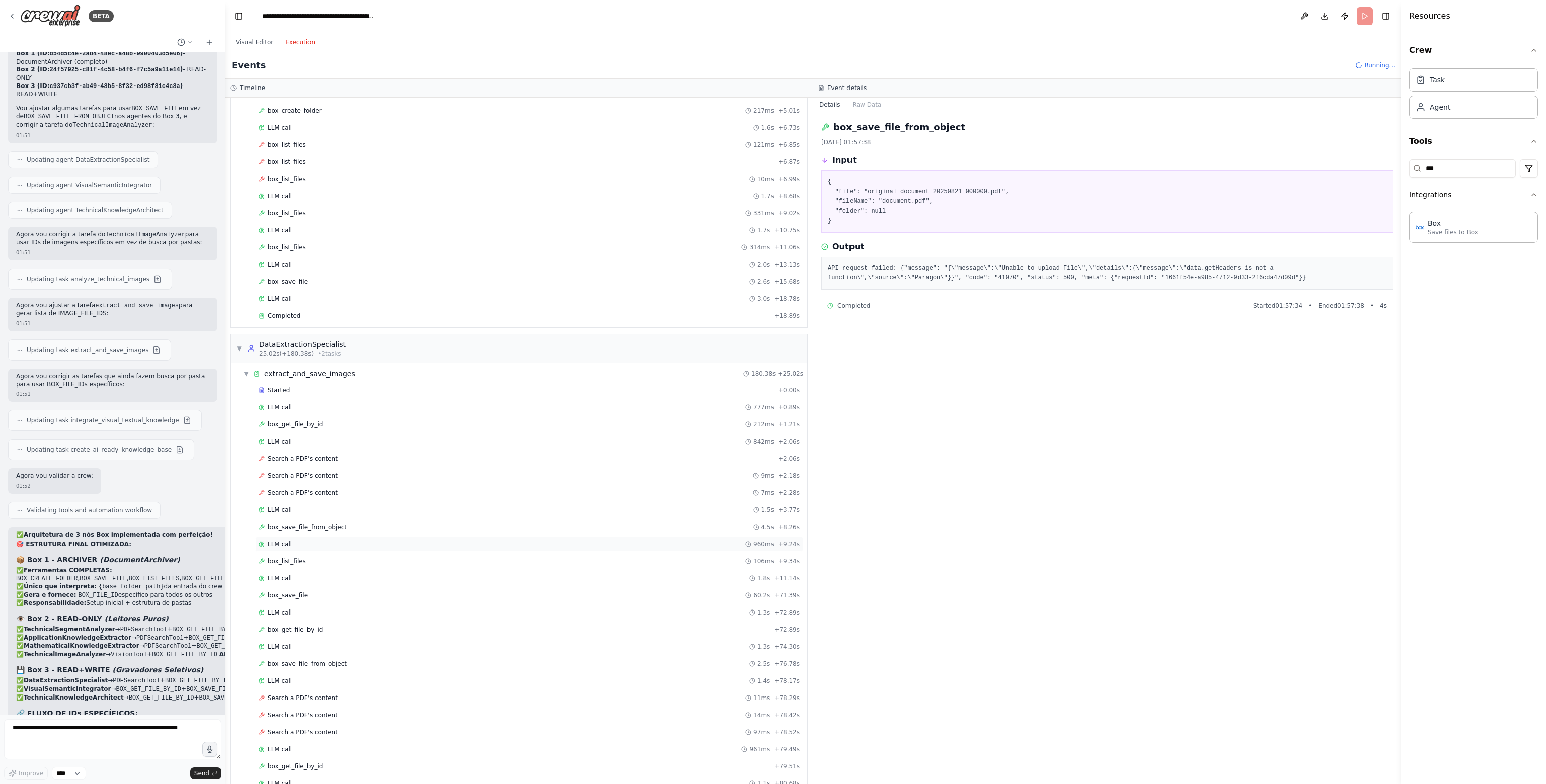
click at [337, 537] on div "LLM call 960ms + 9.24s" at bounding box center [529, 544] width 548 height 15
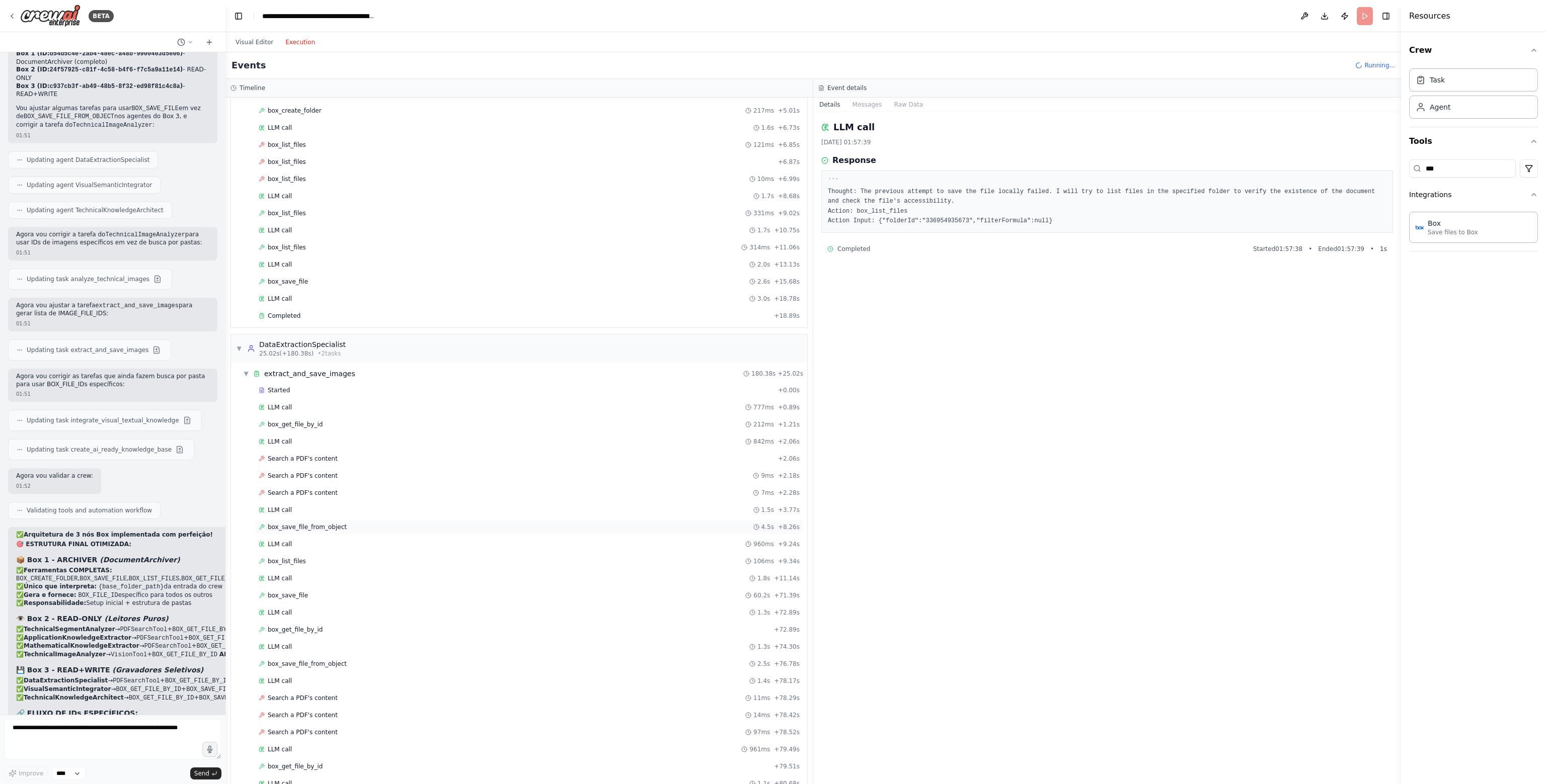
click at [287, 523] on span "box_save_file_from_object" at bounding box center [307, 527] width 79 height 8
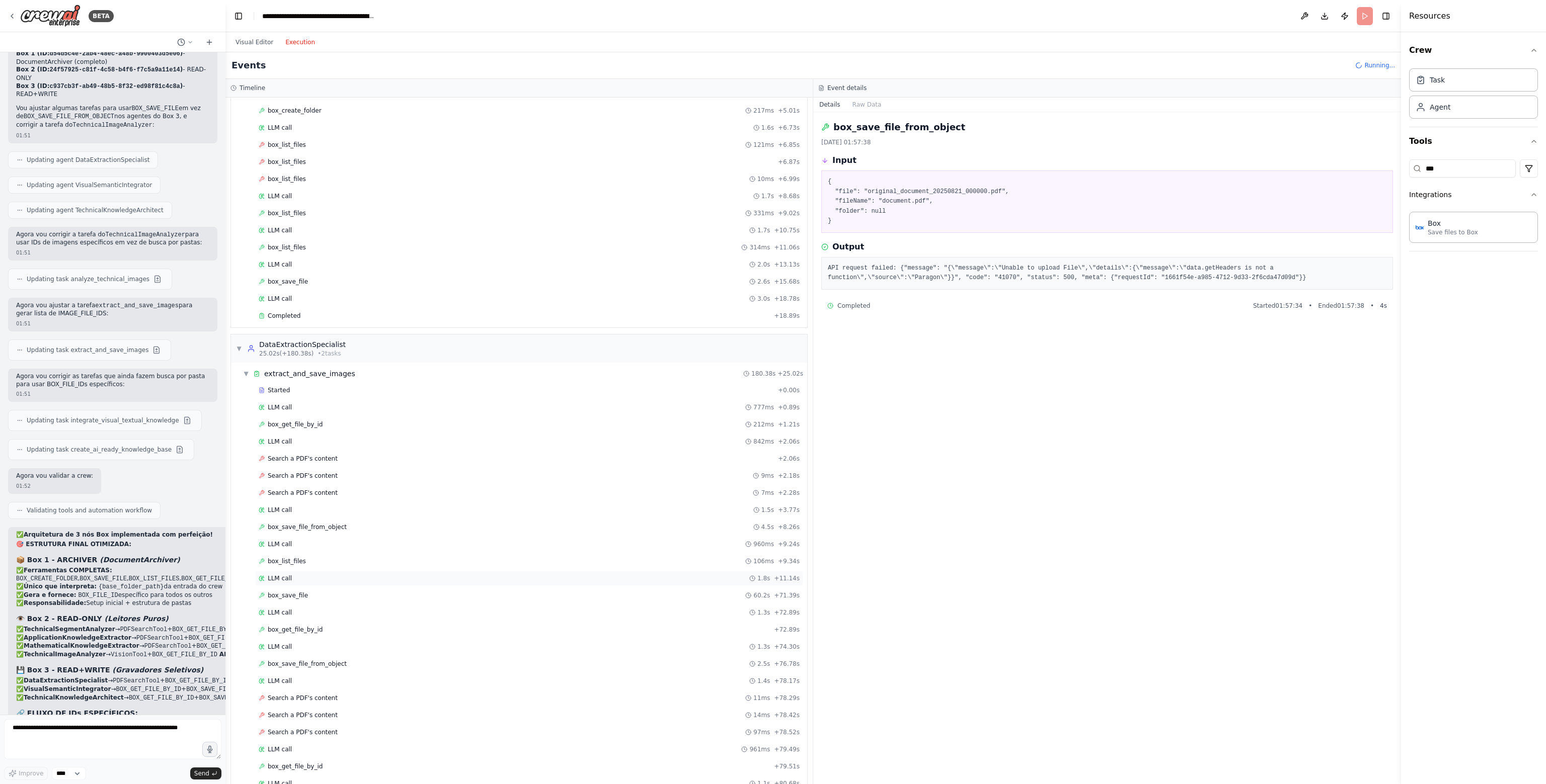
click at [304, 575] on div "LLM call 1.8s + 11.14s" at bounding box center [529, 578] width 541 height 8
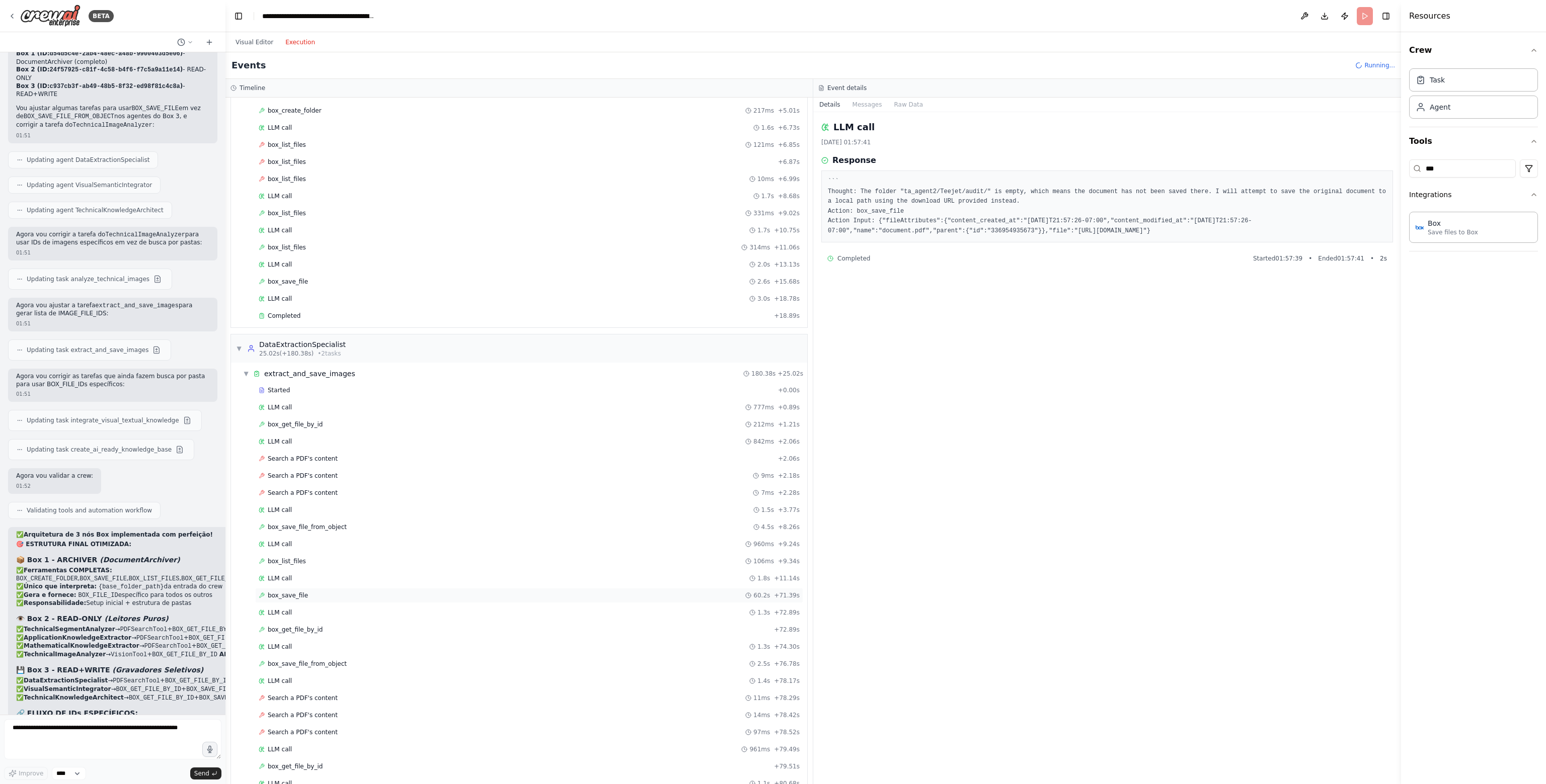
click at [304, 591] on div "box_save_file 60.2s + 71.39s" at bounding box center [529, 595] width 541 height 8
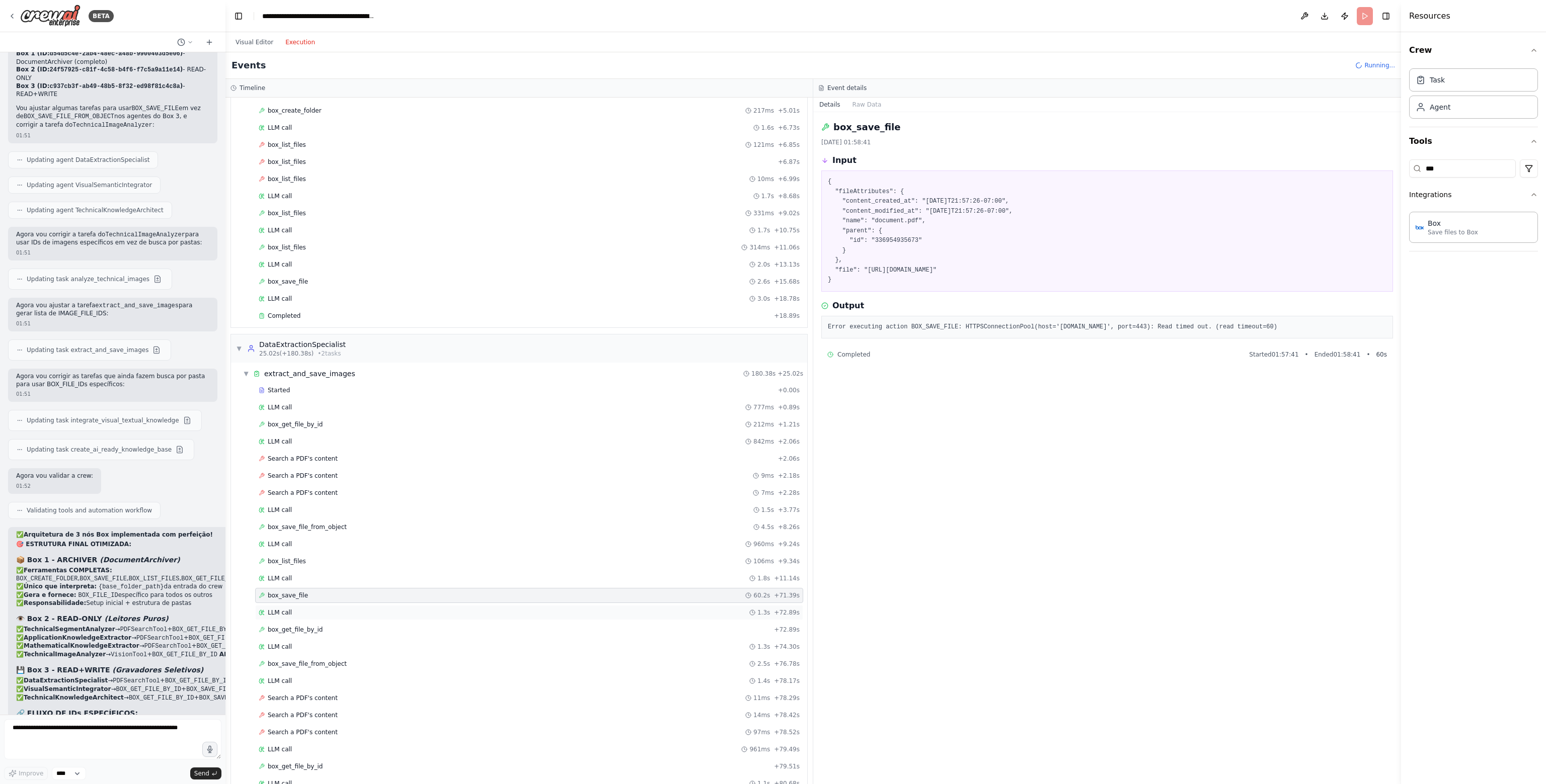
click at [306, 609] on div "LLM call 1.3s + 72.89s" at bounding box center [529, 612] width 541 height 8
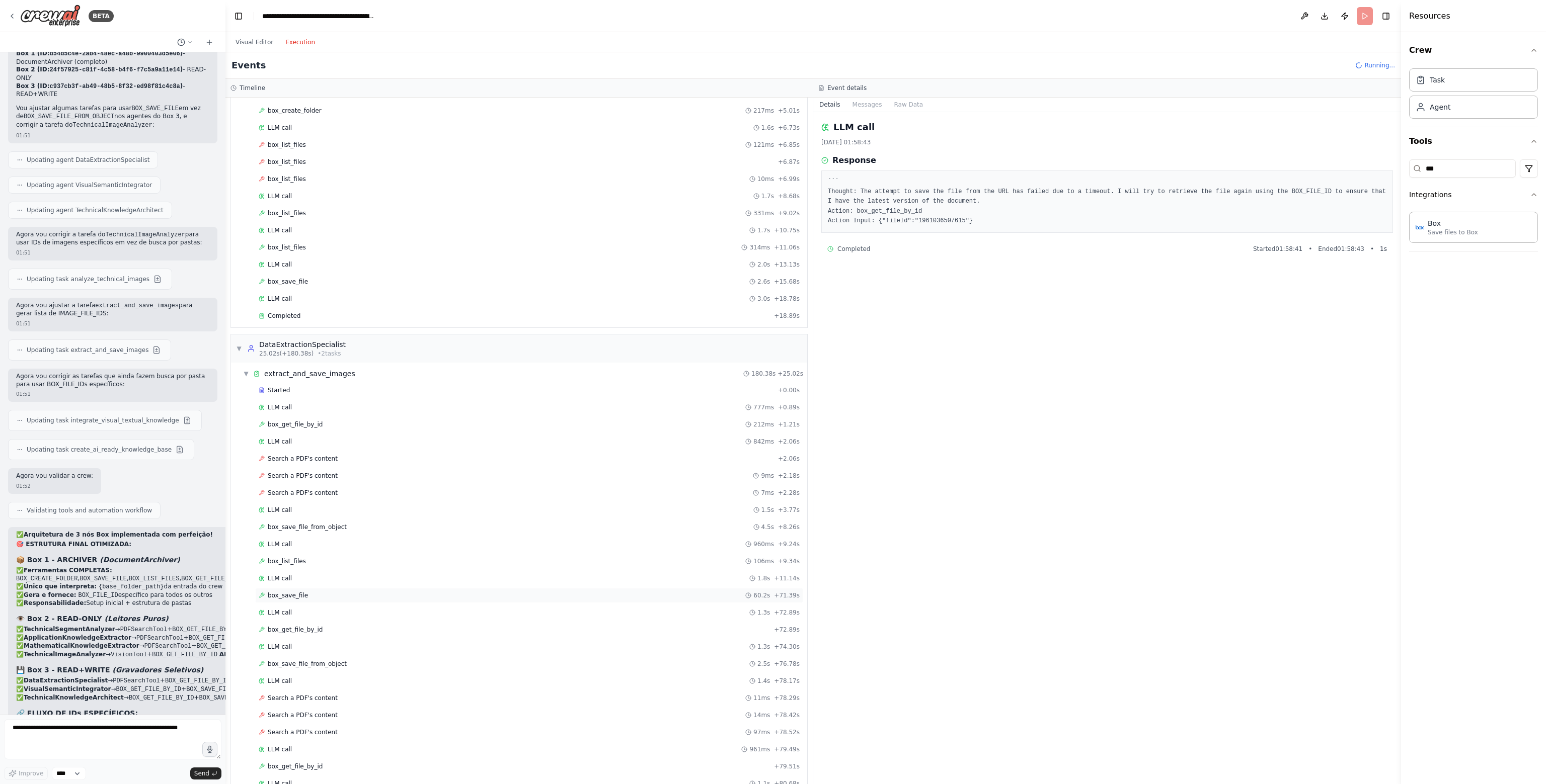
click at [298, 588] on div "box_save_file 60.2s + 71.39s" at bounding box center [529, 595] width 548 height 15
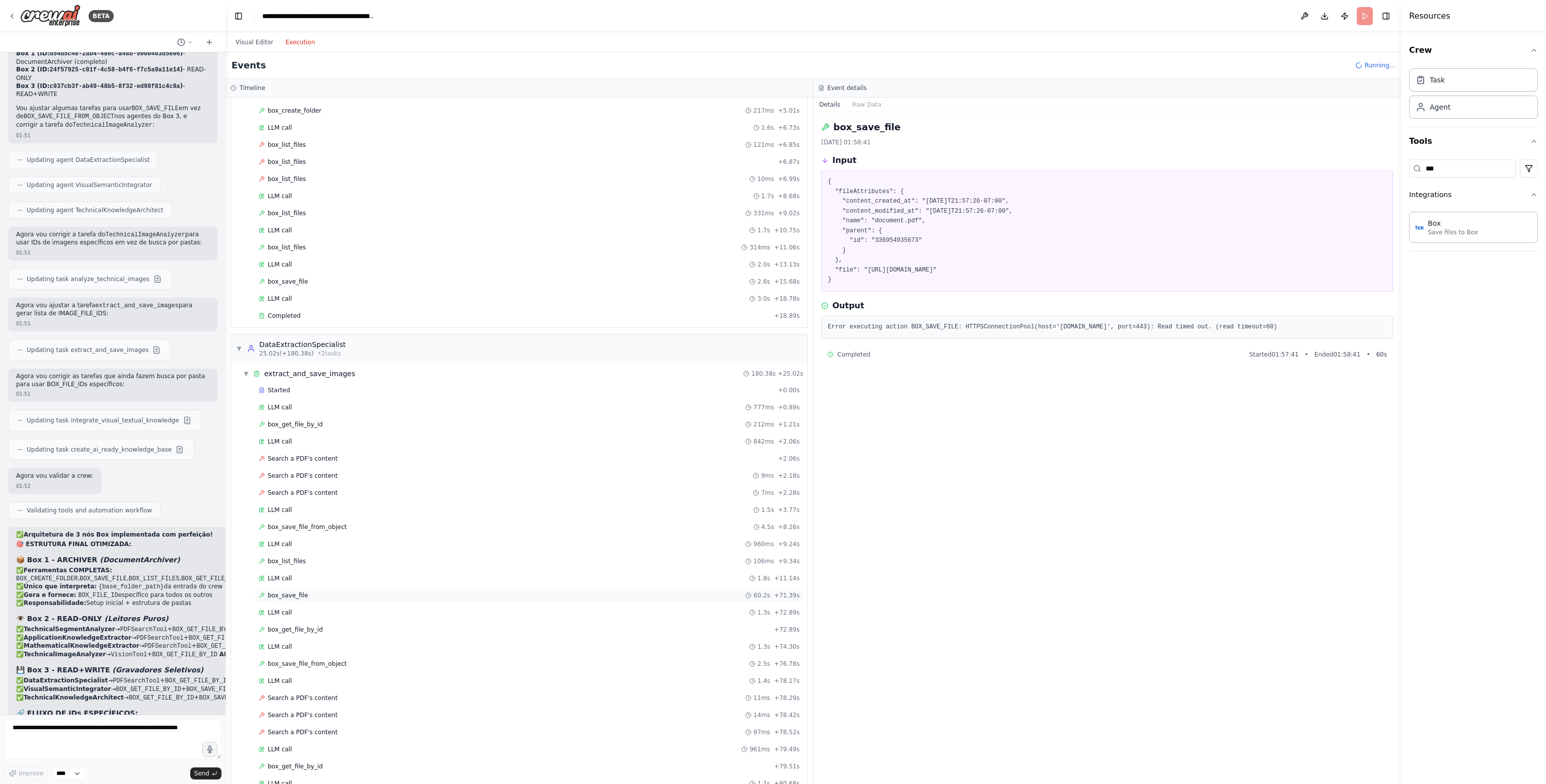
click at [286, 591] on span "box_save_file" at bounding box center [287, 595] width 40 height 8
click at [284, 609] on span "LLM call" at bounding box center [280, 612] width 24 height 8
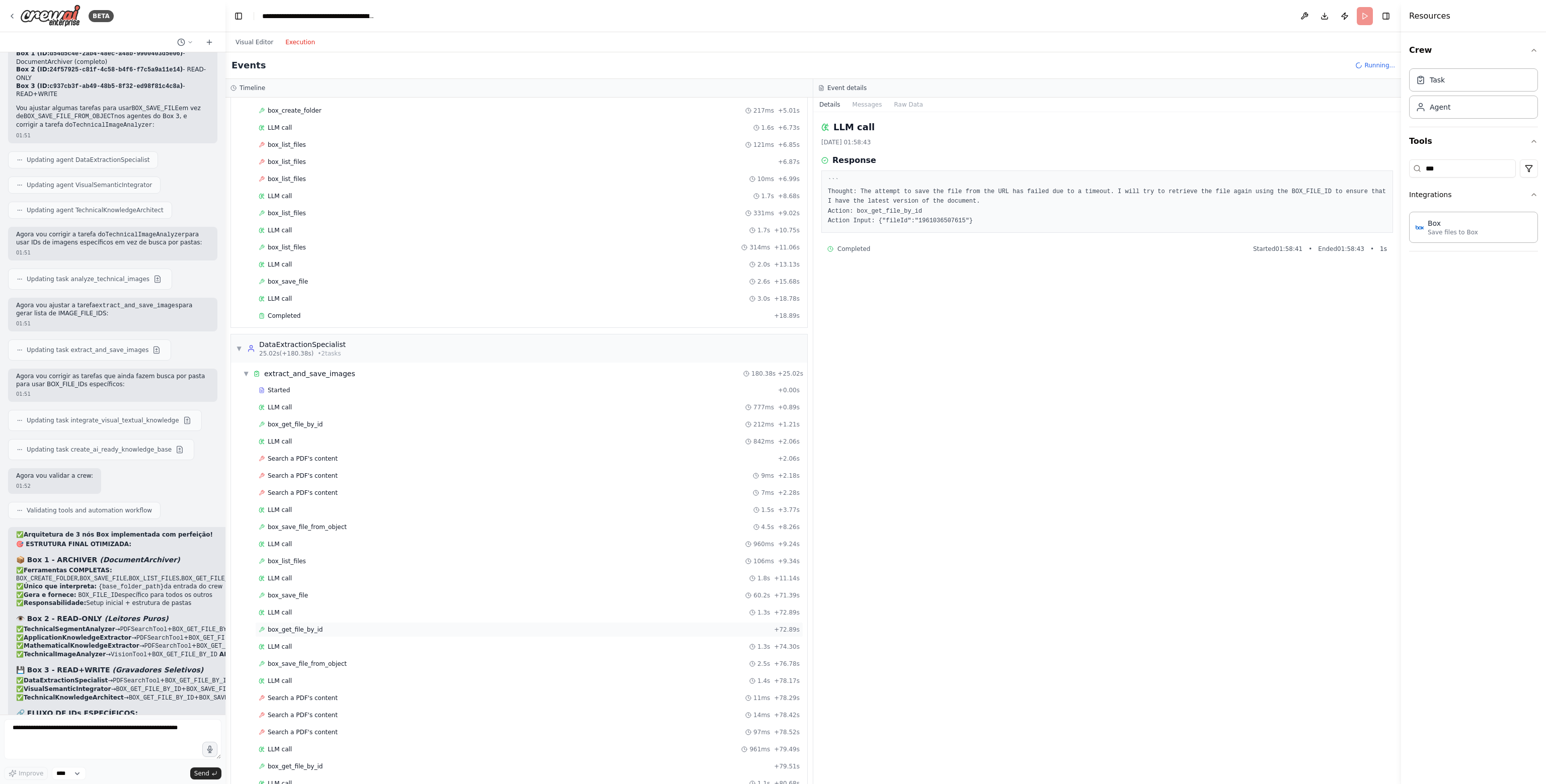
click at [287, 626] on span "box_get_file_by_id" at bounding box center [295, 629] width 55 height 8
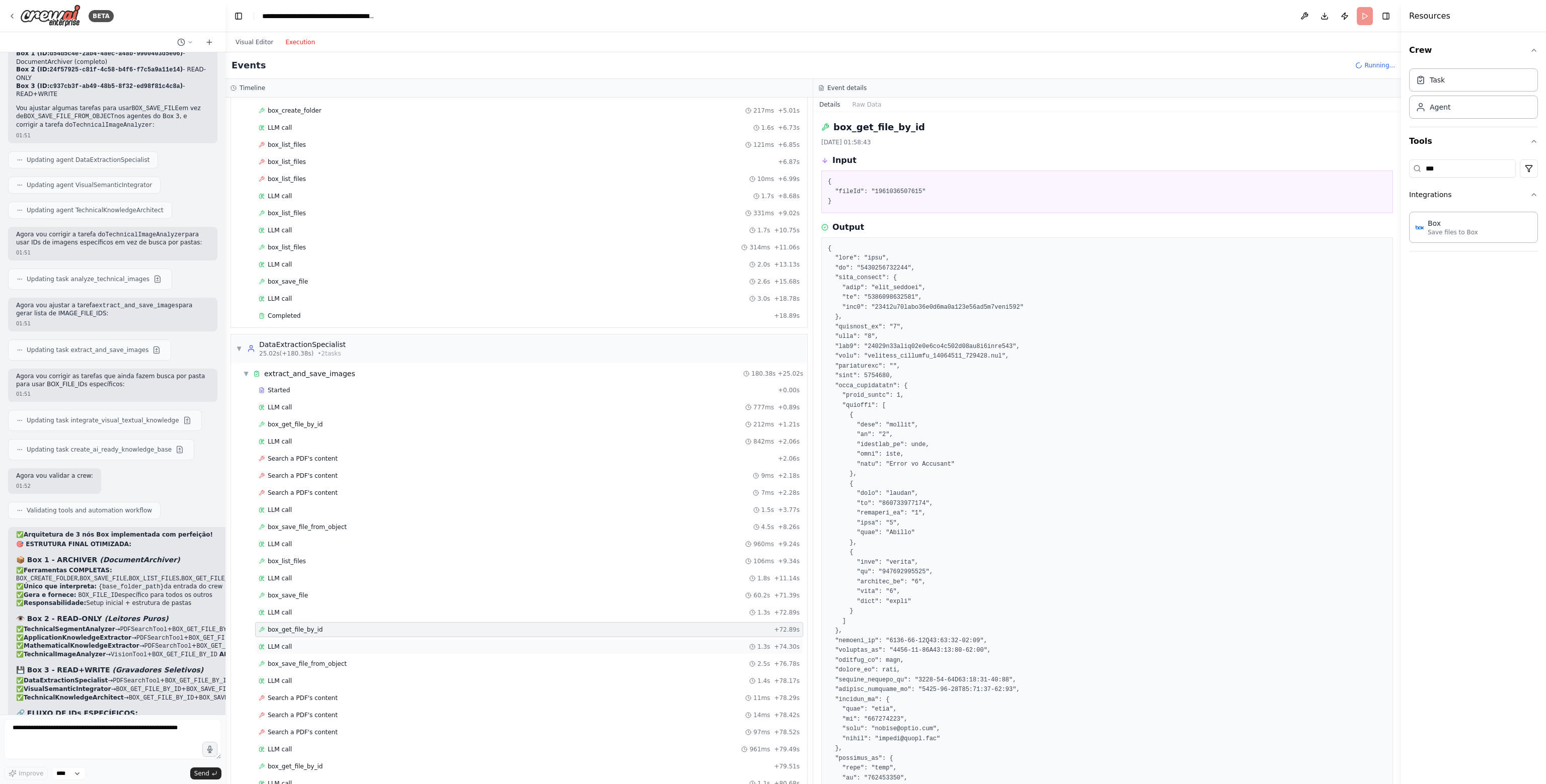
click at [290, 639] on div "LLM call 1.3s + 74.30s" at bounding box center [529, 647] width 548 height 15
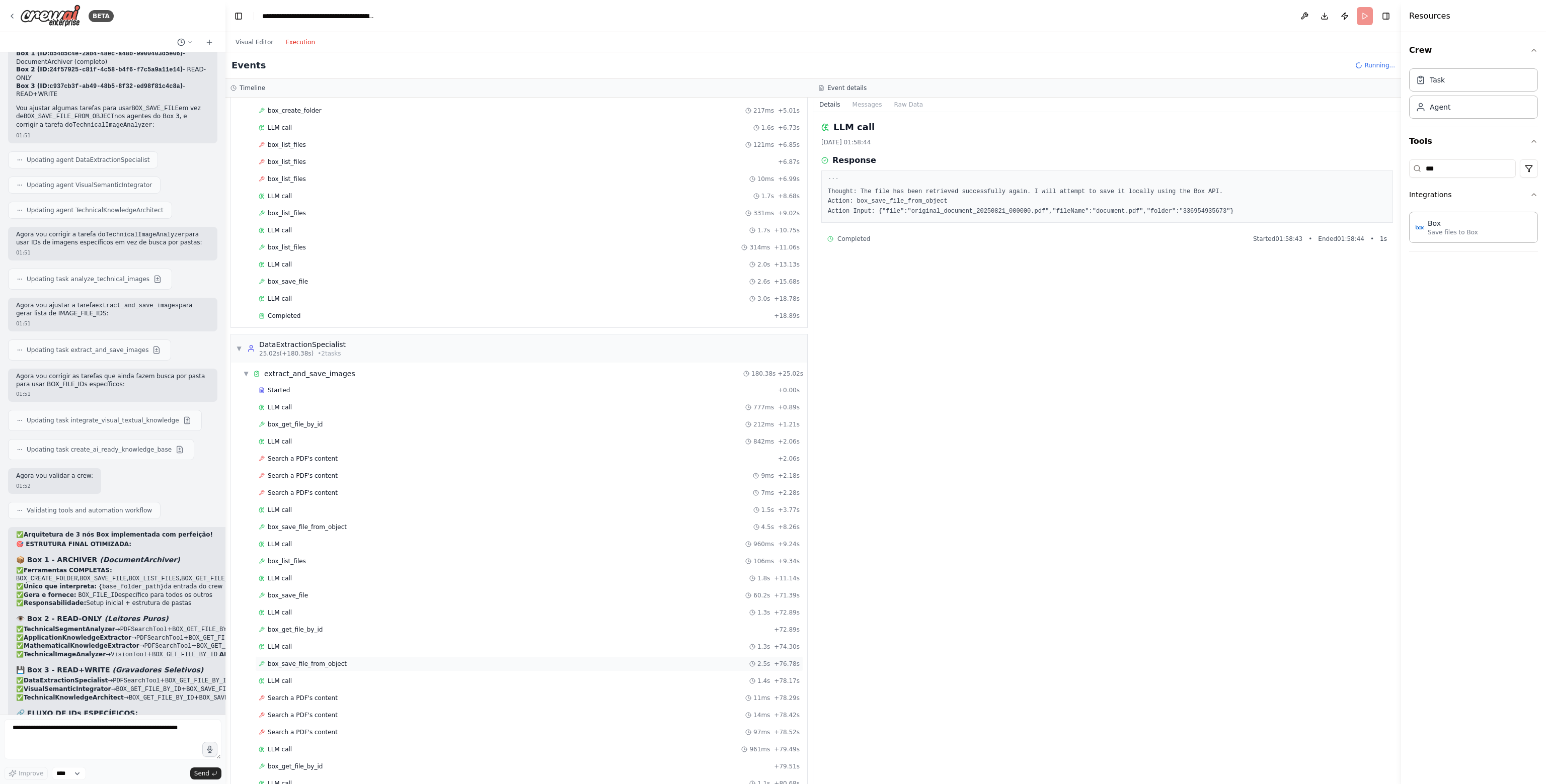
click at [292, 660] on span "box_save_file_from_object" at bounding box center [307, 663] width 79 height 8
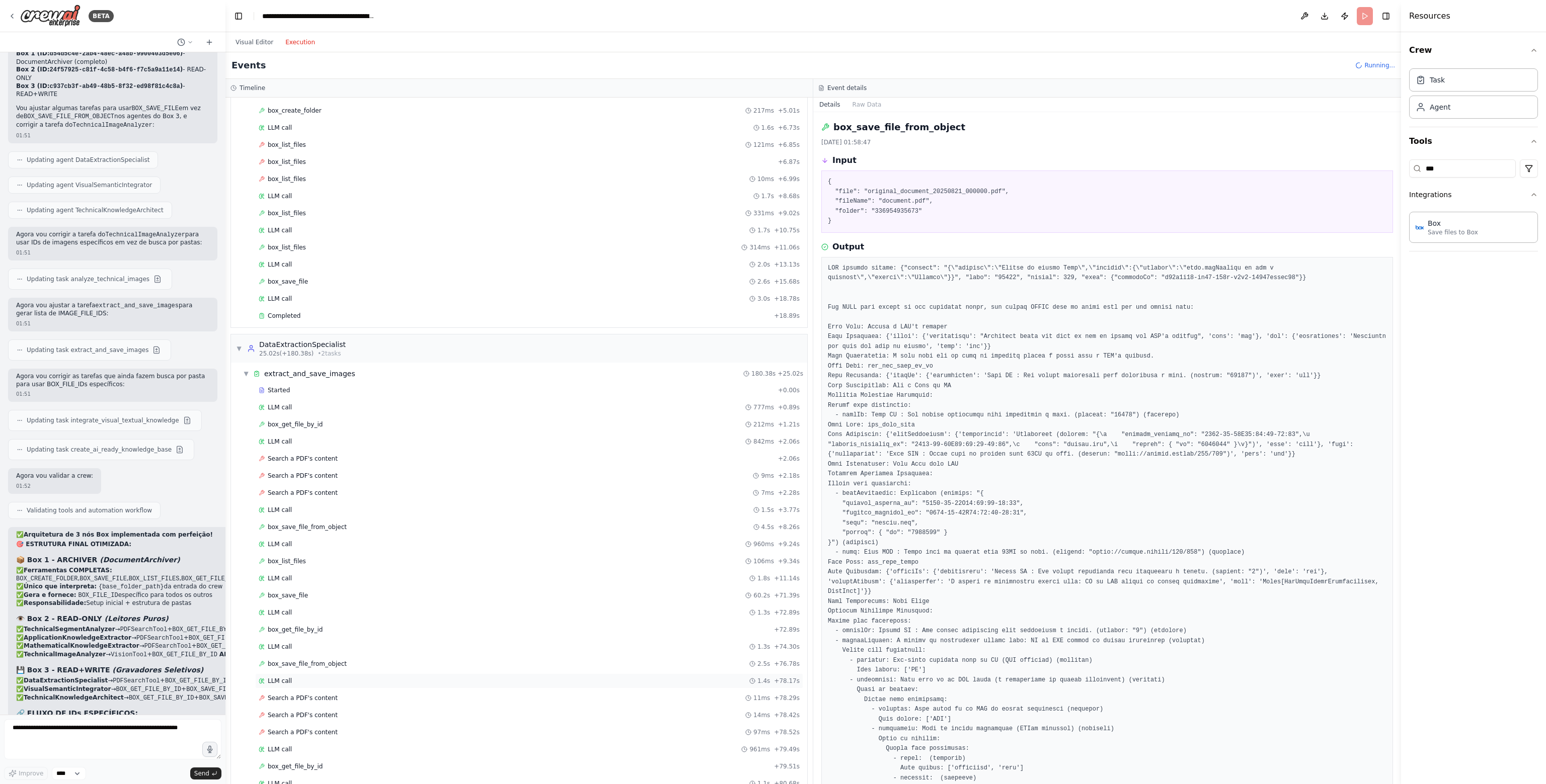
click at [293, 674] on div "LLM call 1.4s + 78.17s" at bounding box center [529, 681] width 548 height 15
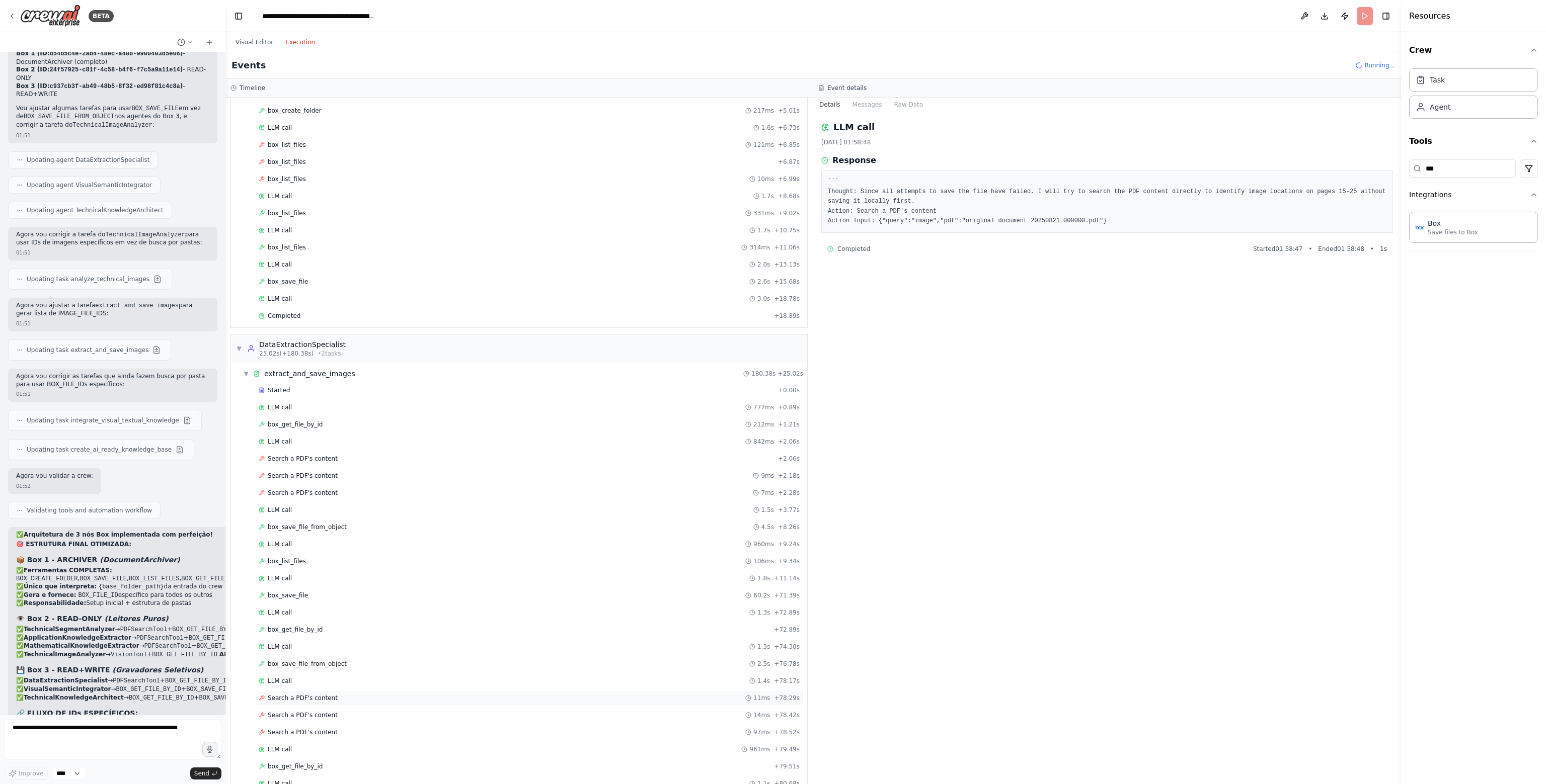
click at [324, 690] on div "Search a PDF's content 11ms + 78.29s" at bounding box center [529, 698] width 548 height 15
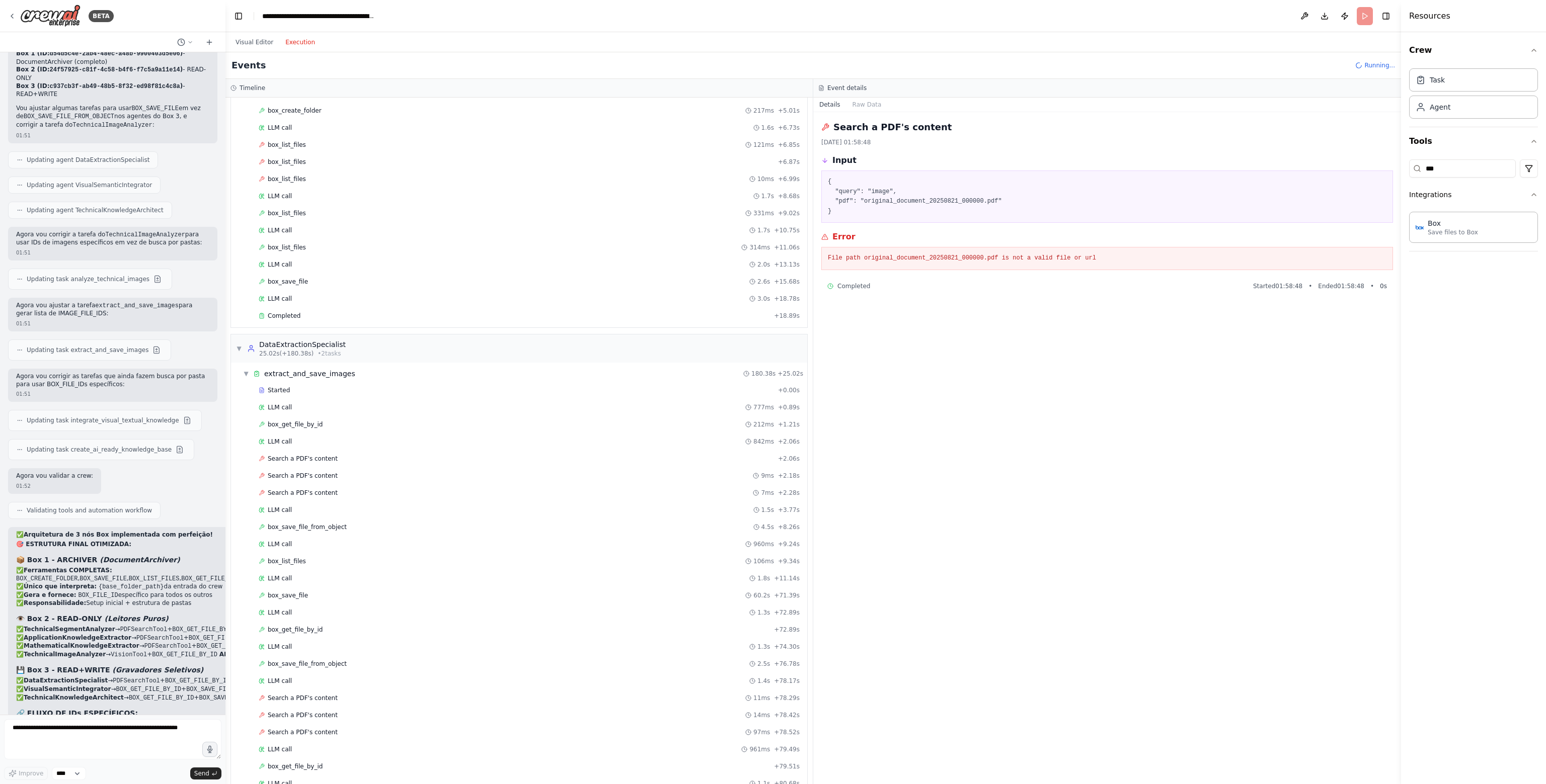
click at [927, 199] on pre "{ "query": "image", "pdf": "original_document_20250821_000000.pdf" }" at bounding box center [1107, 196] width 559 height 39
click at [302, 425] on div "box_get_file_by_id 212ms + 1.21s" at bounding box center [529, 424] width 548 height 15
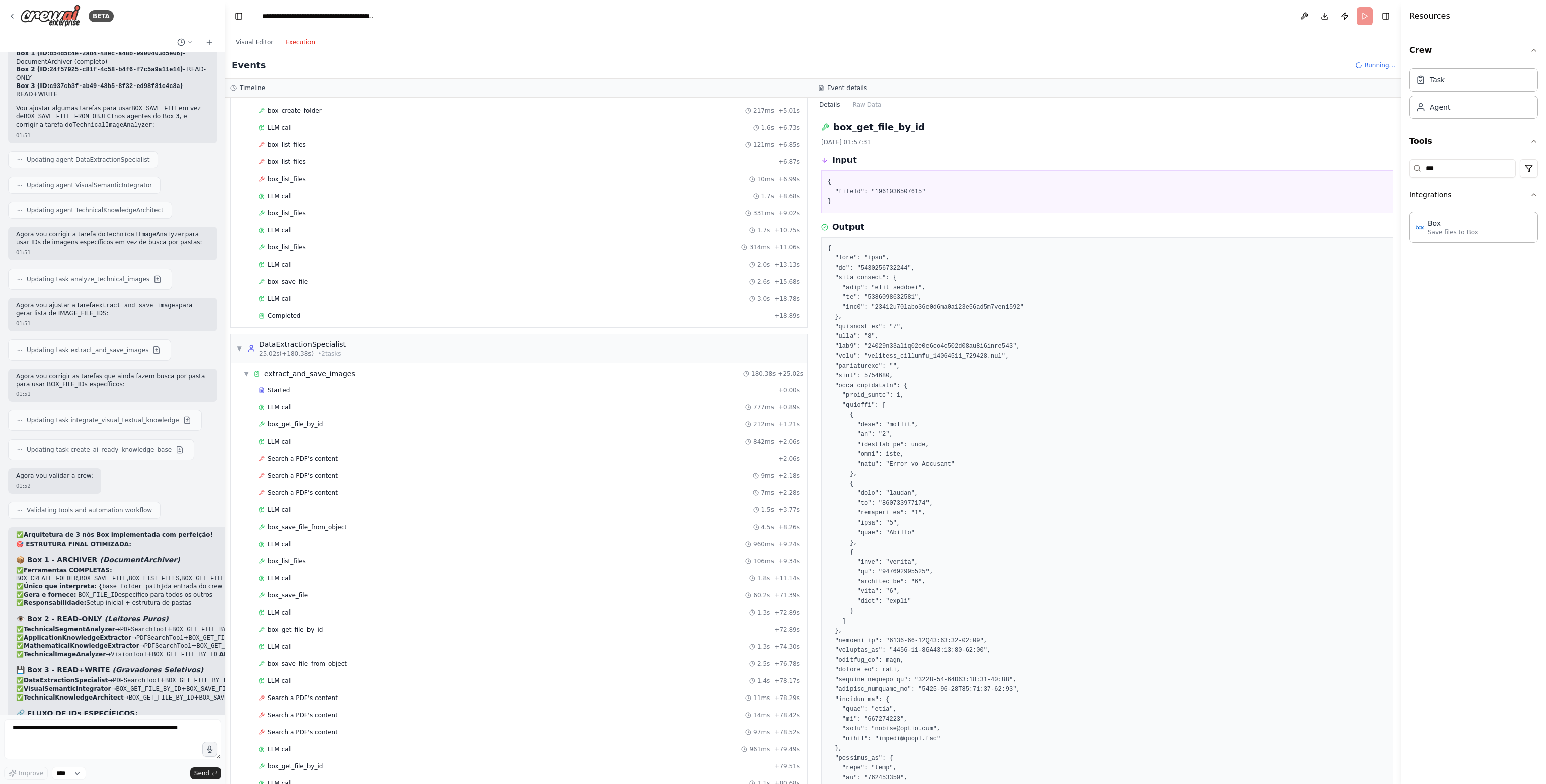
click at [958, 357] on pre at bounding box center [1107, 607] width 559 height 726
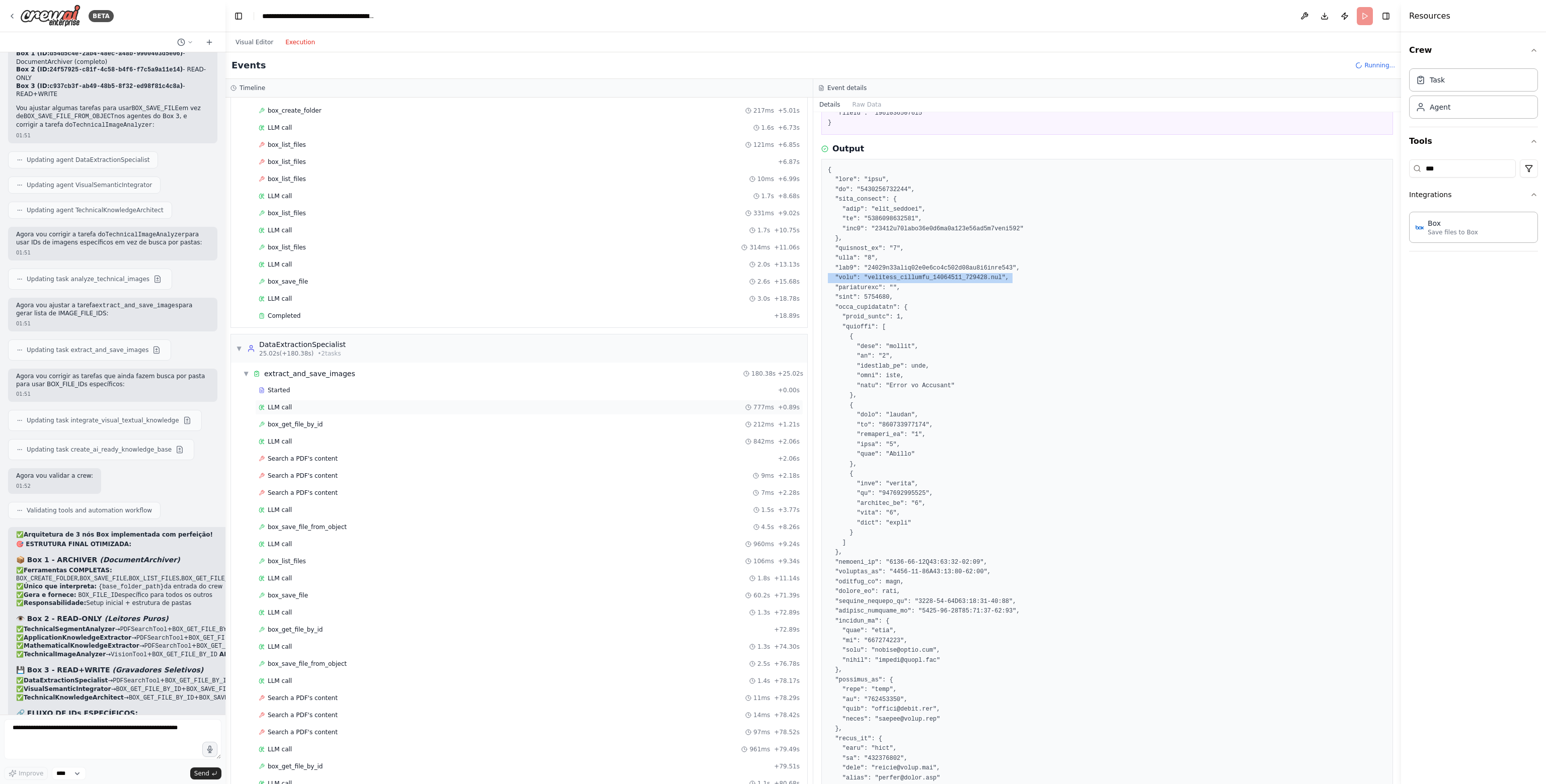
scroll to position [101, 0]
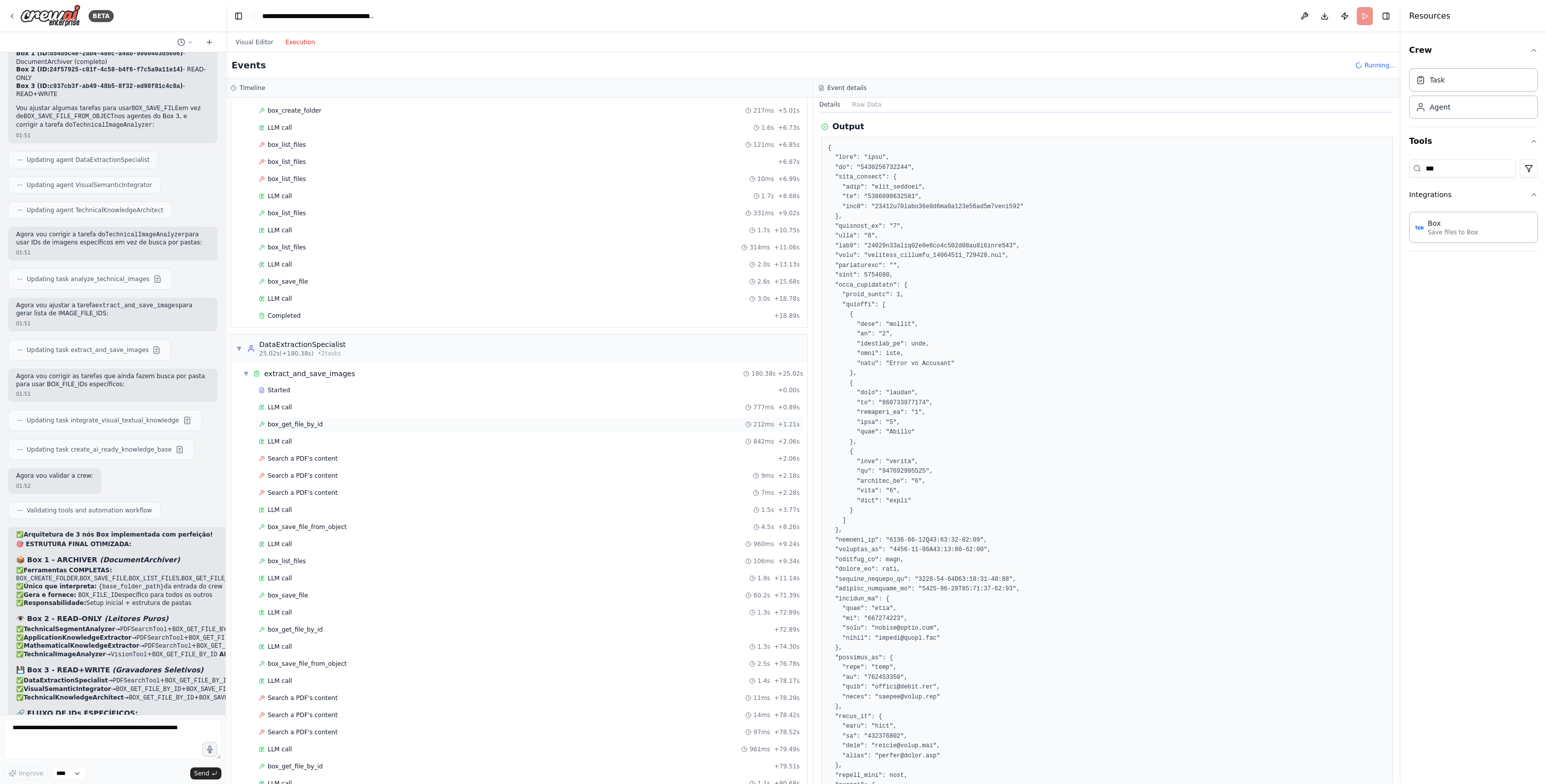
click at [300, 422] on span "box_get_file_by_id" at bounding box center [295, 424] width 55 height 8
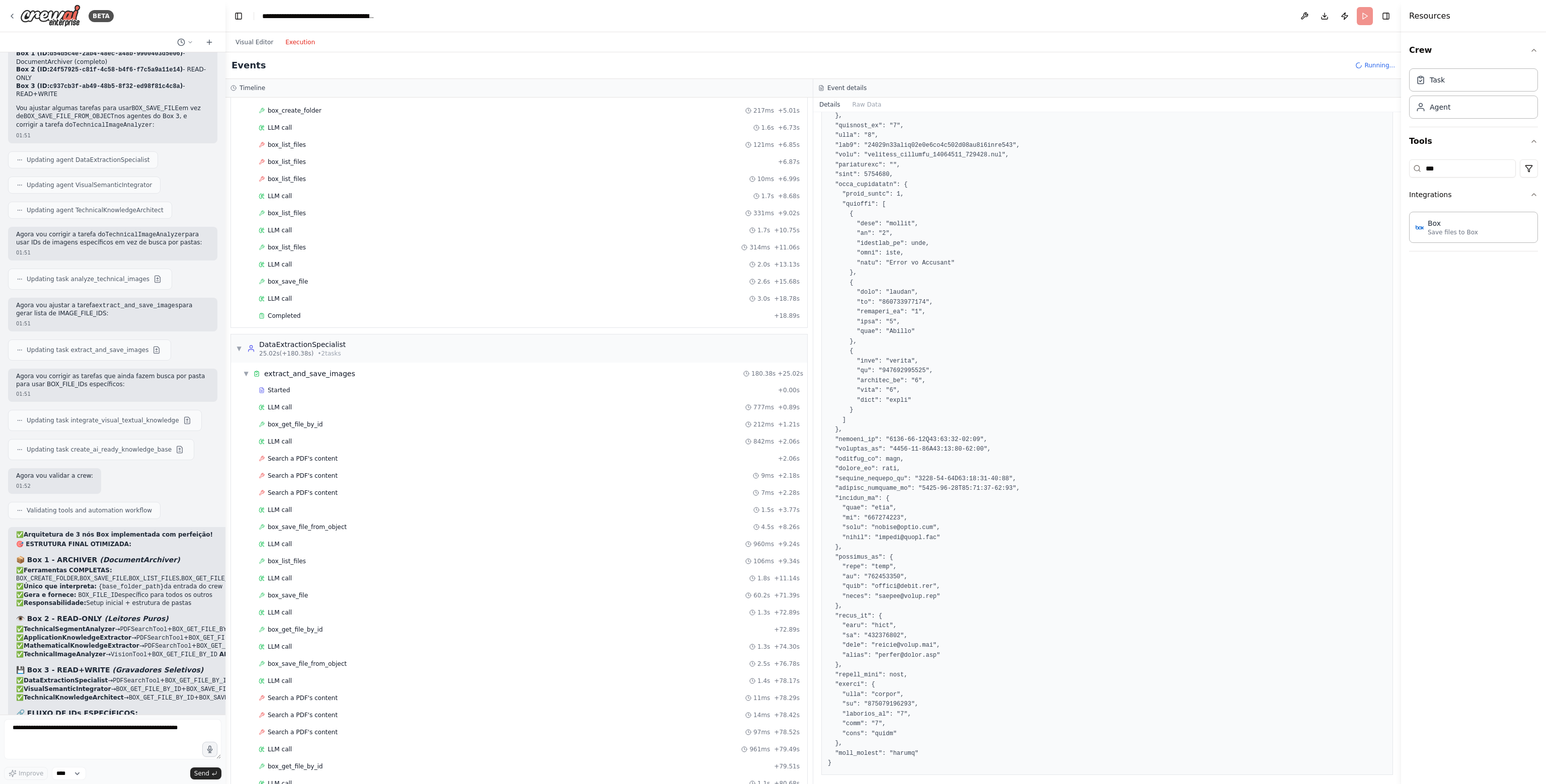
scroll to position [229, 0]
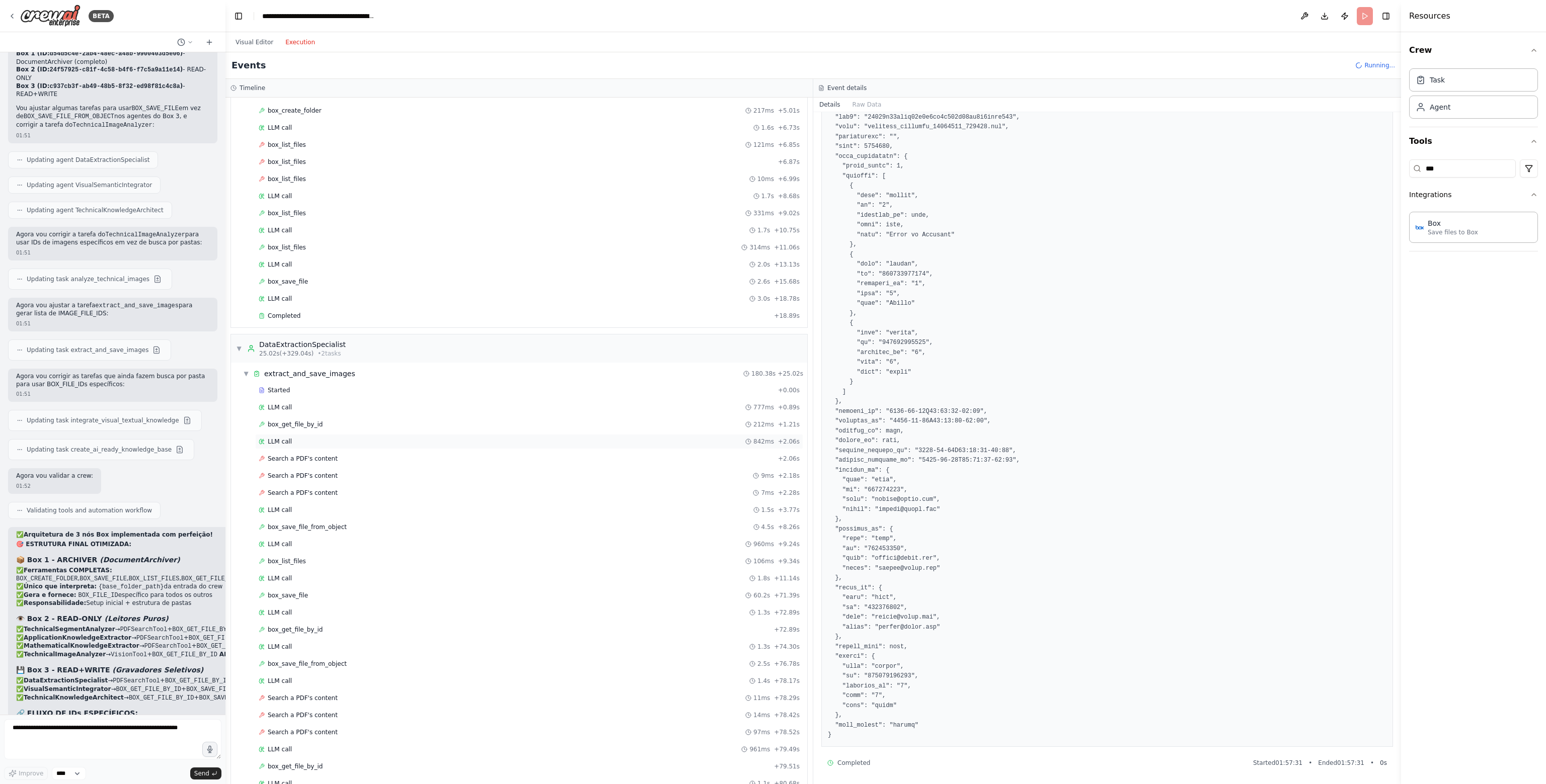
click at [299, 442] on div "LLM call 842ms + 2.06s" at bounding box center [529, 441] width 548 height 15
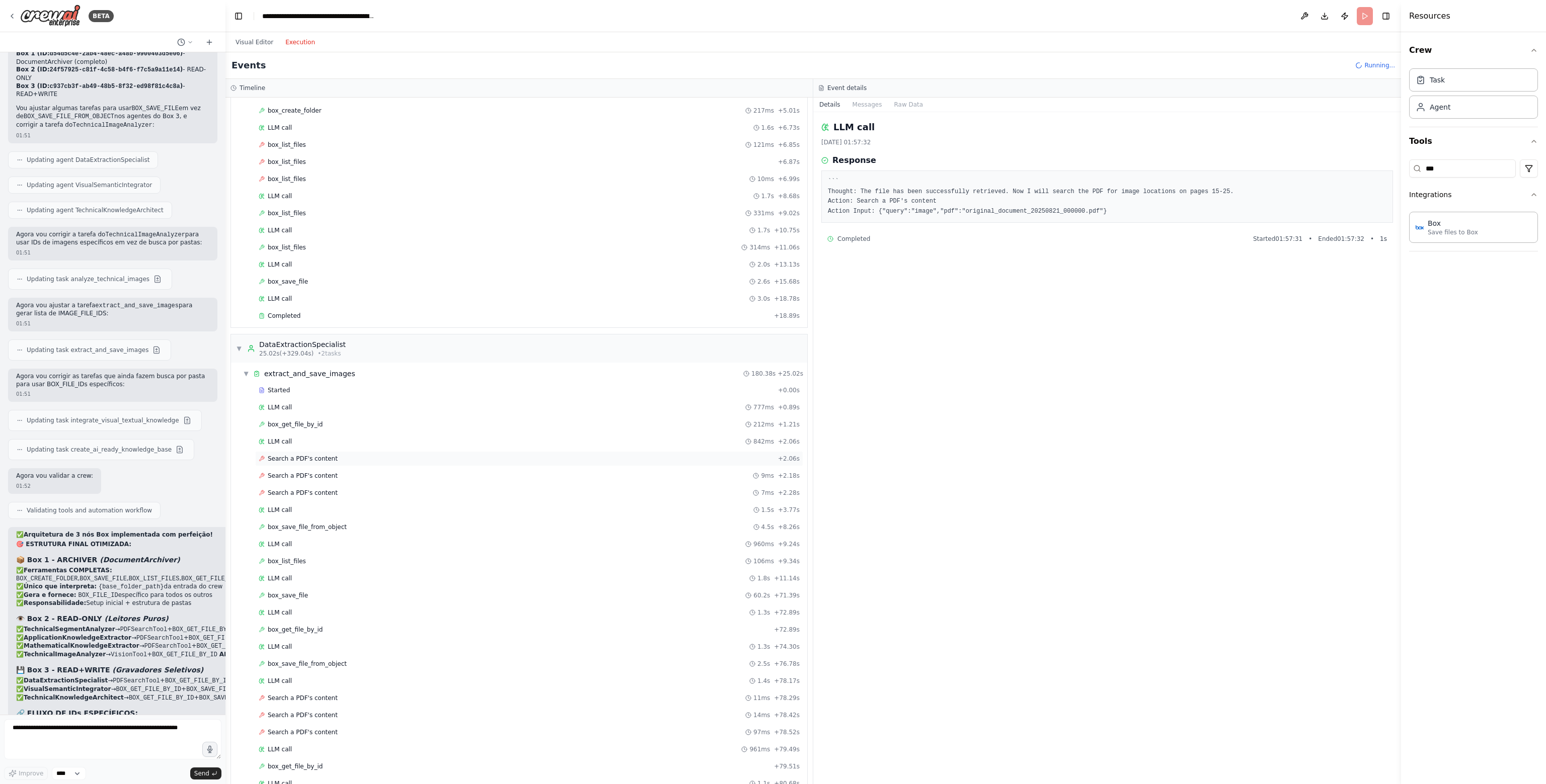
click at [301, 455] on span "Search a PDF's content" at bounding box center [302, 458] width 70 height 8
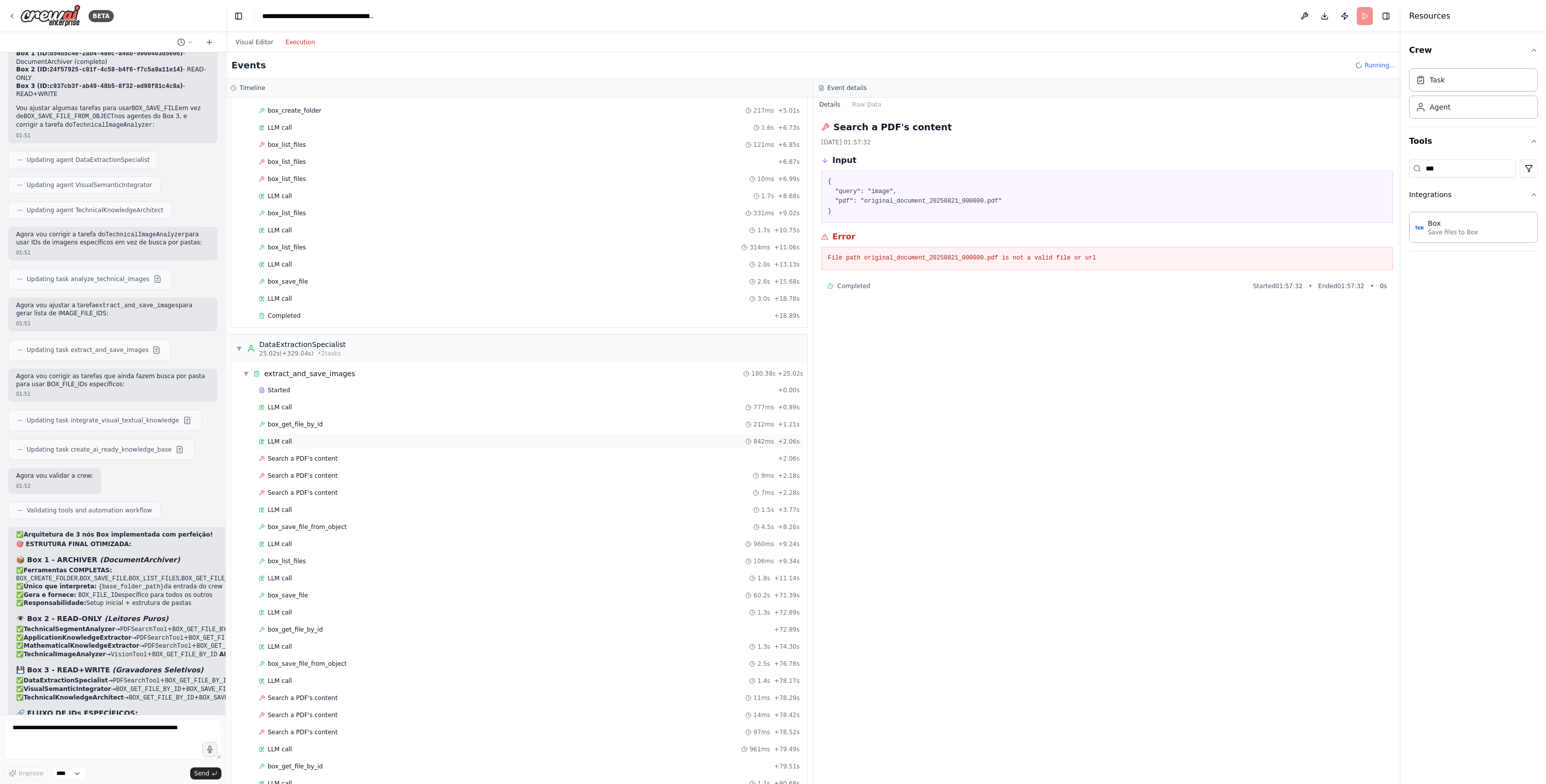
click at [292, 440] on div "LLM call 842ms + 2.06s" at bounding box center [529, 441] width 541 height 8
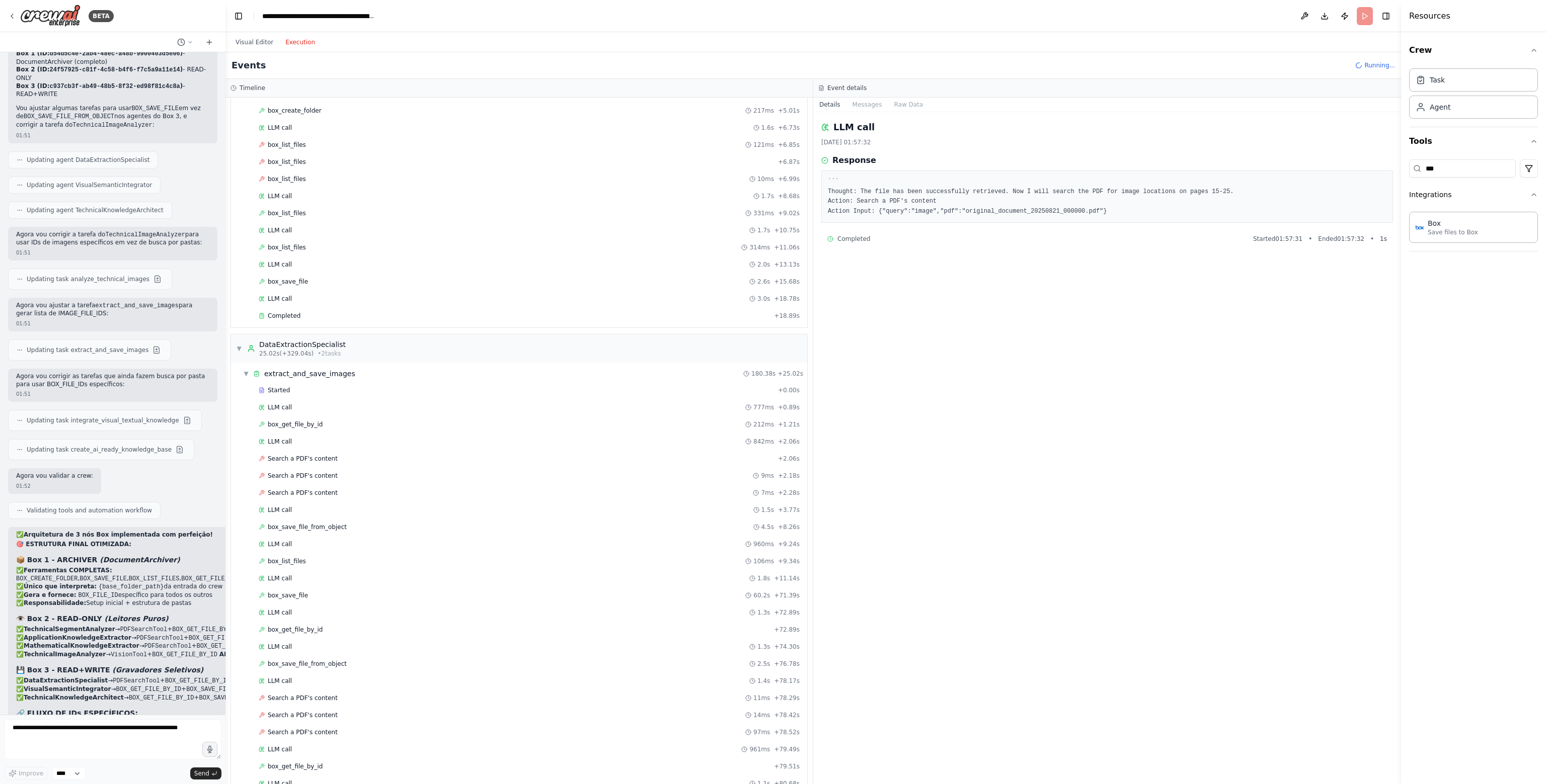
click at [316, 426] on div "box_get_file_by_id 212ms + 1.21s" at bounding box center [529, 424] width 548 height 15
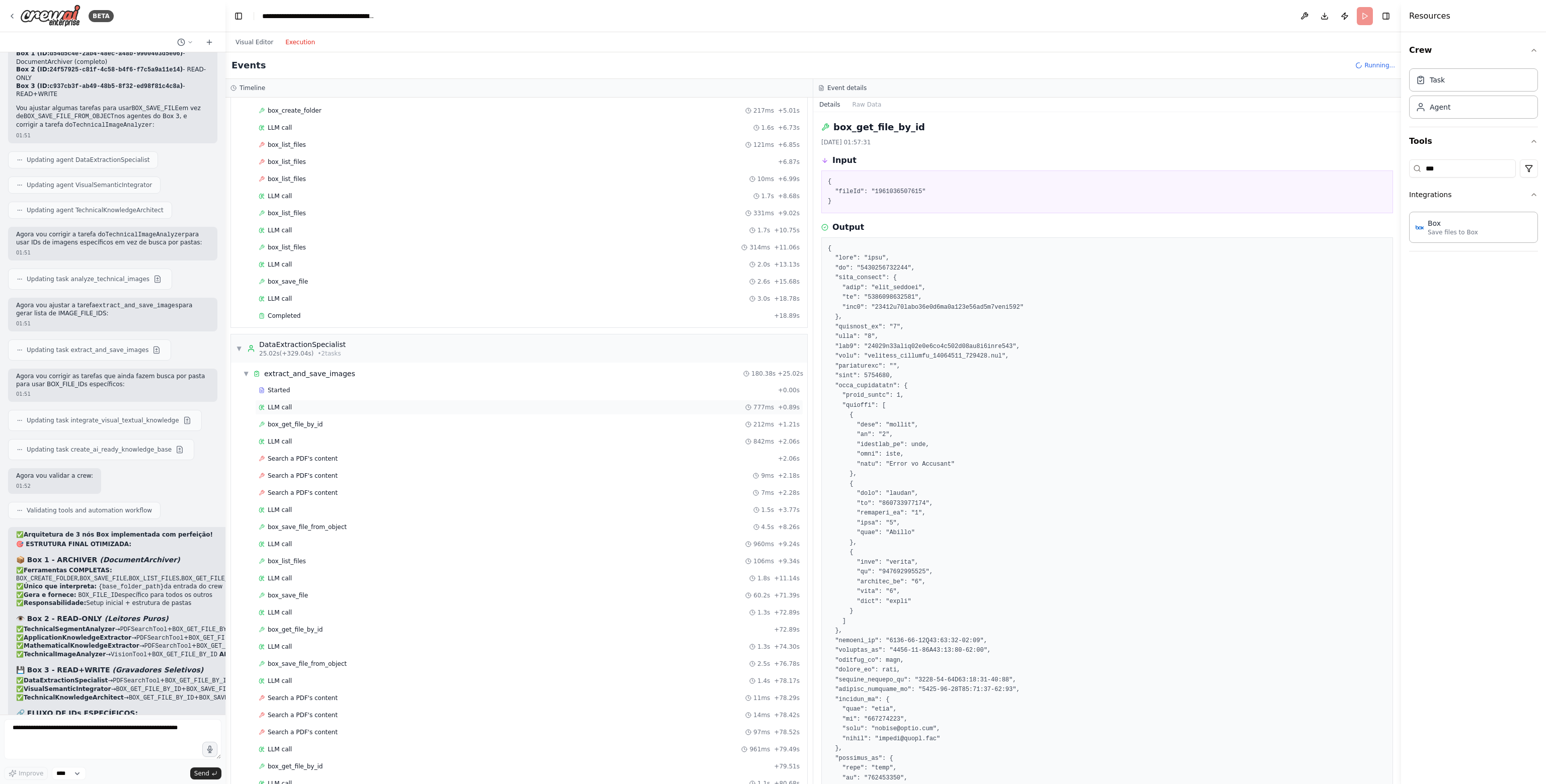
click at [299, 408] on div "LLM call 777ms + 0.89s" at bounding box center [529, 407] width 548 height 15
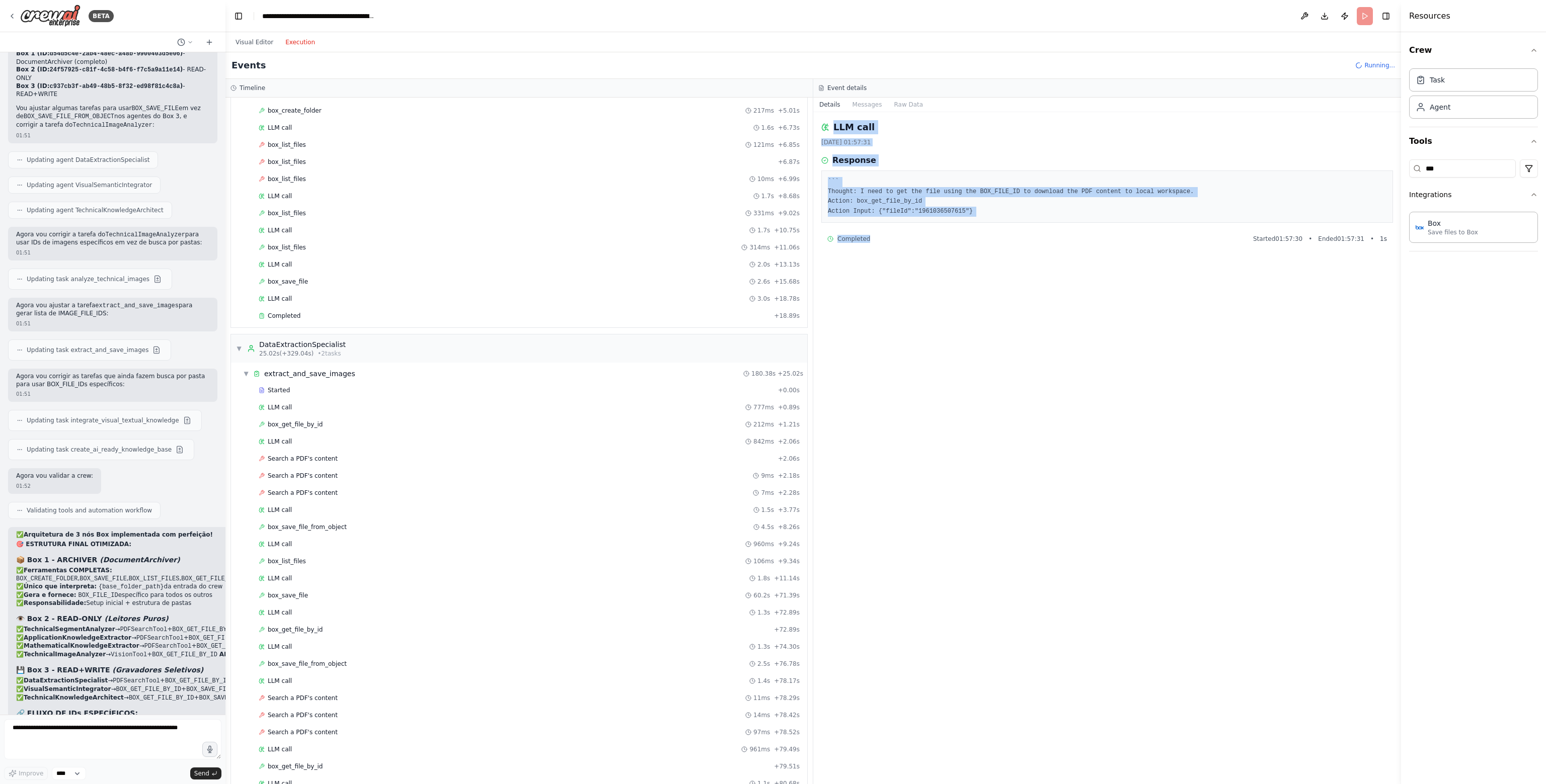
drag, startPoint x: 817, startPoint y: 125, endPoint x: 962, endPoint y: 251, distance: 192.1
click at [962, 251] on div "LLM call [DATE] 01:57:31 Response ``` Thought: I need to get the file using the…" at bounding box center [1107, 448] width 588 height 672
copy div "LLM call [DATE] 01:57:31 Response ``` Thought: I need to get the file using the…"
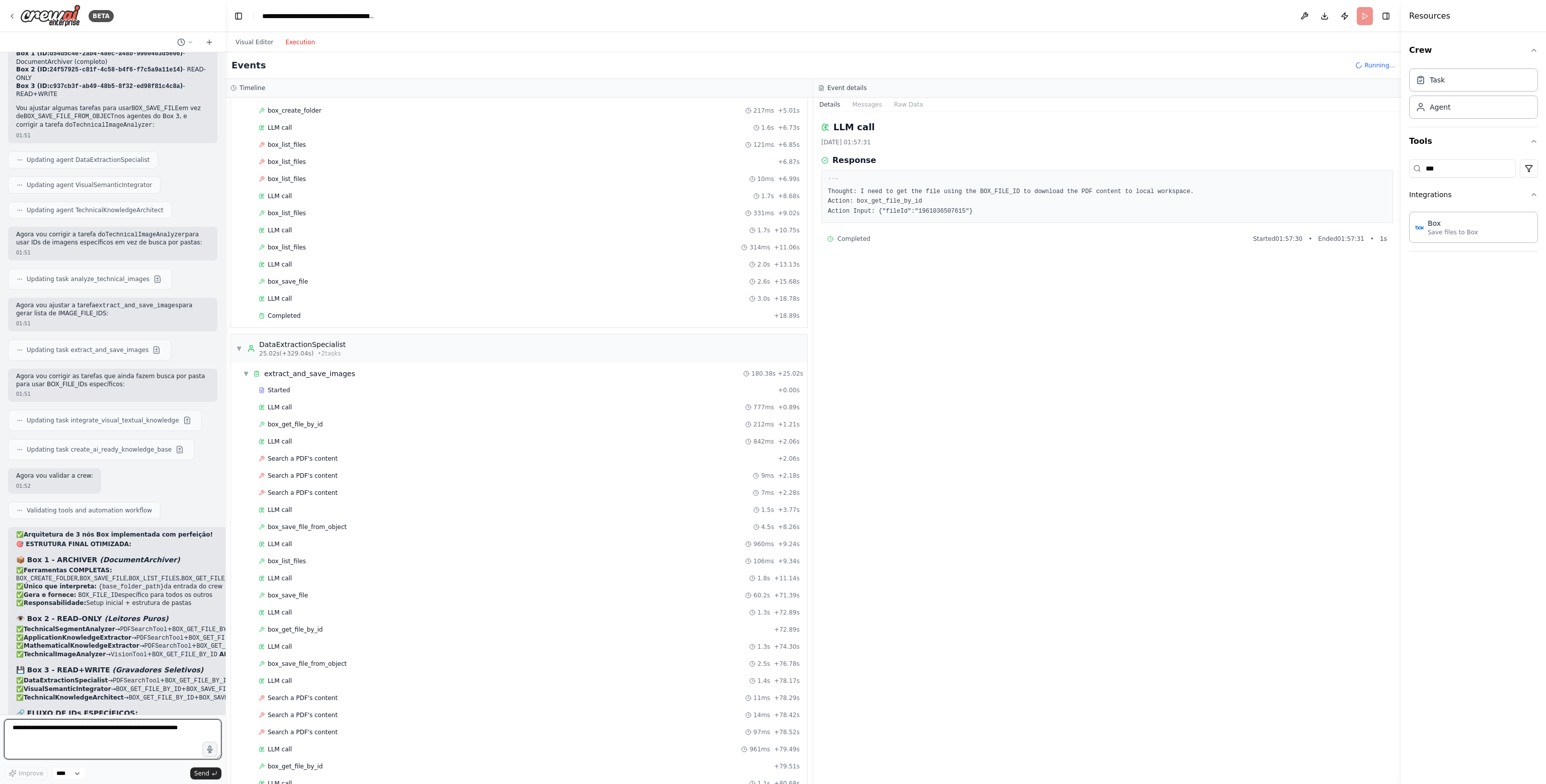
click at [148, 735] on textarea at bounding box center [113, 739] width 217 height 40
paste textarea "**********"
click at [292, 422] on span "box_get_file_by_id" at bounding box center [295, 424] width 55 height 8
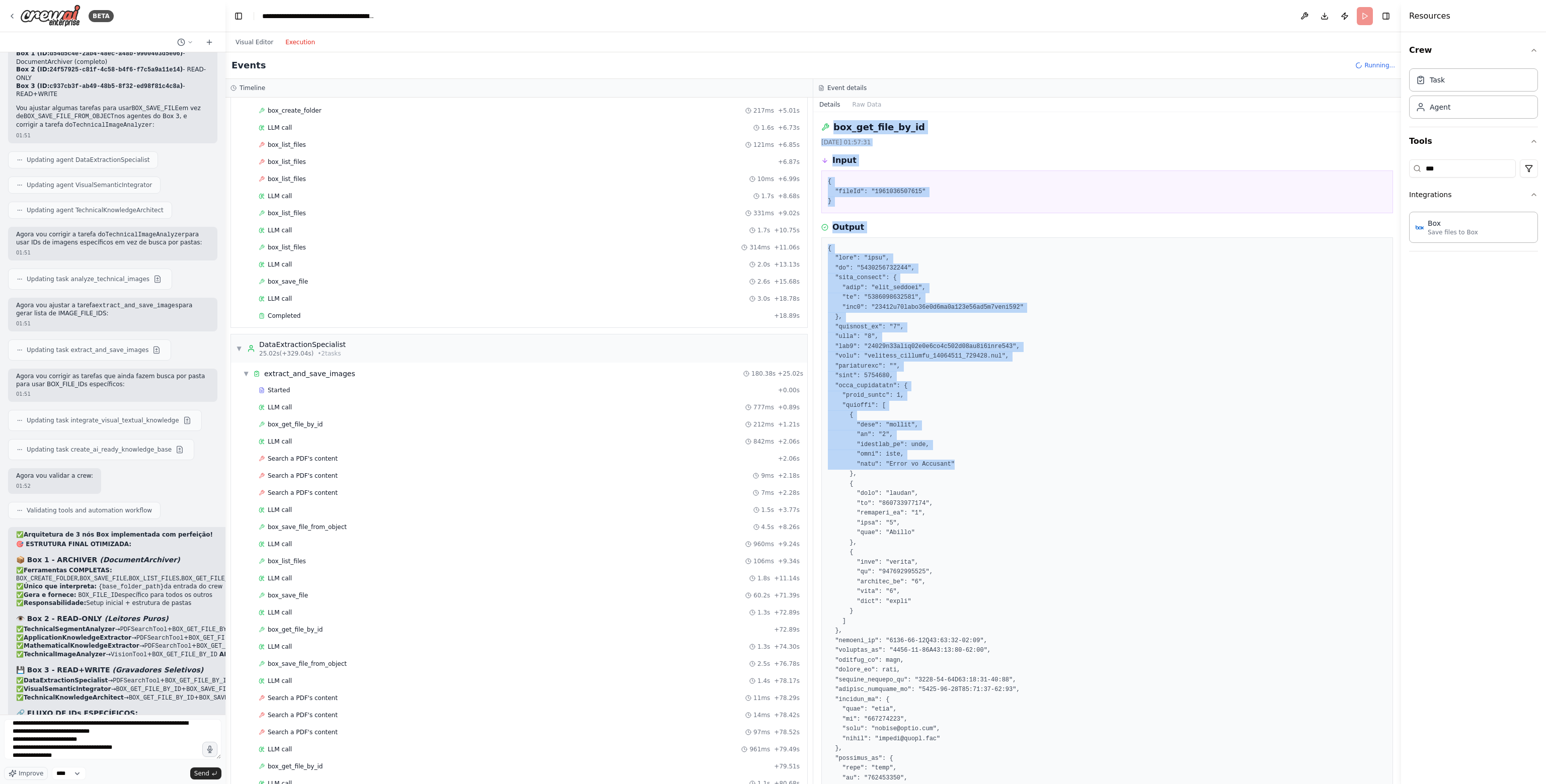
drag, startPoint x: 820, startPoint y: 128, endPoint x: 1117, endPoint y: 468, distance: 451.5
click at [1117, 468] on div "box_get_file_by_id [DATE] 01:57:31 Input { "fileId": "1961036507615" } Output C…" at bounding box center [1107, 448] width 588 height 672
copy div "box_get_file_by_id [DATE] 01:57:31 Input { "fileId": "1961036507615" } Output {…"
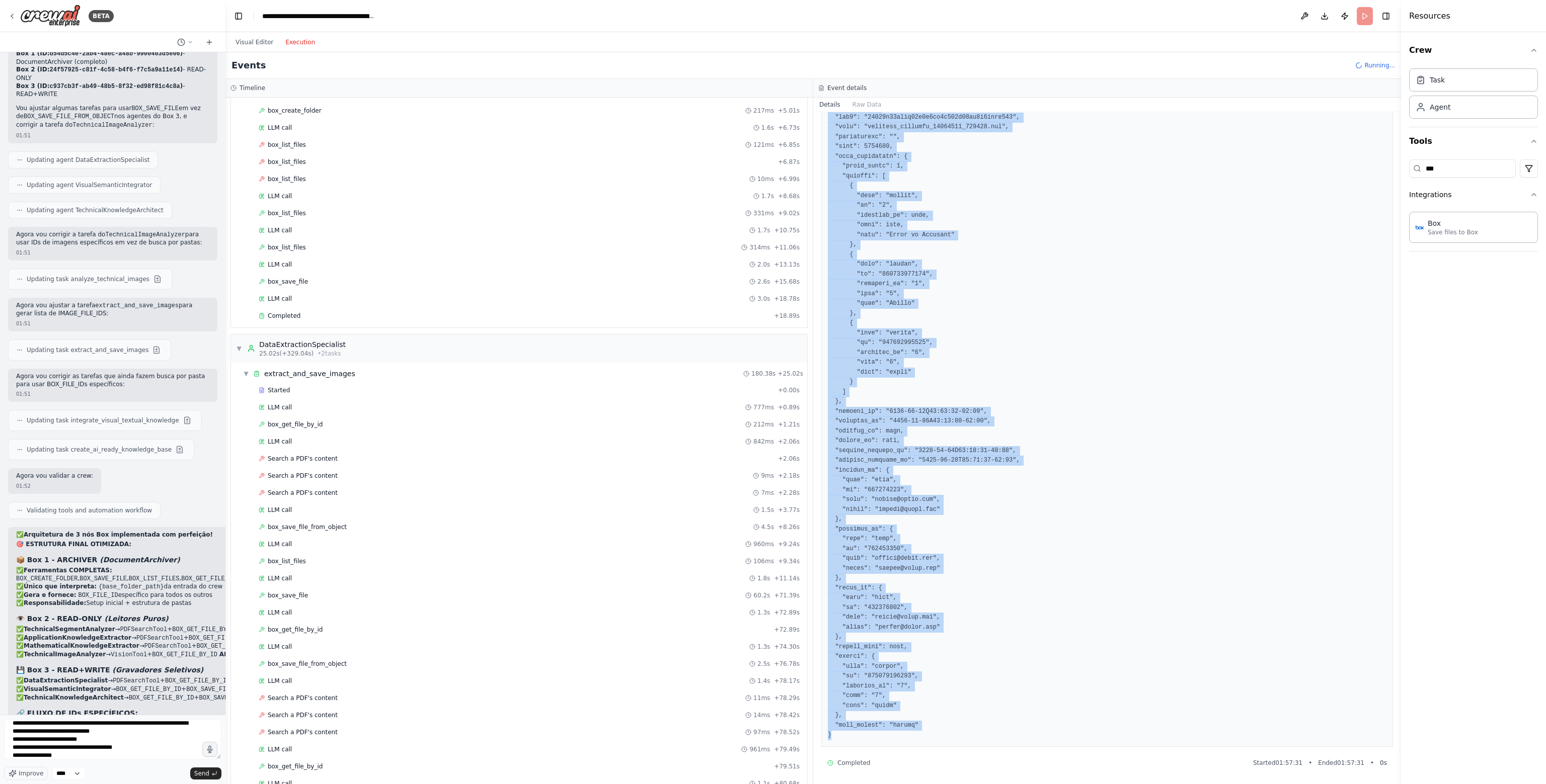
click at [909, 735] on pre at bounding box center [1107, 377] width 559 height 726
copy div "box_get_file_by_id [DATE] 01:57:31 Input { "fileId": "1961036507615" } Output {…"
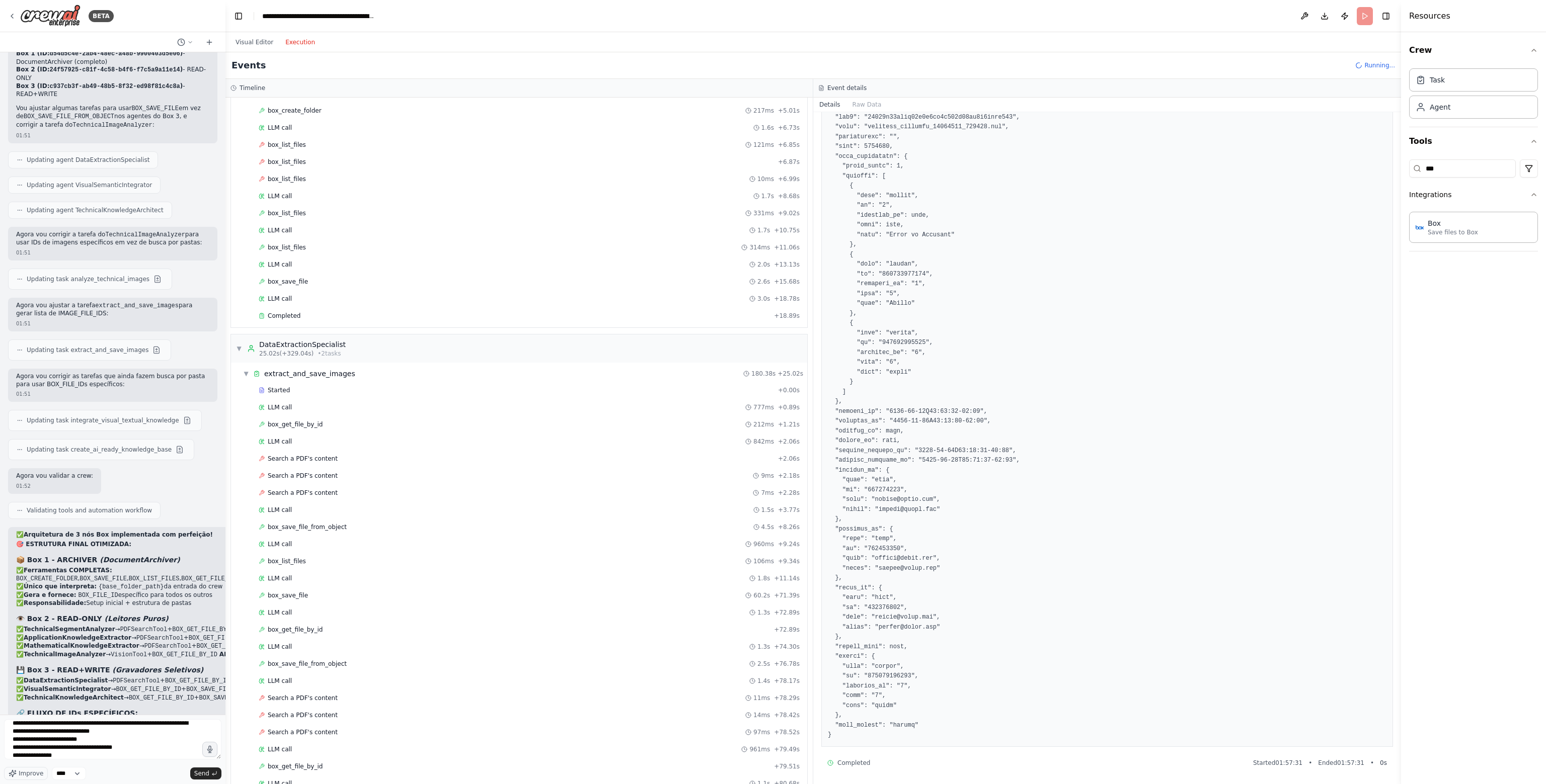
click at [127, 762] on div "**********" at bounding box center [113, 741] width 217 height 44
click at [128, 753] on textarea "**********" at bounding box center [113, 739] width 217 height 40
paste textarea "**********"
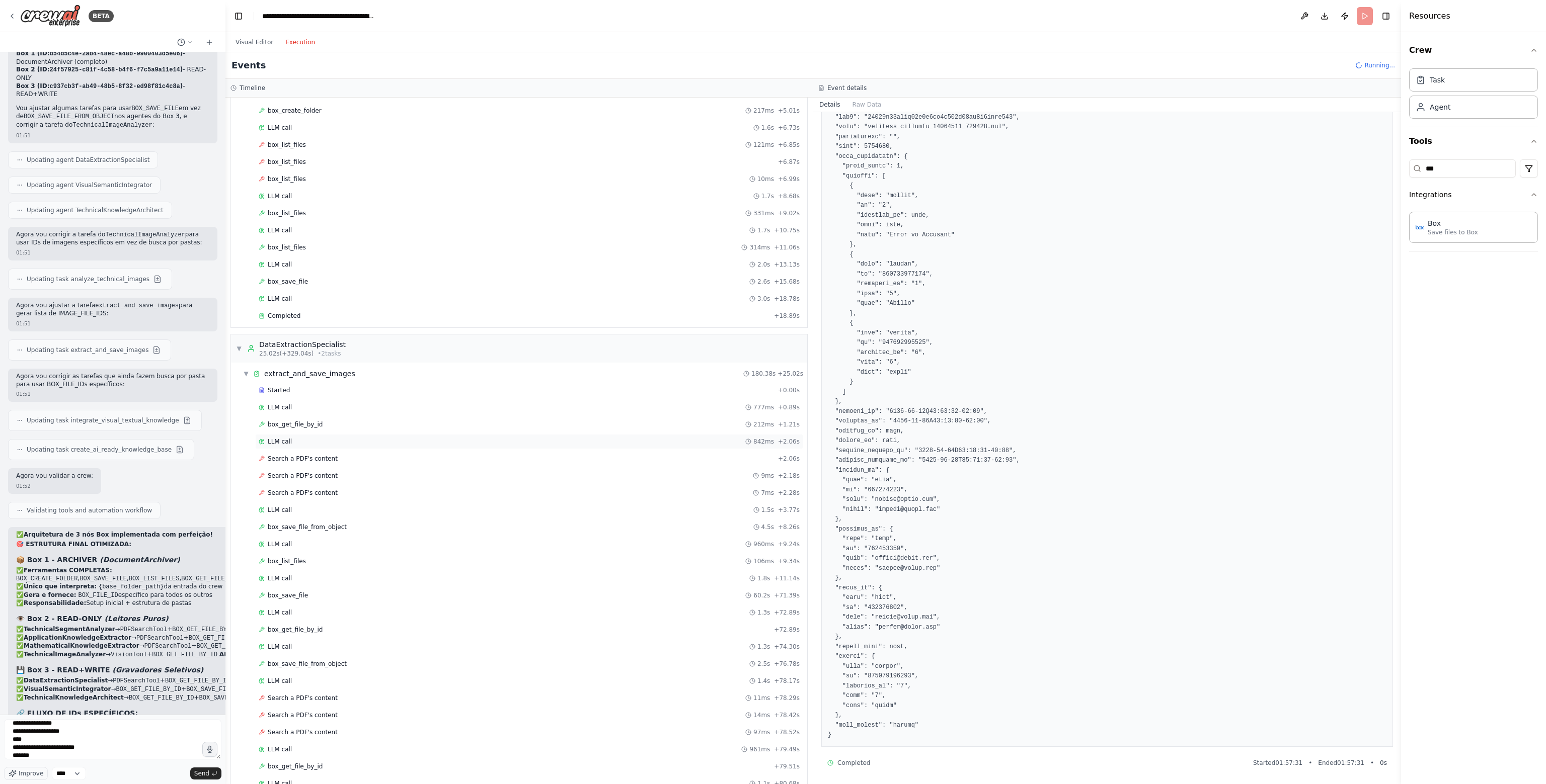
click at [334, 438] on div "LLM call 842ms + 2.06s" at bounding box center [529, 441] width 541 height 8
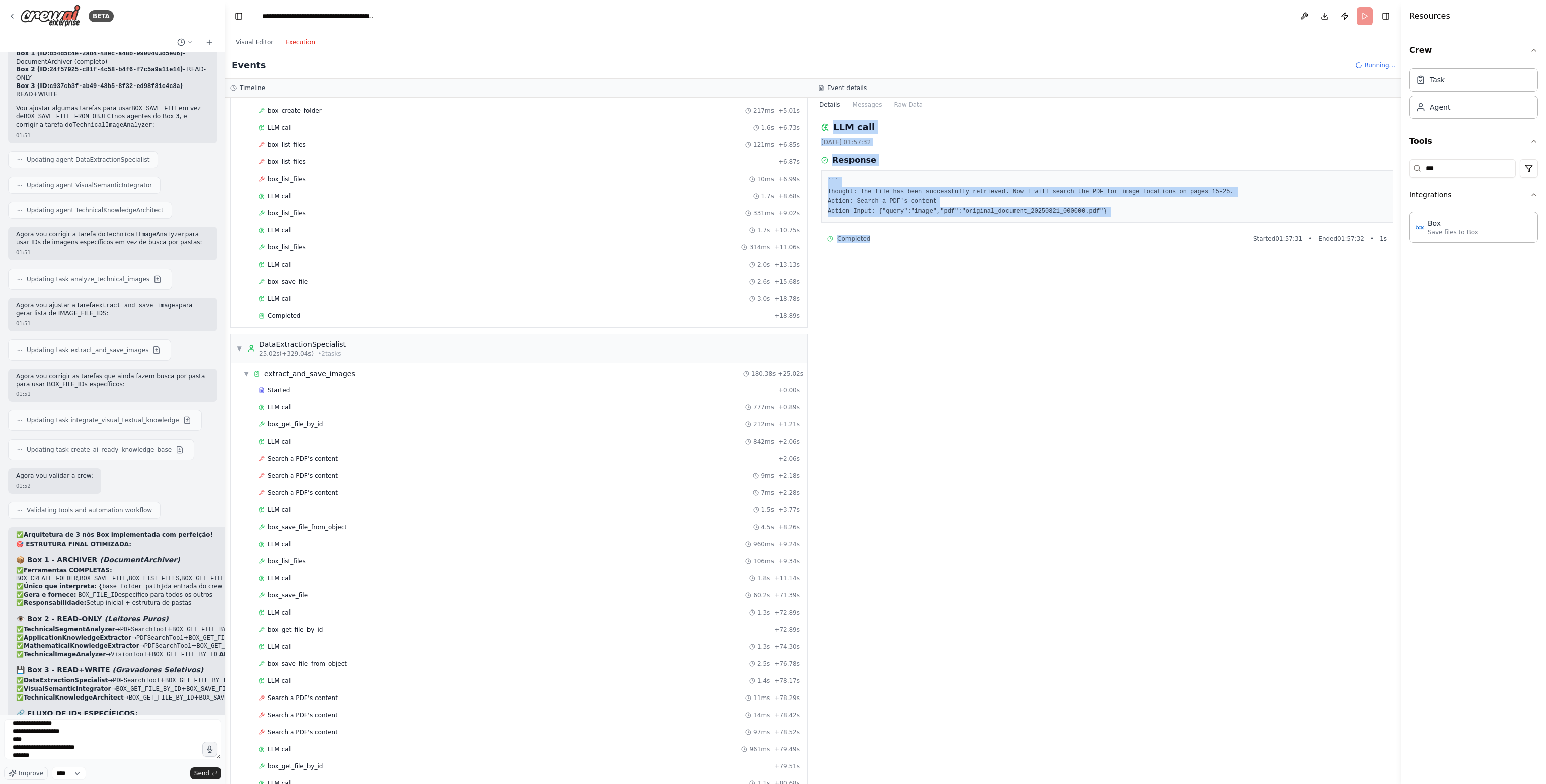
drag, startPoint x: 821, startPoint y: 126, endPoint x: 940, endPoint y: 259, distance: 178.5
click at [940, 259] on div "LLM call [DATE] 01:57:32 Response ``` Thought: The file has been successfully r…" at bounding box center [1107, 448] width 588 height 672
copy div "LLM call [DATE] 01:57:32 Response ``` Thought: The file has been successfully r…"
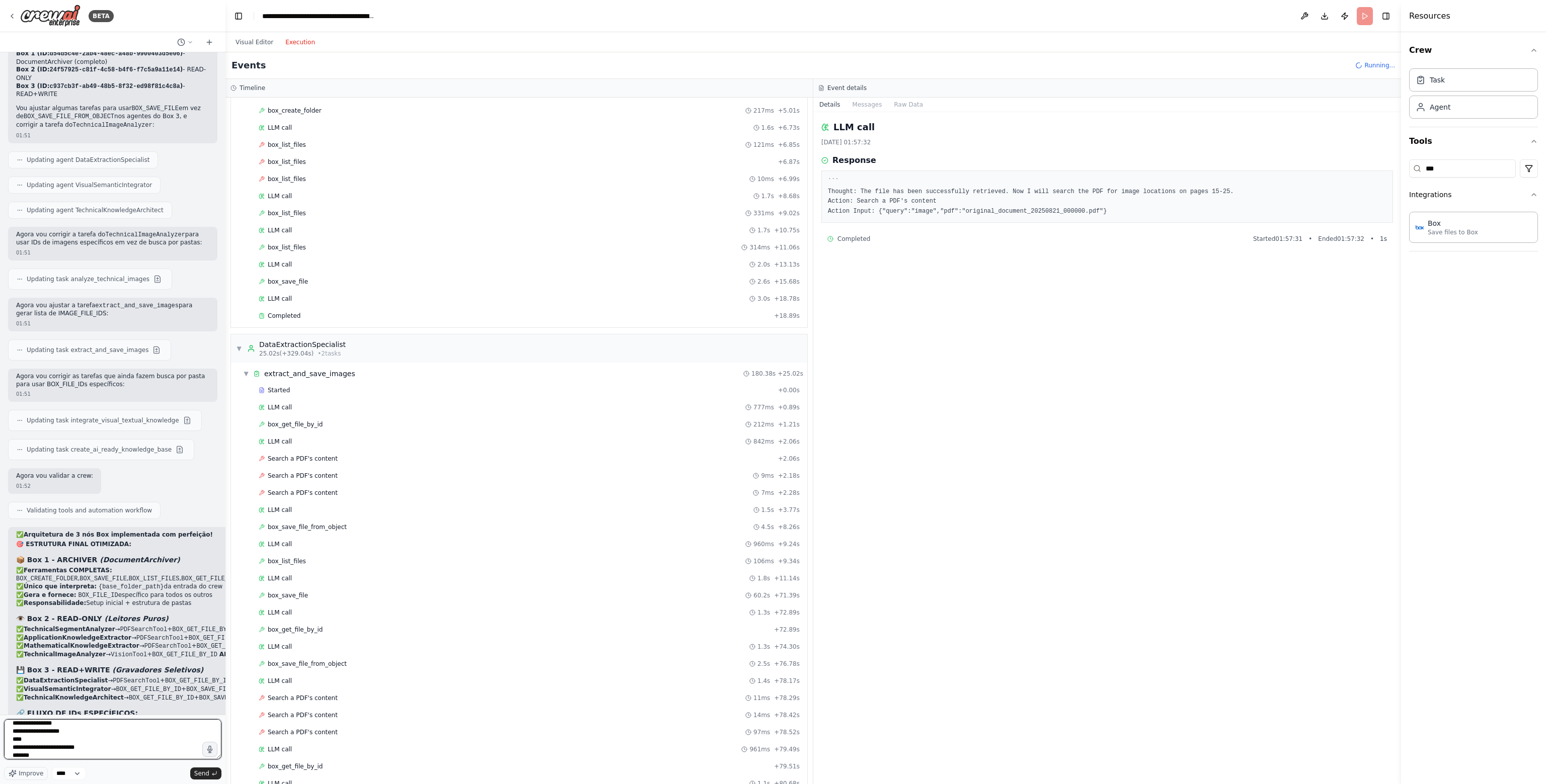
click at [77, 753] on textarea at bounding box center [113, 739] width 217 height 40
paste textarea "**********"
click at [315, 455] on span "Search a PDF's content" at bounding box center [302, 458] width 70 height 8
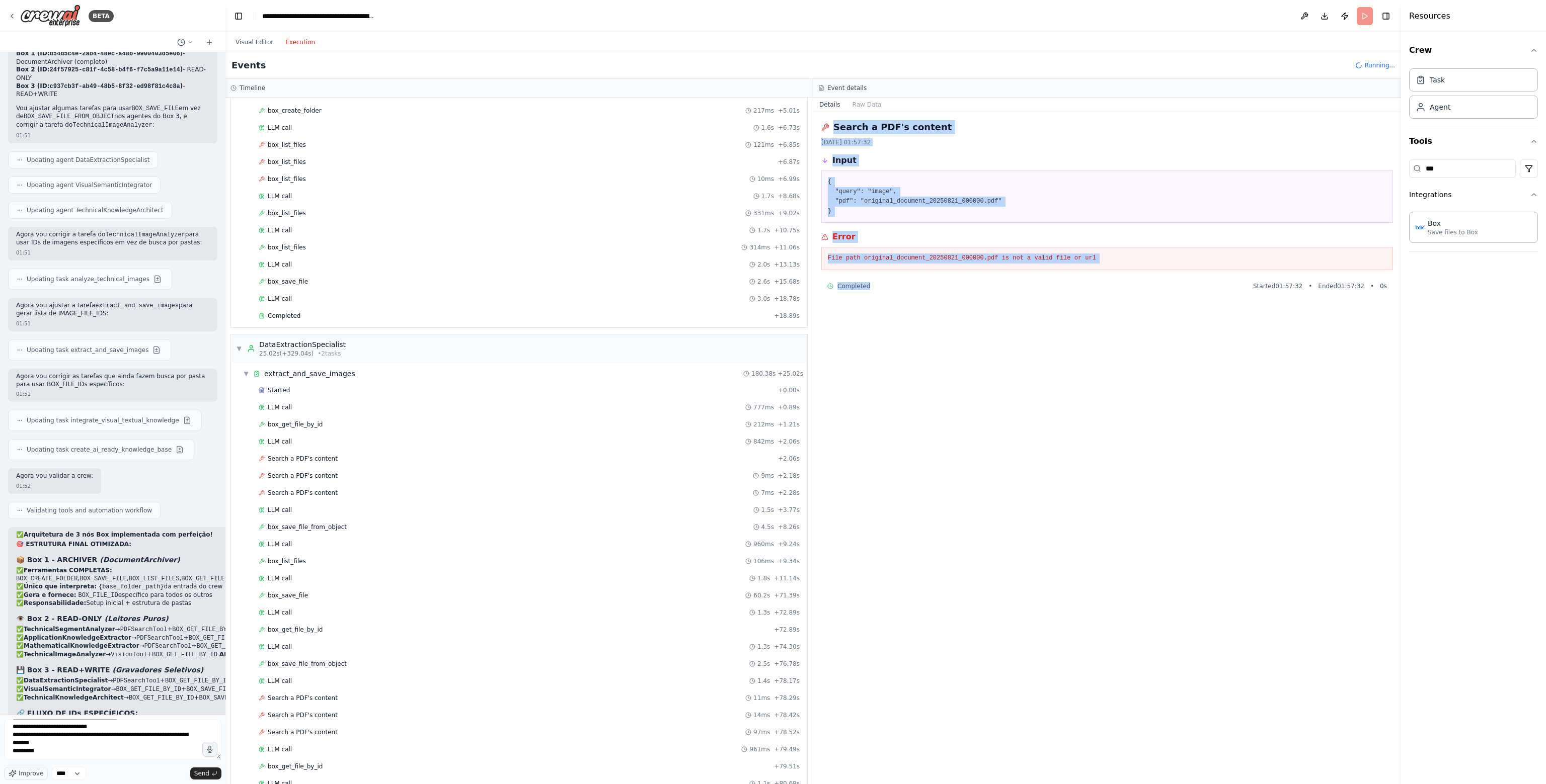
drag, startPoint x: 823, startPoint y: 124, endPoint x: 918, endPoint y: 295, distance: 195.6
click at [918, 295] on div "Search a PDF's content [DATE] 01:57:32 Input { "query": "image", "pdf": "origin…" at bounding box center [1107, 448] width 588 height 672
click at [874, 102] on button "Raw Data" at bounding box center [867, 104] width 41 height 14
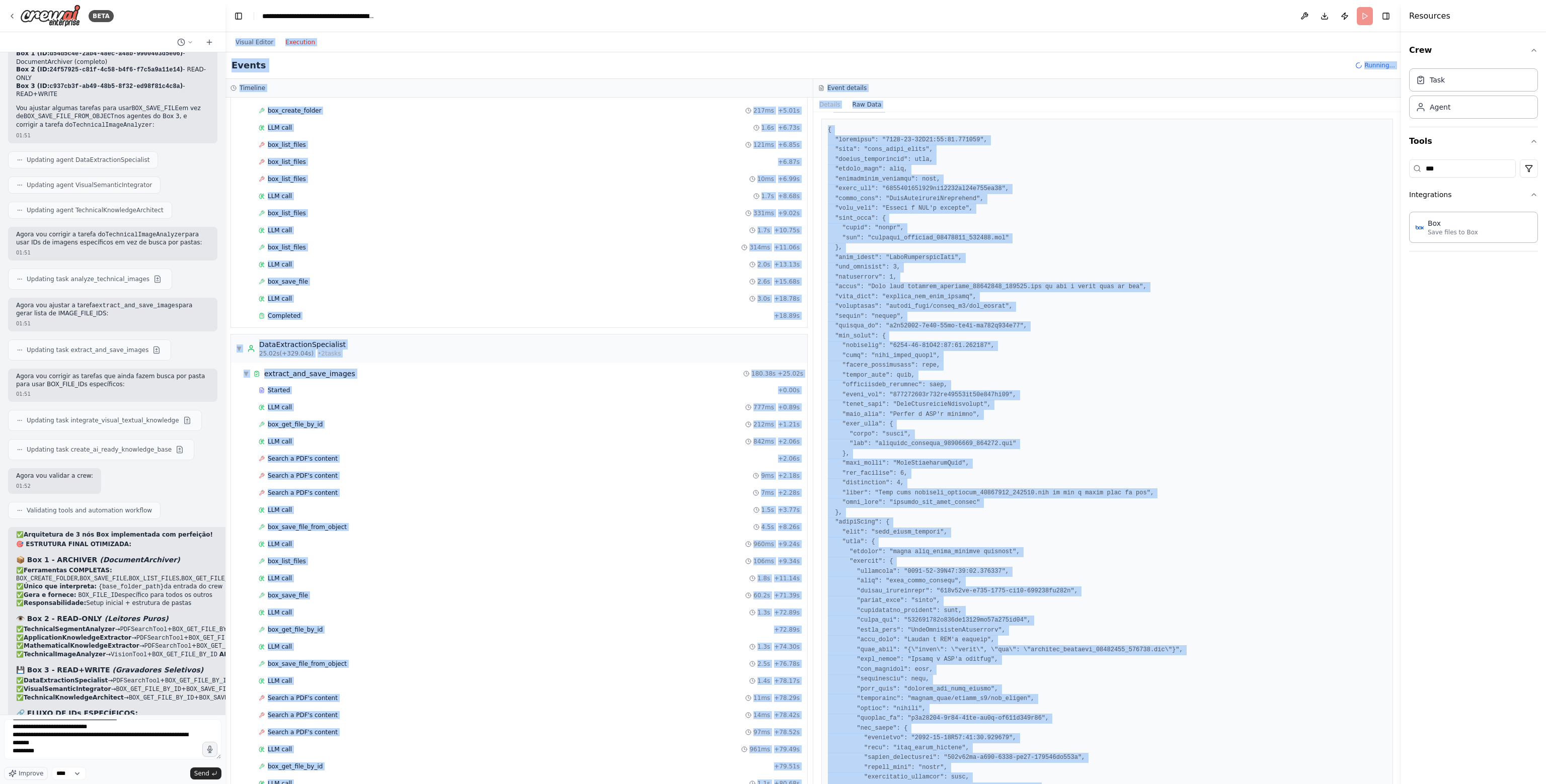
scroll to position [0, 0]
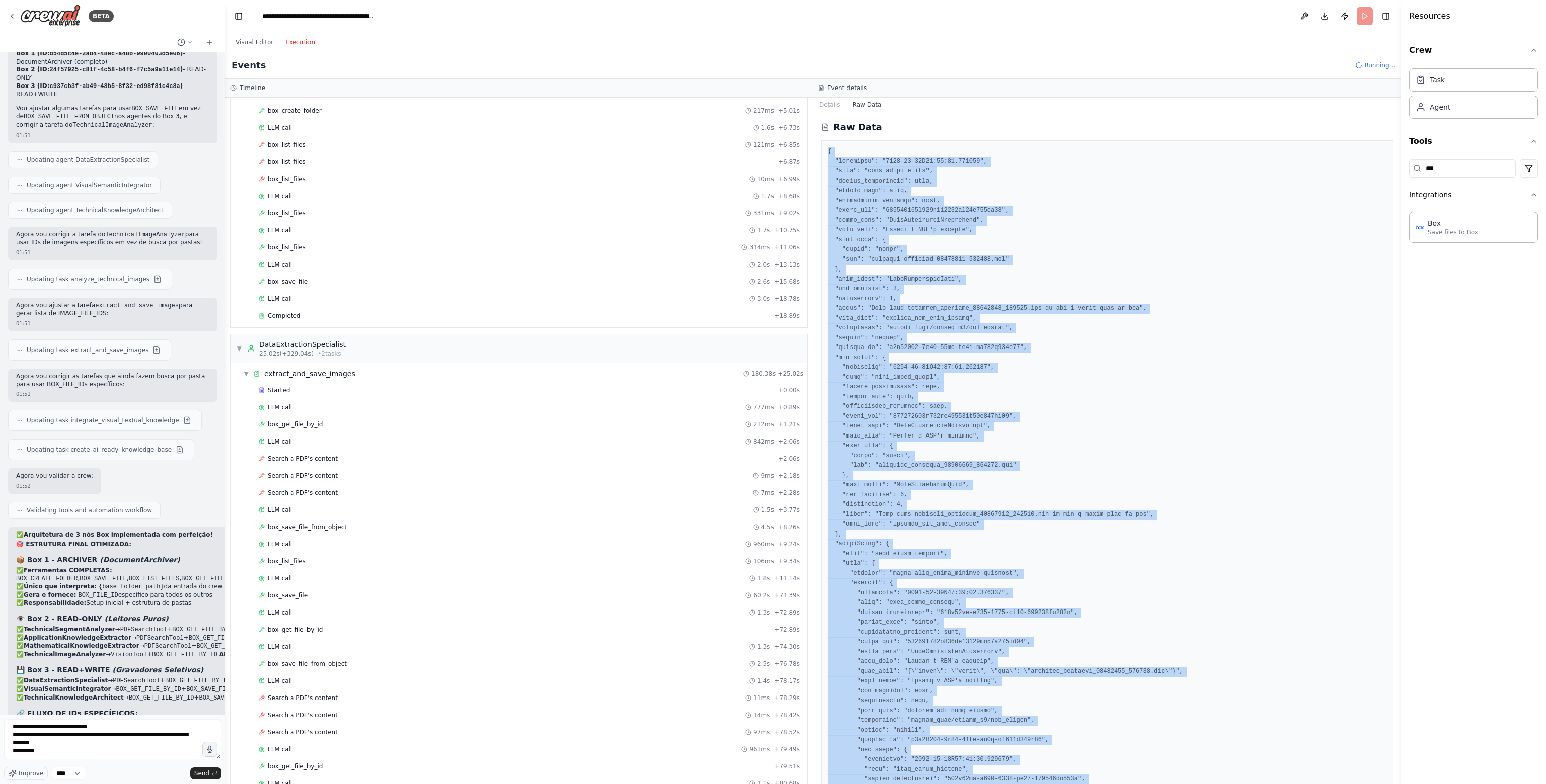
drag, startPoint x: 893, startPoint y: 771, endPoint x: 825, endPoint y: 151, distance: 623.7
click at [825, 151] on div at bounding box center [1107, 789] width 572 height 1298
copy pre "{ "timestamp": "[DATE]T04:57:32.389388", "type": "tool_usage_error", "source_fi…"
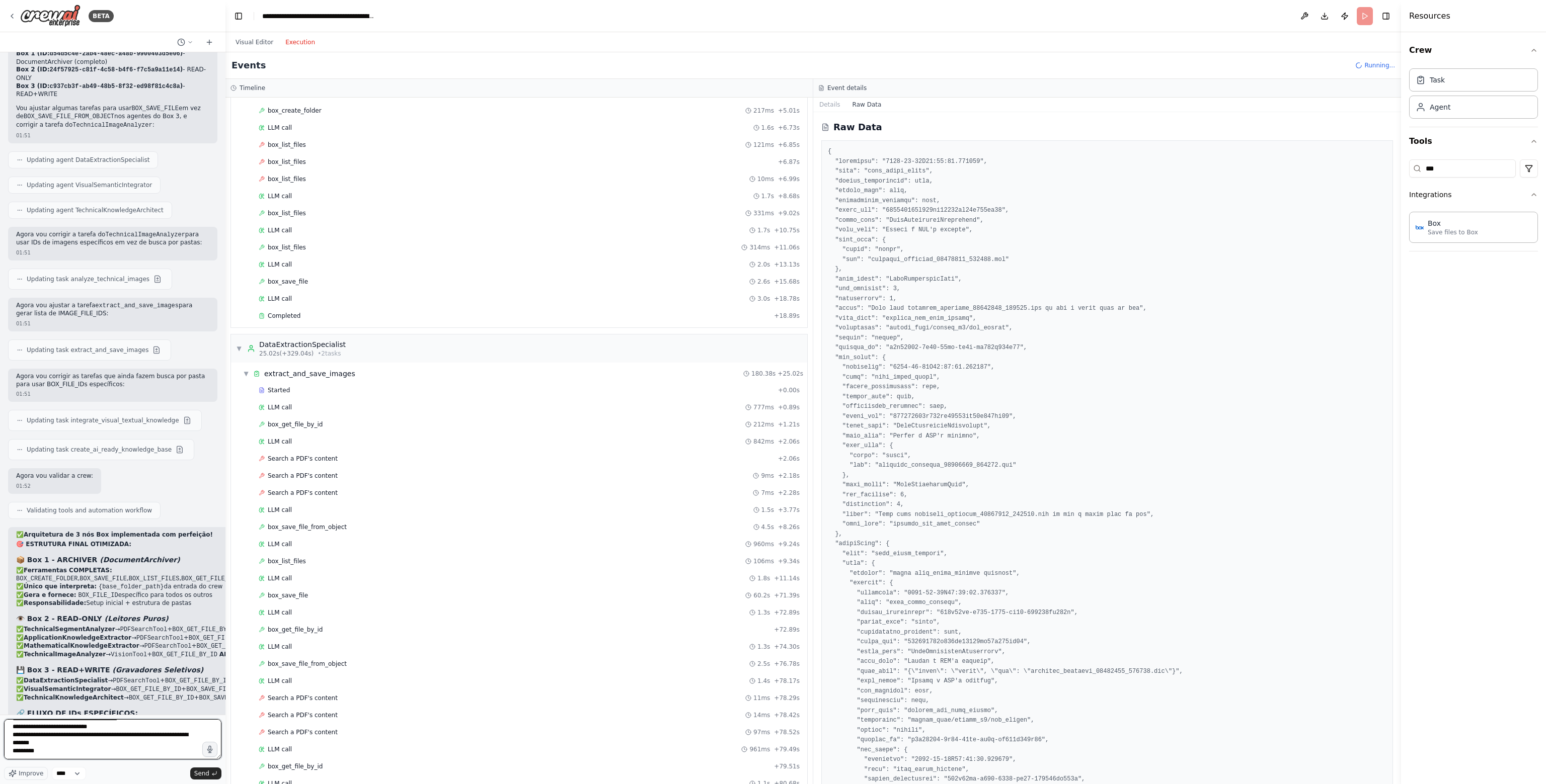
click at [62, 758] on textarea at bounding box center [113, 739] width 217 height 40
paste textarea "**********"
type textarea "**********"
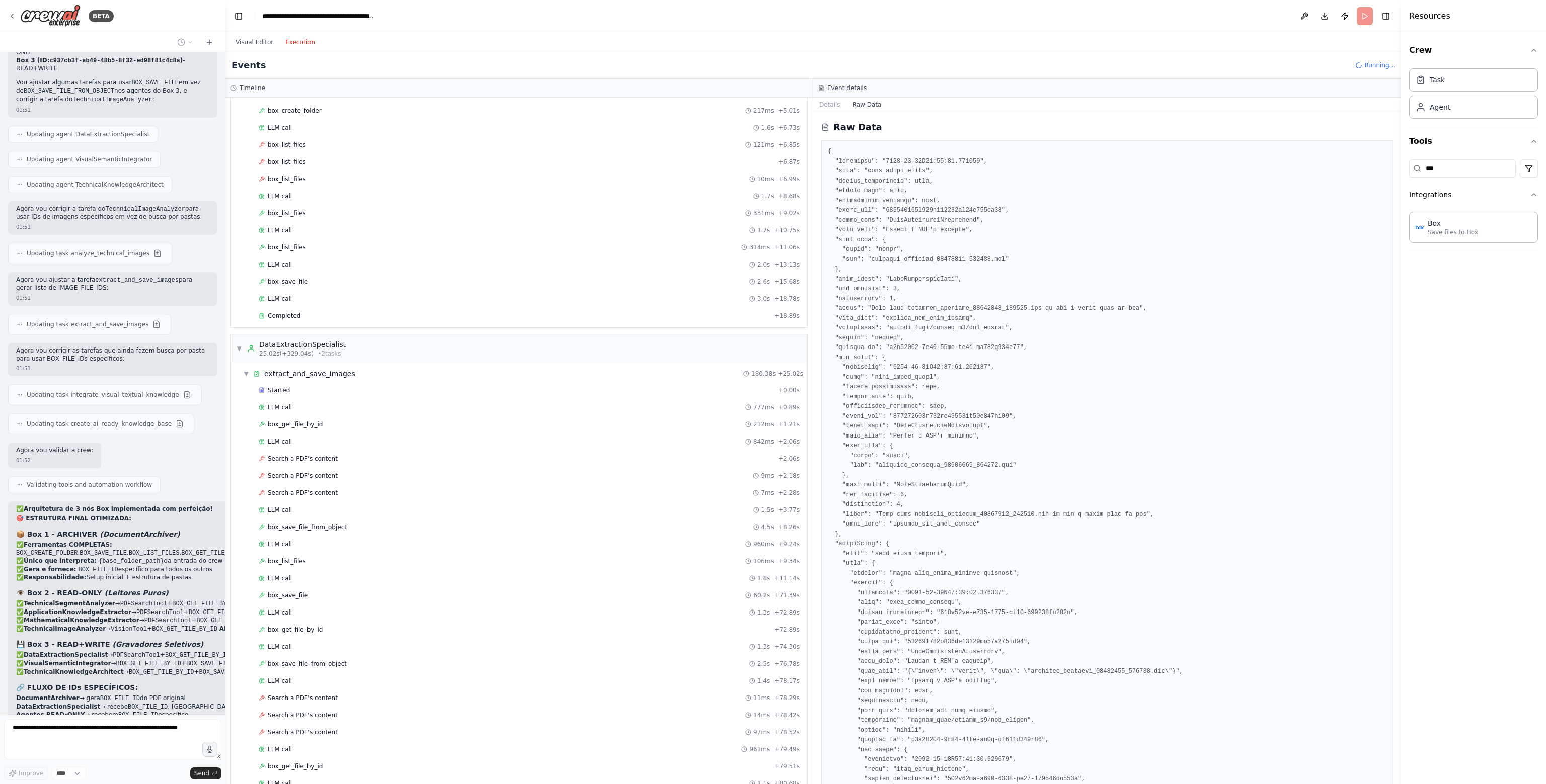
scroll to position [22935, 0]
